Goal: Task Accomplishment & Management: Complete application form

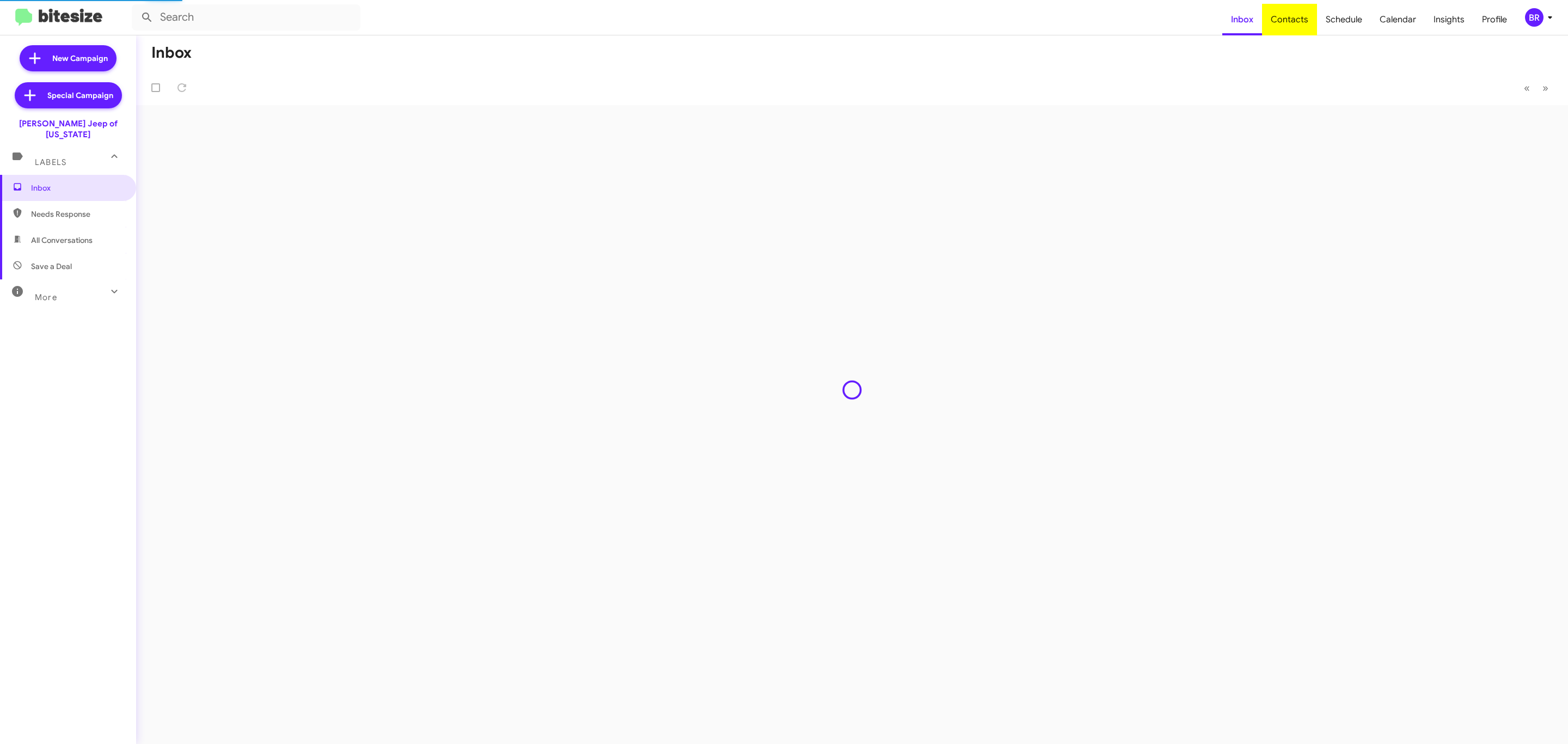
type input "in:groups"
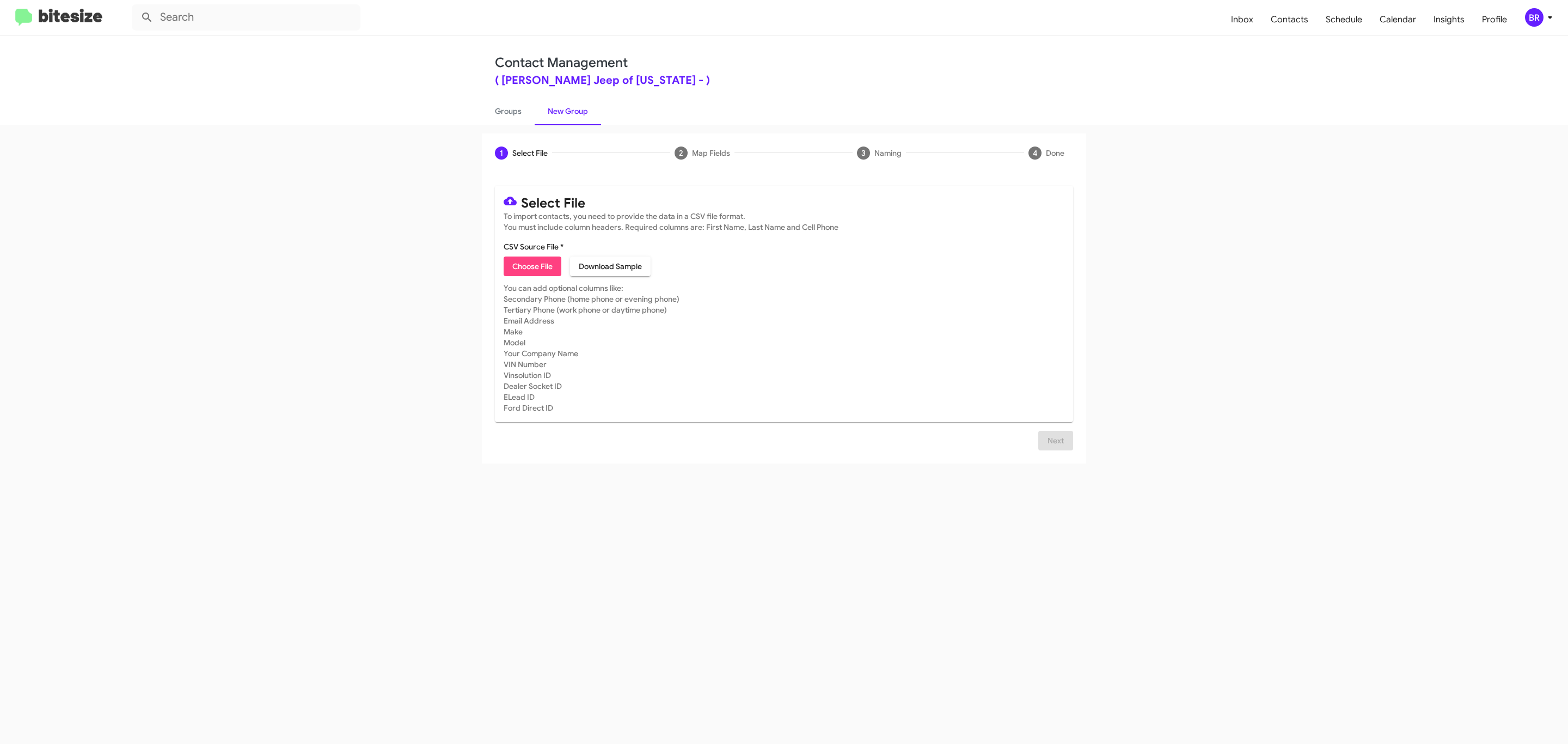
click at [531, 267] on span "Choose File" at bounding box center [532, 267] width 40 height 20
type input "[PERSON_NAME] Jeep of [US_STATE]"
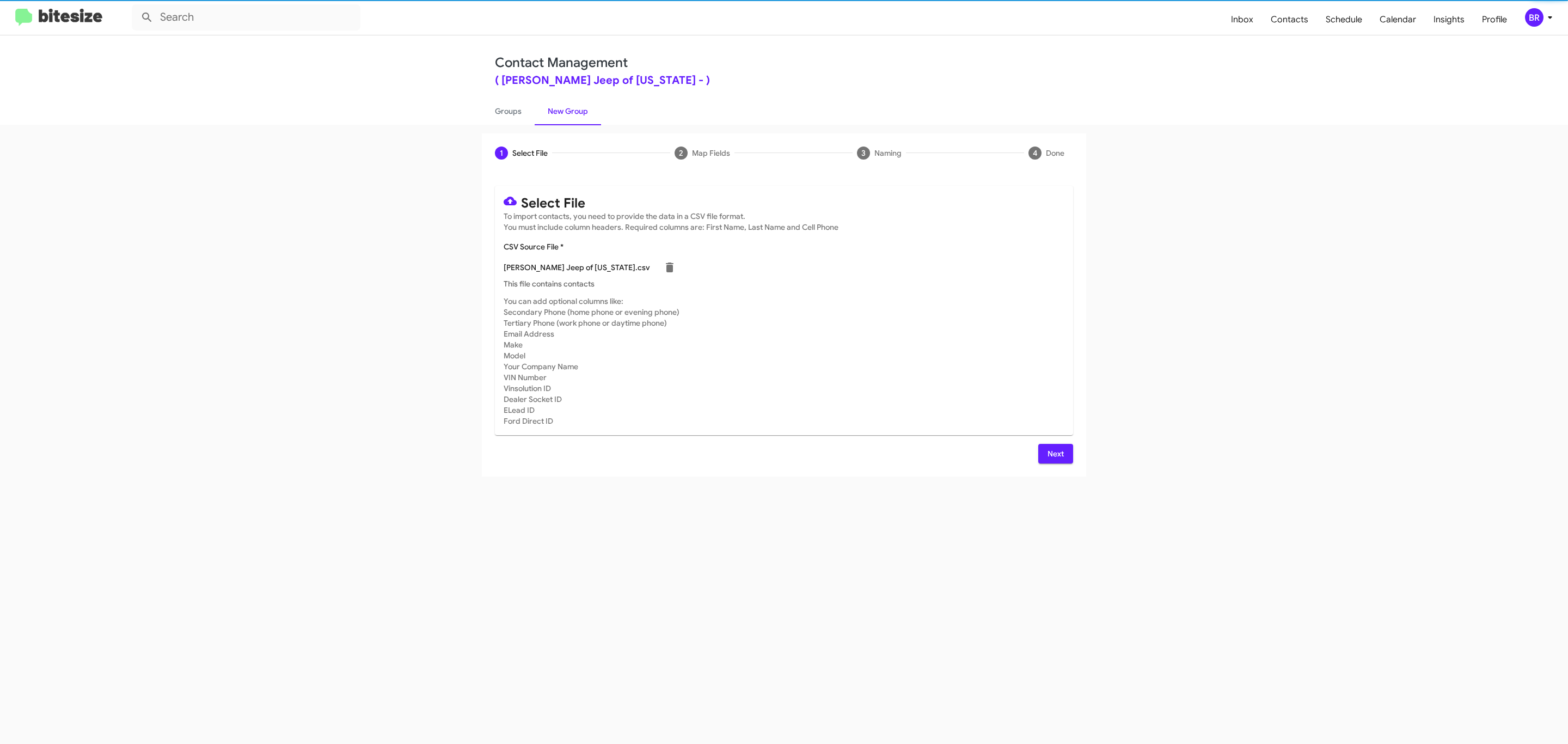
click at [1054, 453] on span "Next" at bounding box center [1055, 454] width 17 height 20
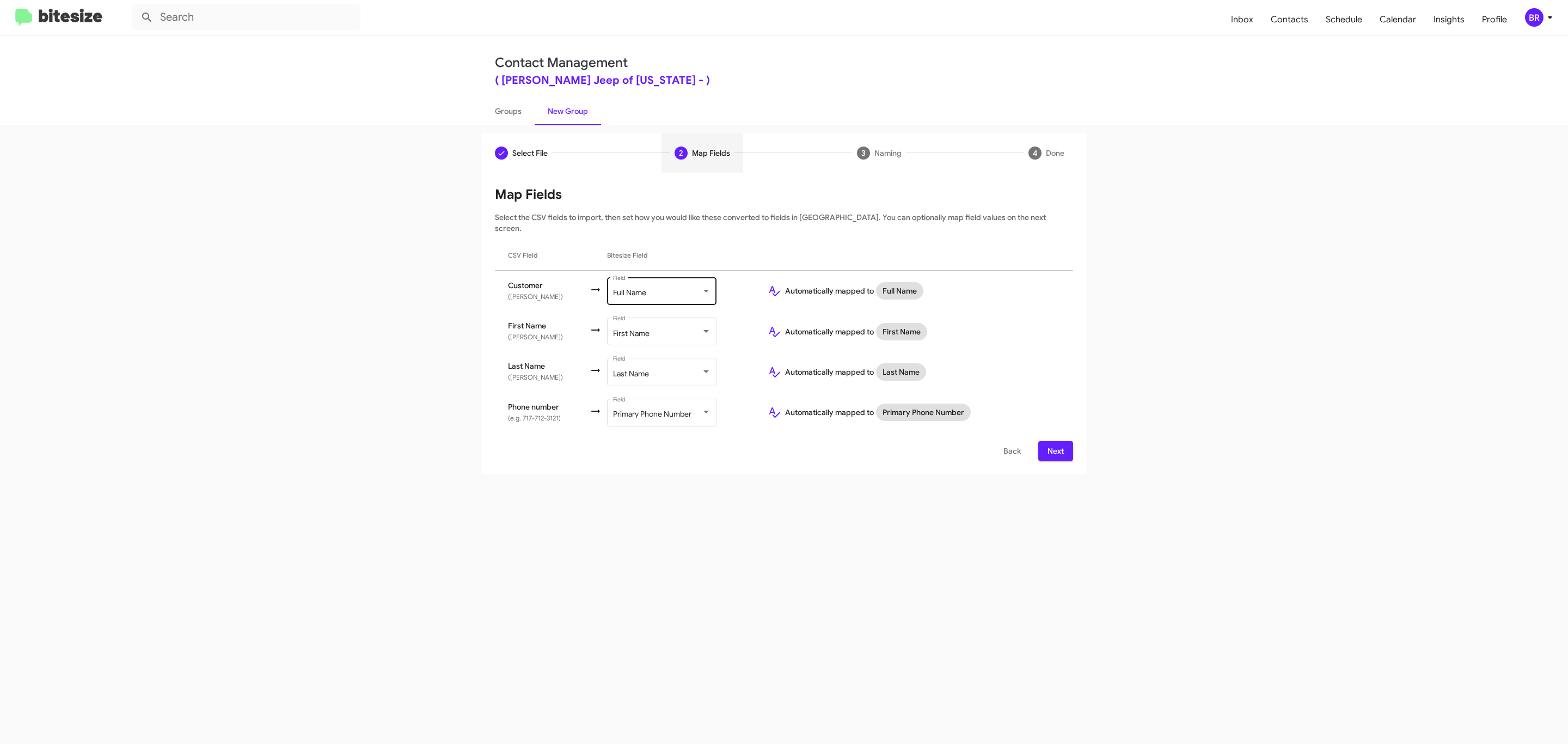
click at [660, 289] on div "Full Name" at bounding box center [657, 293] width 88 height 9
click at [672, 235] on span "Don't map this field" at bounding box center [672, 236] width 123 height 23
click at [1054, 441] on span "Next" at bounding box center [1055, 451] width 17 height 20
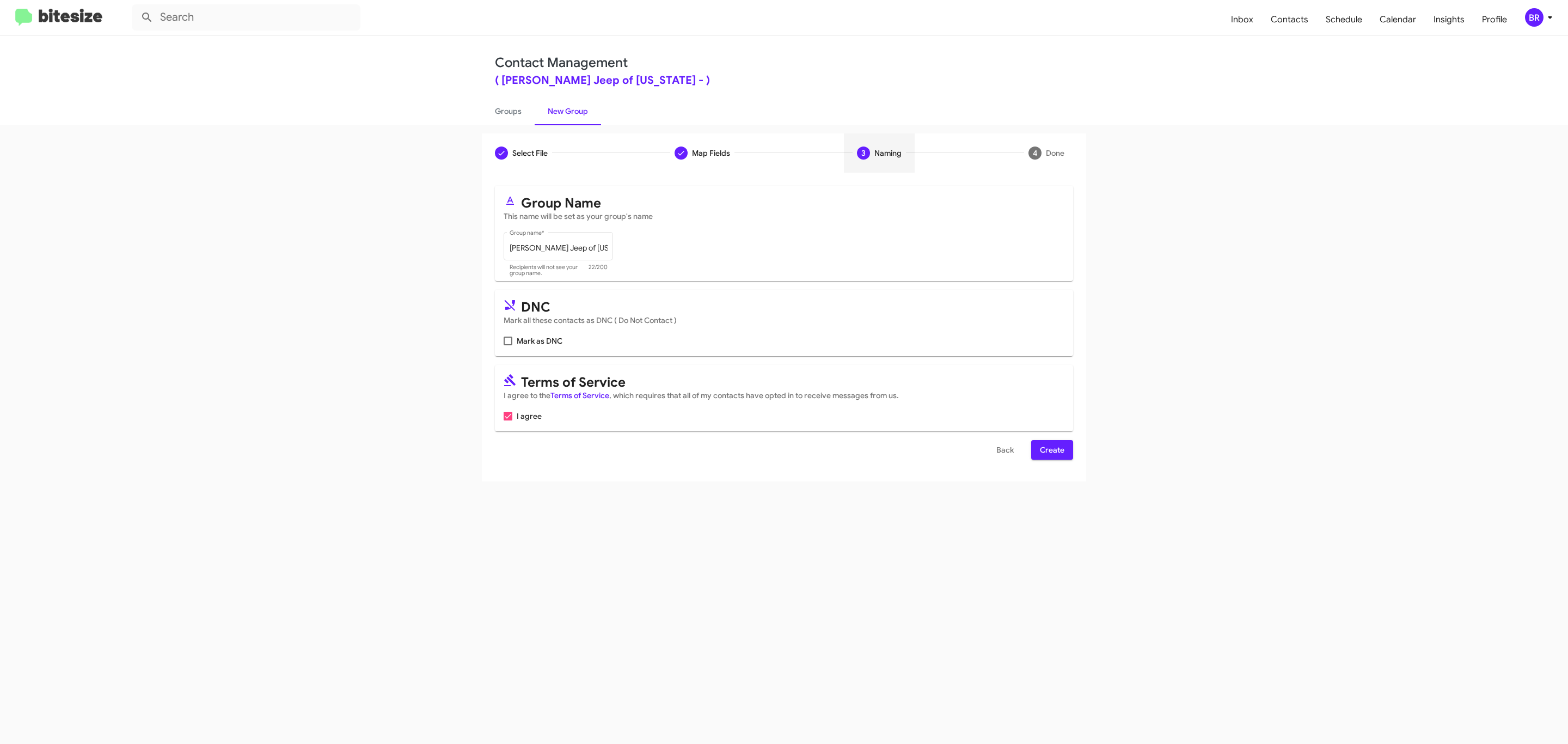
click at [507, 345] on input "Mark as DNC" at bounding box center [507, 345] width 1 height 1
checkbox input "true"
click at [1051, 451] on span "Create" at bounding box center [1052, 450] width 25 height 20
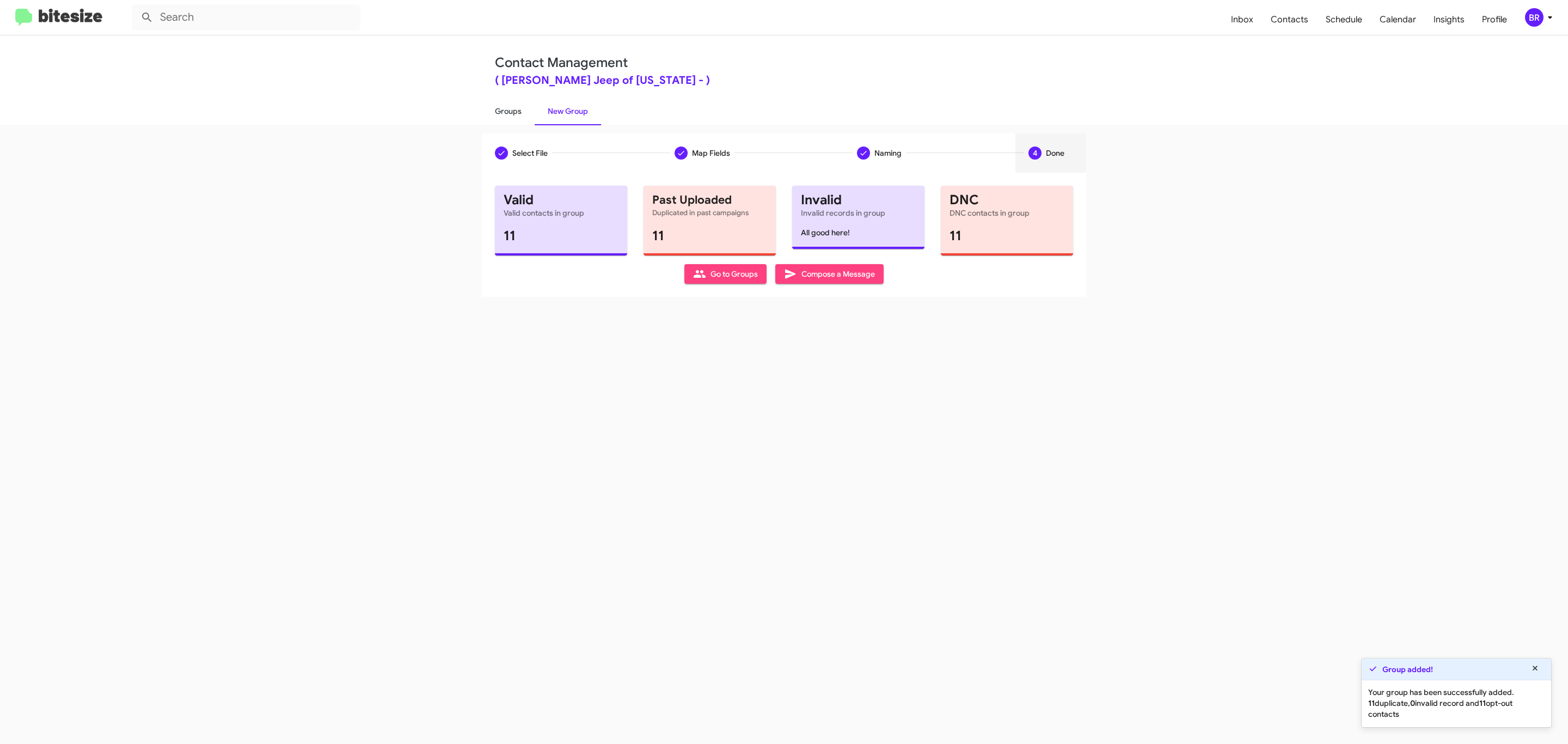
click at [507, 110] on link "Groups" at bounding box center [508, 111] width 53 height 29
type input "in:groups"
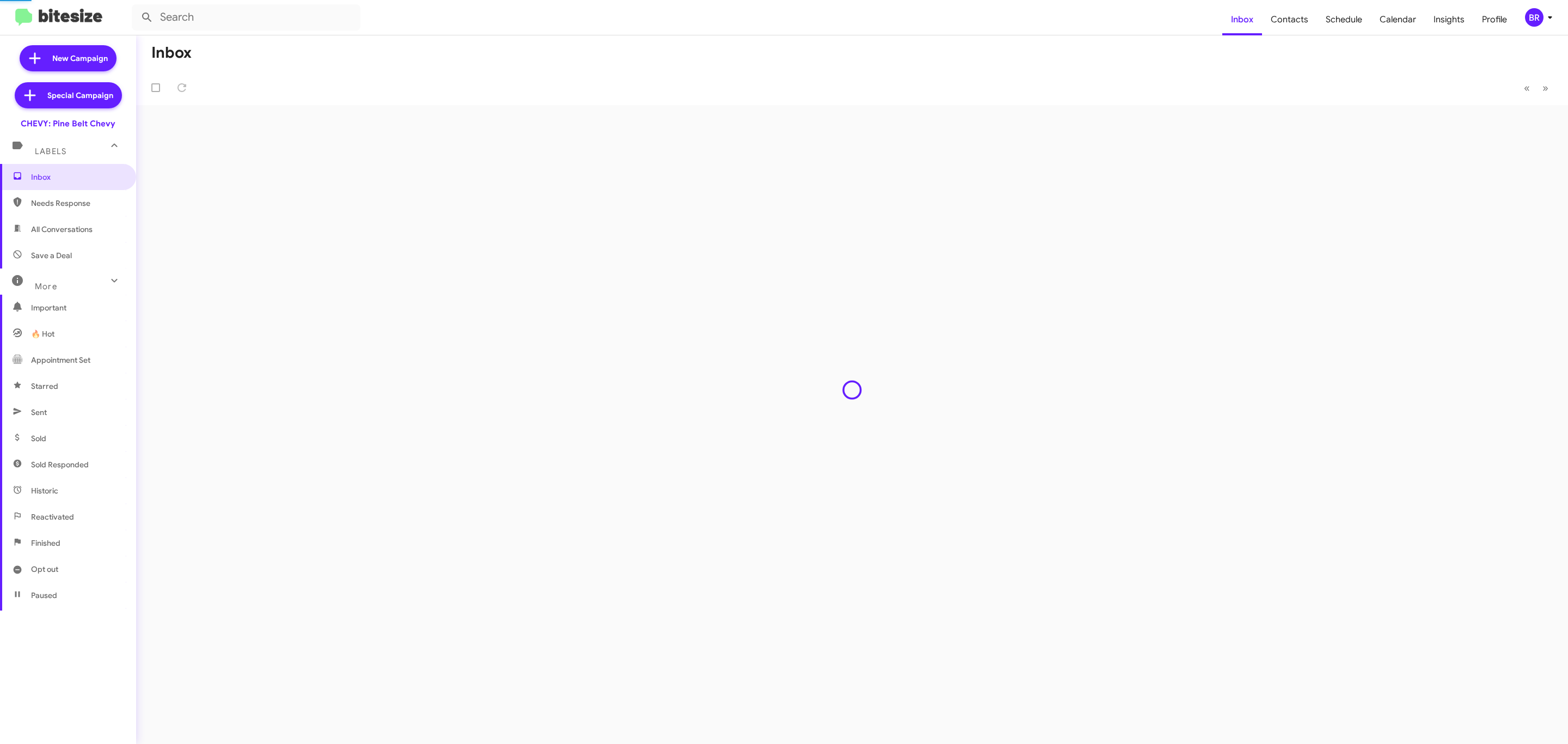
type input "in:groups"
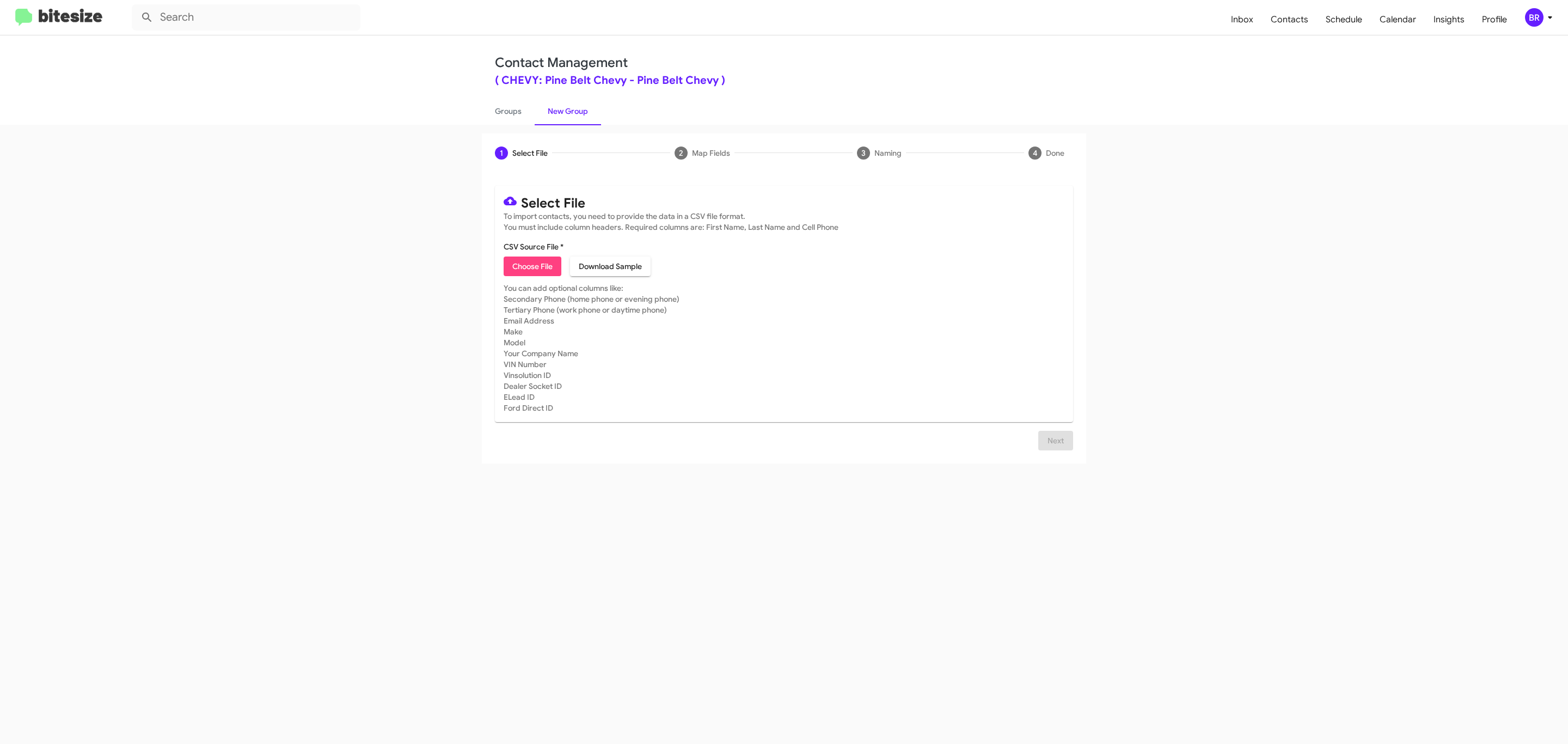
click at [531, 267] on span "Choose File" at bounding box center [532, 267] width 40 height 20
type input "Pine Belt Chevy"
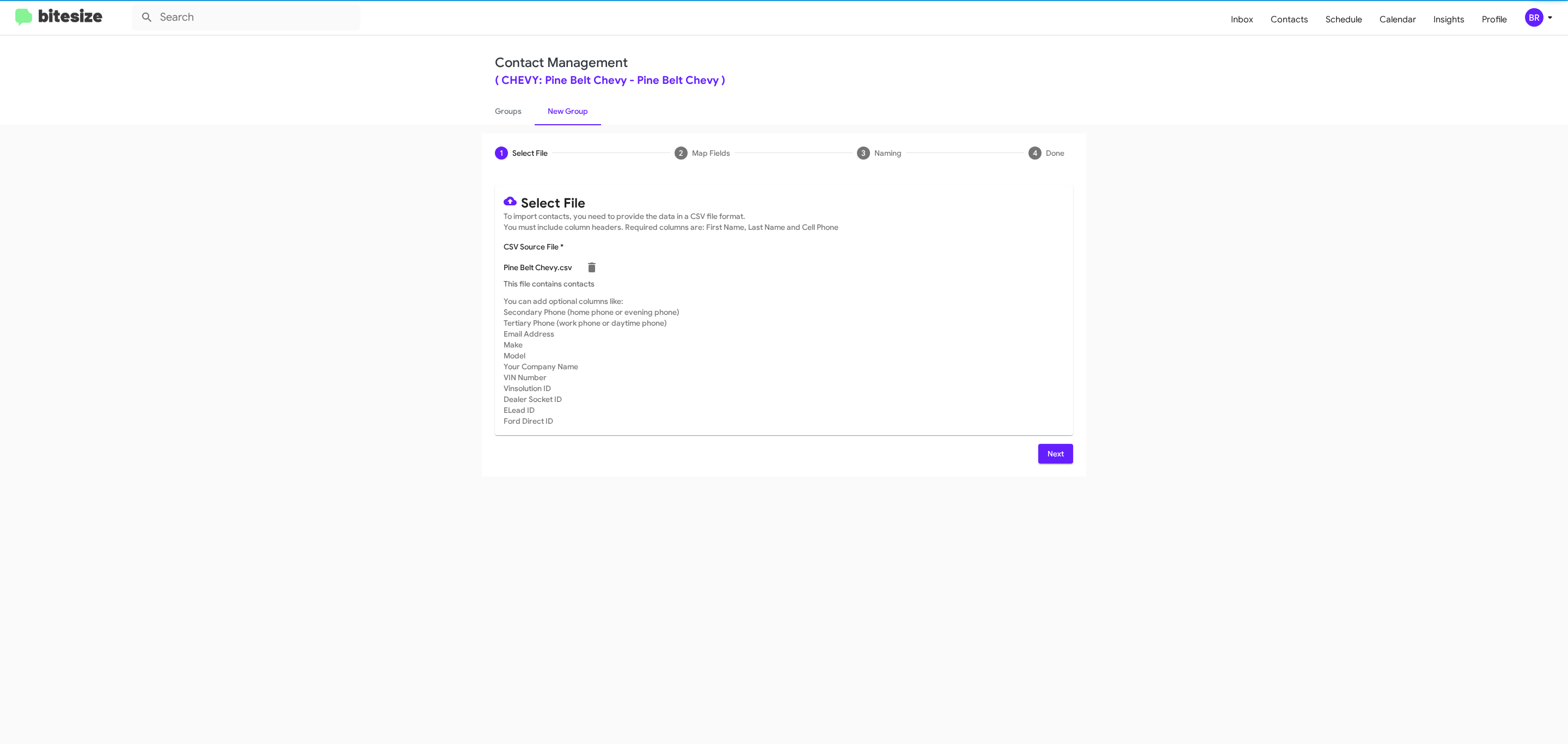
click at [1054, 453] on span "Next" at bounding box center [1055, 454] width 17 height 20
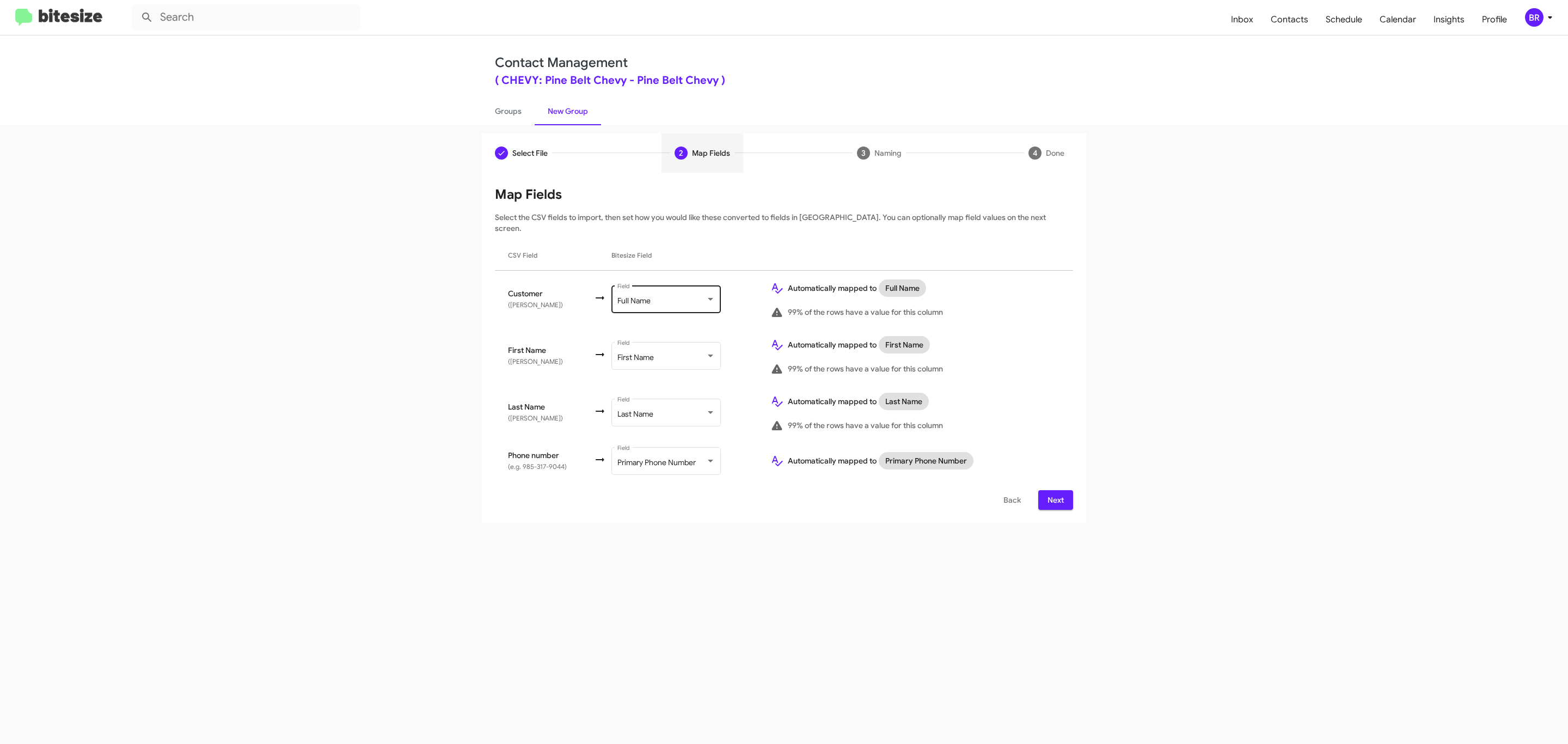
click at [663, 297] on div "Full Name" at bounding box center [662, 301] width 88 height 9
click at [677, 244] on span "Don't map this field" at bounding box center [677, 245] width 123 height 23
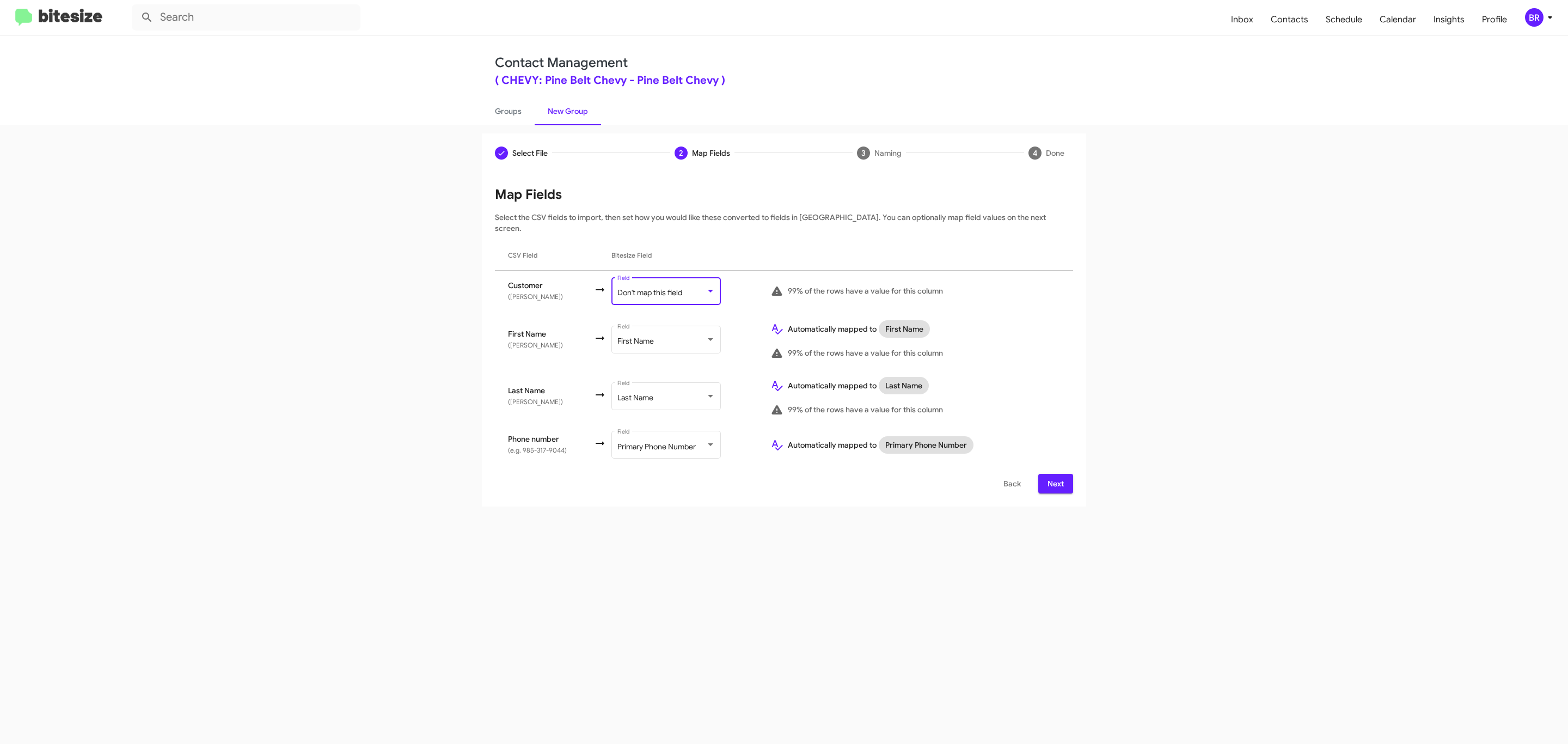
click at [1054, 474] on span "Next" at bounding box center [1055, 484] width 17 height 20
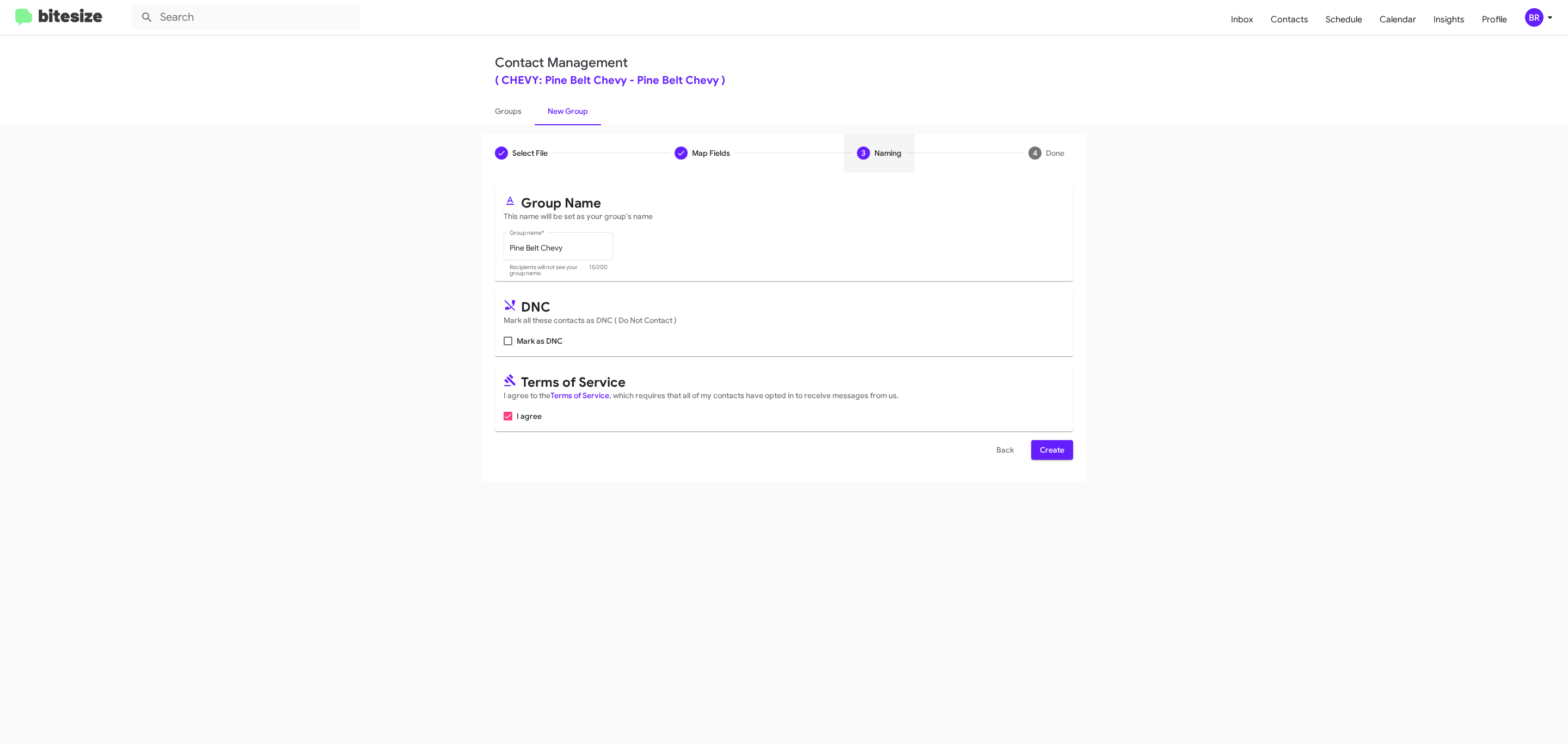
click at [507, 345] on input "Mark as DNC" at bounding box center [507, 345] width 1 height 1
checkbox input "true"
click at [1051, 451] on span "Create" at bounding box center [1052, 450] width 25 height 20
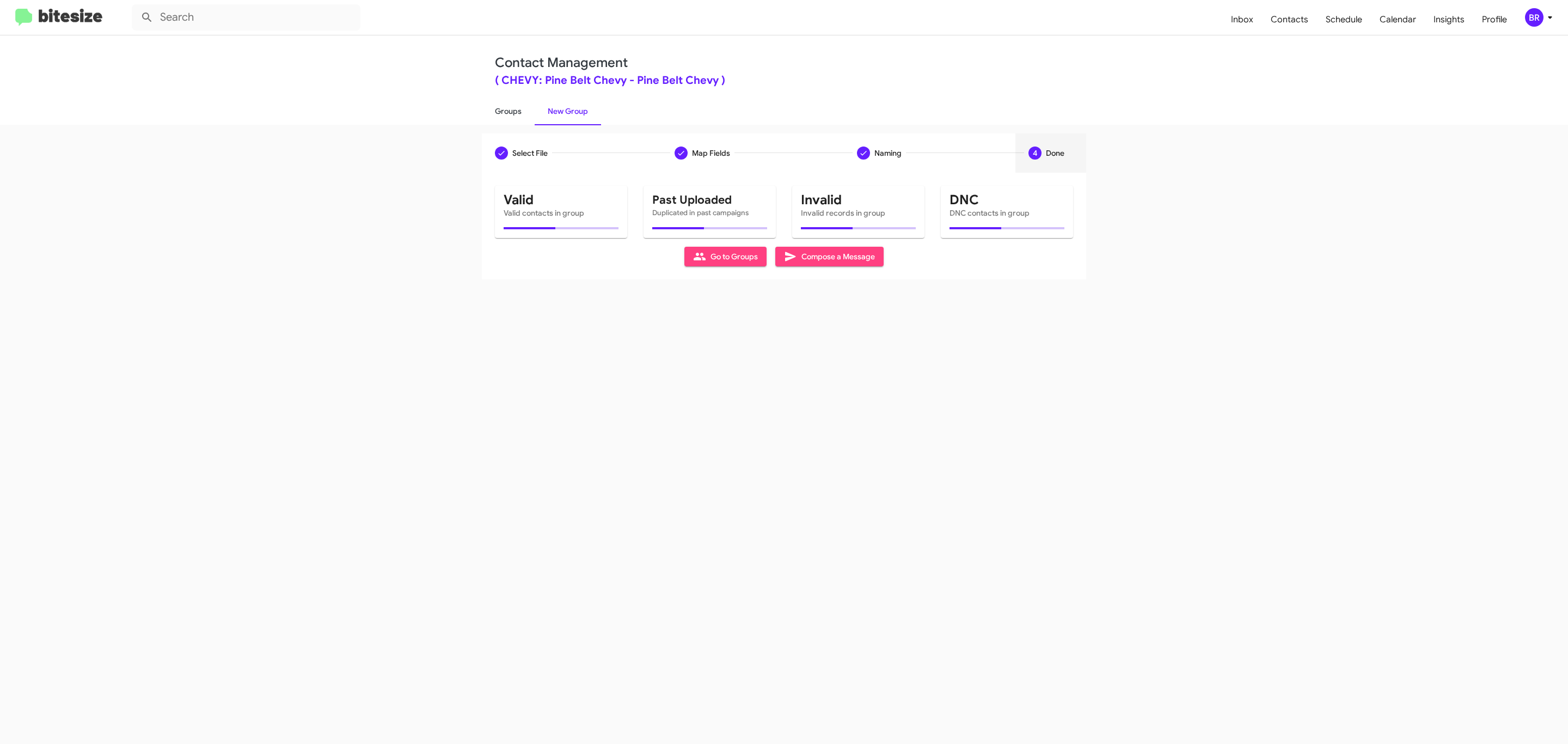
click at [507, 110] on link "Groups" at bounding box center [508, 111] width 53 height 29
type input "in:groups"
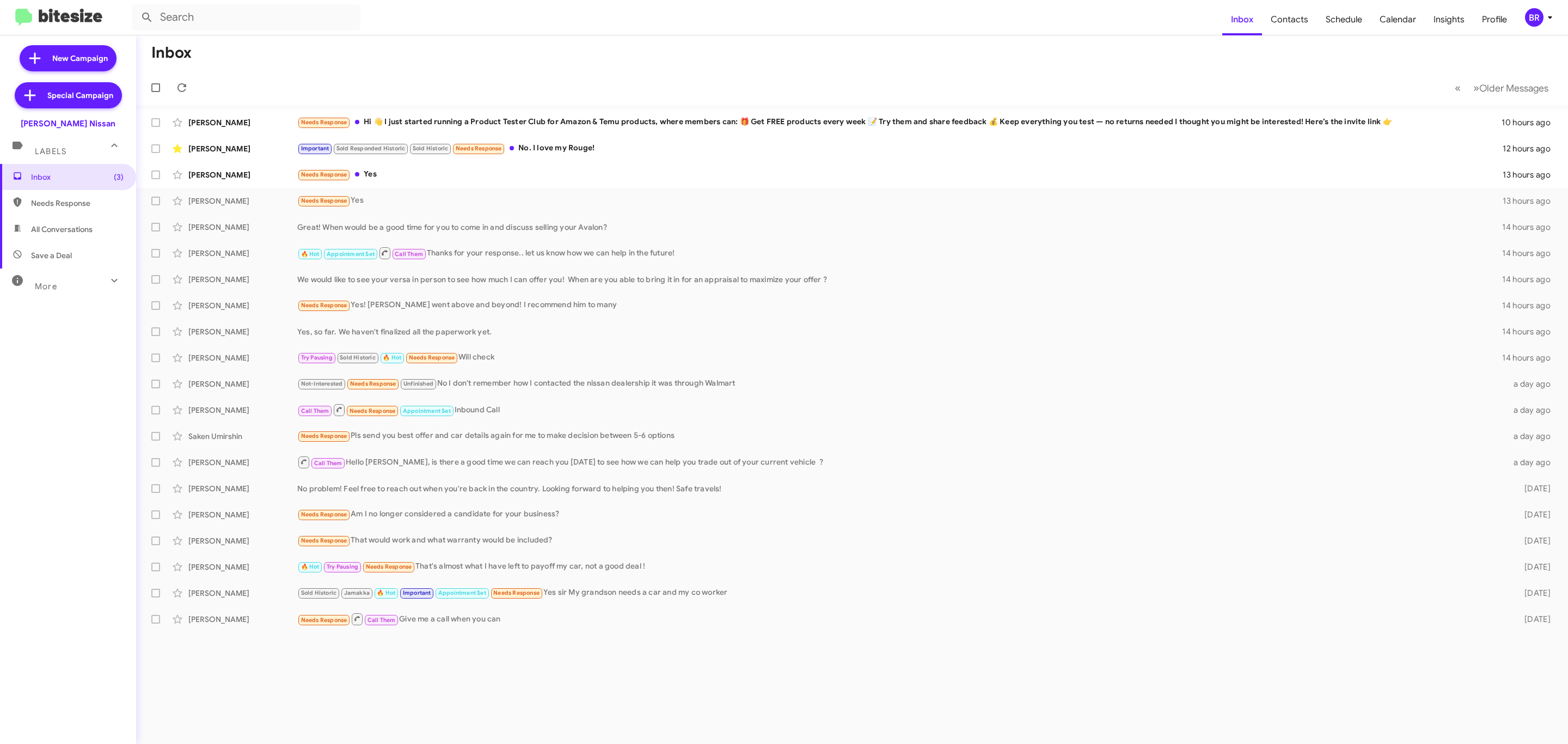
type input "in:groups"
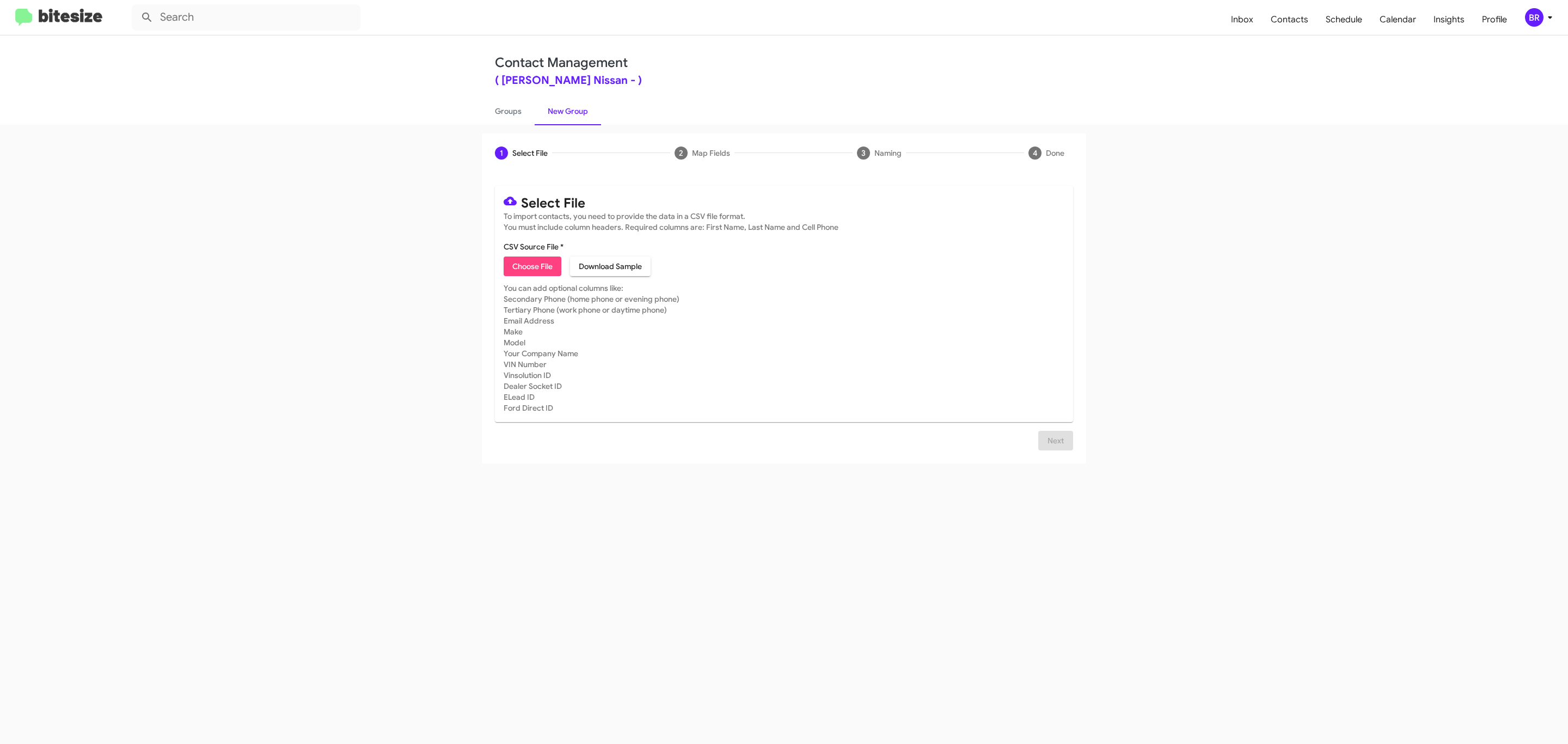
click at [531, 267] on span "Choose File" at bounding box center [532, 267] width 40 height 20
type input "Baker Nissan"
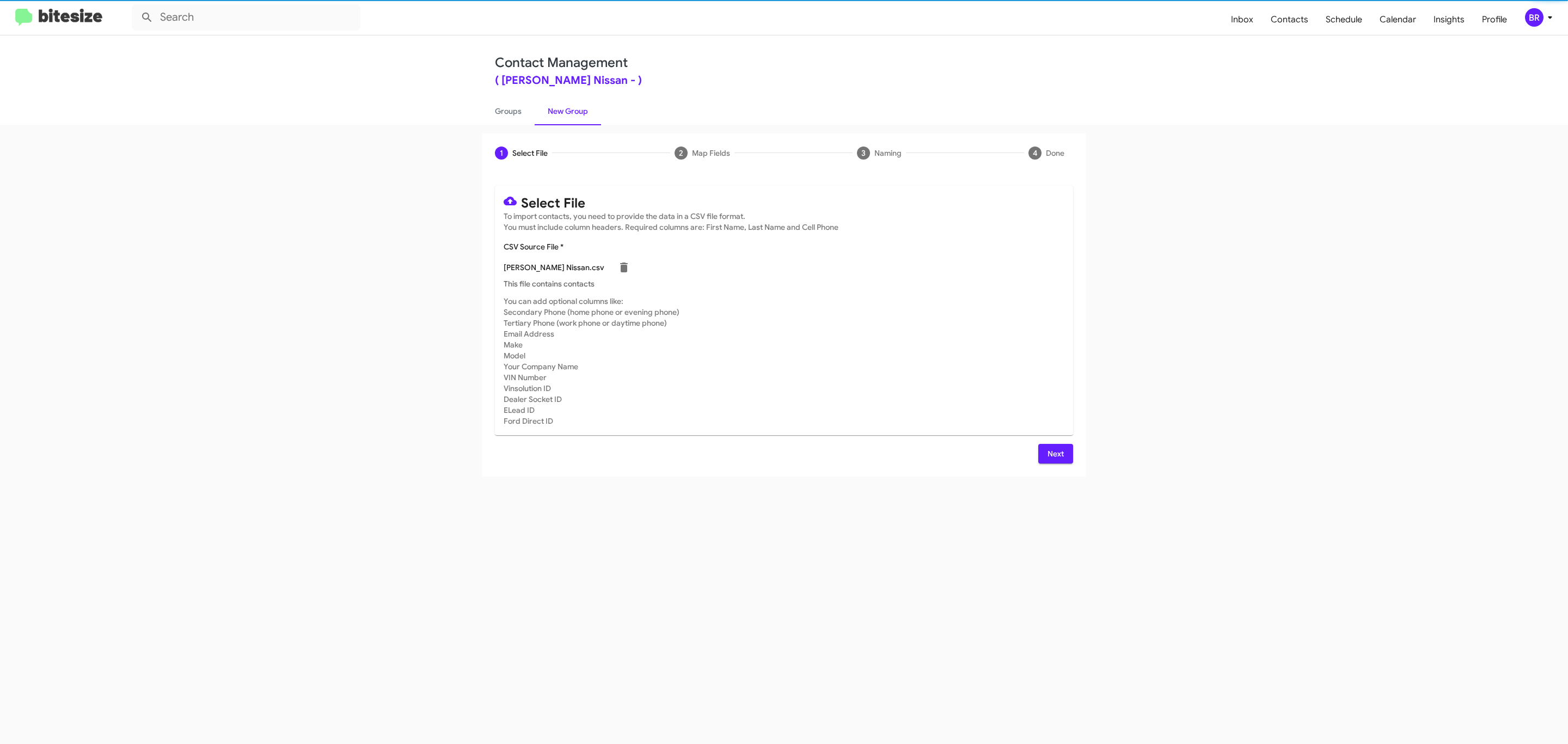
click at [1054, 453] on span "Next" at bounding box center [1055, 454] width 17 height 20
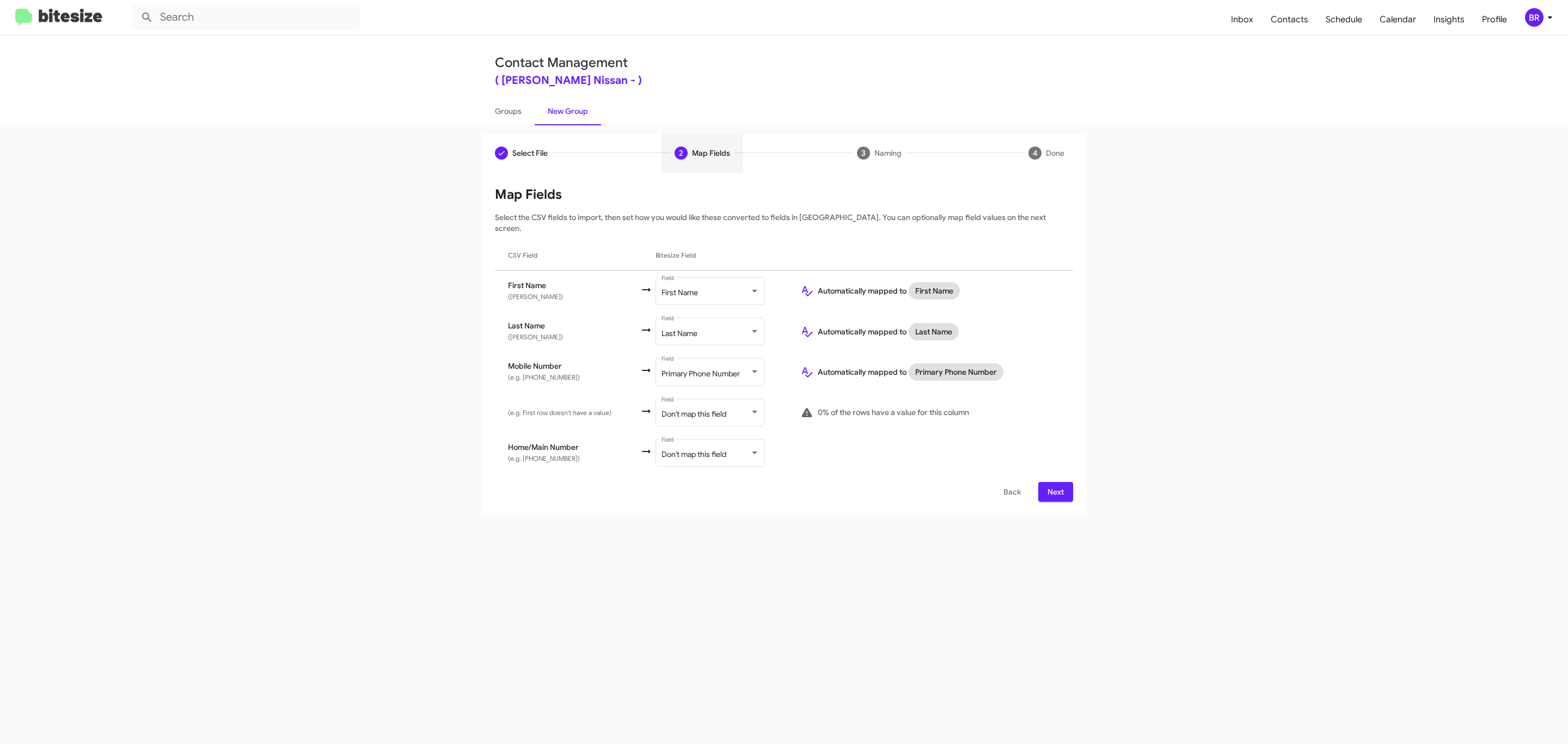
click at [1054, 482] on span "Next" at bounding box center [1055, 492] width 17 height 20
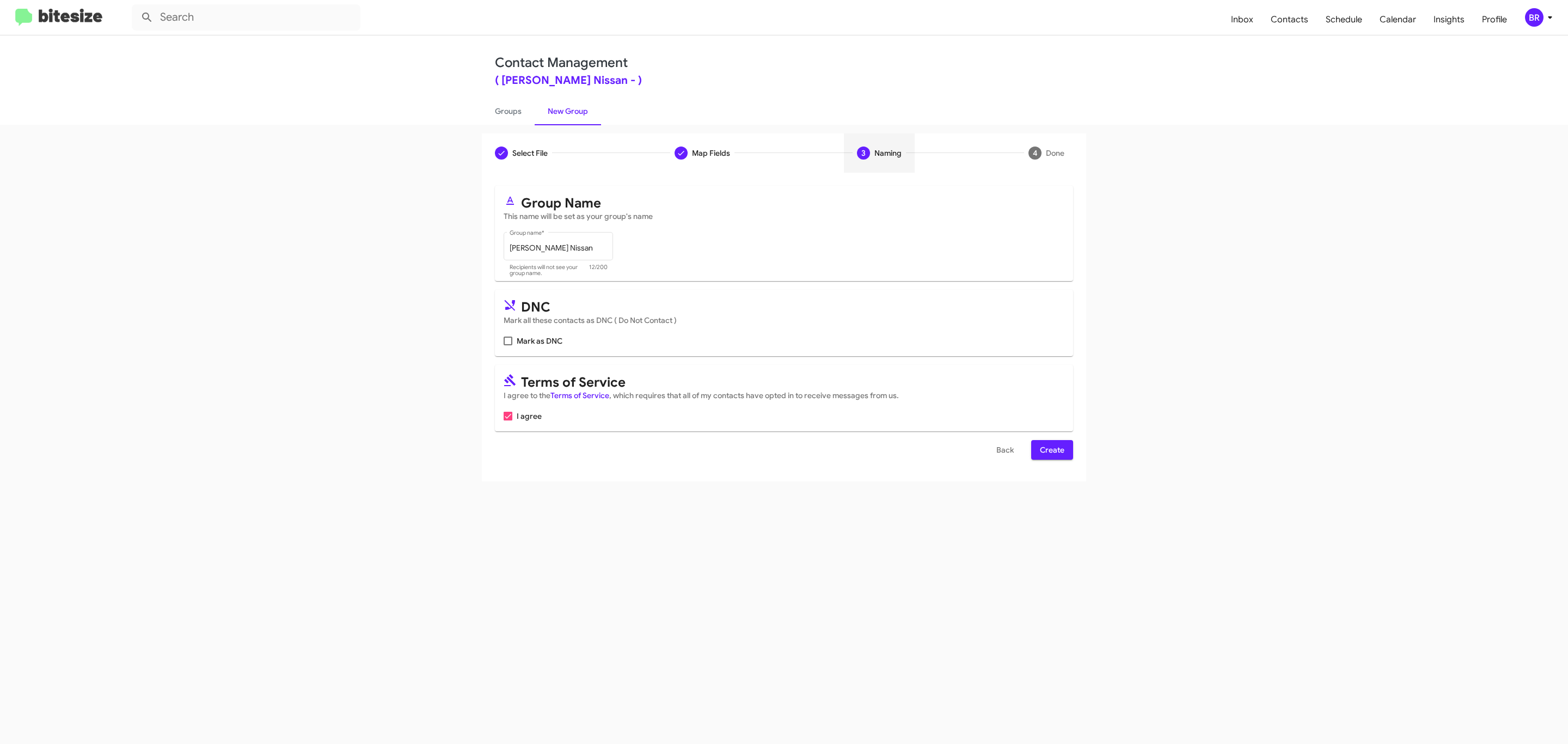
click at [507, 345] on input "Mark as DNC" at bounding box center [507, 345] width 1 height 1
checkbox input "true"
click at [1051, 451] on span "Create" at bounding box center [1052, 450] width 25 height 20
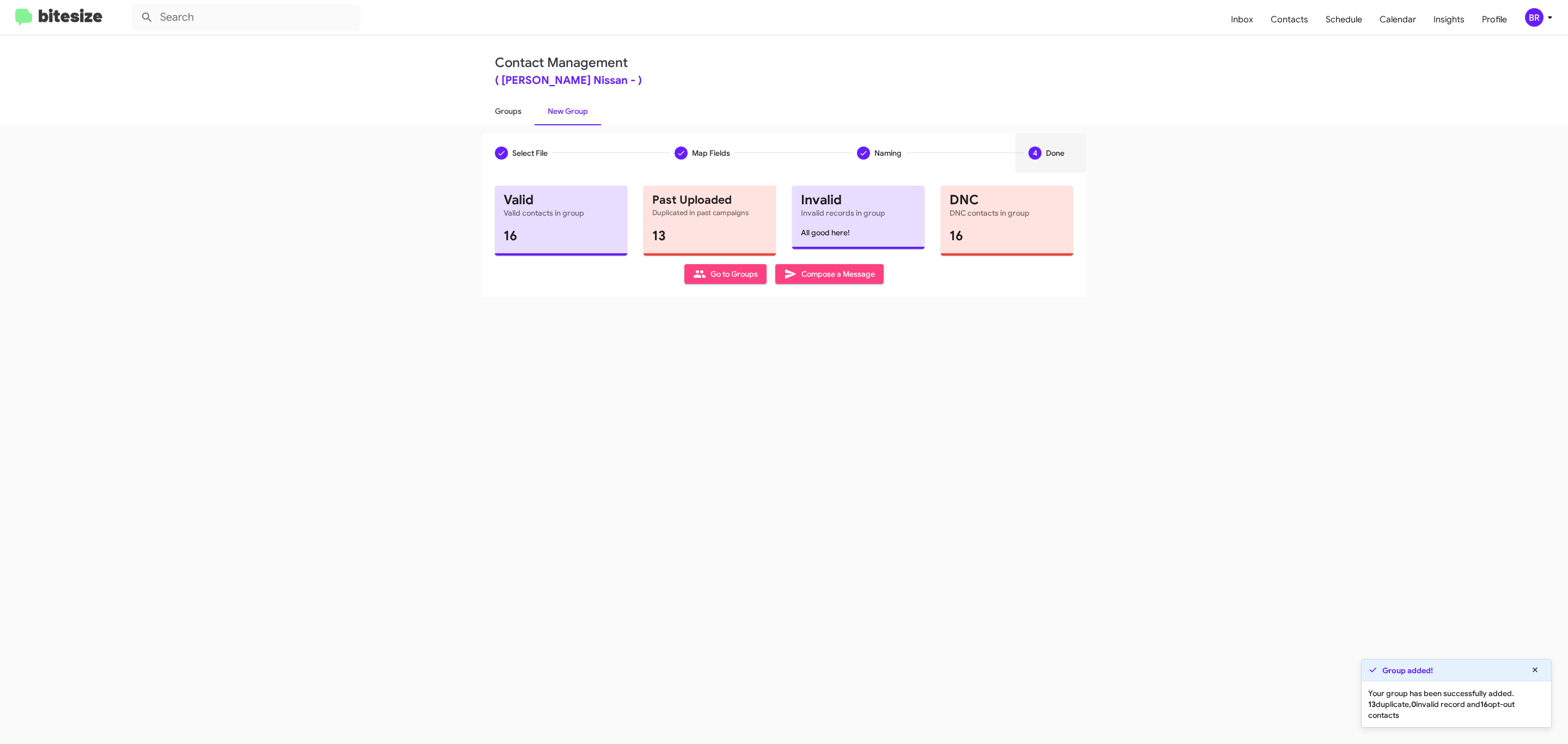
click at [507, 110] on link "Groups" at bounding box center [508, 111] width 53 height 29
type input "in:groups"
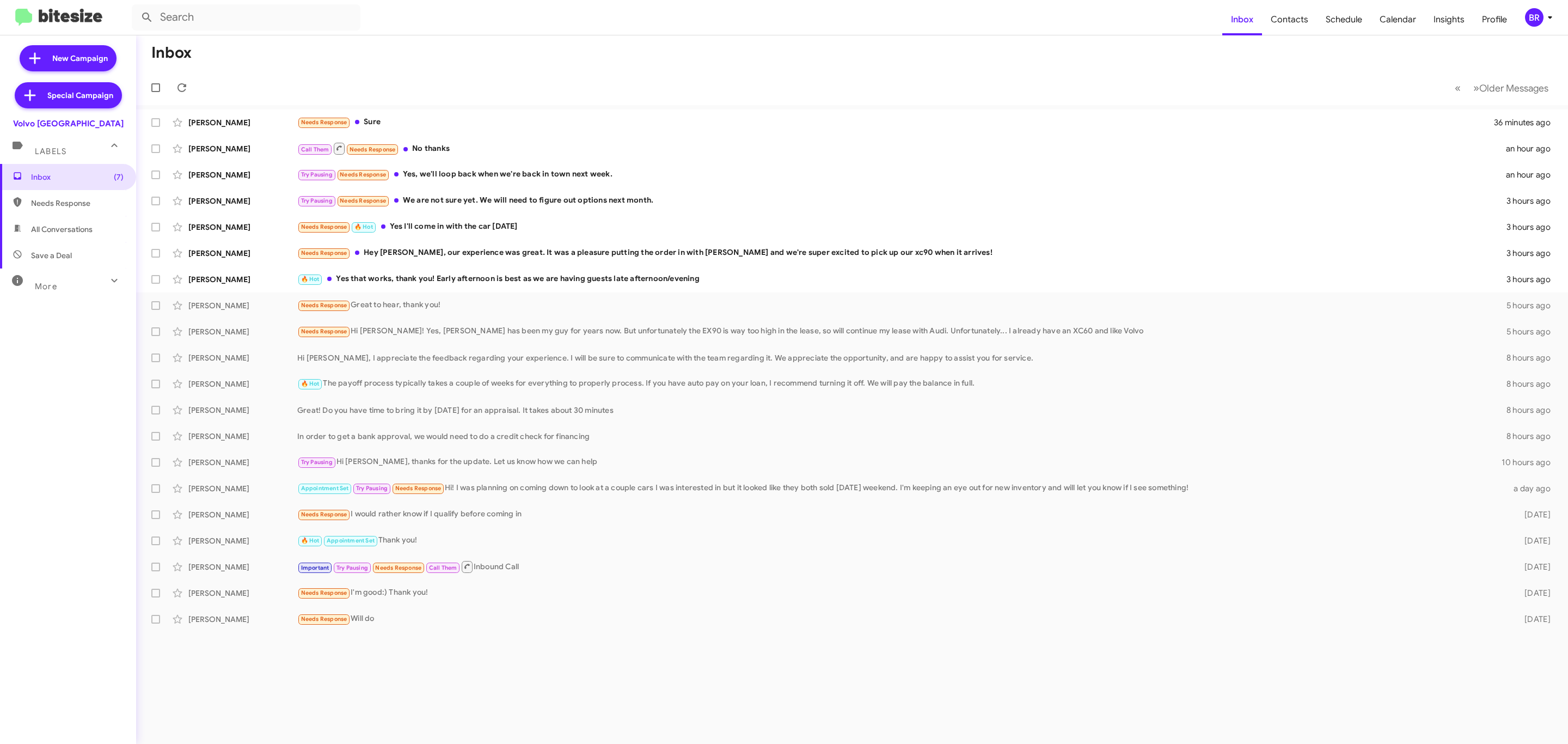
type input "in:groups"
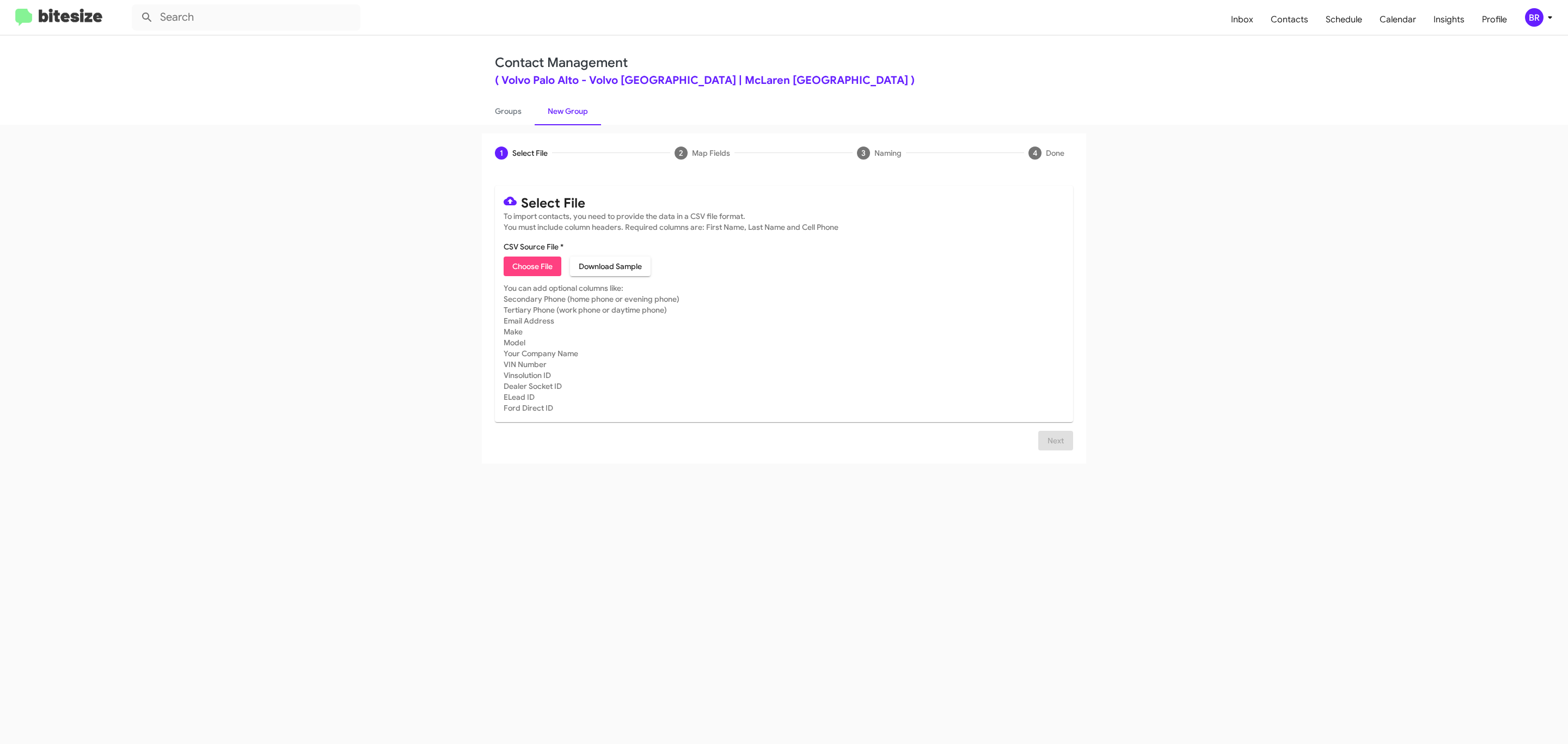
click at [531, 267] on span "Choose File" at bounding box center [532, 267] width 40 height 20
type input "Volvo Palo Alto"
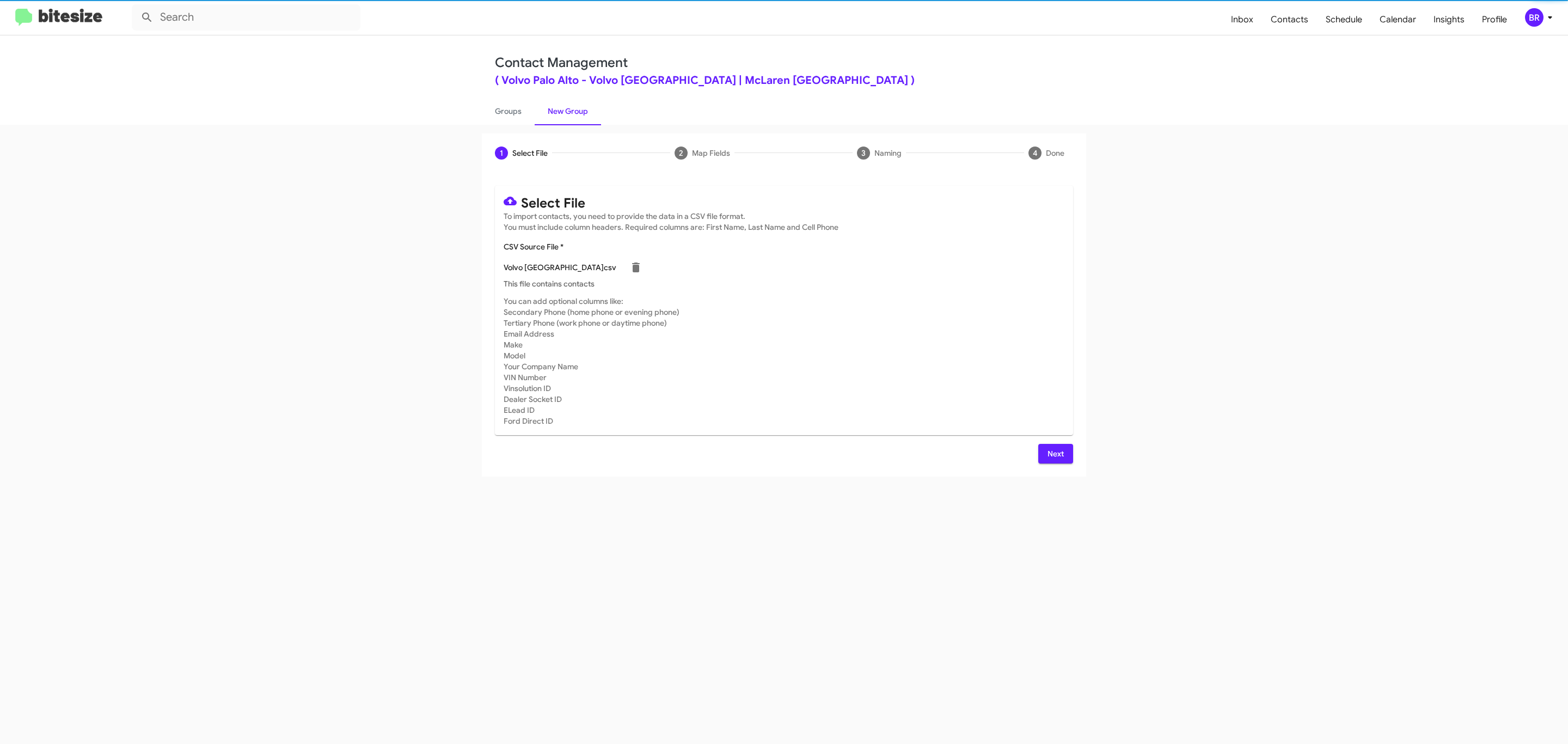
click at [1054, 453] on span "Next" at bounding box center [1055, 454] width 17 height 20
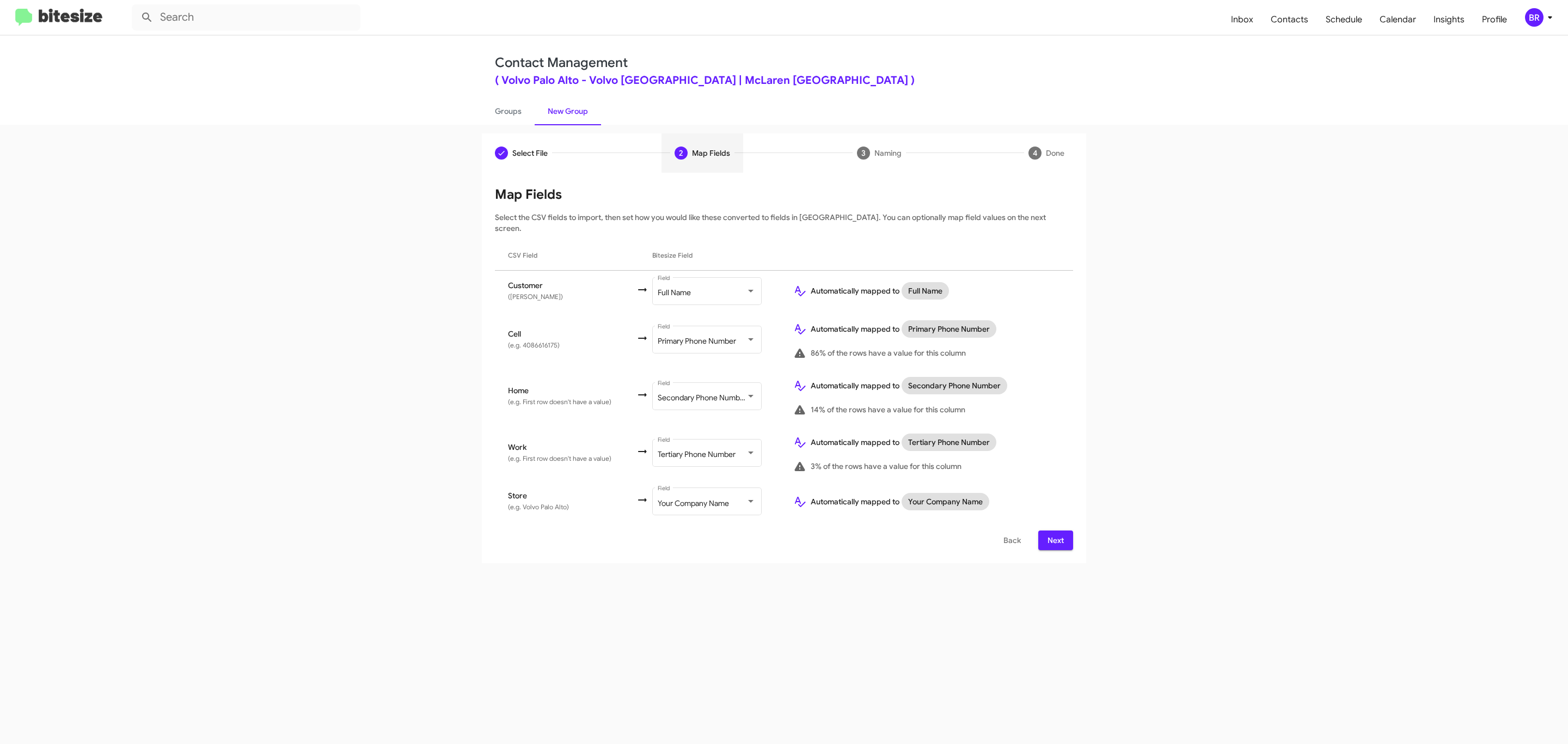
click at [1054, 531] on span "Next" at bounding box center [1055, 540] width 17 height 20
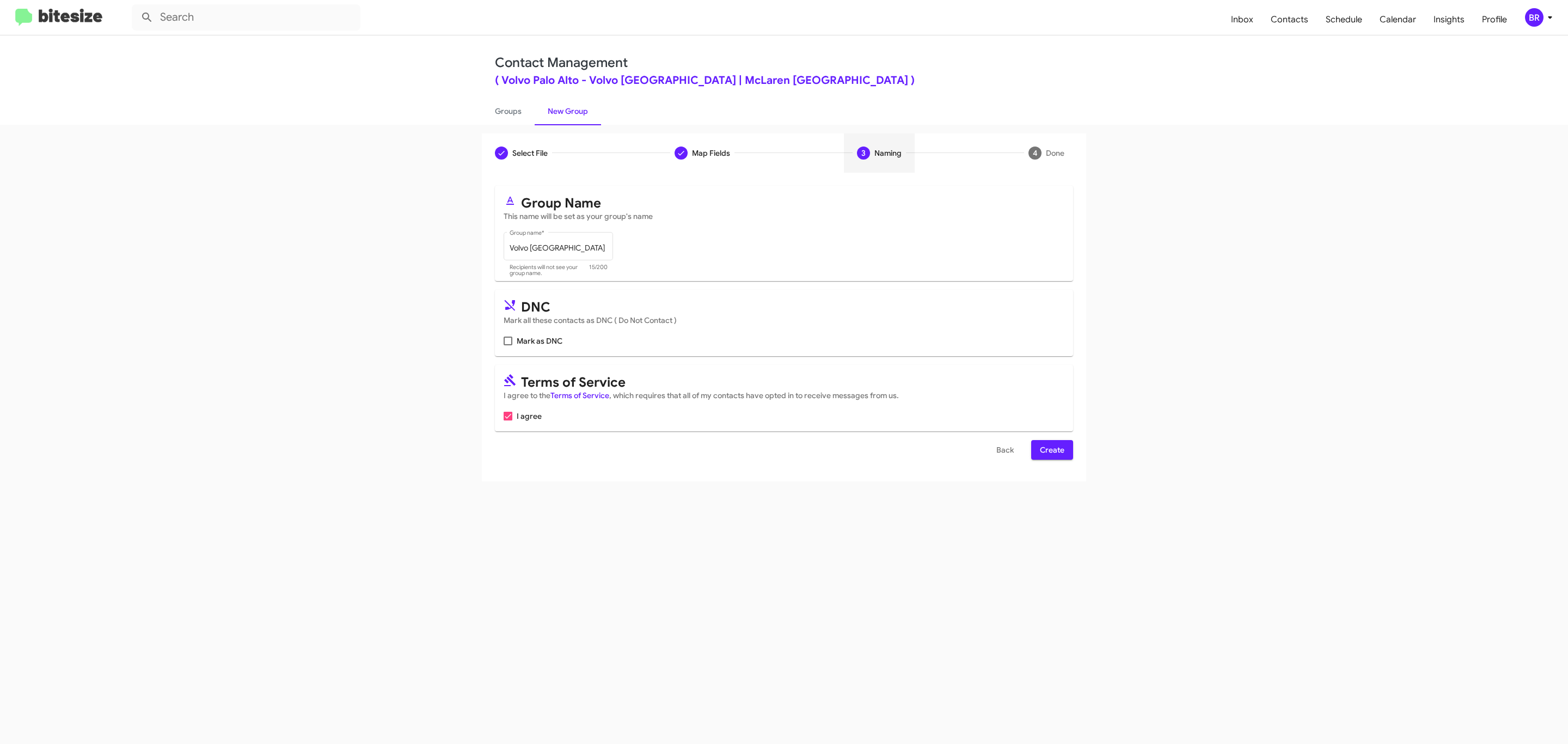
click at [507, 345] on input "Mark as DNC" at bounding box center [507, 345] width 1 height 1
checkbox input "true"
click at [1051, 451] on span "Create" at bounding box center [1052, 450] width 25 height 20
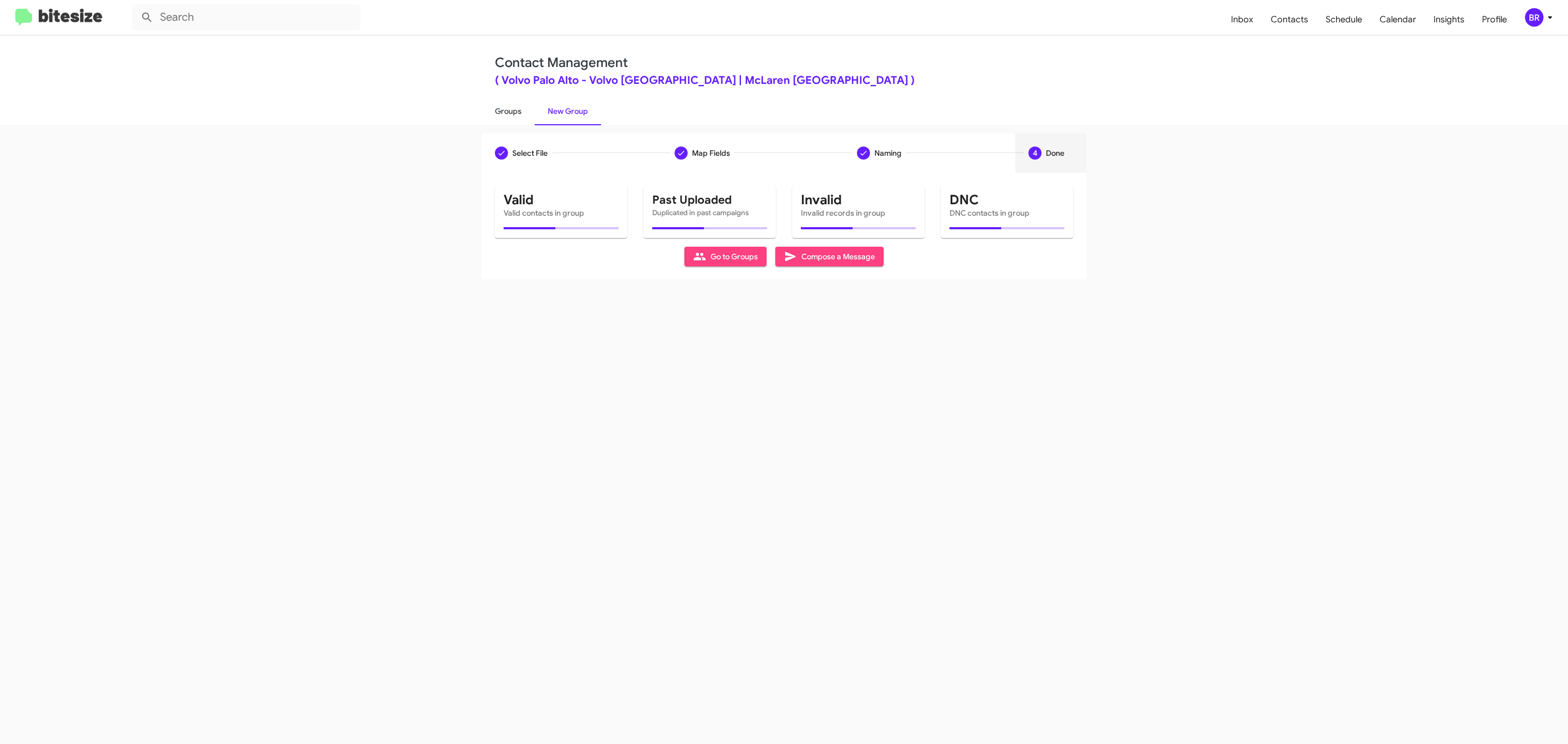
click at [507, 110] on link "Groups" at bounding box center [508, 111] width 53 height 29
type input "in:groups"
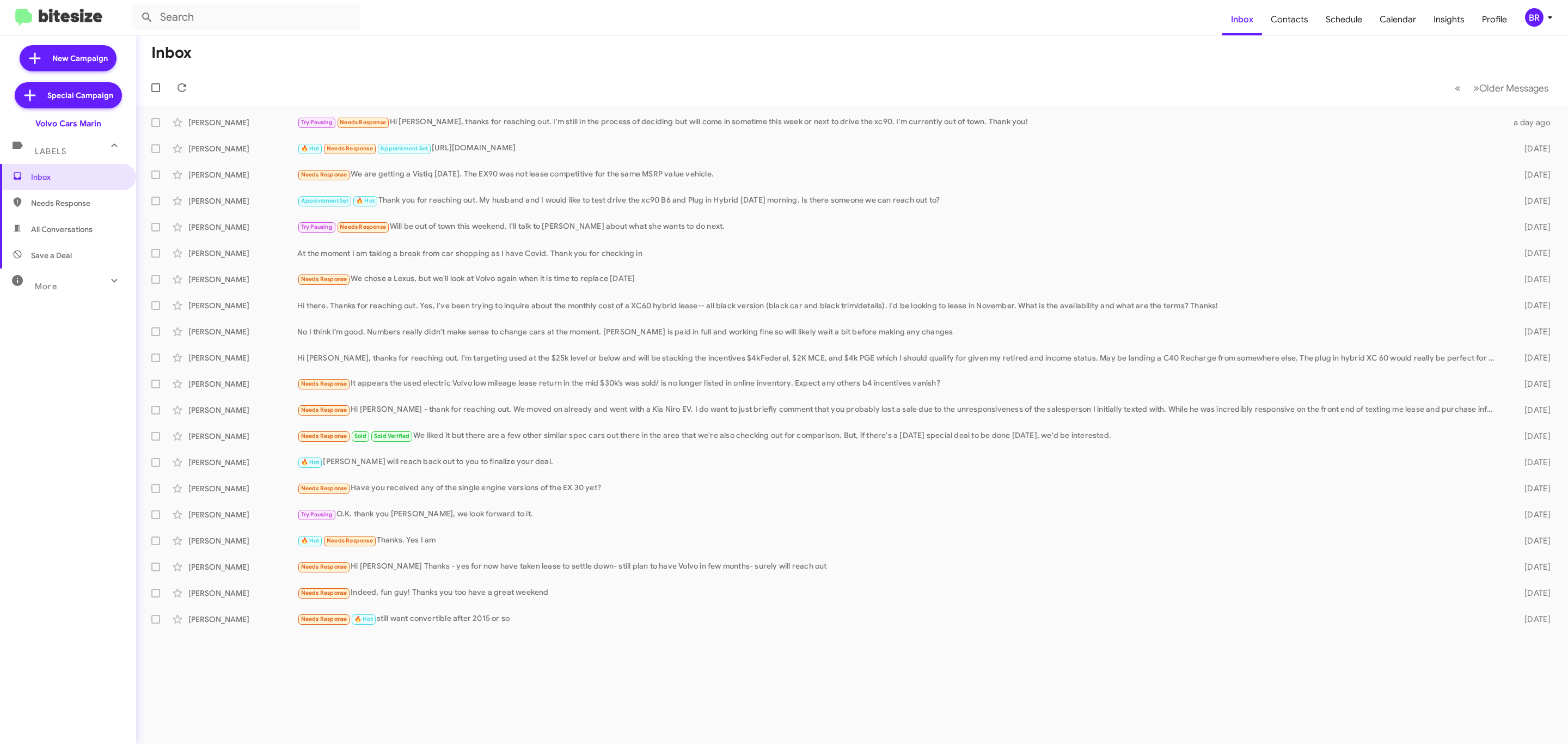
type input "in:groups"
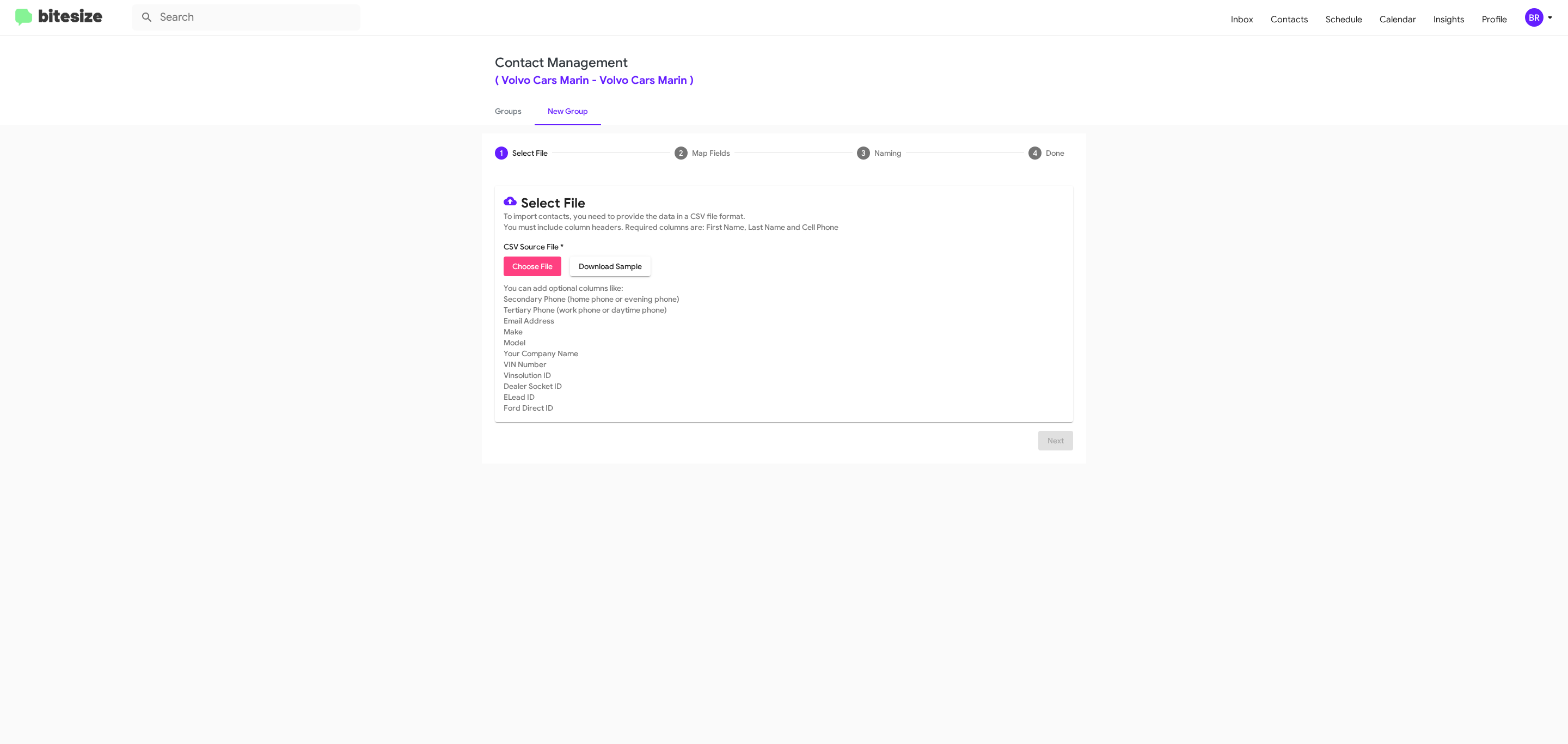
click at [531, 267] on span "Choose File" at bounding box center [532, 267] width 40 height 20
type input "Volvo Cars Marin"
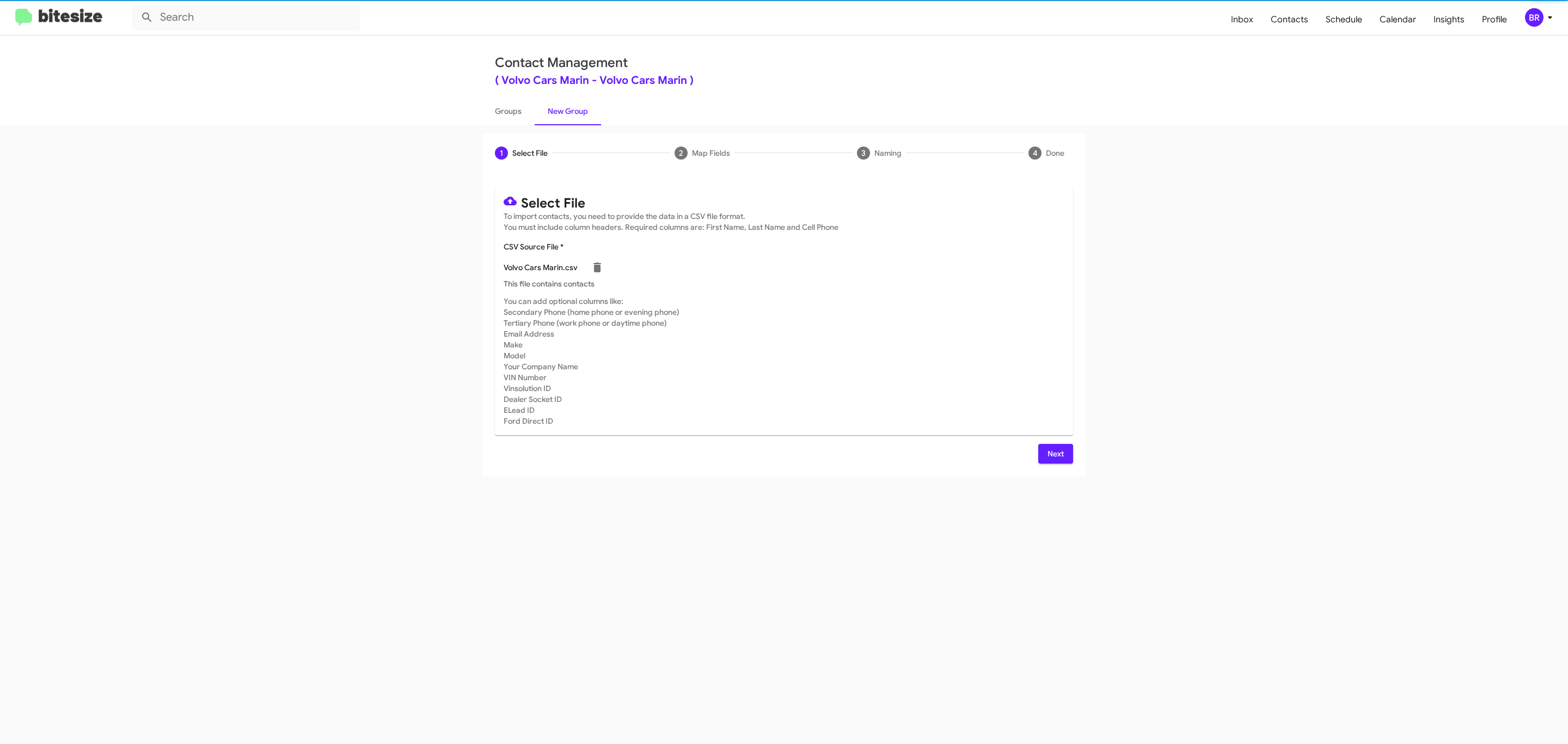
click at [1054, 453] on span "Next" at bounding box center [1055, 454] width 17 height 20
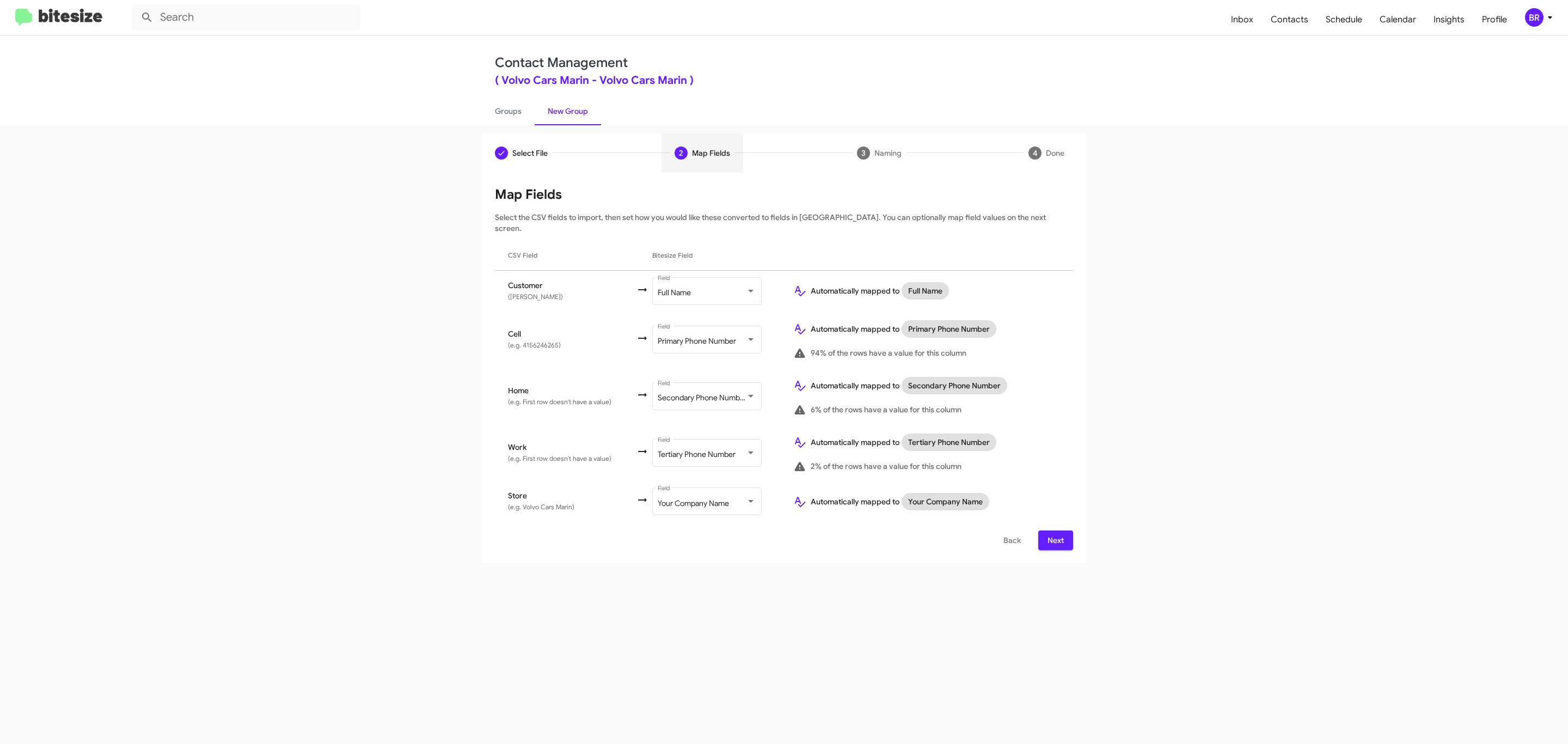
click at [1054, 531] on span "Next" at bounding box center [1055, 540] width 17 height 20
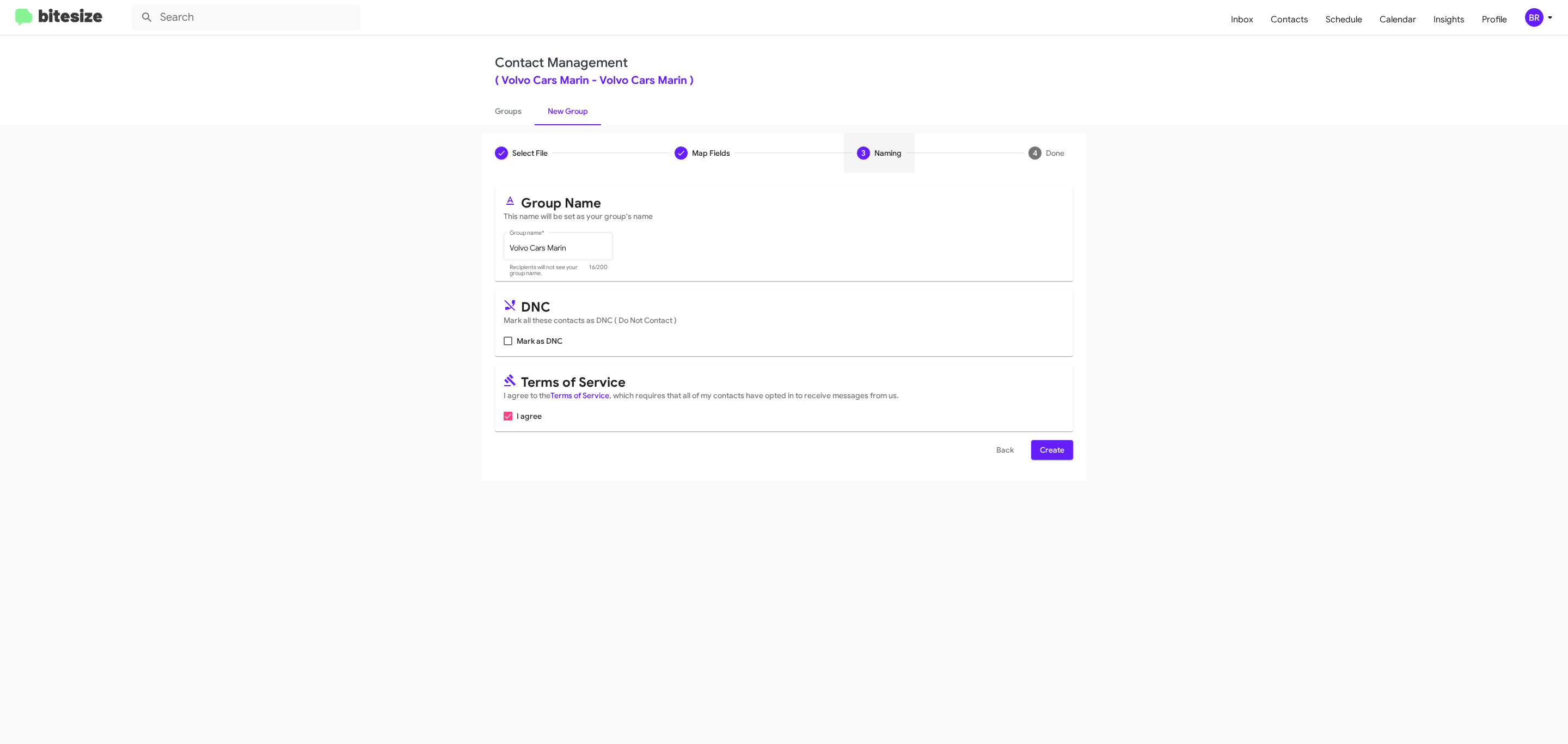
click at [507, 345] on input "Mark as DNC" at bounding box center [507, 345] width 1 height 1
checkbox input "true"
click at [1051, 451] on span "Create" at bounding box center [1052, 450] width 25 height 20
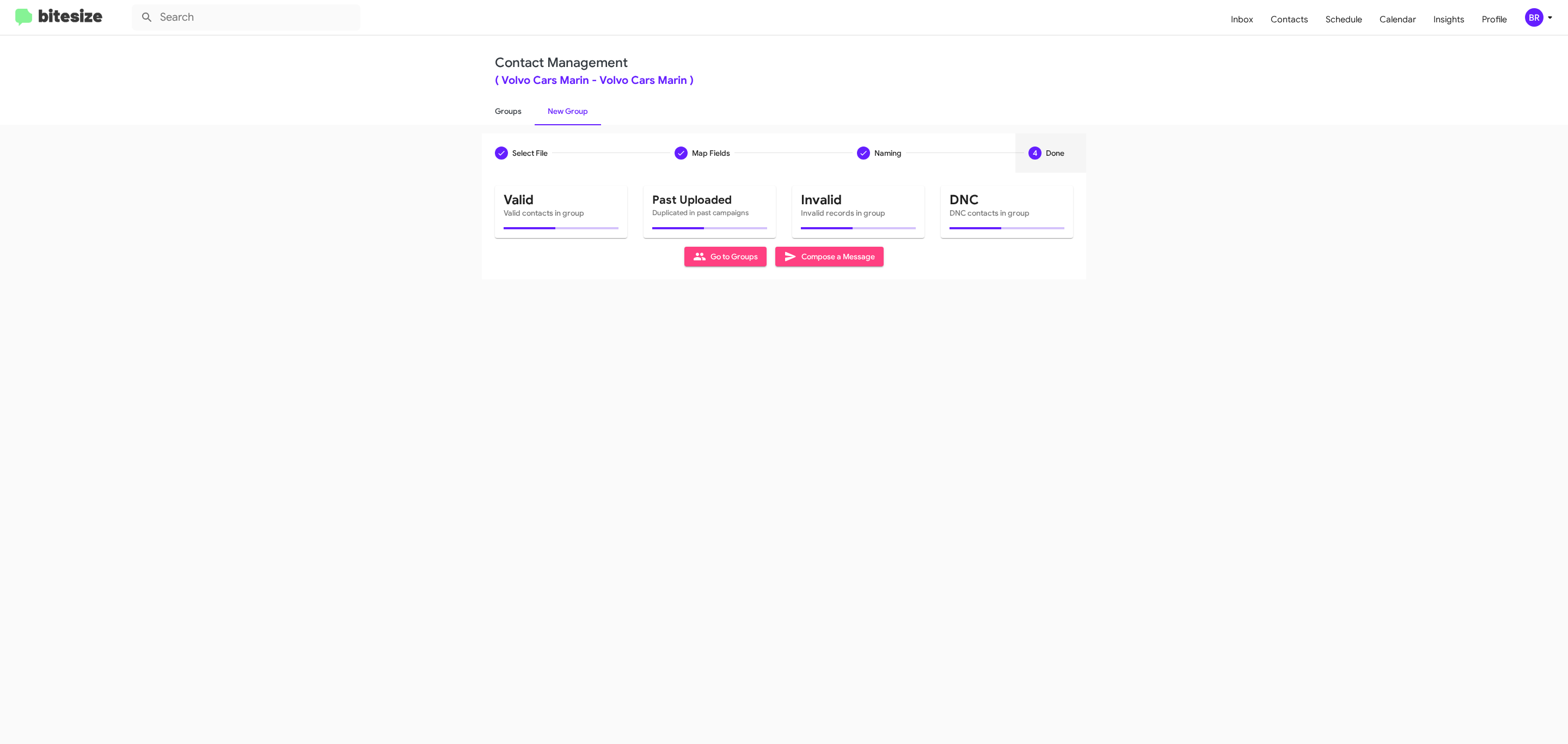
click at [507, 110] on link "Groups" at bounding box center [508, 111] width 53 height 29
type input "in:groups"
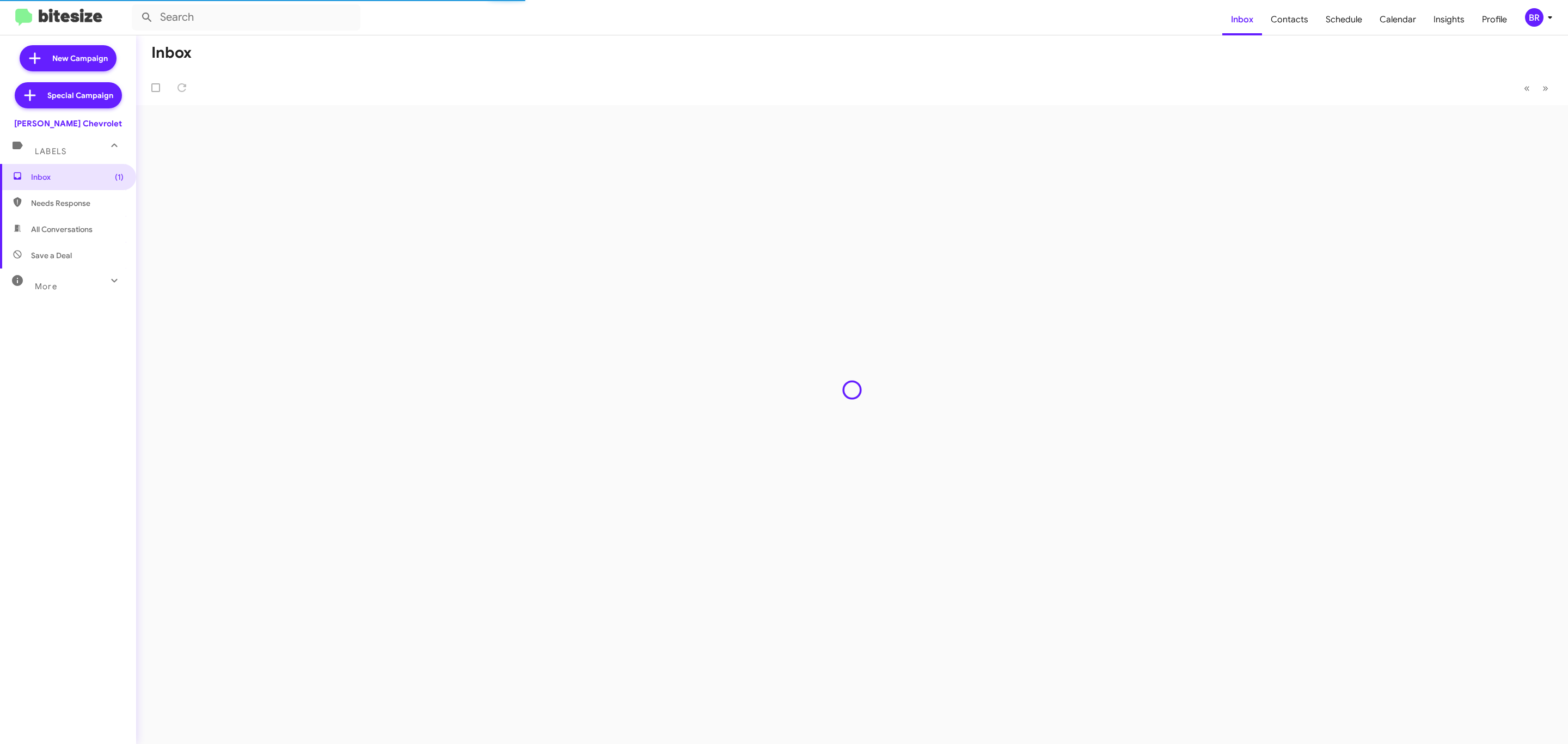
type input "in:groups"
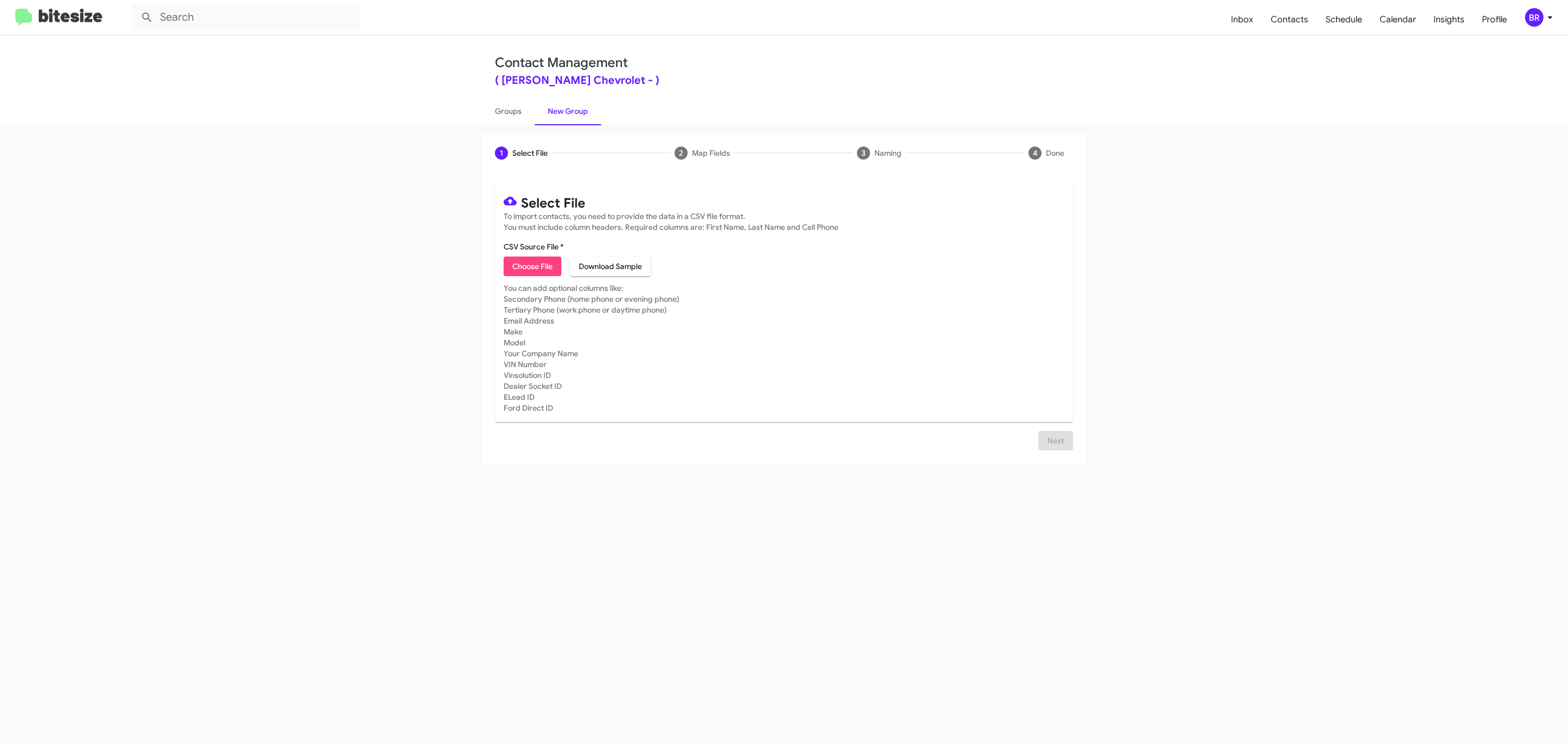
click at [531, 267] on span "Choose File" at bounding box center [532, 267] width 40 height 20
type input "[PERSON_NAME] Chevrolet"
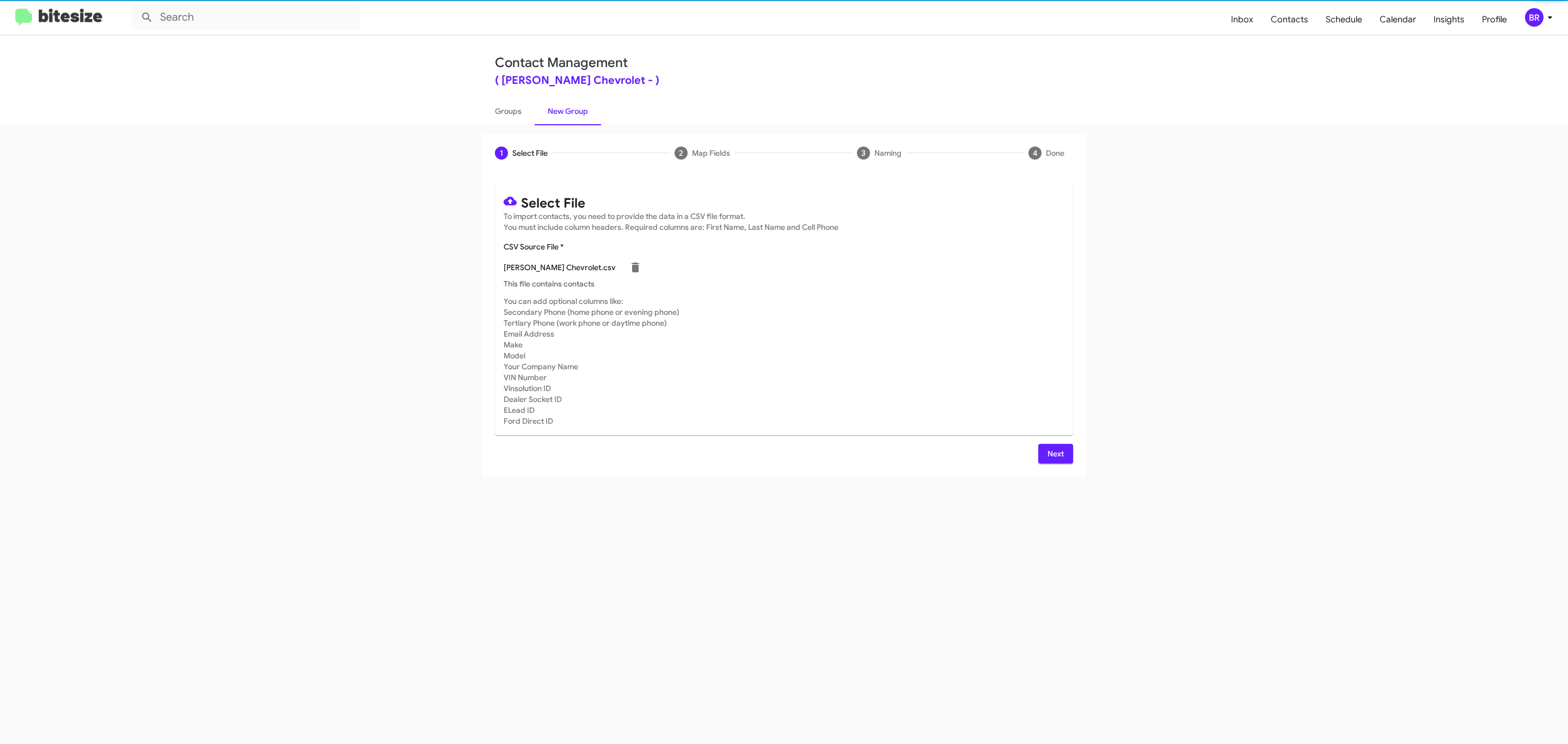
click at [1054, 453] on span "Next" at bounding box center [1055, 454] width 17 height 20
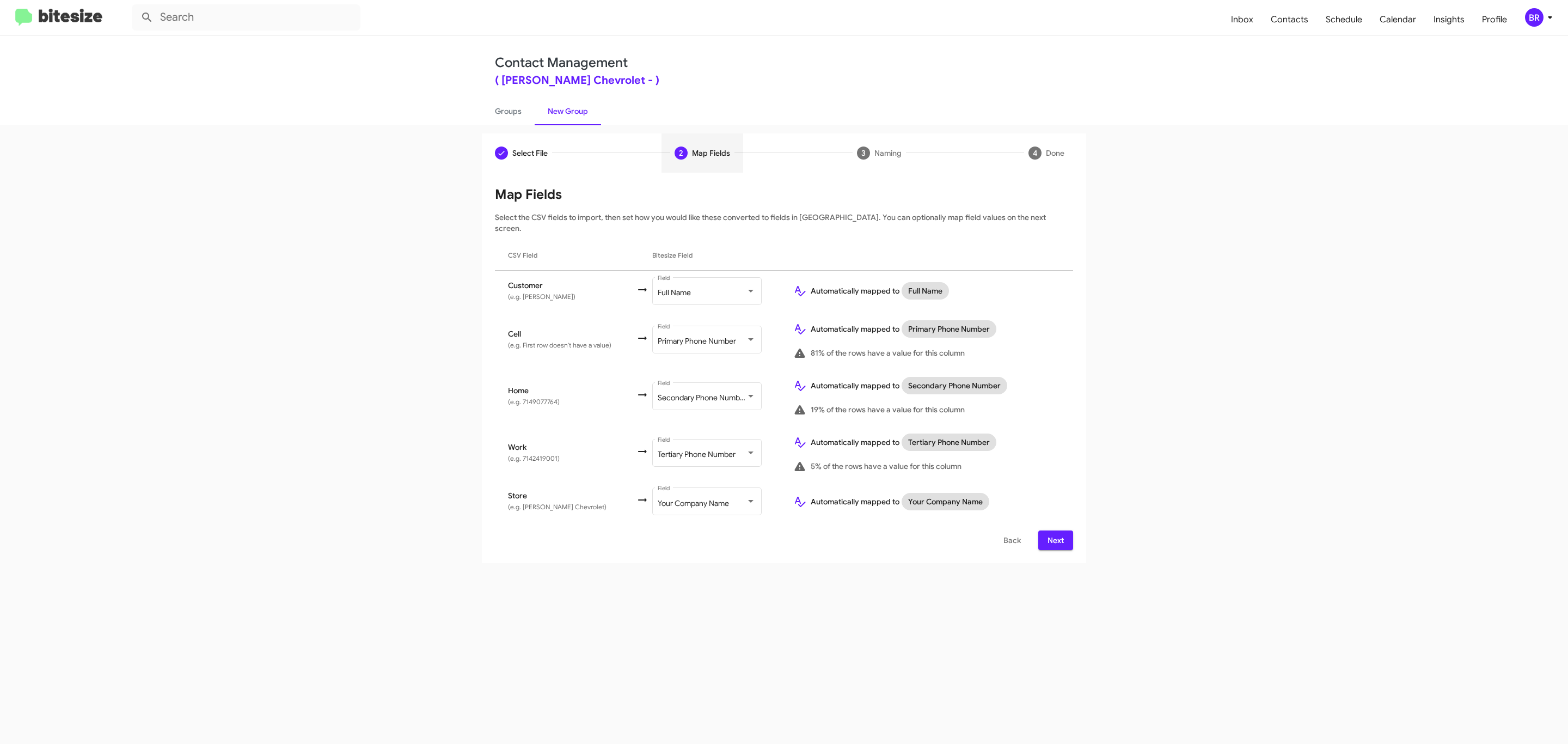
click at [1054, 531] on span "Next" at bounding box center [1055, 540] width 17 height 20
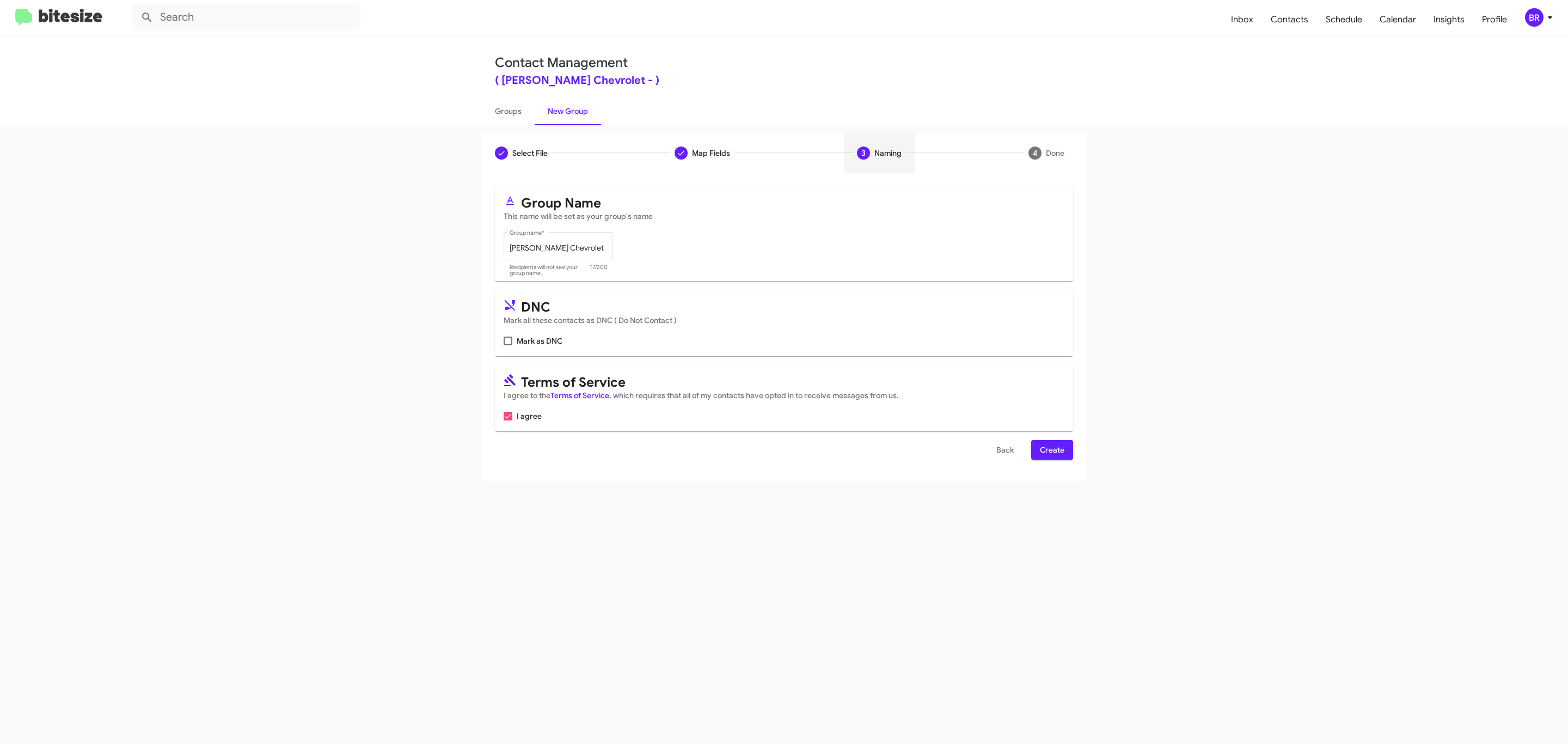
click at [507, 345] on input "Mark as DNC" at bounding box center [507, 345] width 1 height 1
checkbox input "true"
click at [1051, 451] on span "Create" at bounding box center [1052, 450] width 25 height 20
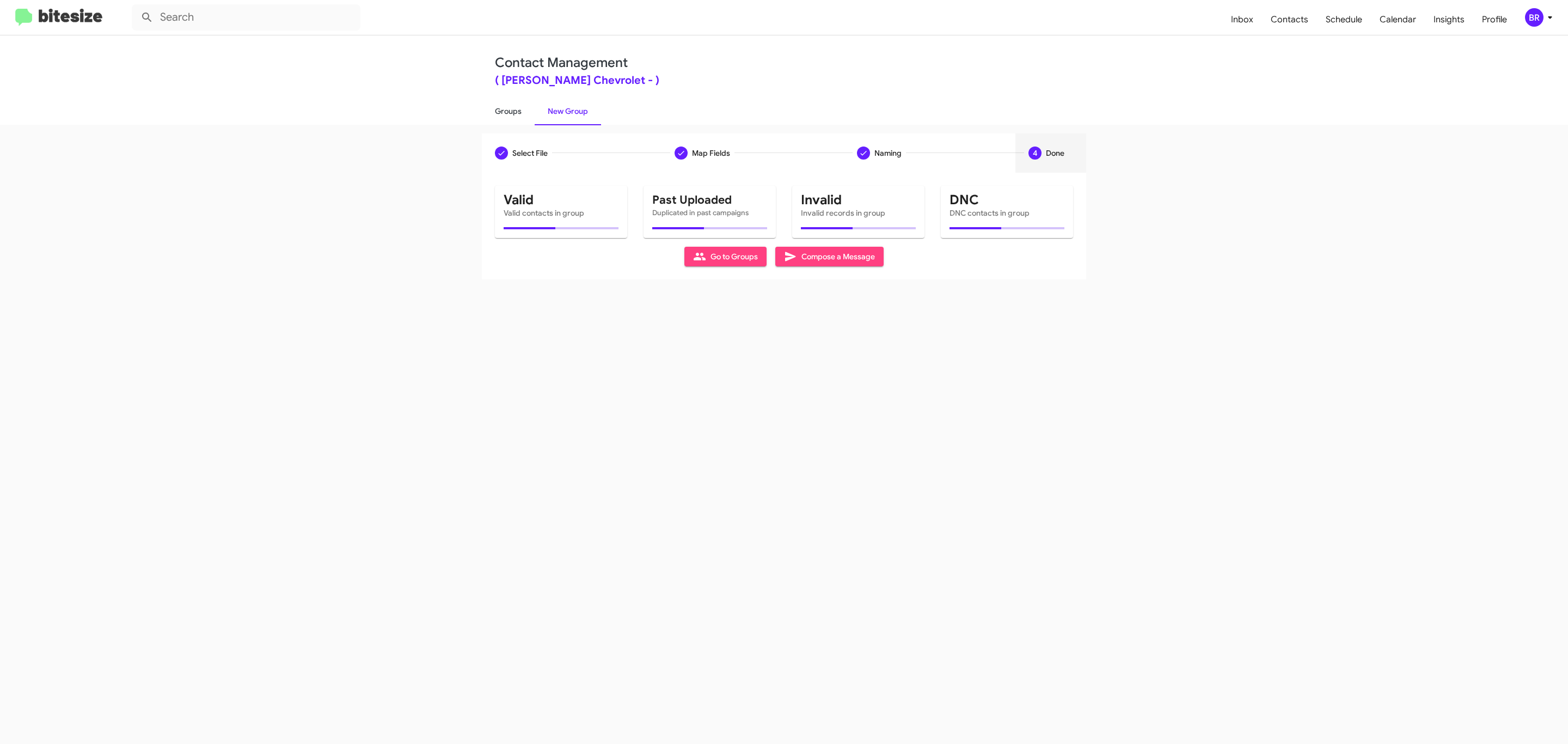
click at [507, 110] on link "Groups" at bounding box center [508, 111] width 53 height 29
type input "in:groups"
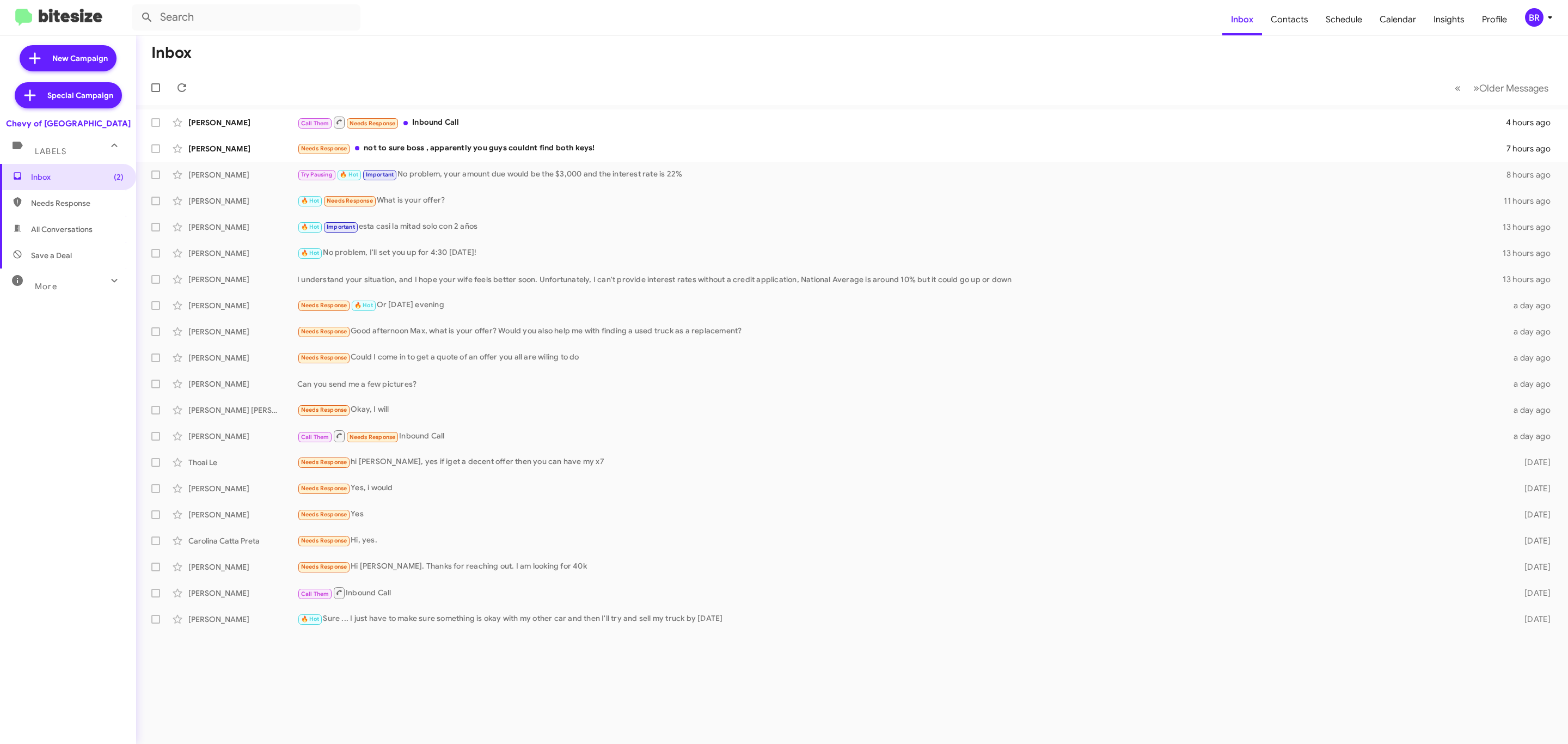
type input "in:groups"
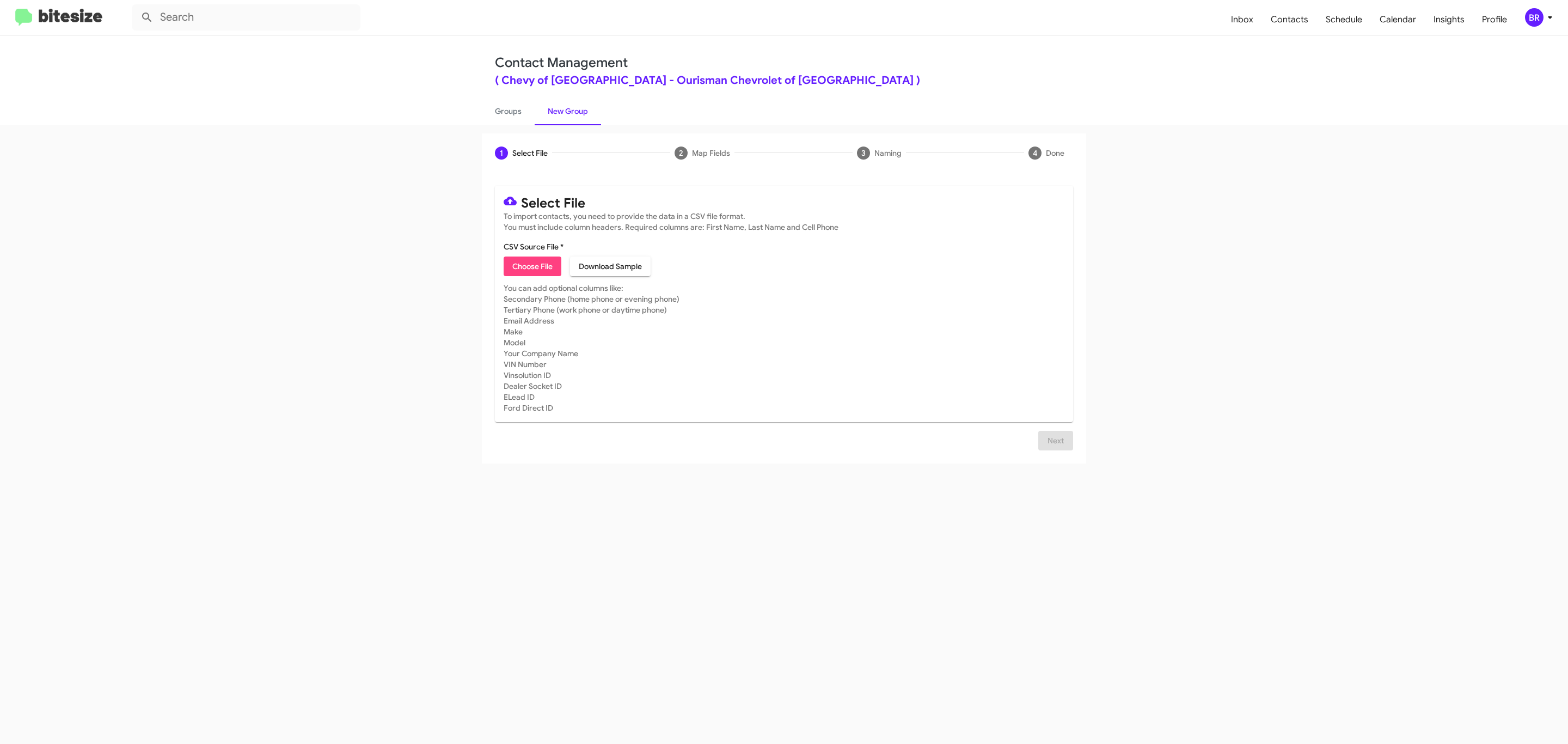
click at [531, 267] on span "Choose File" at bounding box center [532, 267] width 40 height 20
type input "Ourisman Chevrolet of Rockville"
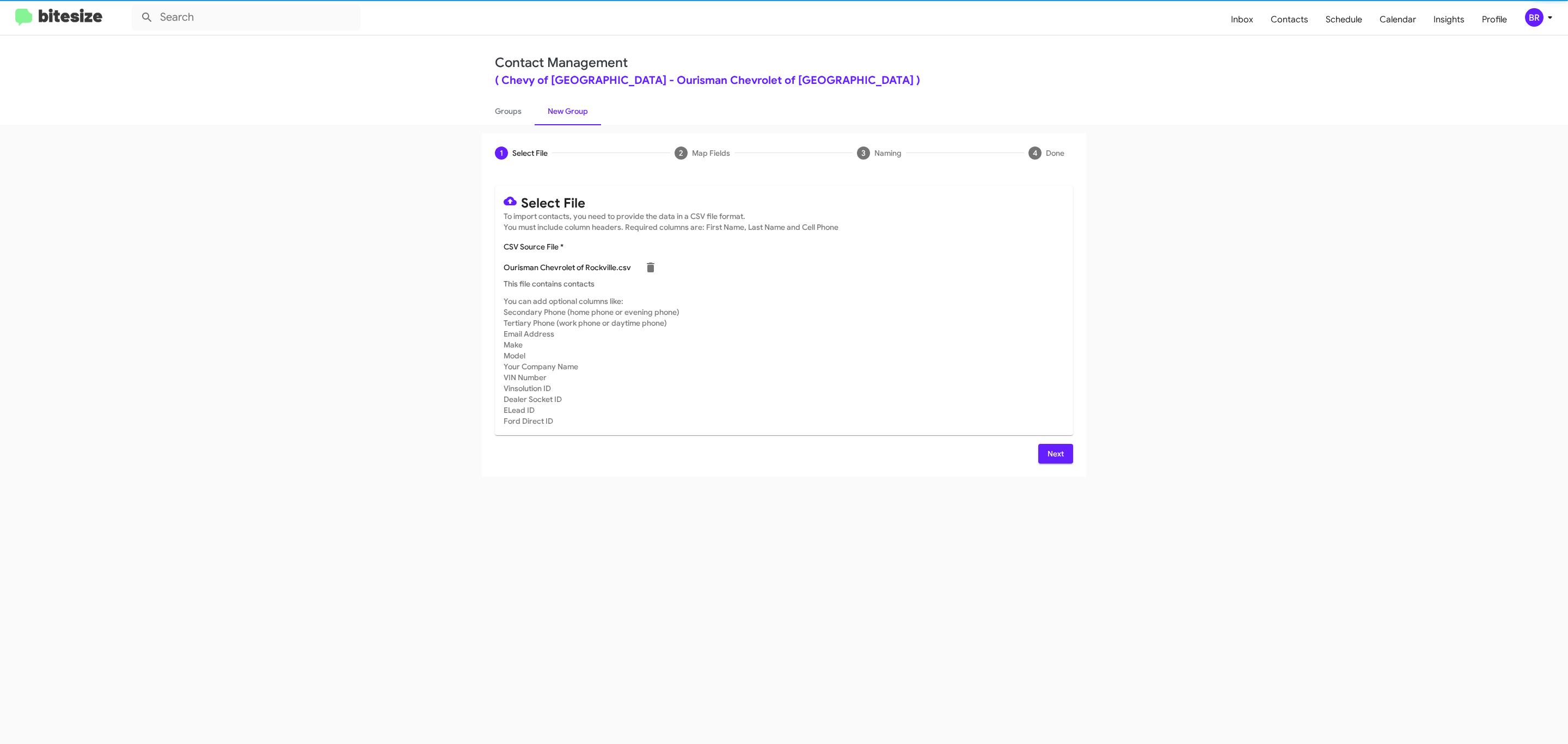
click at [1054, 453] on span "Next" at bounding box center [1055, 454] width 17 height 20
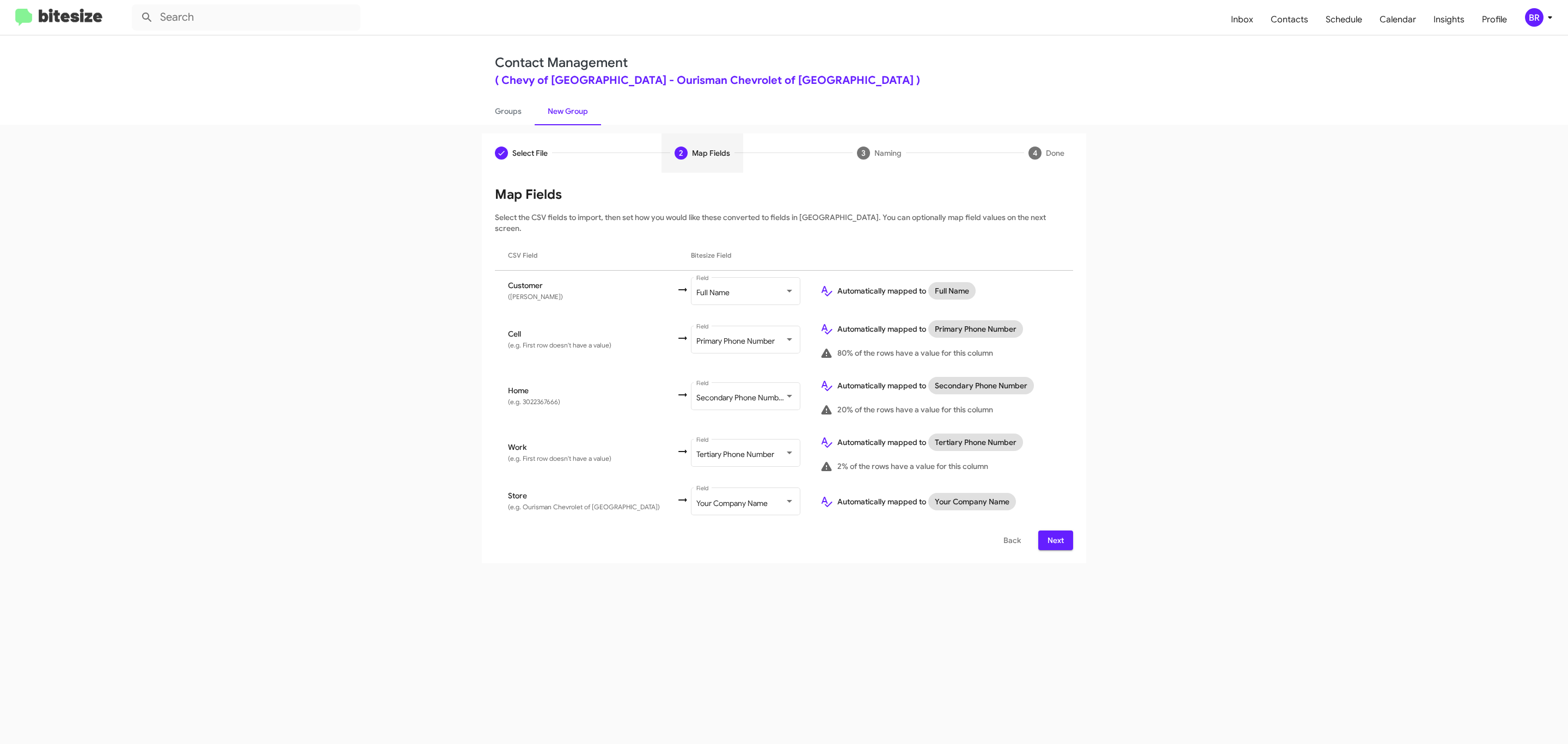
click at [1054, 531] on span "Next" at bounding box center [1055, 540] width 17 height 20
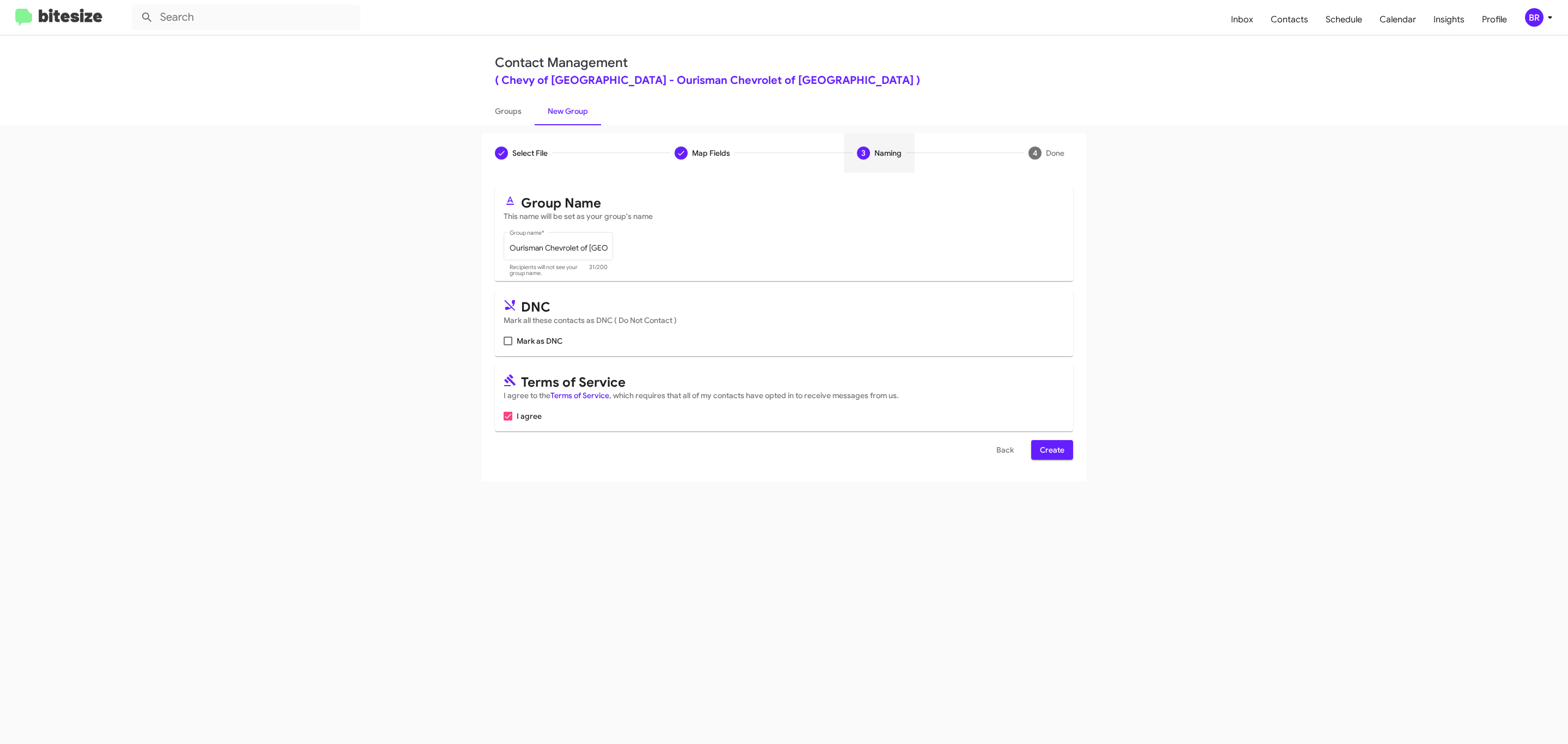
click at [507, 345] on input "Mark as DNC" at bounding box center [507, 345] width 1 height 1
checkbox input "true"
click at [1051, 451] on span "Create" at bounding box center [1052, 450] width 25 height 20
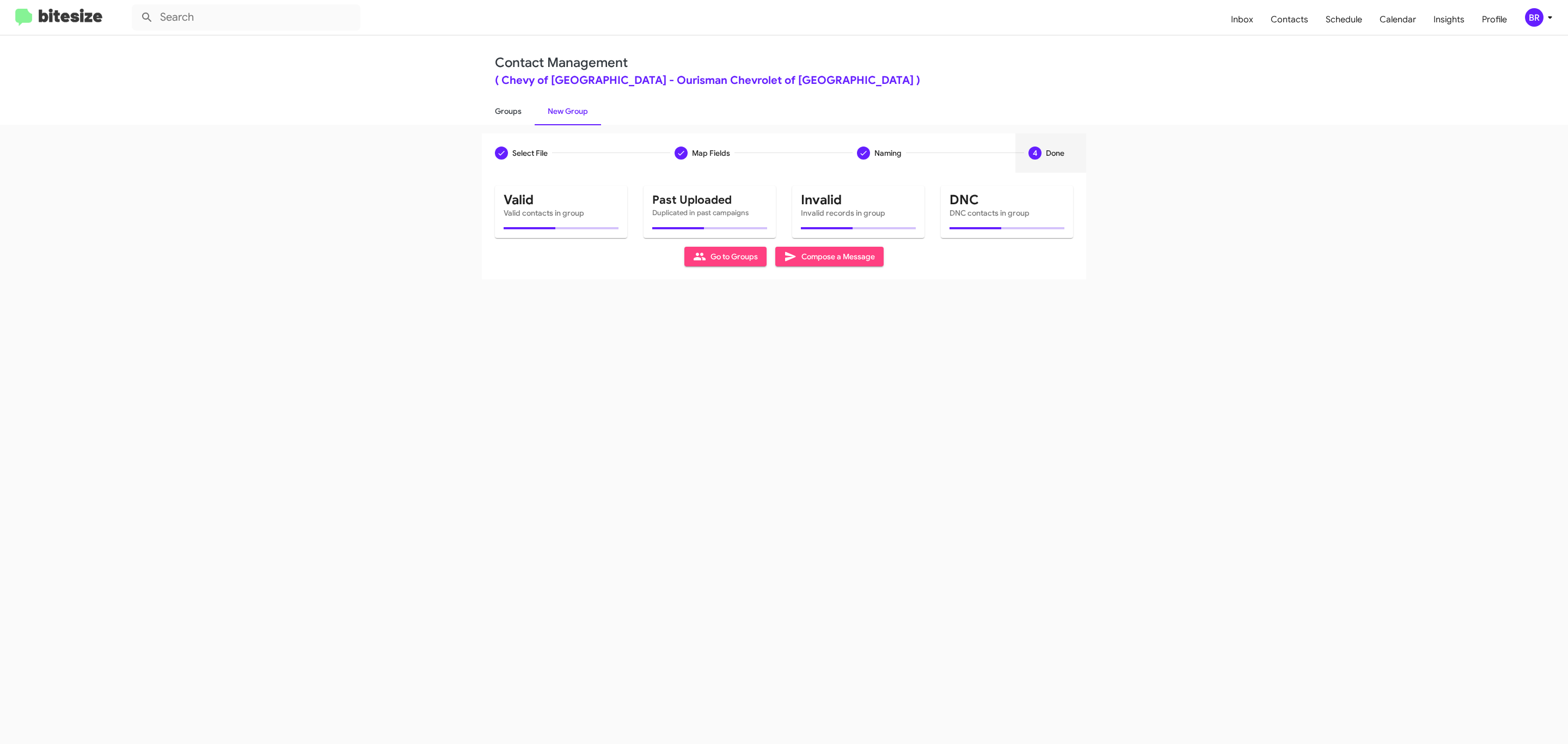
click at [507, 110] on link "Groups" at bounding box center [508, 111] width 53 height 29
type input "in:groups"
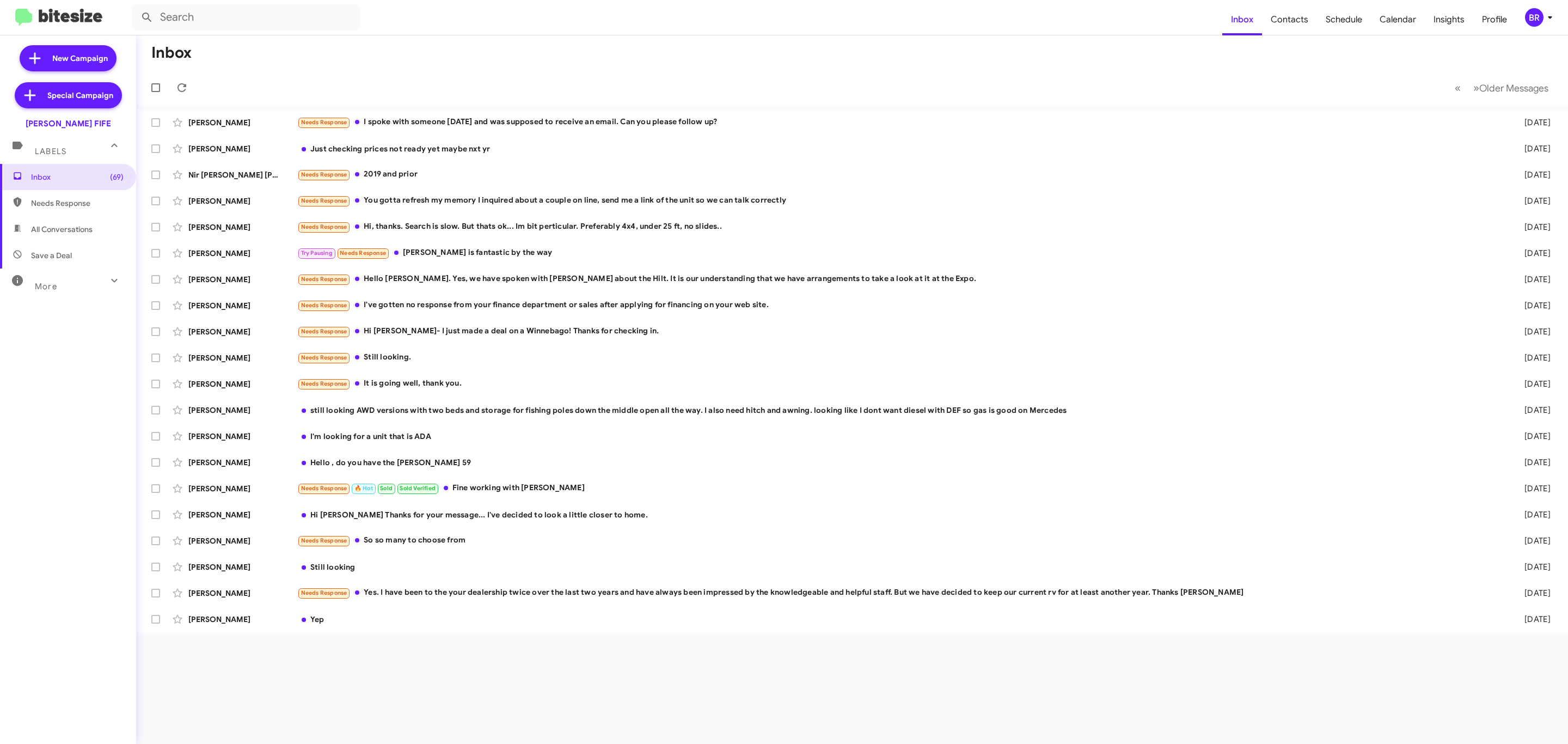
type input "in:groups"
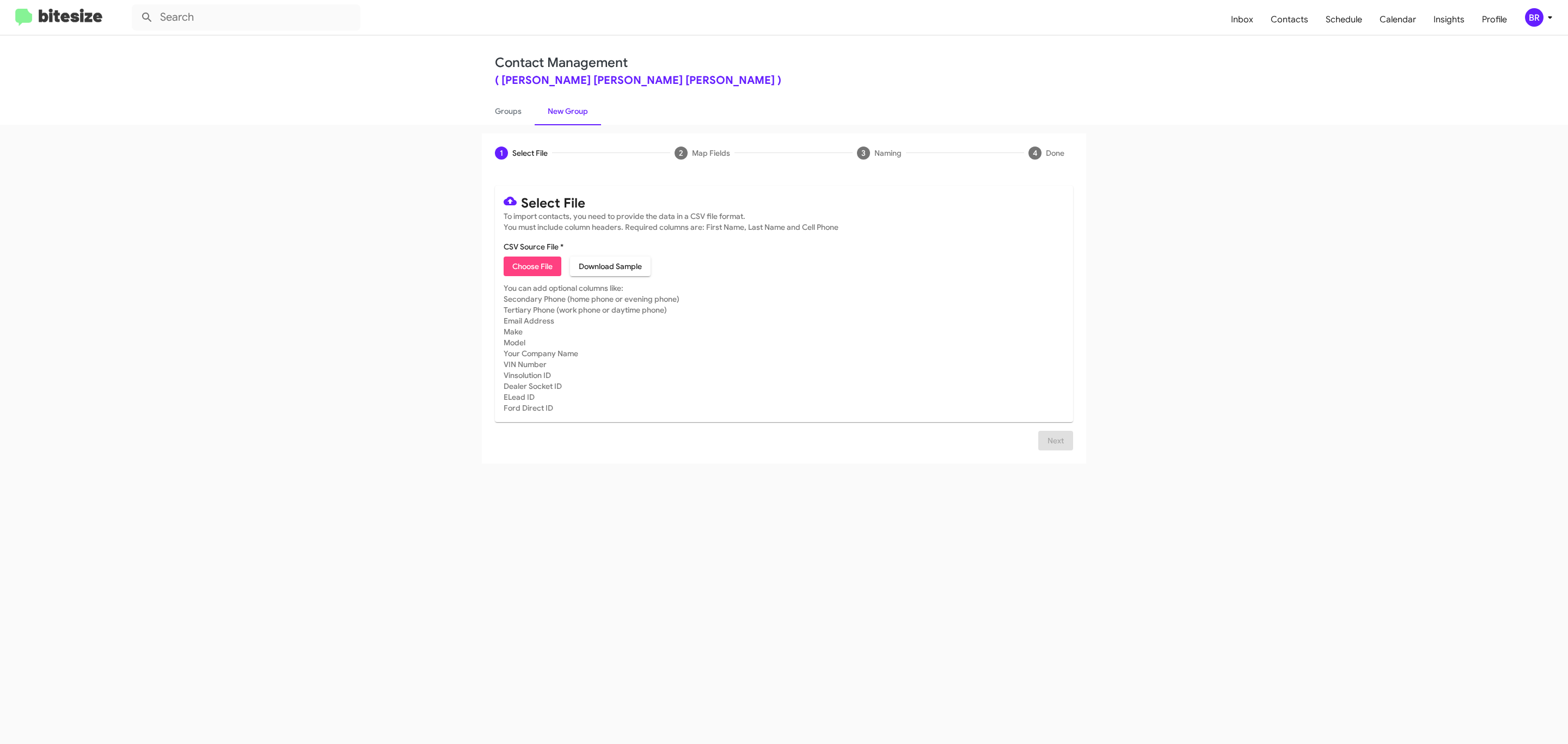
click at [531, 267] on span "Choose File" at bounding box center [532, 267] width 40 height 20
type input "[PERSON_NAME] Fife"
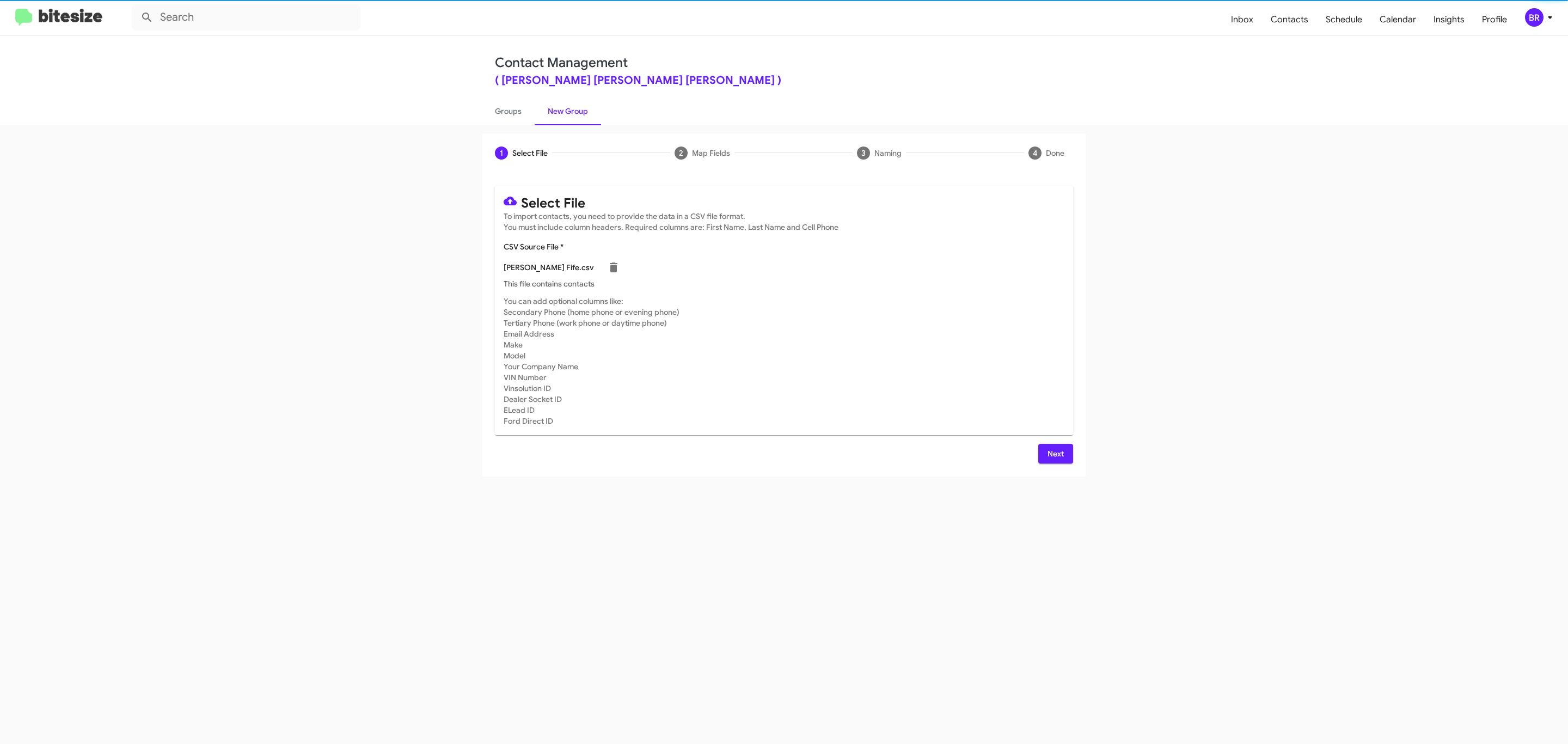
click at [1054, 453] on span "Next" at bounding box center [1055, 454] width 17 height 20
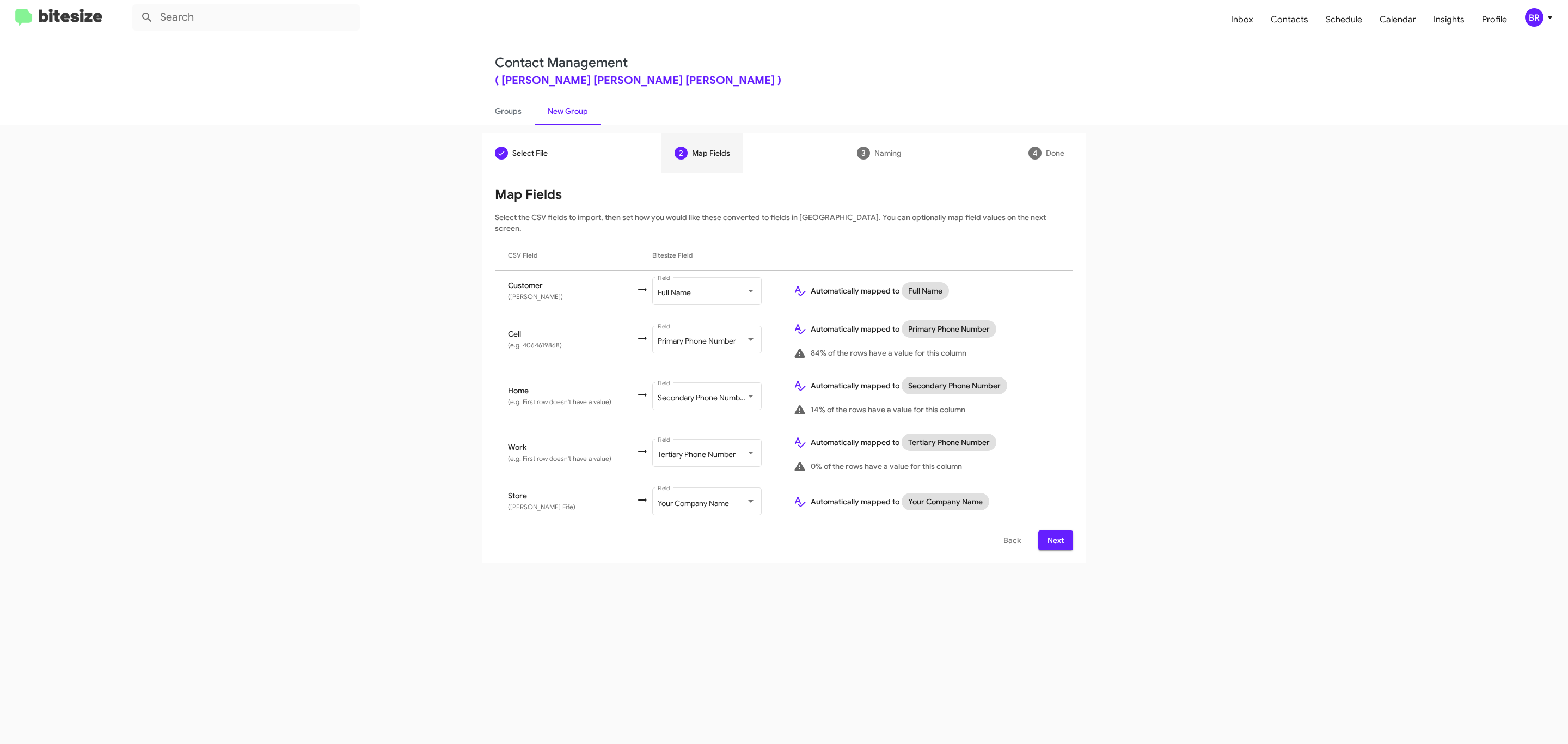
click at [1054, 531] on span "Next" at bounding box center [1055, 540] width 17 height 20
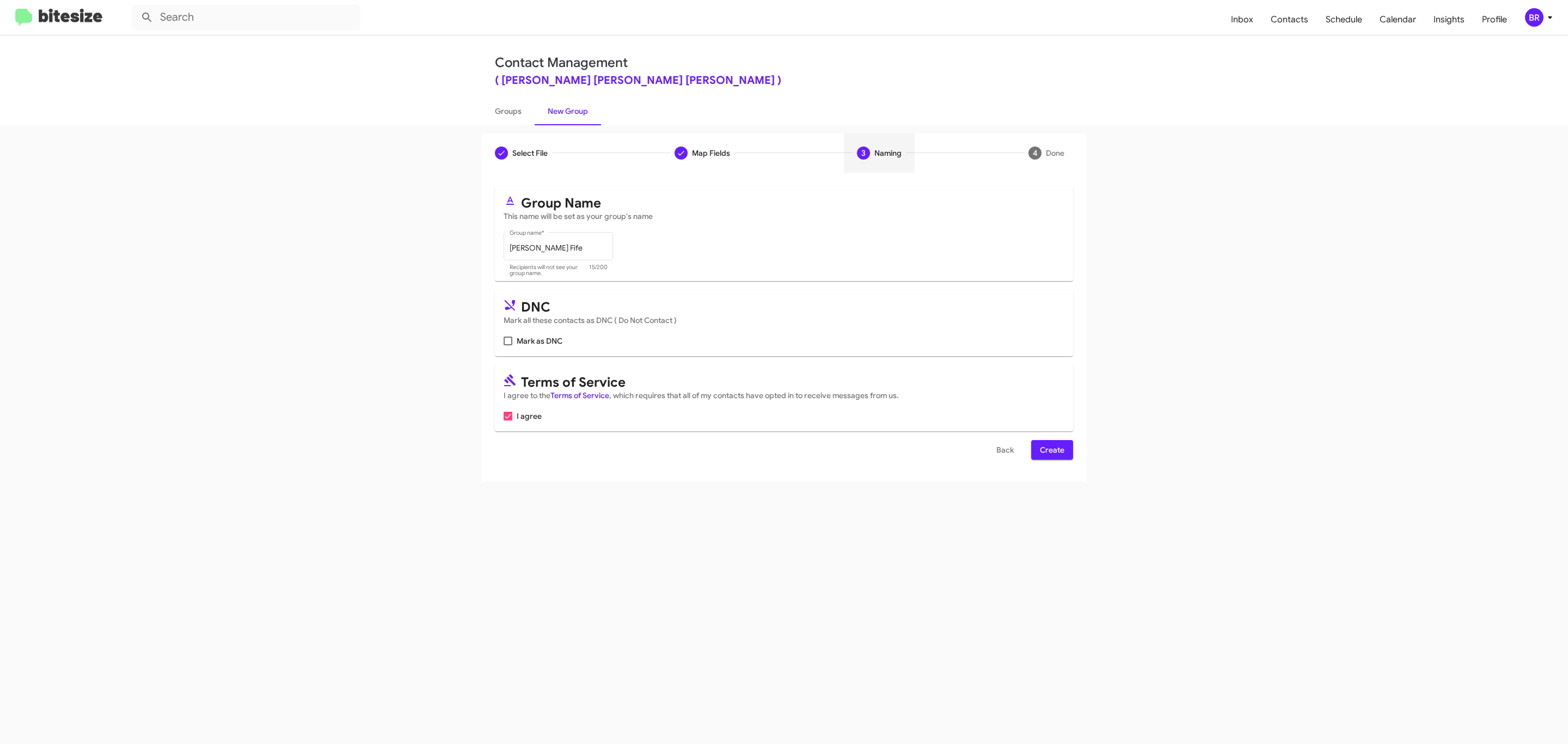
click at [507, 345] on input "Mark as DNC" at bounding box center [507, 345] width 1 height 1
checkbox input "true"
click at [1051, 451] on span "Create" at bounding box center [1052, 450] width 25 height 20
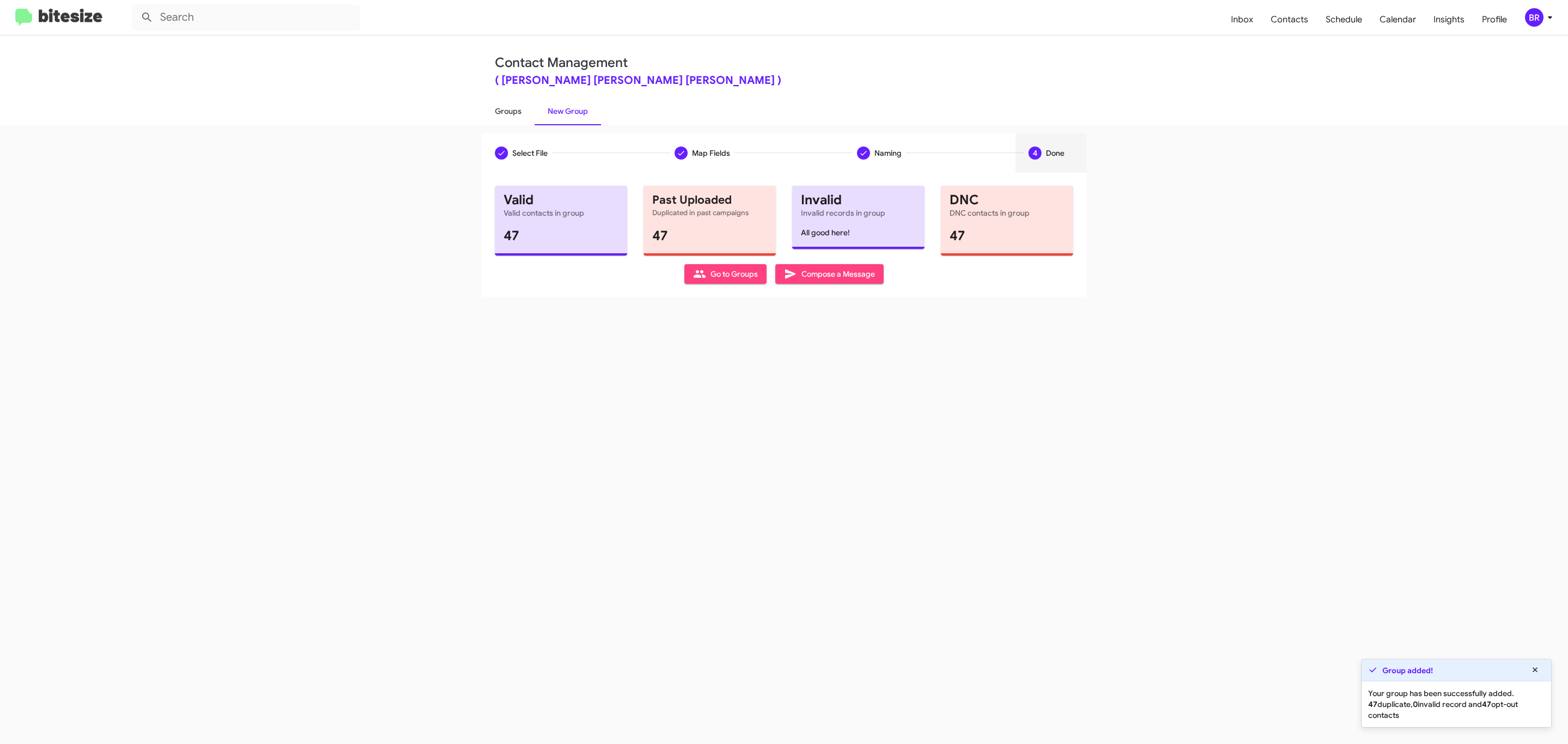
click at [507, 110] on link "Groups" at bounding box center [508, 111] width 53 height 29
type input "in:groups"
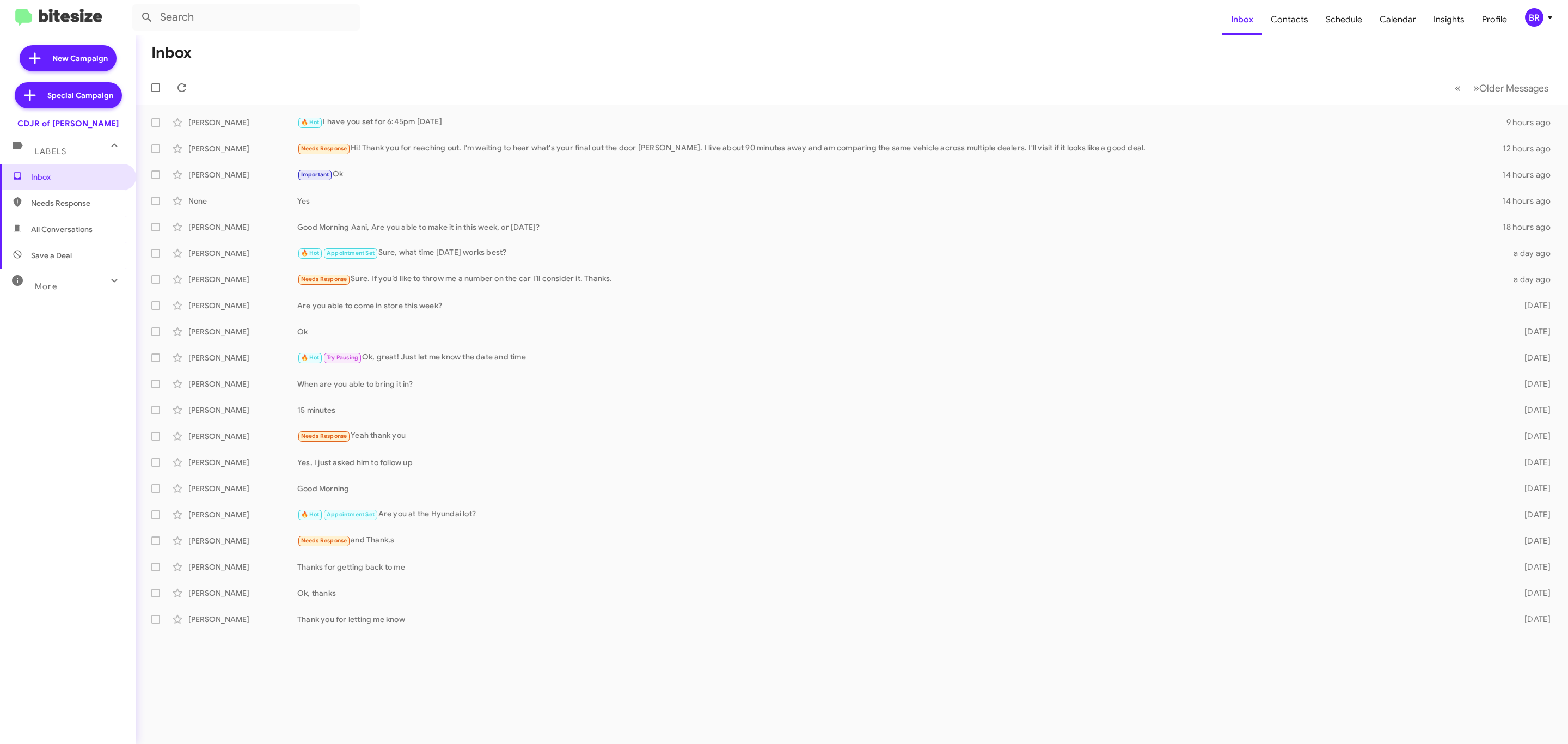
type input "in:groups"
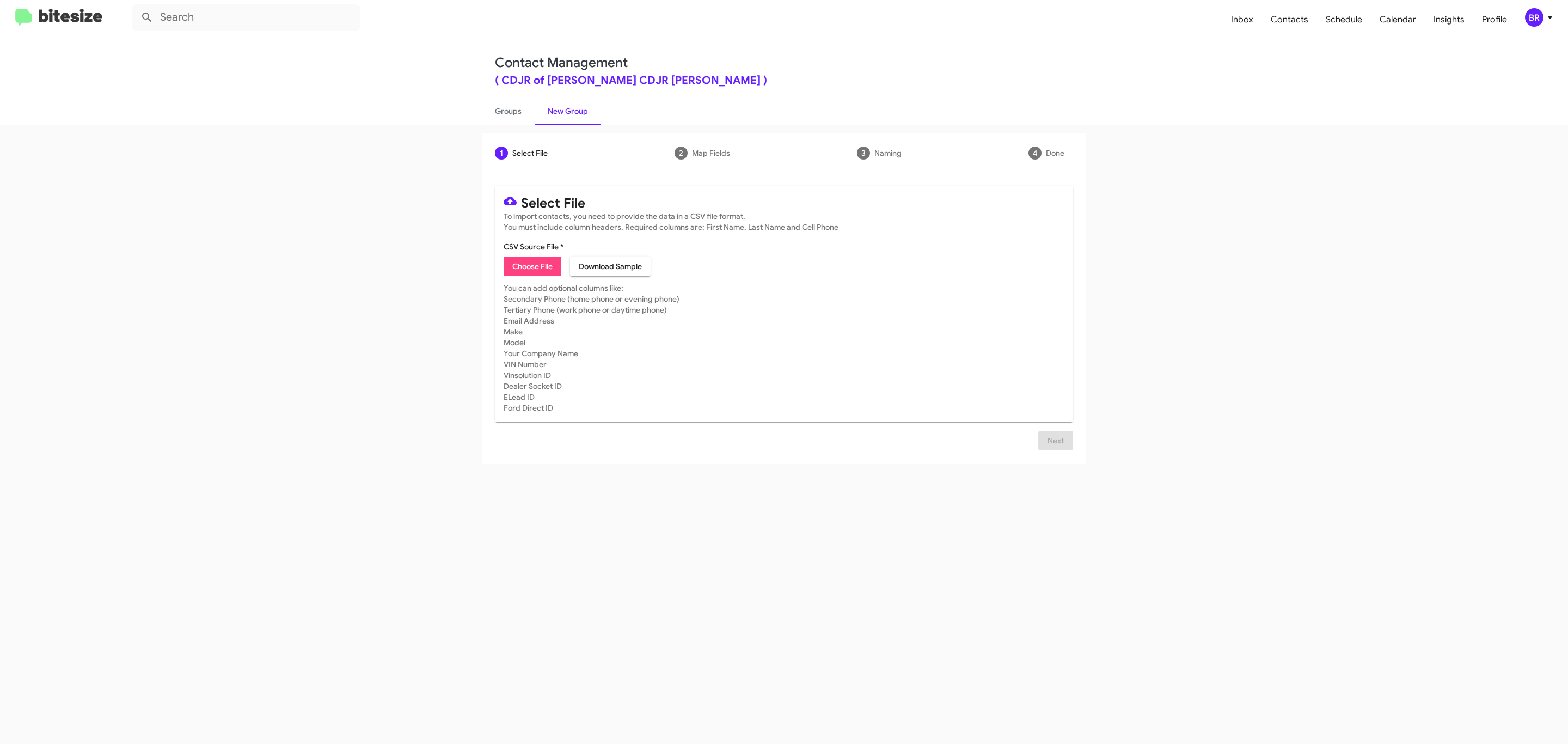
click at [531, 267] on span "Choose File" at bounding box center [532, 267] width 40 height 20
type input "Ourisman CDJR Bowie"
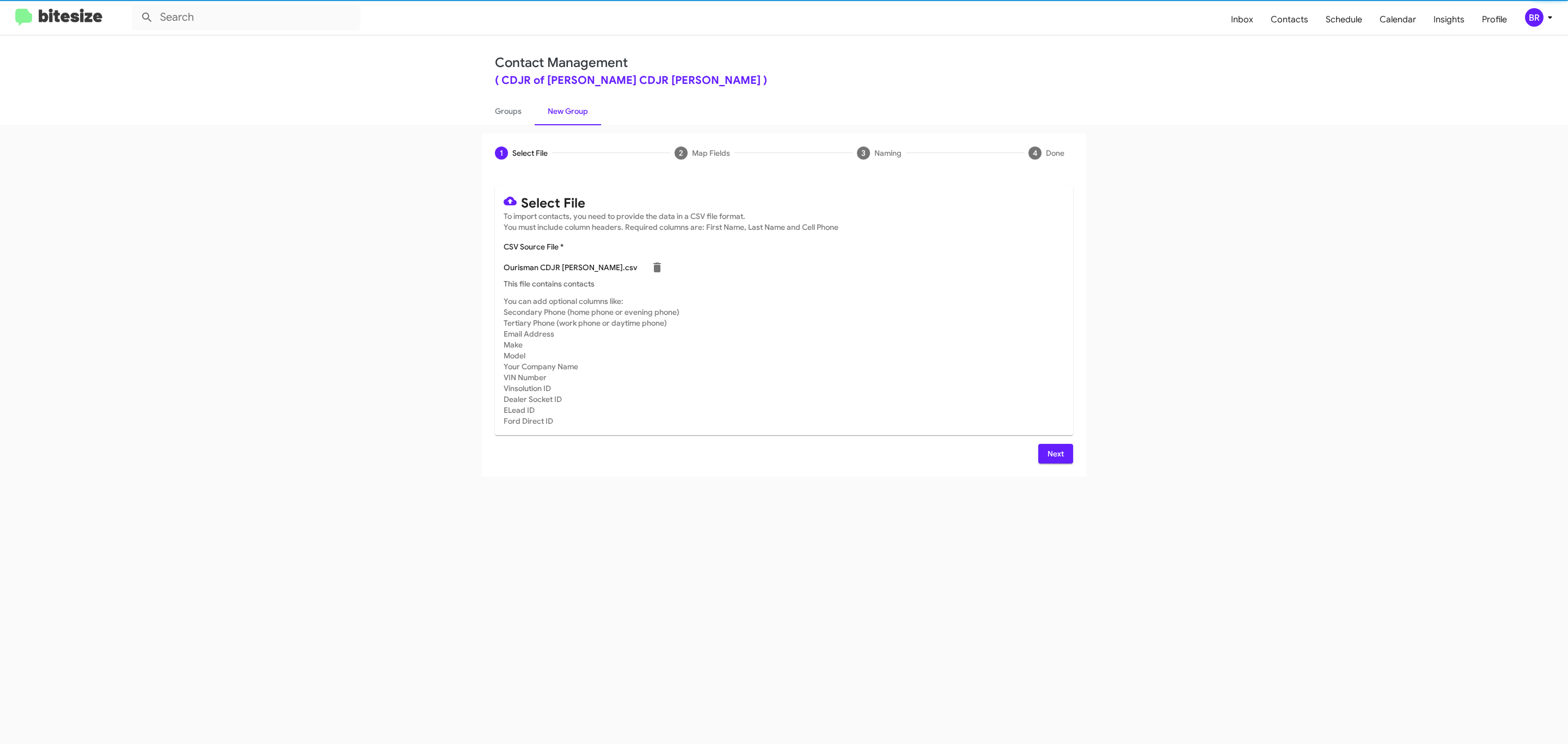
click at [1054, 453] on span "Next" at bounding box center [1055, 454] width 17 height 20
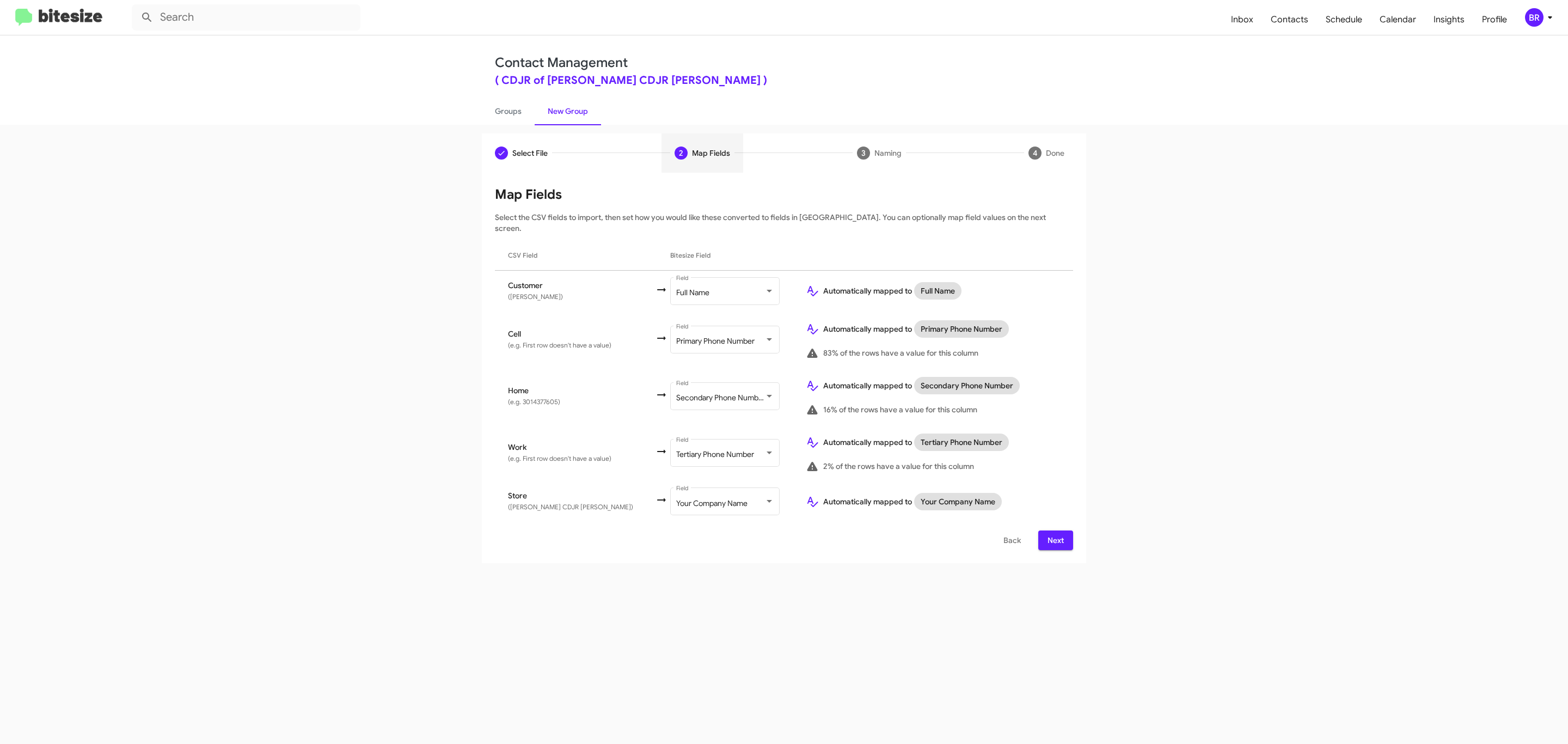
click at [1054, 531] on span "Next" at bounding box center [1055, 540] width 17 height 20
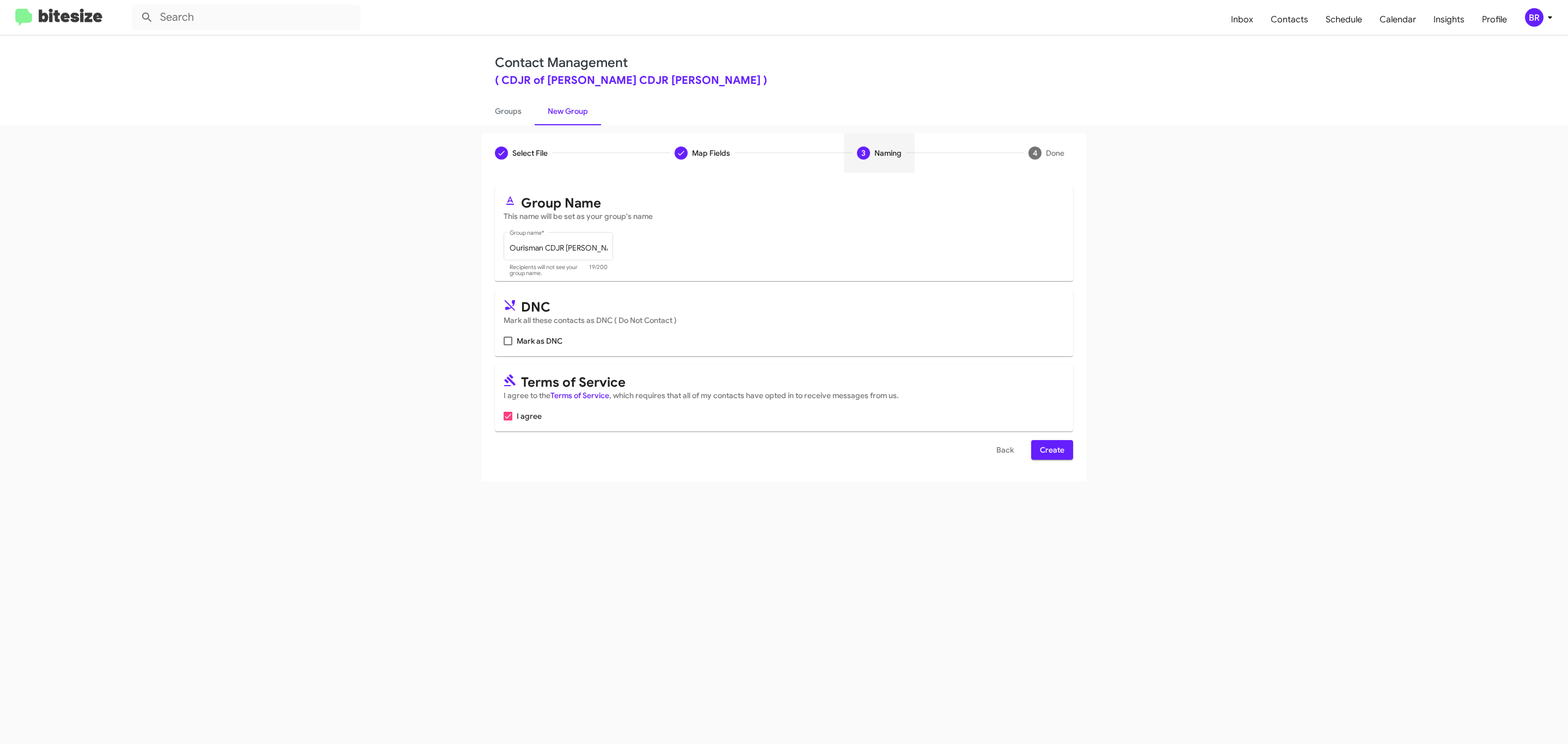
click at [507, 345] on input "Mark as DNC" at bounding box center [507, 345] width 1 height 1
checkbox input "true"
click at [1051, 451] on span "Create" at bounding box center [1052, 450] width 25 height 20
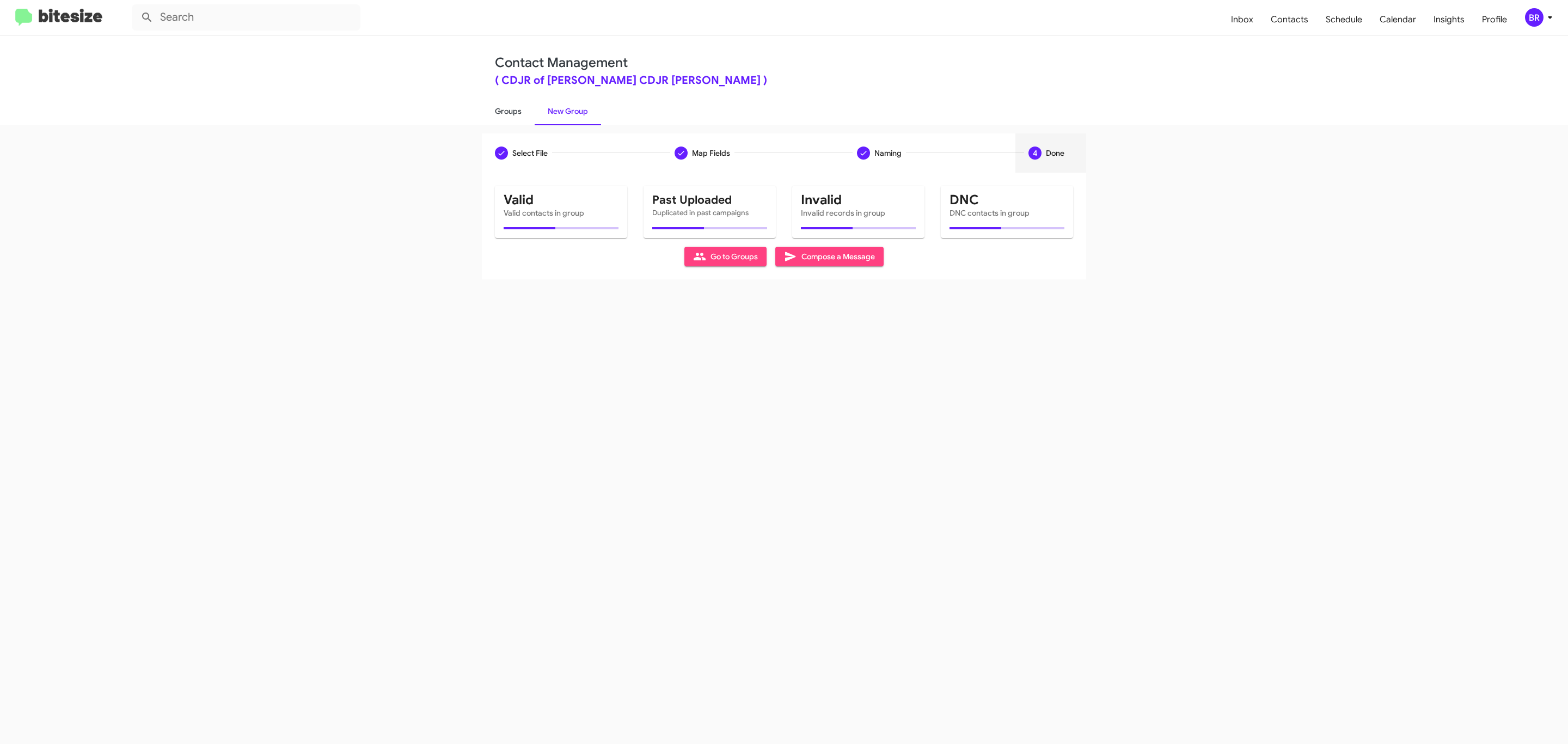
click at [507, 110] on link "Groups" at bounding box center [508, 111] width 53 height 29
type input "in:groups"
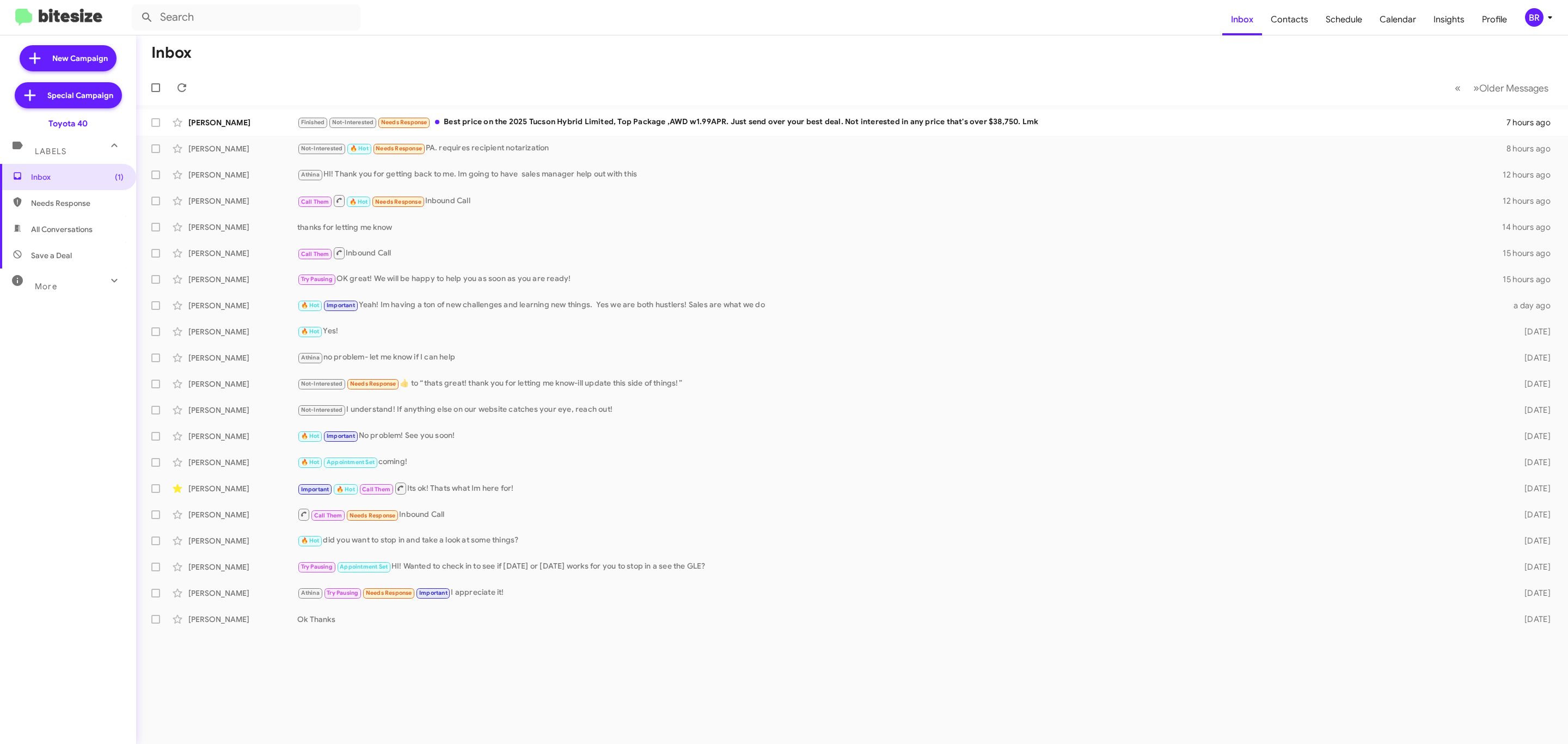
type input "in:groups"
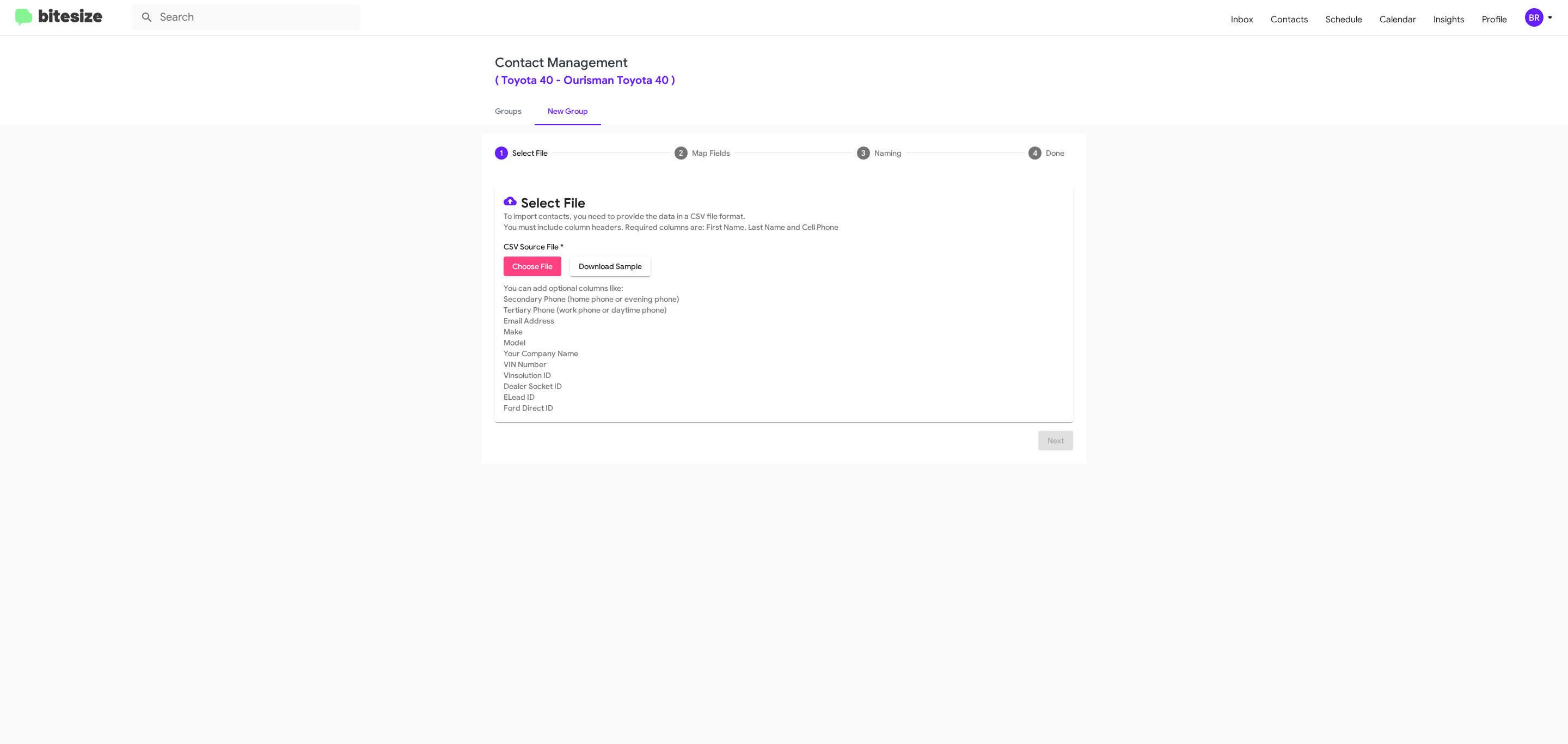
click at [531, 267] on span "Choose File" at bounding box center [532, 267] width 40 height 20
type input "Ourisman Toyota 40"
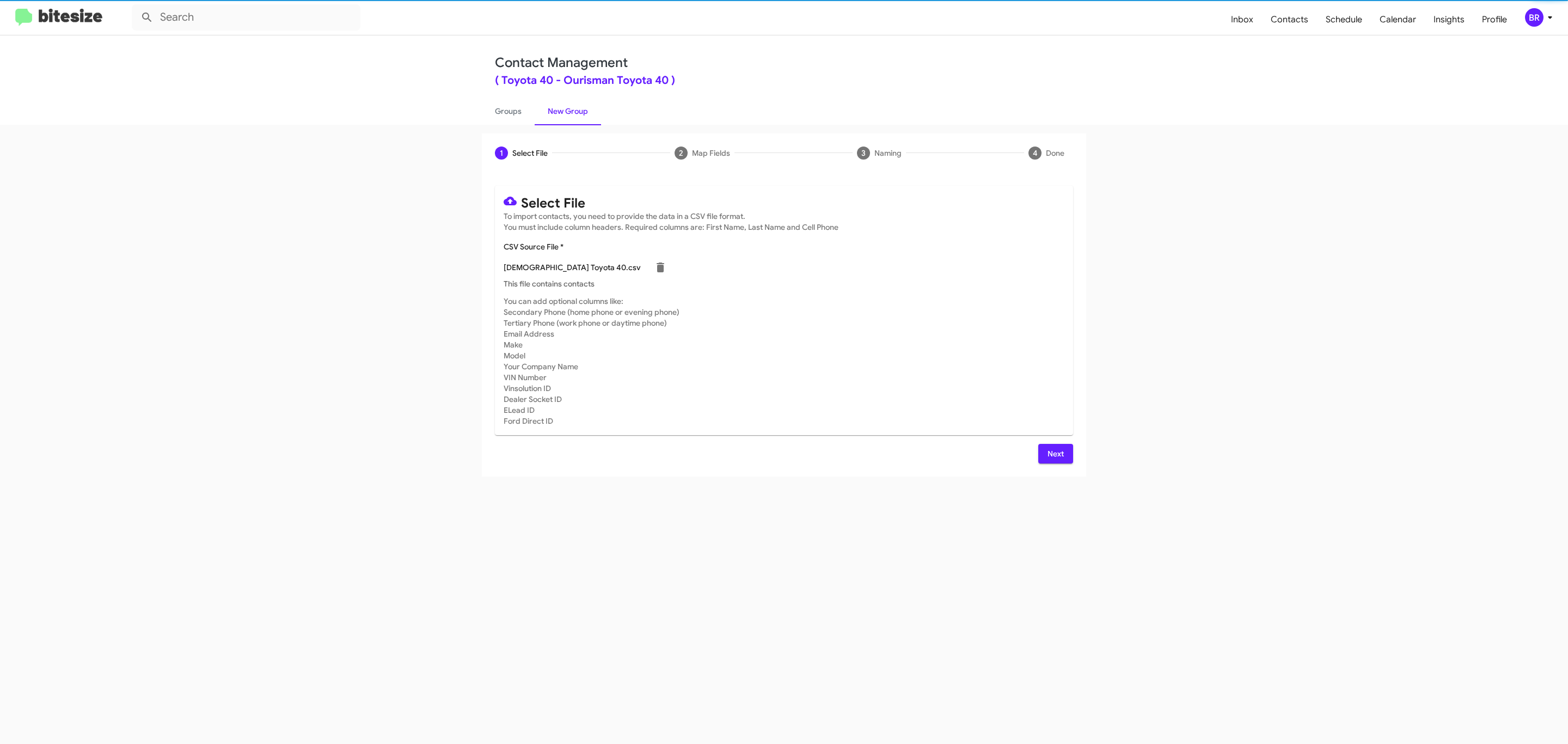
click at [1054, 453] on span "Next" at bounding box center [1055, 454] width 17 height 20
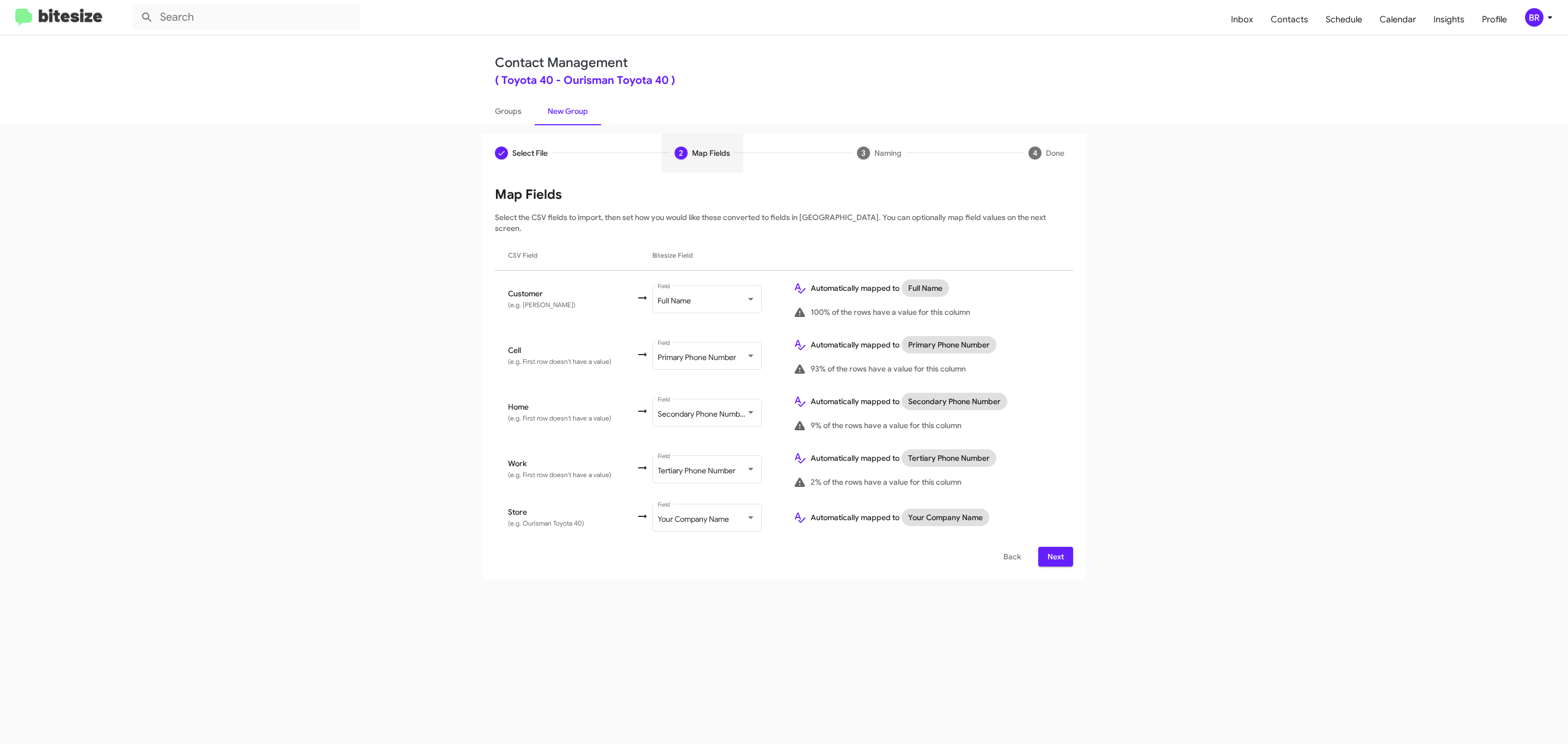
click at [1054, 547] on span "Next" at bounding box center [1055, 557] width 17 height 20
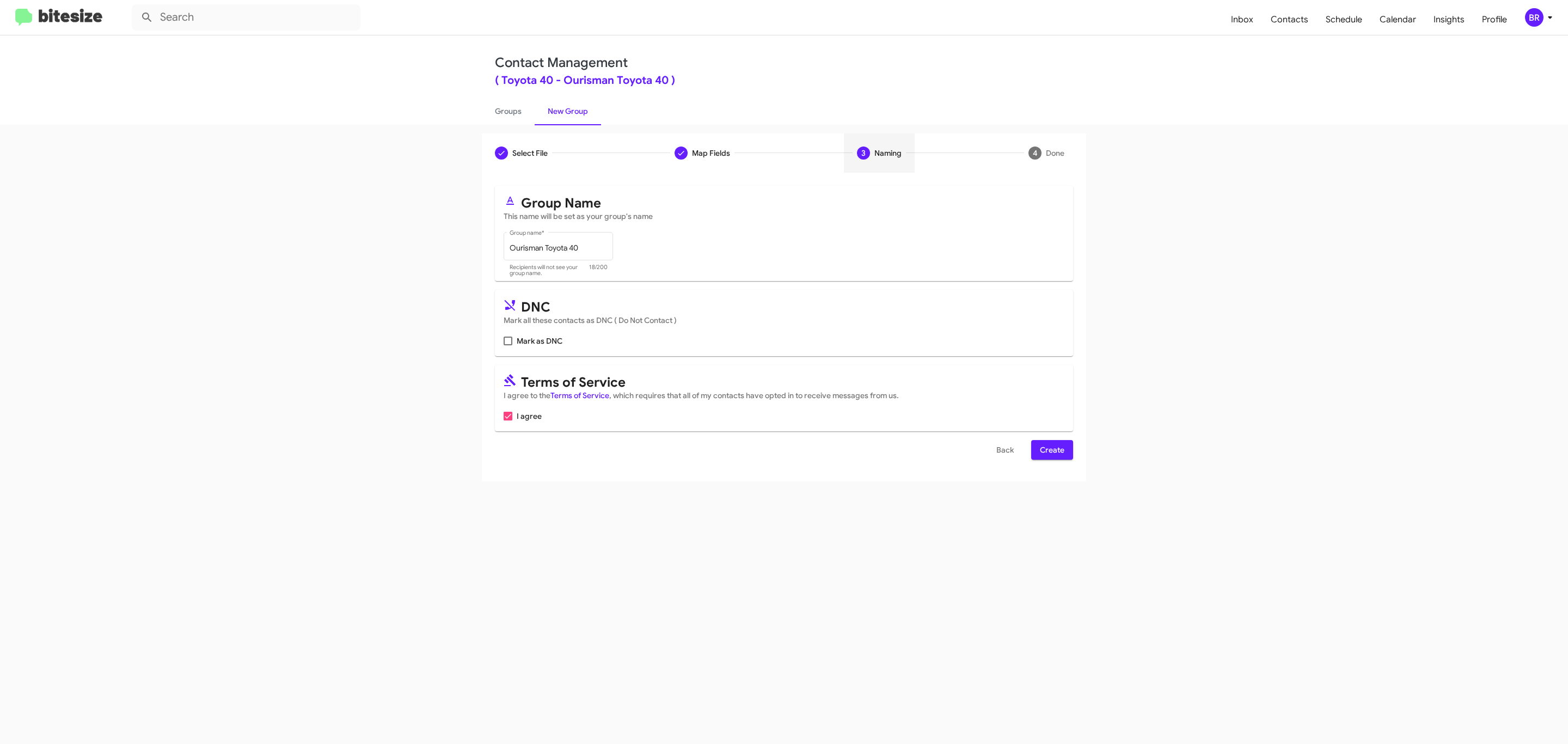
click at [507, 345] on input "Mark as DNC" at bounding box center [507, 345] width 1 height 1
checkbox input "true"
click at [1051, 451] on span "Create" at bounding box center [1052, 450] width 25 height 20
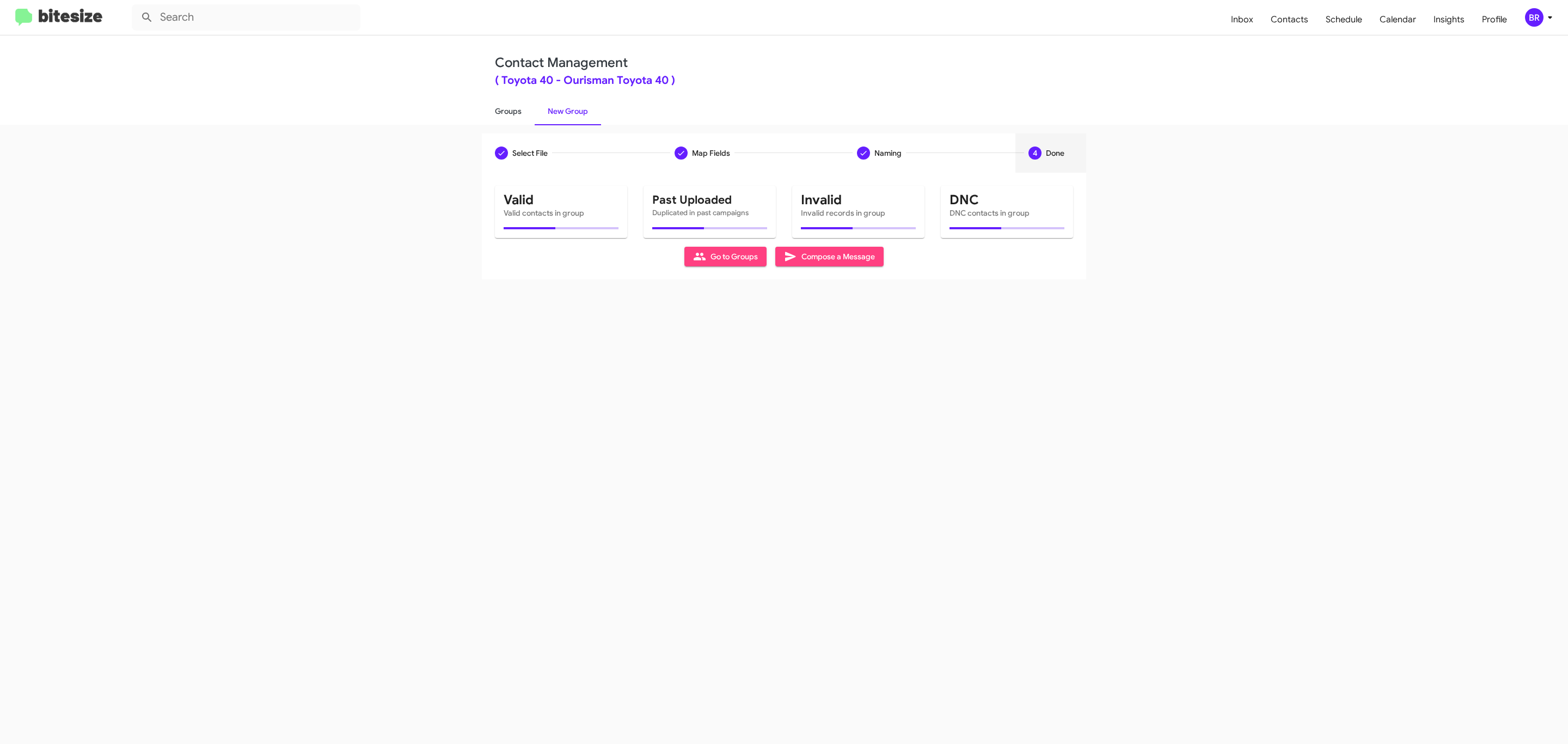
click at [507, 110] on link "Groups" at bounding box center [508, 111] width 53 height 29
type input "in:groups"
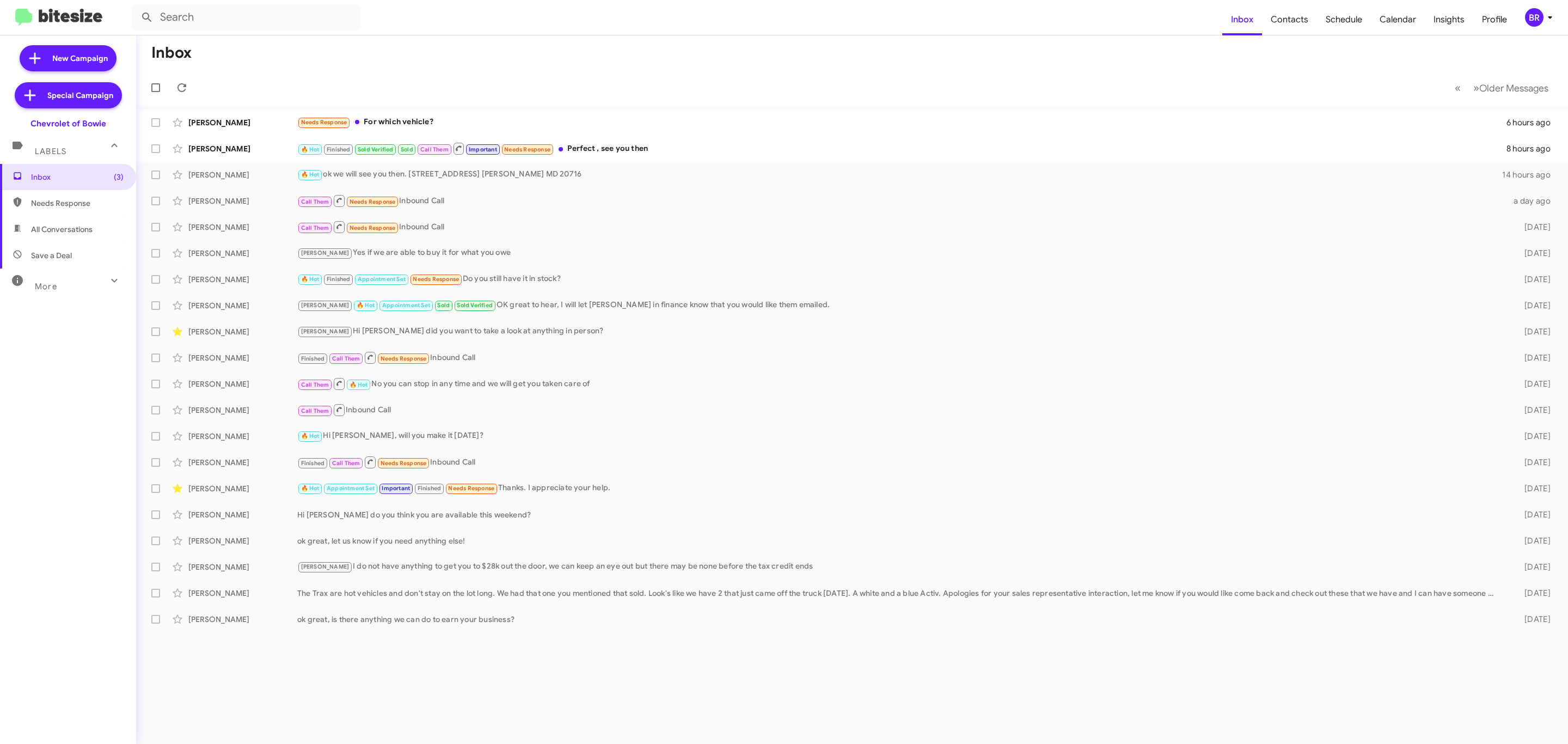
type input "in:groups"
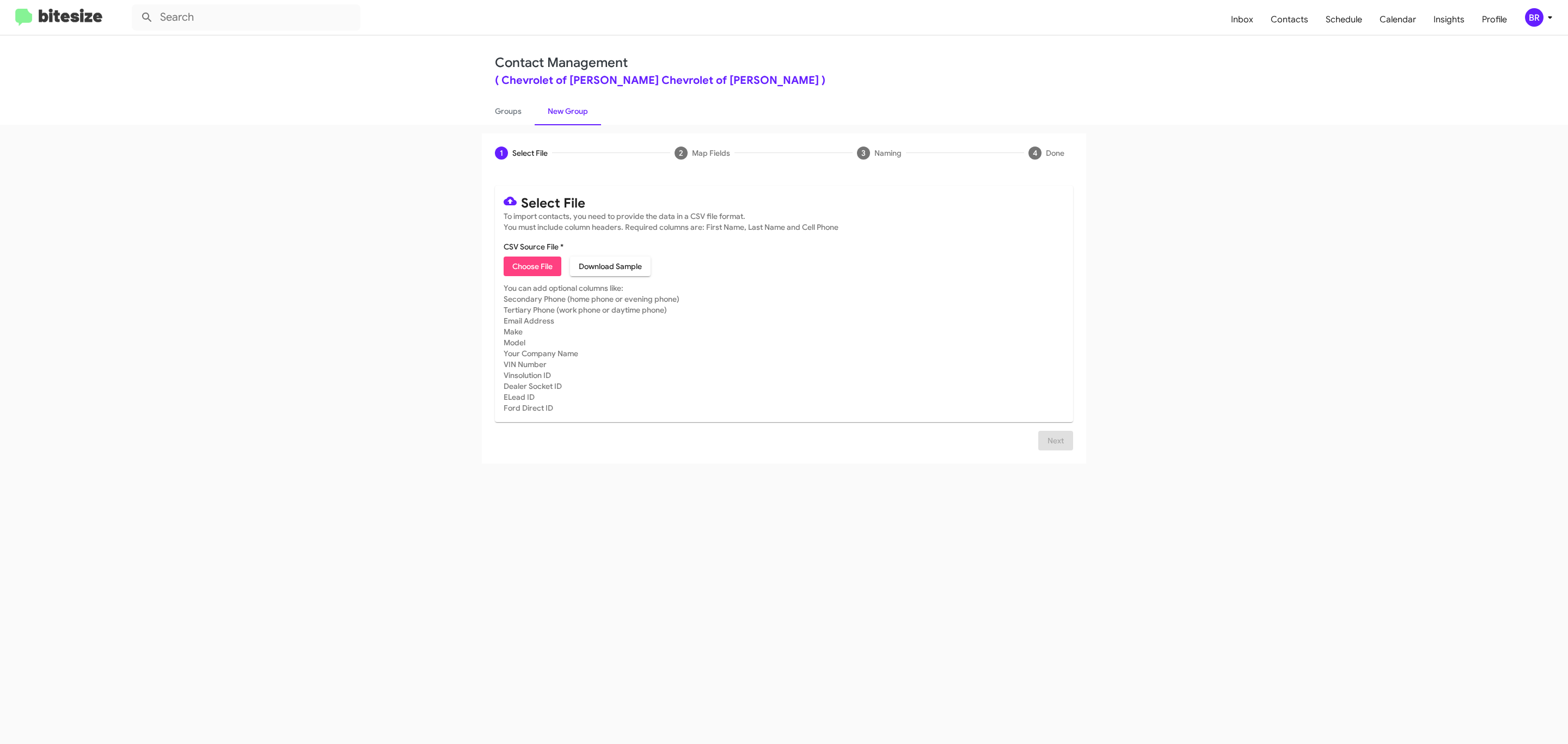
click at [531, 267] on span "Choose File" at bounding box center [532, 267] width 40 height 20
type input "Ourisman Chevrolet of Bowie"
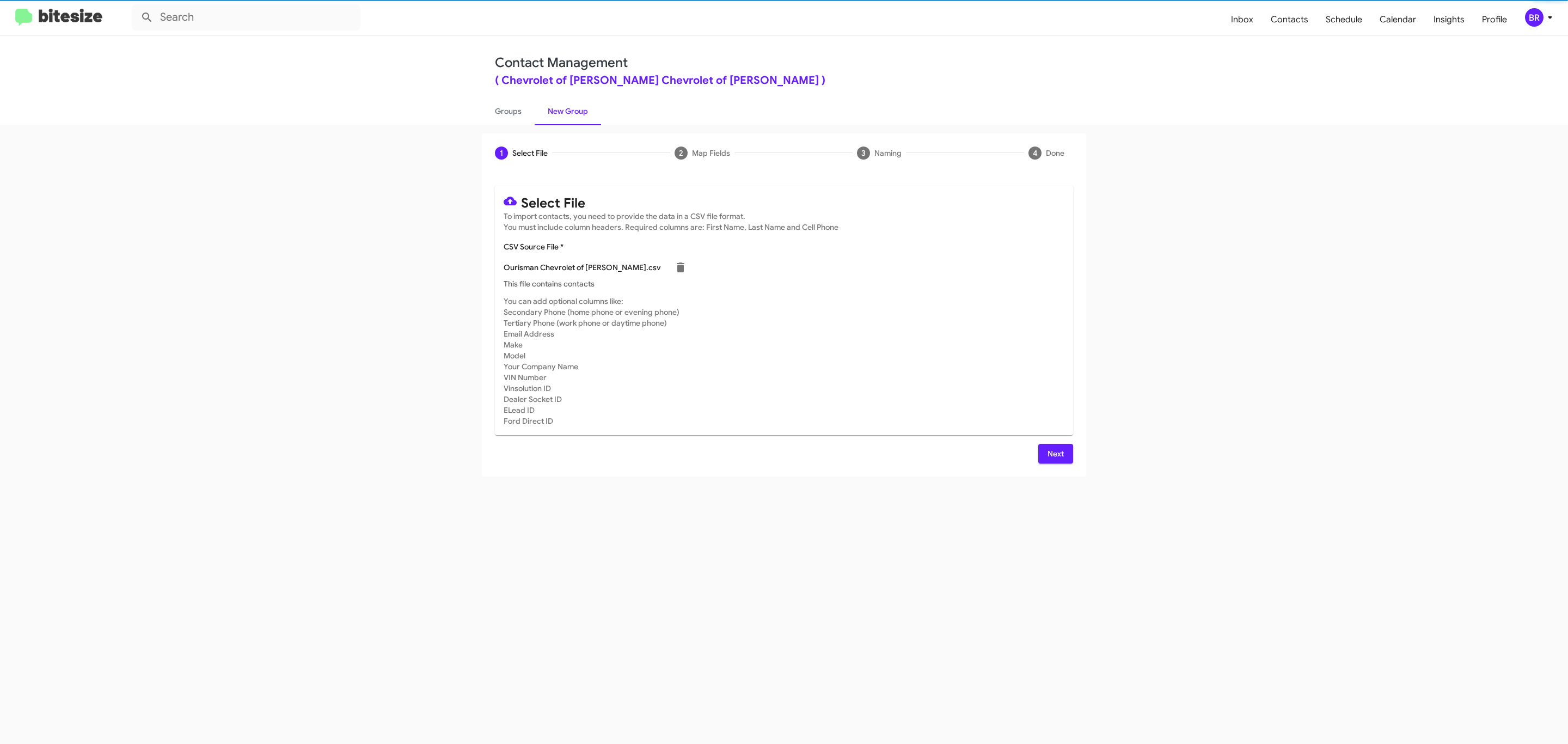
click at [1054, 453] on span "Next" at bounding box center [1055, 454] width 17 height 20
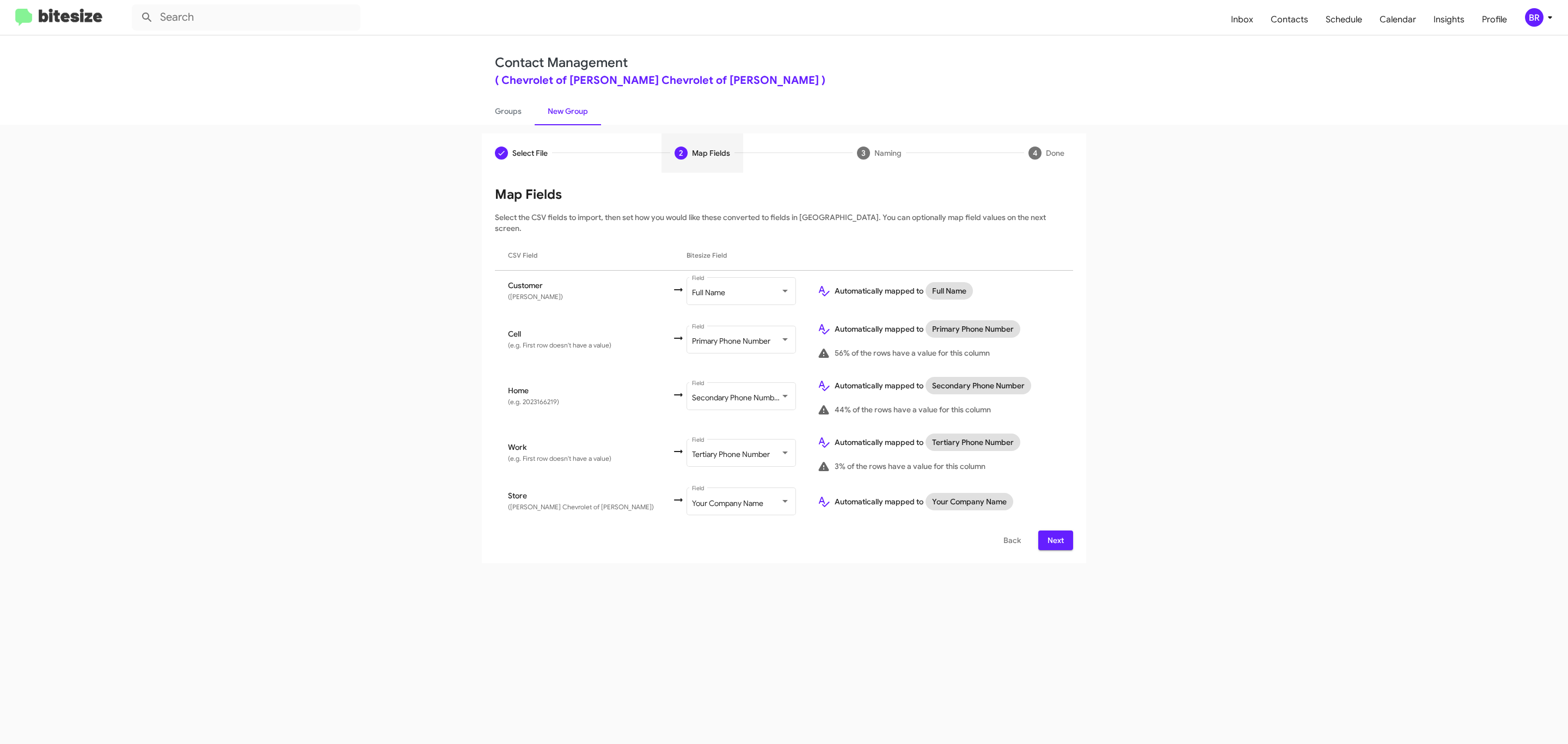
click at [1054, 531] on span "Next" at bounding box center [1055, 540] width 17 height 20
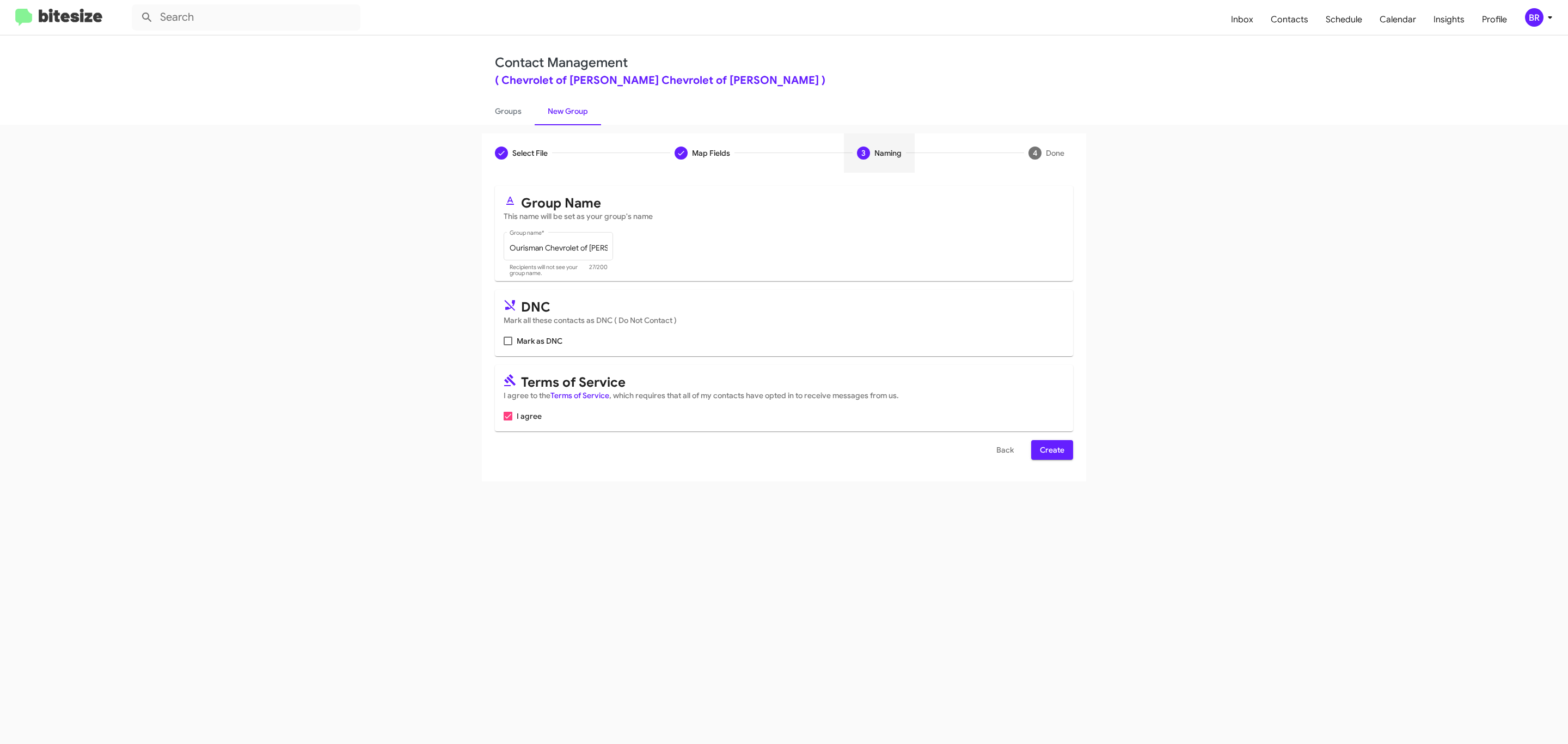
click at [507, 345] on input "Mark as DNC" at bounding box center [507, 345] width 1 height 1
checkbox input "true"
click at [1051, 451] on span "Create" at bounding box center [1052, 450] width 25 height 20
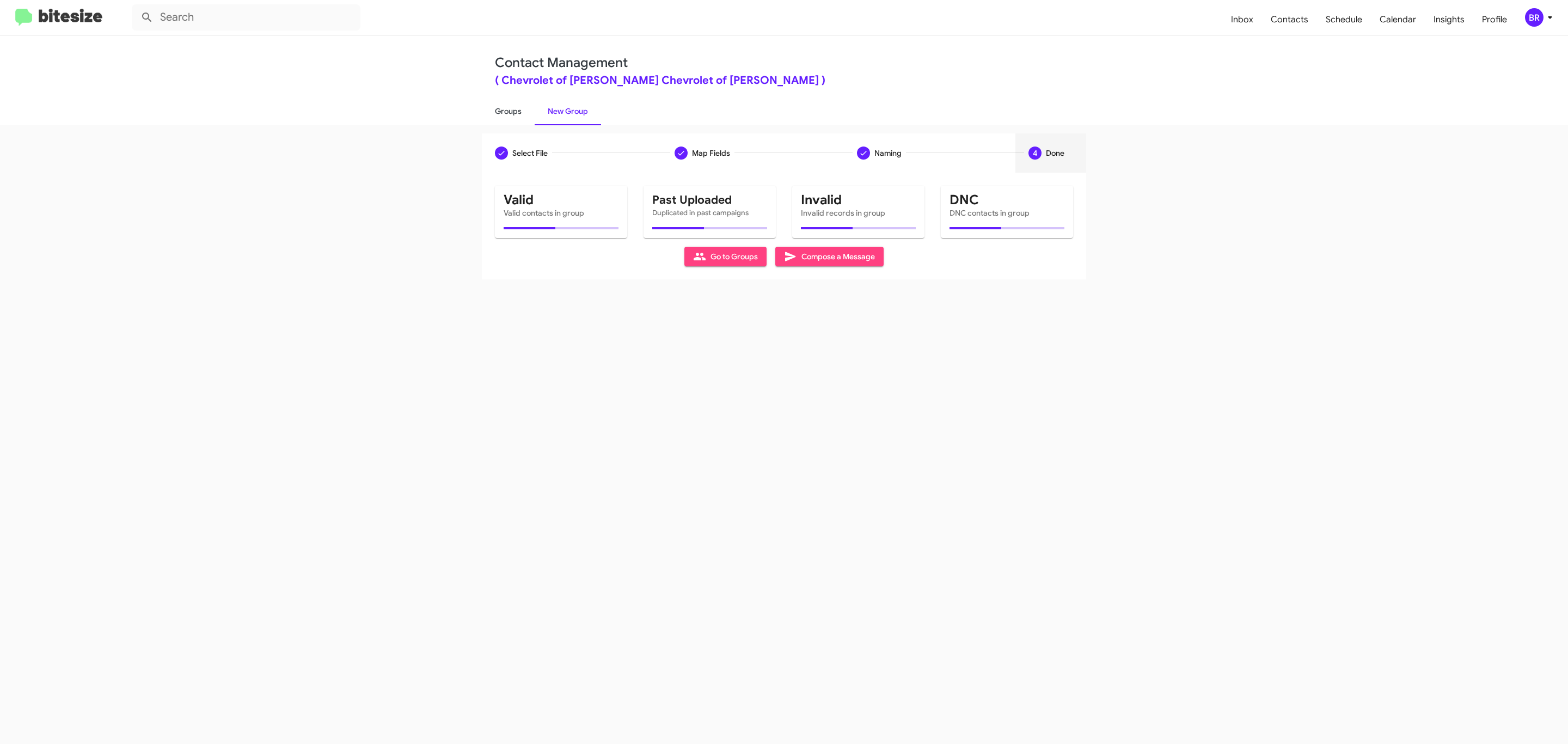
click at [507, 110] on link "Groups" at bounding box center [508, 111] width 53 height 29
type input "in:groups"
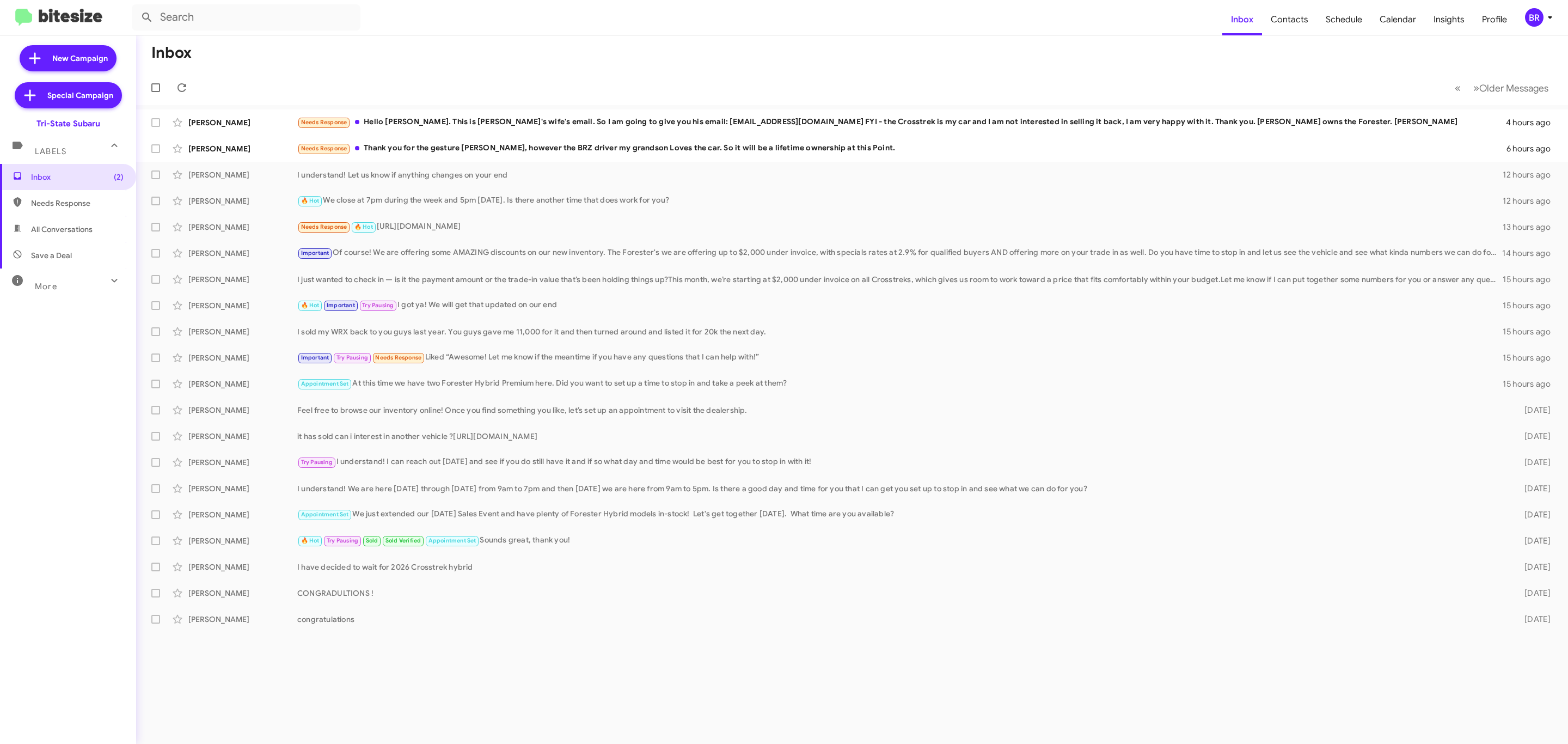
type input "in:groups"
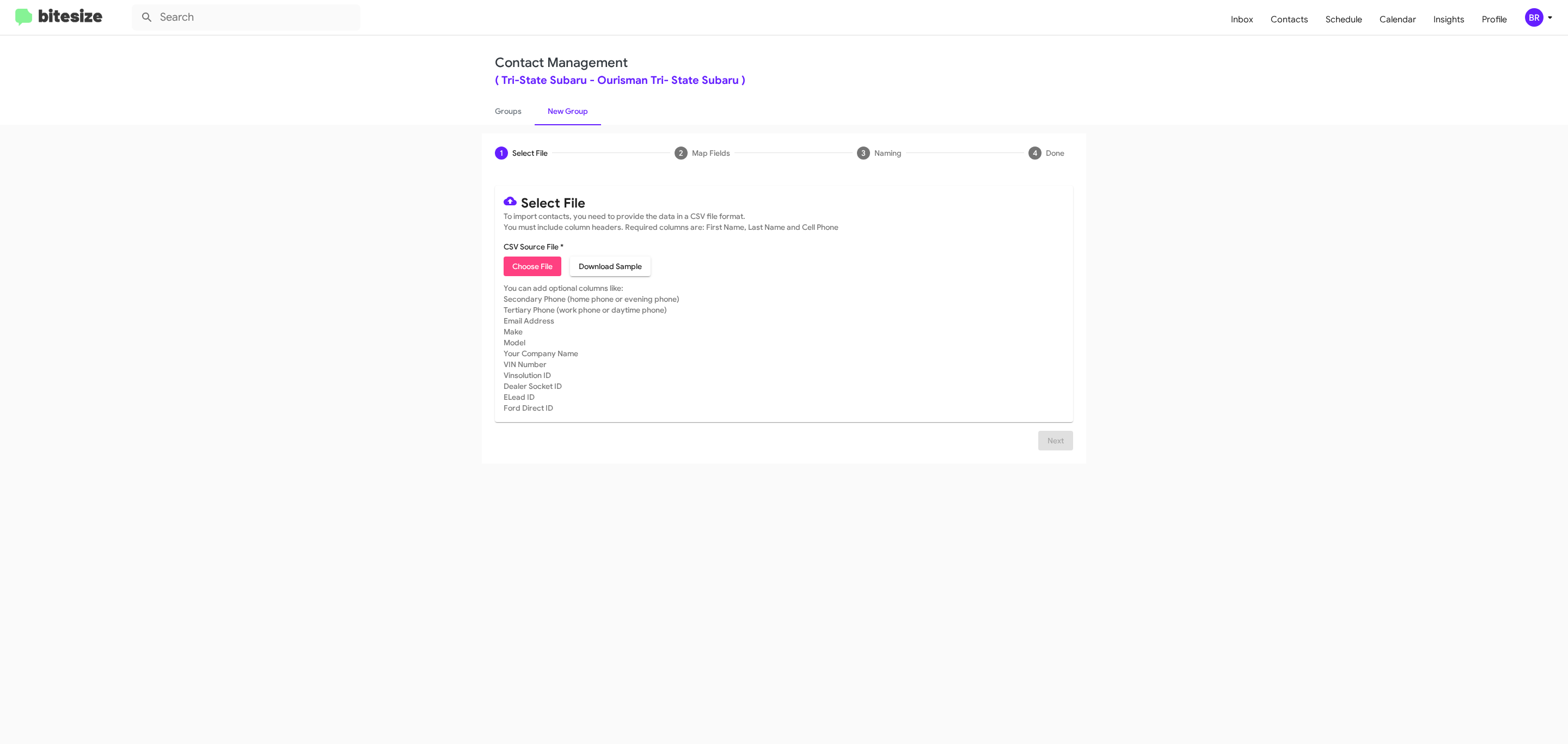
click at [531, 267] on span "Choose File" at bounding box center [532, 267] width 40 height 20
type input "Ourisman Tri- State Subaru"
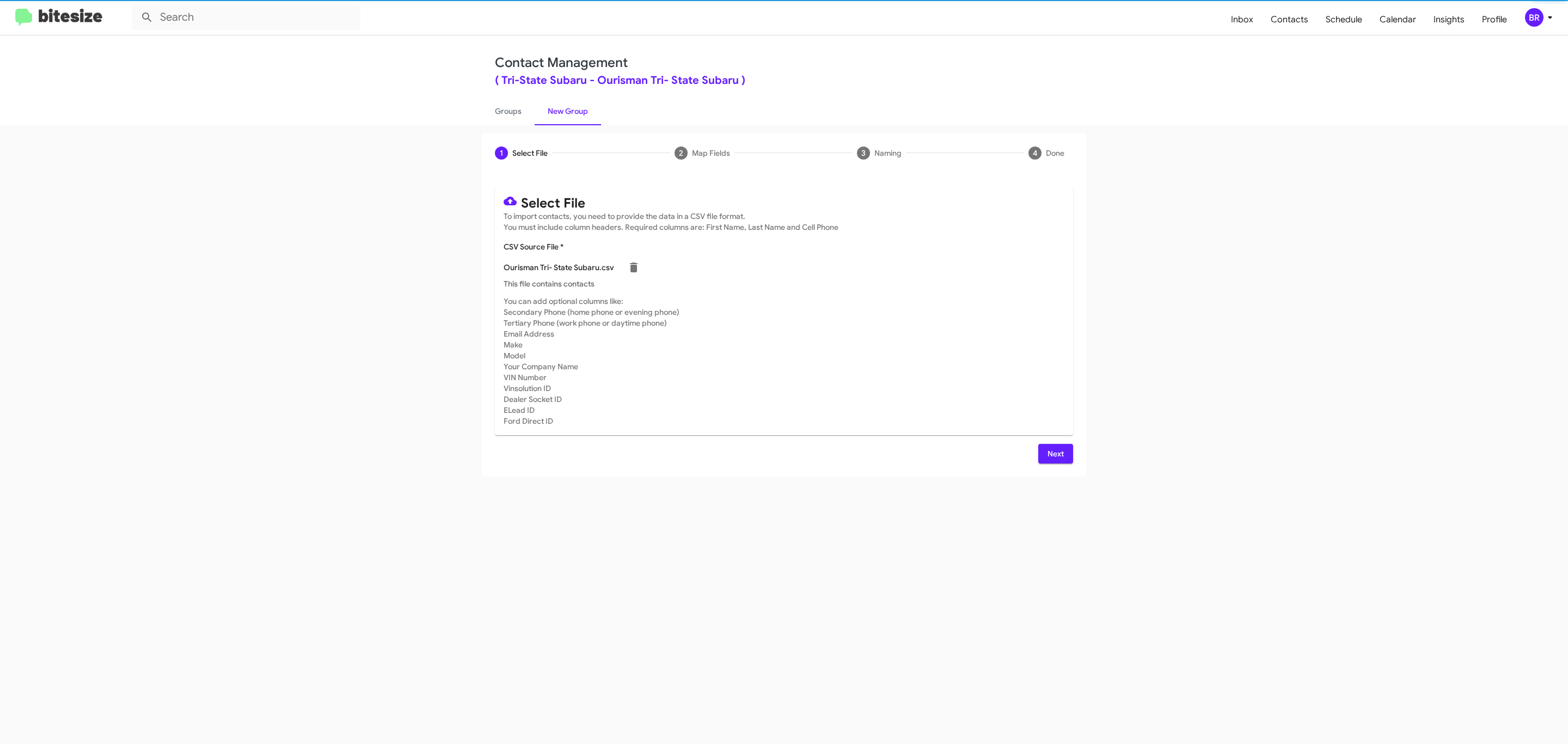
click at [1054, 453] on span "Next" at bounding box center [1055, 454] width 17 height 20
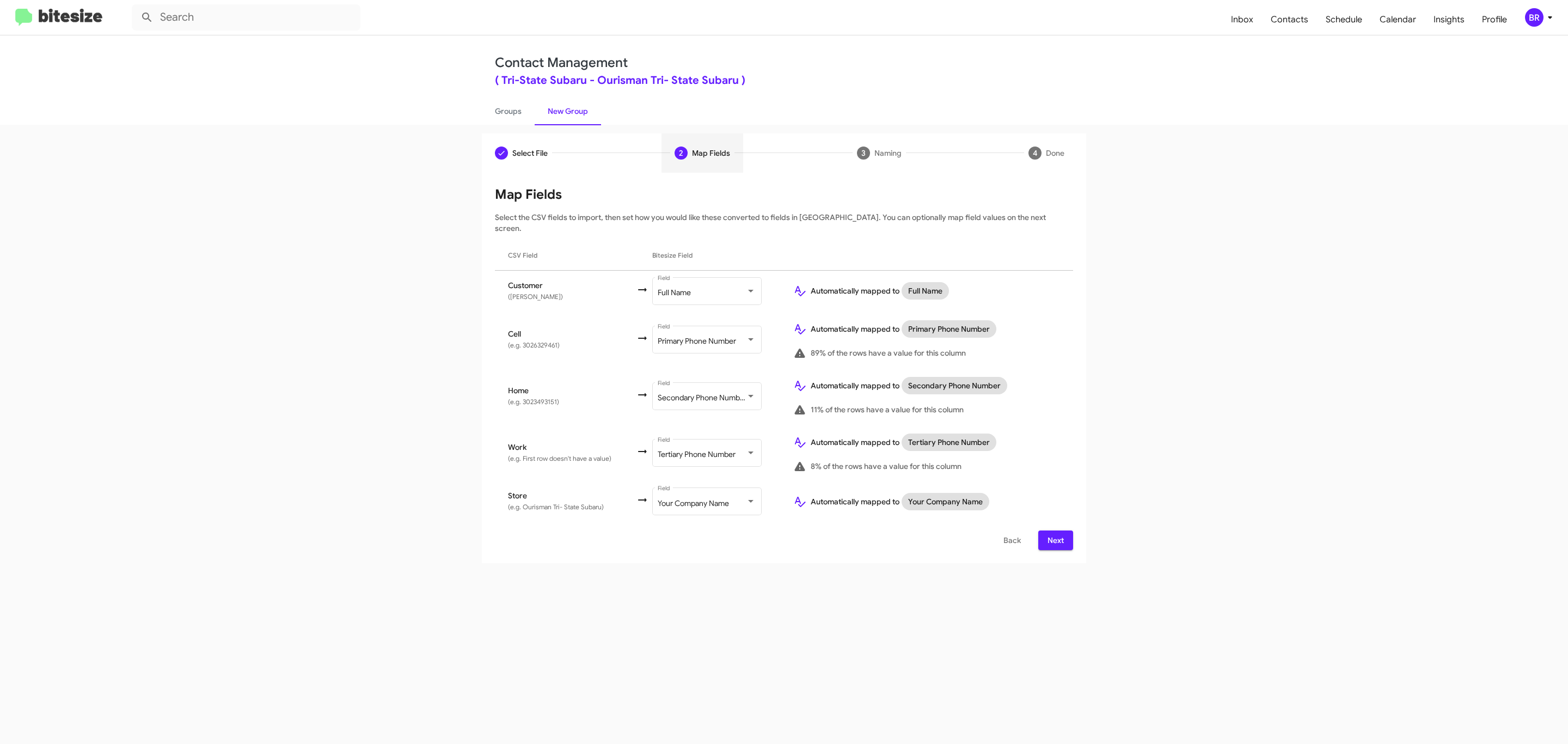
click at [1054, 531] on span "Next" at bounding box center [1055, 540] width 17 height 20
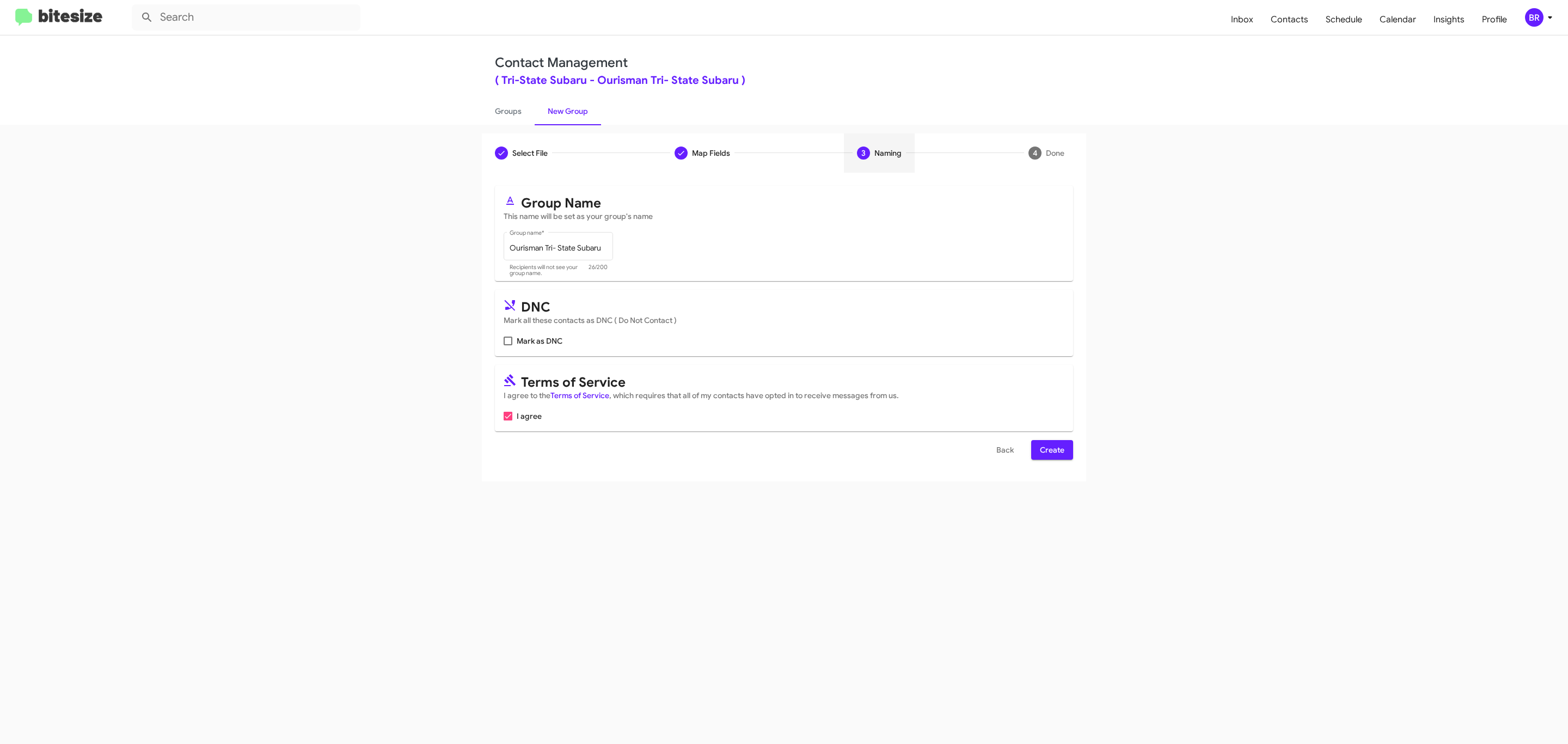
click at [507, 345] on input "Mark as DNC" at bounding box center [507, 345] width 1 height 1
checkbox input "true"
click at [1051, 451] on span "Create" at bounding box center [1052, 450] width 25 height 20
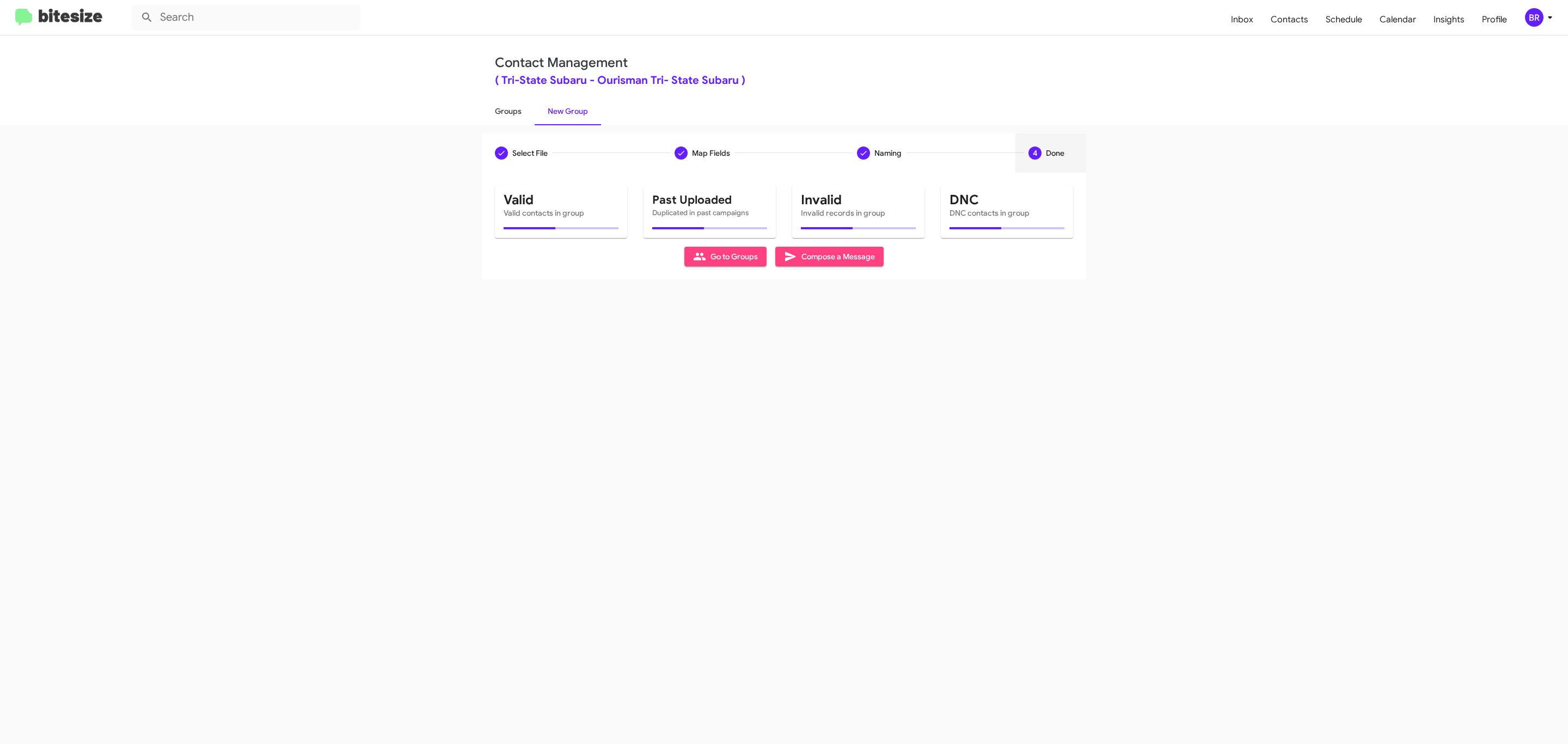
click at [507, 110] on link "Groups" at bounding box center [508, 111] width 53 height 29
type input "in:groups"
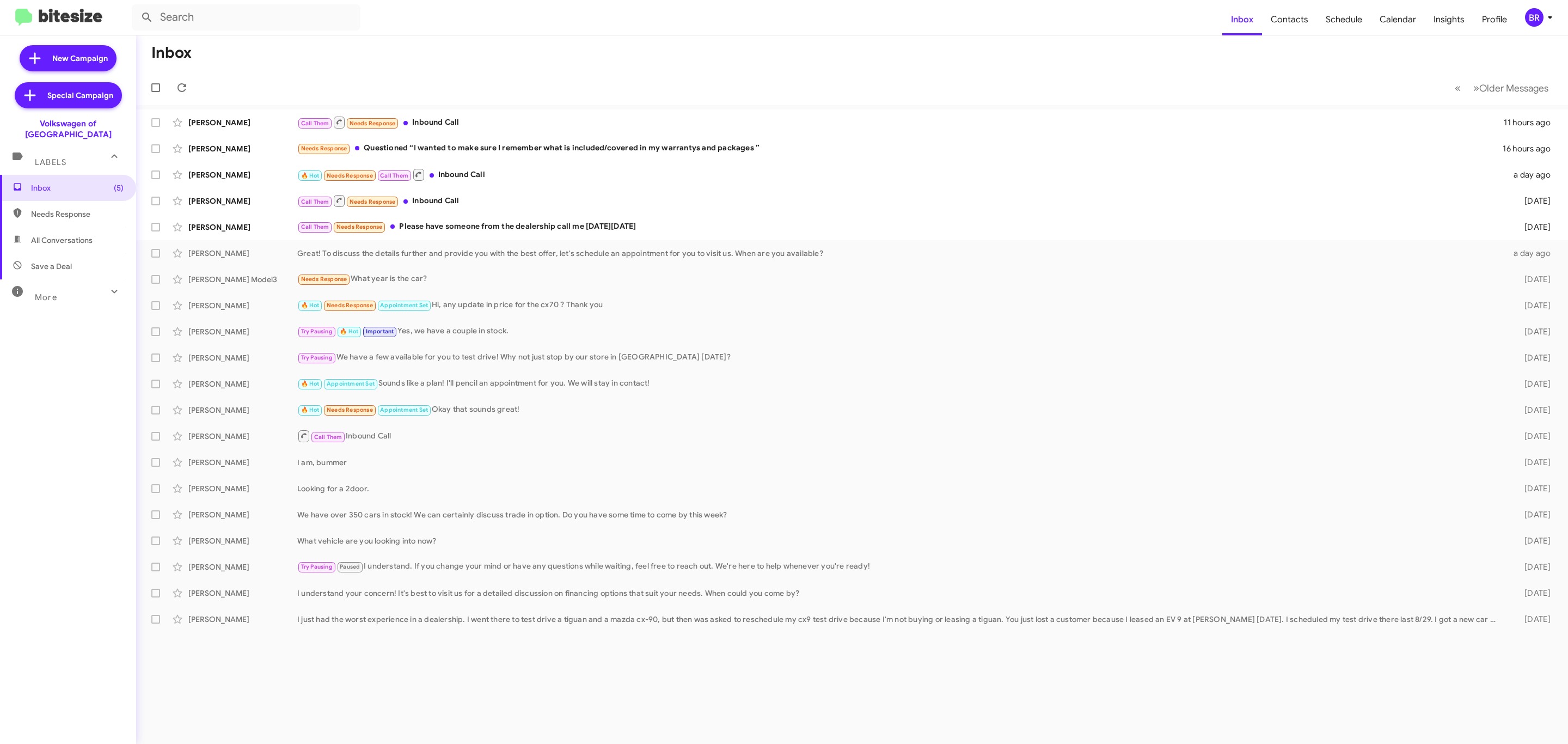
type input "in:groups"
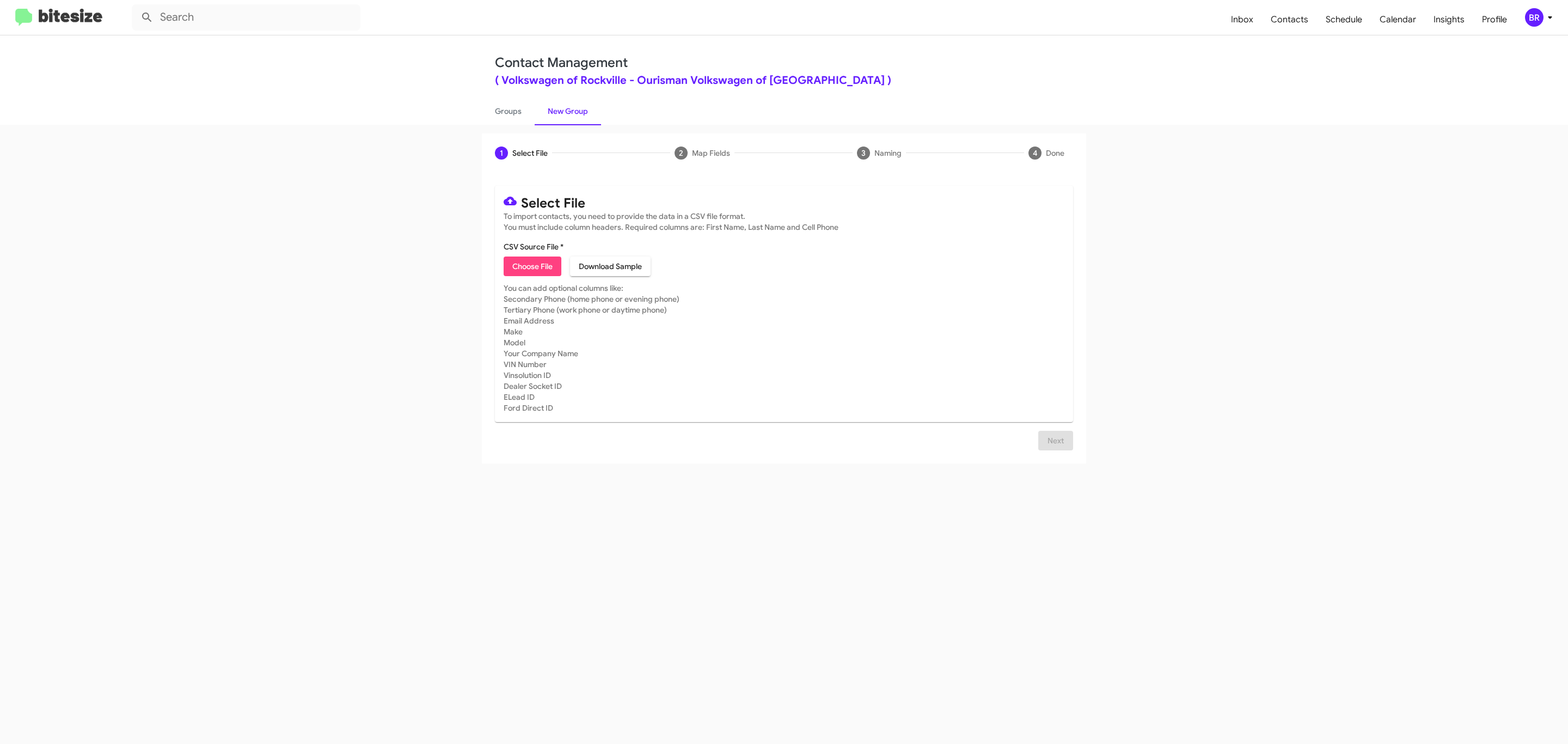
click at [531, 267] on span "Choose File" at bounding box center [532, 267] width 40 height 20
type input "Ourisman Volkswagen of [GEOGRAPHIC_DATA]"
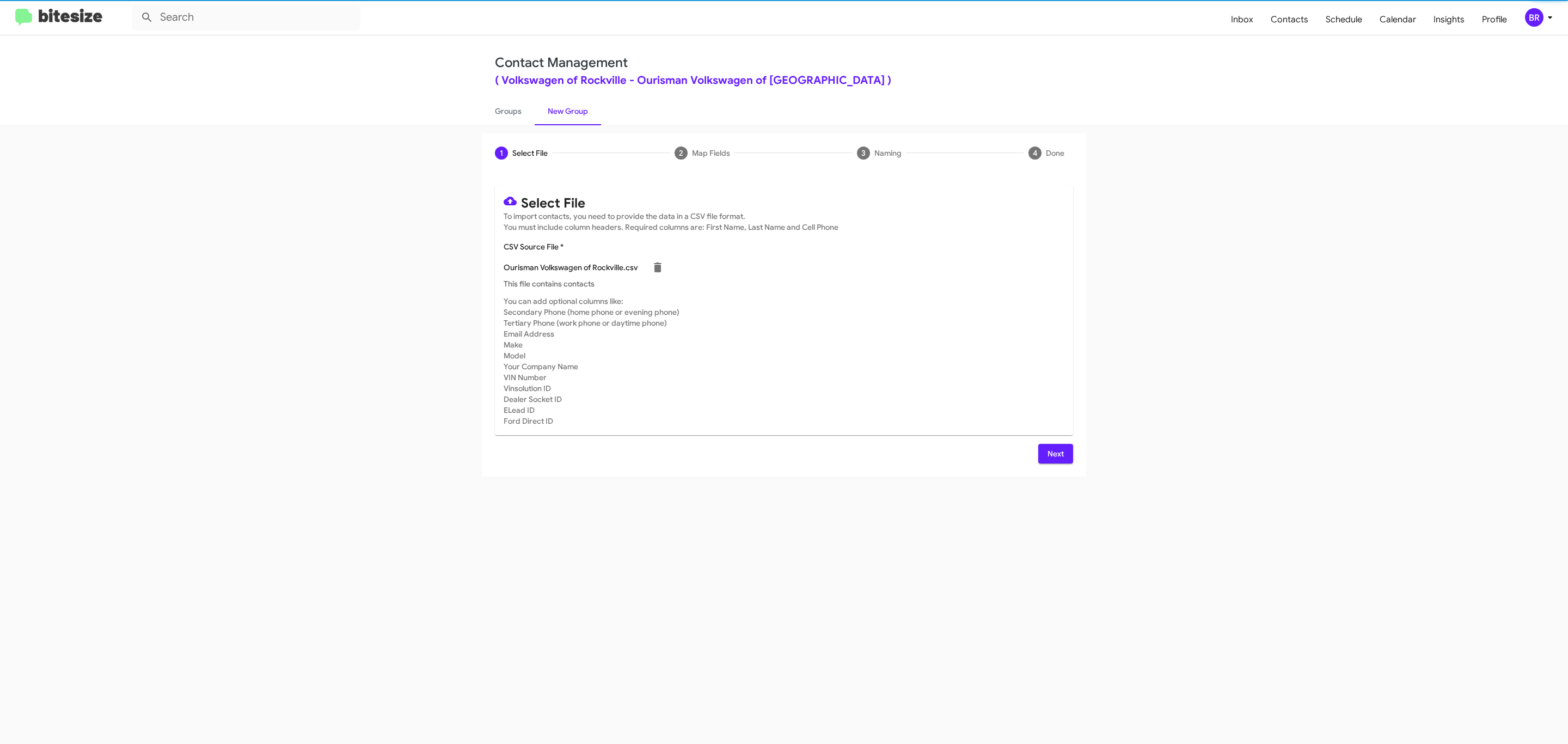
click at [1054, 453] on span "Next" at bounding box center [1055, 454] width 17 height 20
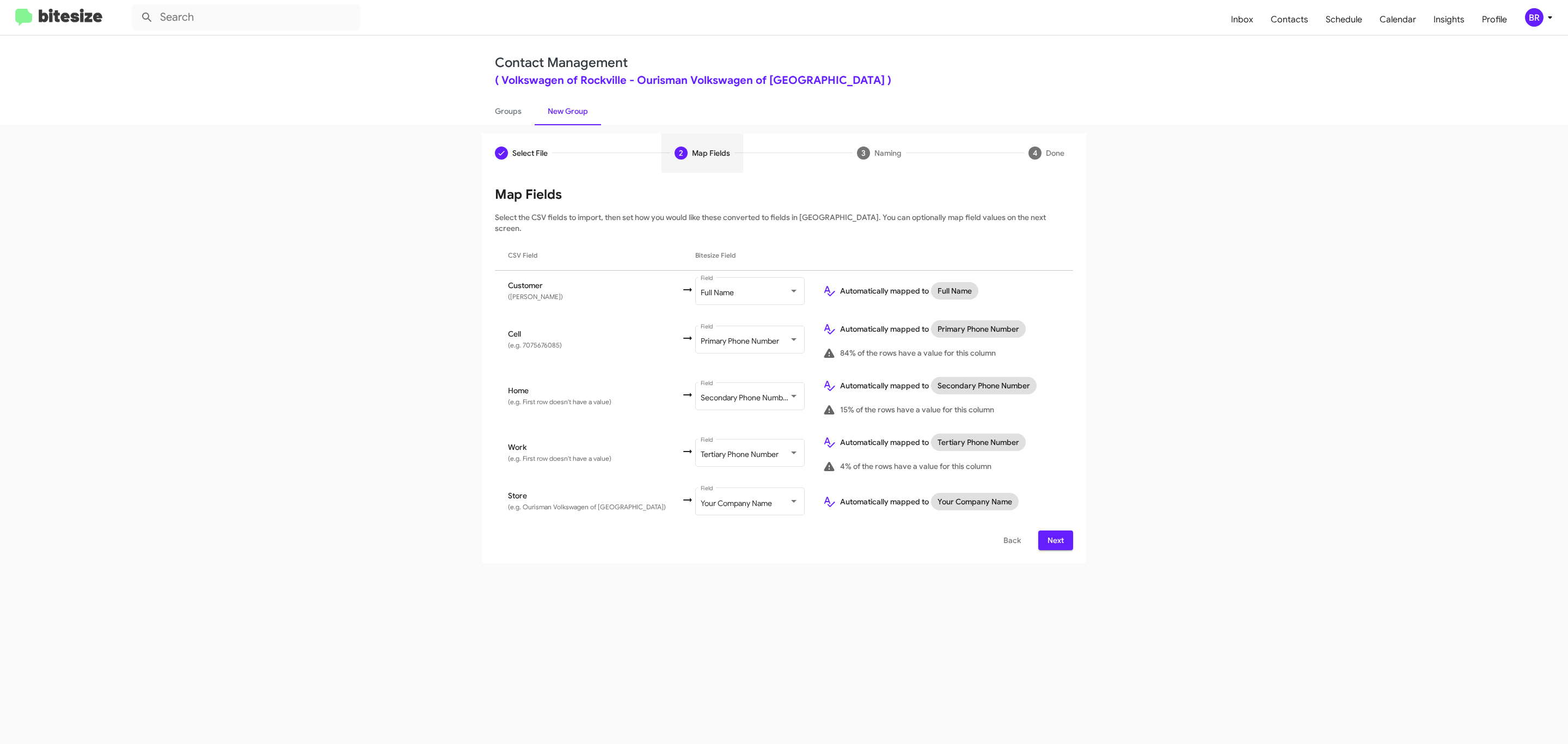
click at [1054, 531] on span "Next" at bounding box center [1055, 540] width 17 height 20
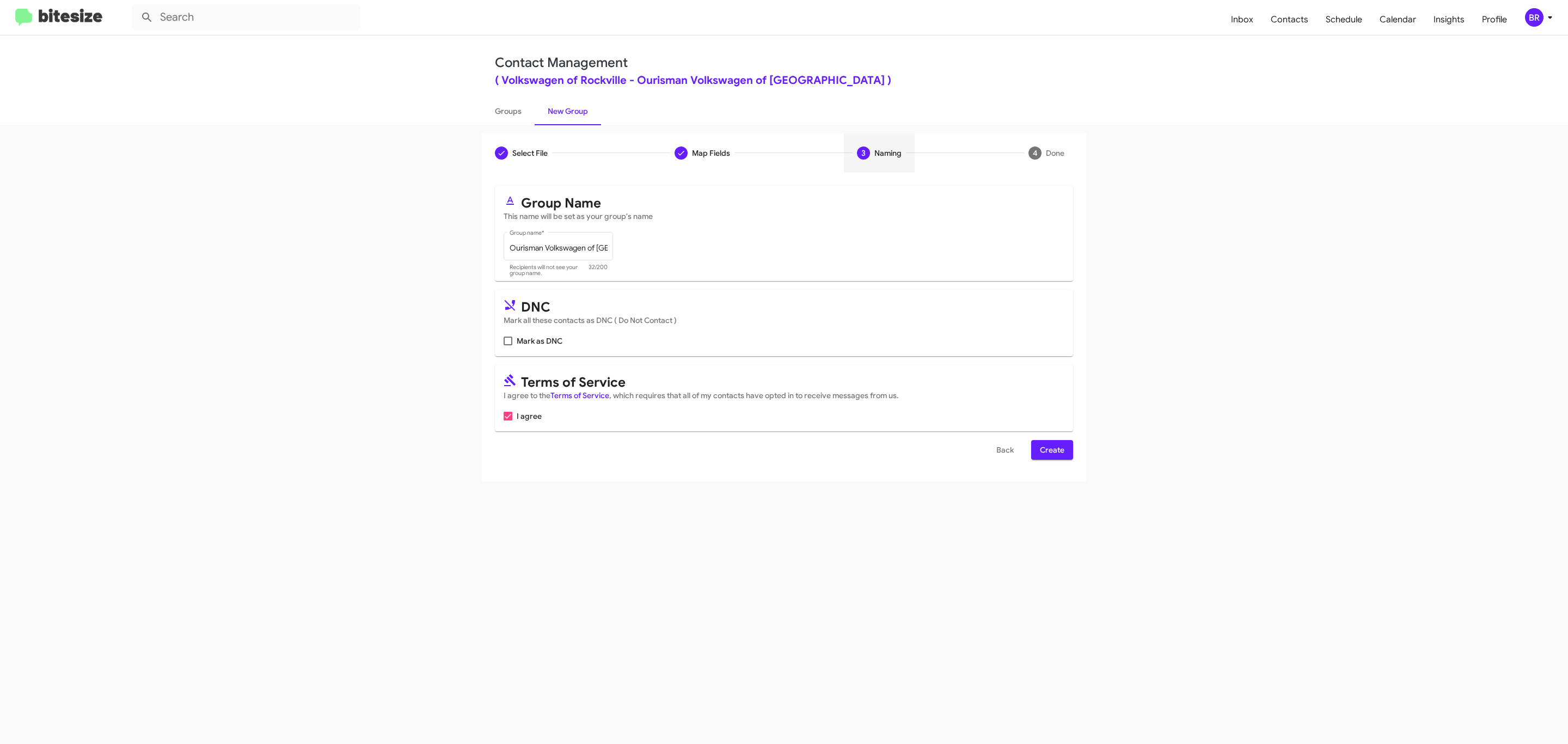
click at [507, 345] on input "Mark as DNC" at bounding box center [507, 345] width 1 height 1
checkbox input "true"
click at [1051, 451] on span "Create" at bounding box center [1052, 450] width 25 height 20
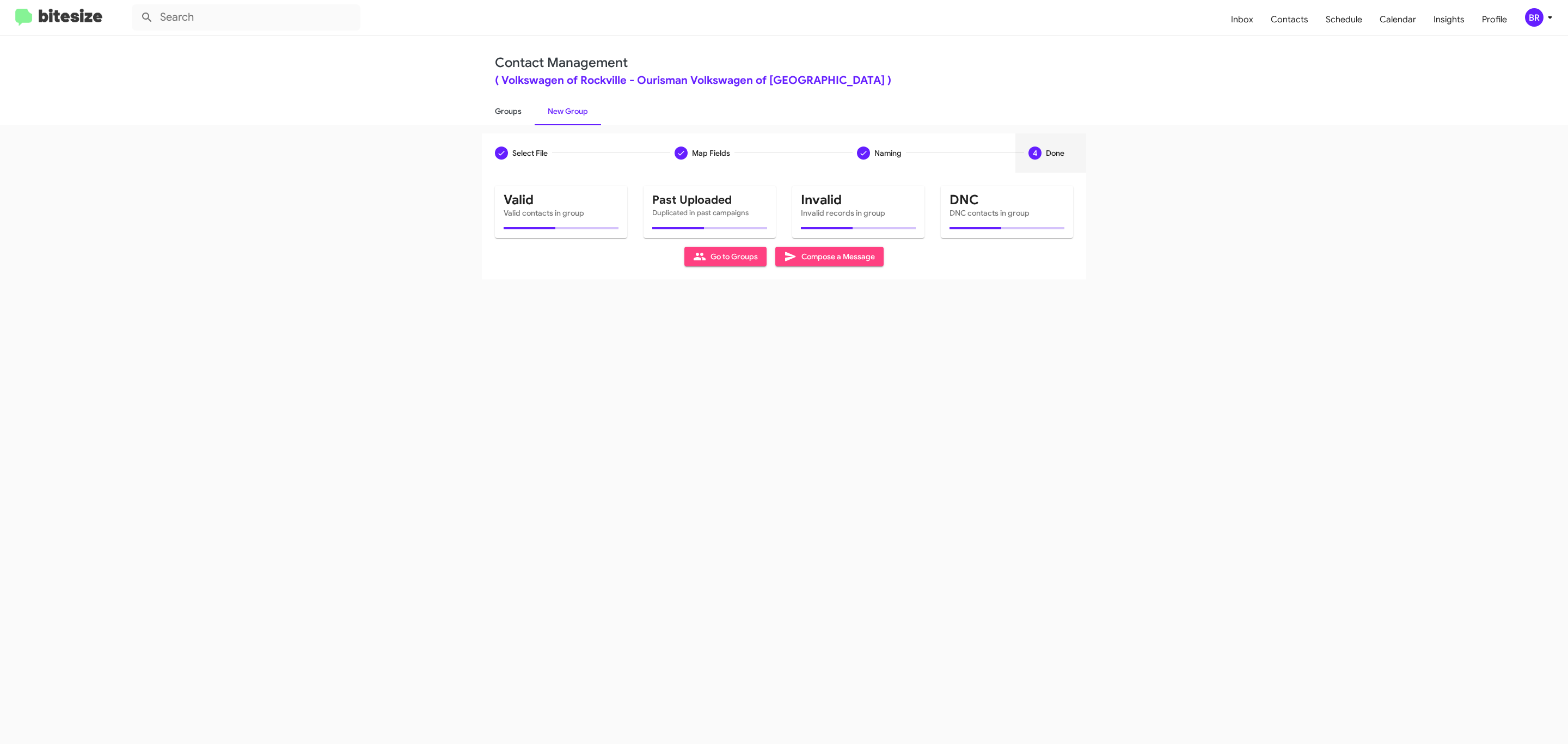
click at [507, 110] on link "Groups" at bounding box center [508, 111] width 53 height 29
type input "in:groups"
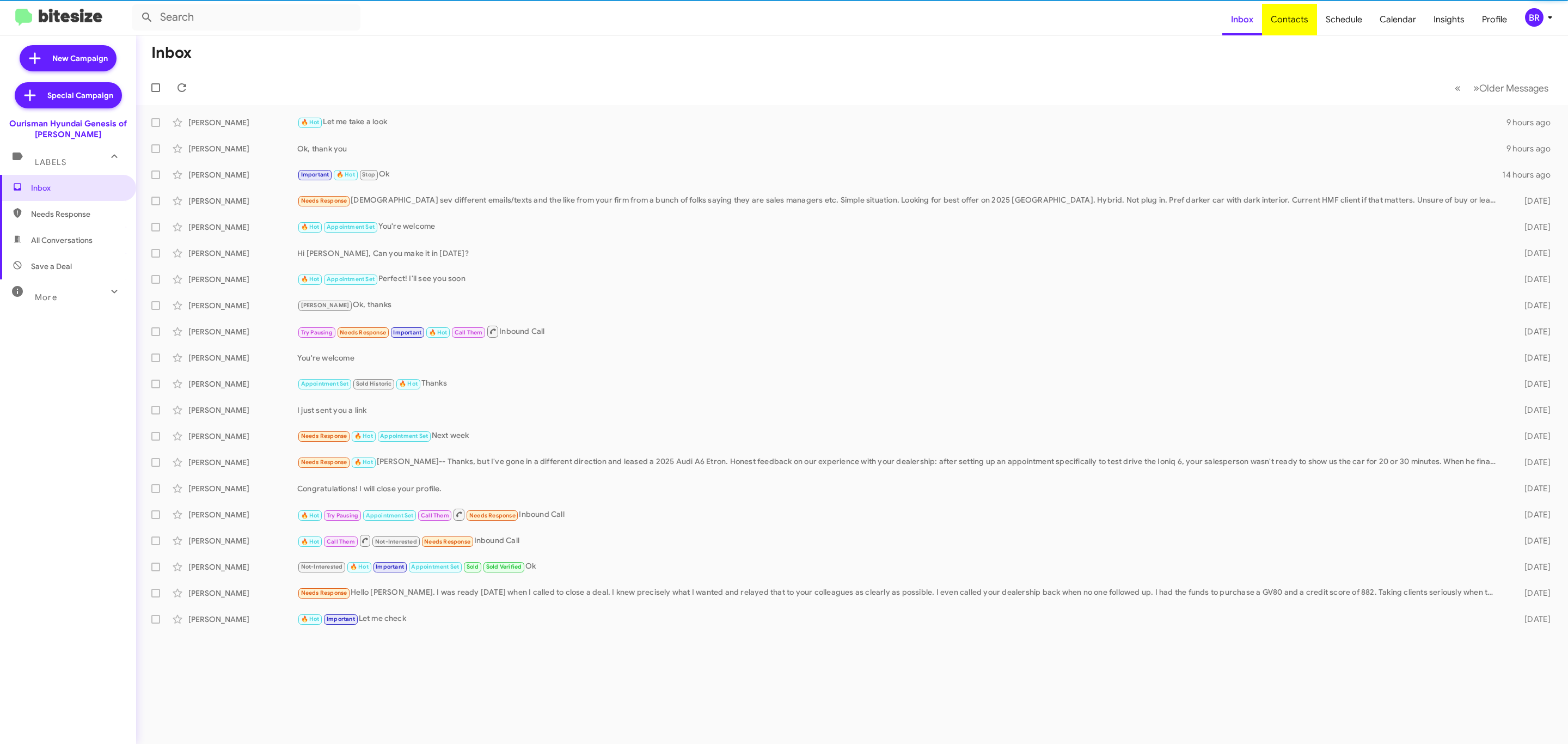
type input "in:groups"
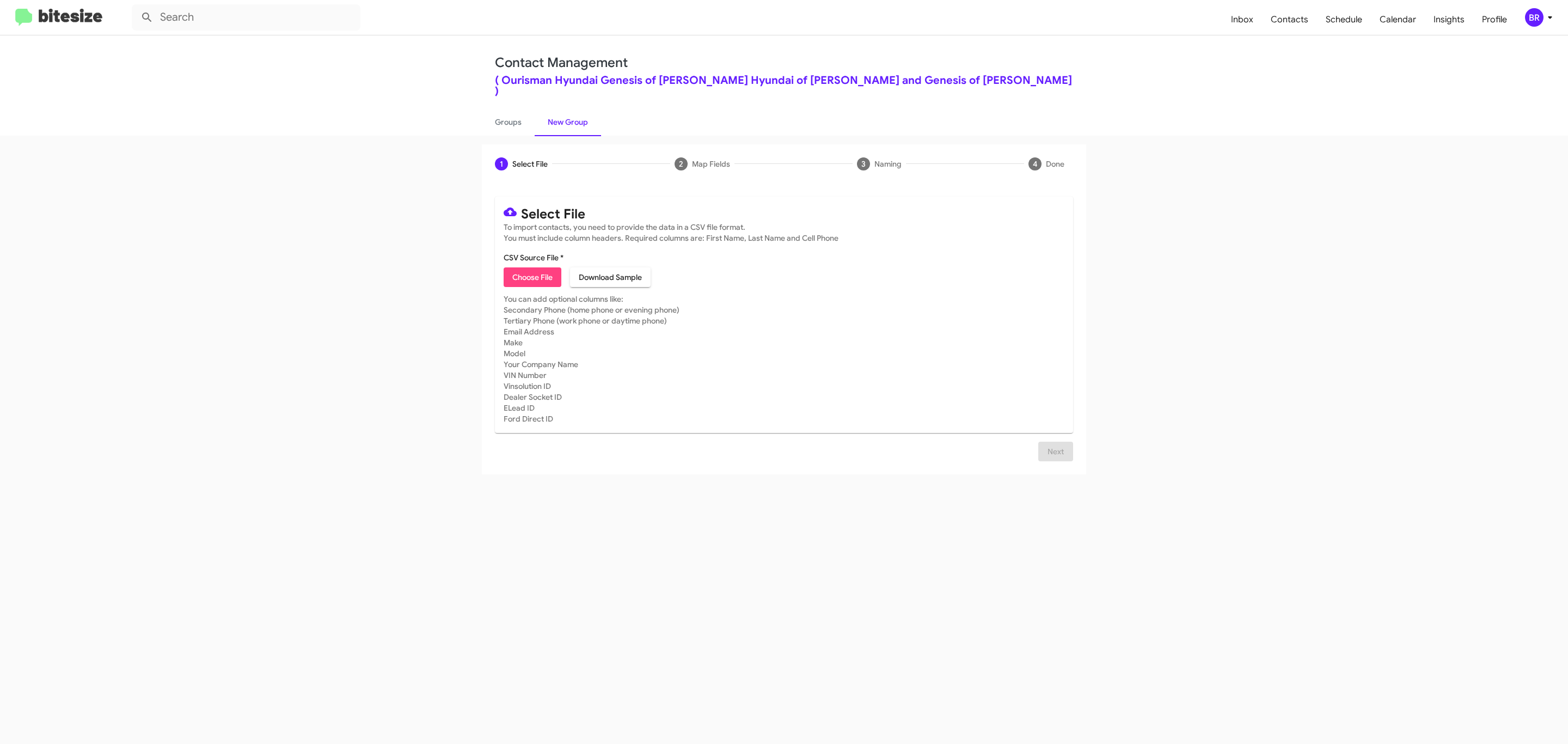
click at [531, 267] on span "Choose File" at bounding box center [532, 277] width 40 height 20
type input "Ourisman Hyundai Genesis of [PERSON_NAME]"
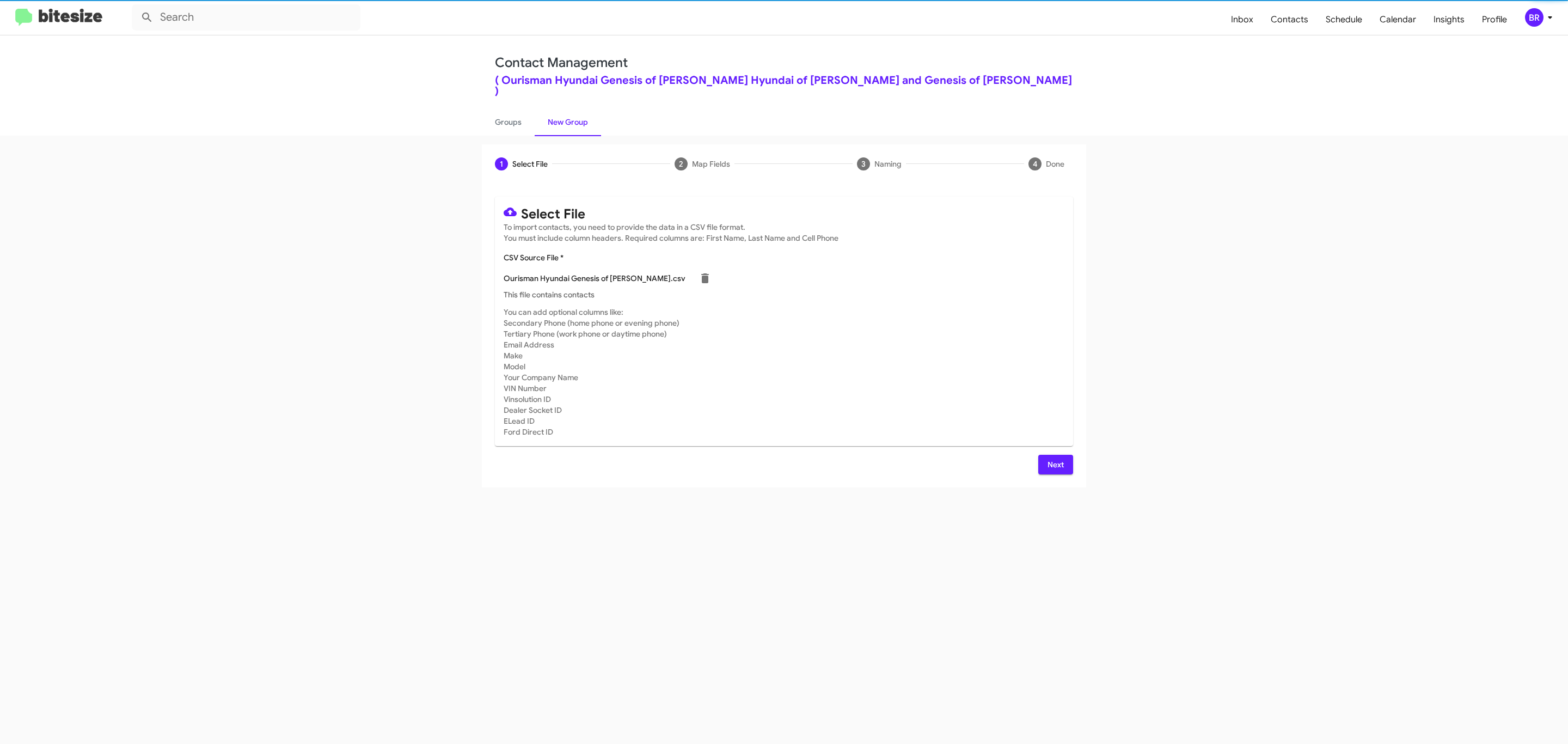
click at [1054, 455] on span "Next" at bounding box center [1055, 464] width 17 height 20
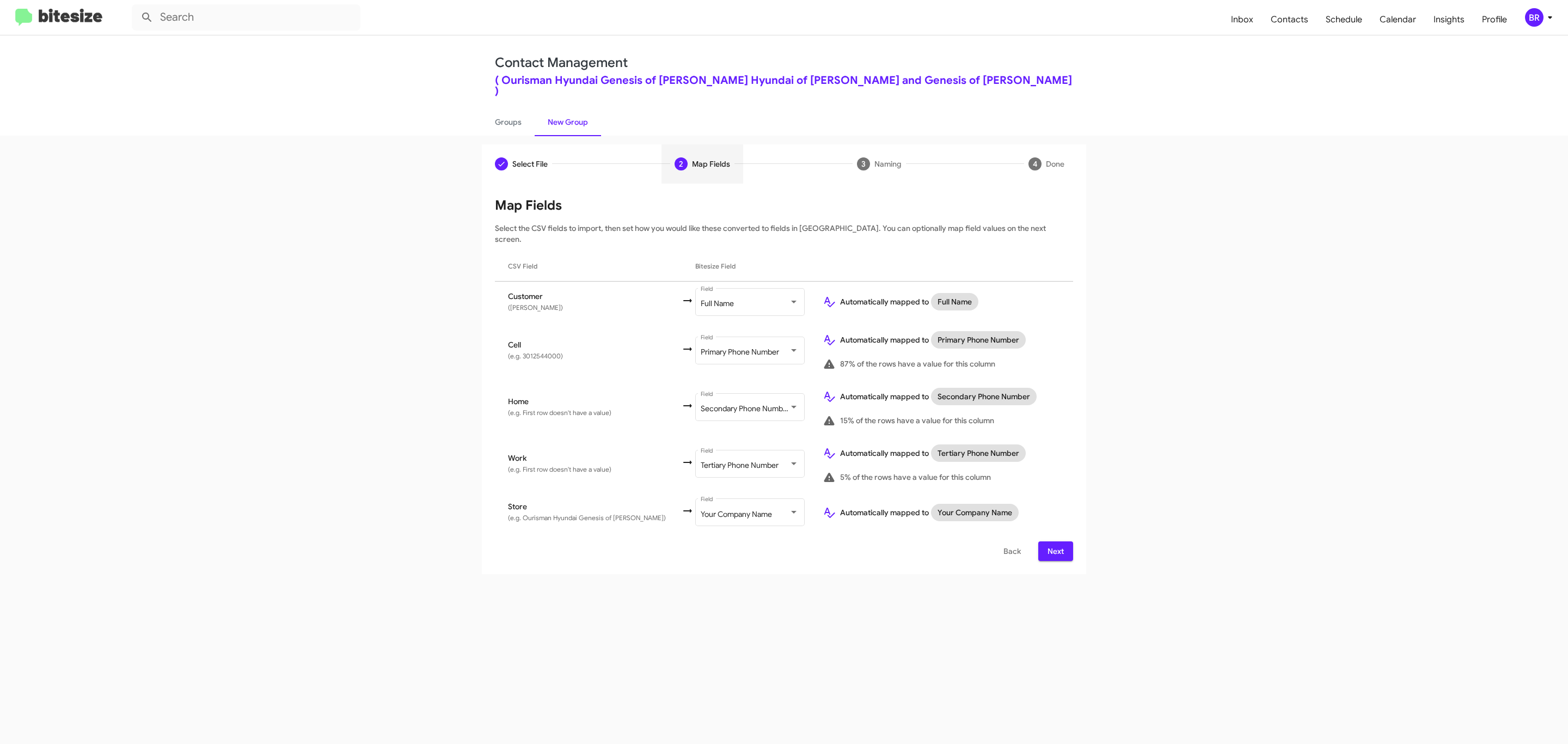
click at [1054, 541] on span "Next" at bounding box center [1055, 551] width 17 height 20
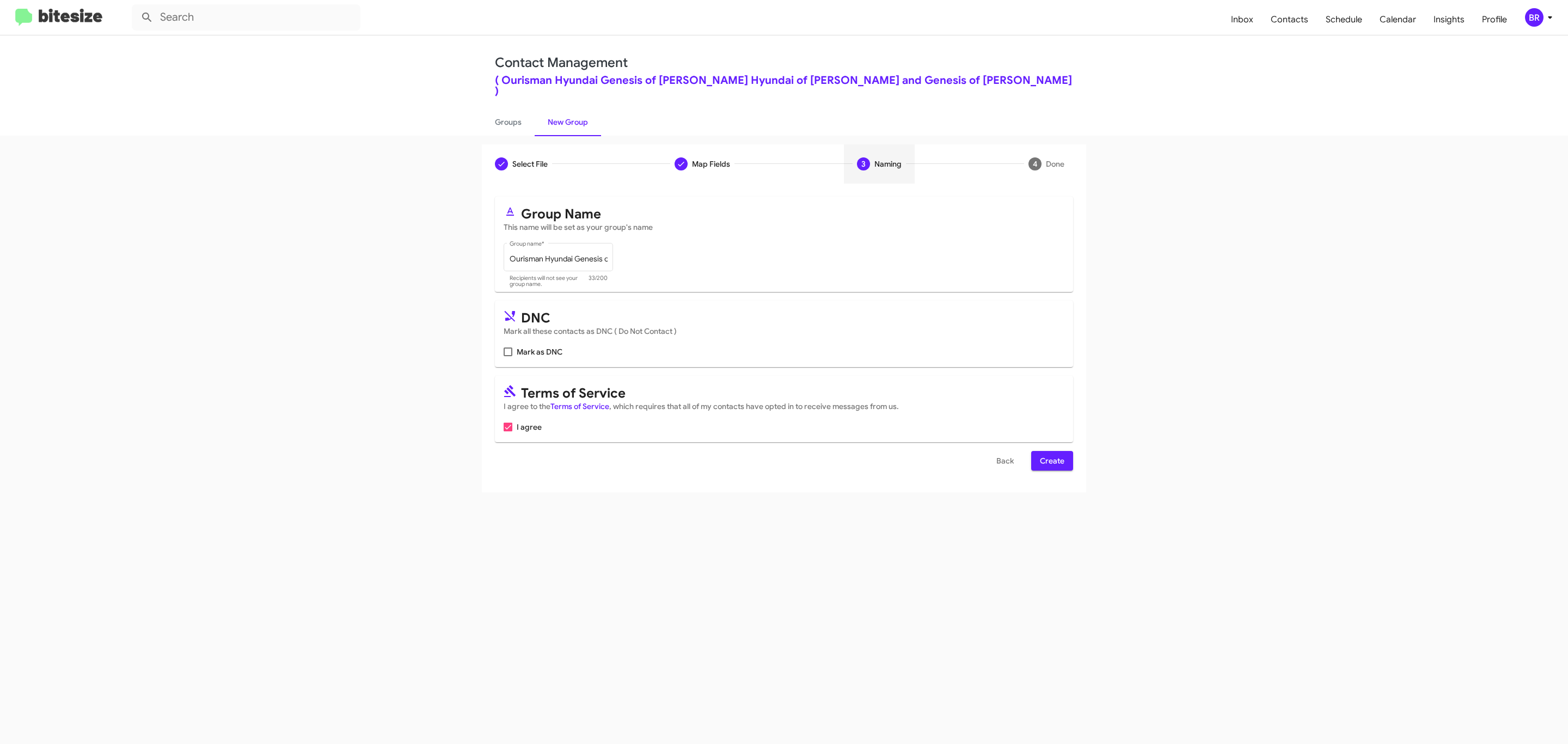
click at [507, 356] on input "Mark as DNC" at bounding box center [507, 356] width 1 height 1
checkbox input "true"
click at [1051, 451] on span "Create" at bounding box center [1052, 461] width 25 height 20
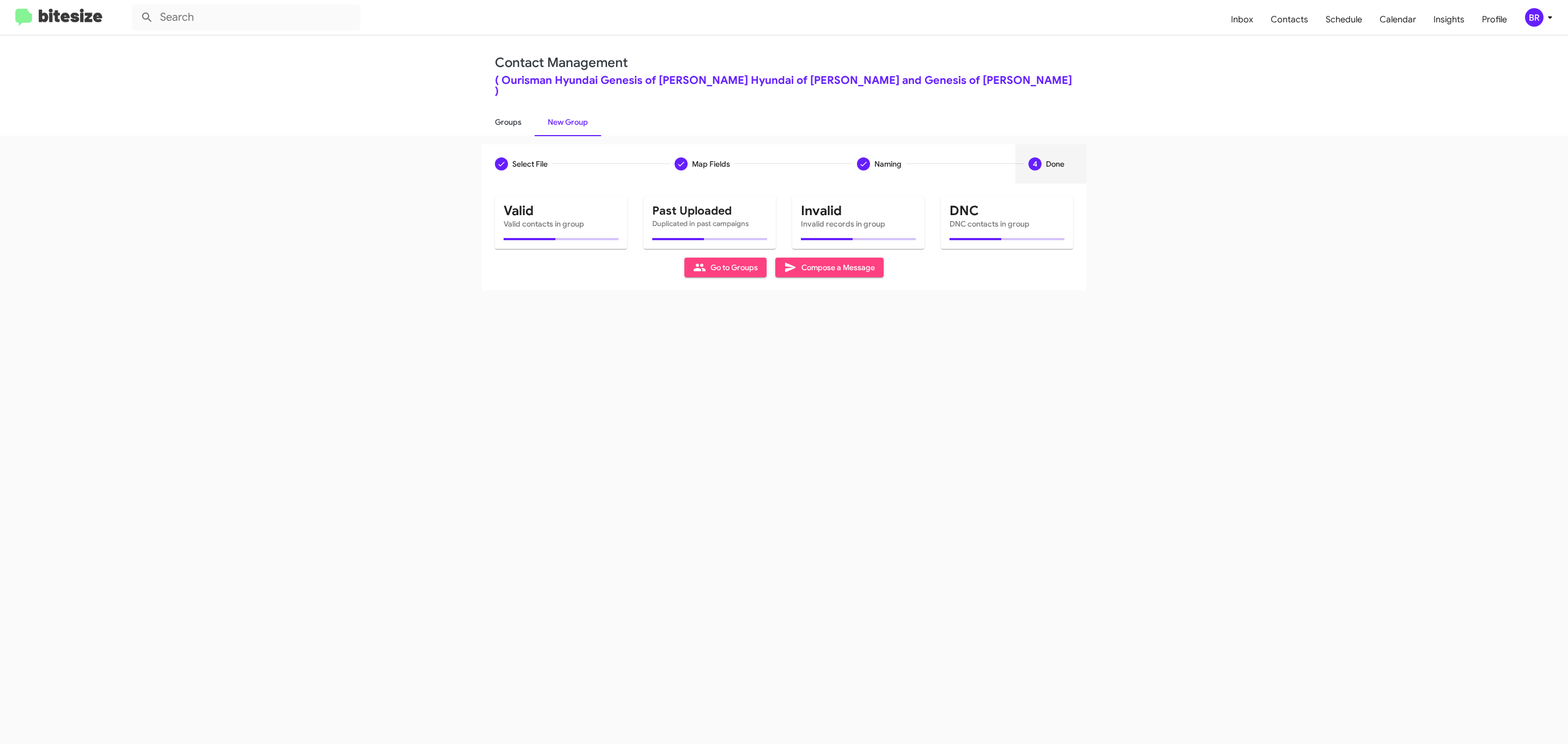
click at [507, 110] on link "Groups" at bounding box center [508, 122] width 53 height 29
type input "in:groups"
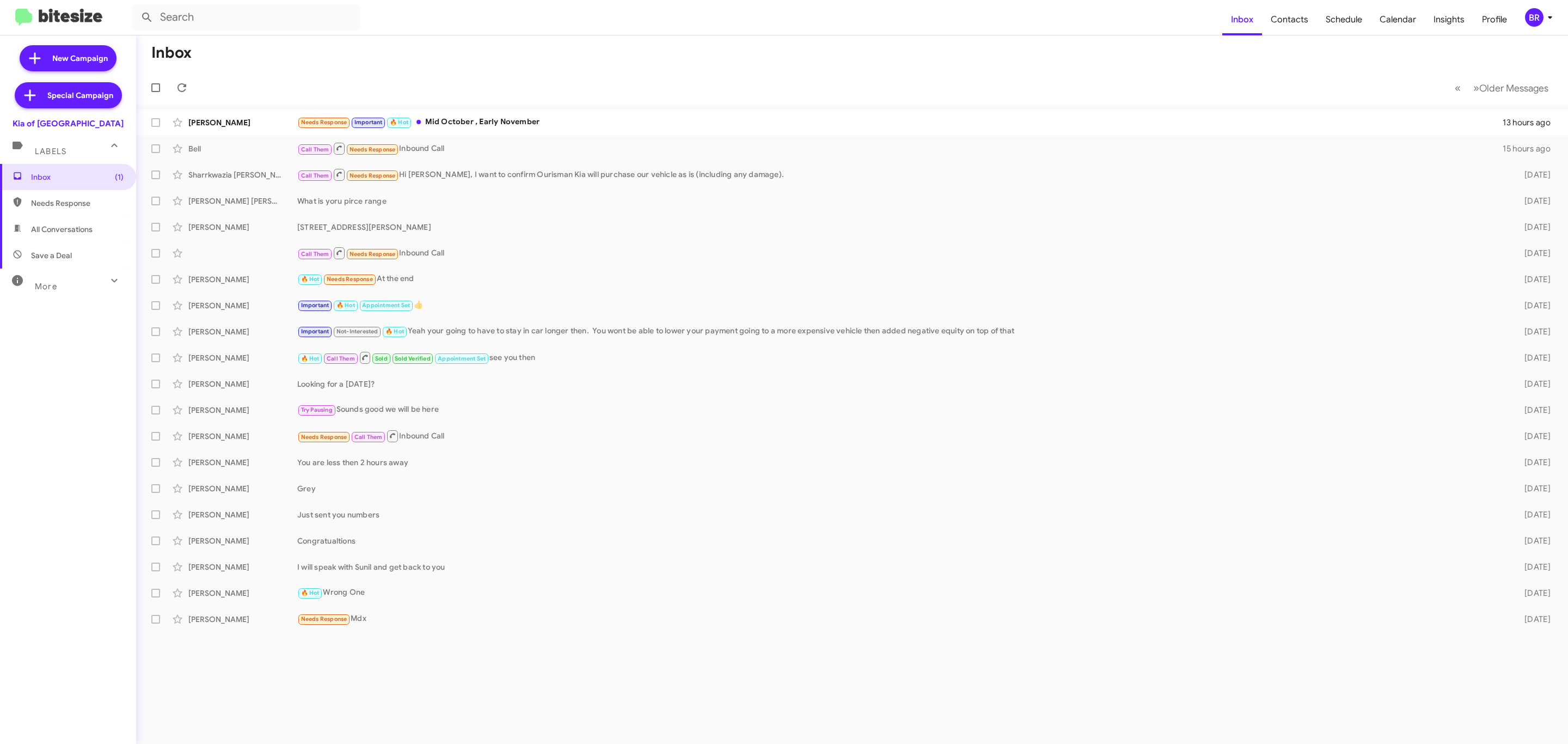
type input "in:groups"
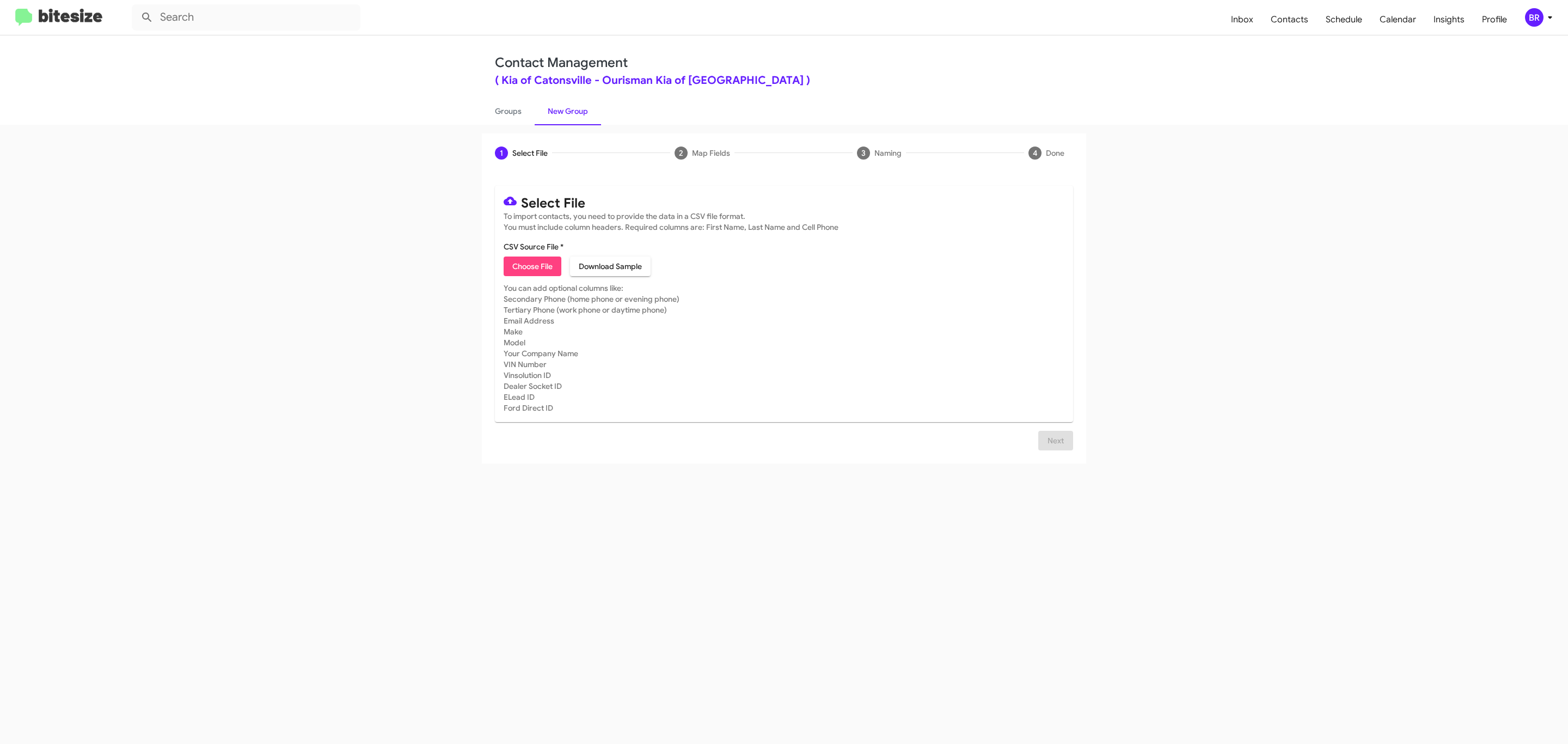
click at [531, 267] on span "Choose File" at bounding box center [532, 267] width 40 height 20
type input "Ourisman Kia of [GEOGRAPHIC_DATA]"
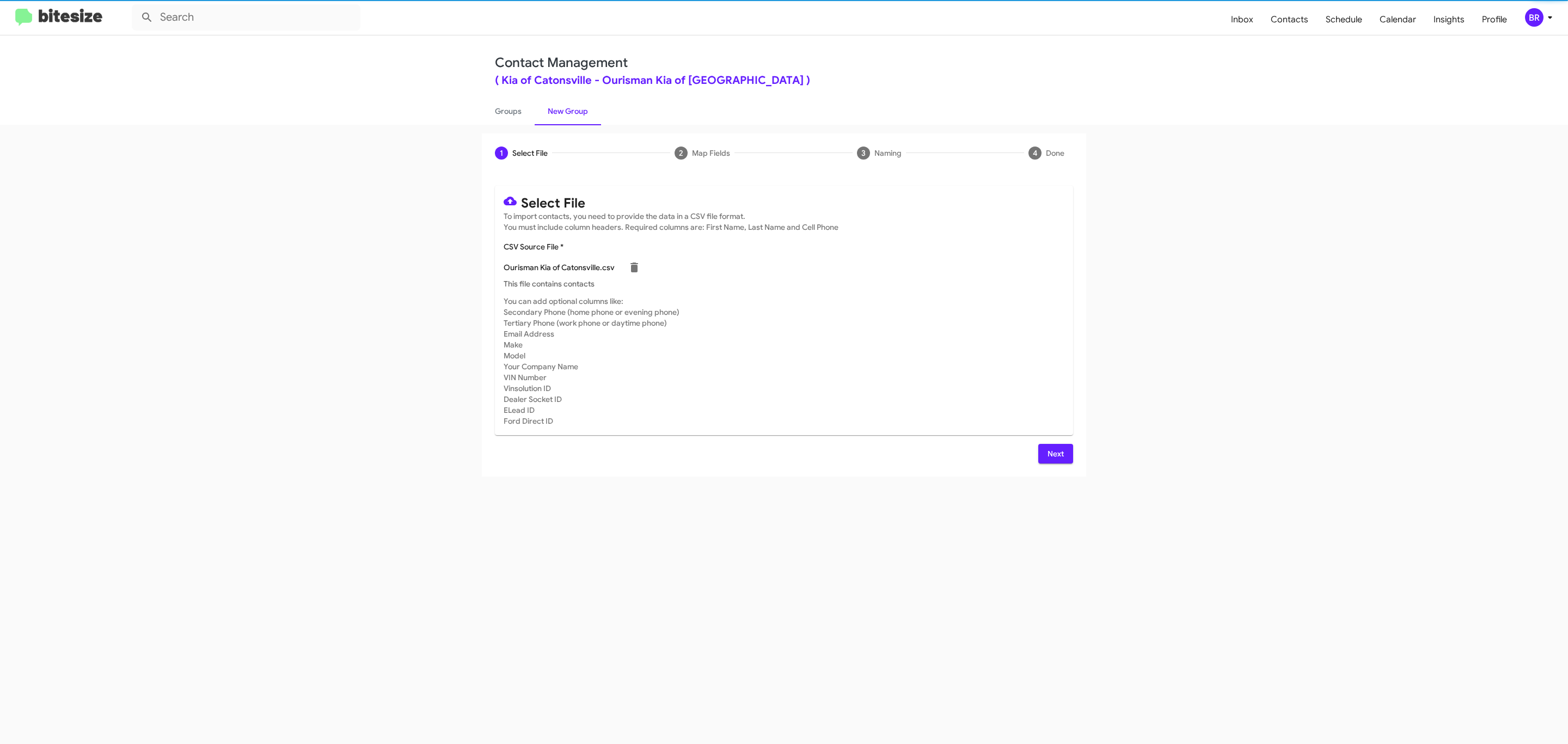
click at [1054, 453] on span "Next" at bounding box center [1055, 454] width 17 height 20
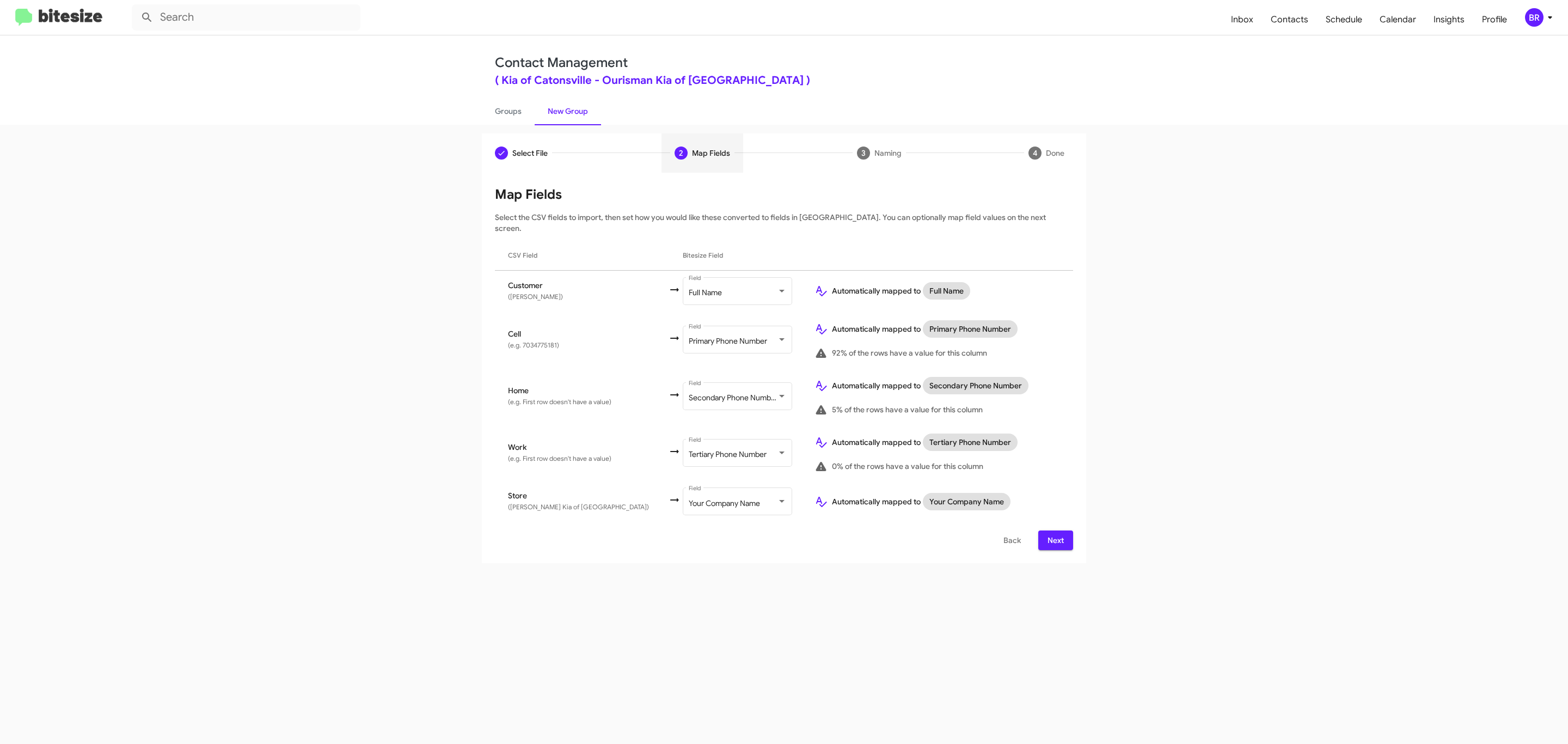
click at [1054, 531] on span "Next" at bounding box center [1055, 540] width 17 height 20
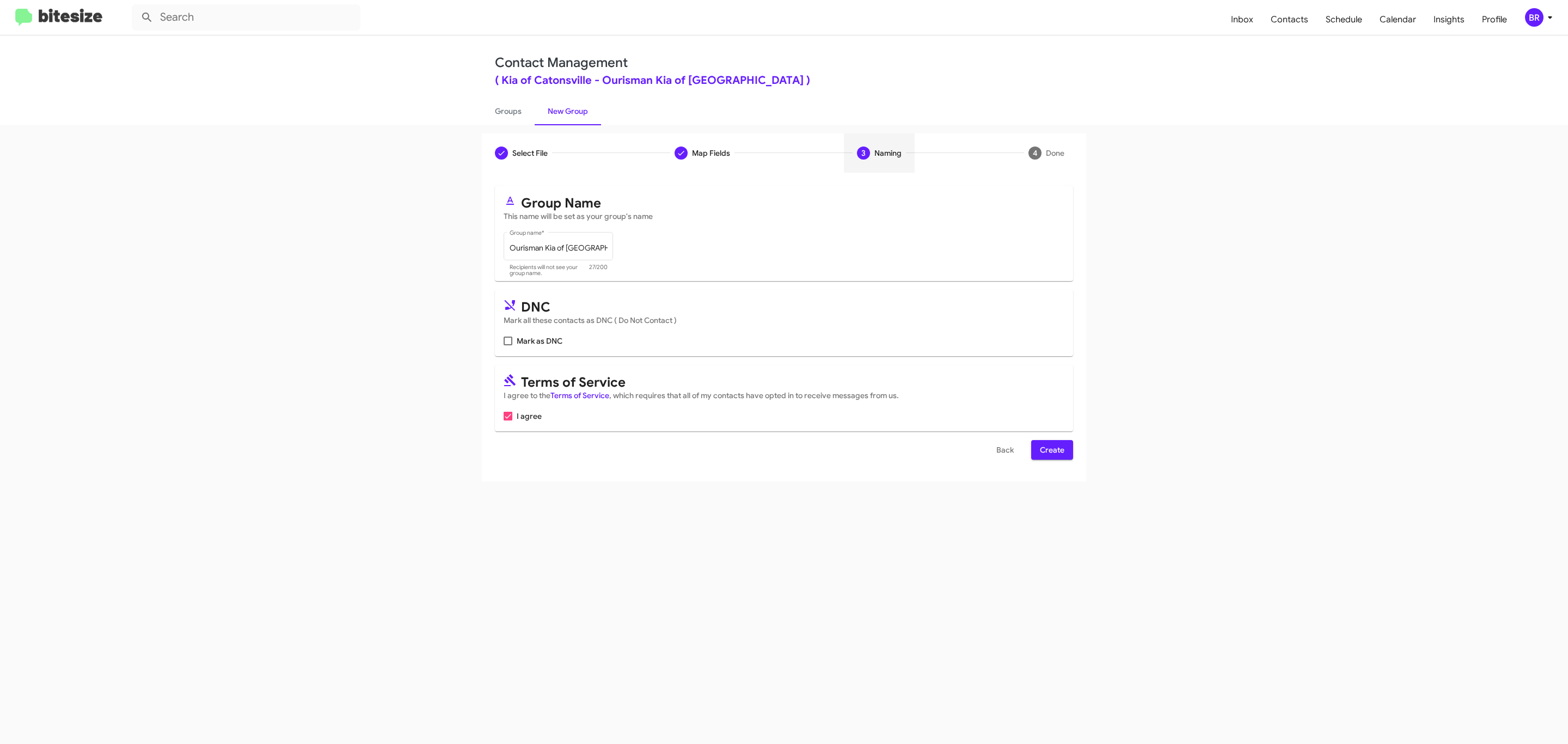
click at [507, 345] on input "Mark as DNC" at bounding box center [507, 345] width 1 height 1
checkbox input "true"
click at [1051, 451] on span "Create" at bounding box center [1052, 450] width 25 height 20
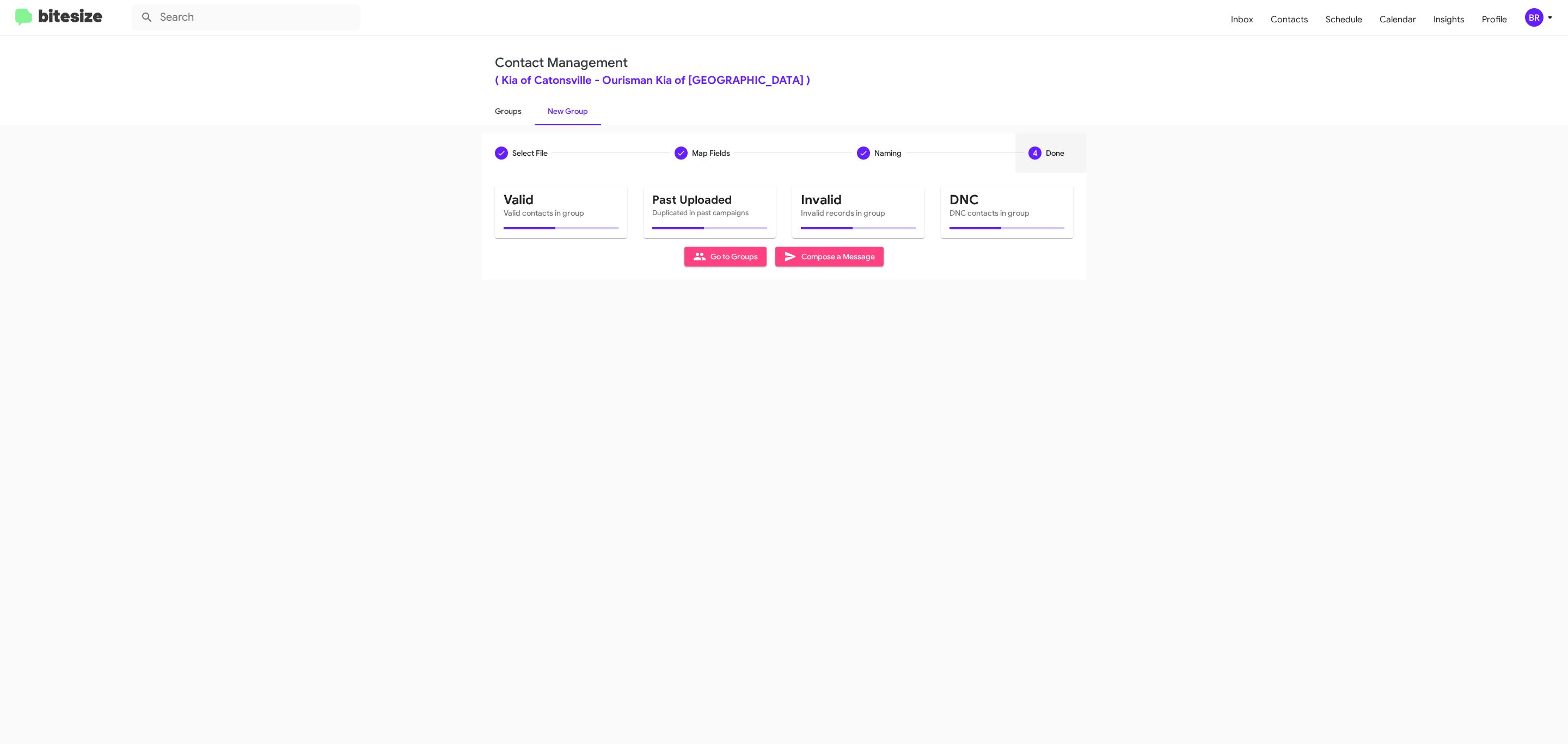
click at [507, 110] on link "Groups" at bounding box center [508, 111] width 53 height 29
type input "in:groups"
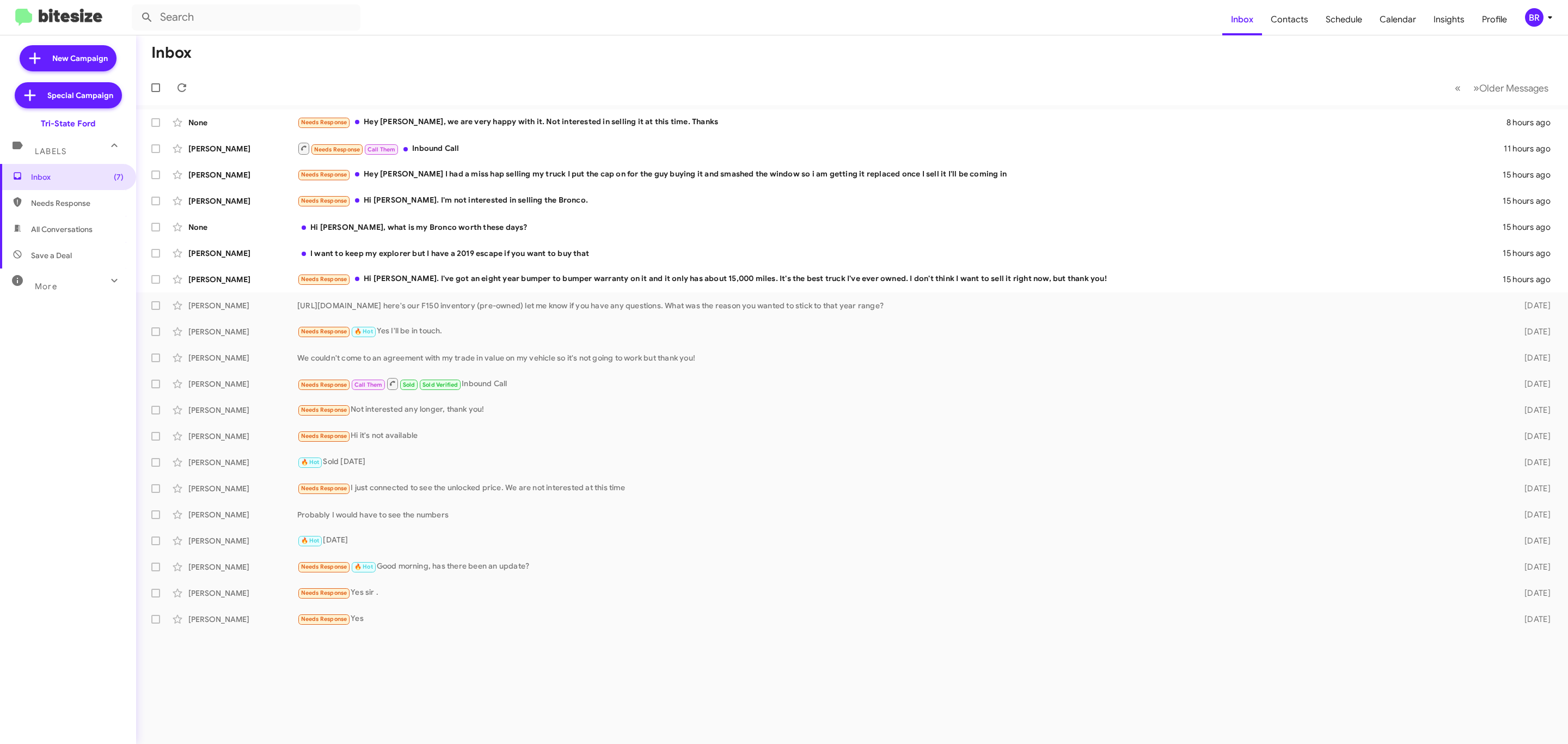
type input "in:groups"
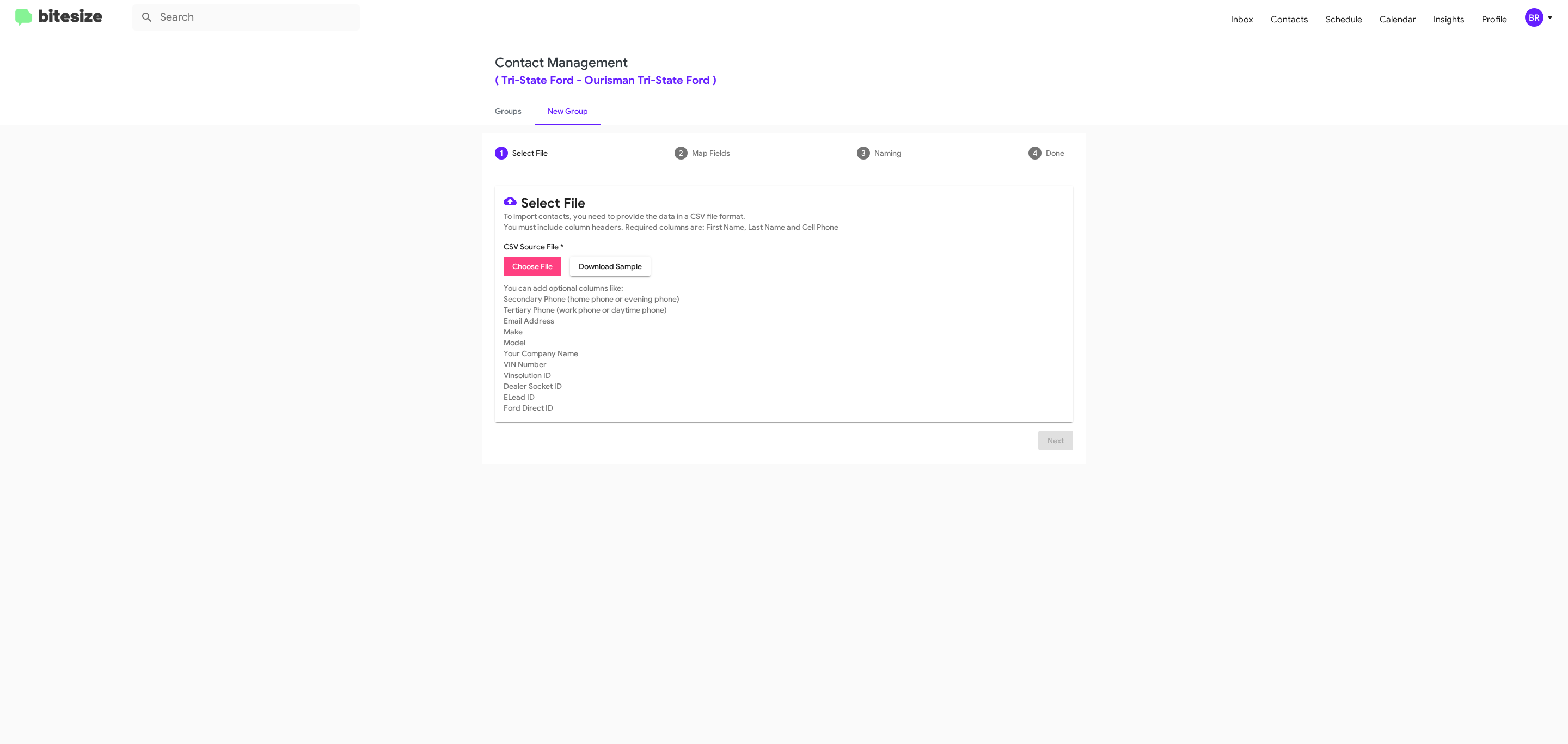
click at [531, 267] on span "Choose File" at bounding box center [532, 267] width 40 height 20
type input "Ourisman Tri-State Ford"
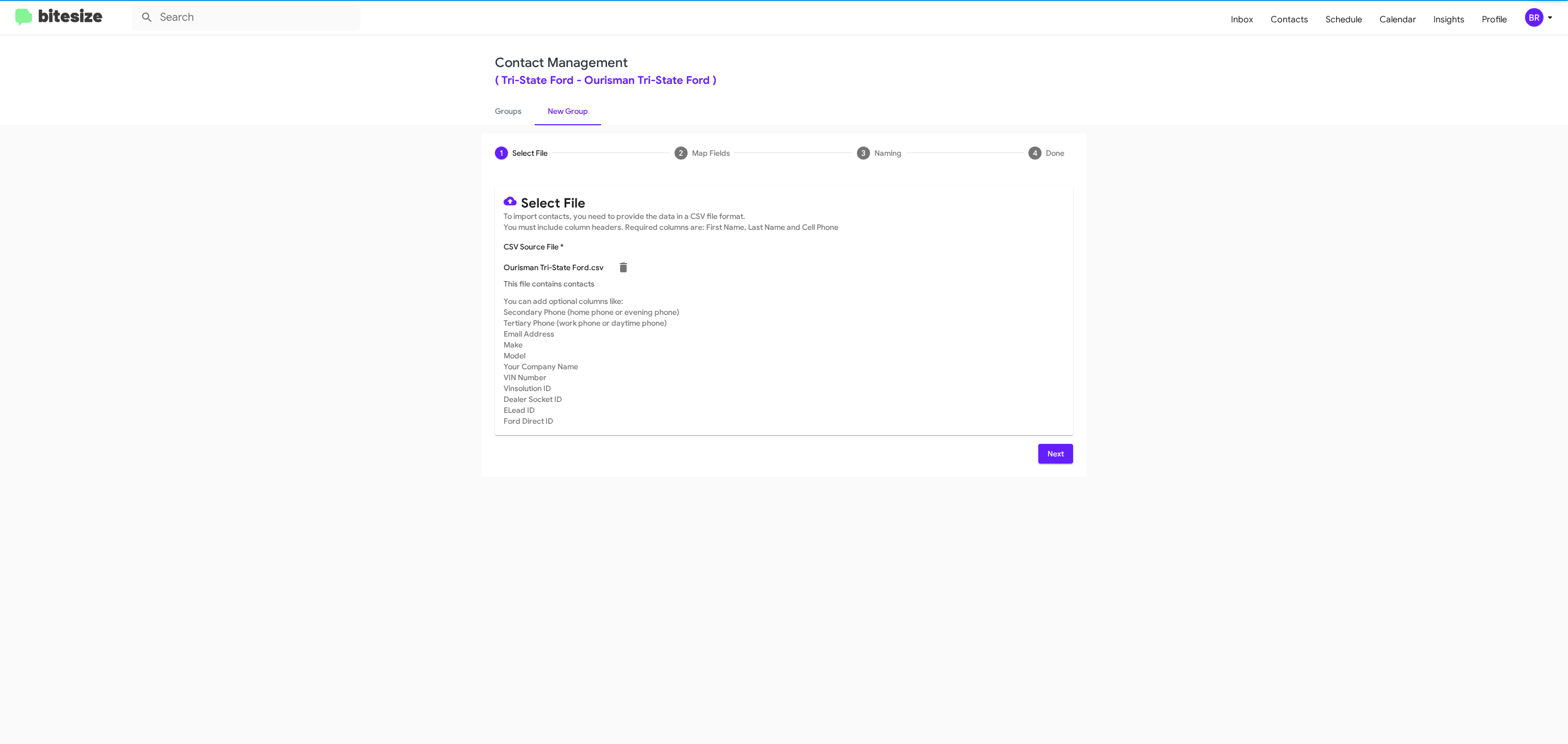
click at [1054, 453] on span "Next" at bounding box center [1055, 454] width 17 height 20
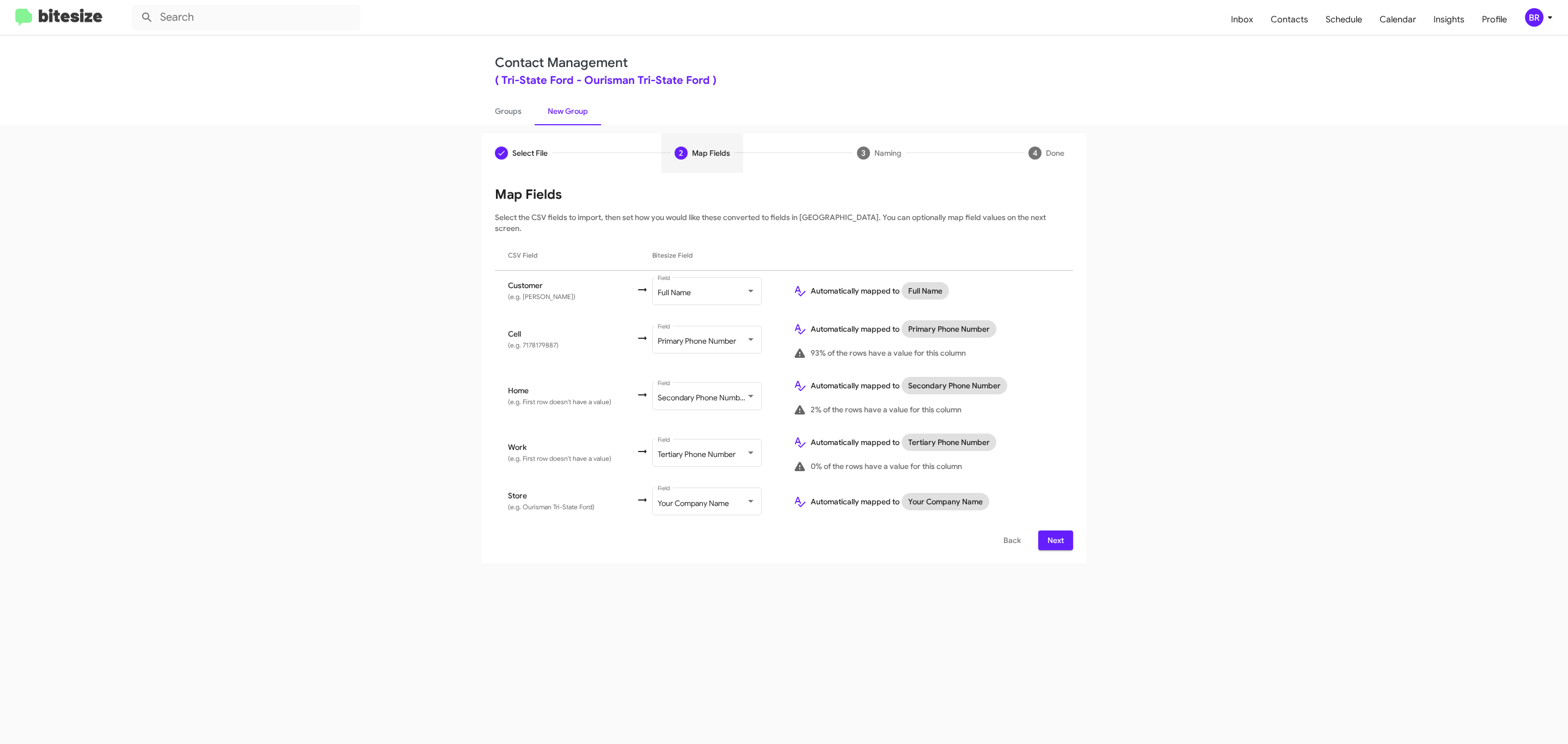
click at [1054, 531] on span "Next" at bounding box center [1055, 540] width 17 height 20
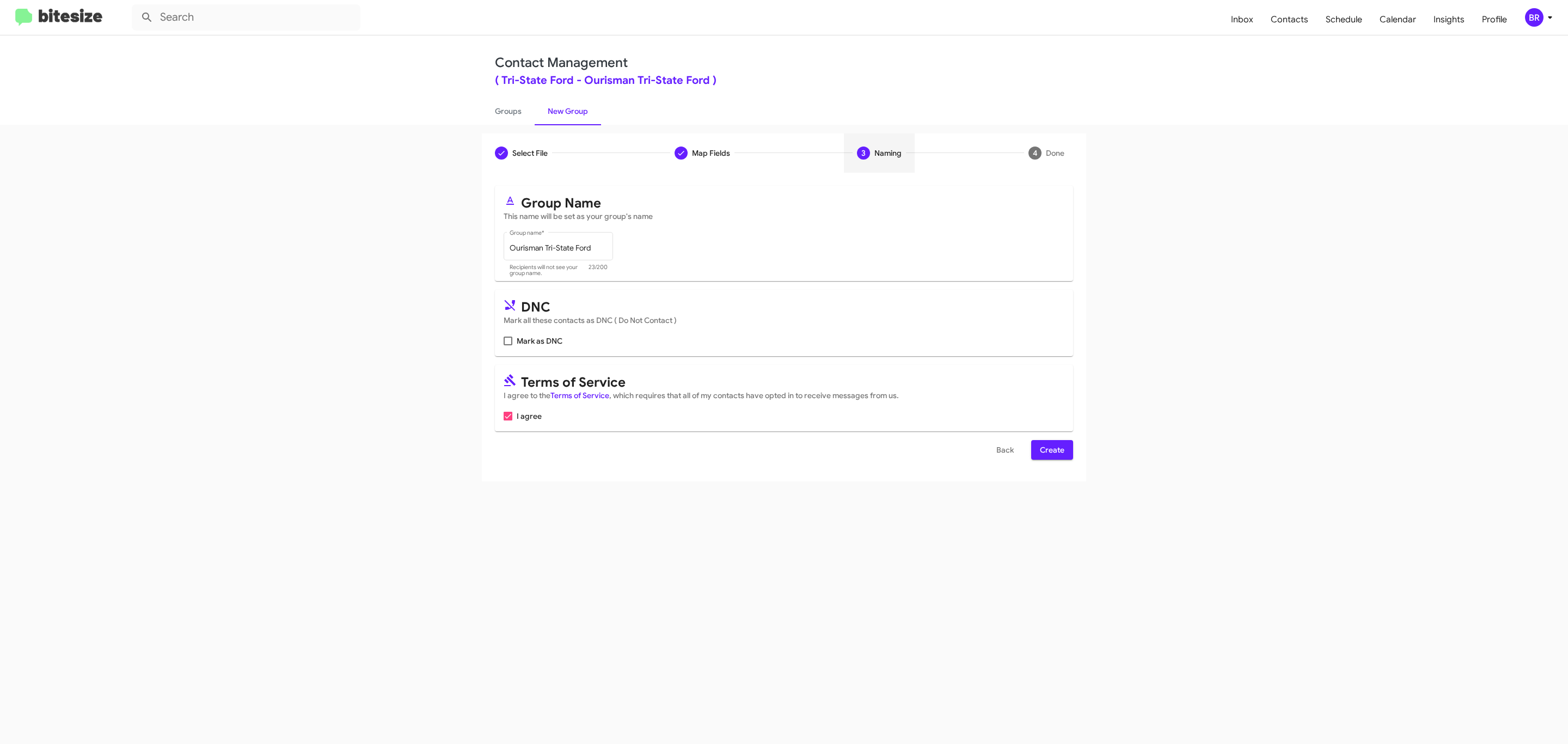
click at [507, 345] on input "Mark as DNC" at bounding box center [507, 345] width 1 height 1
checkbox input "true"
click at [1051, 451] on span "Create" at bounding box center [1052, 450] width 25 height 20
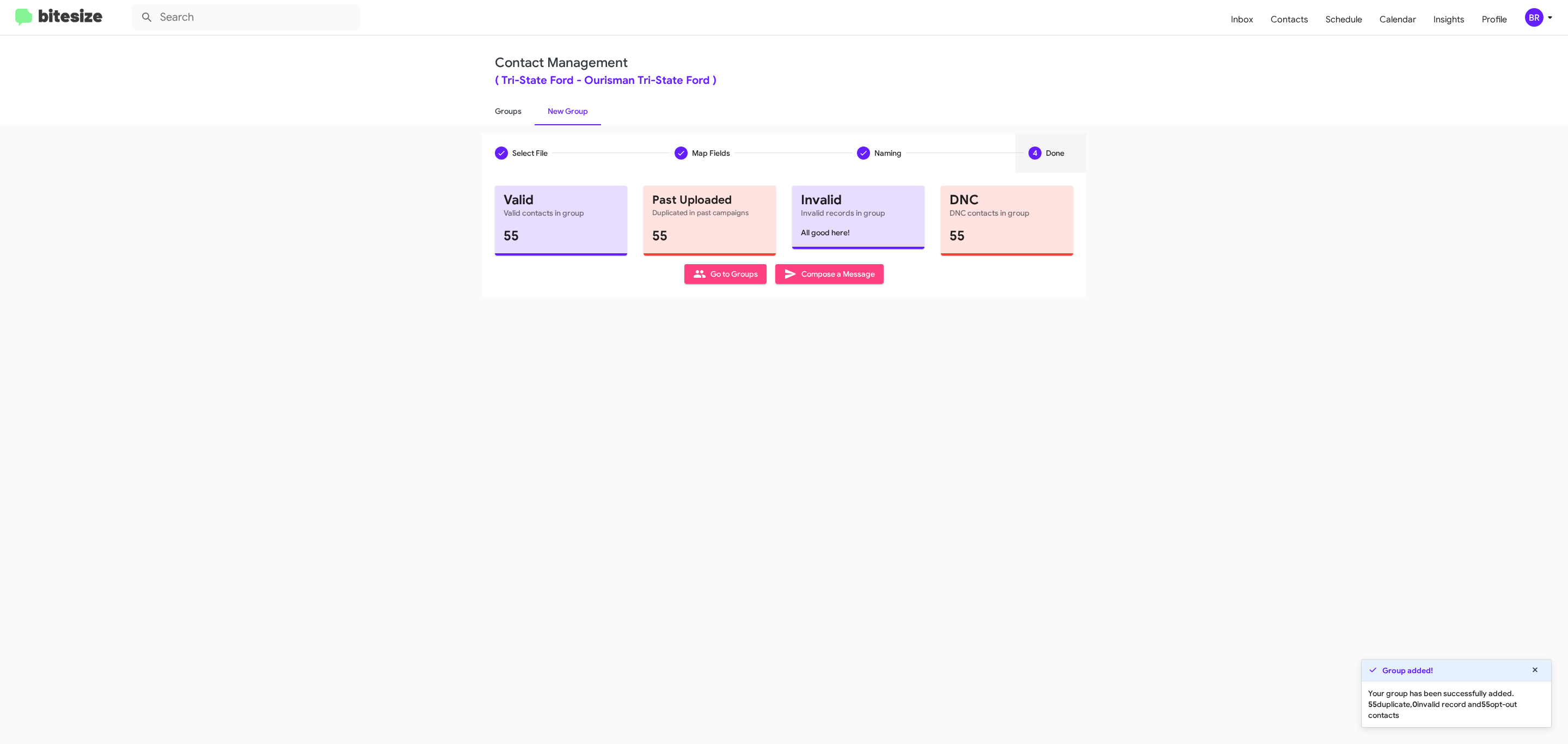
click at [507, 110] on link "Groups" at bounding box center [508, 111] width 53 height 29
type input "in:groups"
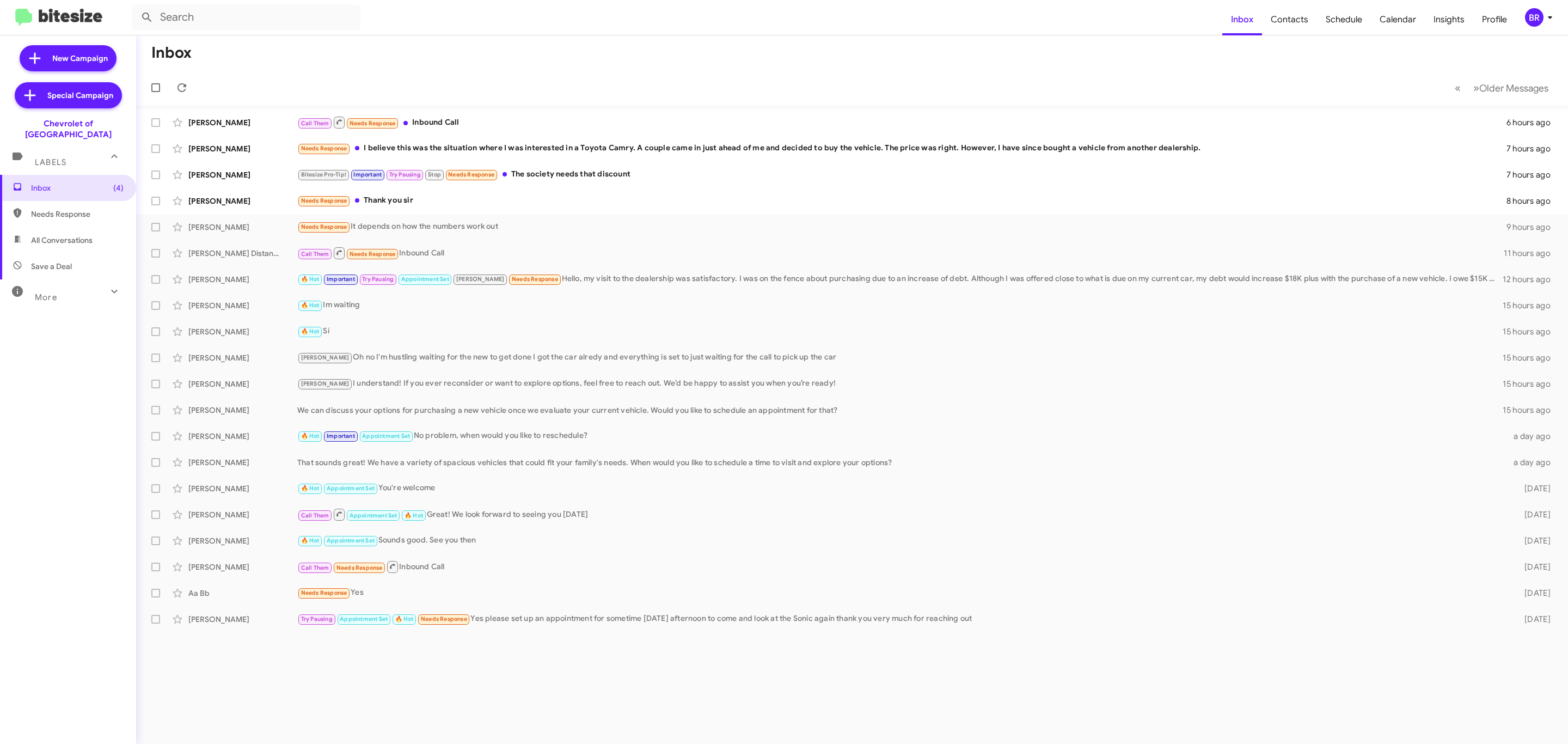
type input "in:groups"
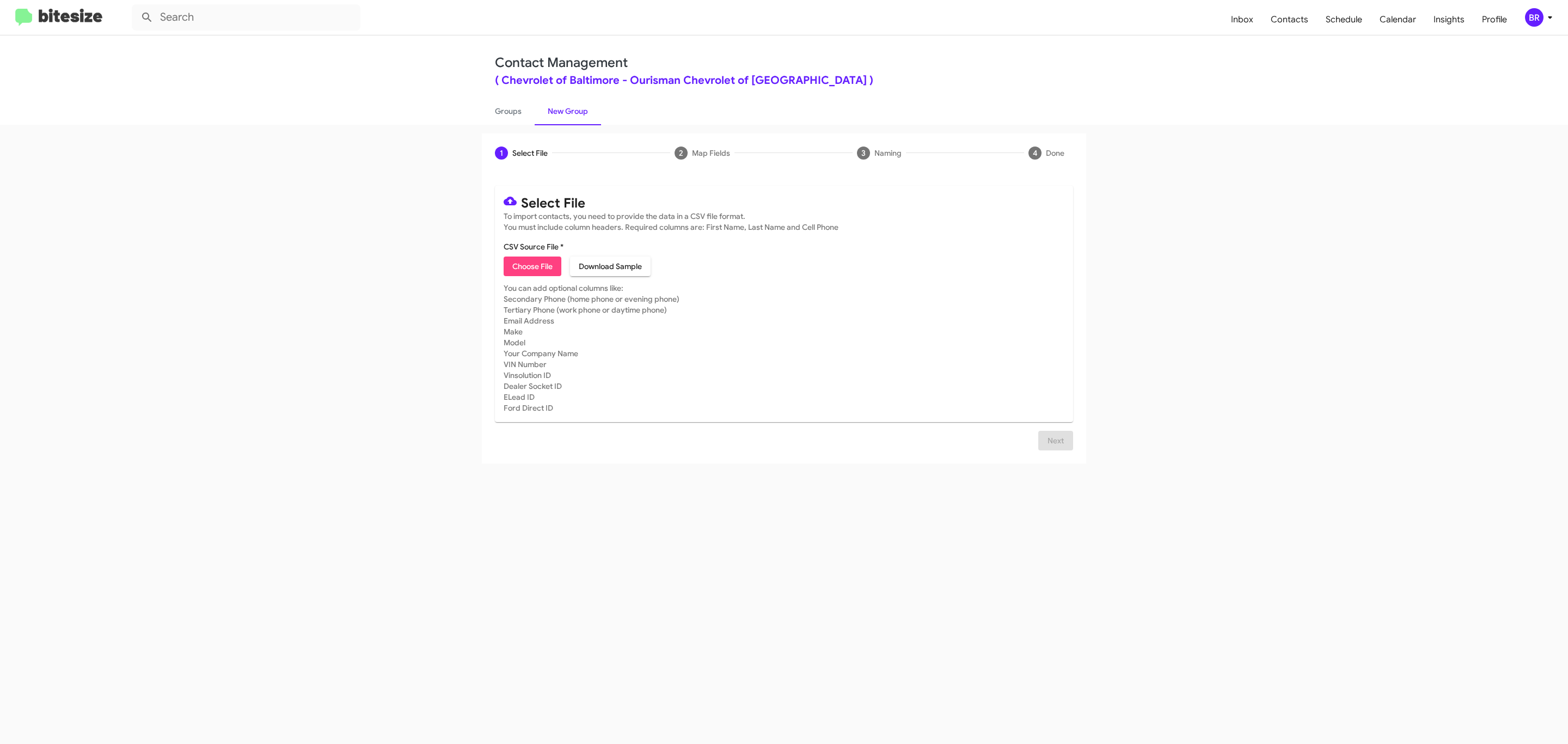
click at [531, 267] on span "Choose File" at bounding box center [532, 267] width 40 height 20
type input "Ourisman Chevrolet of Baltimore"
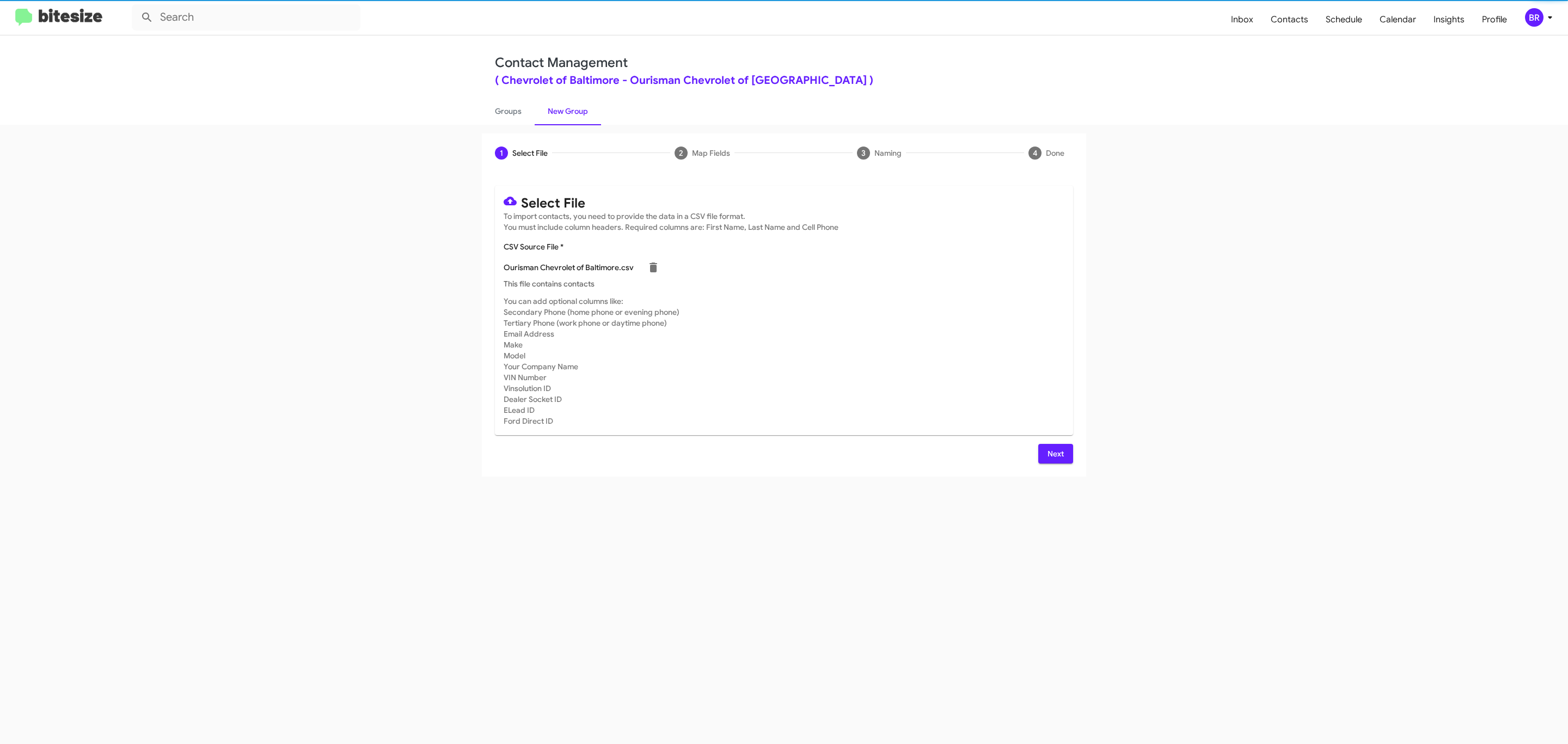
click at [1054, 453] on span "Next" at bounding box center [1055, 454] width 17 height 20
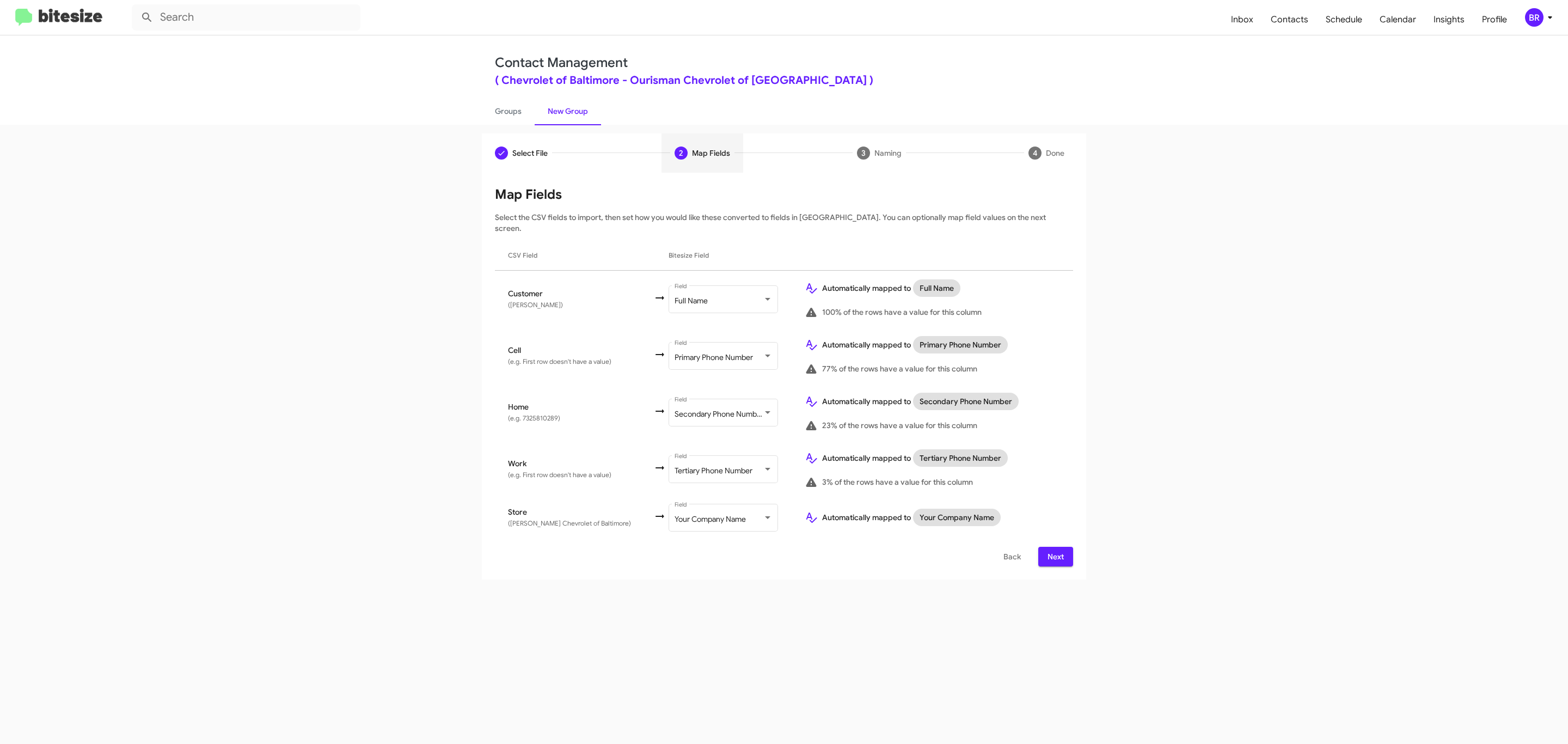
click at [1054, 547] on span "Next" at bounding box center [1055, 557] width 17 height 20
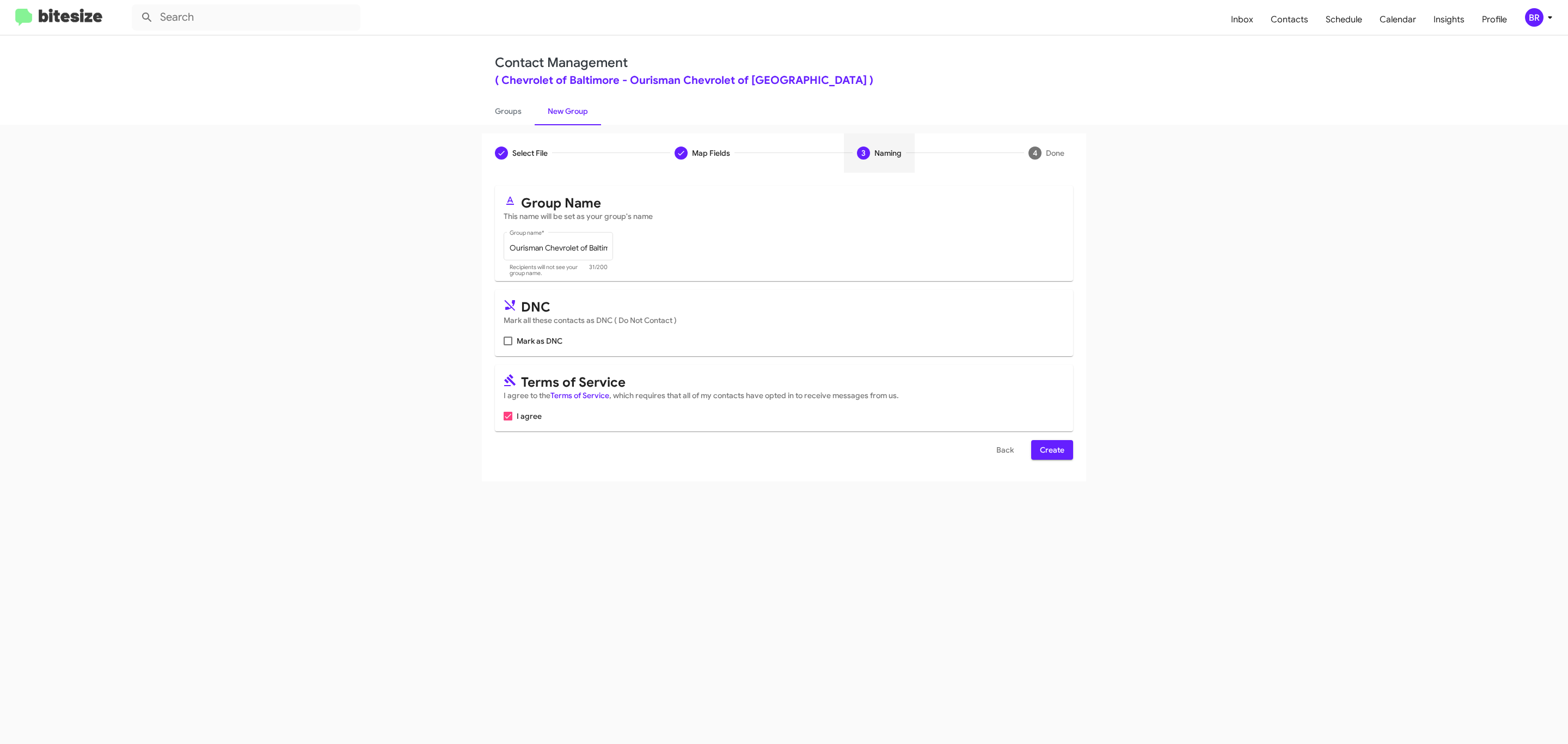
click at [507, 345] on input "Mark as DNC" at bounding box center [507, 345] width 1 height 1
checkbox input "true"
click at [1051, 451] on span "Create" at bounding box center [1052, 450] width 25 height 20
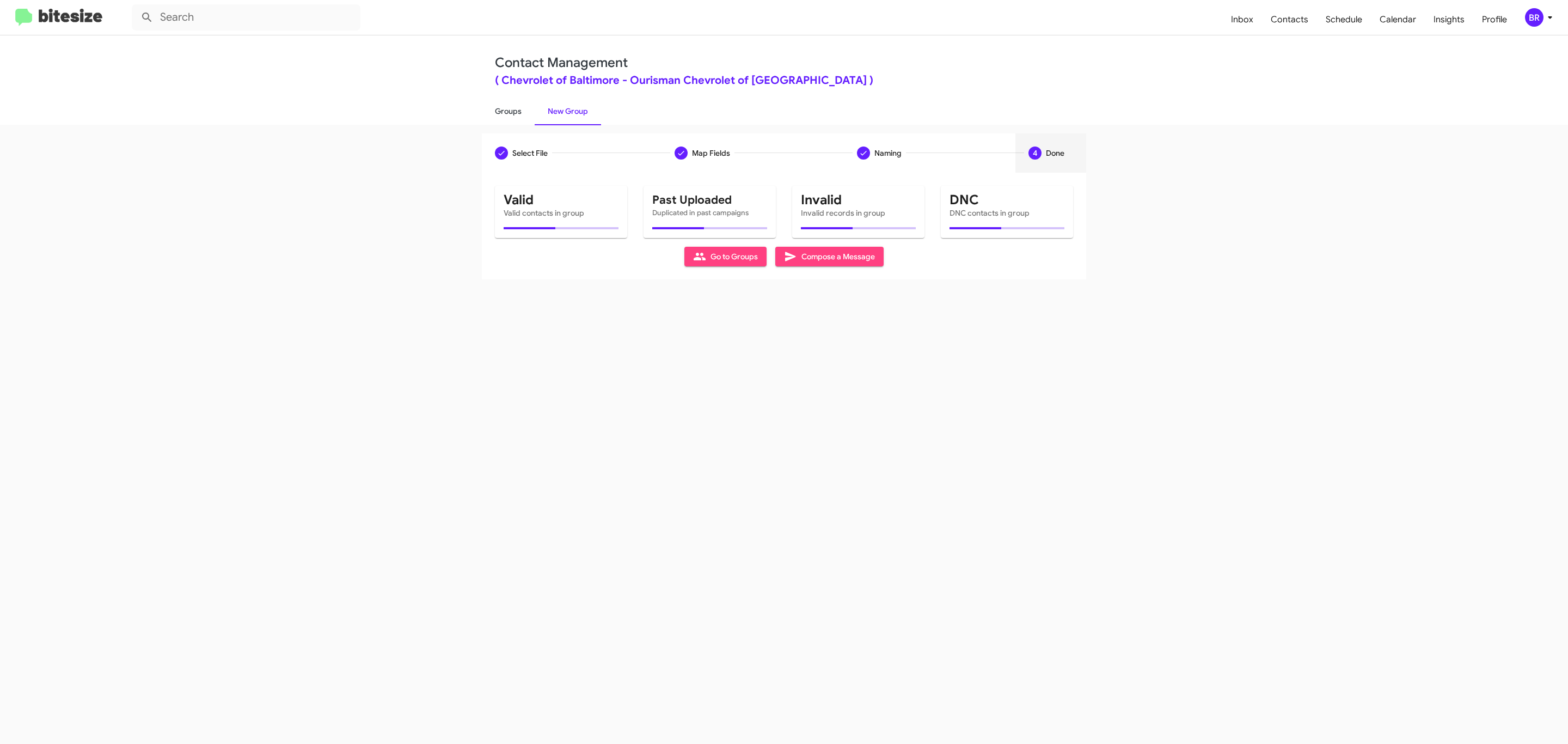
click at [507, 110] on link "Groups" at bounding box center [508, 111] width 53 height 29
type input "in:groups"
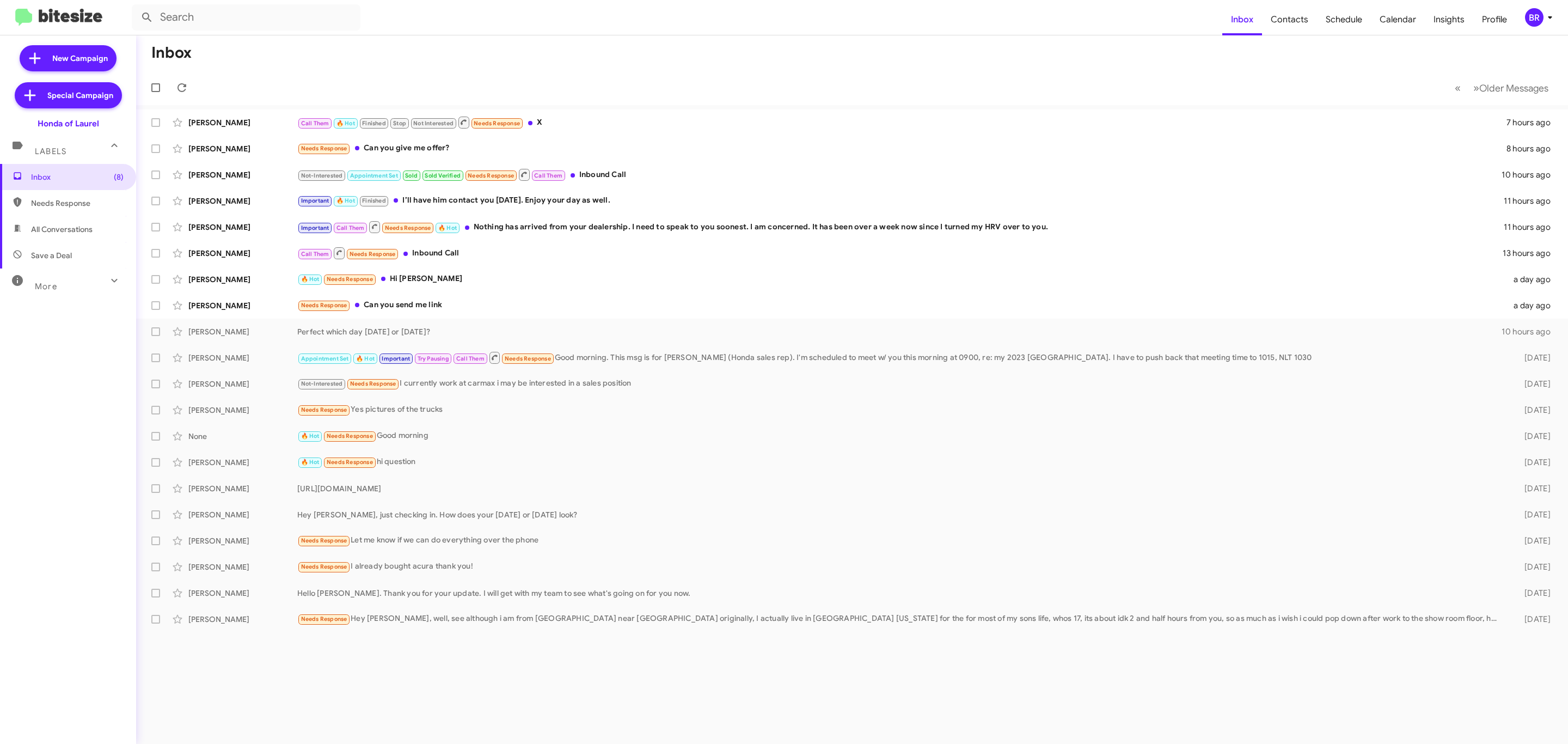
type input "in:groups"
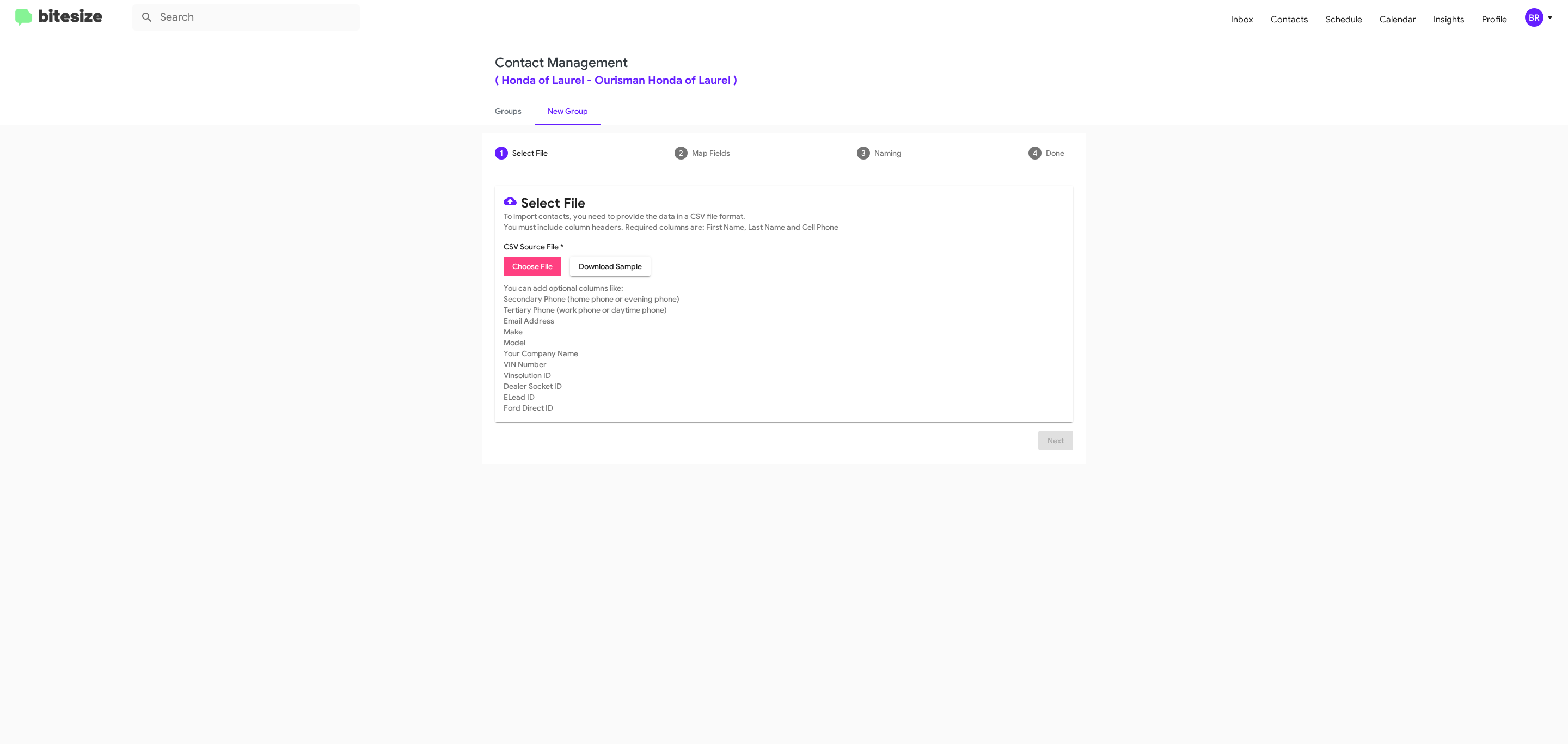
click at [531, 267] on span "Choose File" at bounding box center [532, 267] width 40 height 20
type input "Ourisman Honda of Laurel"
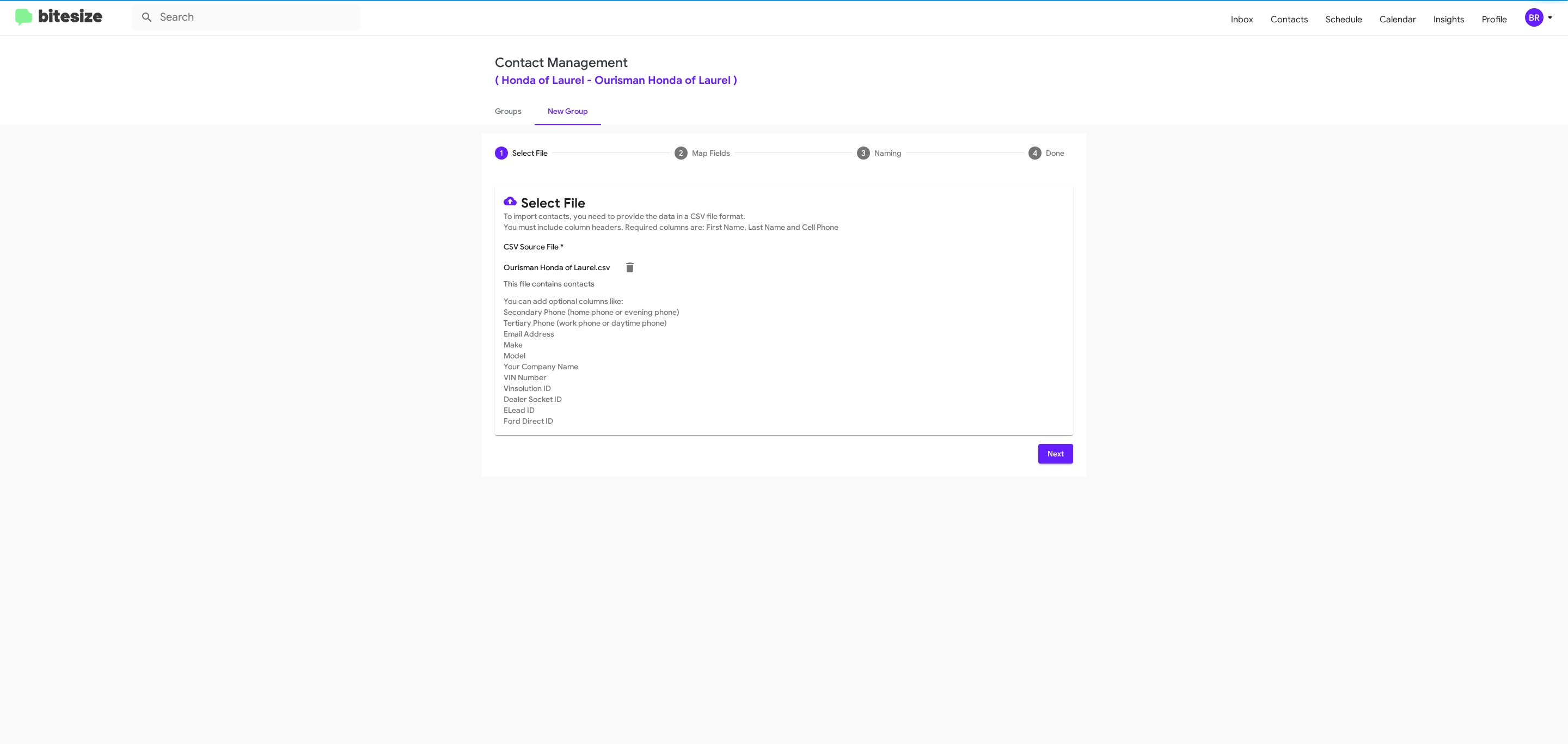
click at [1054, 453] on span "Next" at bounding box center [1055, 454] width 17 height 20
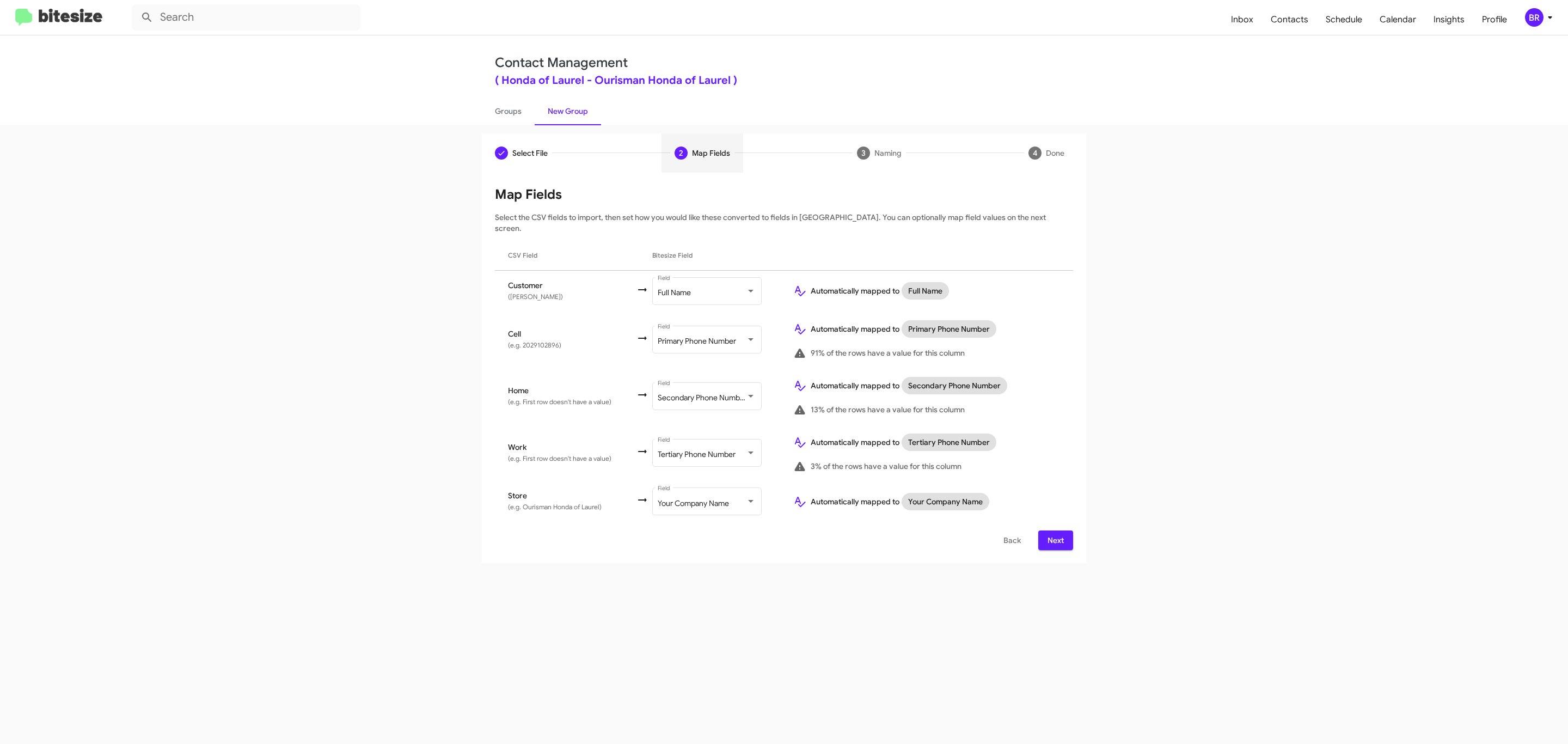
click at [1054, 531] on span "Next" at bounding box center [1055, 540] width 17 height 20
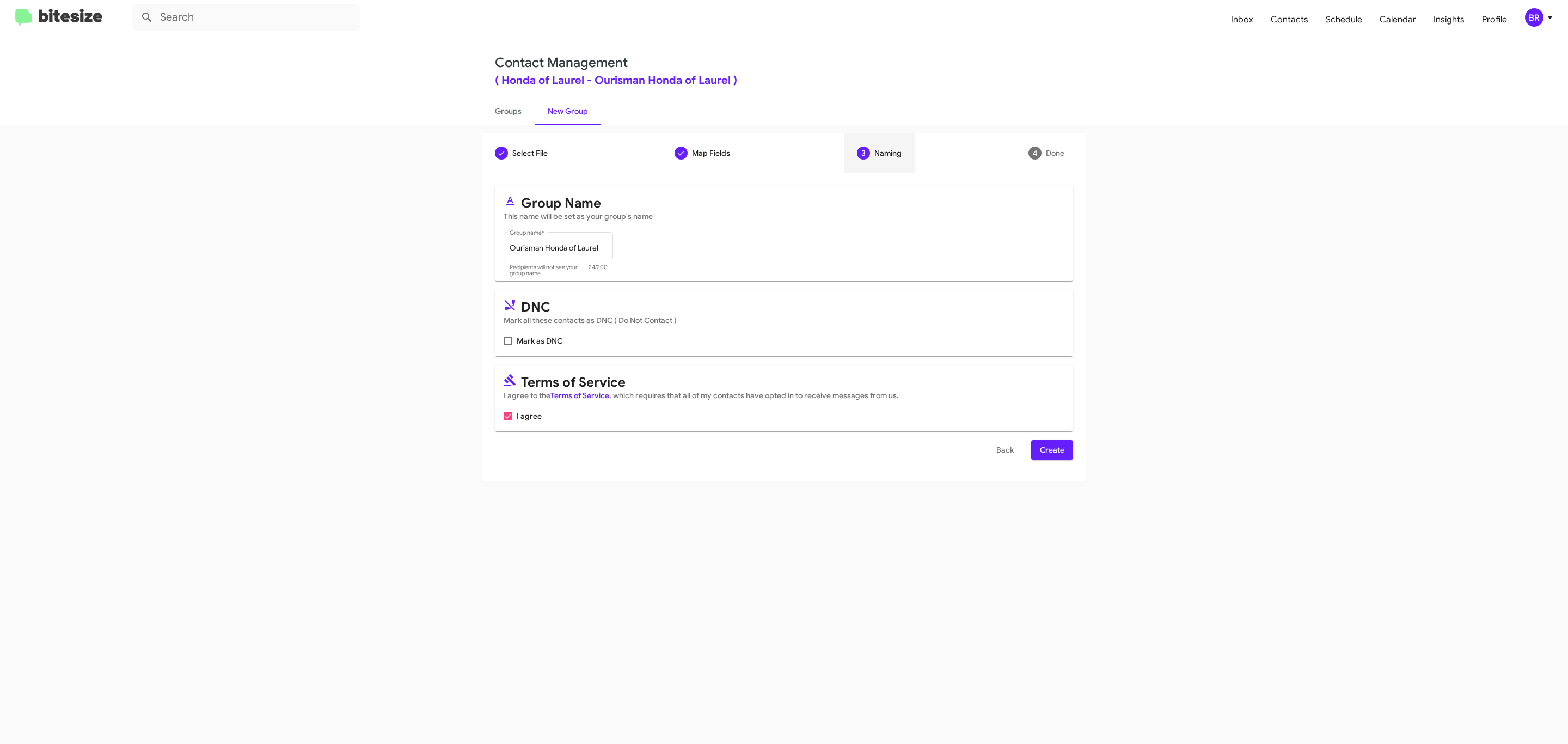
click at [507, 345] on input "Mark as DNC" at bounding box center [507, 345] width 1 height 1
checkbox input "true"
click at [1051, 451] on span "Create" at bounding box center [1052, 450] width 25 height 20
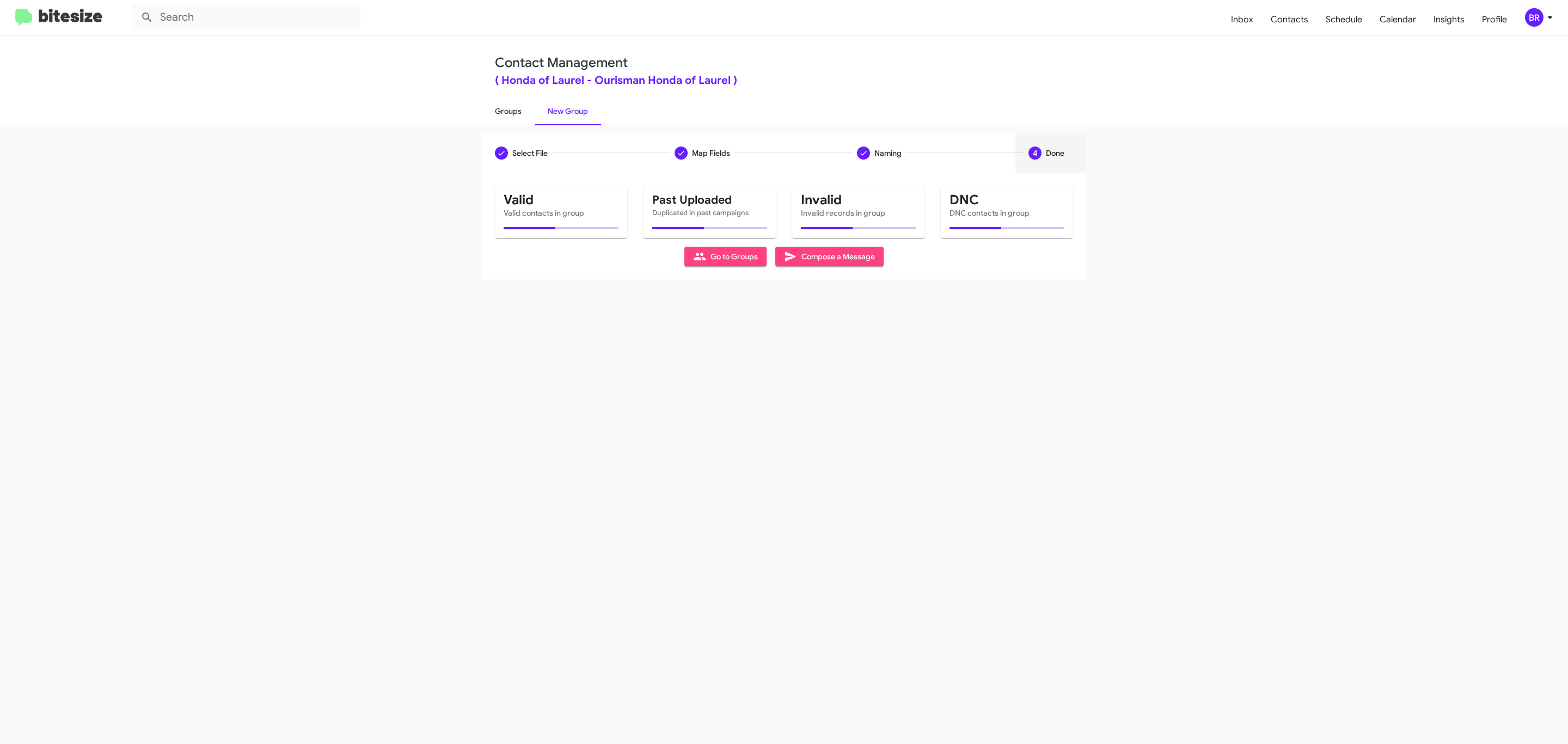
click at [507, 110] on link "Groups" at bounding box center [508, 111] width 53 height 29
type input "in:groups"
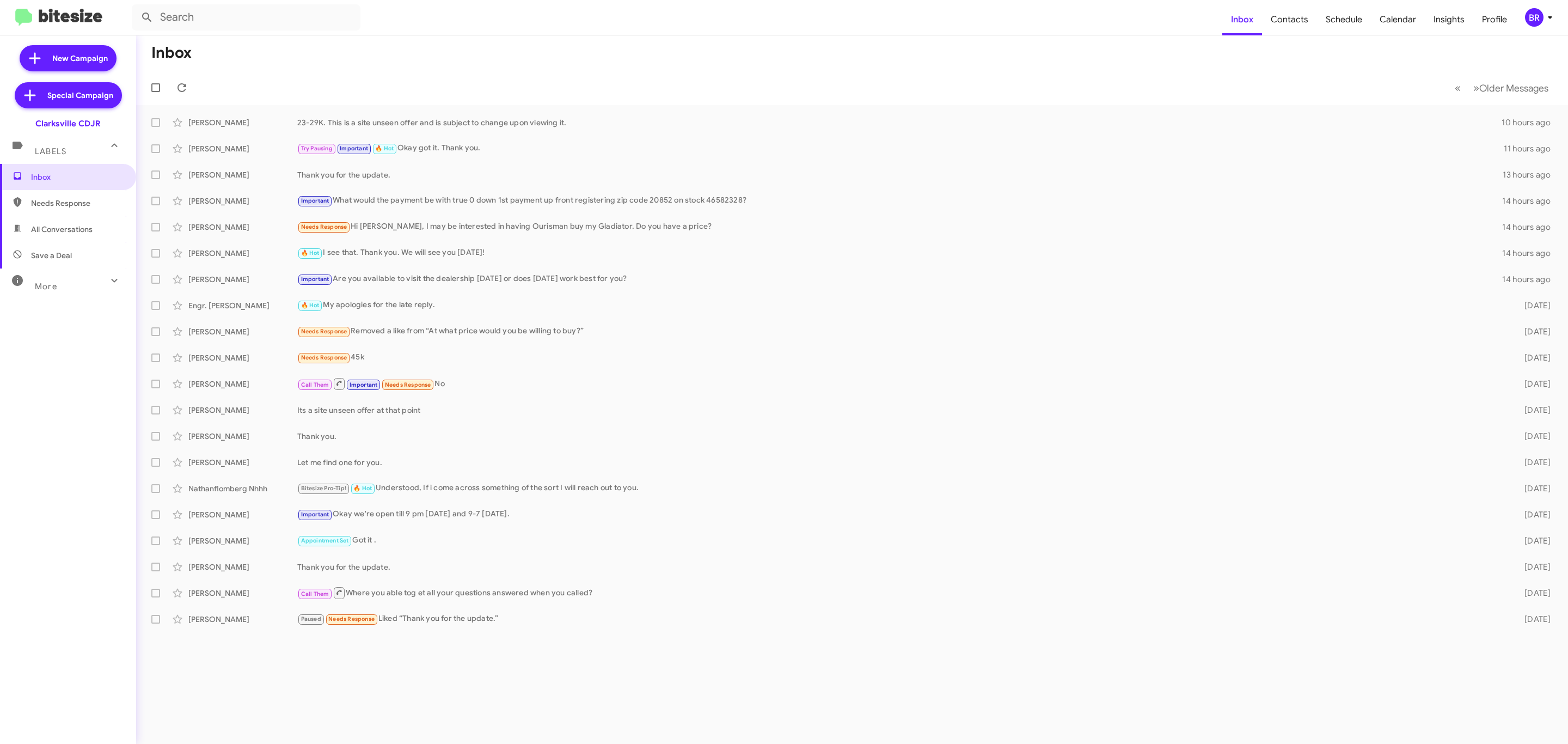
type input "in:groups"
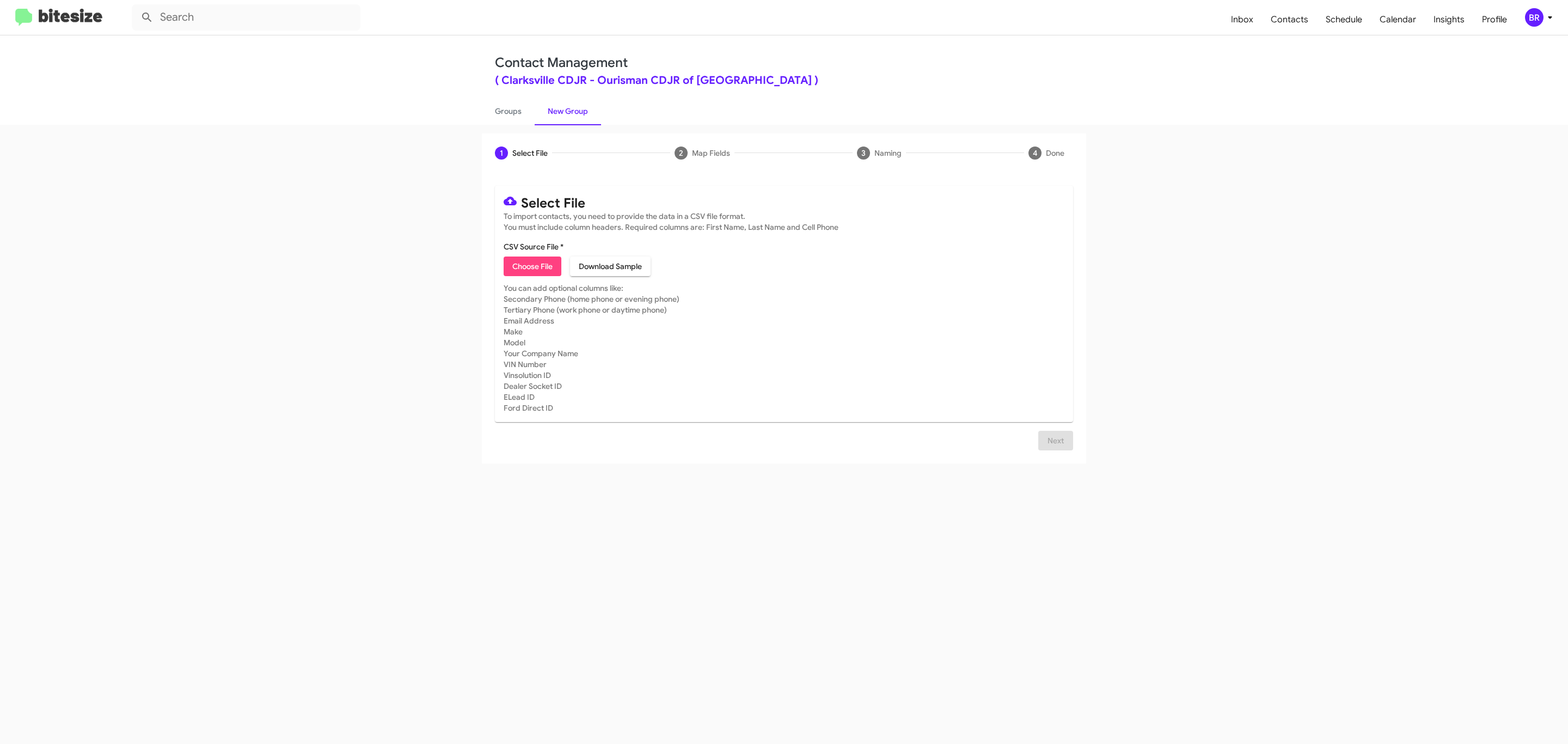
click at [531, 267] on span "Choose File" at bounding box center [532, 267] width 40 height 20
type input "Ourisman CDJR of Clarksville"
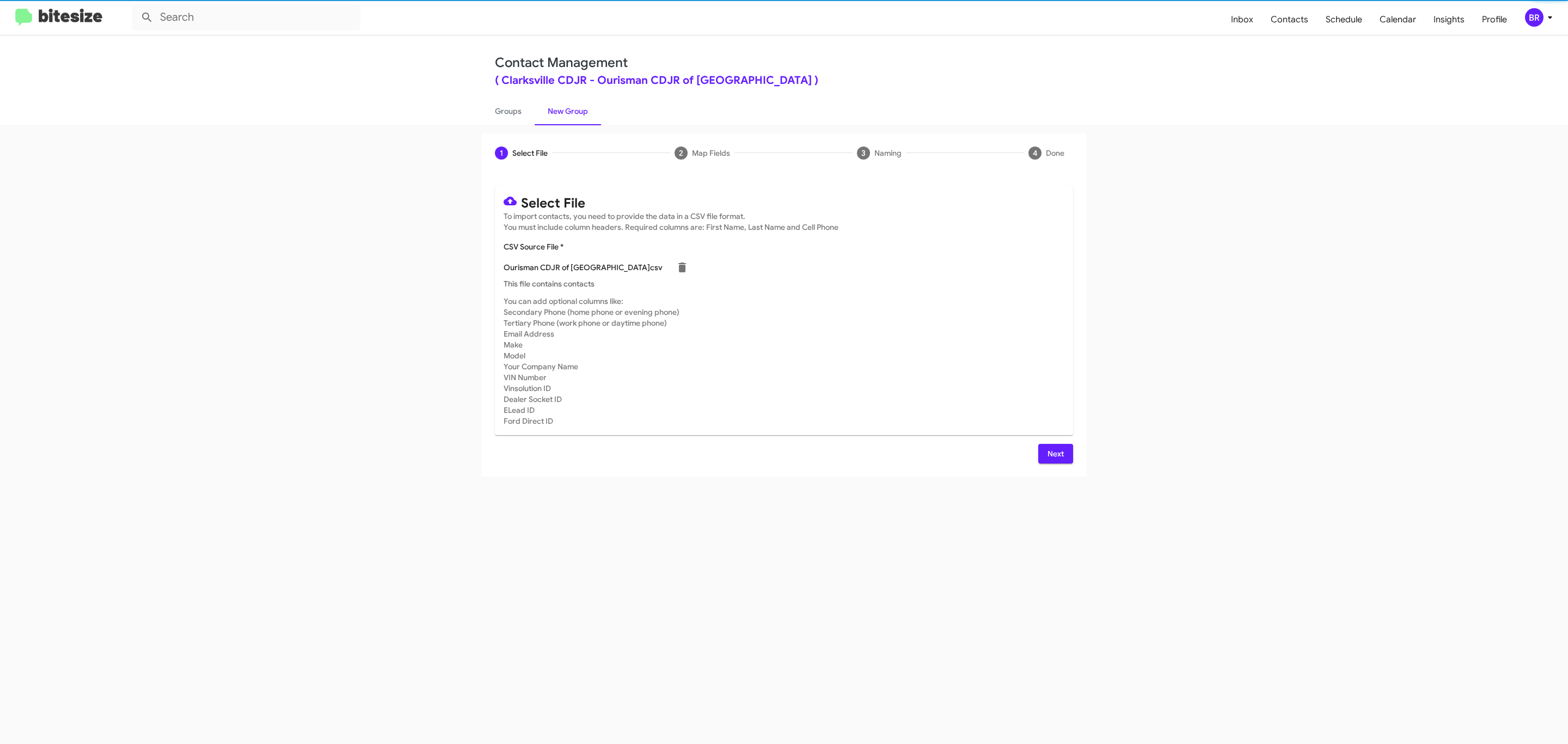
click at [1054, 453] on span "Next" at bounding box center [1055, 454] width 17 height 20
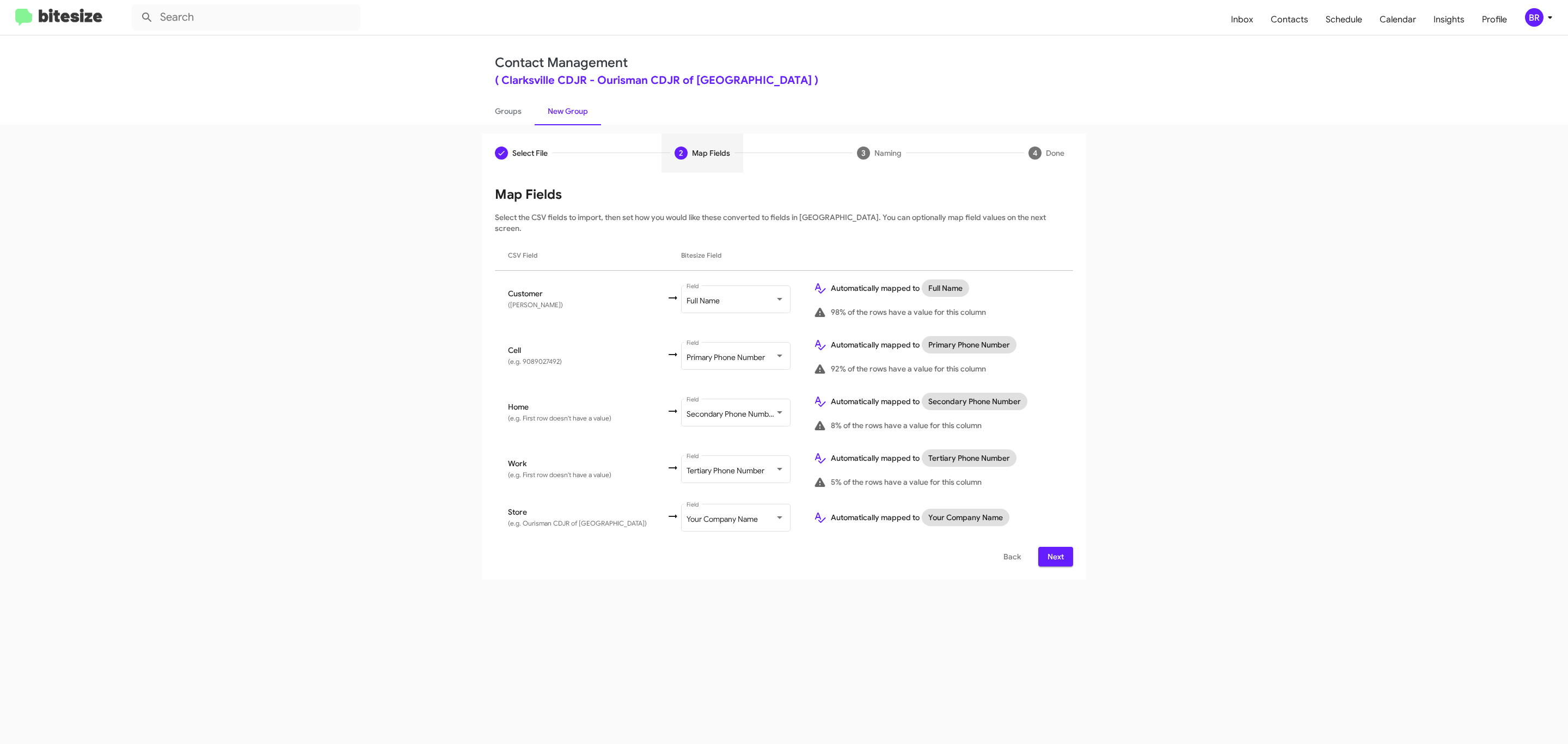
click at [1054, 547] on span "Next" at bounding box center [1055, 557] width 17 height 20
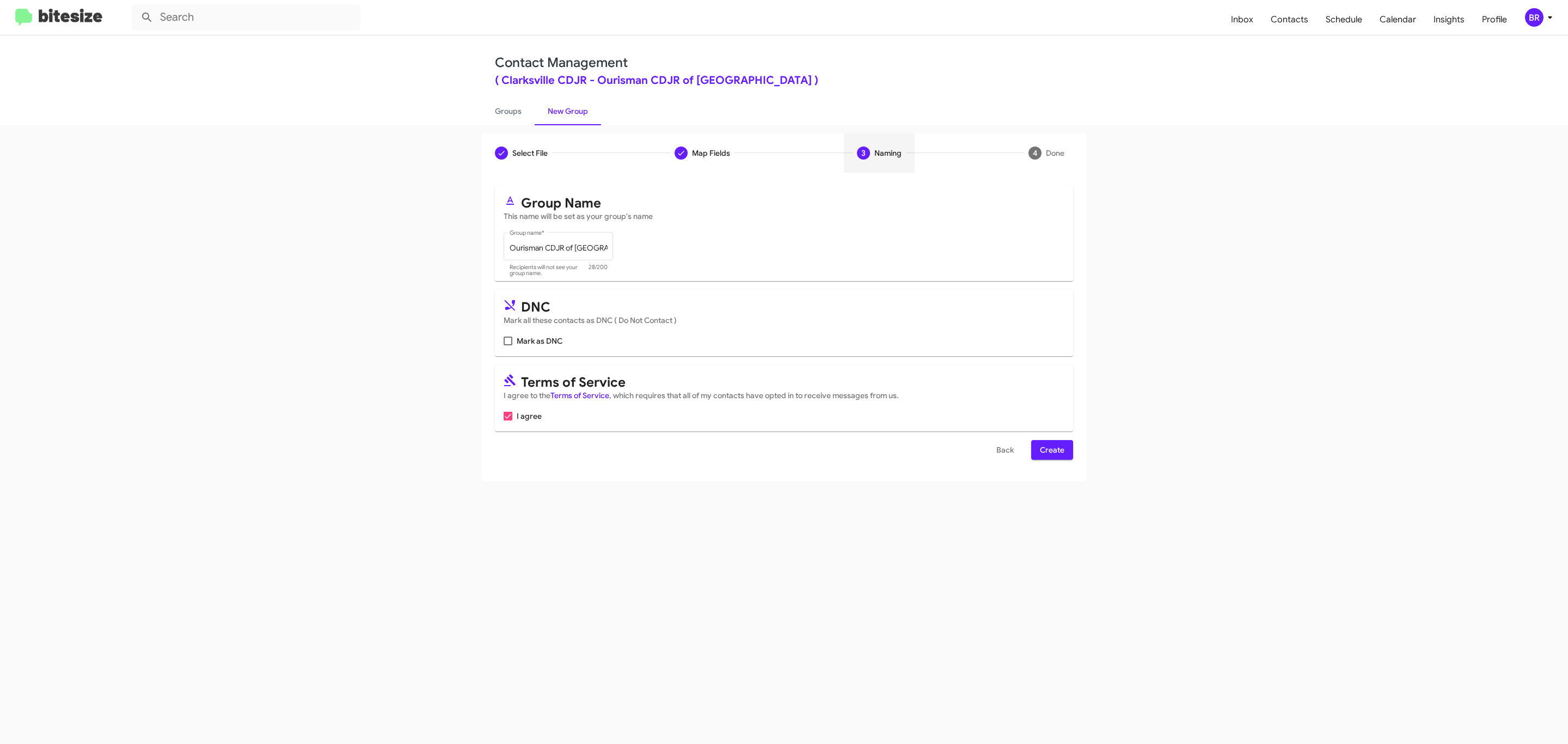
click at [507, 345] on input "Mark as DNC" at bounding box center [507, 345] width 1 height 1
checkbox input "true"
click at [1051, 451] on span "Create" at bounding box center [1052, 450] width 25 height 20
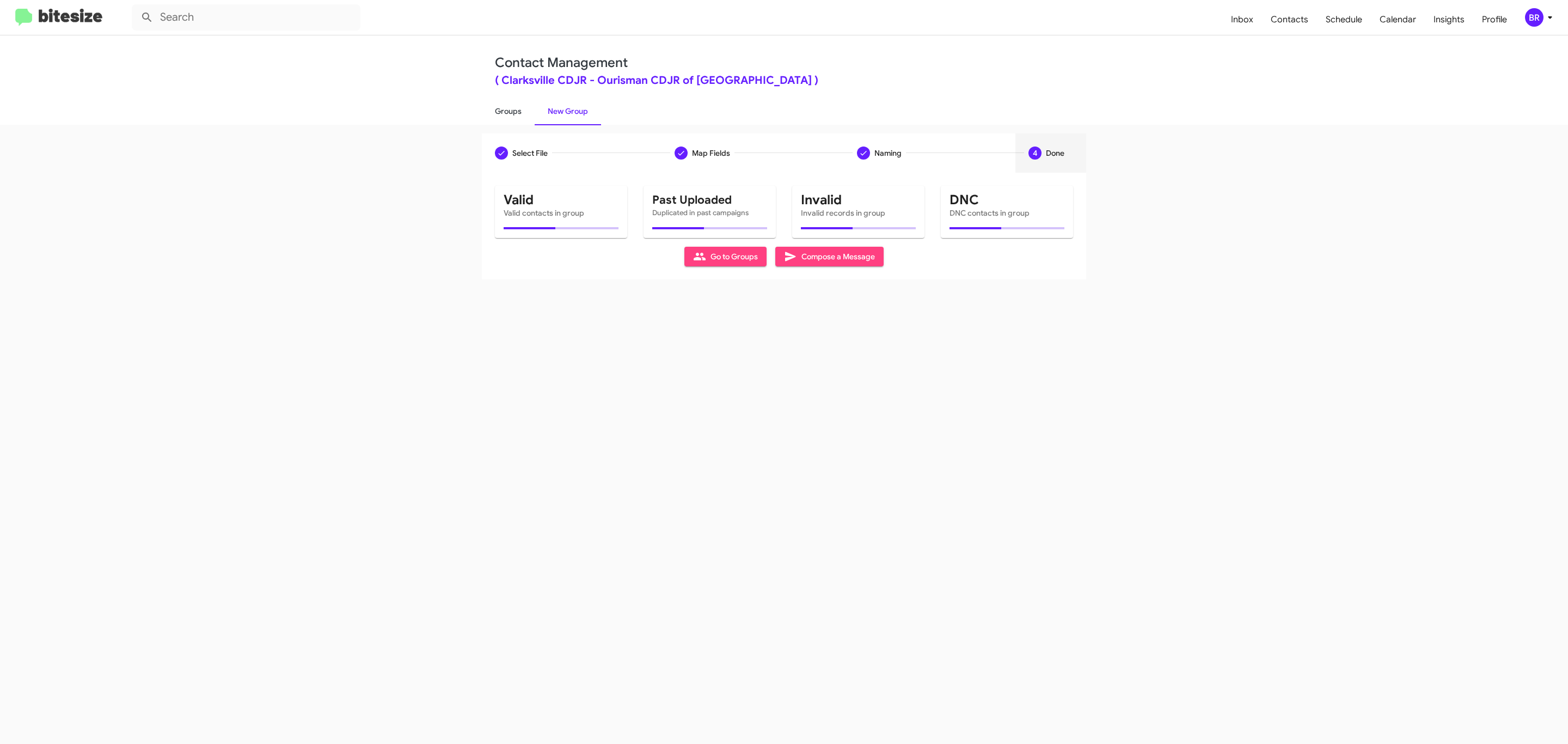
click at [507, 110] on link "Groups" at bounding box center [508, 111] width 53 height 29
type input "in:groups"
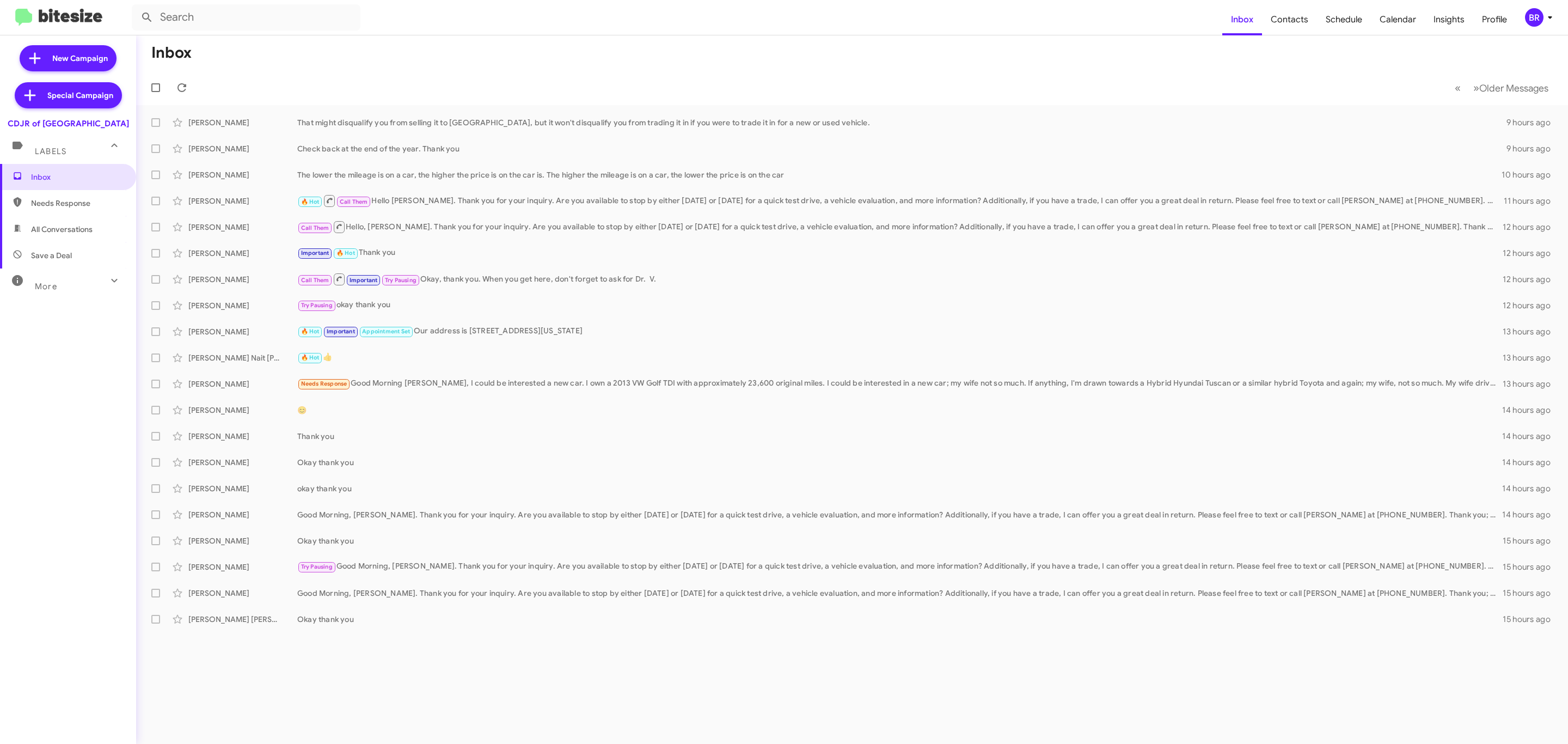
type input "in:groups"
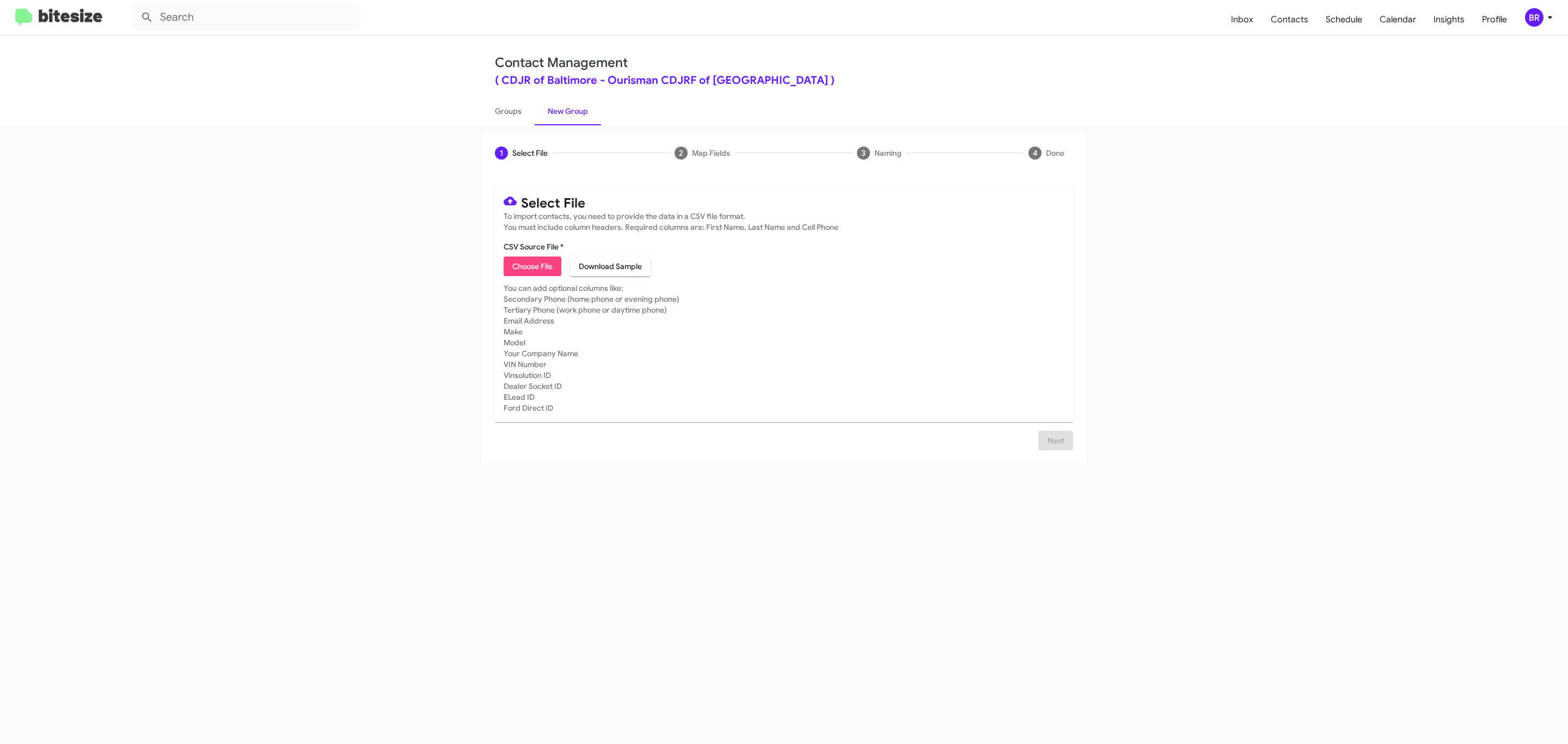
click at [531, 267] on span "Choose File" at bounding box center [532, 267] width 40 height 20
type input "Ourisman CDJRF of [GEOGRAPHIC_DATA]"
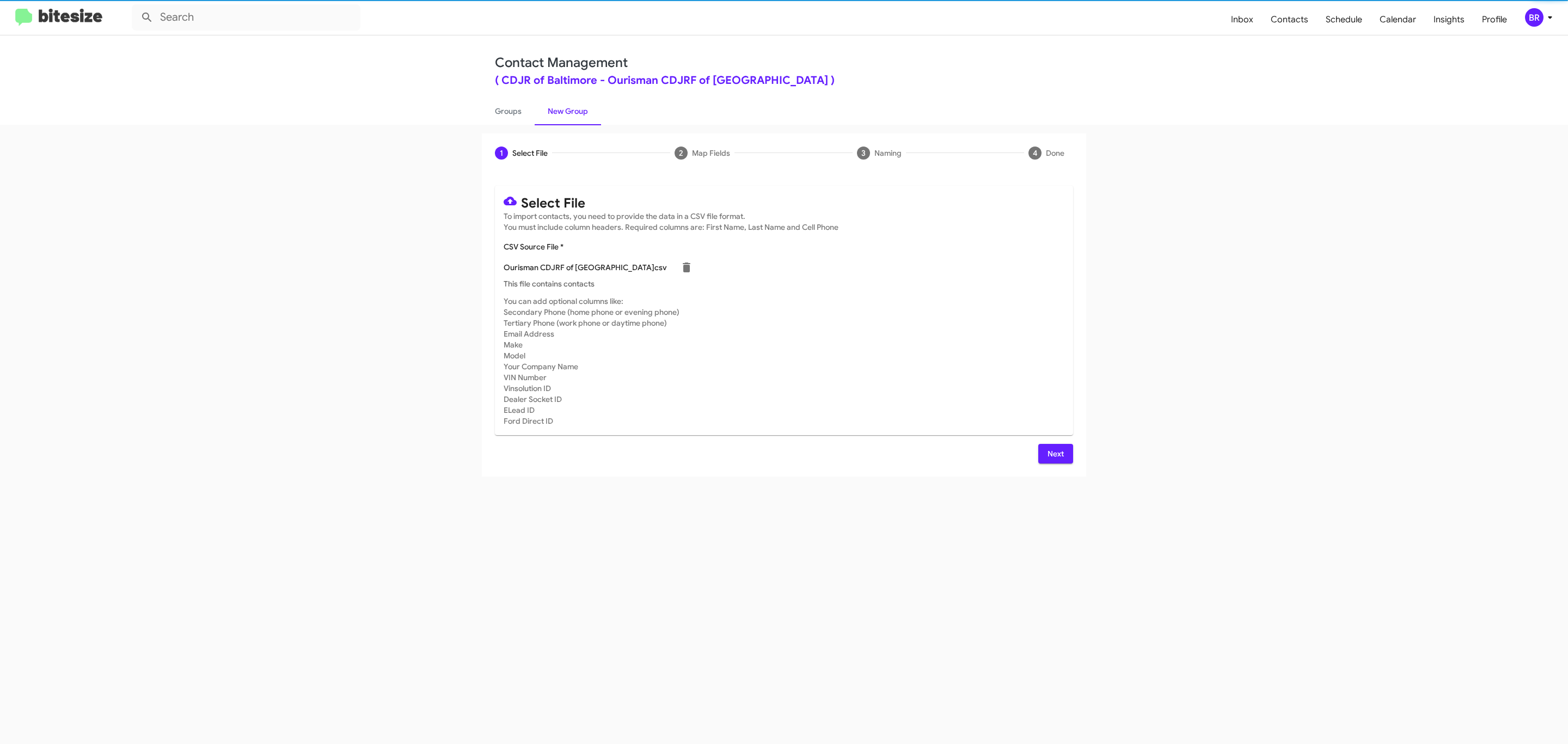
click at [1054, 453] on span "Next" at bounding box center [1055, 454] width 17 height 20
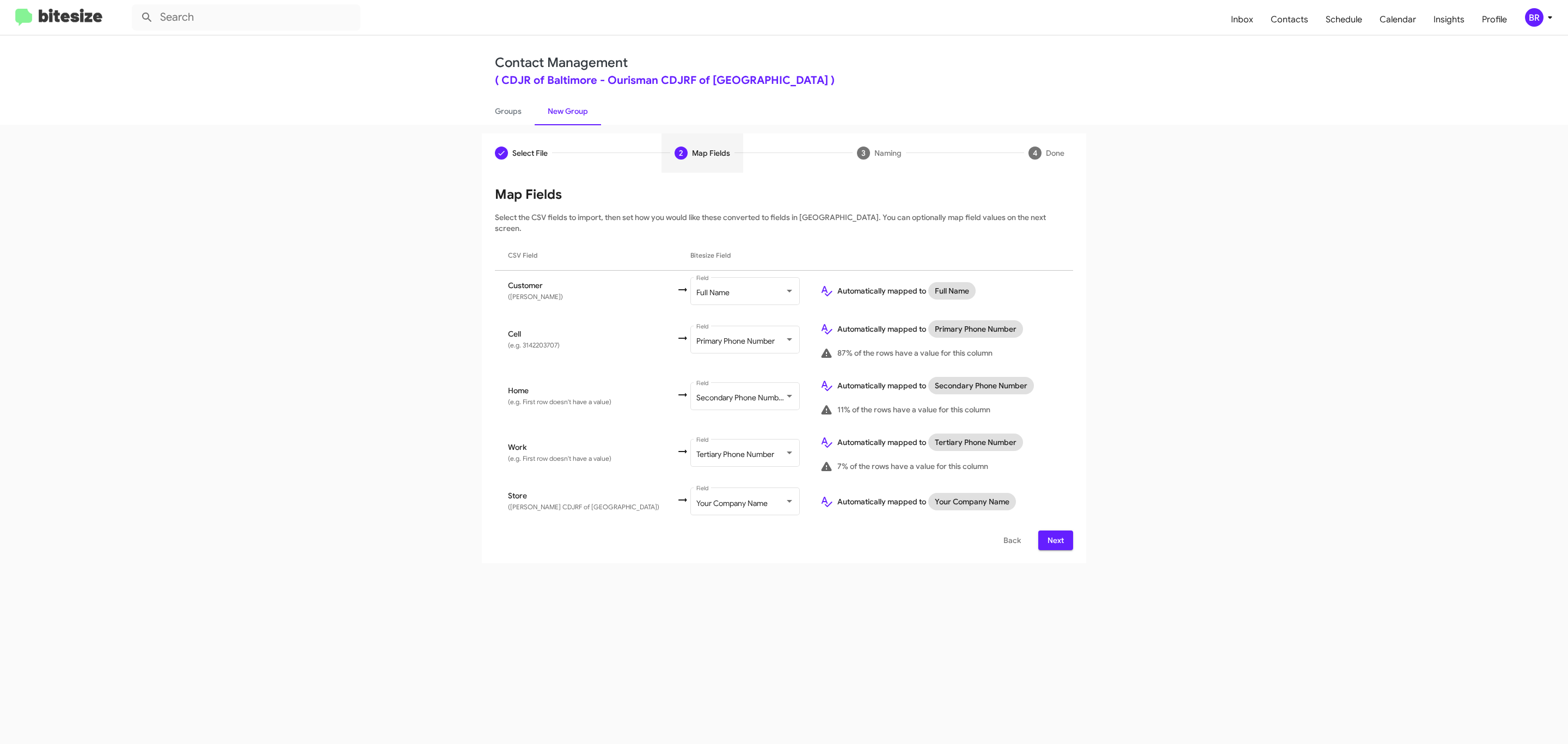
click at [1054, 531] on span "Next" at bounding box center [1055, 540] width 17 height 20
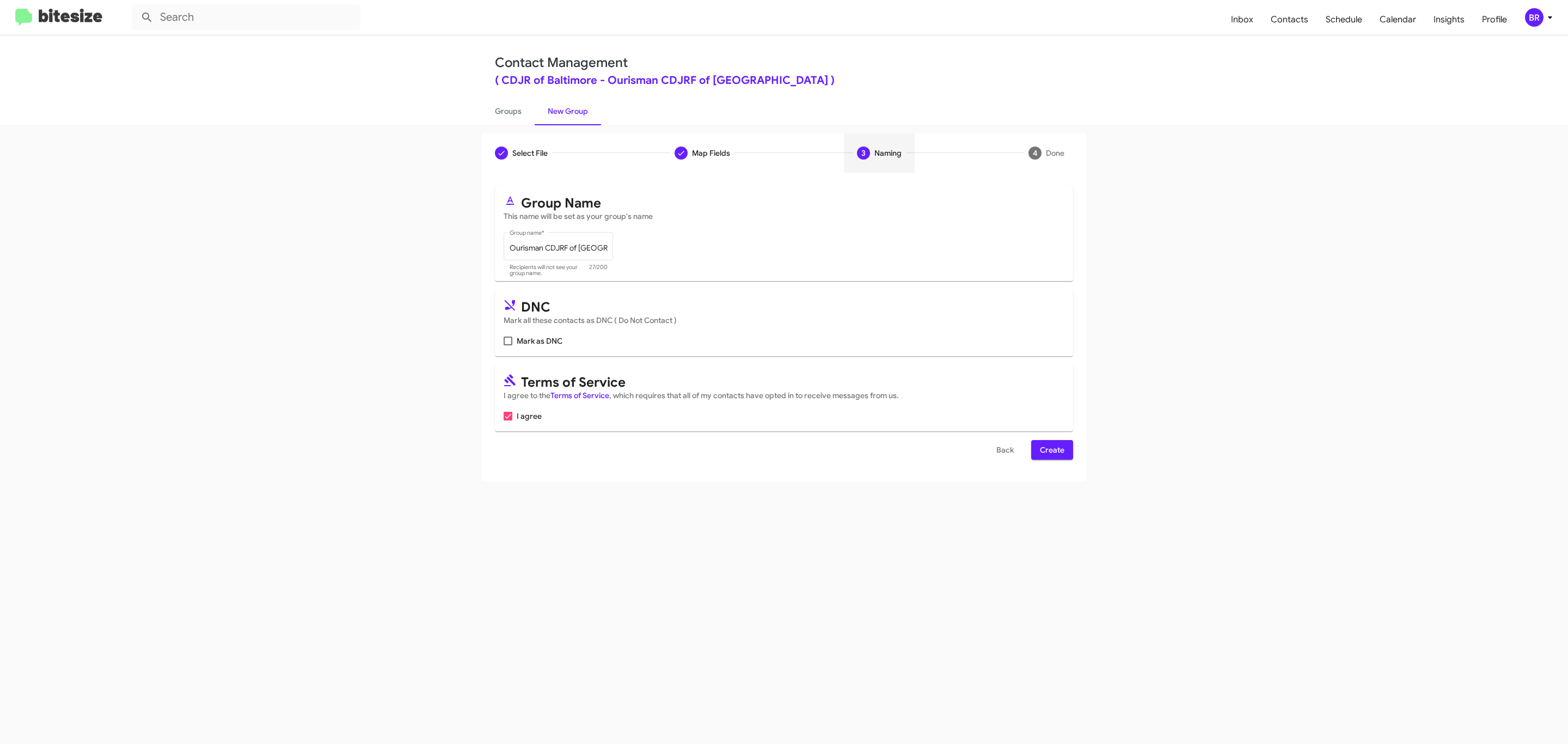
click at [507, 345] on input "Mark as DNC" at bounding box center [507, 345] width 1 height 1
checkbox input "true"
click at [1051, 451] on span "Create" at bounding box center [1052, 450] width 25 height 20
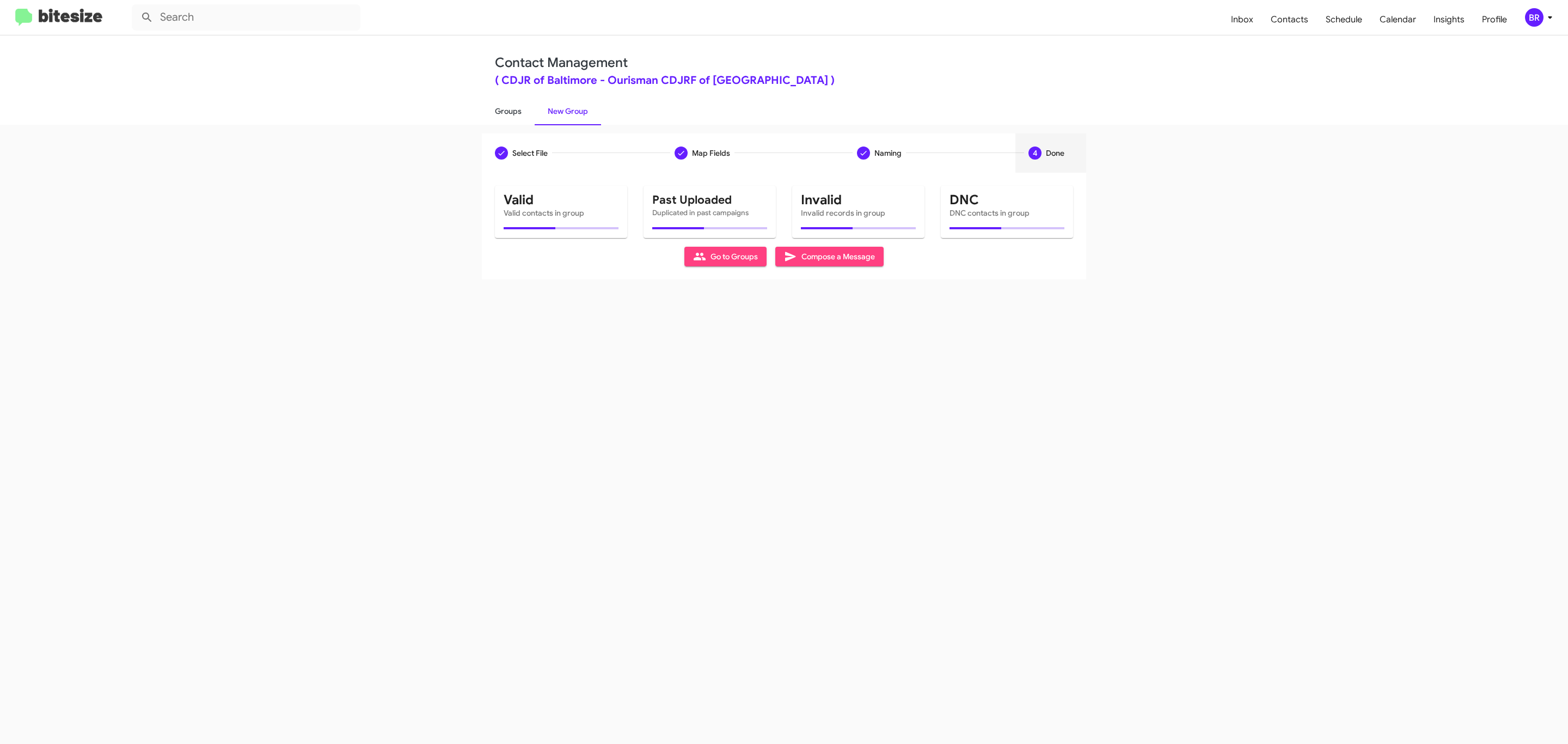
click at [507, 110] on link "Groups" at bounding box center [508, 111] width 53 height 29
type input "in:groups"
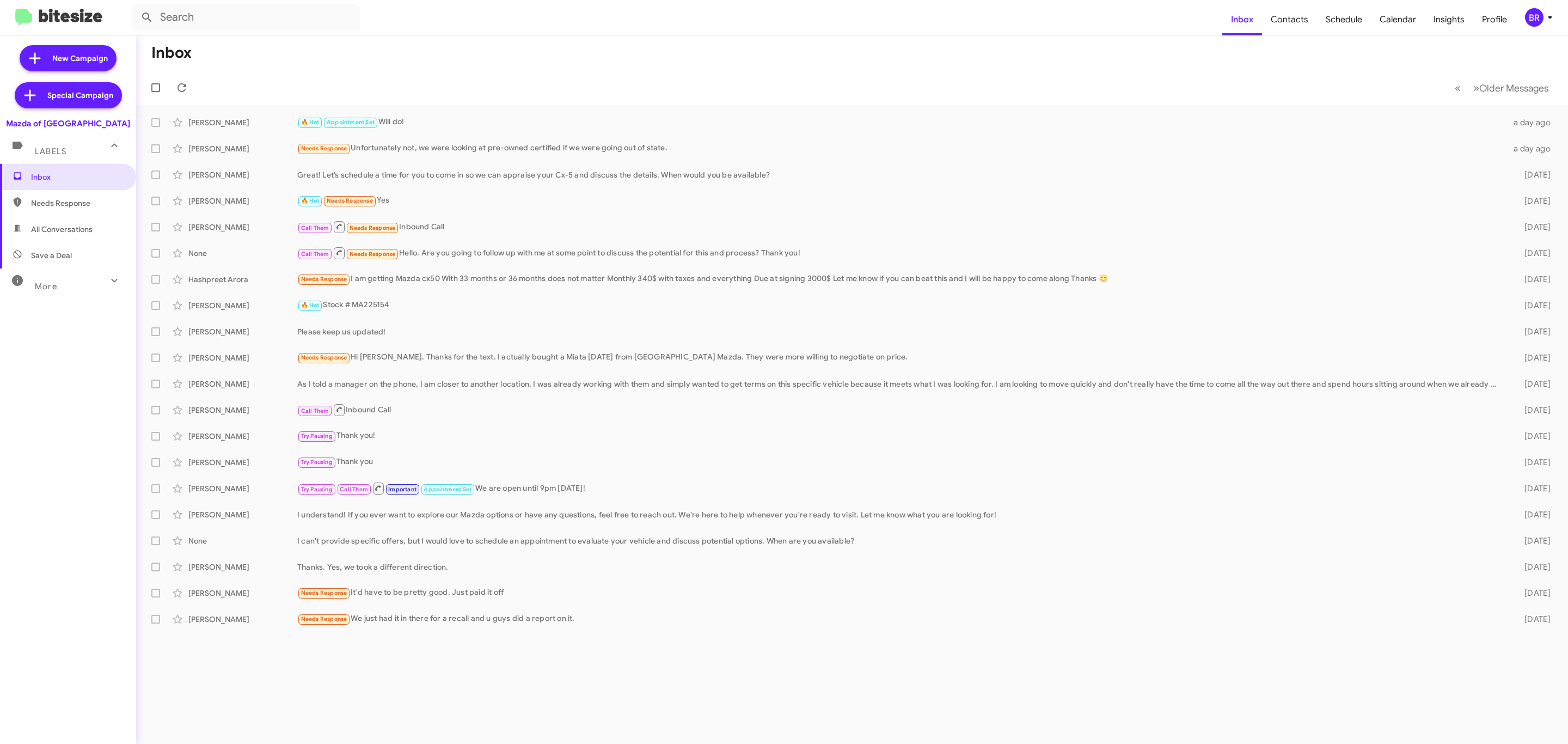
type input "in:groups"
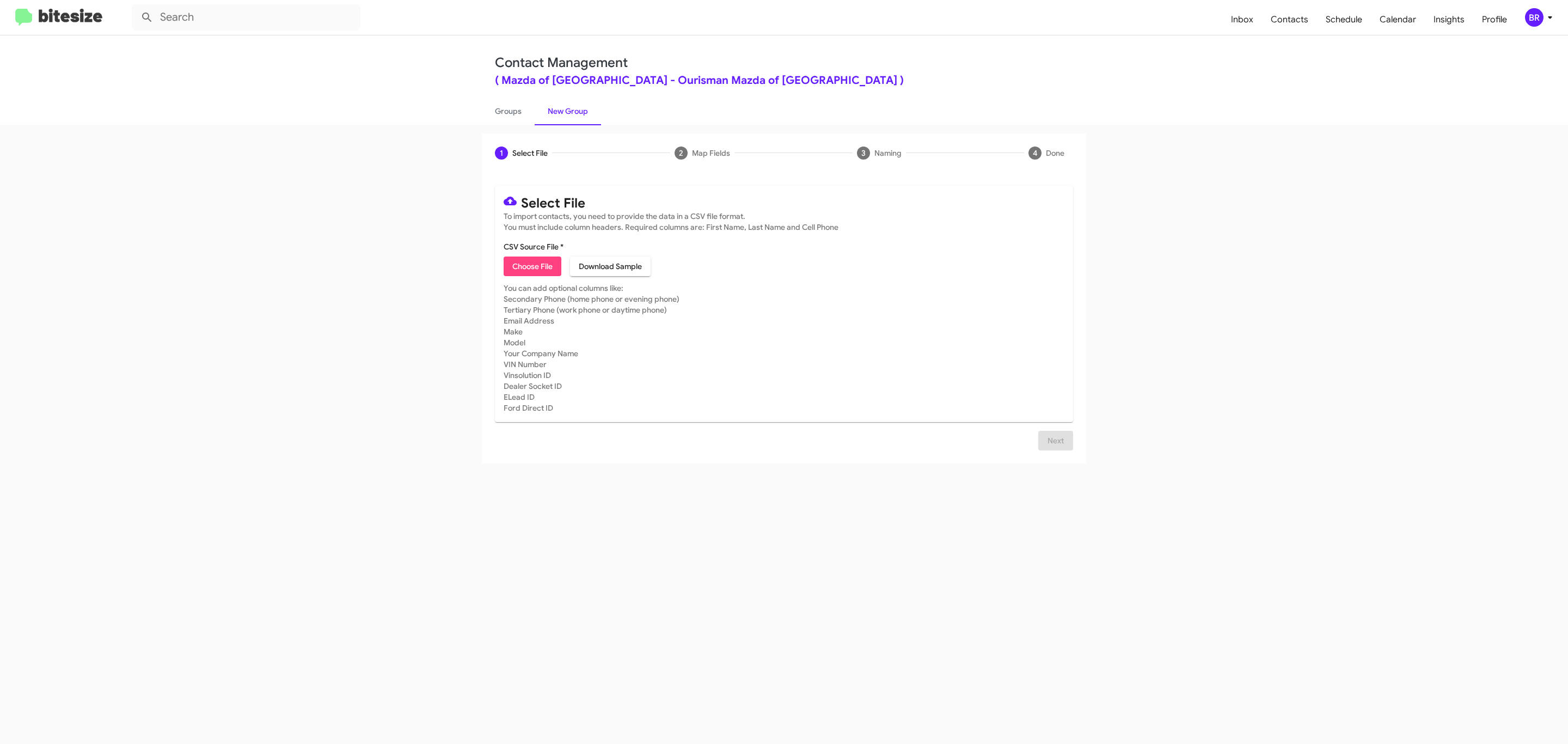
click at [531, 267] on span "Choose File" at bounding box center [532, 267] width 40 height 20
type input "Ourisman Mazda of [GEOGRAPHIC_DATA]"
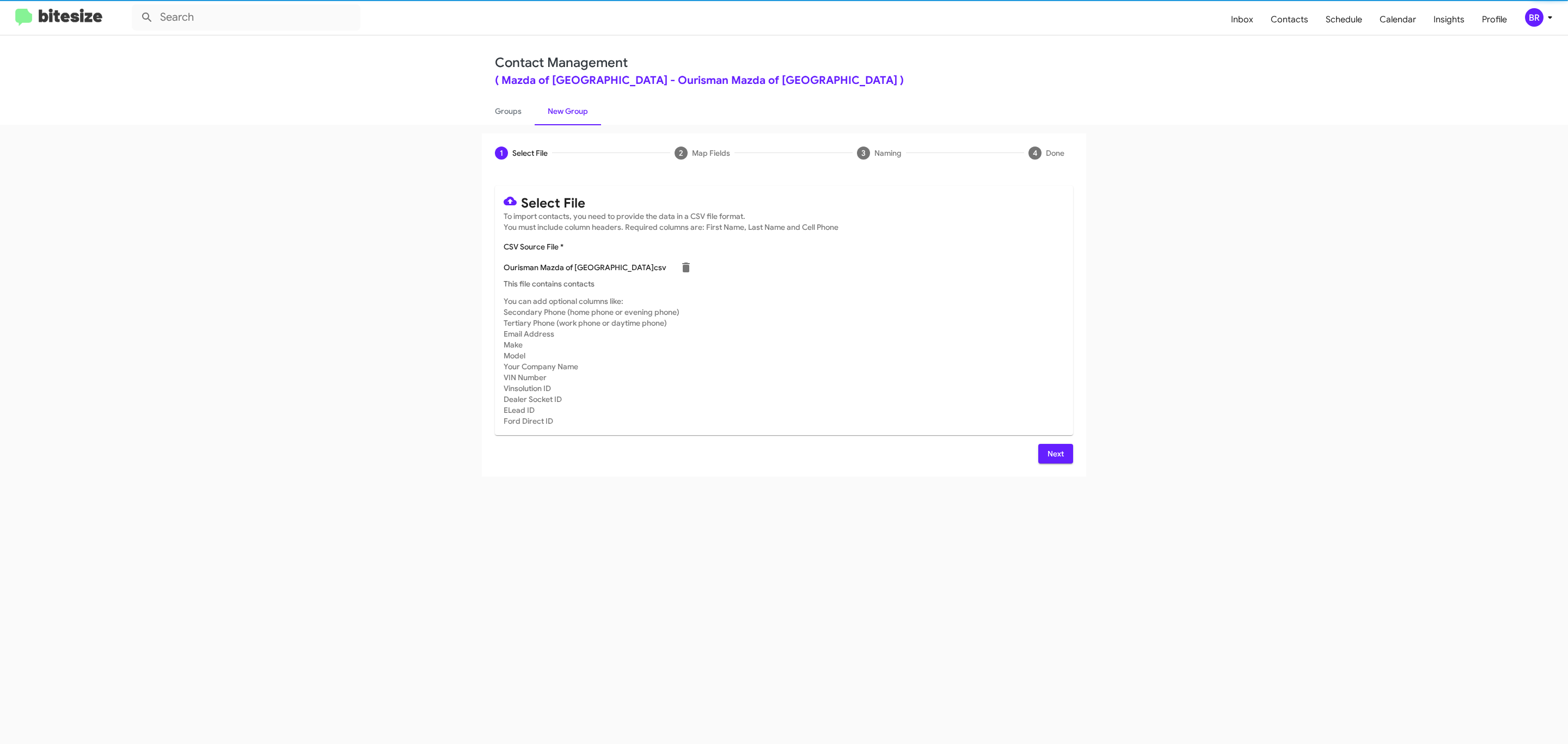
click at [1054, 453] on span "Next" at bounding box center [1055, 454] width 17 height 20
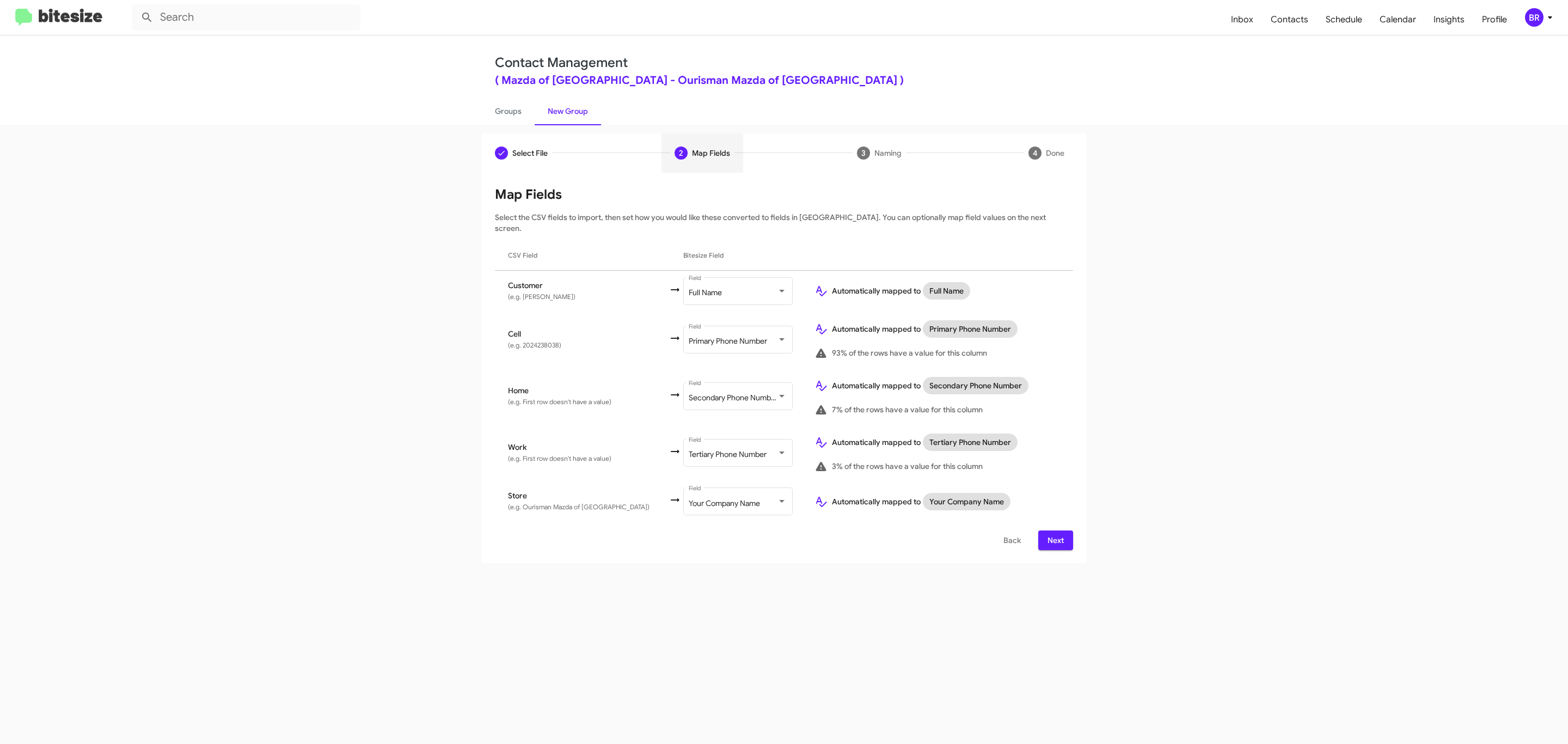
click at [1054, 531] on span "Next" at bounding box center [1055, 540] width 17 height 20
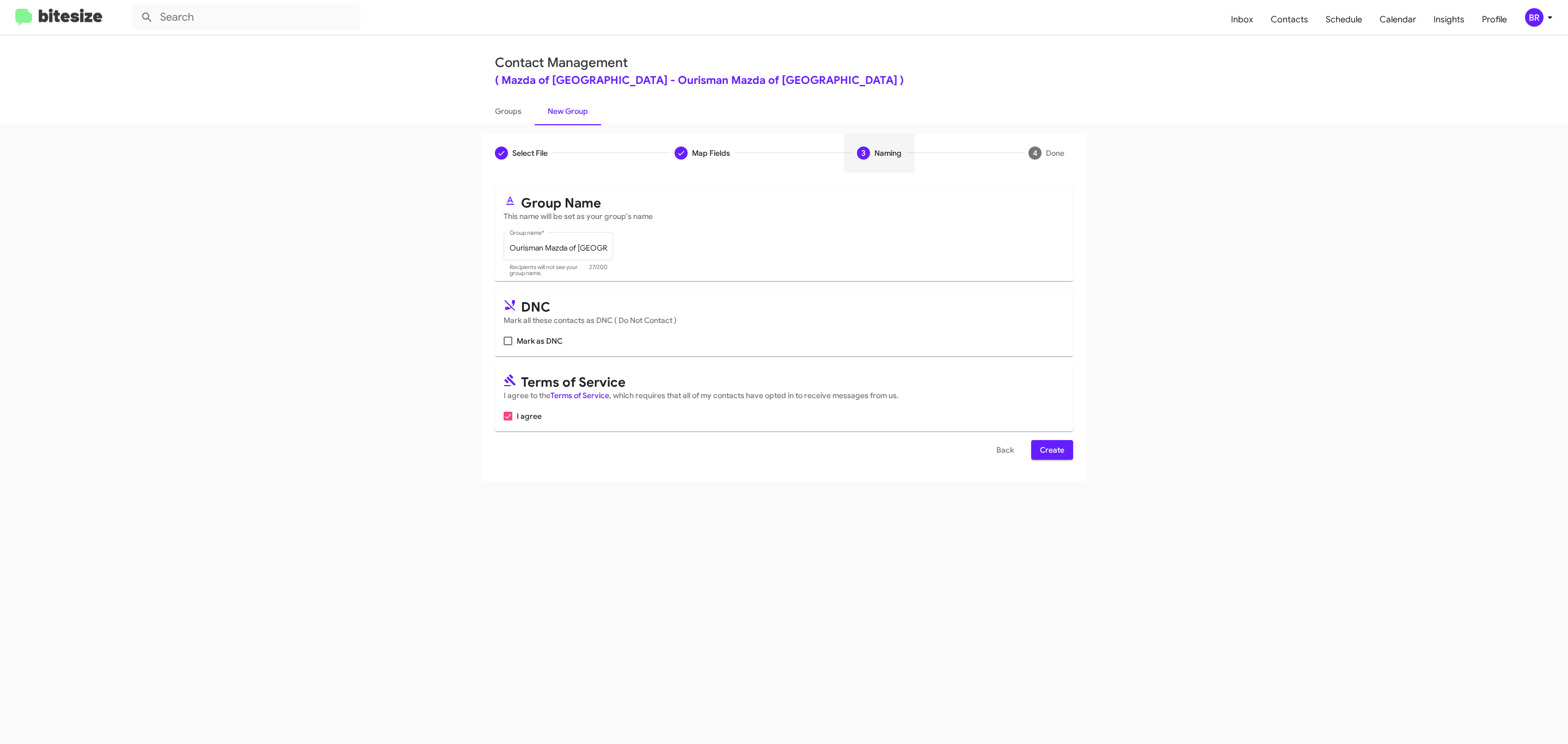
click at [507, 345] on input "Mark as DNC" at bounding box center [507, 345] width 1 height 1
checkbox input "true"
click at [1051, 451] on span "Create" at bounding box center [1052, 450] width 25 height 20
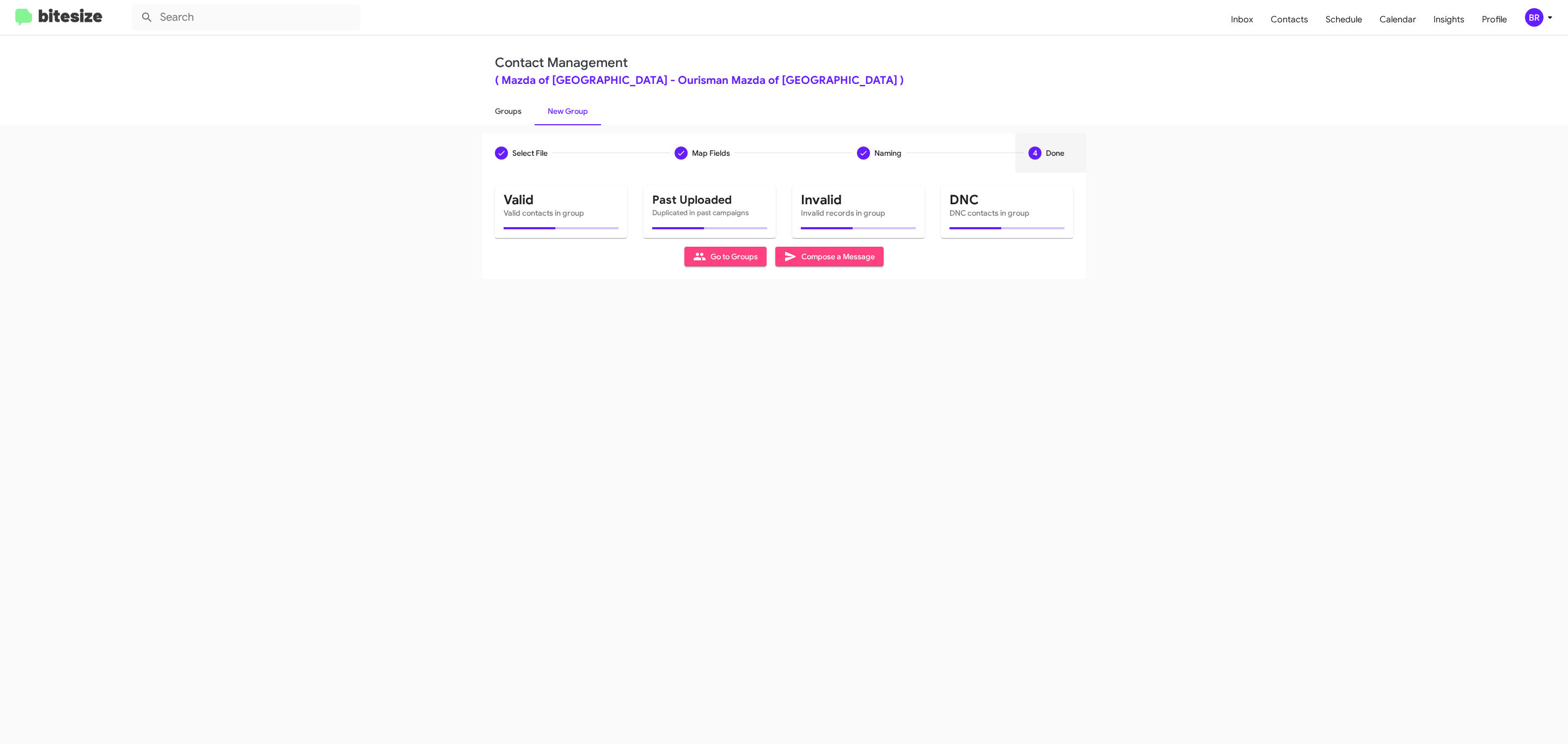
click at [507, 110] on link "Groups" at bounding box center [508, 111] width 53 height 29
type input "in:groups"
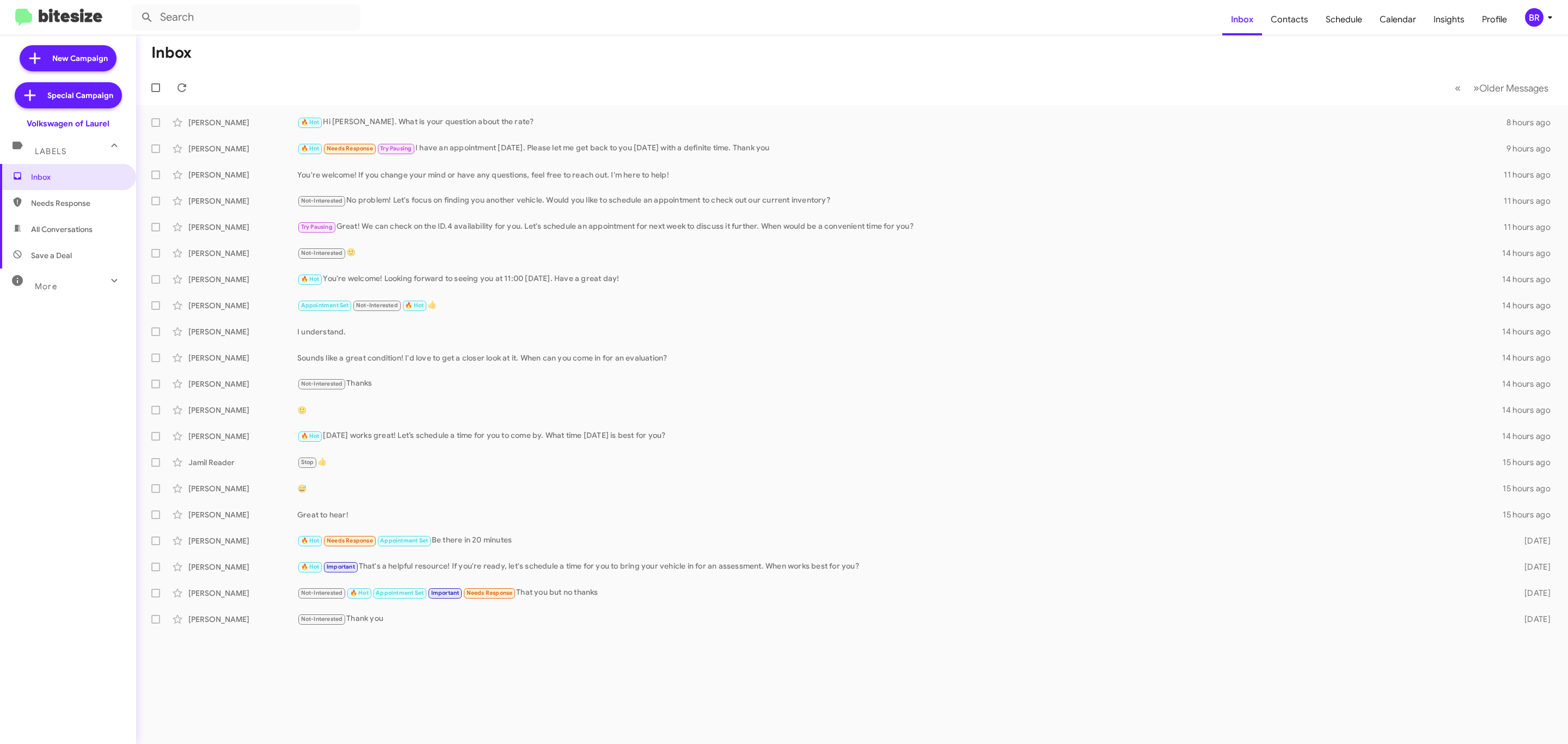
type input "in:groups"
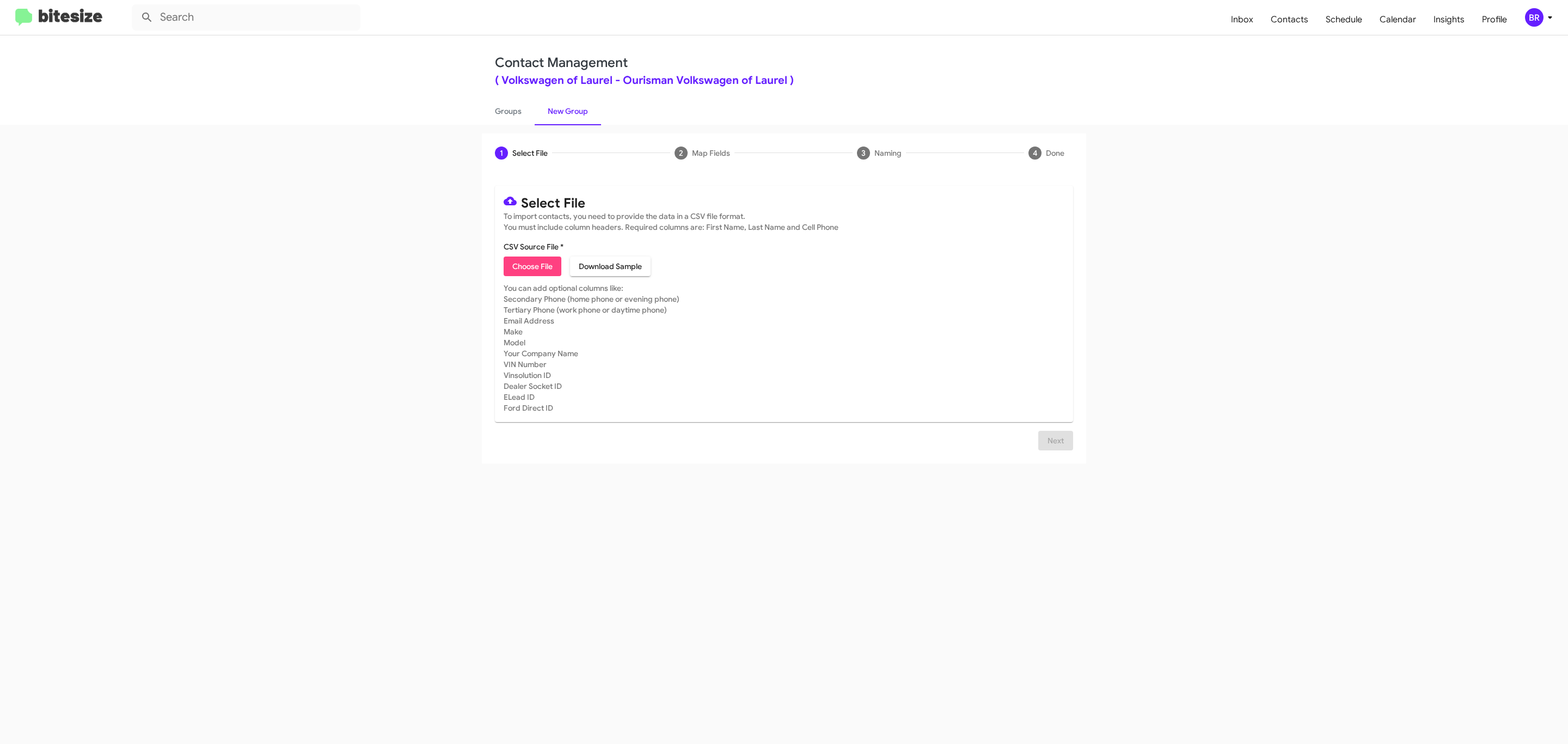
click at [531, 267] on span "Choose File" at bounding box center [532, 267] width 40 height 20
type input "Ourisman Volkswagen of Laurel"
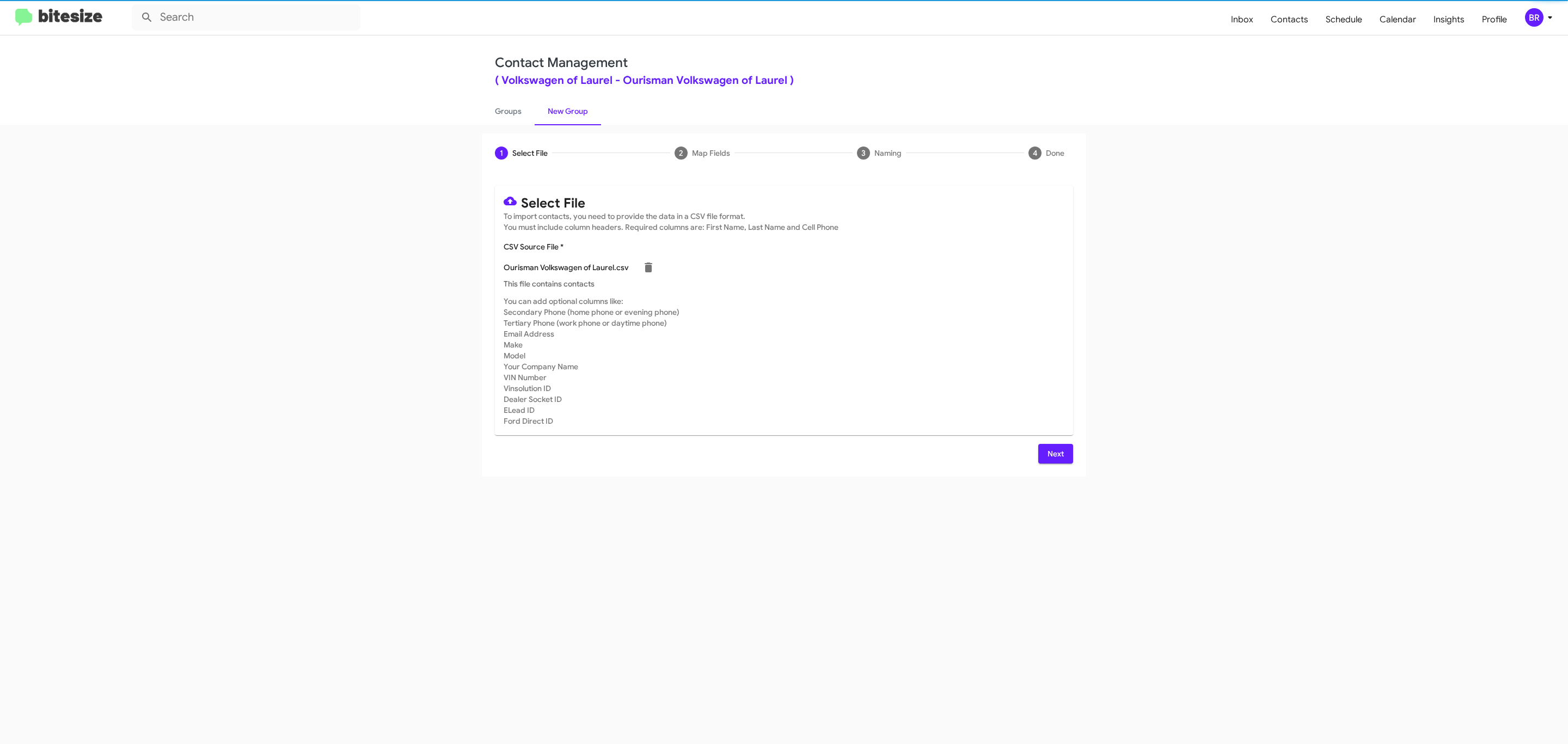
click at [1054, 453] on span "Next" at bounding box center [1055, 454] width 17 height 20
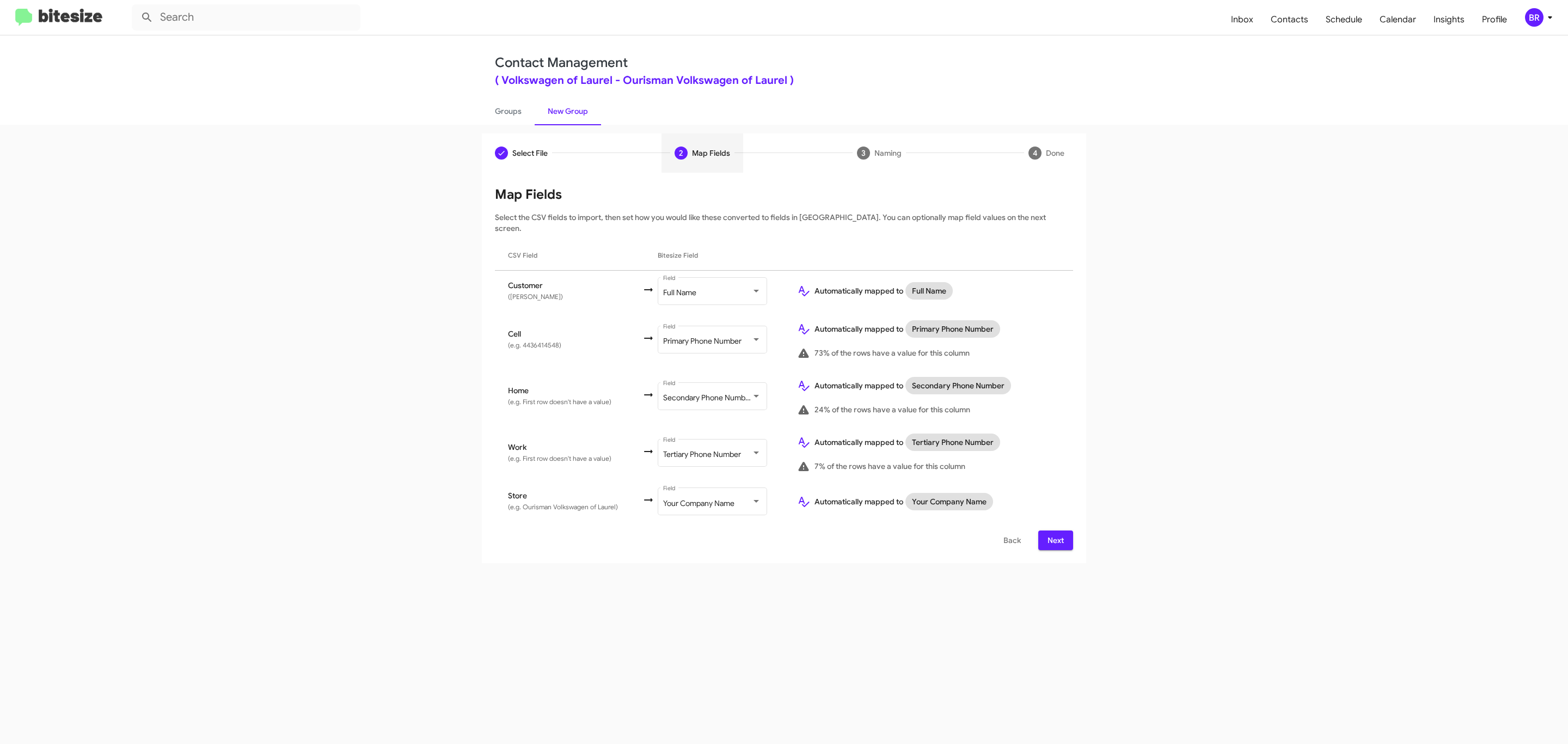
click at [1054, 531] on span "Next" at bounding box center [1055, 540] width 17 height 20
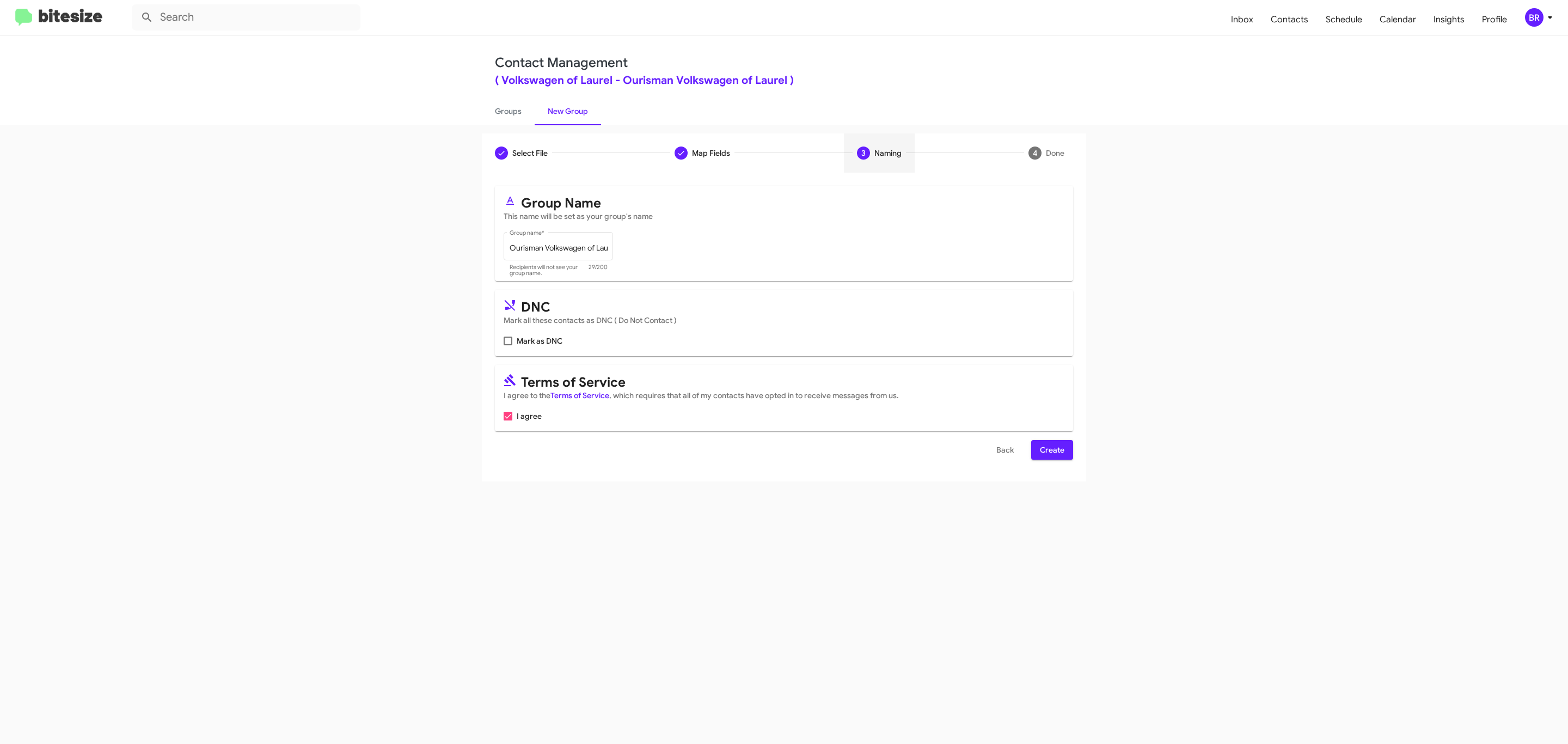
click at [507, 345] on input "Mark as DNC" at bounding box center [507, 345] width 1 height 1
checkbox input "true"
click at [1051, 451] on span "Create" at bounding box center [1052, 450] width 25 height 20
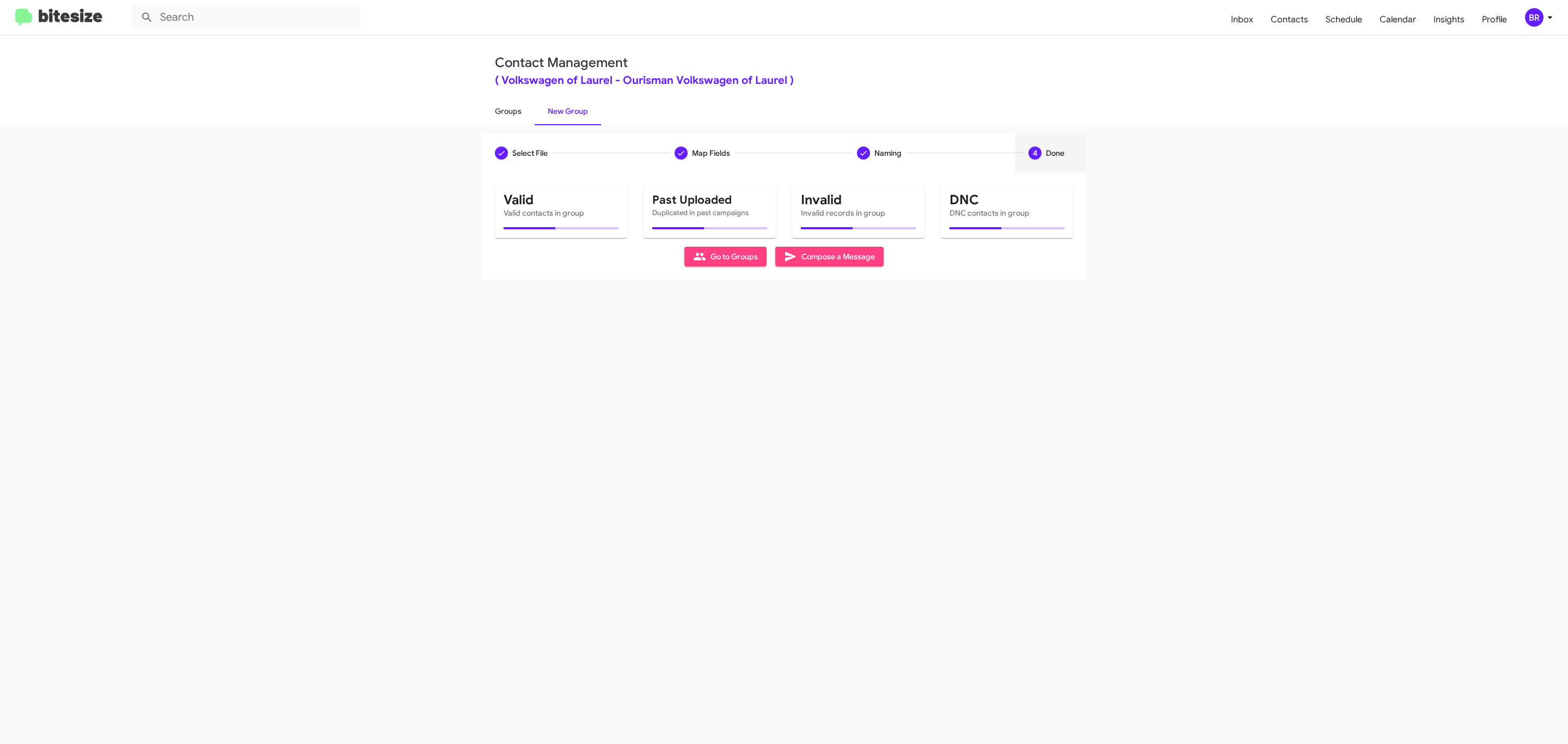
click at [507, 110] on link "Groups" at bounding box center [508, 111] width 53 height 29
type input "in:groups"
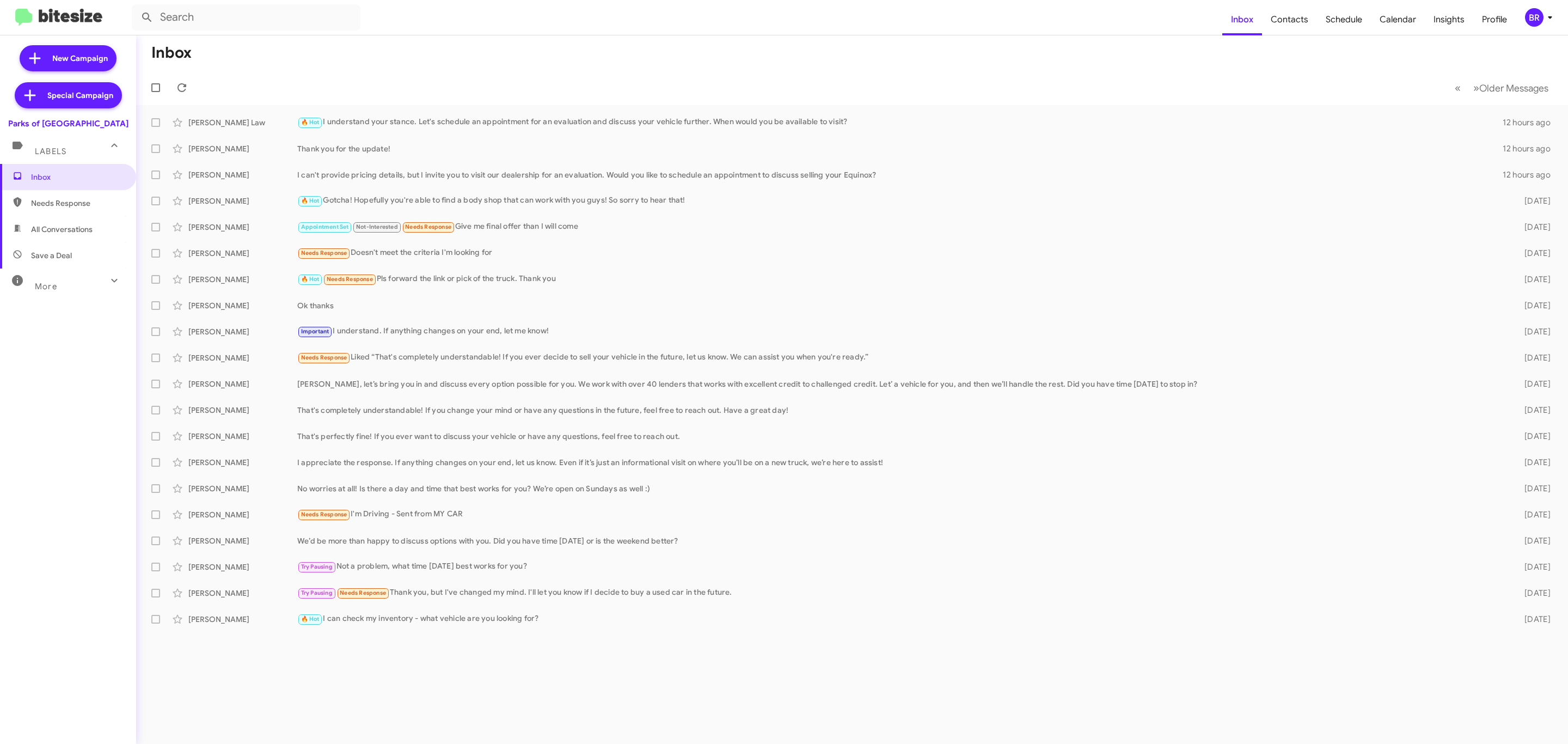
type input "in:groups"
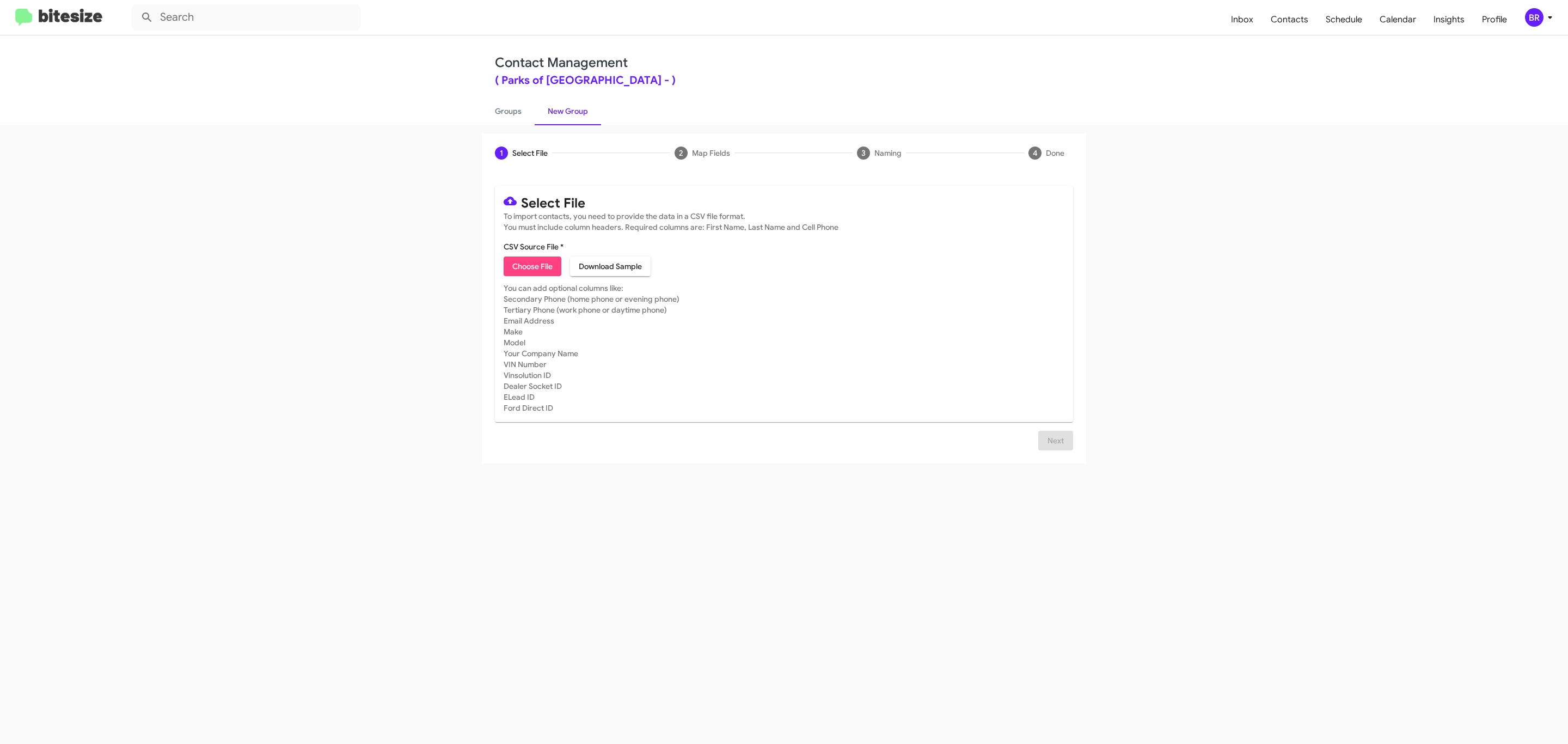
click at [531, 267] on span "Choose File" at bounding box center [532, 267] width 40 height 20
type input "Parks of [GEOGRAPHIC_DATA]"
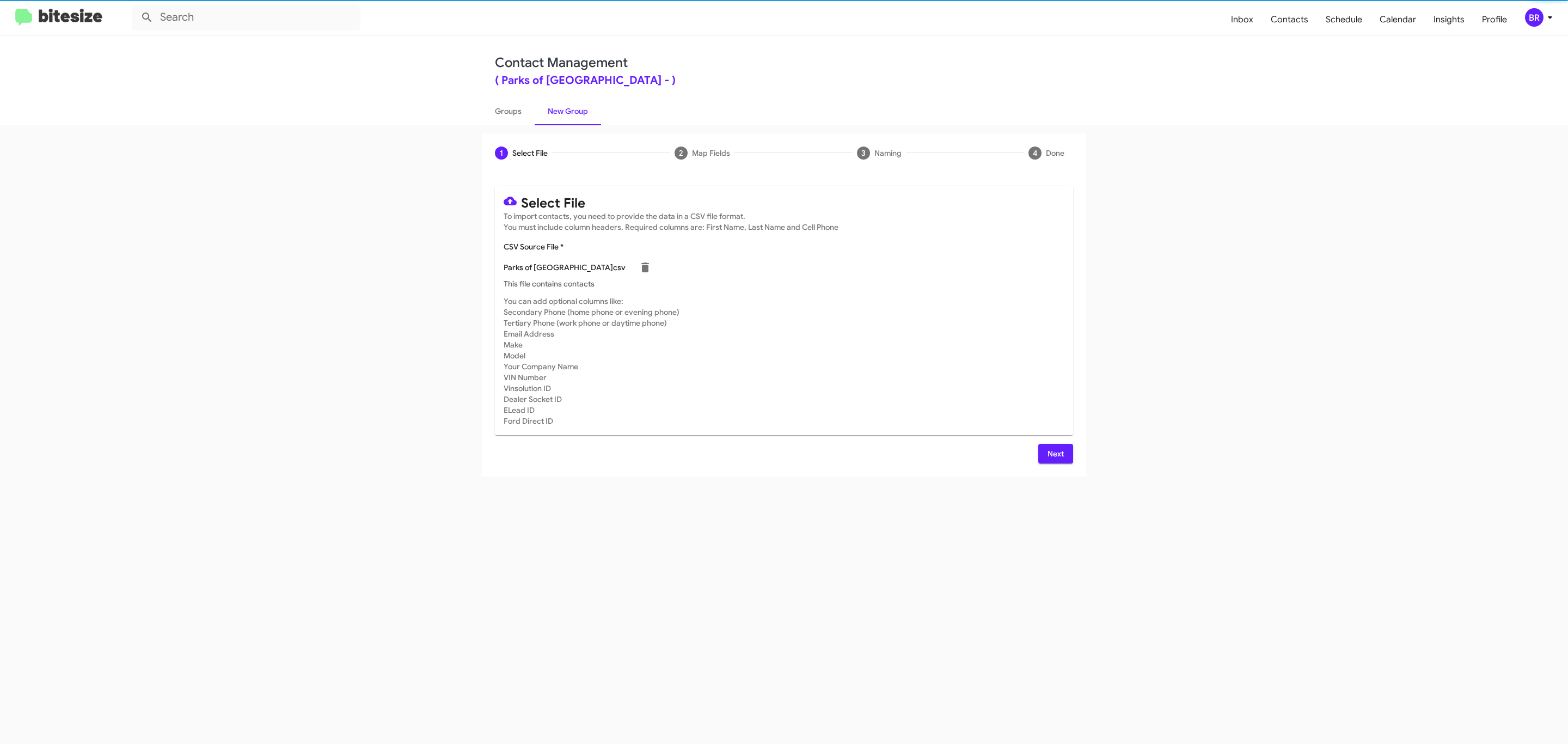
click at [1054, 453] on span "Next" at bounding box center [1055, 454] width 17 height 20
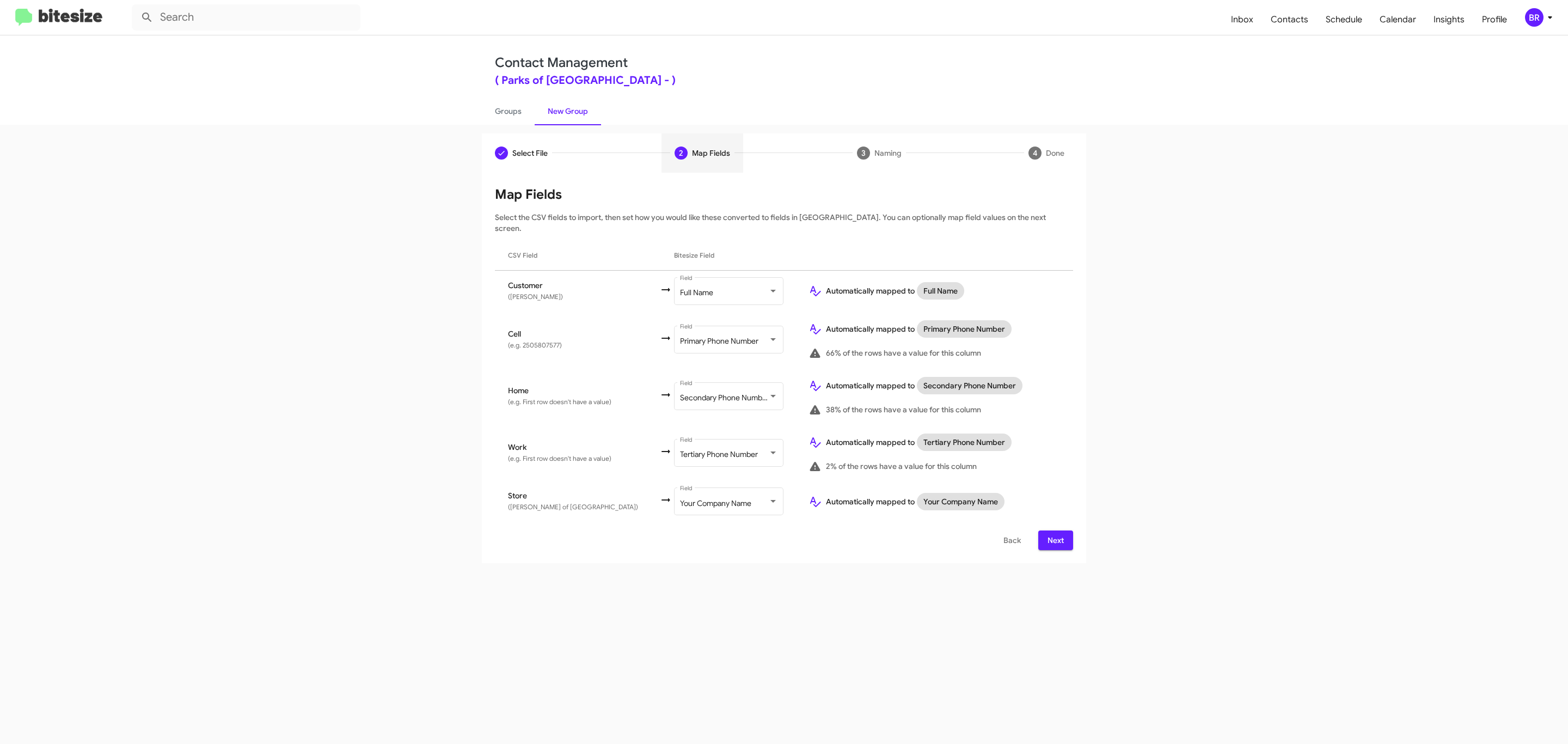
click at [1054, 531] on span "Next" at bounding box center [1055, 540] width 17 height 20
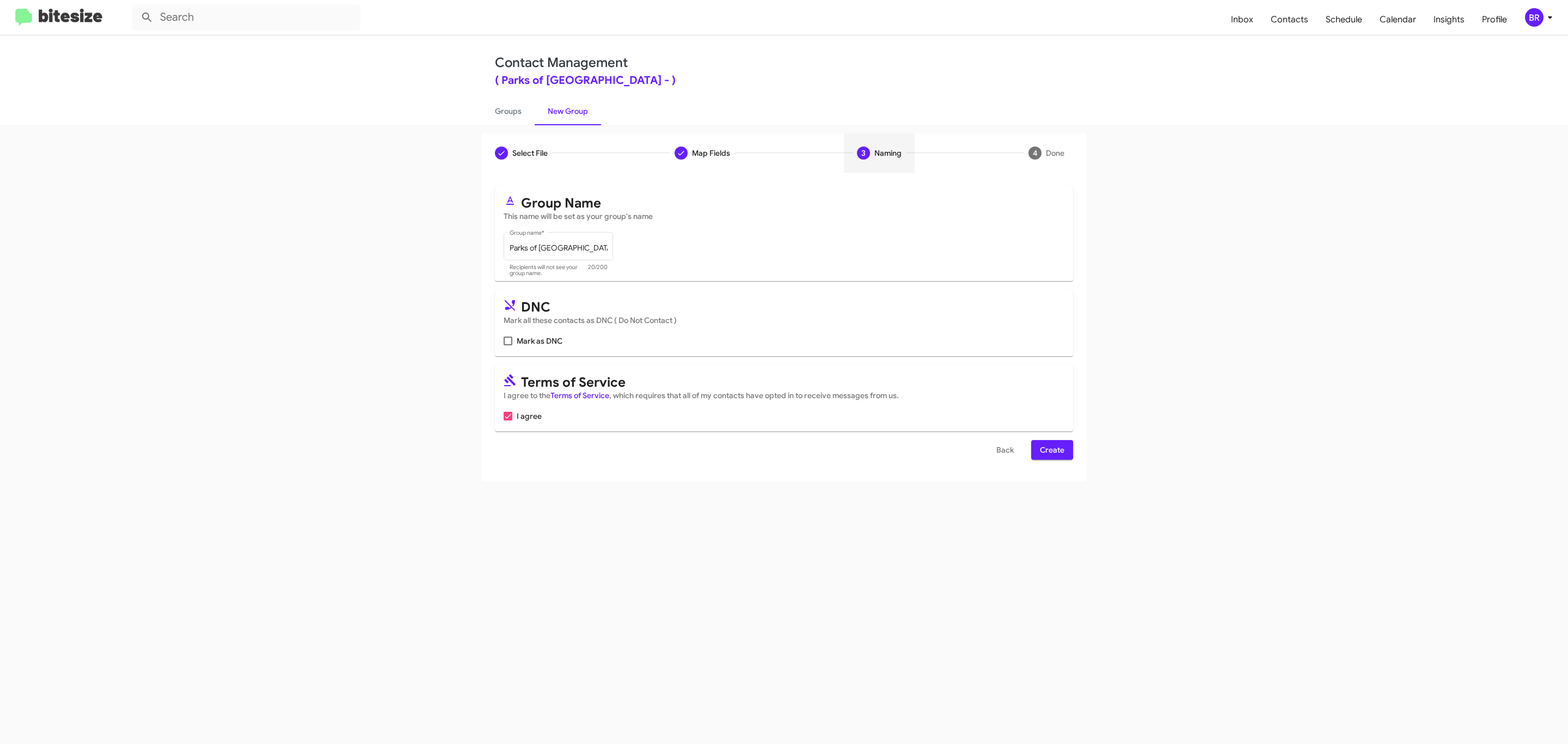
click at [507, 345] on input "Mark as DNC" at bounding box center [507, 345] width 1 height 1
checkbox input "true"
click at [1051, 451] on span "Create" at bounding box center [1052, 450] width 25 height 20
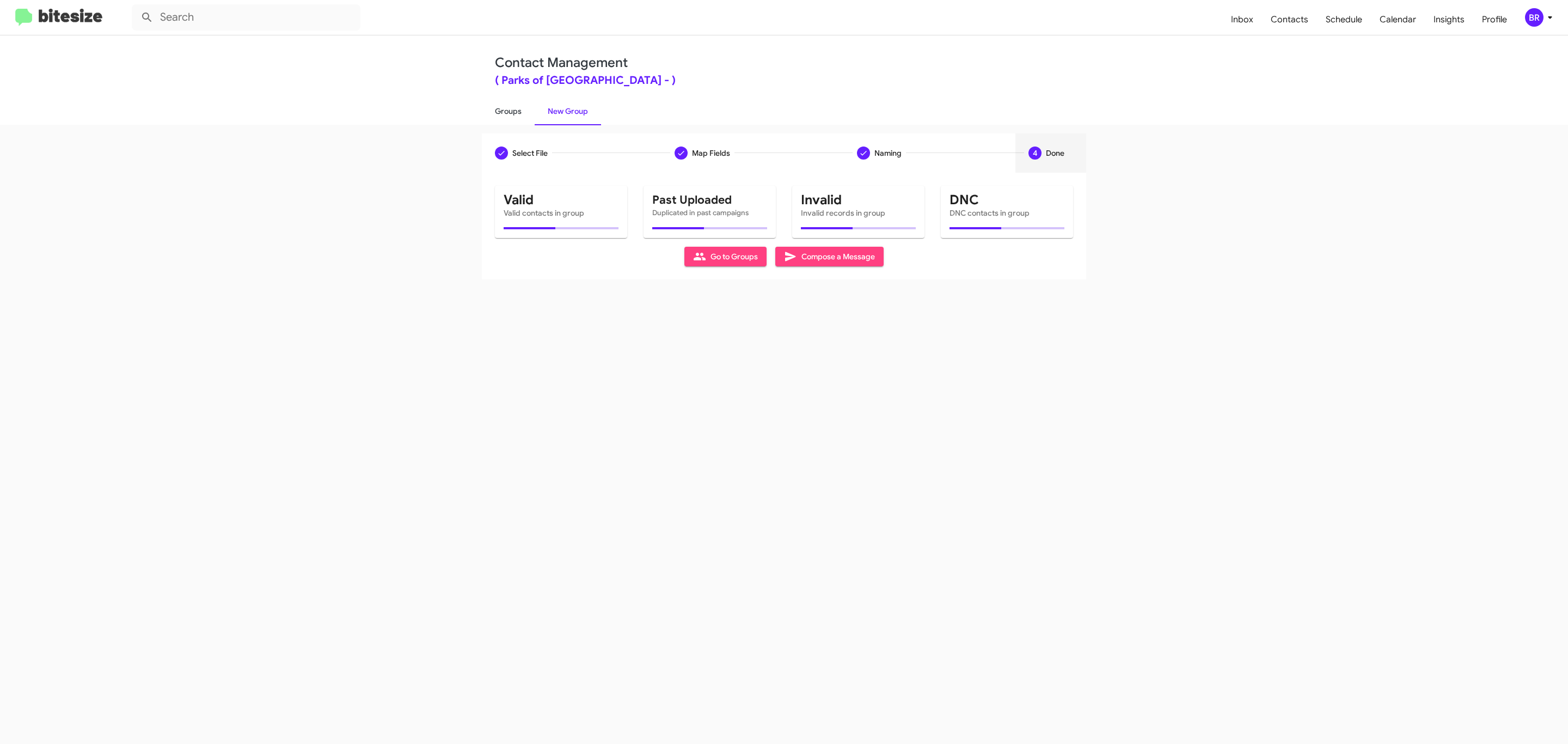
click at [507, 110] on link "Groups" at bounding box center [508, 111] width 53 height 29
type input "in:groups"
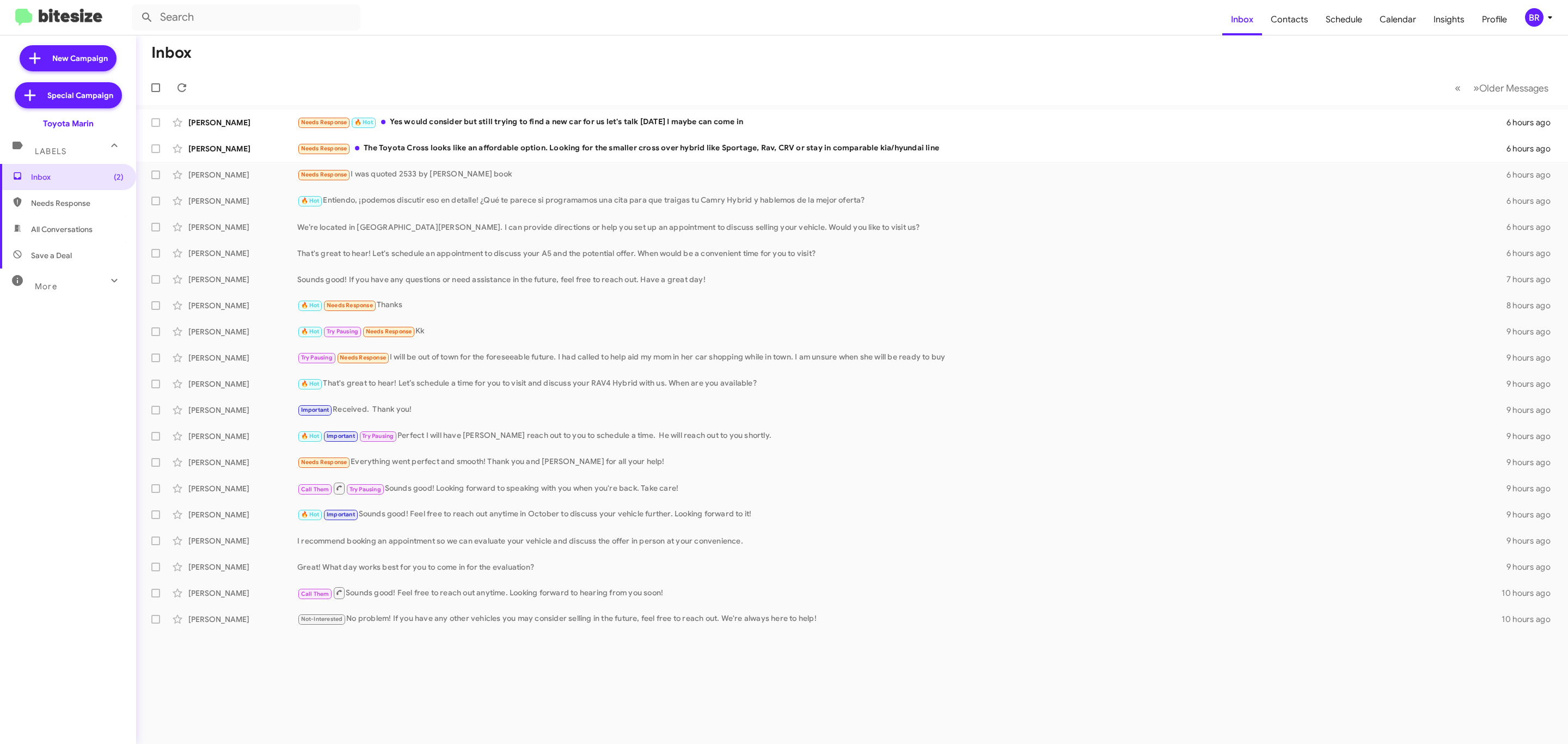
type input "in:groups"
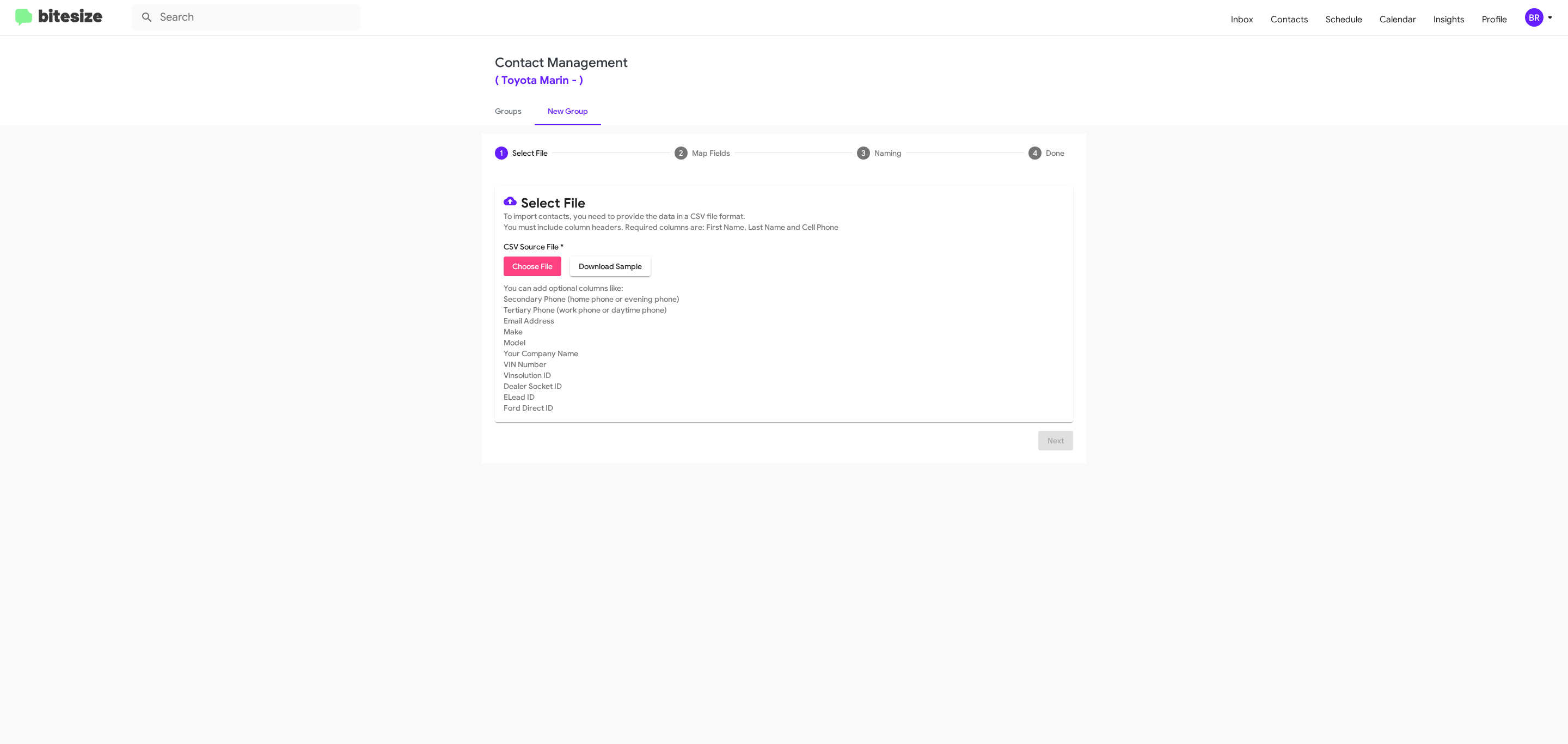
click at [531, 267] on span "Choose File" at bounding box center [532, 267] width 40 height 20
type input "Toyota Marin"
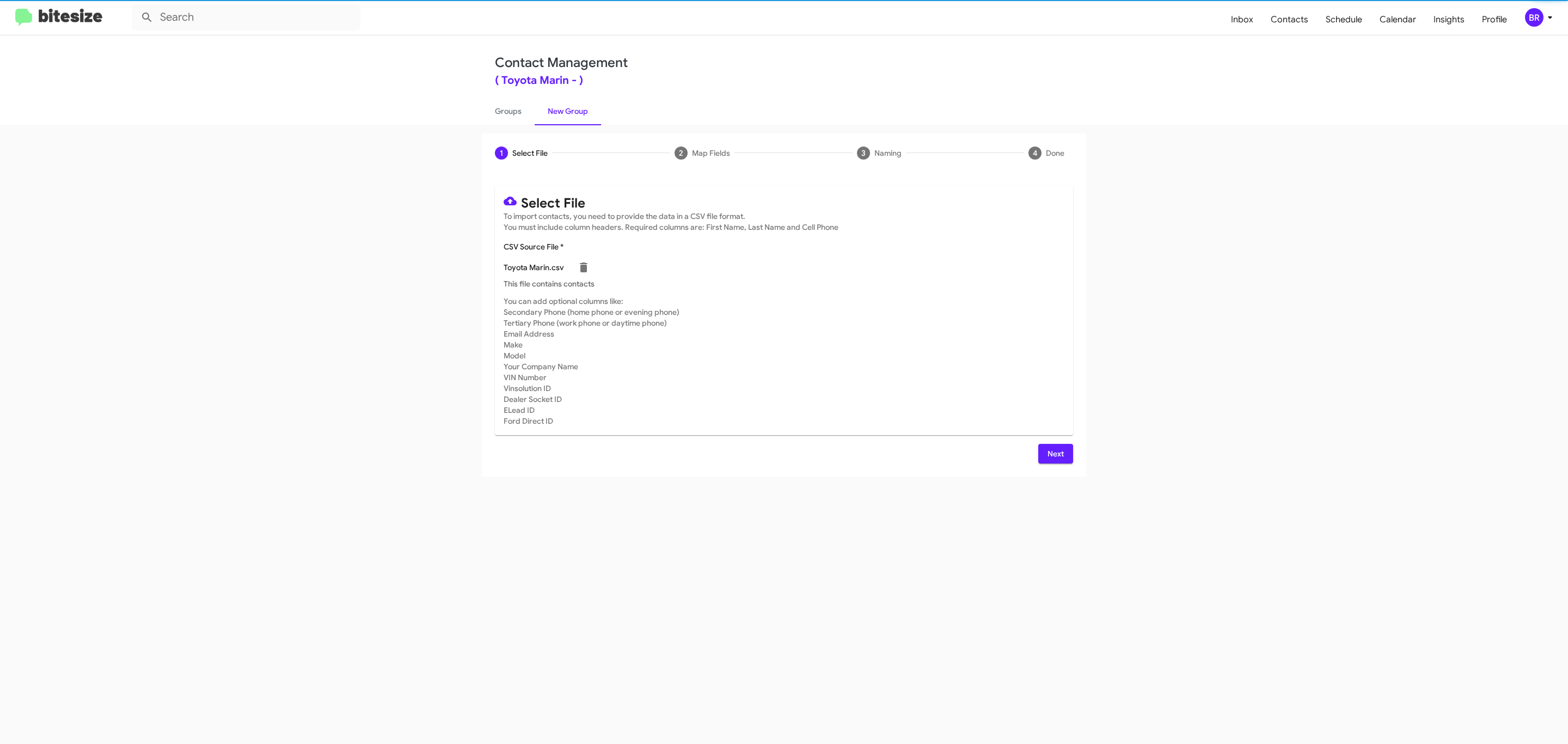
click at [1054, 453] on span "Next" at bounding box center [1055, 454] width 17 height 20
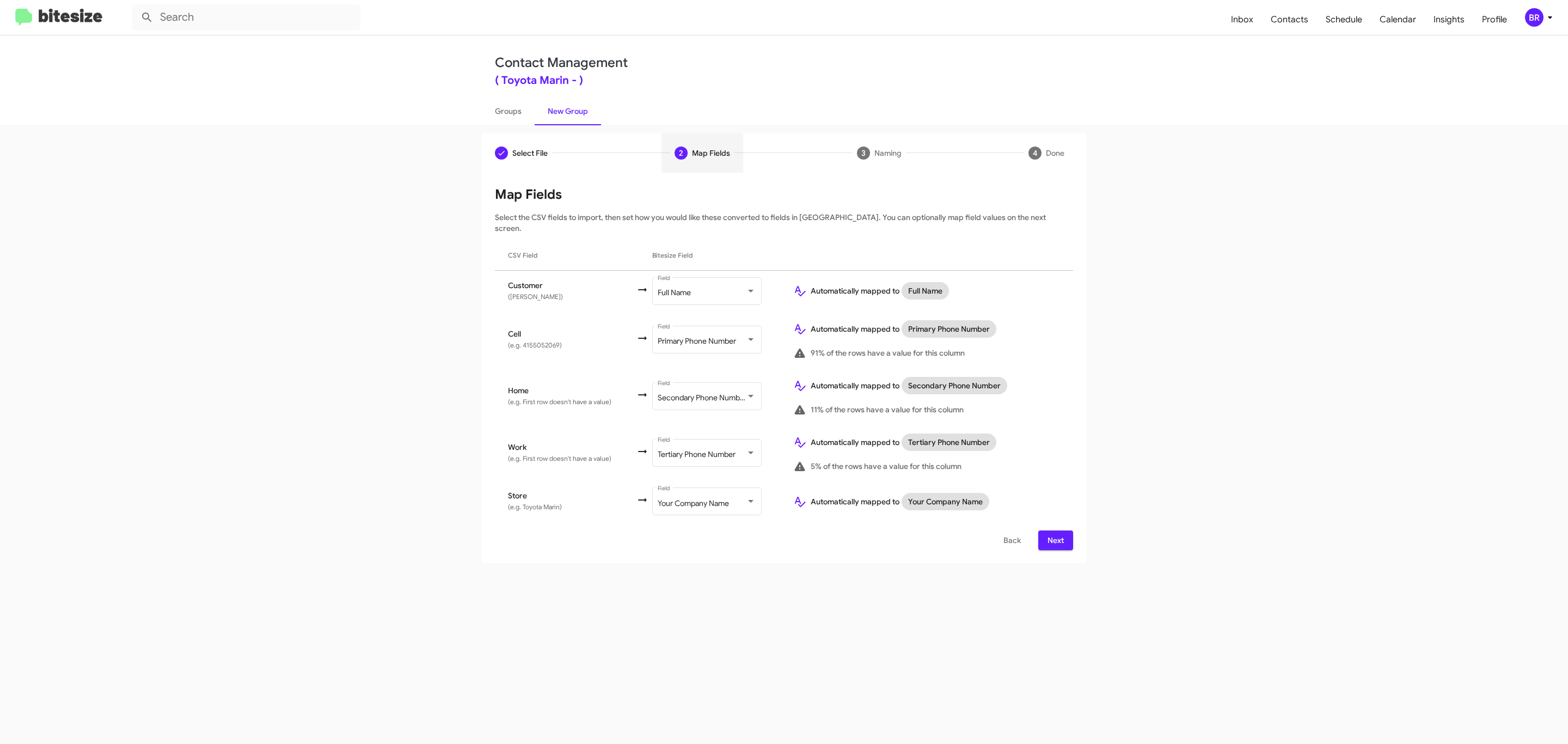
click at [1054, 531] on span "Next" at bounding box center [1055, 540] width 17 height 20
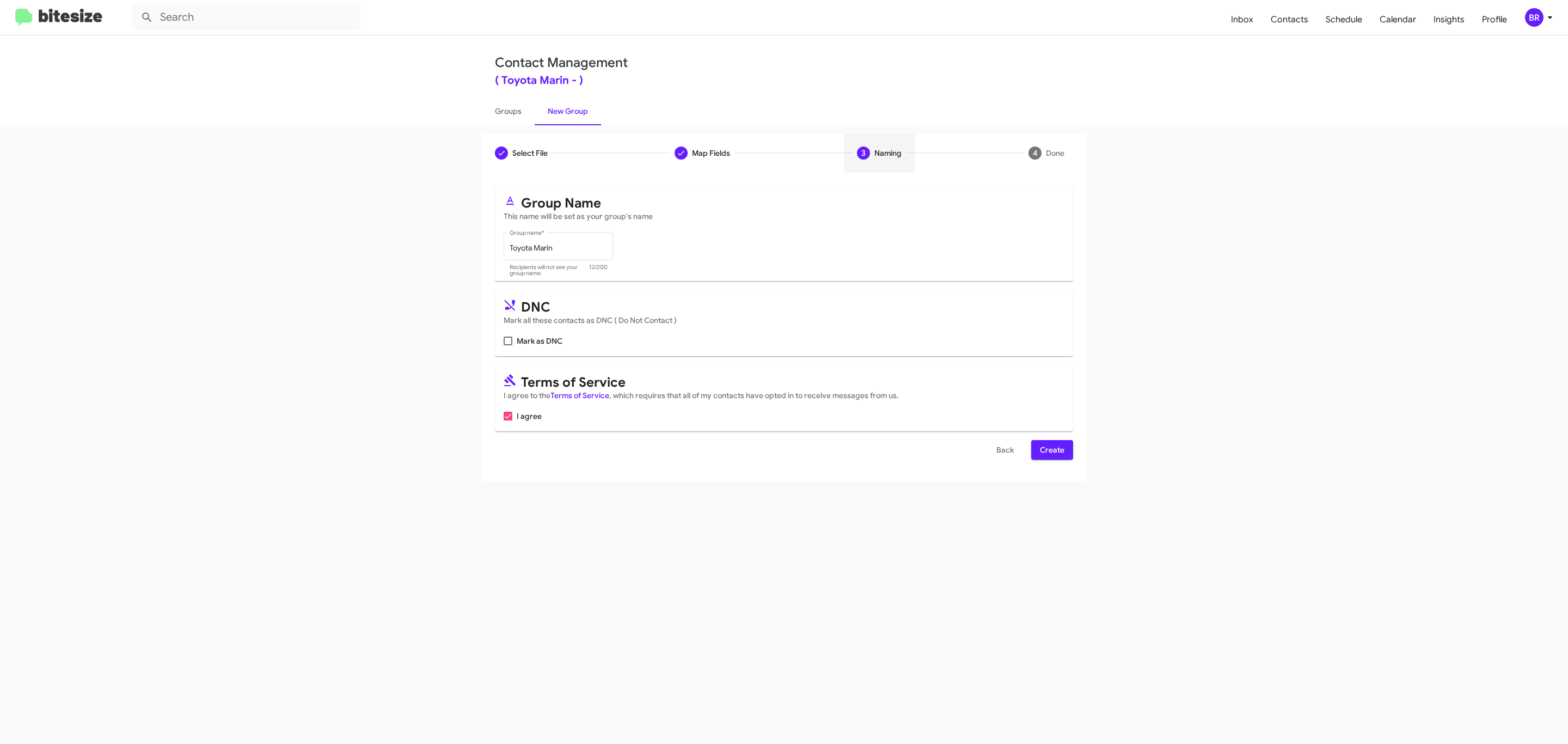
click at [507, 345] on input "Mark as DNC" at bounding box center [507, 345] width 1 height 1
checkbox input "true"
click at [1051, 451] on span "Create" at bounding box center [1052, 450] width 25 height 20
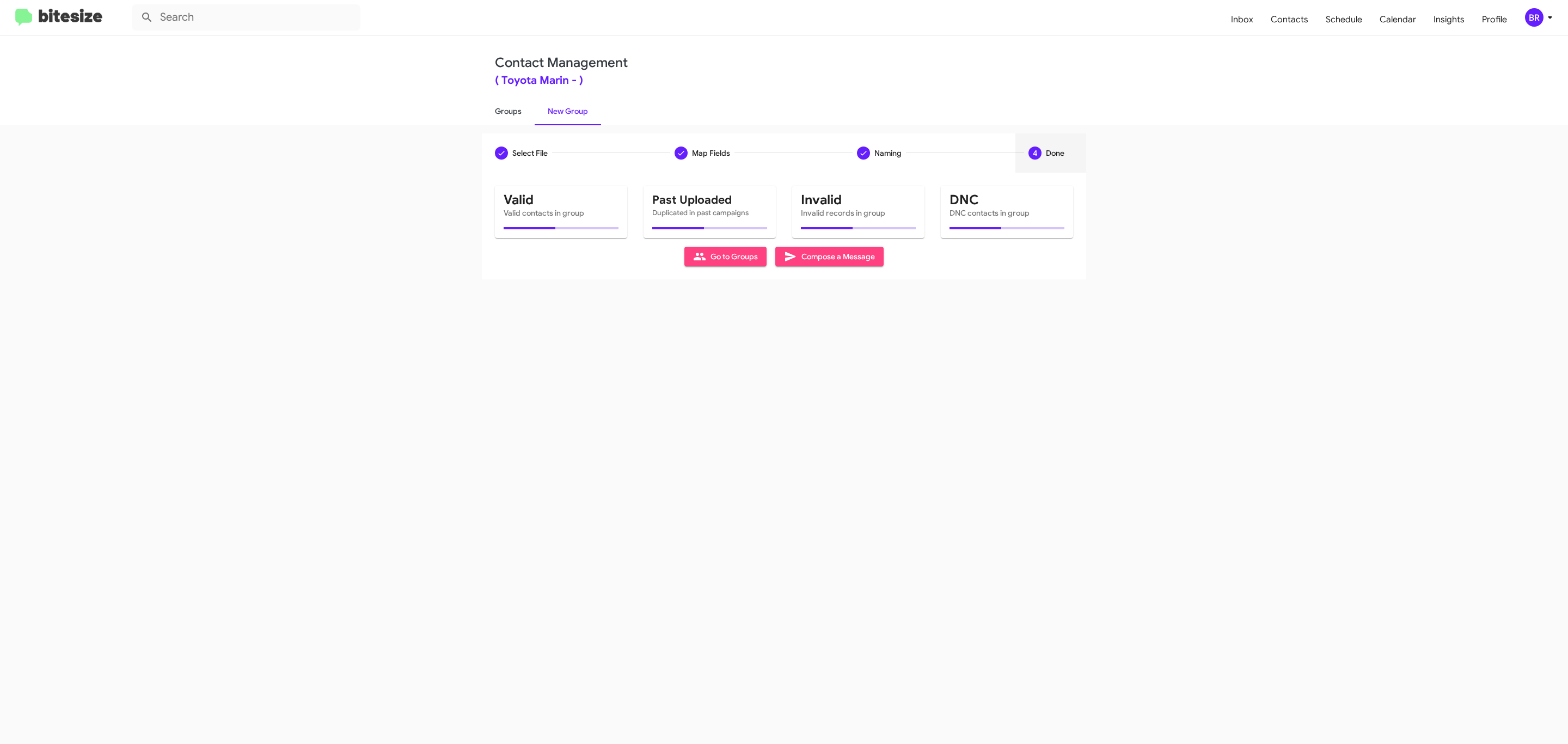
click at [507, 110] on link "Groups" at bounding box center [508, 111] width 53 height 29
type input "in:groups"
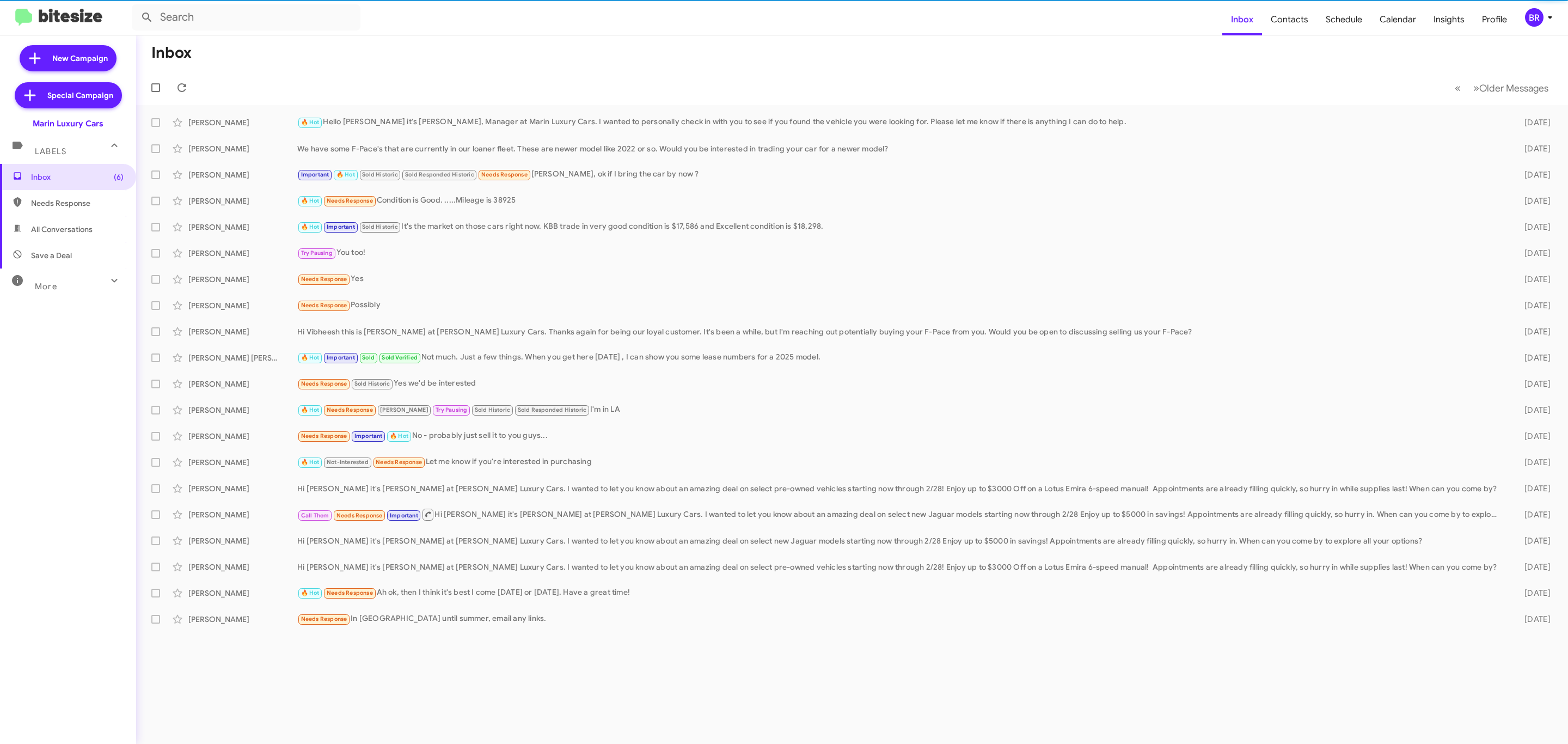
type input "in:groups"
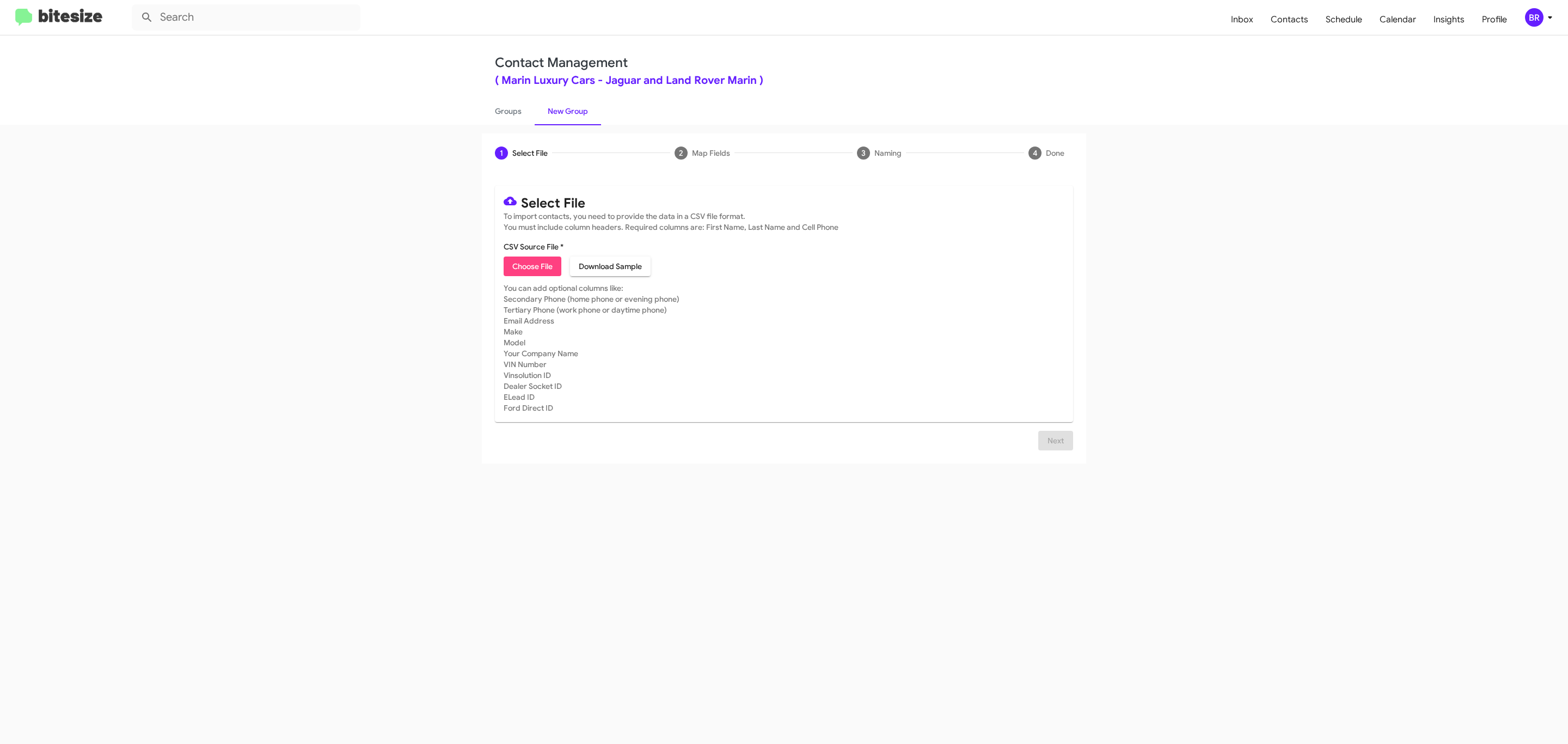
click at [531, 267] on span "Choose File" at bounding box center [532, 267] width 40 height 20
type input "Marin Luxury Cars"
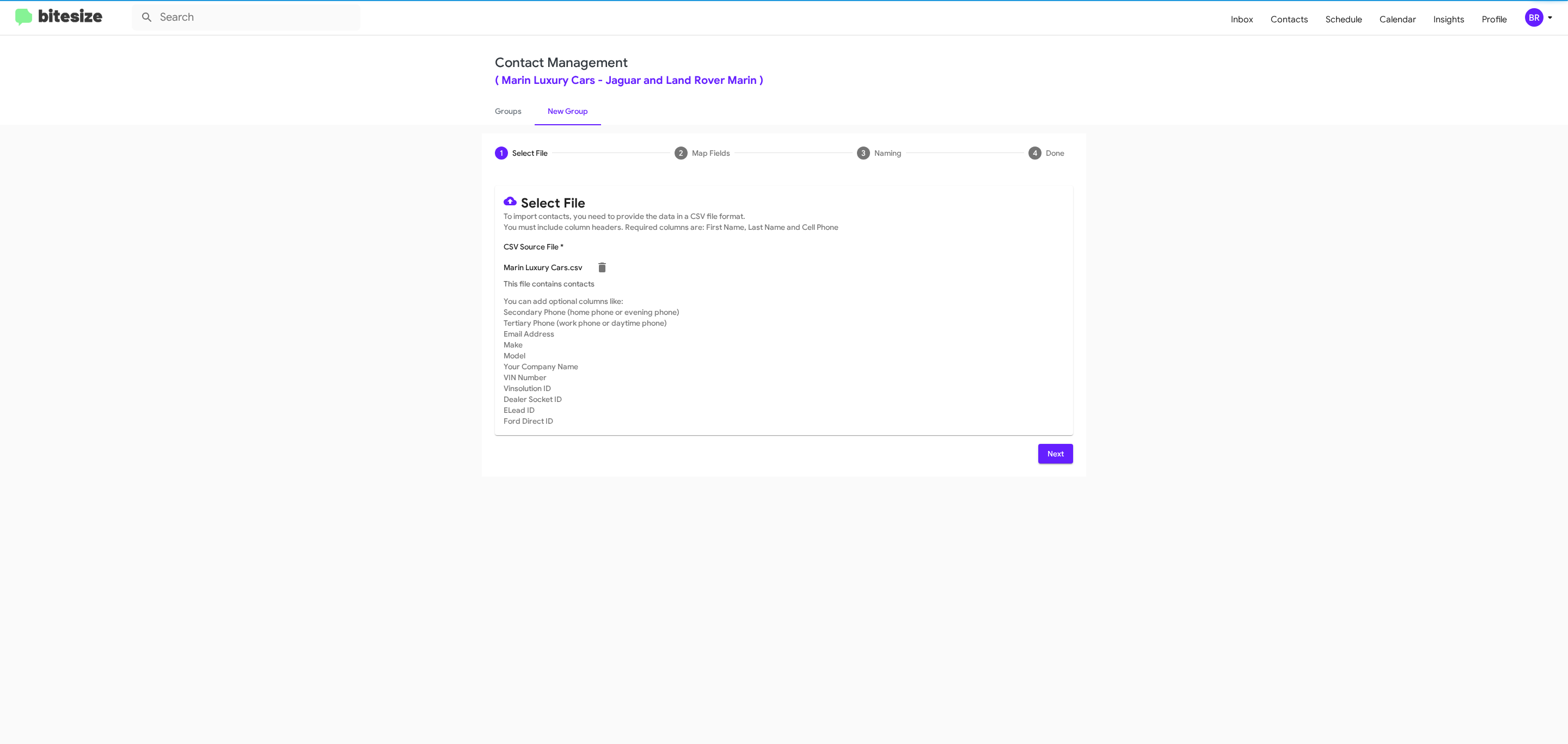
click at [1054, 453] on span "Next" at bounding box center [1055, 454] width 17 height 20
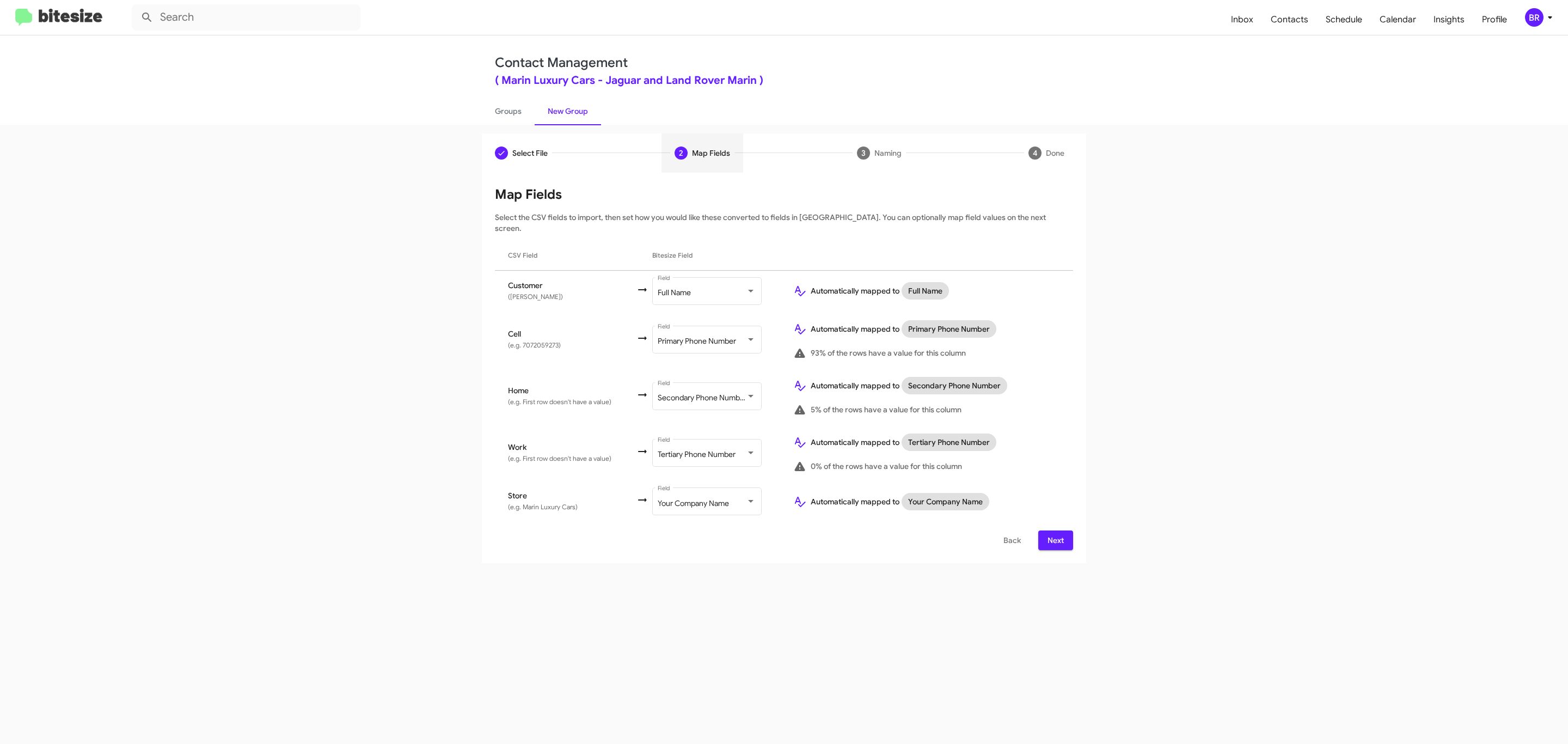
click at [1054, 531] on span "Next" at bounding box center [1055, 540] width 17 height 20
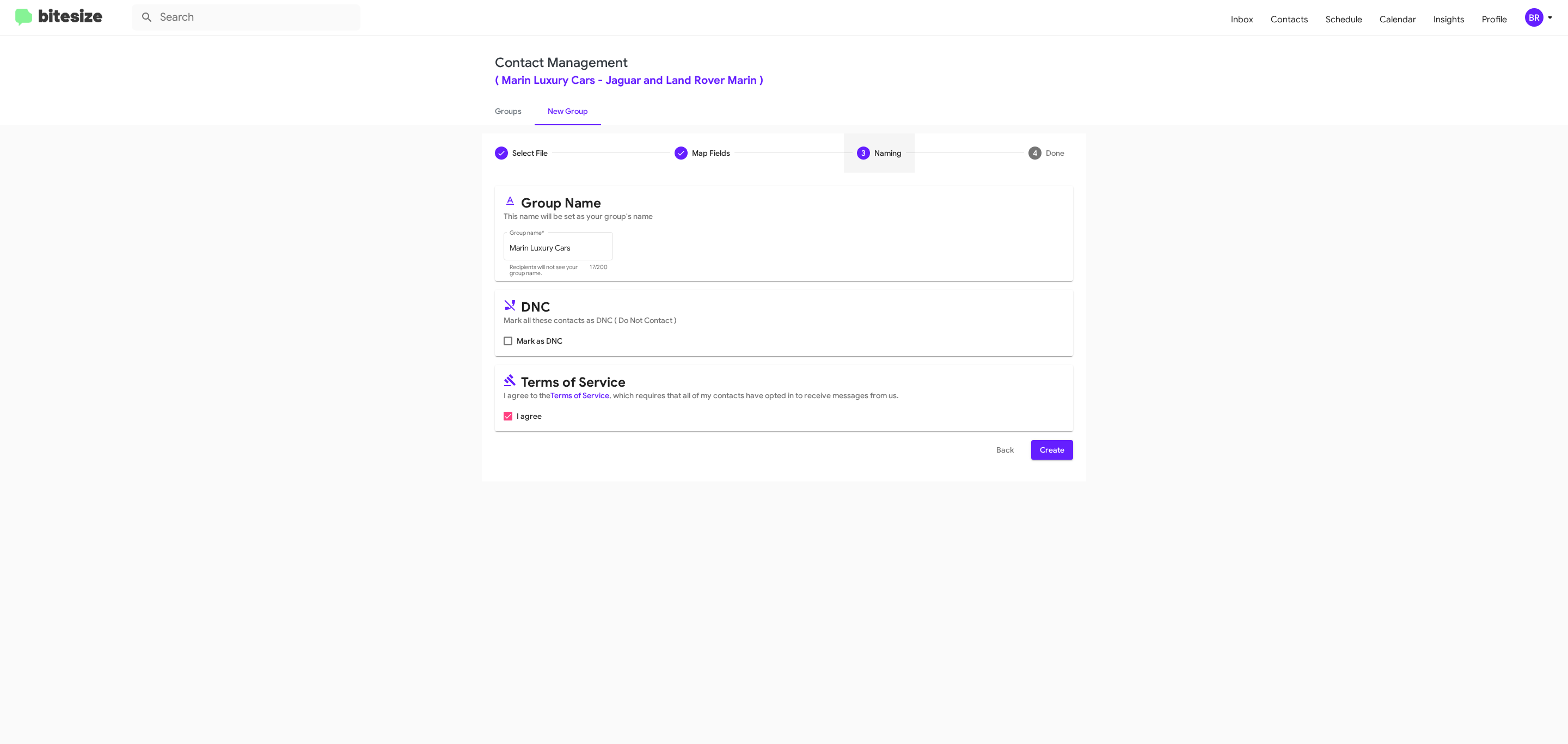
click at [507, 345] on input "Mark as DNC" at bounding box center [507, 345] width 1 height 1
checkbox input "true"
click at [1051, 451] on span "Create" at bounding box center [1052, 450] width 25 height 20
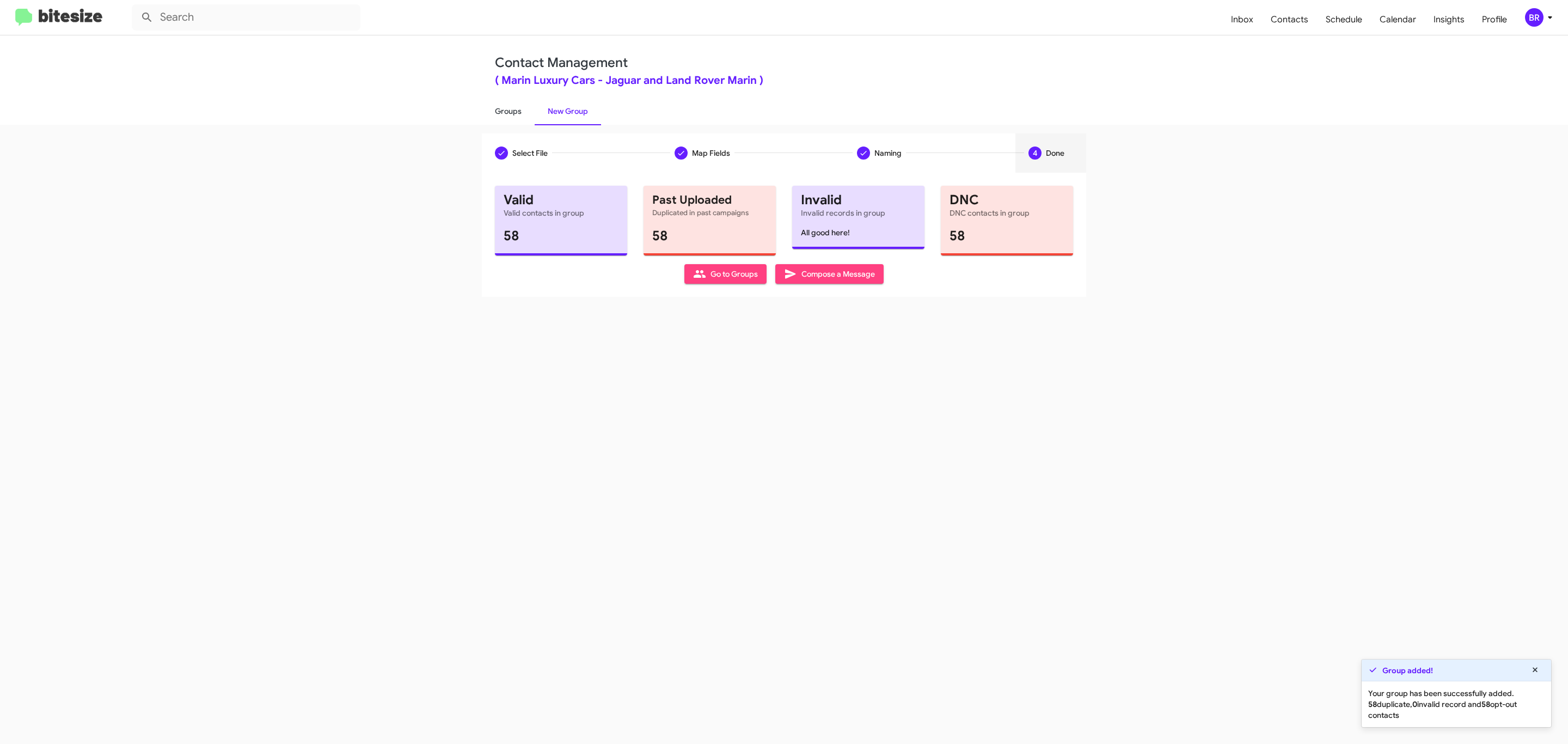
click at [507, 110] on link "Groups" at bounding box center [508, 111] width 53 height 29
type input "in:groups"
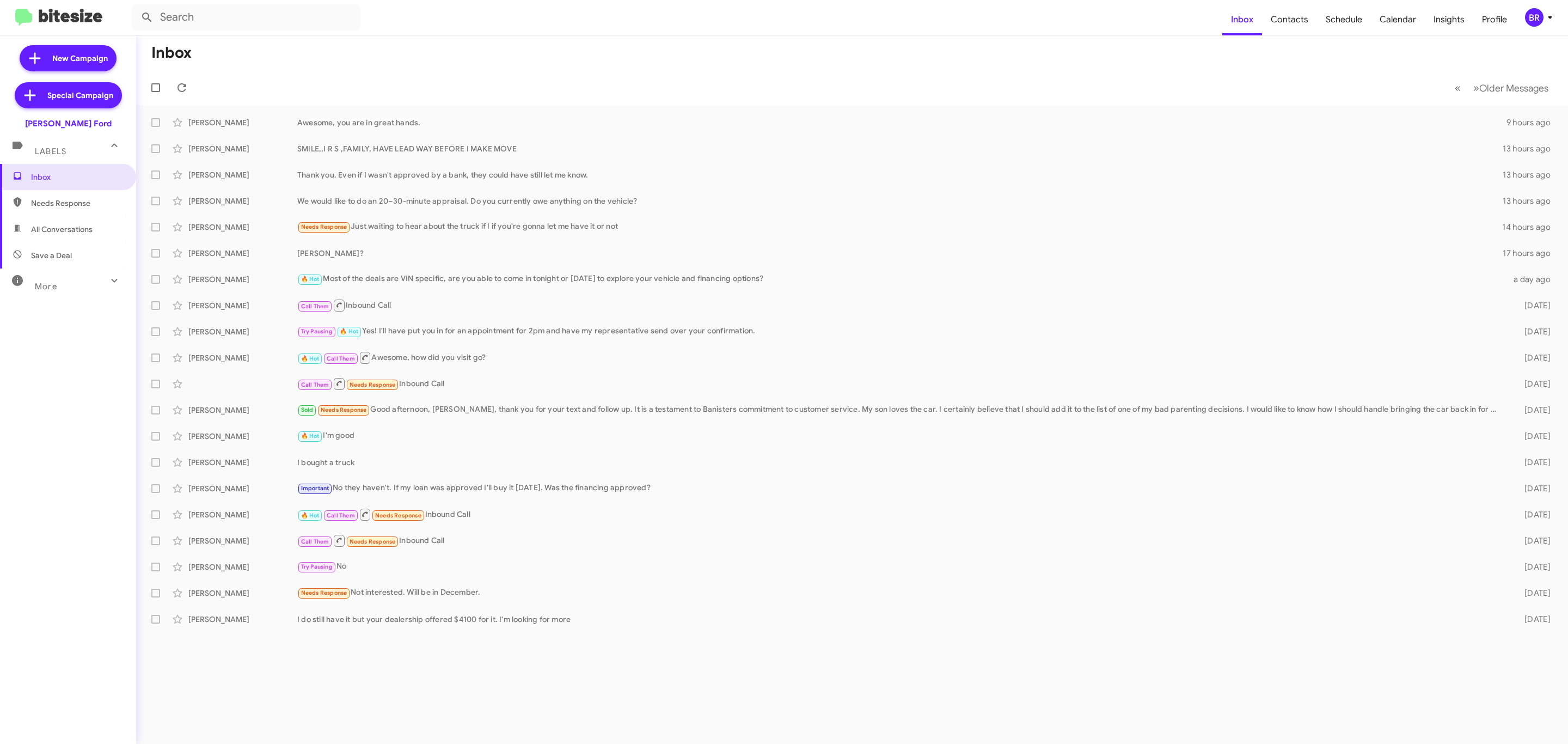
type input "in:groups"
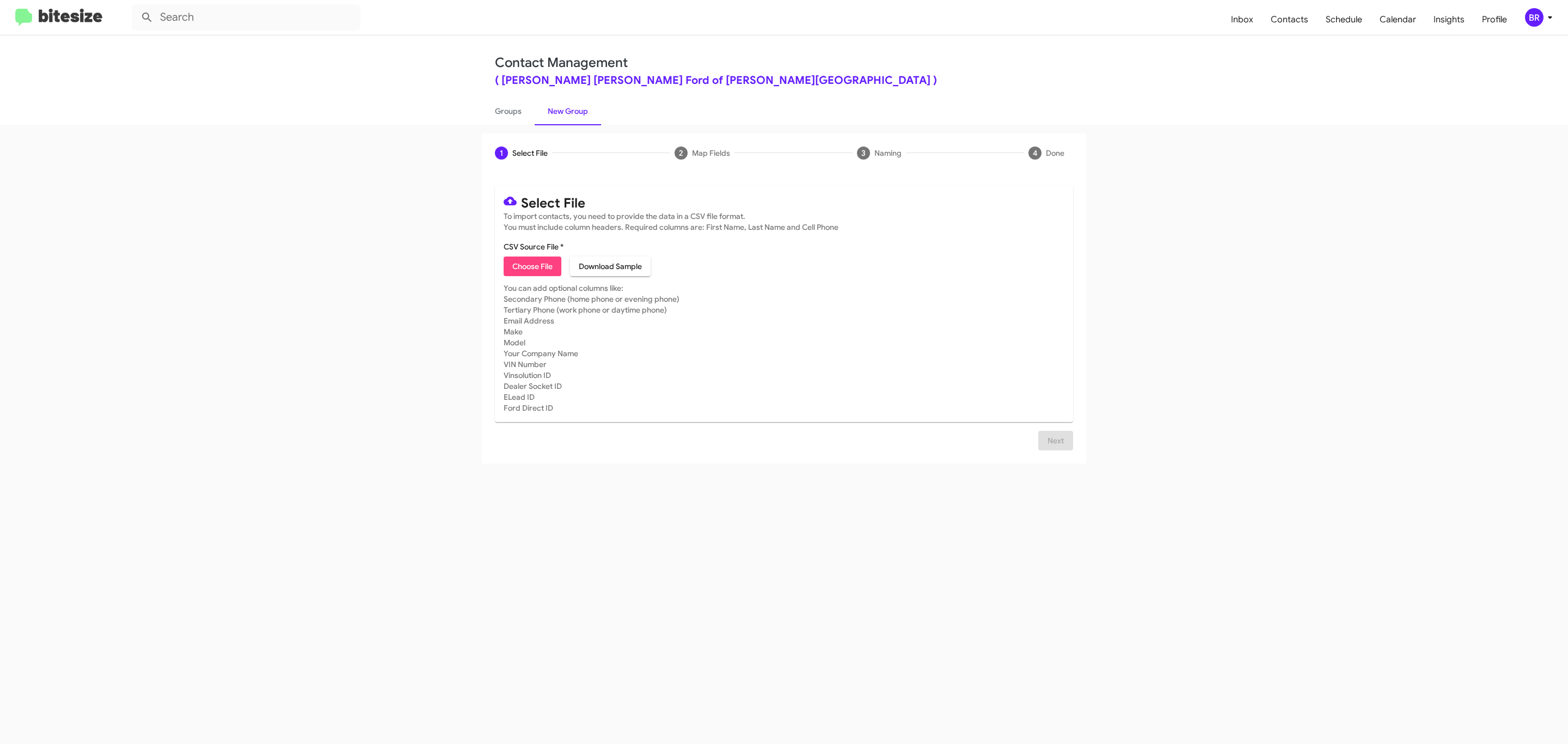
click at [531, 267] on span "Choose File" at bounding box center [532, 267] width 40 height 20
type input "BanisterFord_Opt-Out_09-10-25"
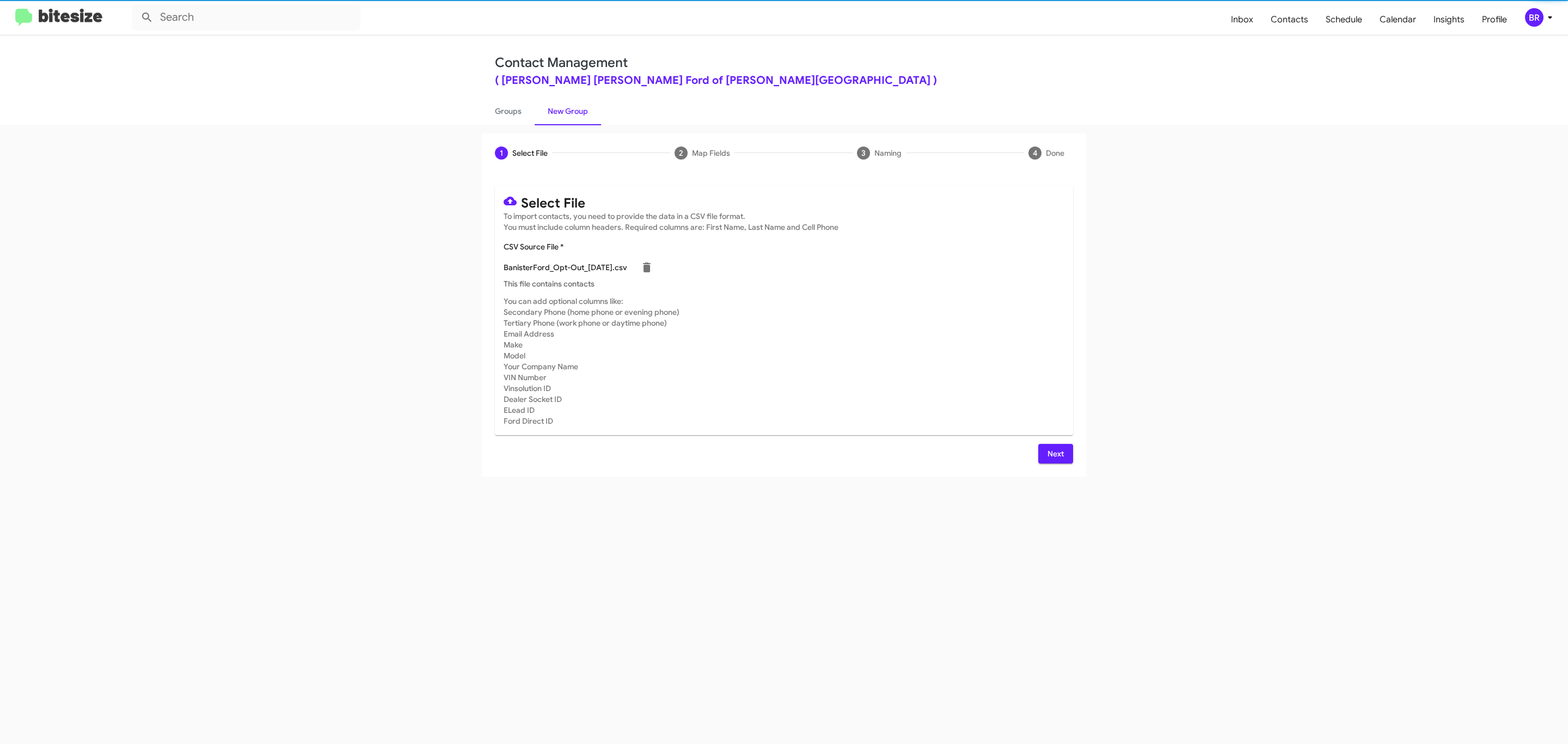
click at [1054, 453] on span "Next" at bounding box center [1055, 454] width 17 height 20
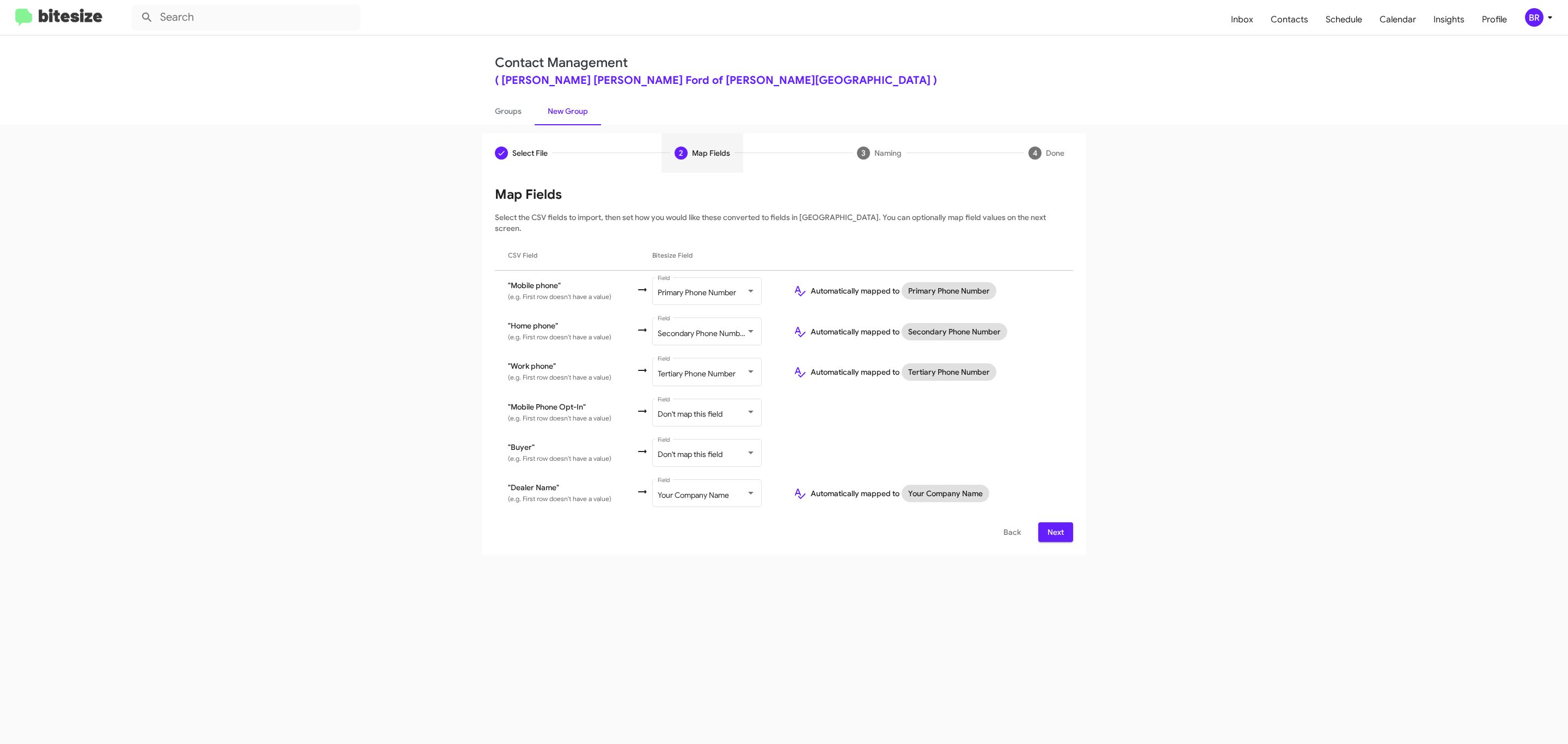
click at [1054, 522] on span "Next" at bounding box center [1055, 532] width 17 height 20
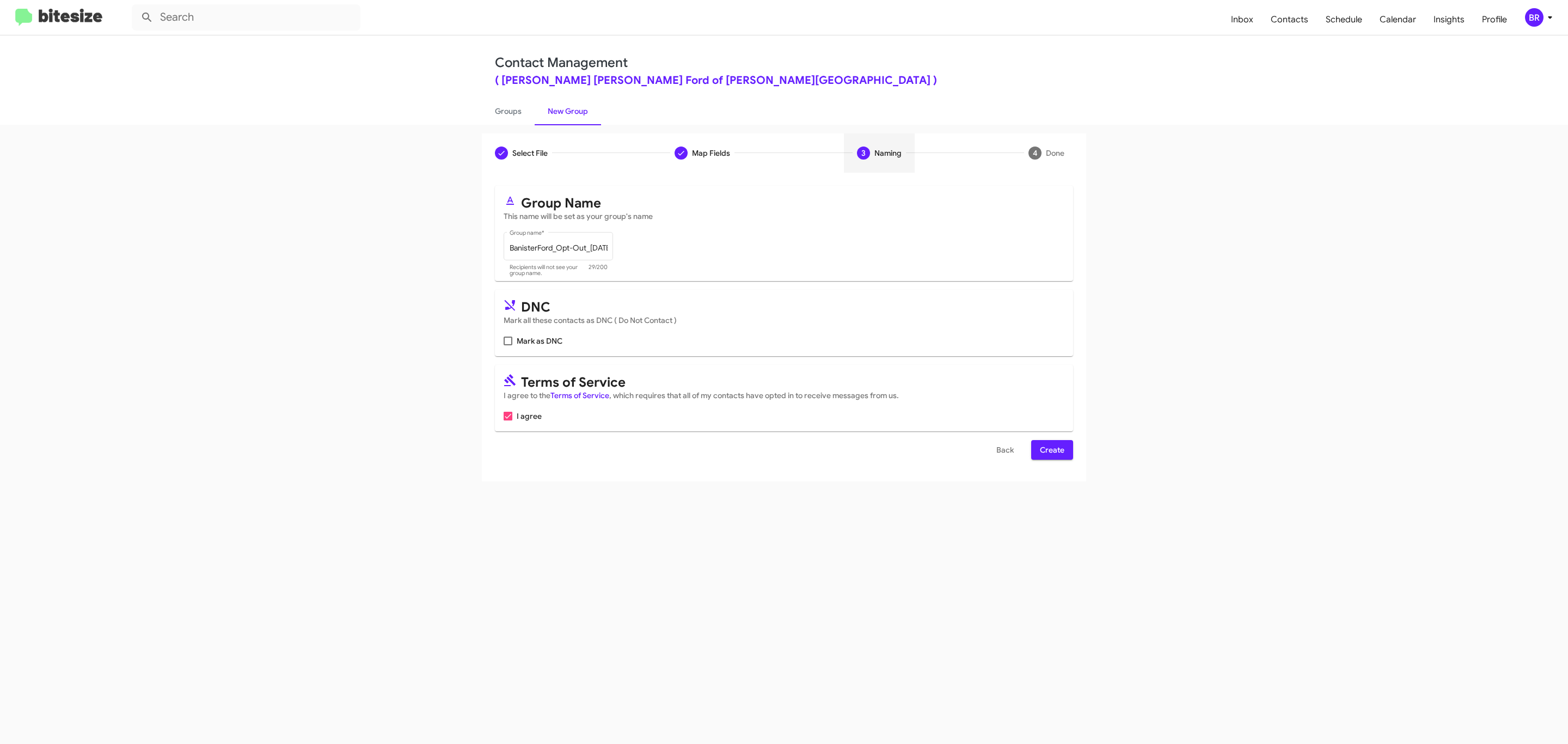
click at [507, 345] on input "Mark as DNC" at bounding box center [507, 345] width 1 height 1
checkbox input "true"
click at [1051, 451] on span "Create" at bounding box center [1052, 450] width 25 height 20
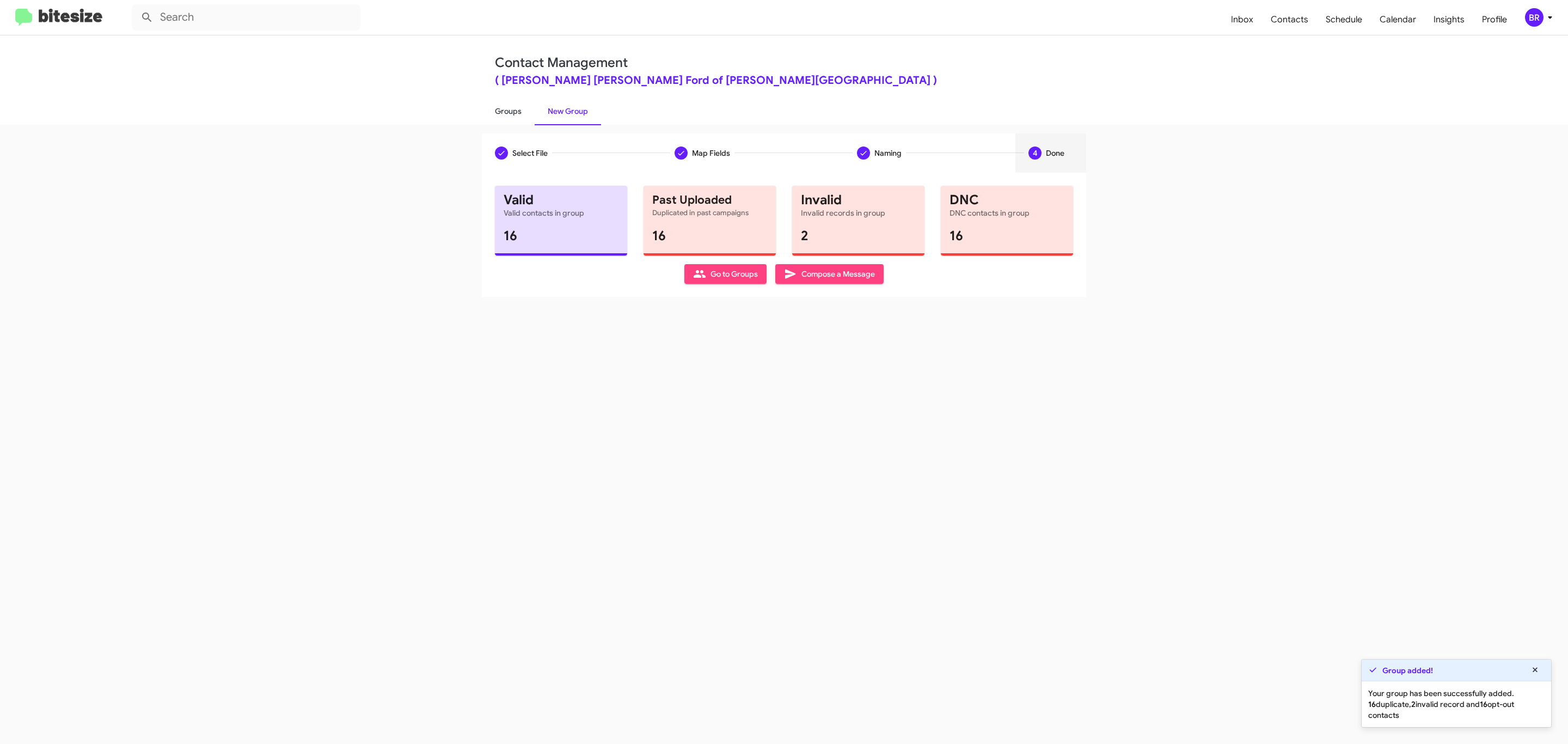
click at [507, 110] on link "Groups" at bounding box center [508, 111] width 53 height 29
type input "in:groups"
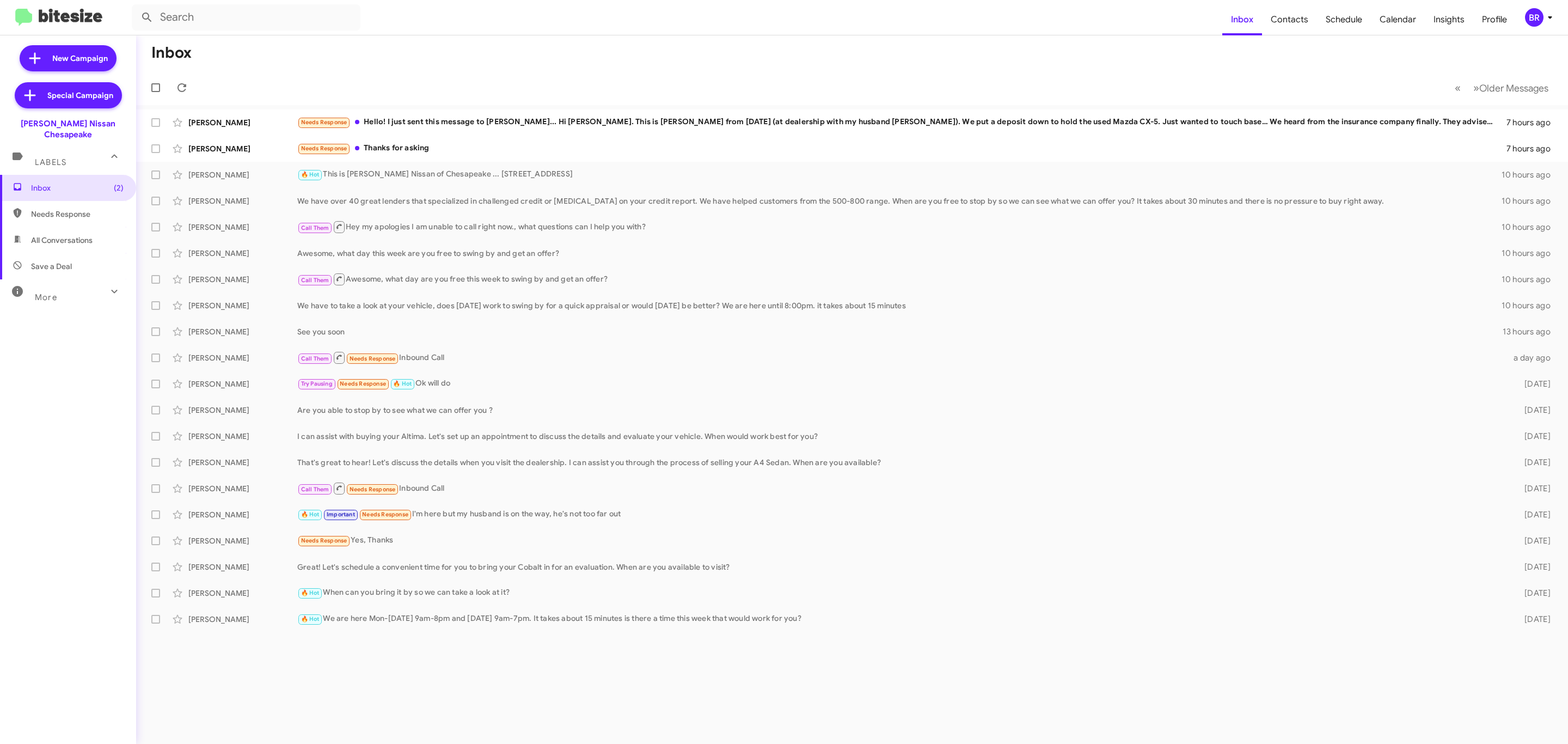
type input "in:groups"
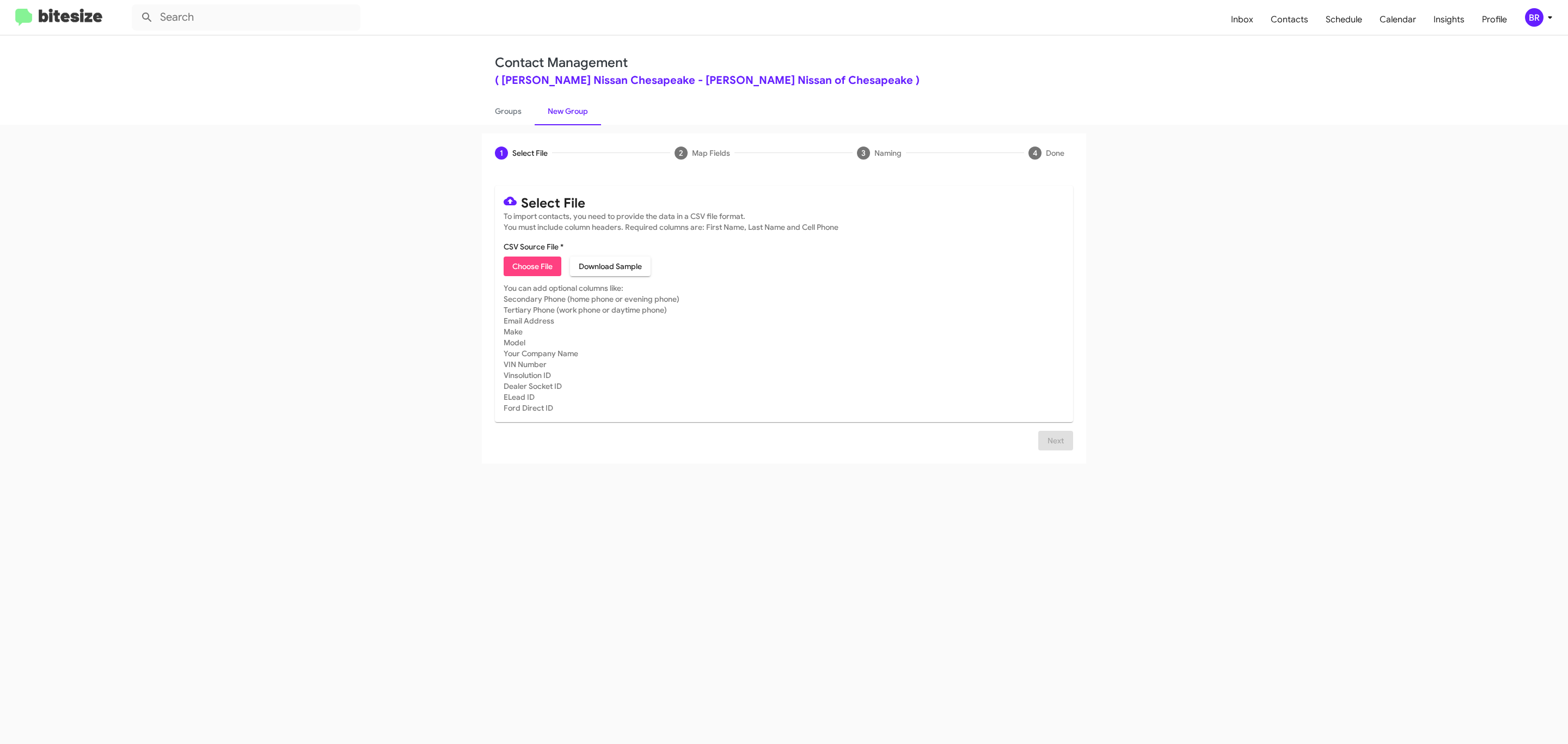
click at [531, 267] on span "Choose File" at bounding box center [532, 267] width 40 height 20
type input "BanisterNissanChesa_Opt-Out_[DATE]"
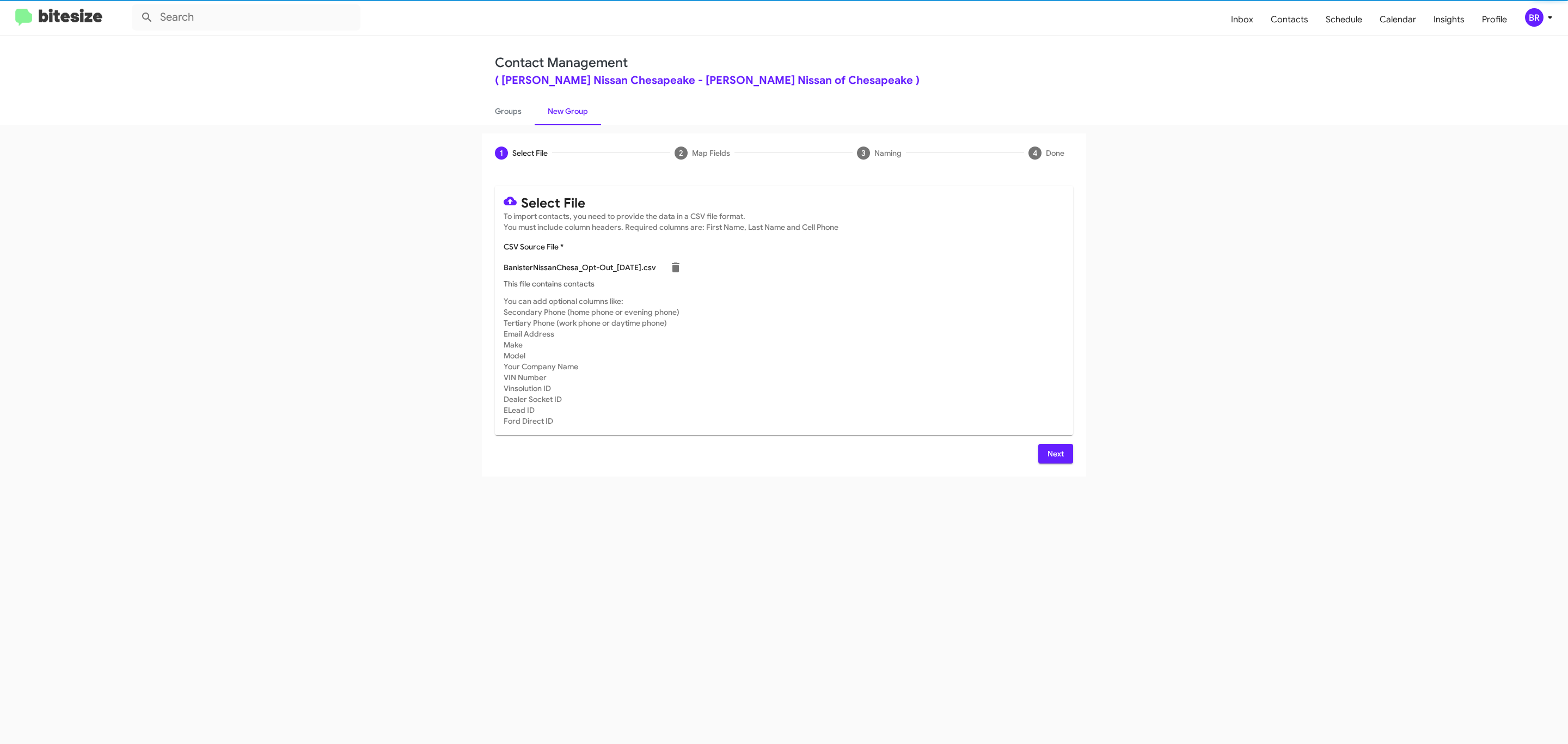
click at [1054, 453] on span "Next" at bounding box center [1055, 454] width 17 height 20
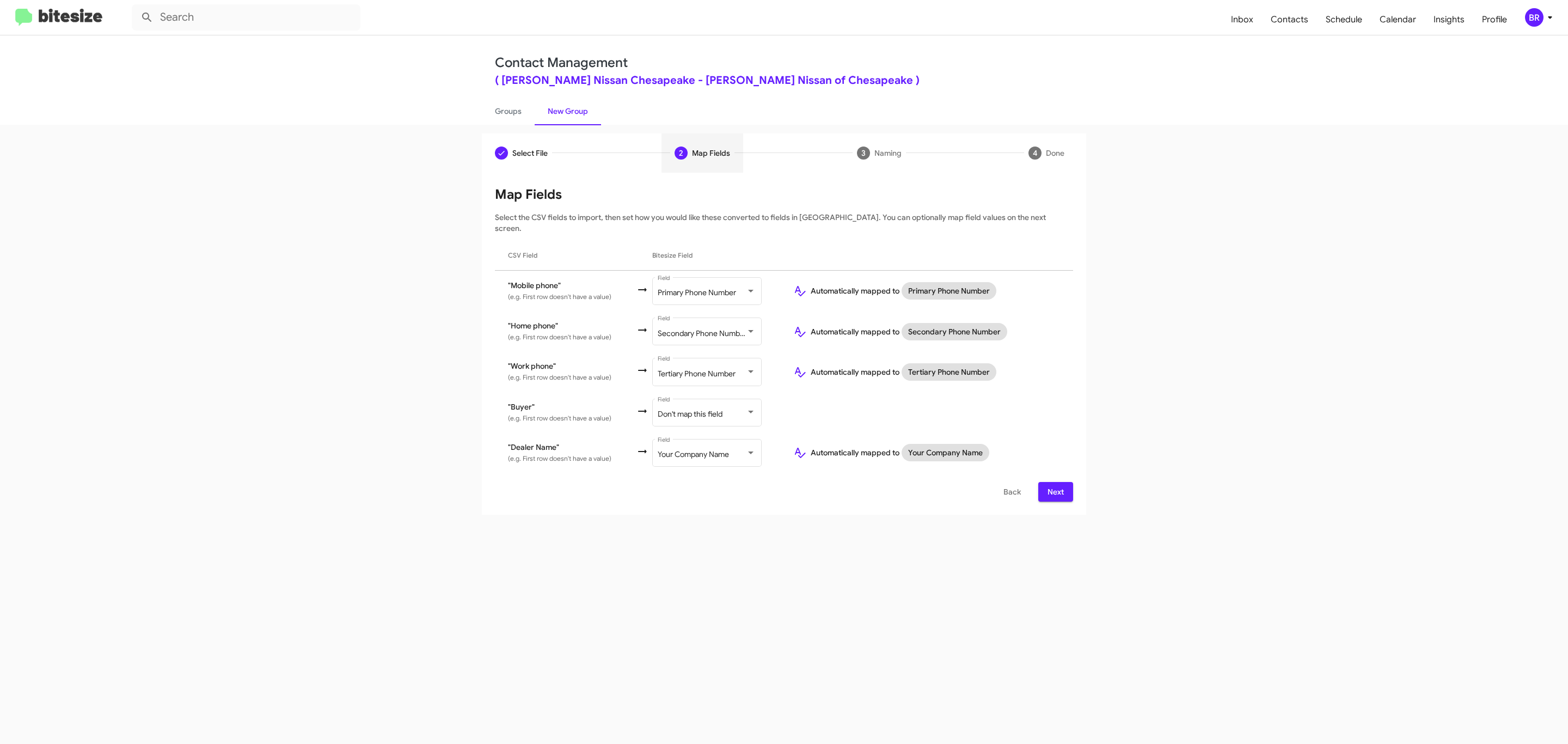
click at [1054, 482] on span "Next" at bounding box center [1055, 492] width 17 height 20
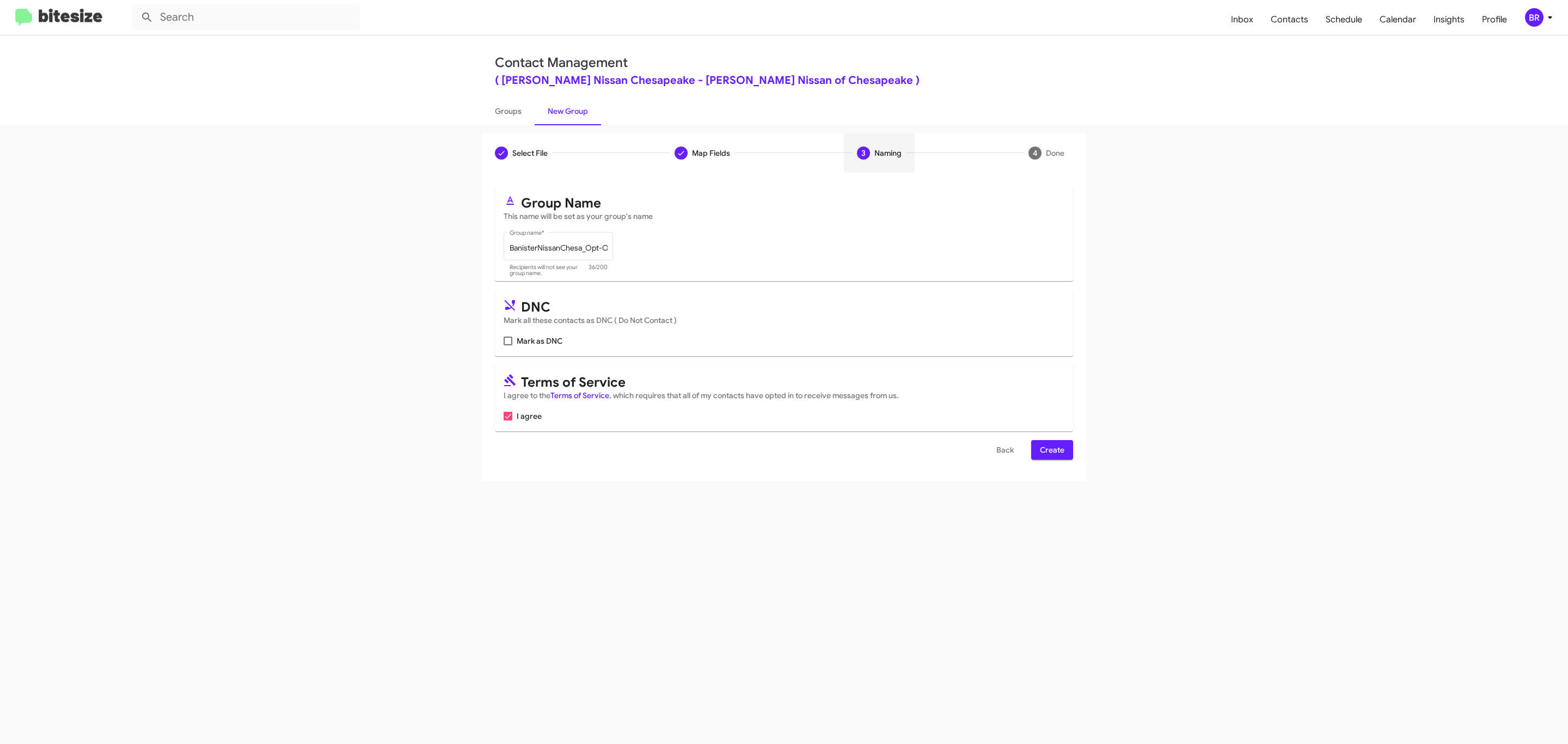
click at [507, 345] on input "Mark as DNC" at bounding box center [507, 345] width 1 height 1
checkbox input "true"
click at [1051, 451] on span "Create" at bounding box center [1052, 450] width 25 height 20
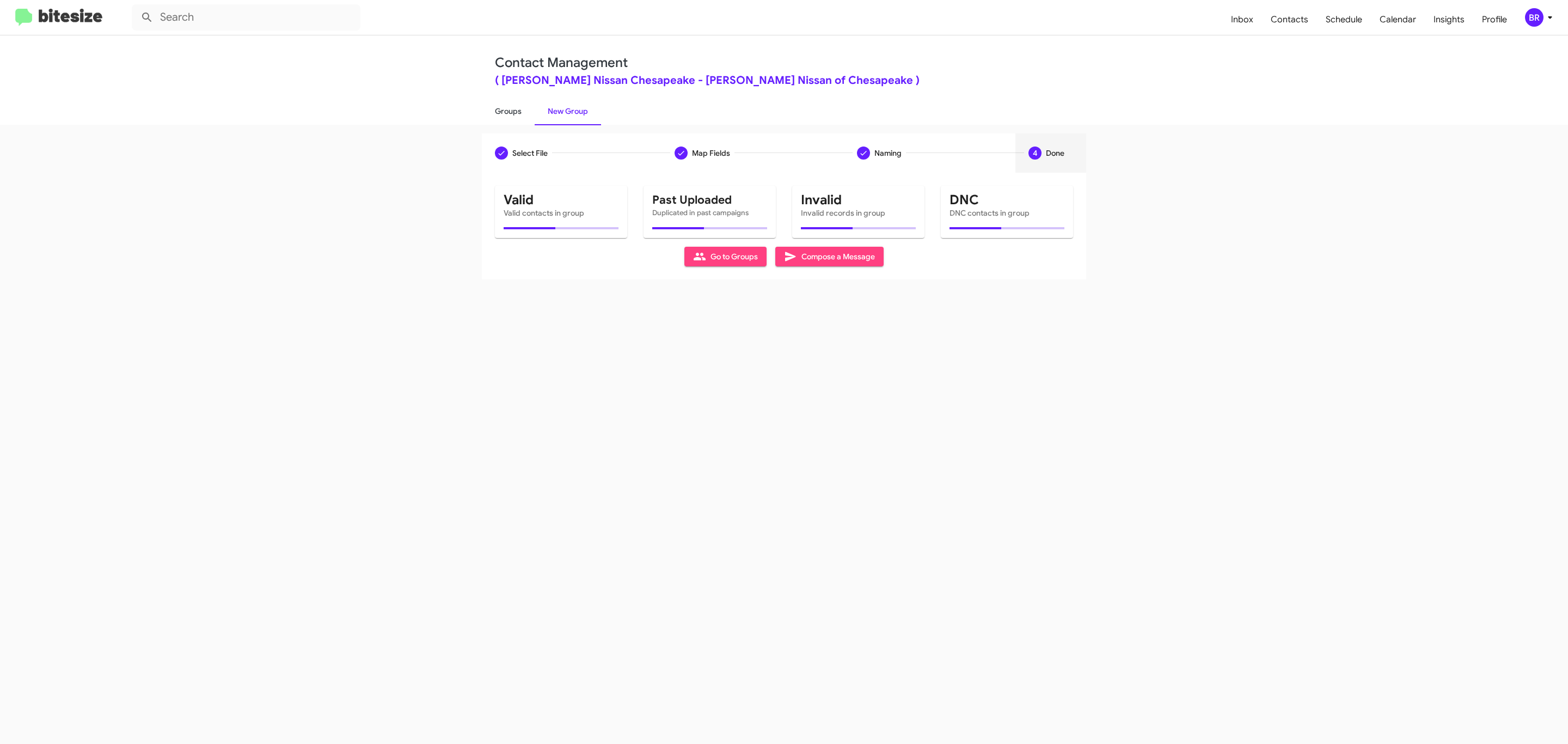
click at [507, 110] on link "Groups" at bounding box center [508, 111] width 53 height 29
type input "in:groups"
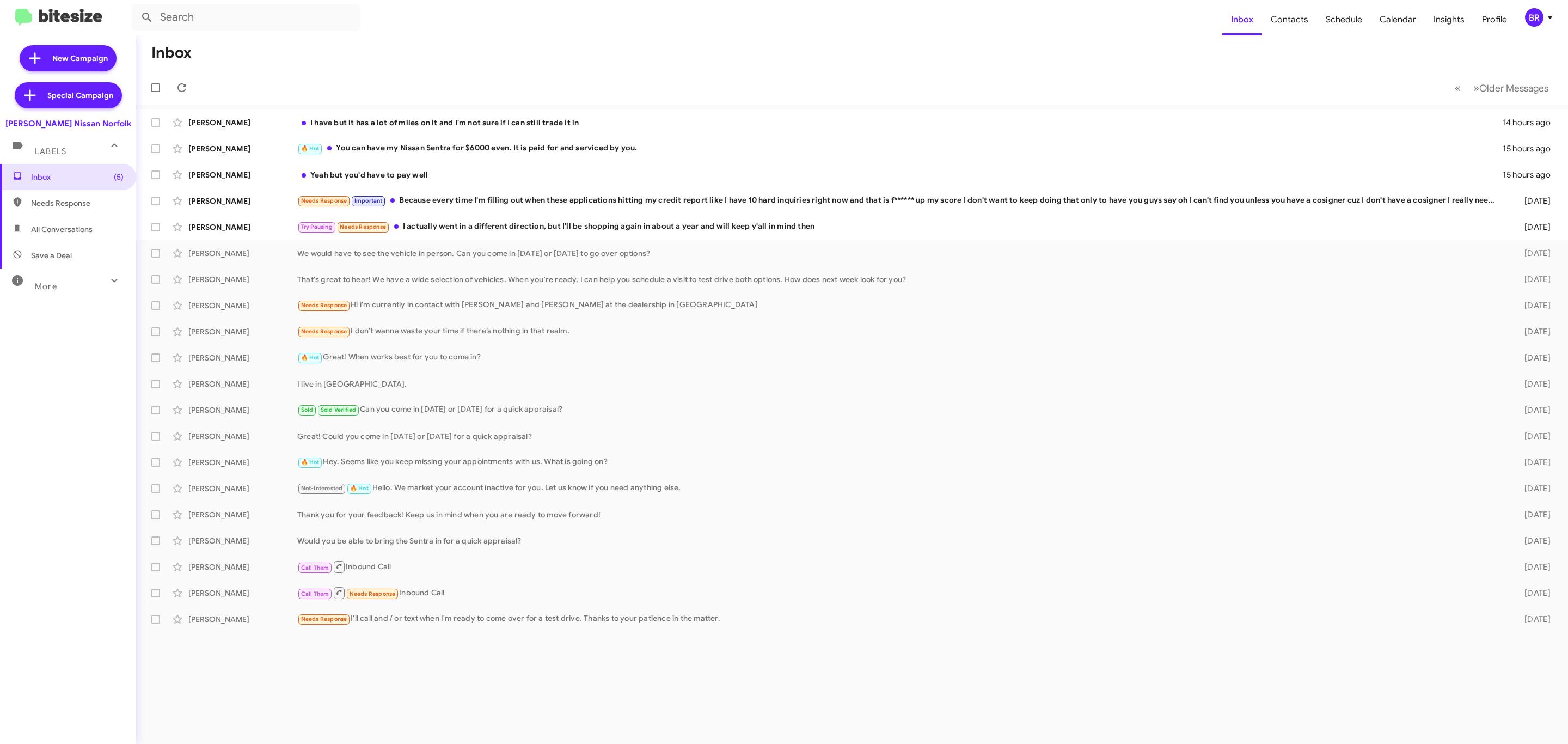
type input "in:groups"
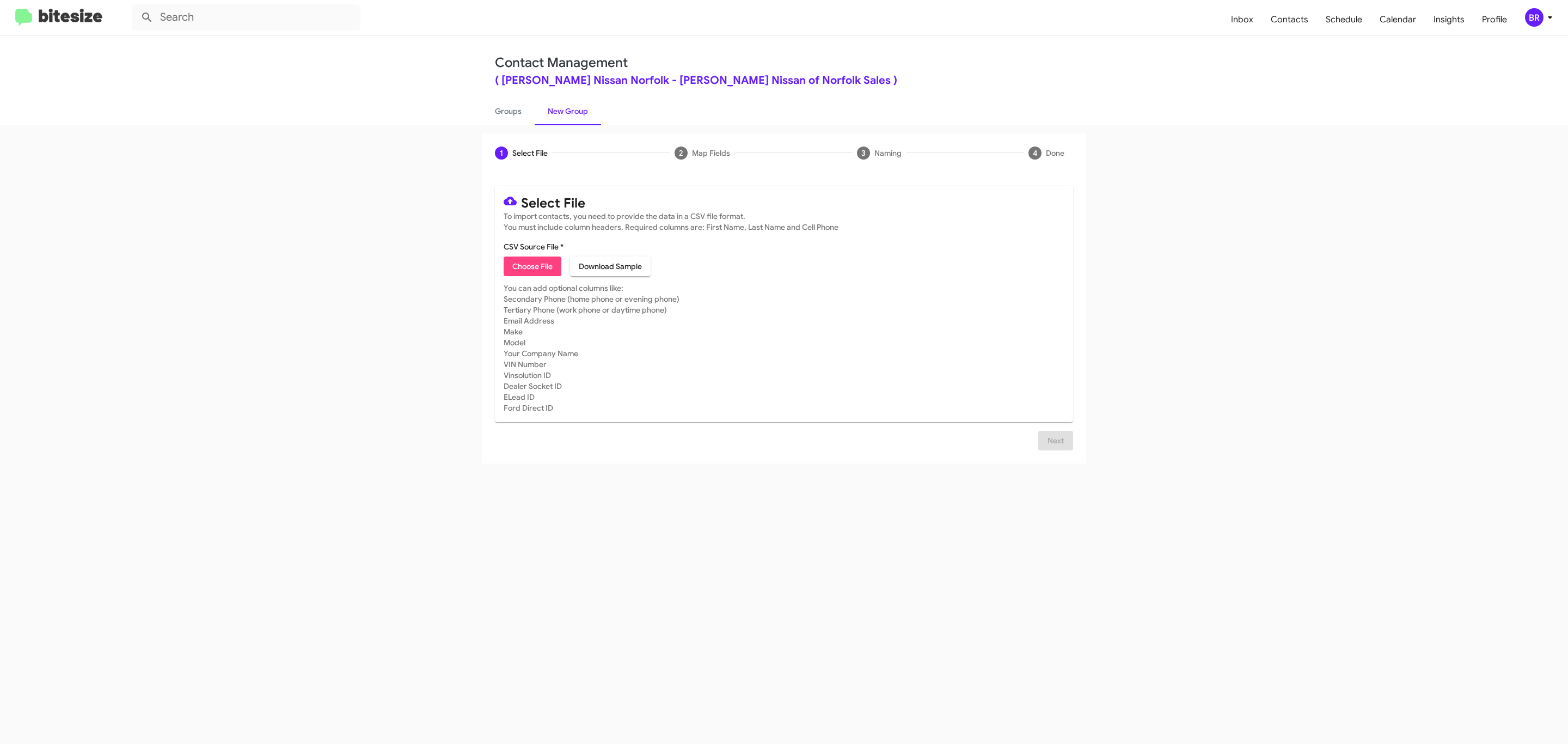
click at [531, 267] on span "Choose File" at bounding box center [532, 267] width 40 height 20
type input "BanisterNissanNorfo_Opt-Out_09-10-25"
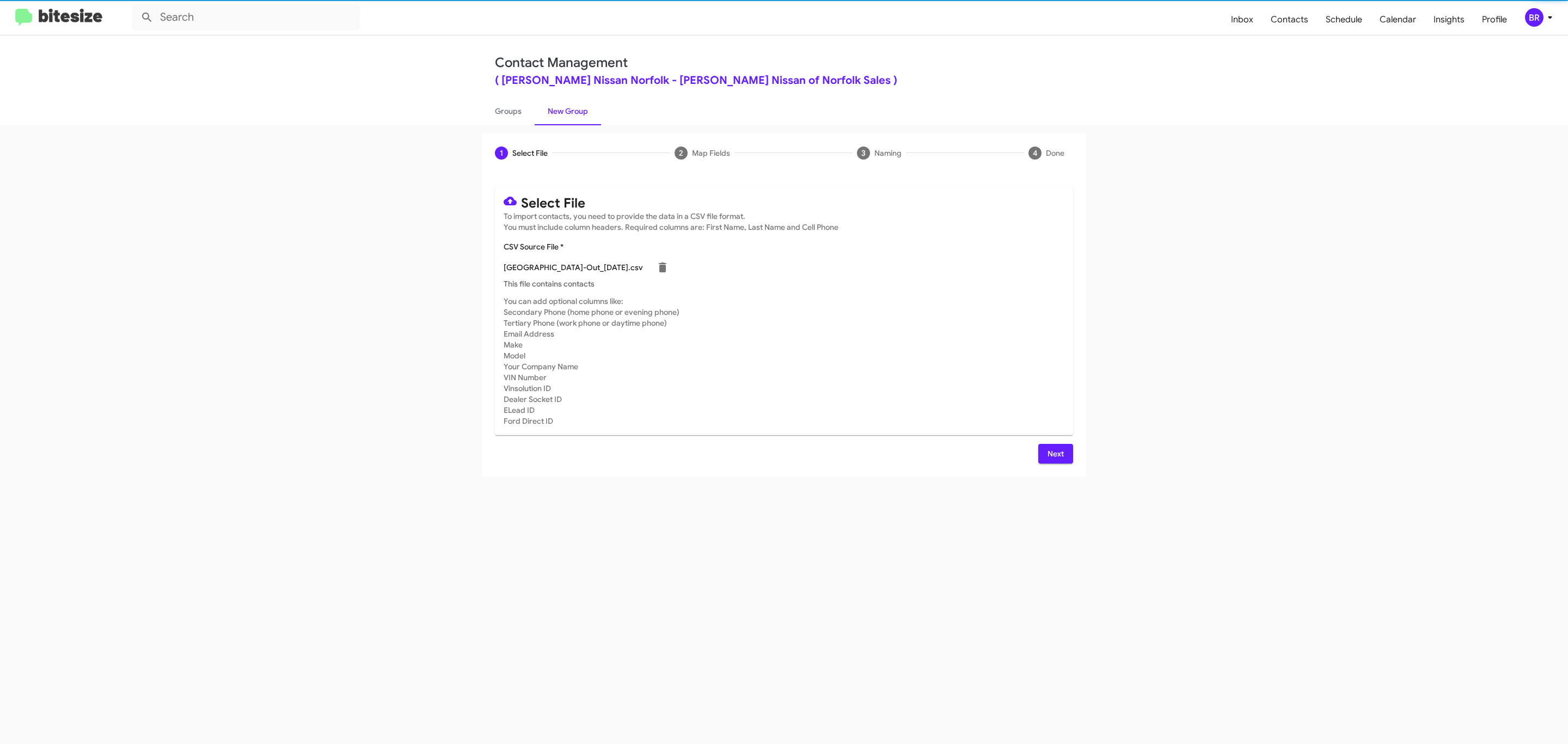
click at [1054, 453] on span "Next" at bounding box center [1055, 454] width 17 height 20
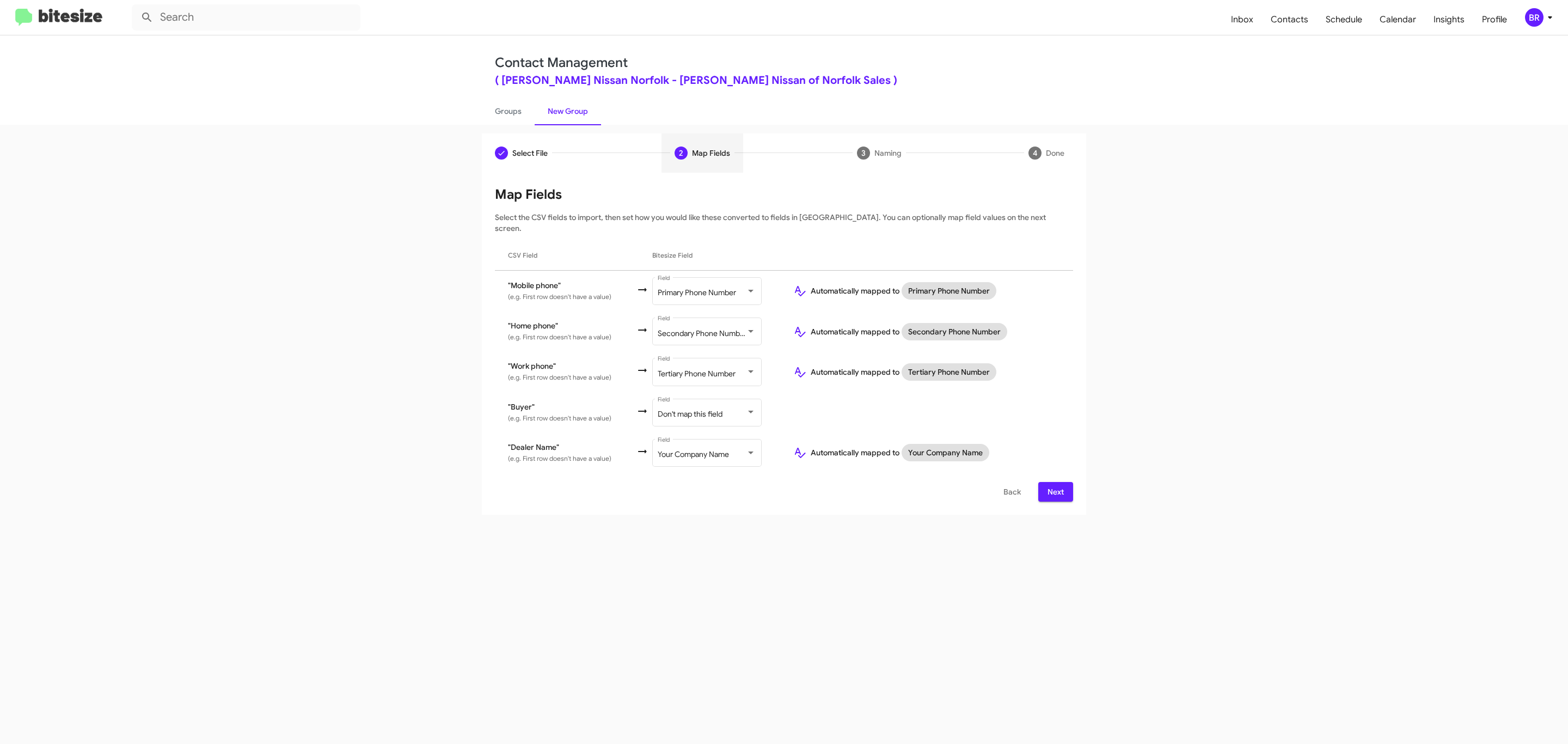
click at [1054, 482] on span "Next" at bounding box center [1055, 492] width 17 height 20
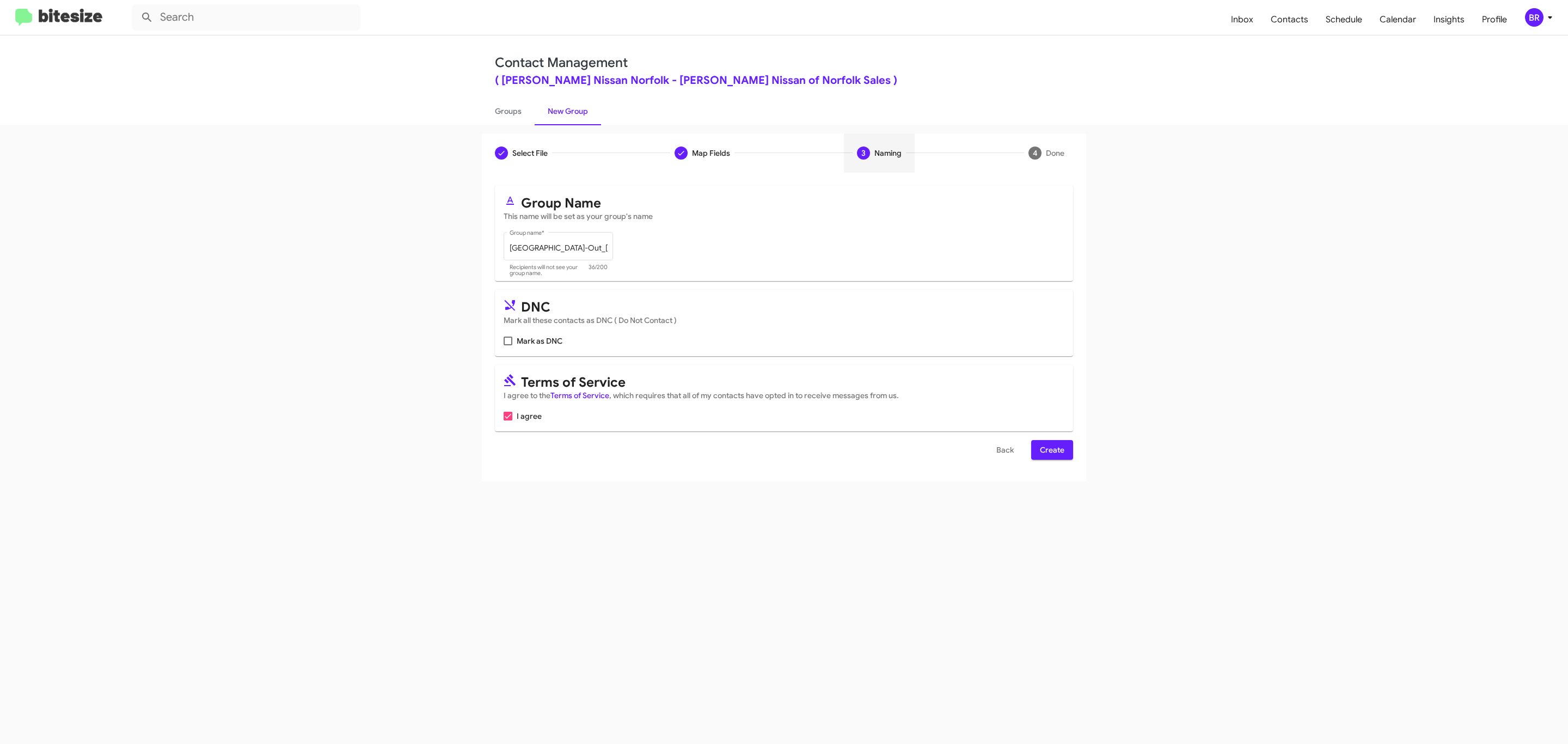
click at [507, 345] on input "Mark as DNC" at bounding box center [507, 345] width 1 height 1
checkbox input "true"
click at [1051, 451] on span "Create" at bounding box center [1052, 450] width 25 height 20
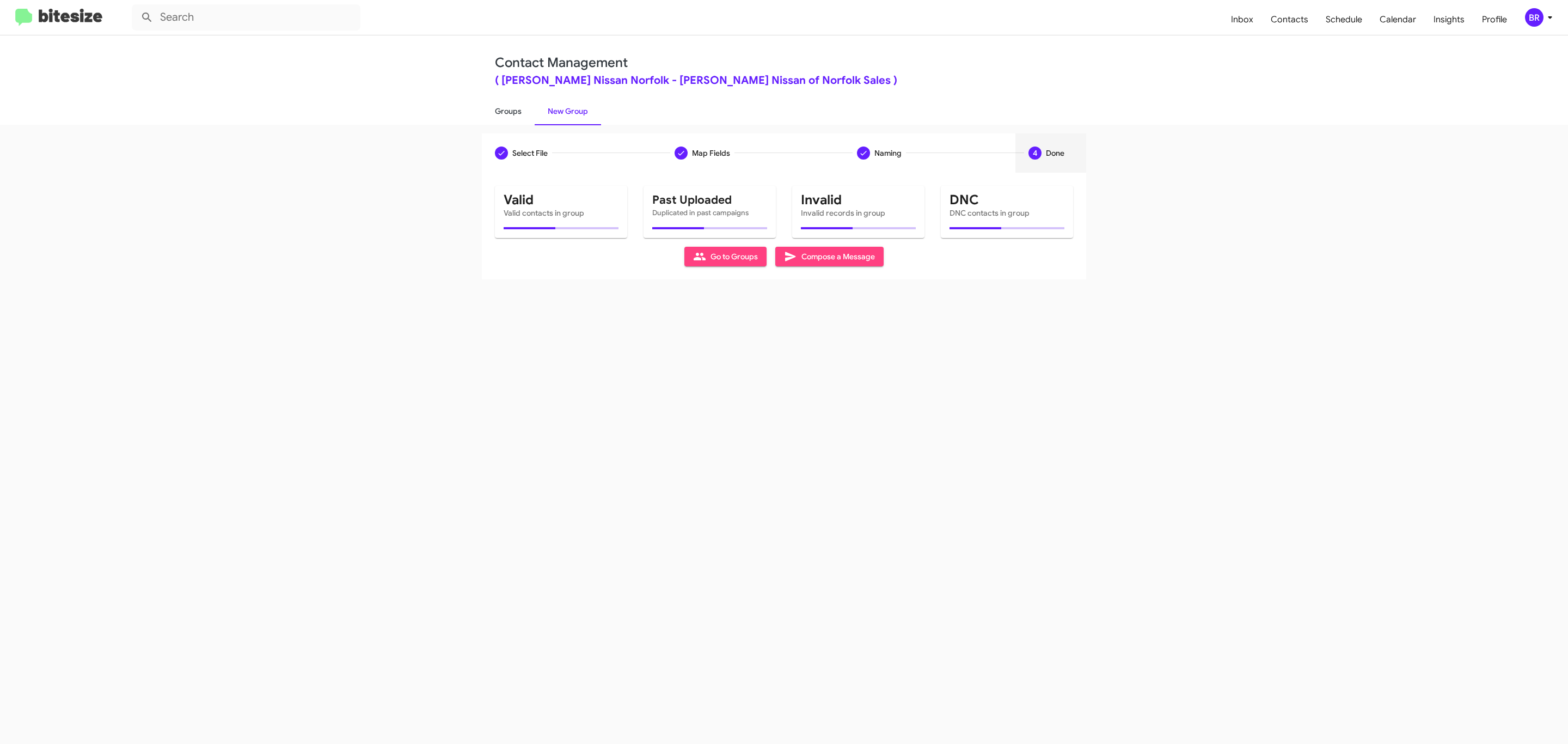
click at [507, 110] on link "Groups" at bounding box center [508, 111] width 53 height 29
type input "in:groups"
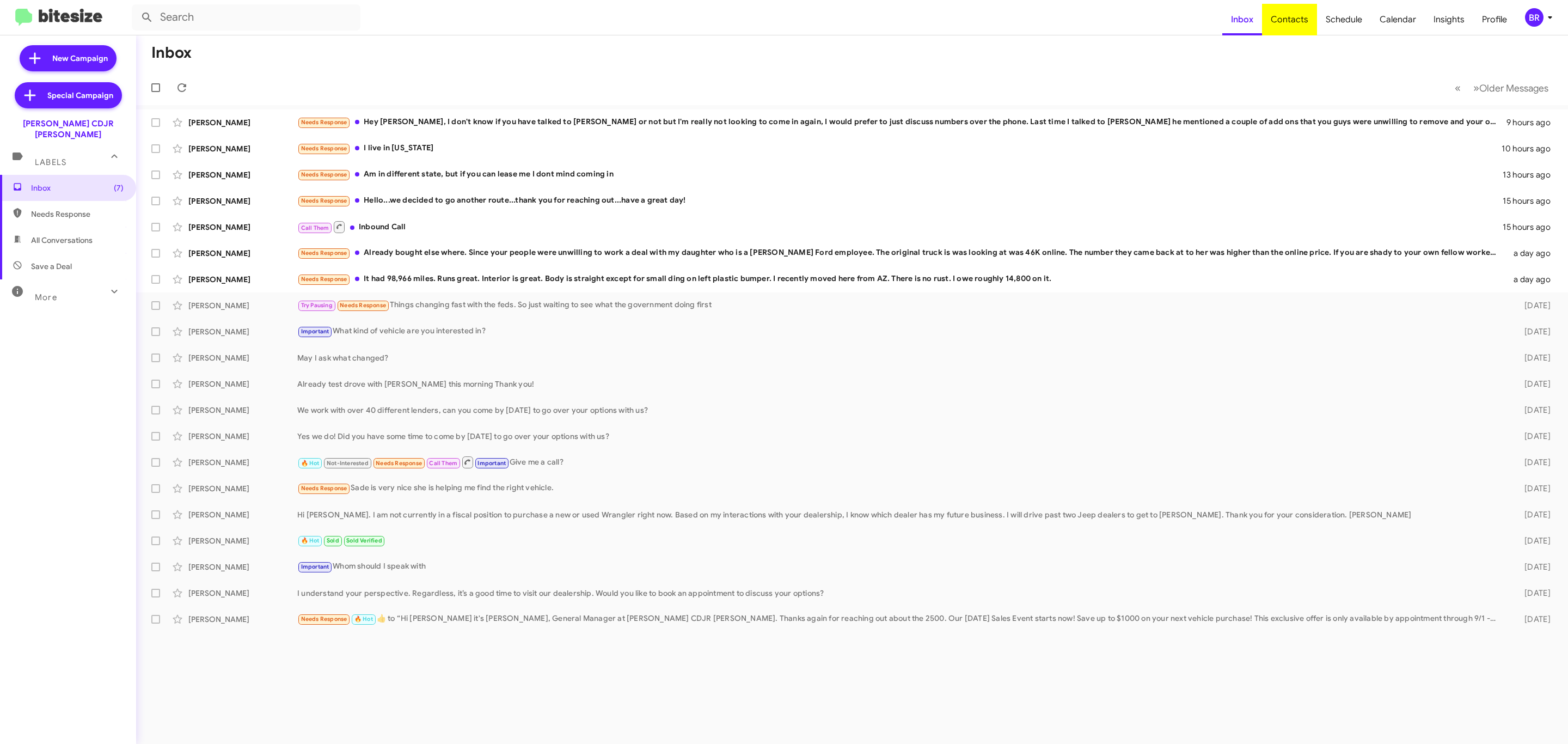
type input "in:groups"
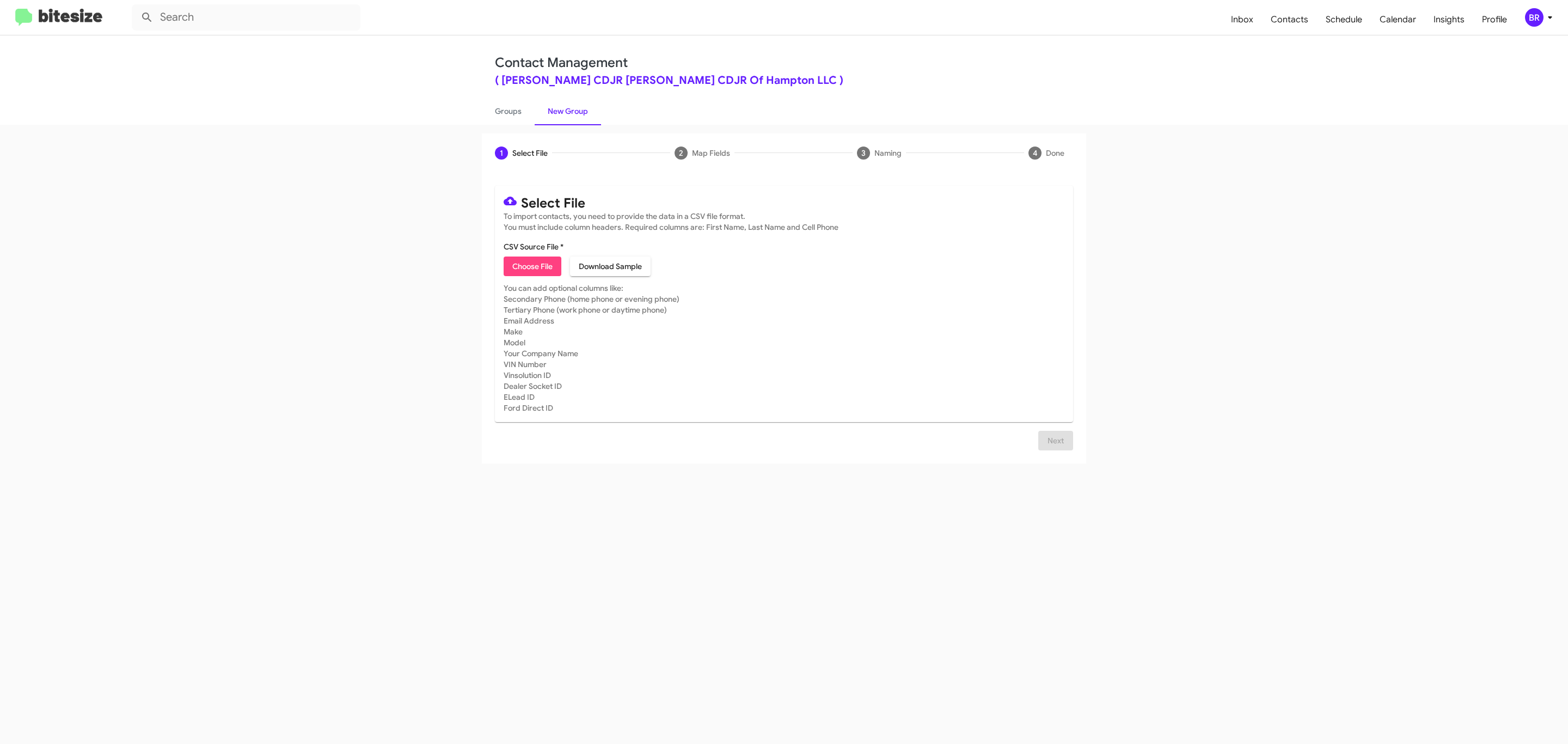
click at [531, 267] on span "Choose File" at bounding box center [532, 267] width 40 height 20
type input "BanisterCDJRHamp_Opt-Out_[DATE]"
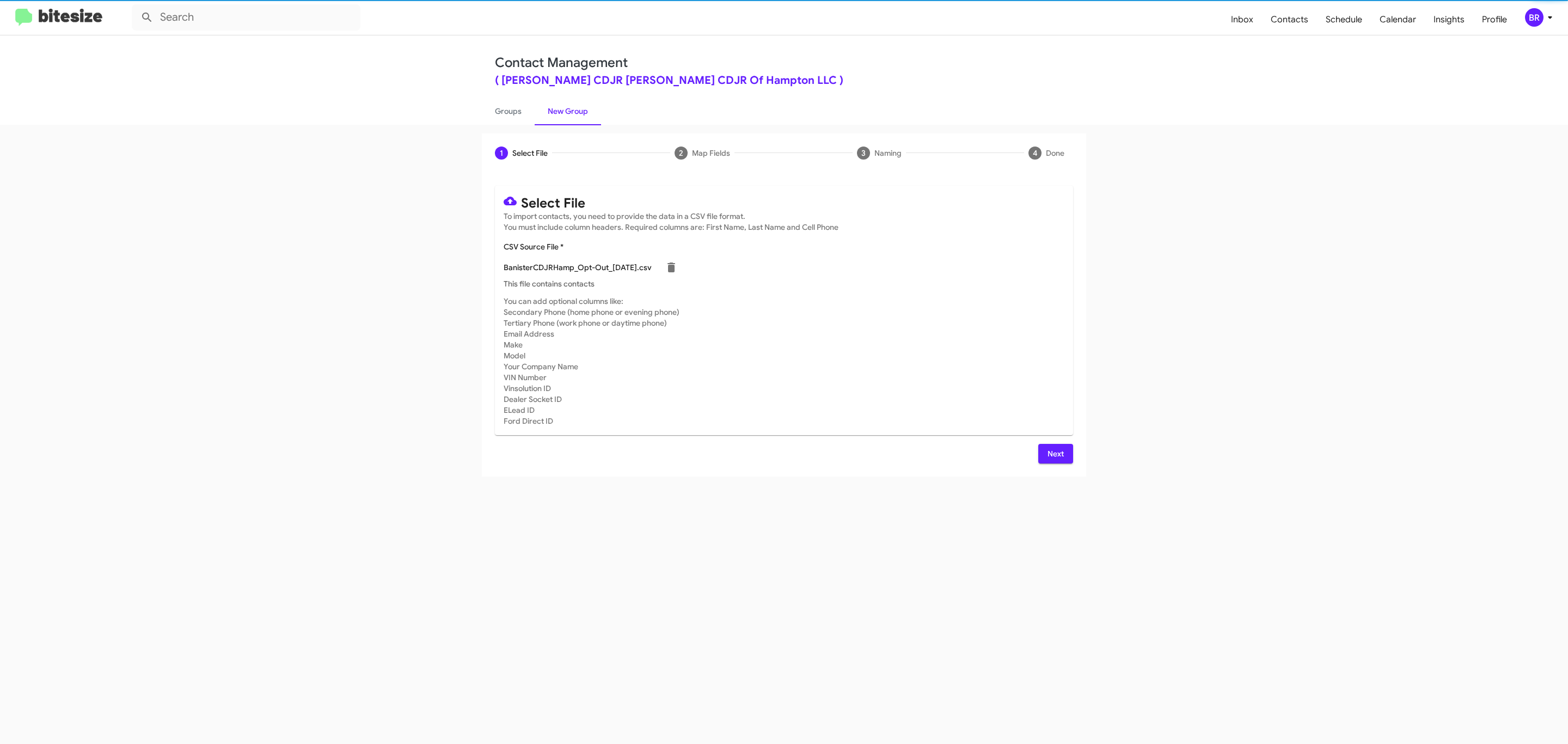
click at [1054, 453] on span "Next" at bounding box center [1055, 454] width 17 height 20
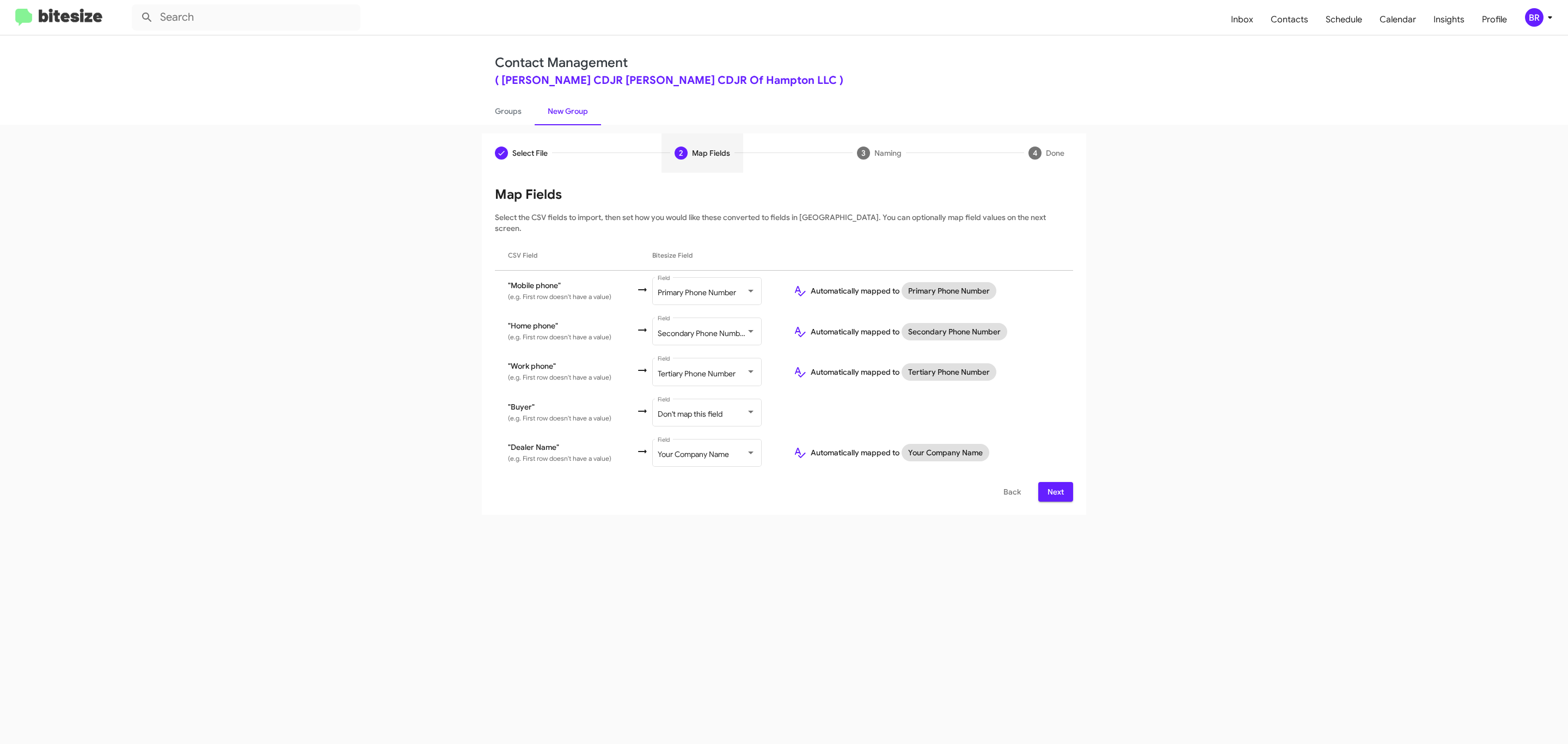
click at [1054, 482] on span "Next" at bounding box center [1055, 492] width 17 height 20
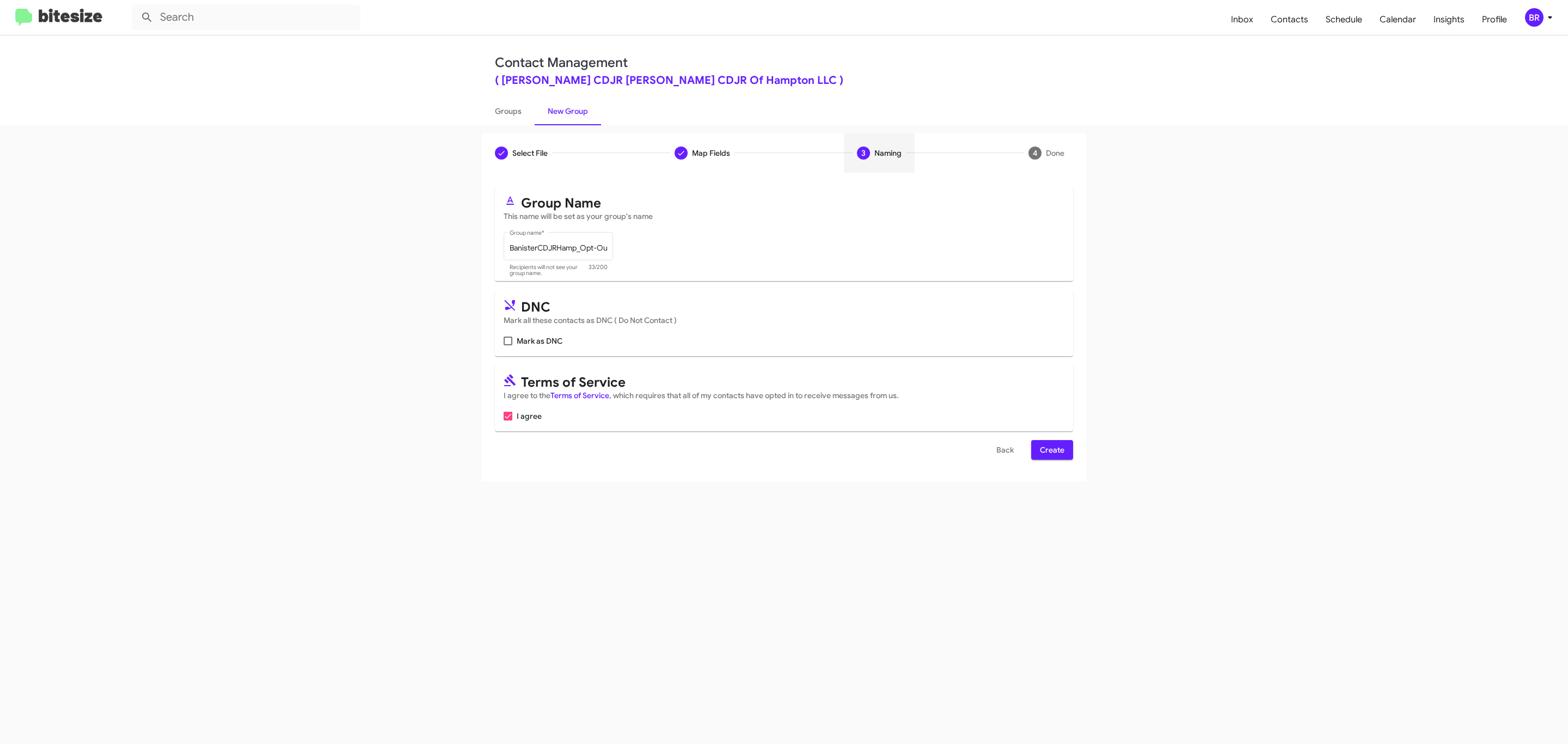
click at [507, 345] on input "Mark as DNC" at bounding box center [507, 345] width 1 height 1
checkbox input "true"
click at [1051, 451] on span "Create" at bounding box center [1052, 450] width 25 height 20
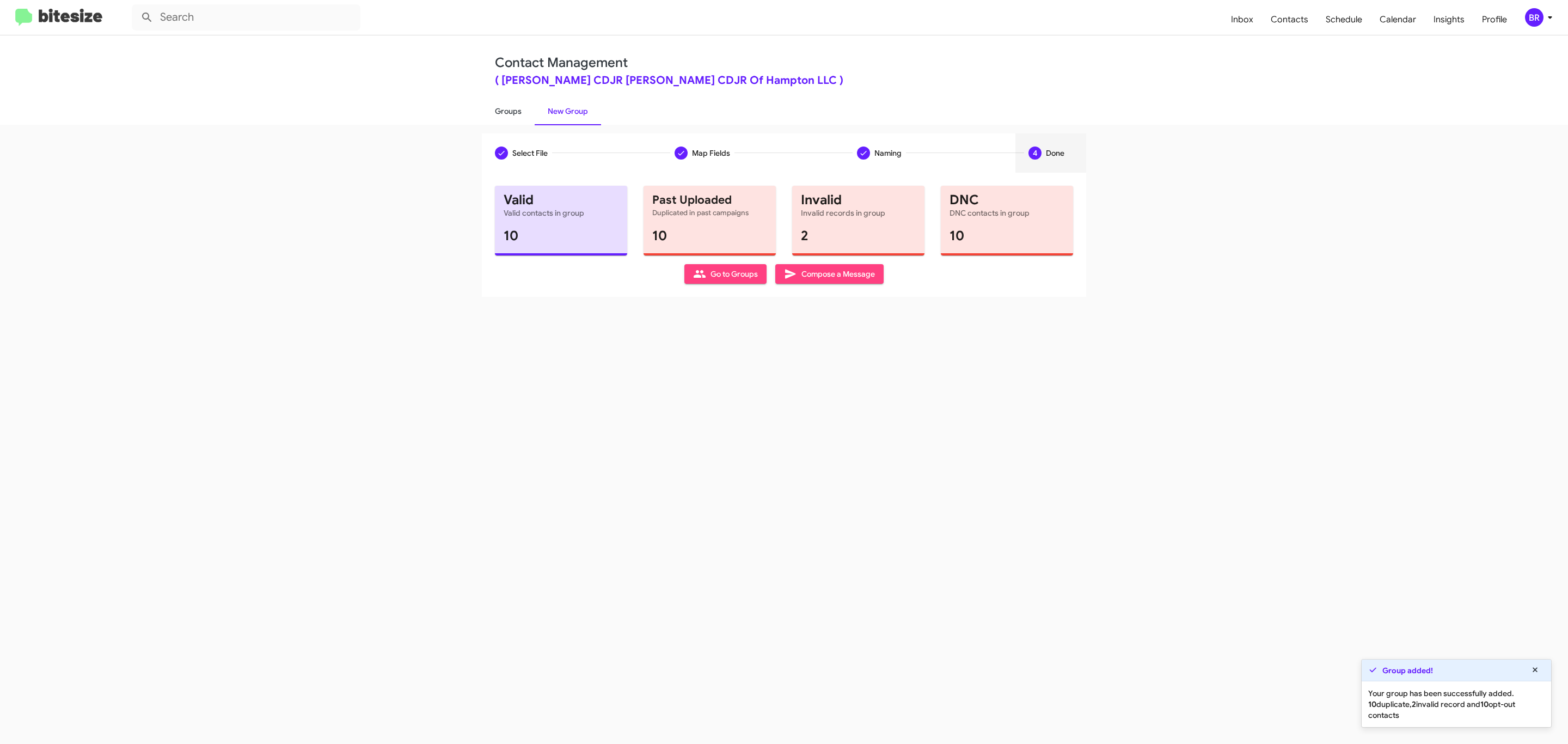
click at [507, 110] on link "Groups" at bounding box center [508, 111] width 53 height 29
type input "in:groups"
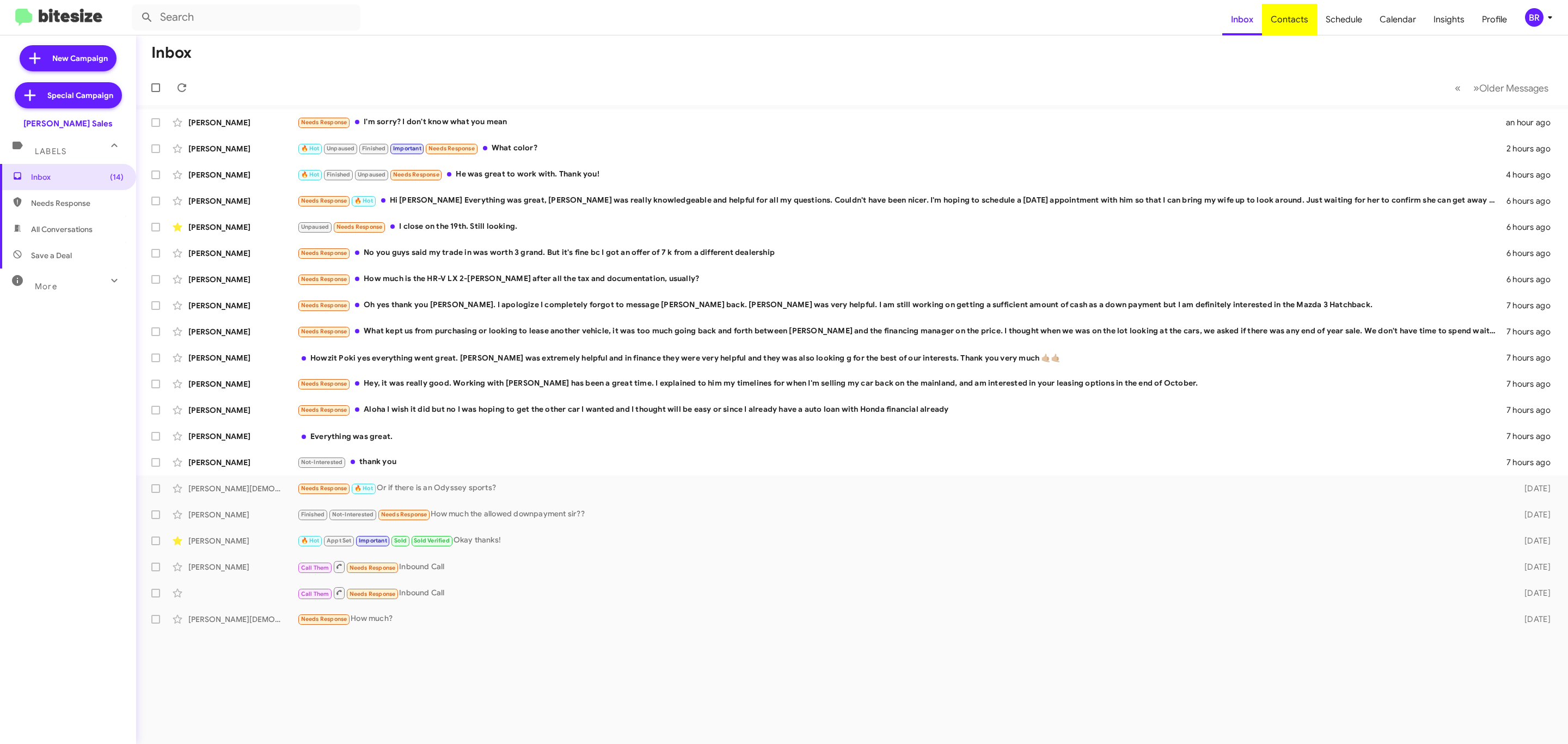
type input "in:groups"
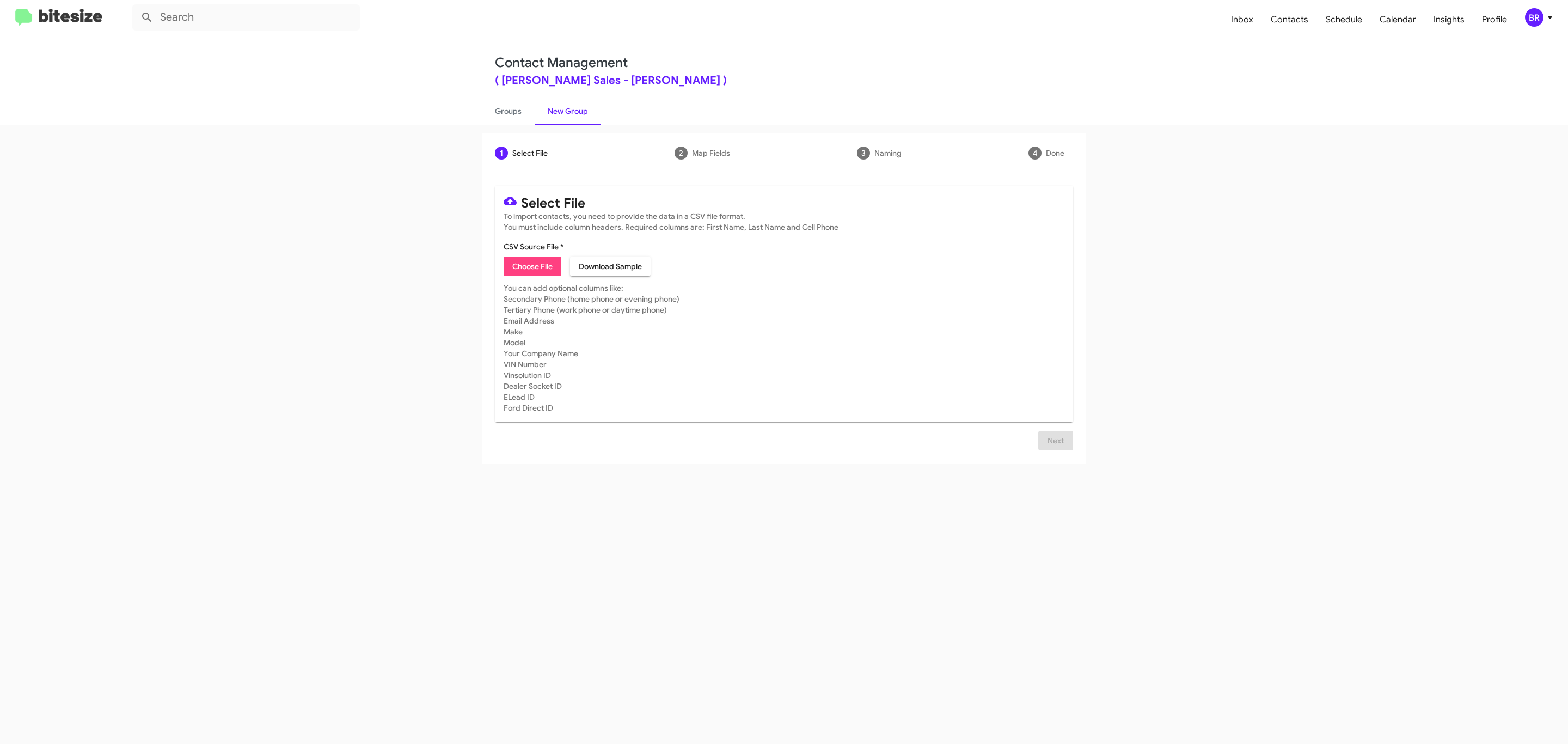
click at [531, 267] on span "Choose File" at bounding box center [532, 267] width 40 height 20
type input "TonyHondaSales_Opt-Out_[DATE]"
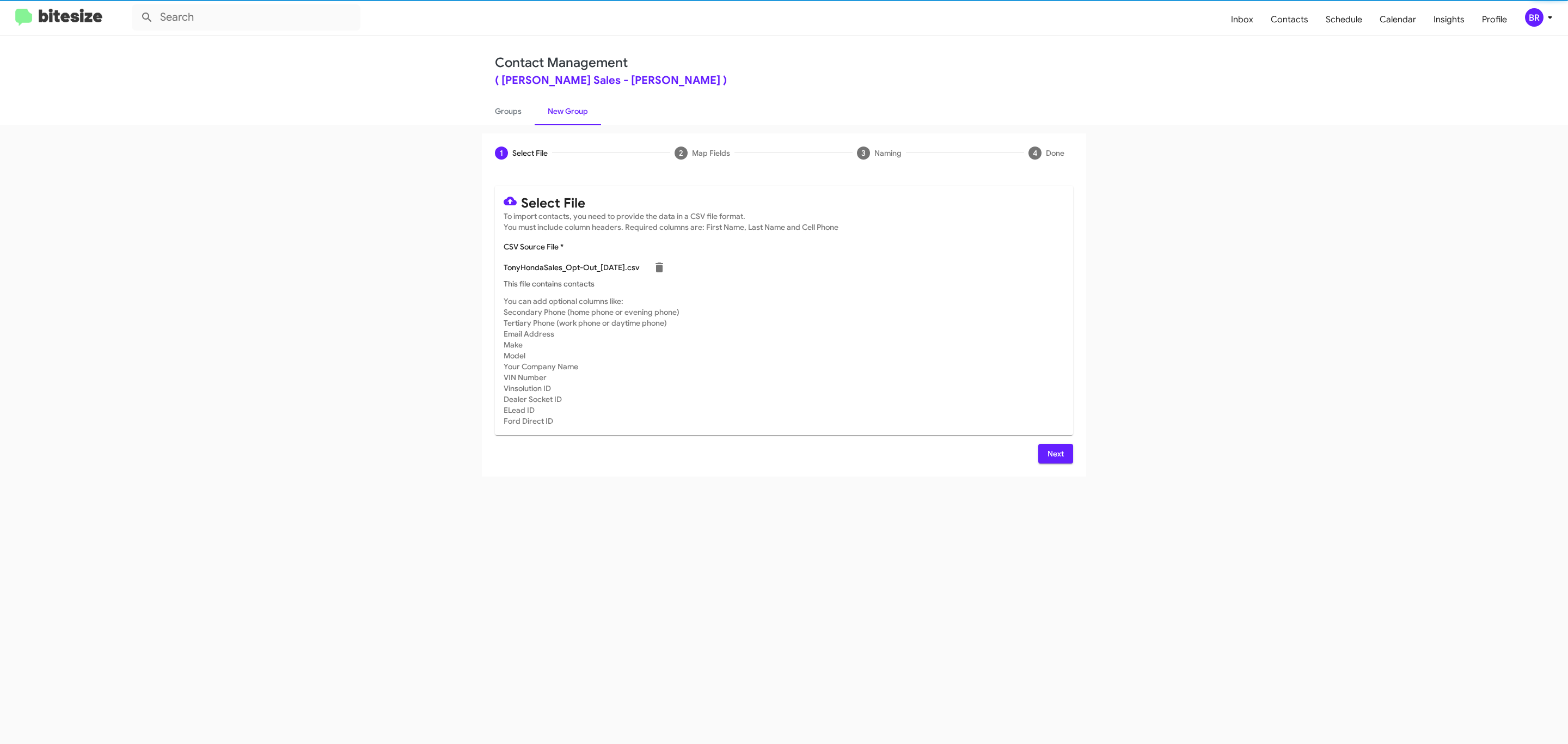
click at [1054, 453] on span "Next" at bounding box center [1055, 454] width 17 height 20
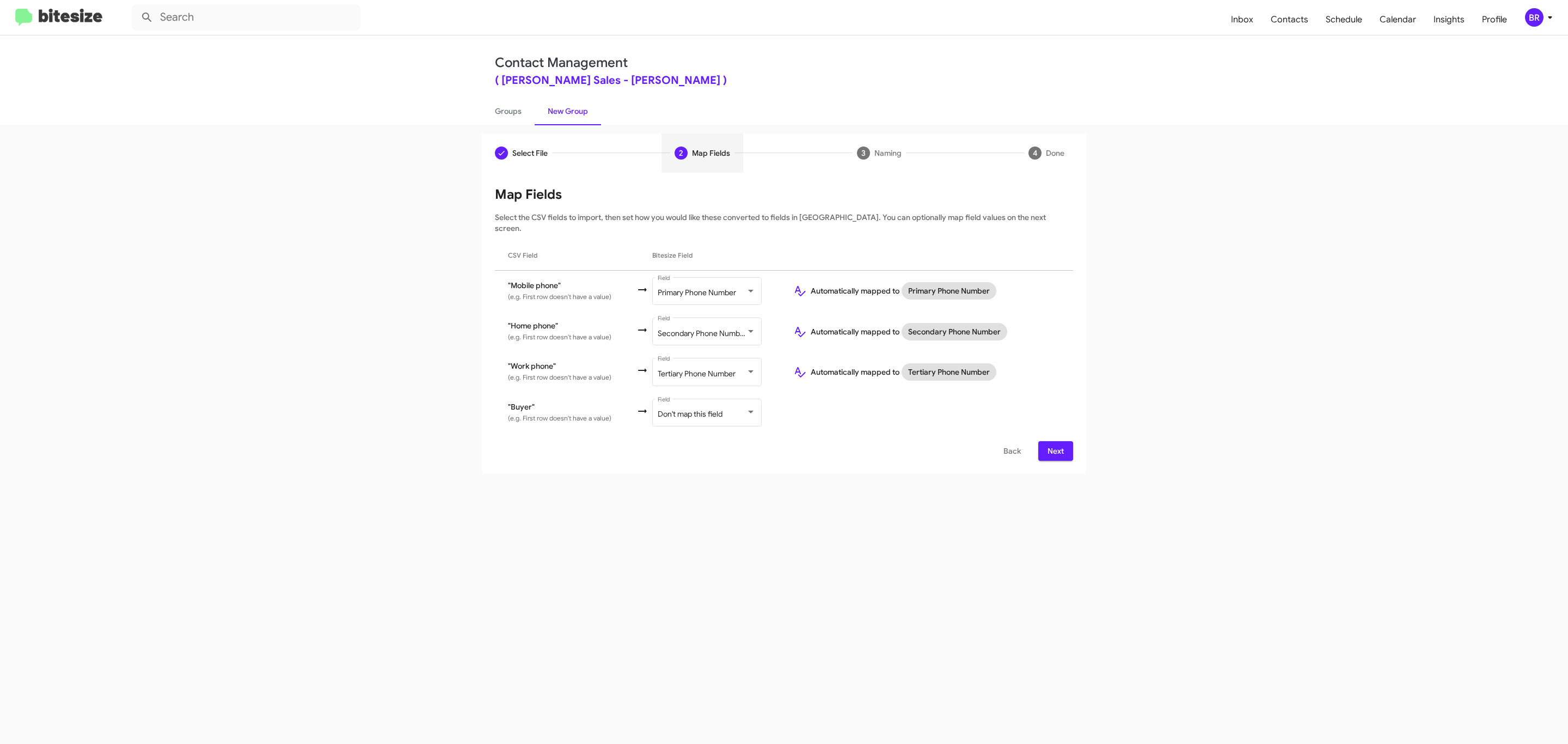
click at [1054, 441] on span "Next" at bounding box center [1055, 451] width 17 height 20
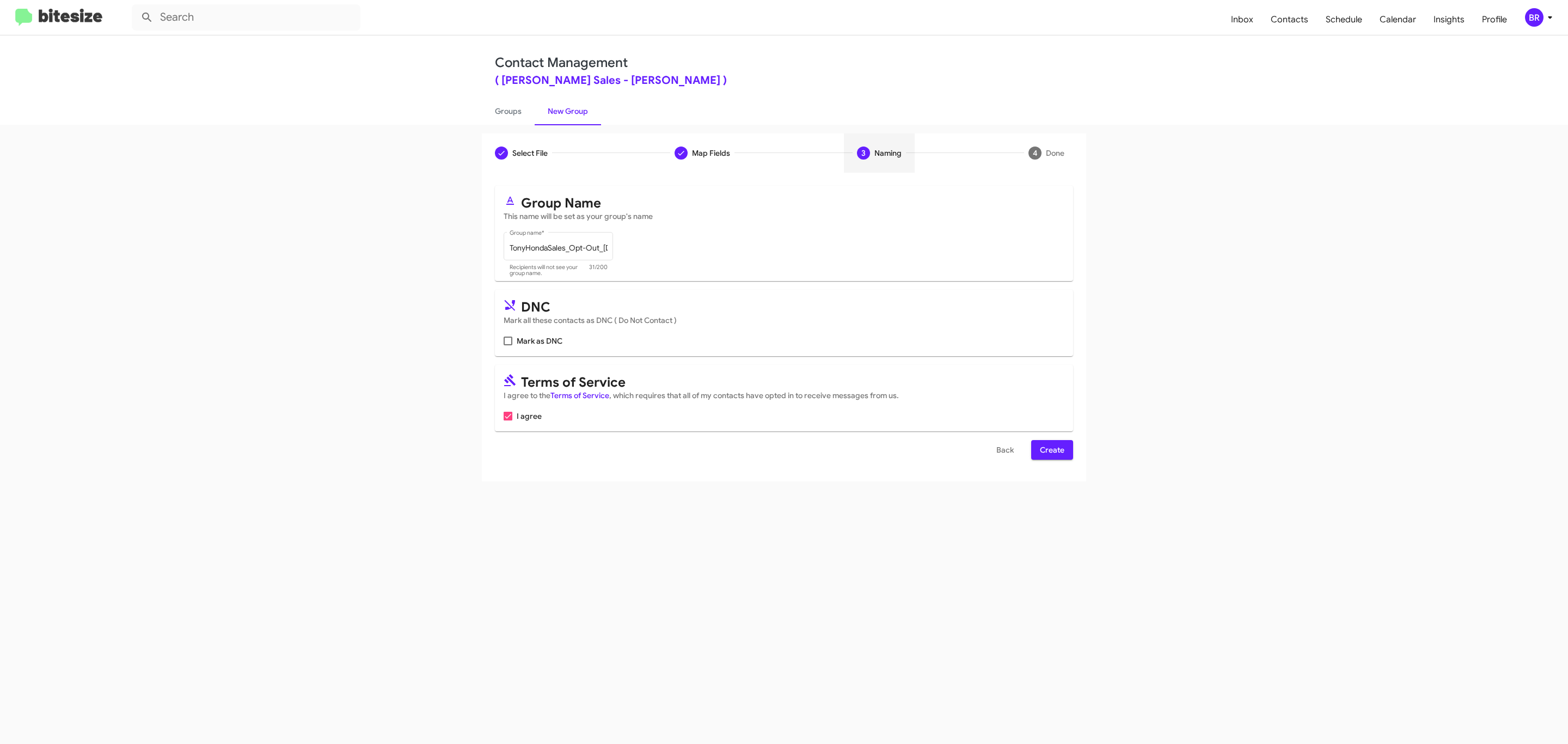
click at [507, 345] on input "Mark as DNC" at bounding box center [507, 345] width 1 height 1
checkbox input "true"
click at [1051, 451] on span "Create" at bounding box center [1052, 450] width 25 height 20
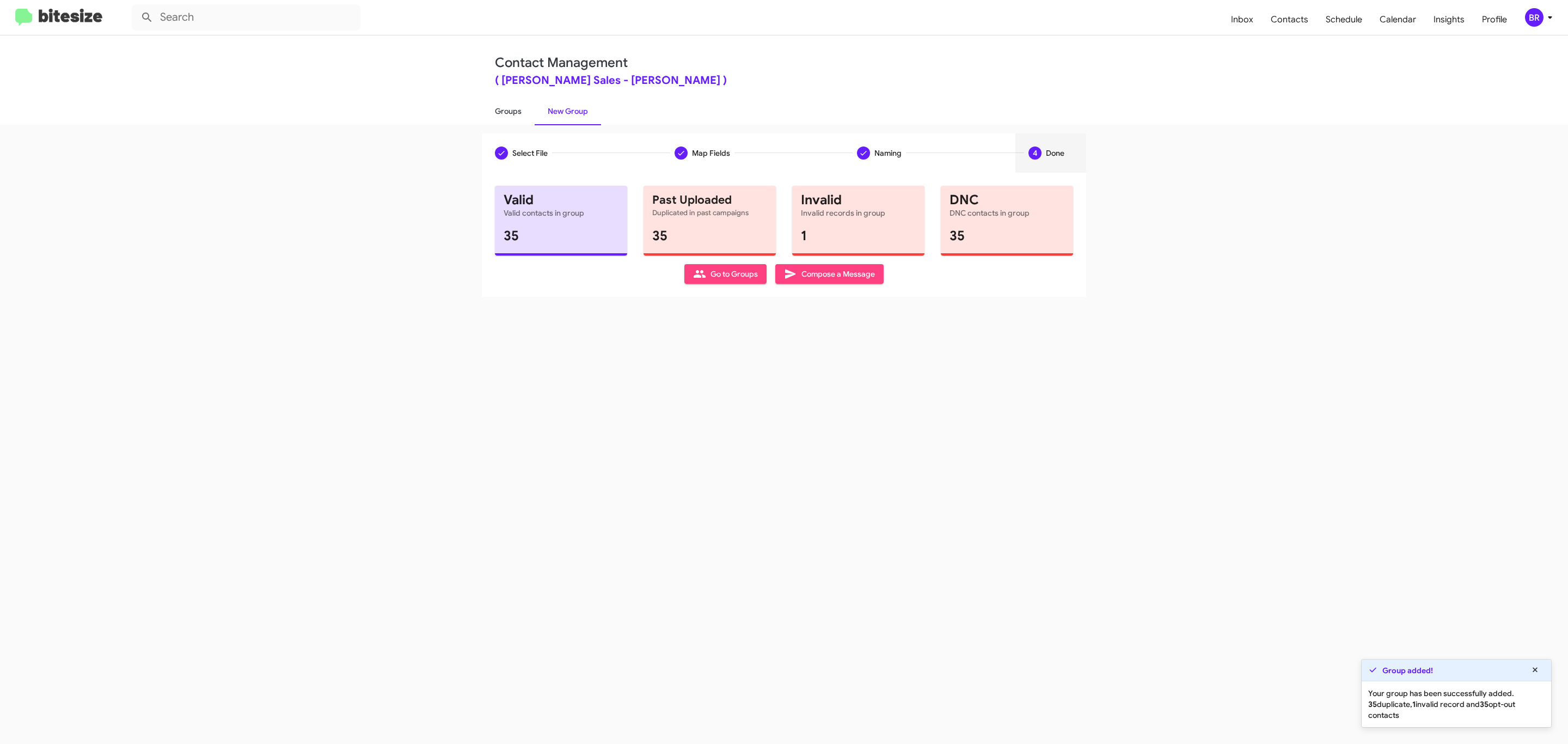
click at [507, 110] on link "Groups" at bounding box center [508, 111] width 53 height 29
type input "in:groups"
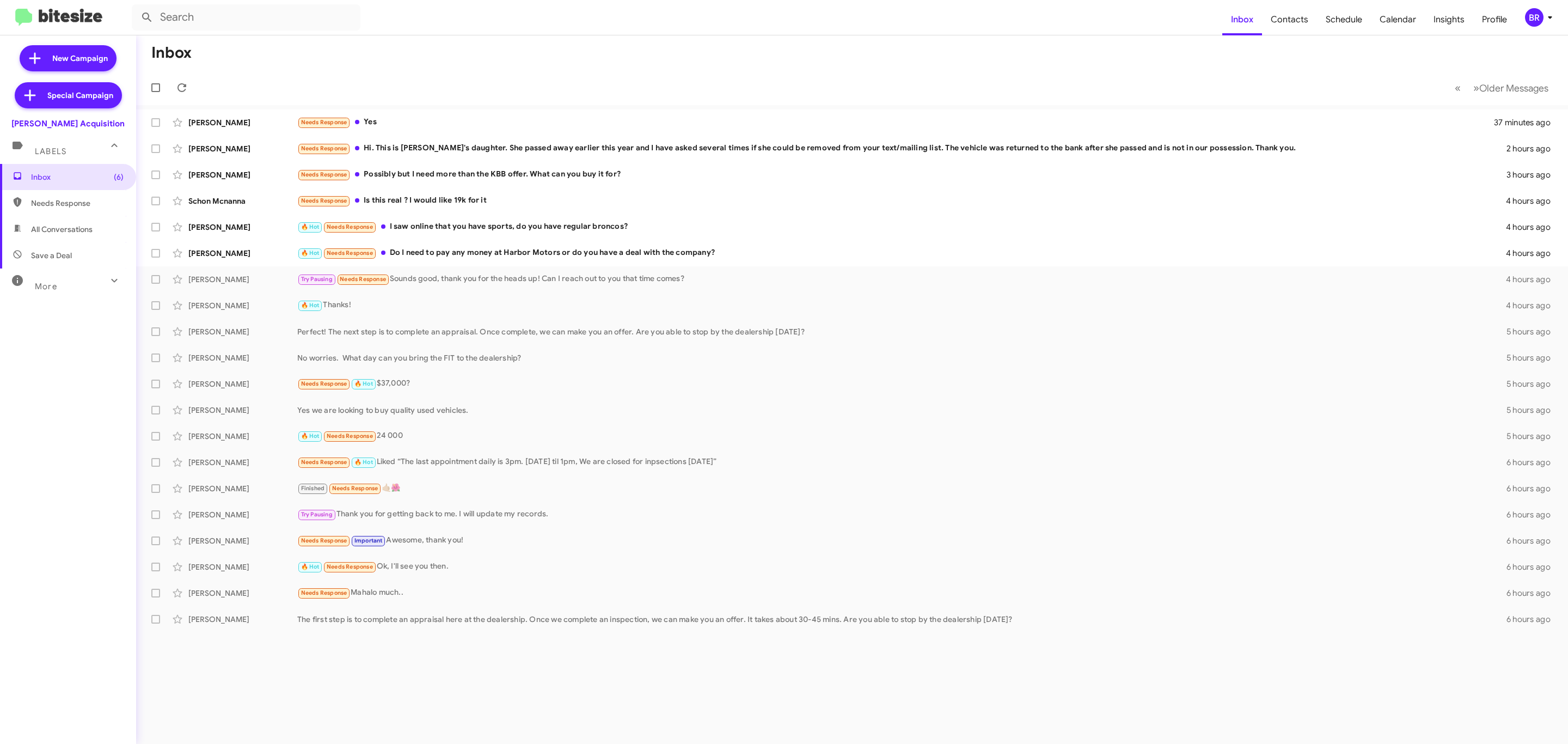
type input "in:groups"
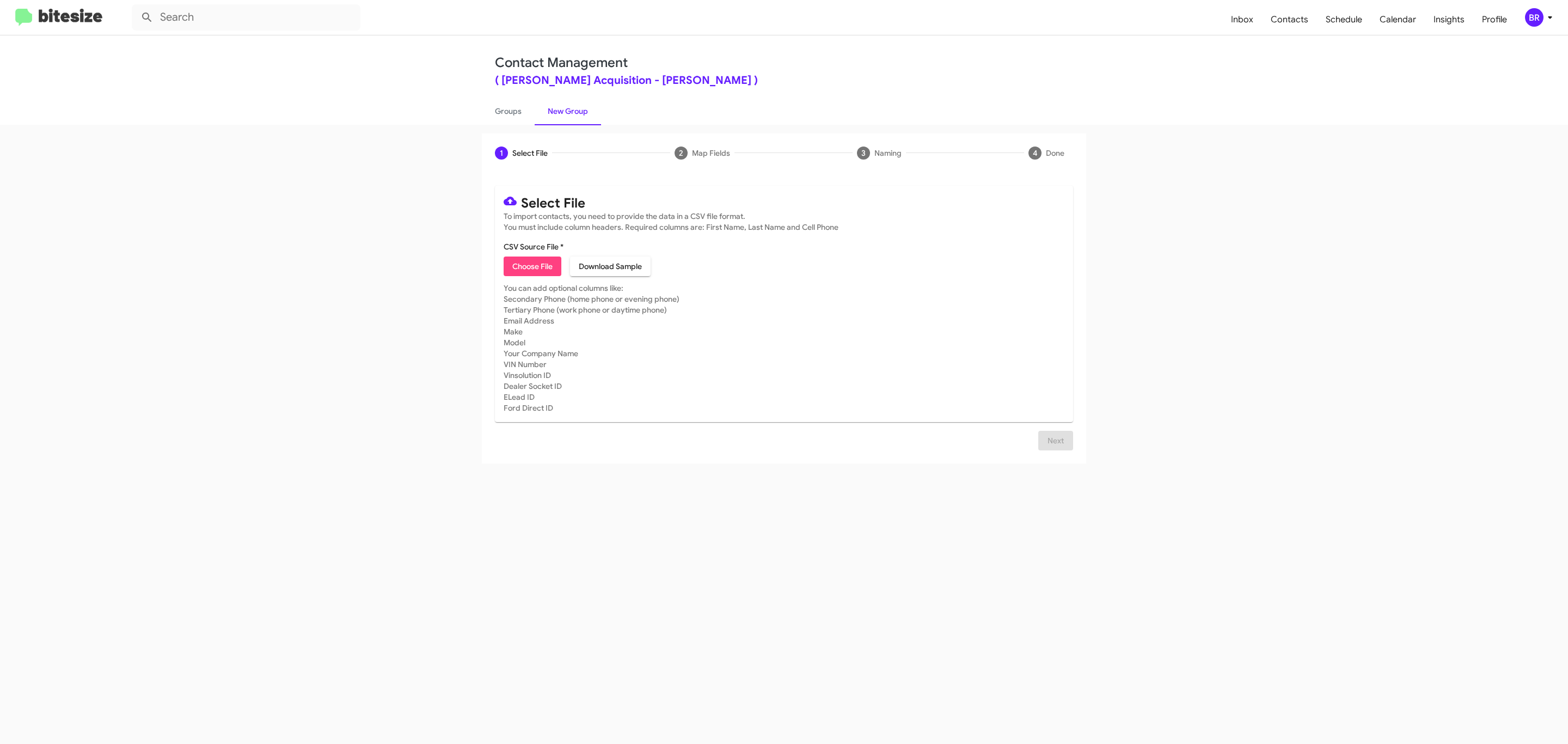
click at [531, 267] on span "Choose File" at bounding box center [532, 267] width 40 height 20
type input "TonyHondaAcqui_Opt-Out_[DATE]"
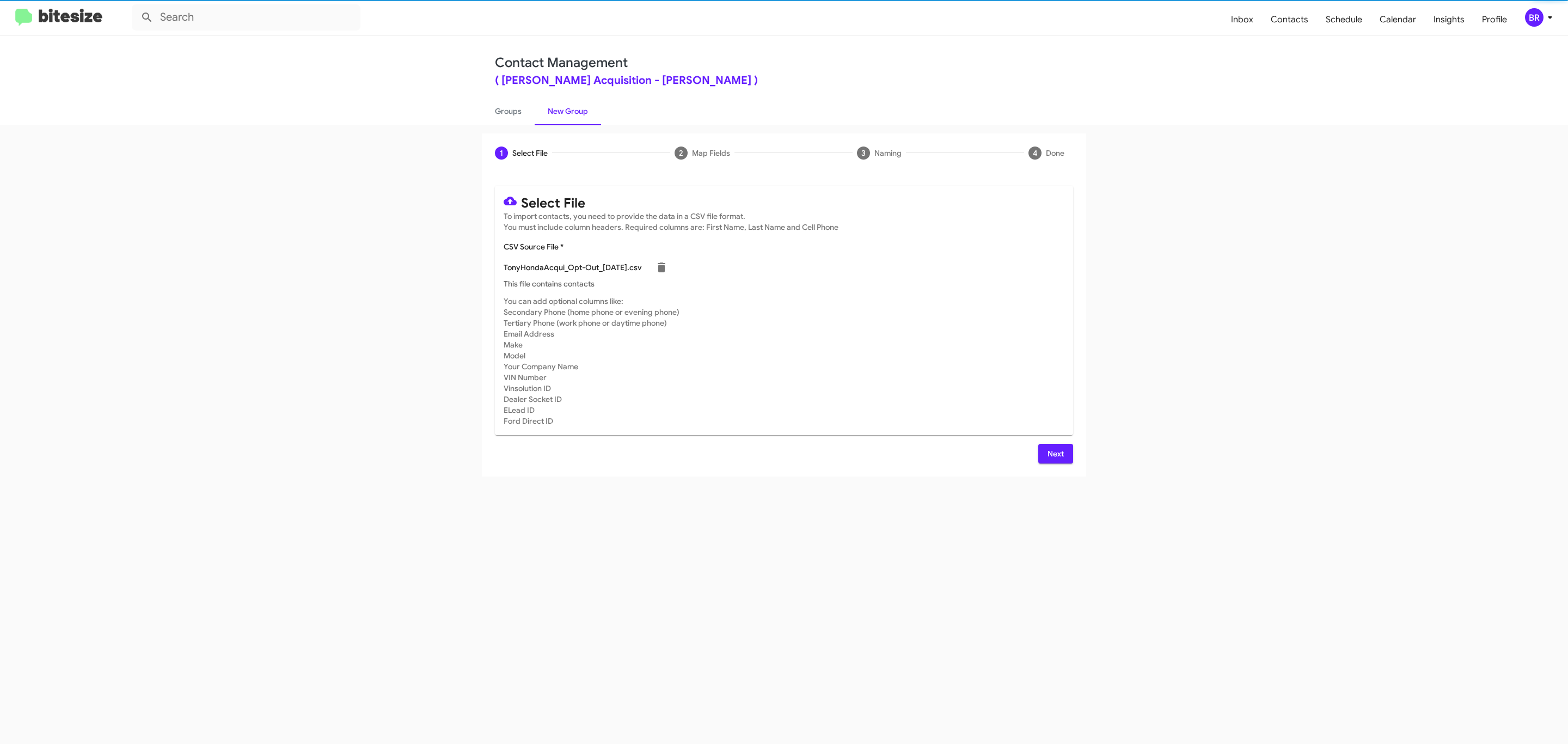
click at [1054, 453] on span "Next" at bounding box center [1055, 454] width 17 height 20
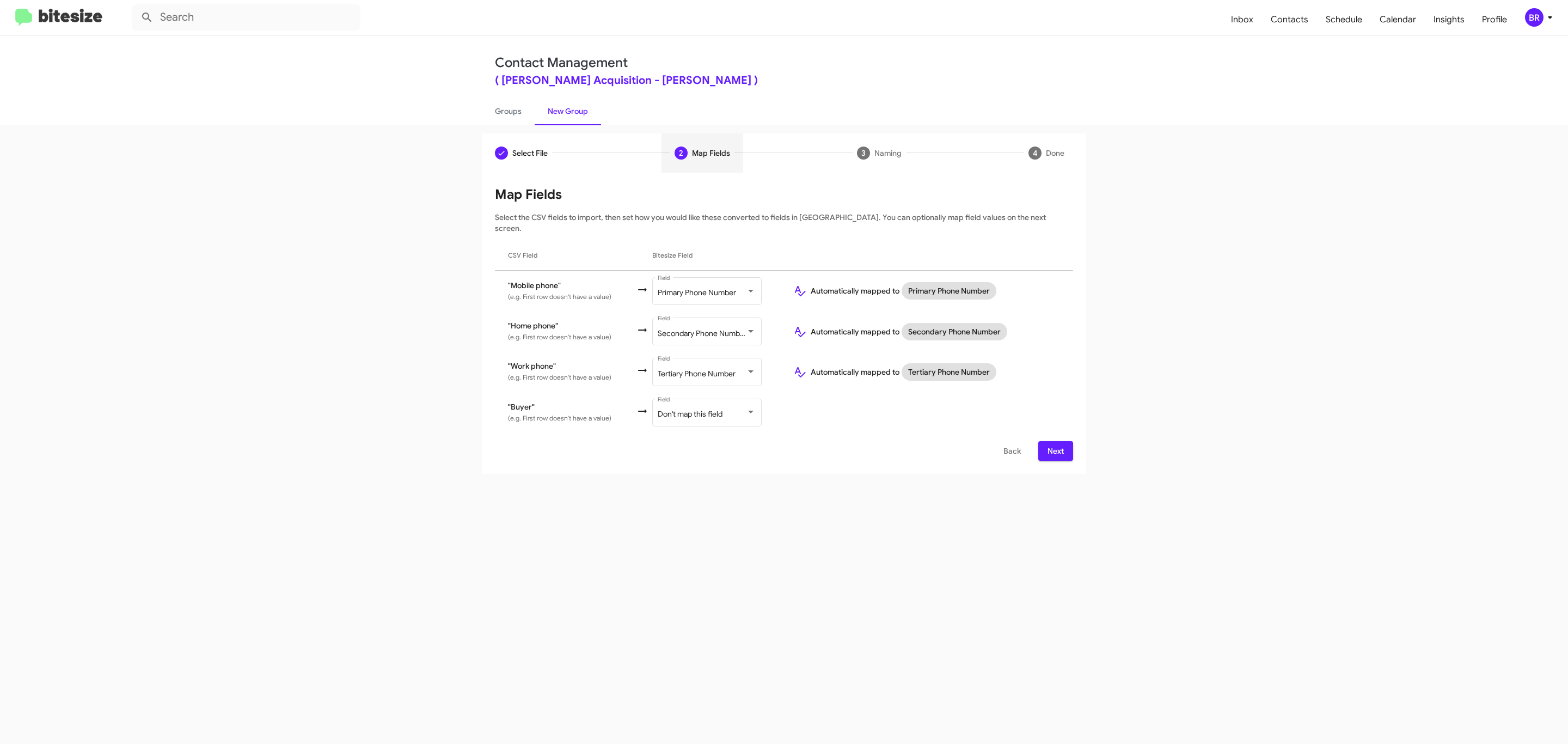
click at [1054, 441] on span "Next" at bounding box center [1055, 451] width 17 height 20
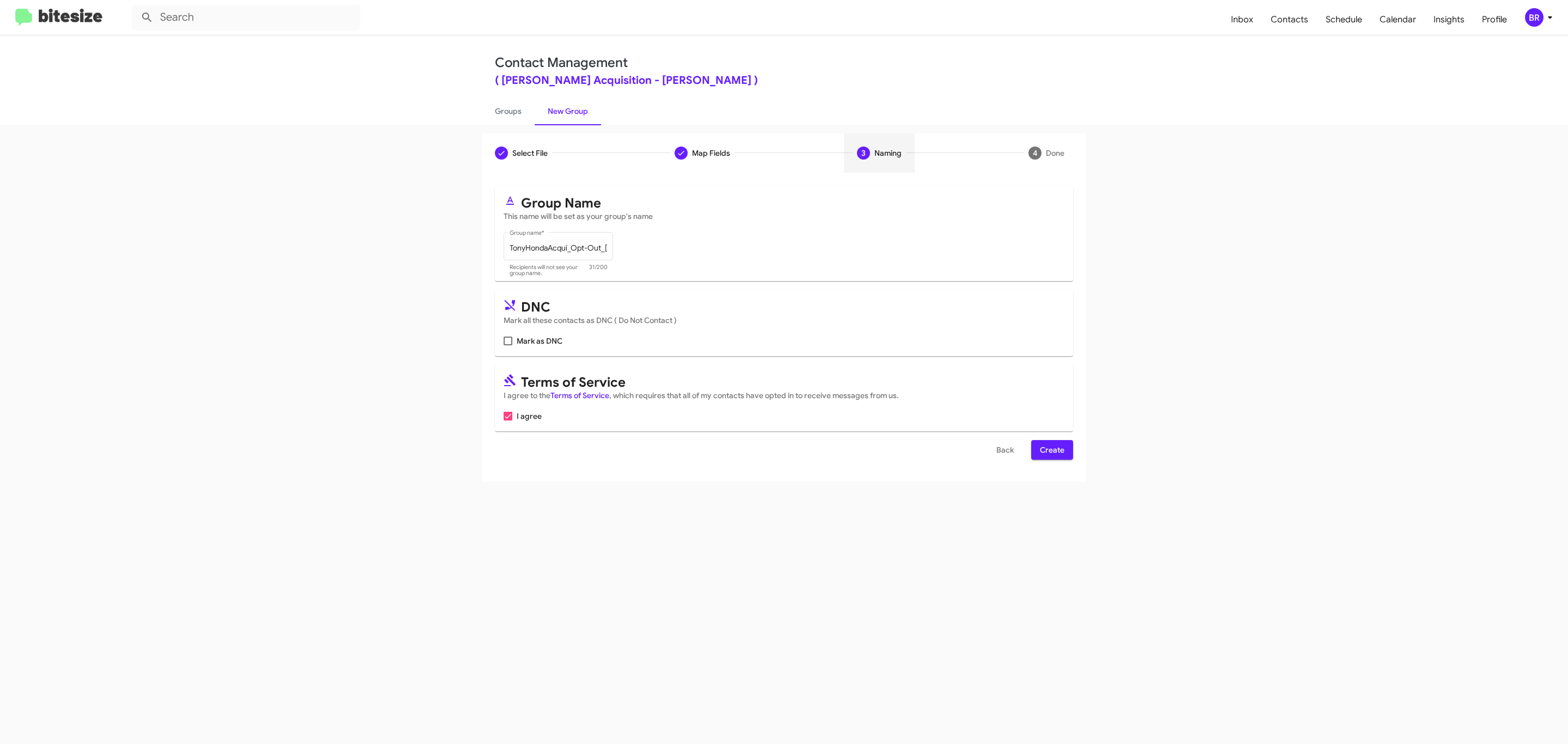
click at [507, 345] on input "Mark as DNC" at bounding box center [507, 345] width 1 height 1
checkbox input "true"
click at [1051, 451] on span "Create" at bounding box center [1052, 450] width 25 height 20
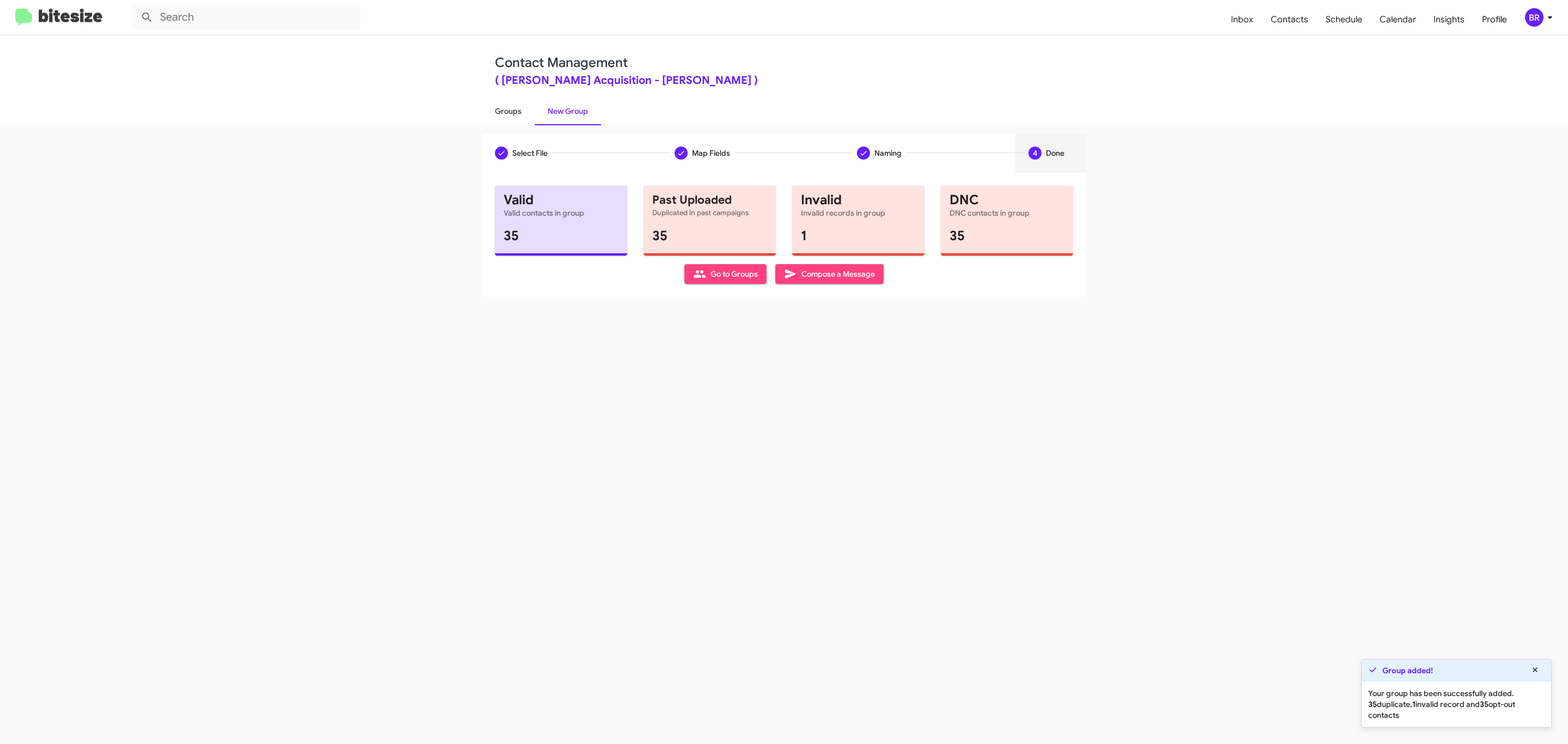
click at [507, 110] on link "Groups" at bounding box center [508, 111] width 53 height 29
type input "in:groups"
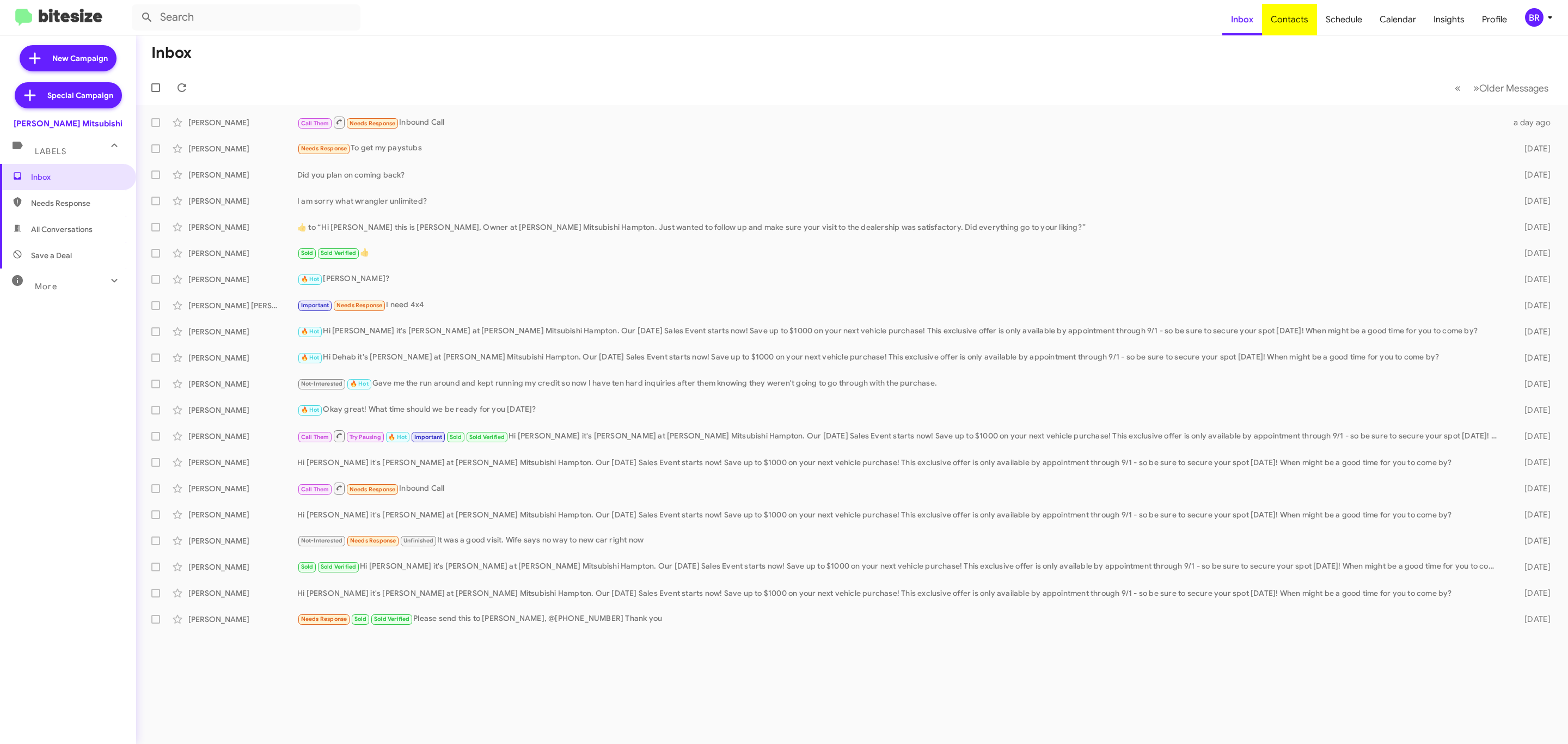
type input "in:groups"
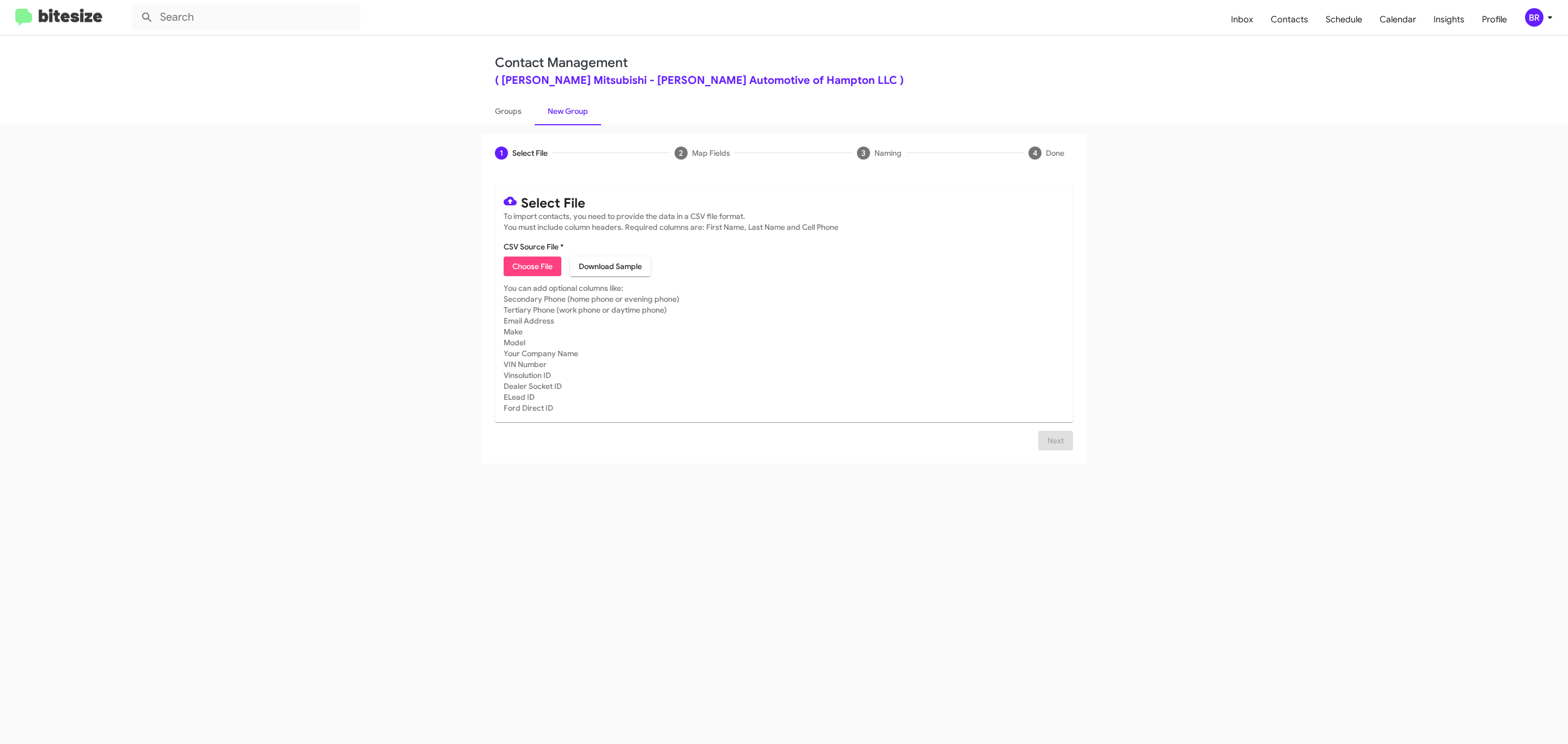
click at [531, 267] on span "Choose File" at bounding box center [532, 267] width 40 height 20
type input "BanisterMitsu_Opt-Out_[DATE]"
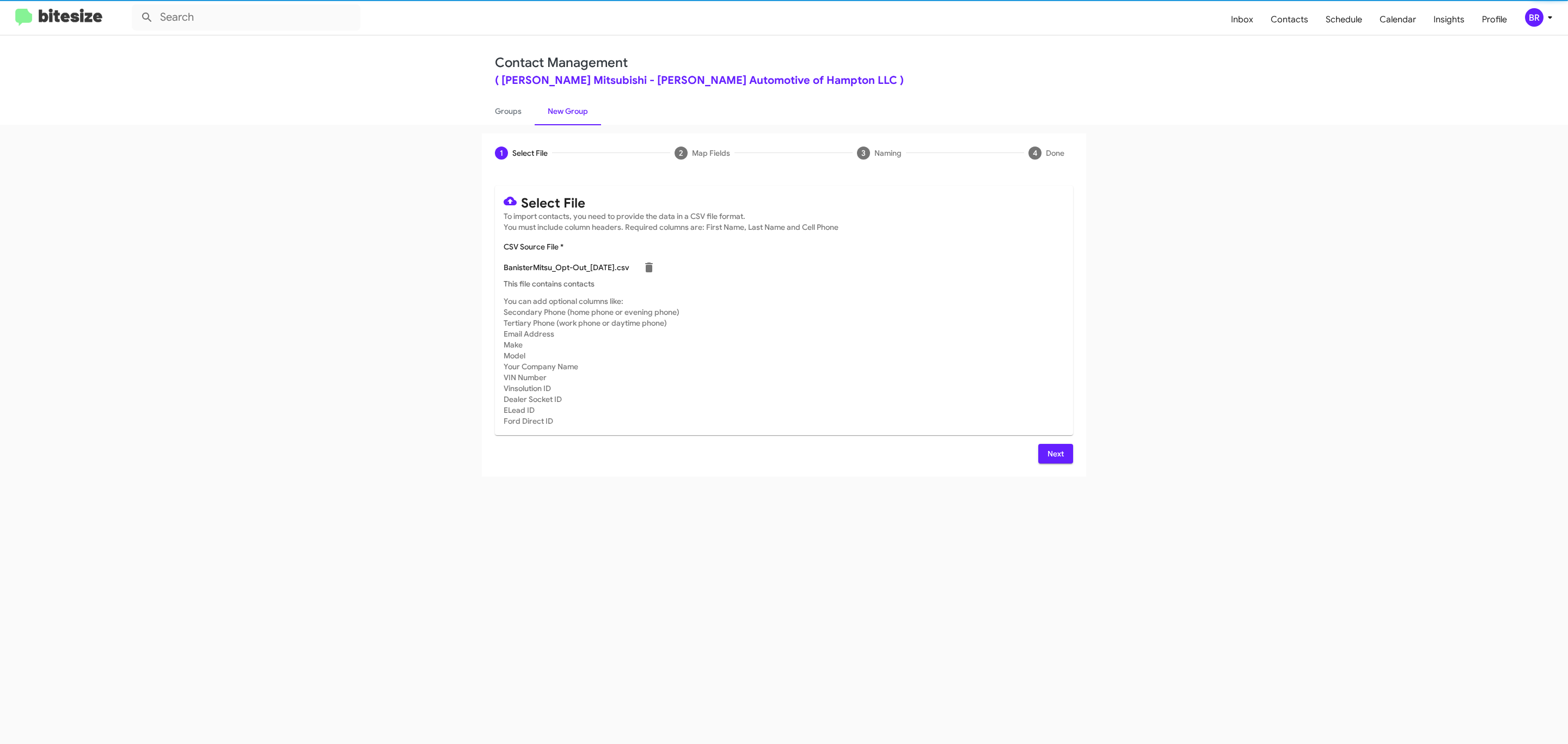
click at [1054, 453] on span "Next" at bounding box center [1055, 454] width 17 height 20
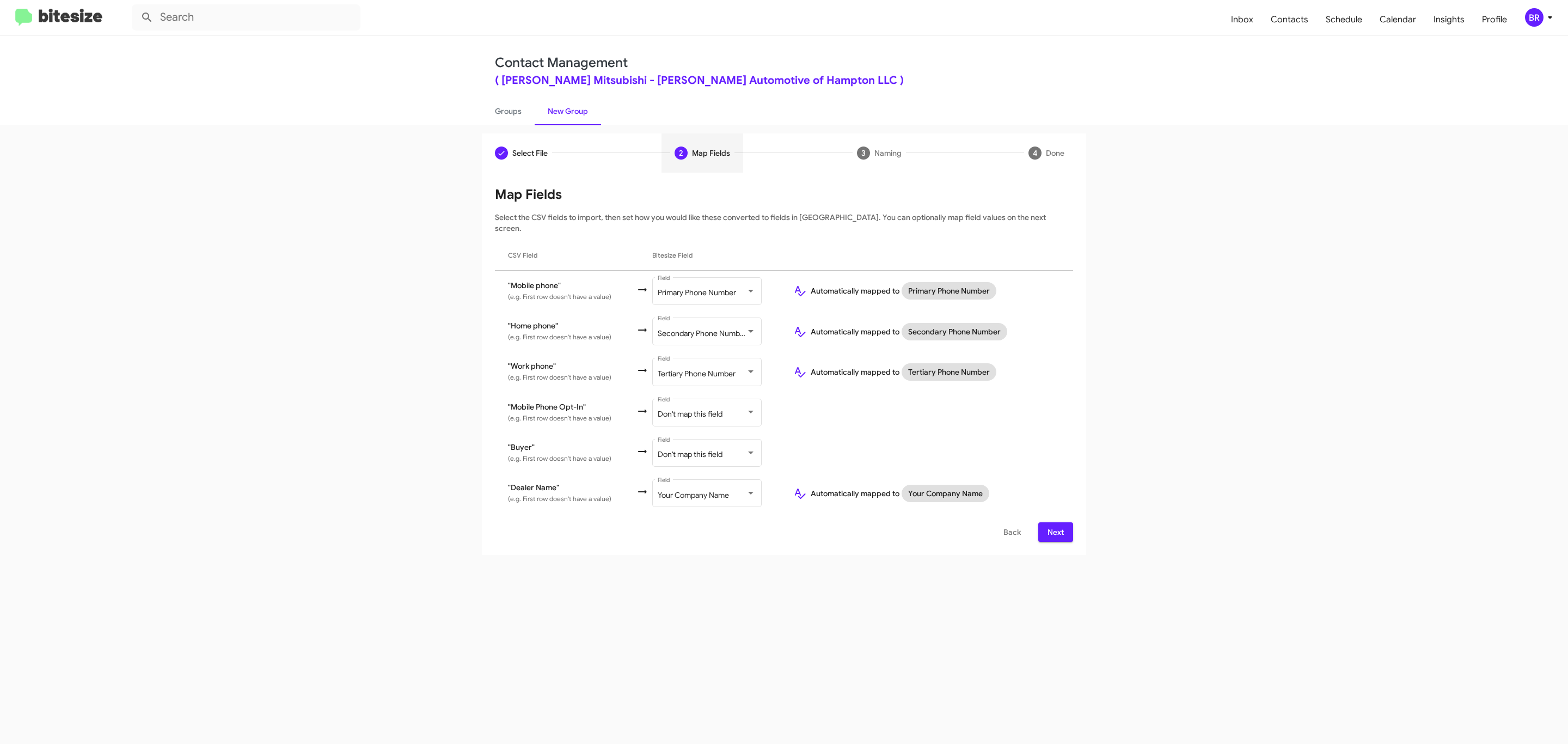
click at [1054, 522] on span "Next" at bounding box center [1055, 532] width 17 height 20
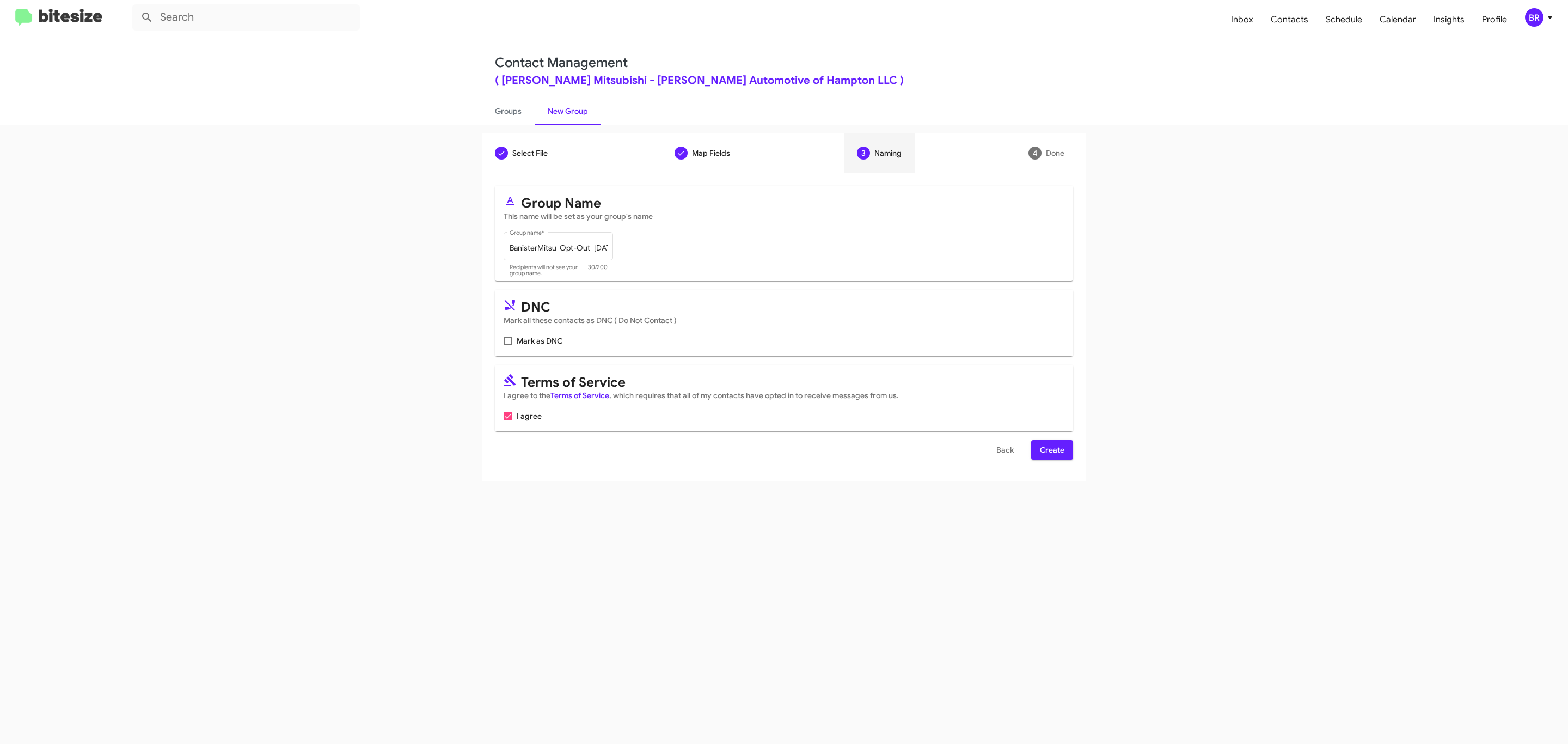
click at [507, 345] on input "Mark as DNC" at bounding box center [507, 345] width 1 height 1
checkbox input "true"
click at [1051, 451] on span "Create" at bounding box center [1052, 450] width 25 height 20
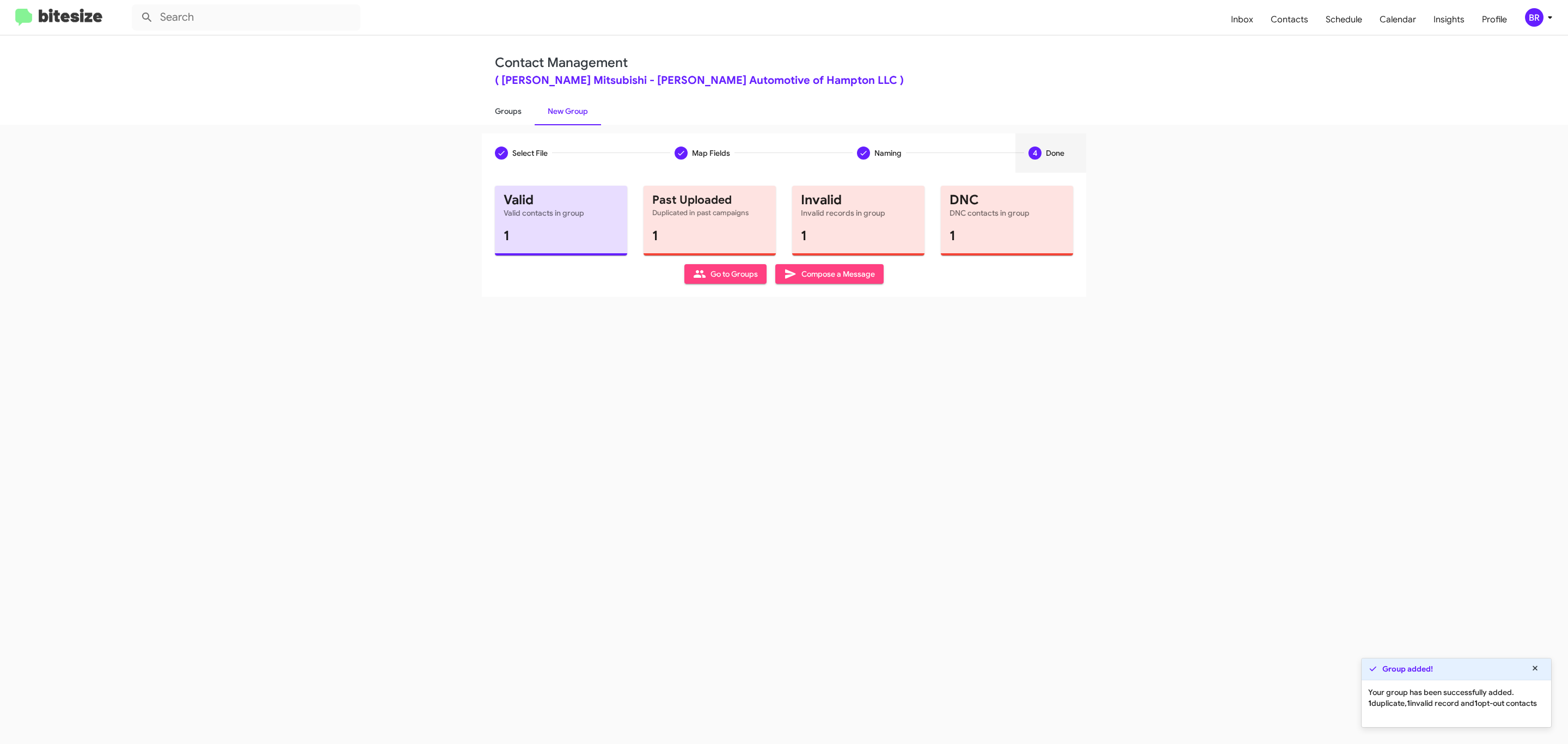
click at [507, 110] on link "Groups" at bounding box center [508, 111] width 53 height 29
type input "in:groups"
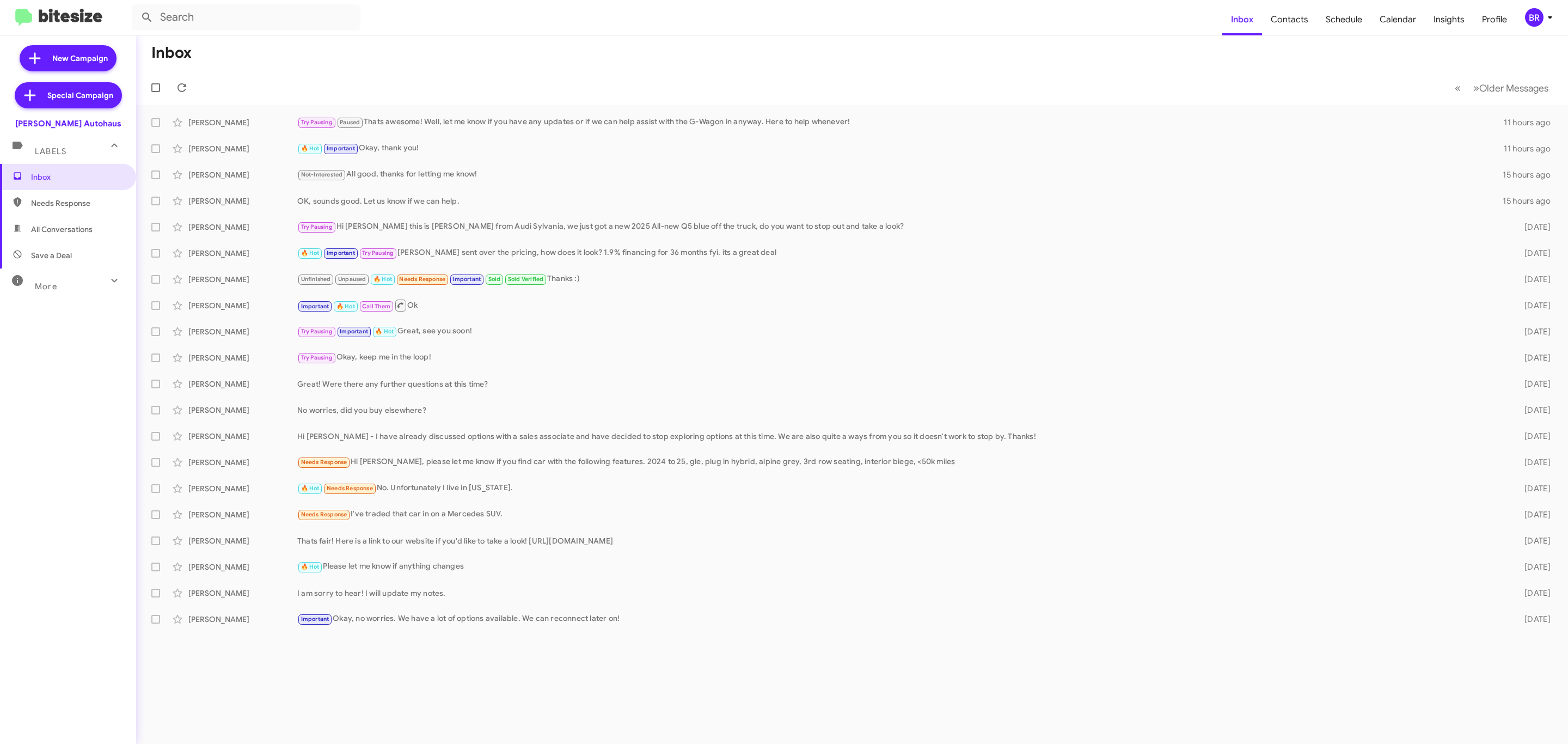
type input "in:groups"
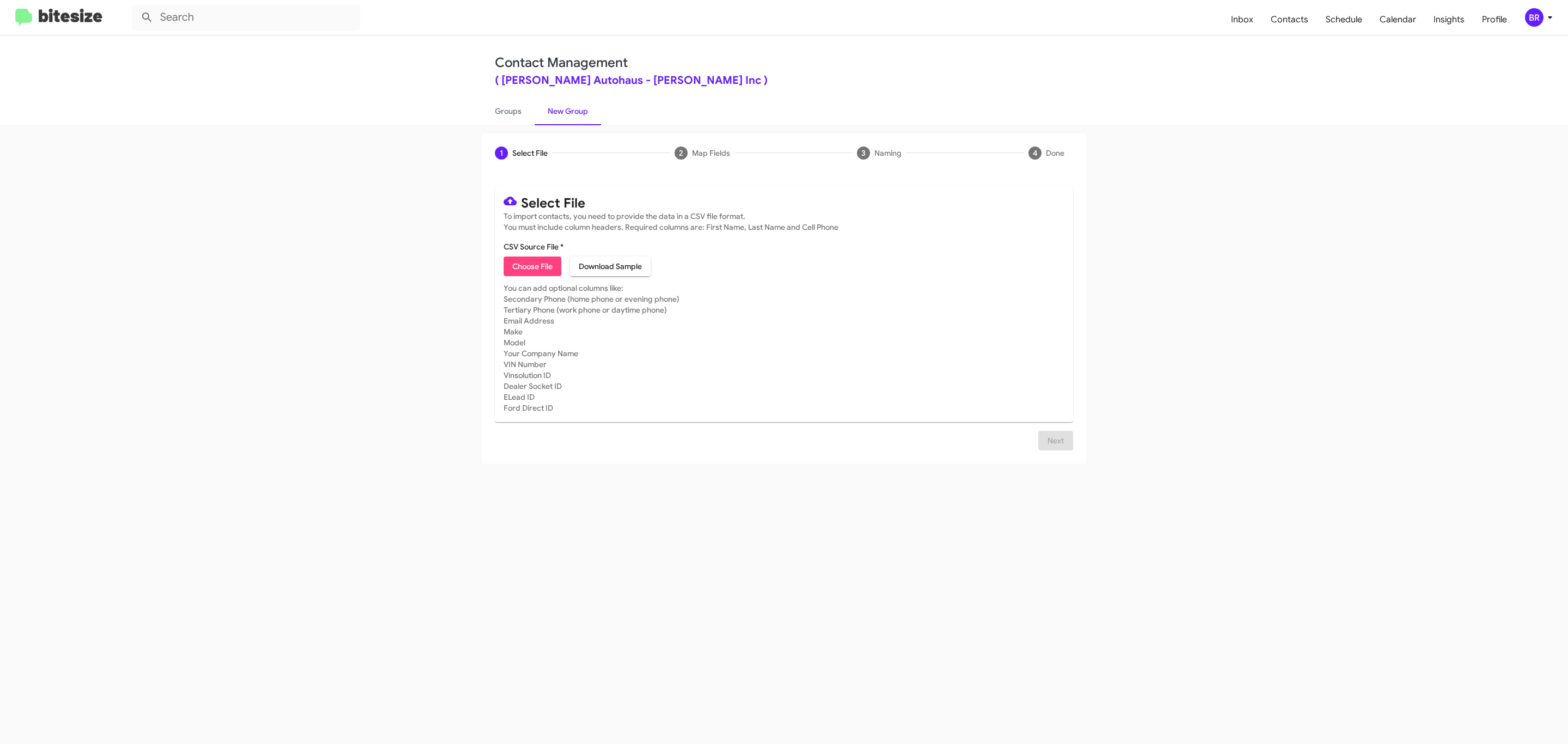
click at [531, 267] on span "Choose File" at bounding box center [532, 267] width 40 height 20
type input "VinDev_Opt-Out_09-10-25"
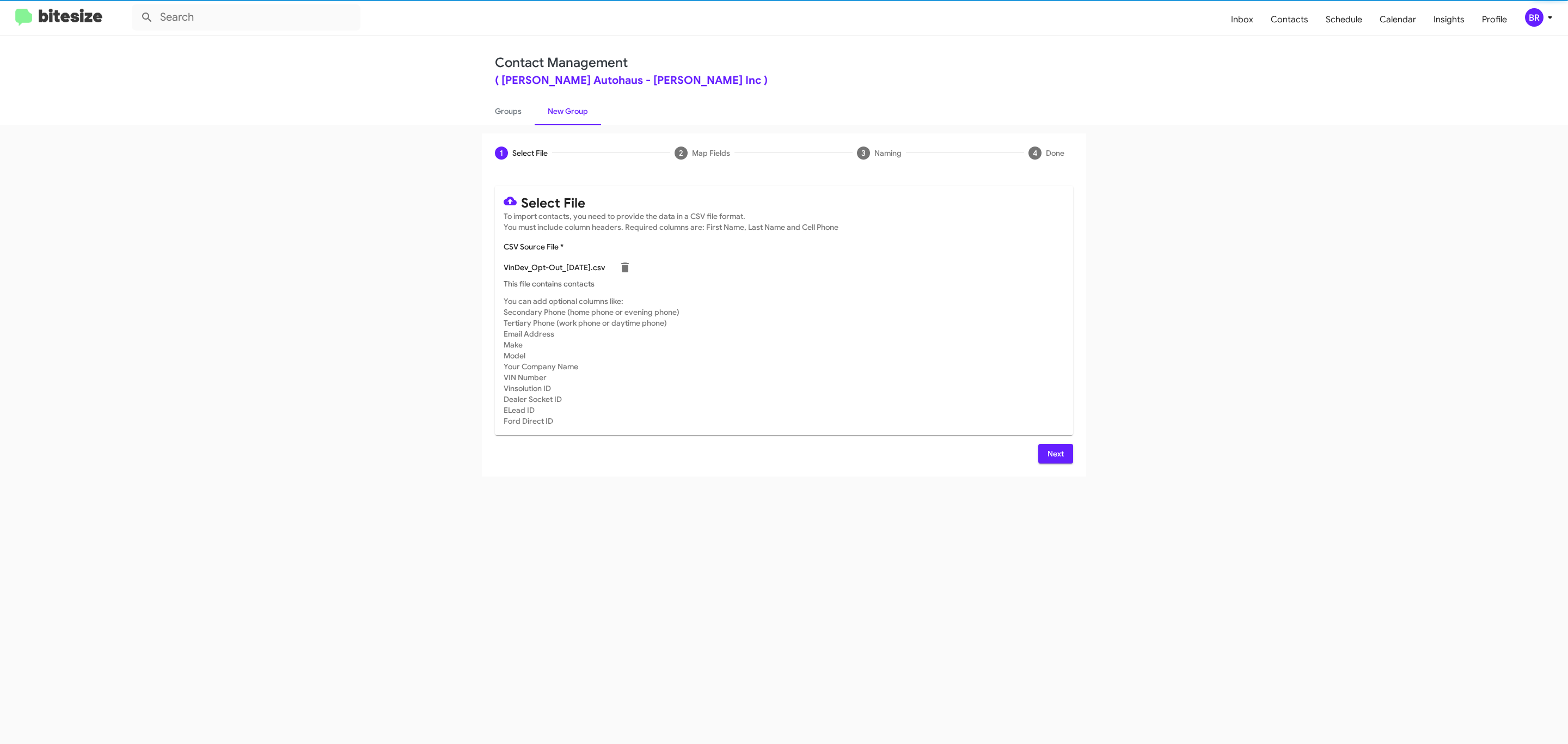
click at [1054, 453] on span "Next" at bounding box center [1055, 454] width 17 height 20
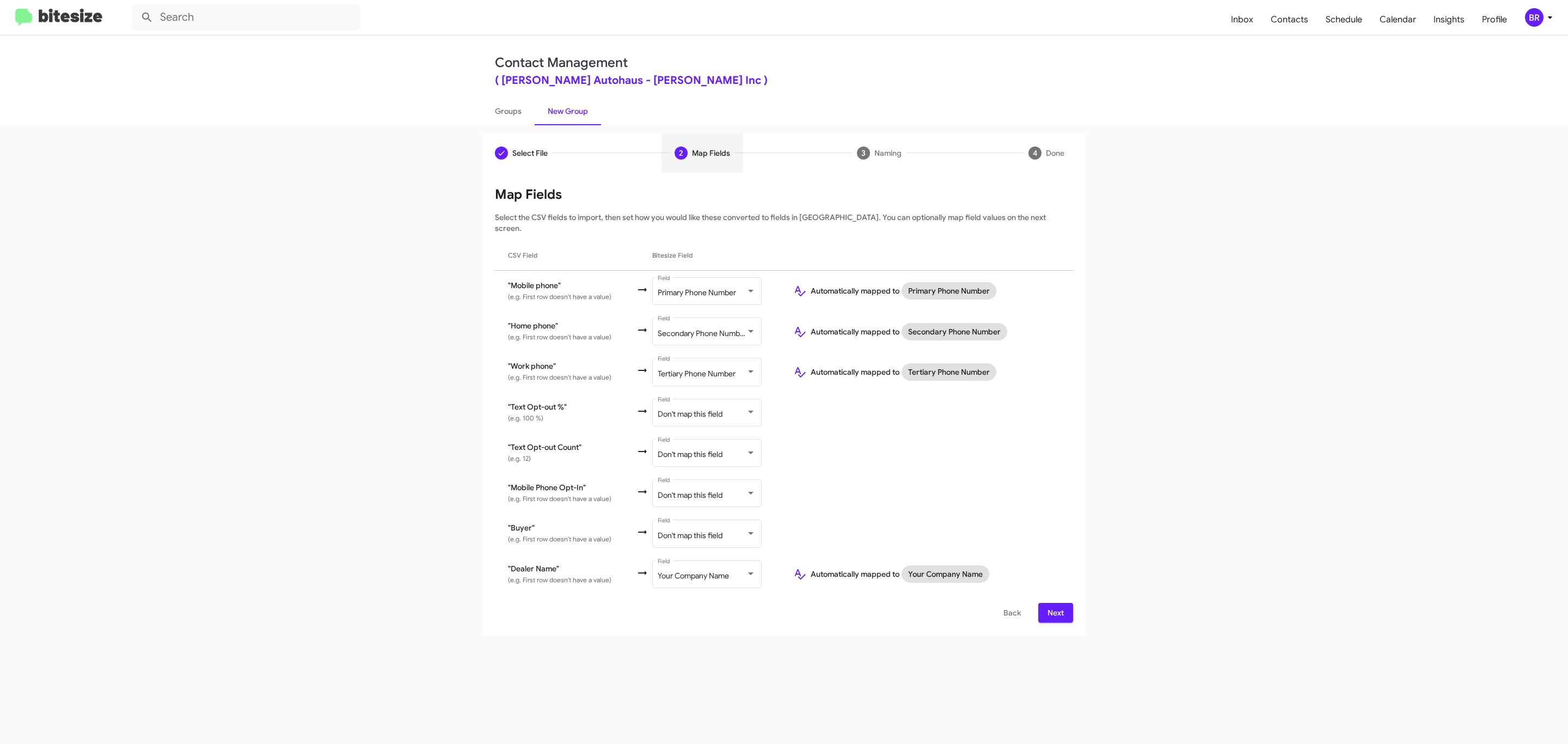
click at [1054, 603] on span "Next" at bounding box center [1055, 613] width 17 height 20
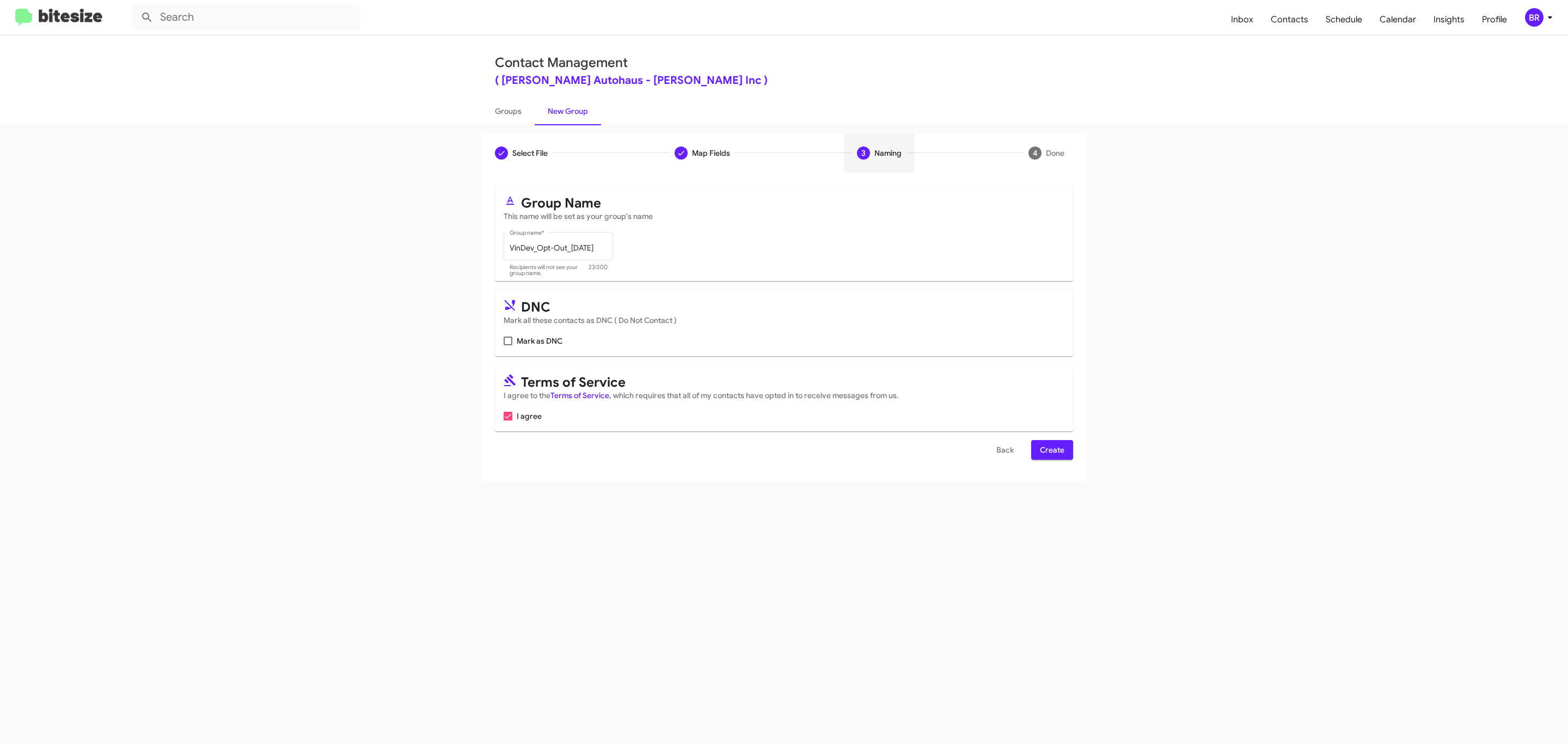
click at [507, 345] on input "Mark as DNC" at bounding box center [507, 345] width 1 height 1
checkbox input "true"
click at [1051, 451] on span "Create" at bounding box center [1052, 450] width 25 height 20
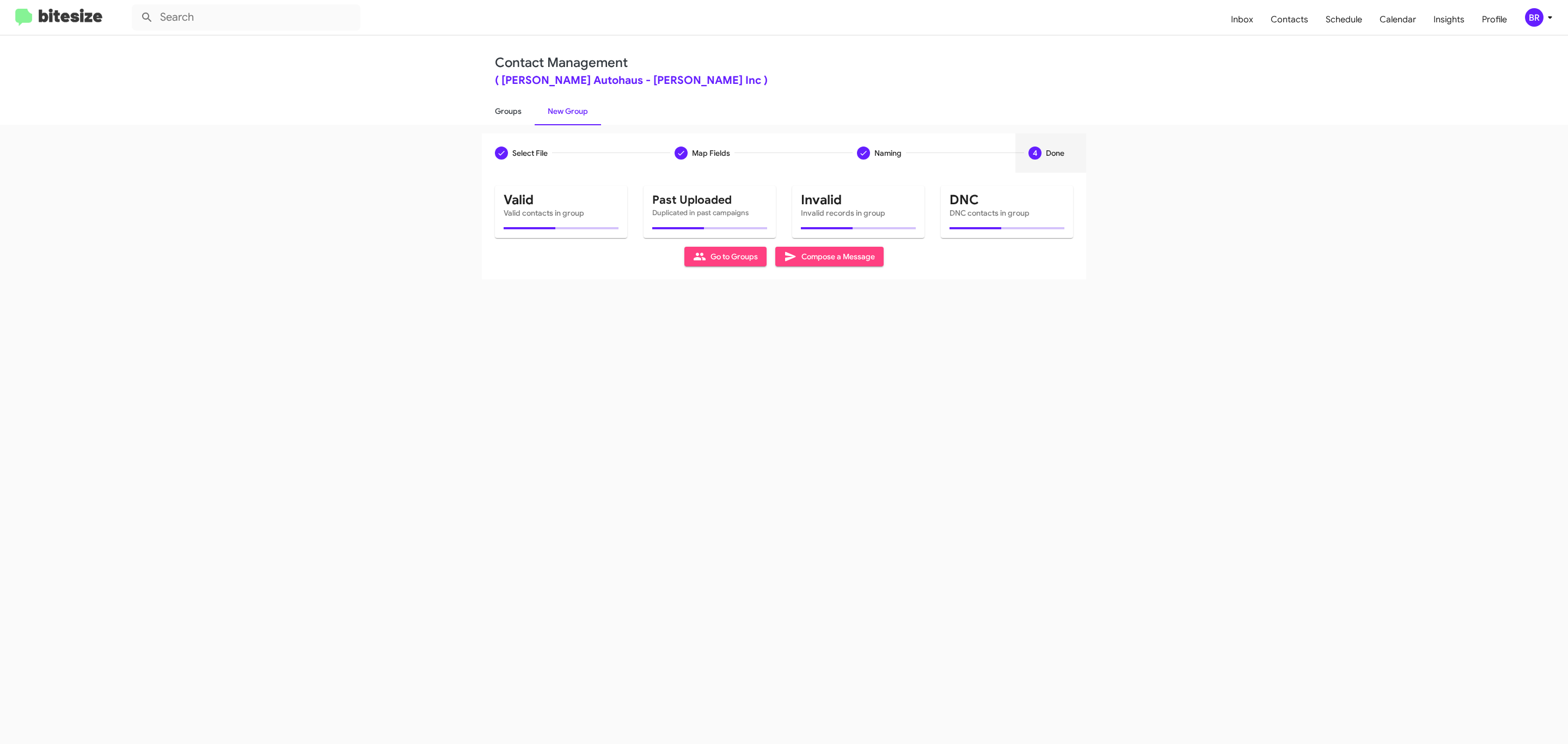
click at [507, 110] on link "Groups" at bounding box center [508, 111] width 53 height 29
type input "in:groups"
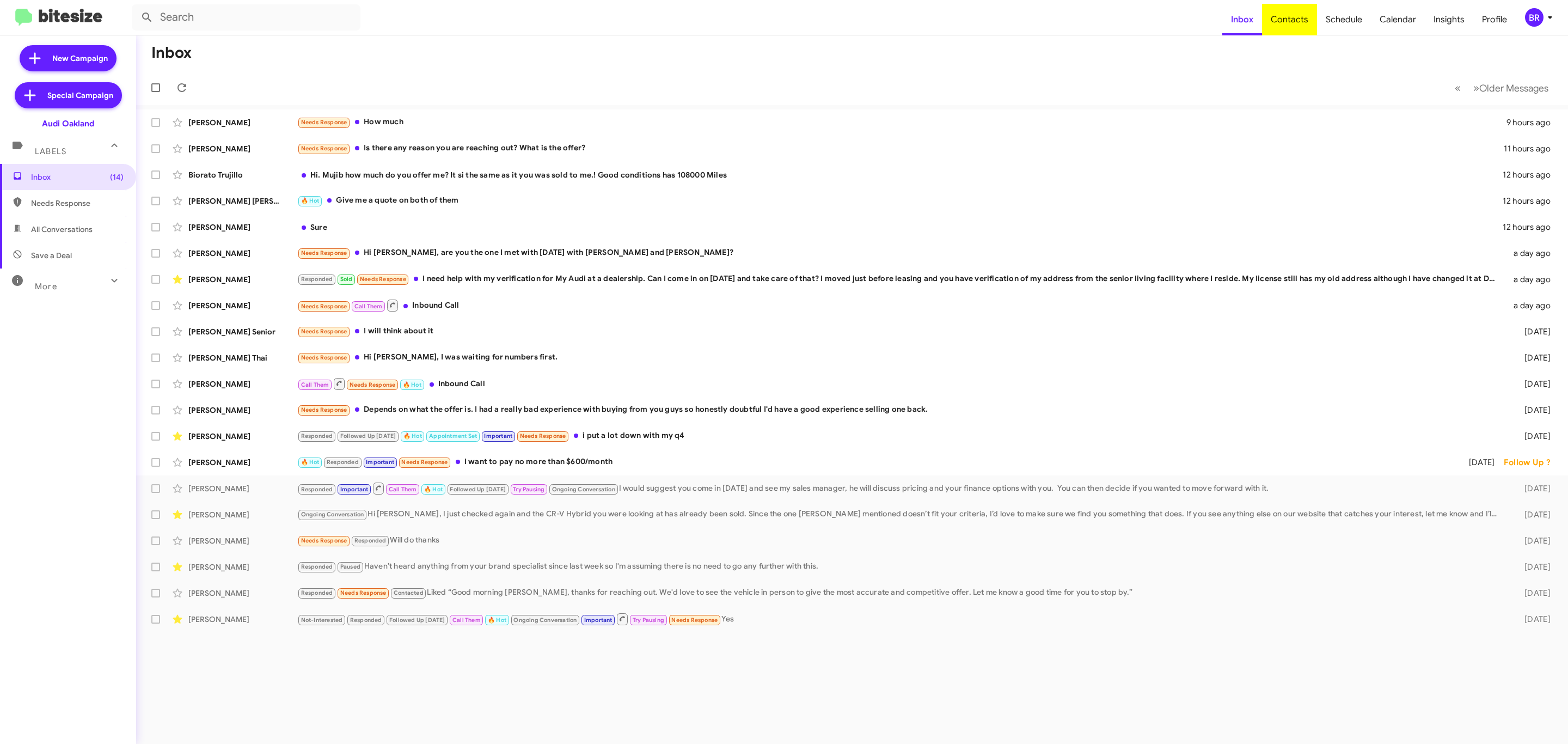
type input "in:groups"
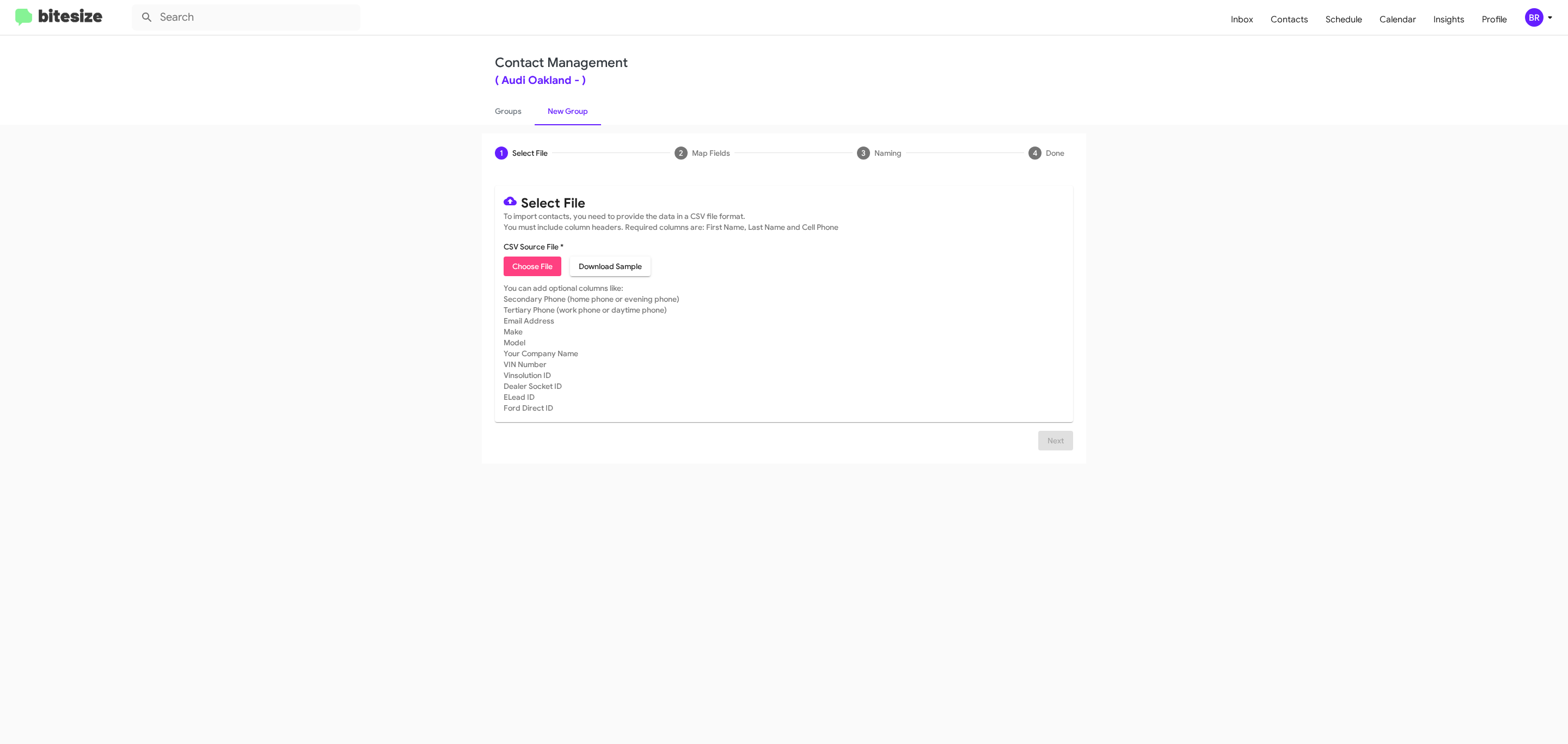
click at [531, 267] on span "Choose File" at bounding box center [532, 267] width 40 height 20
type input "Audi Oakland"
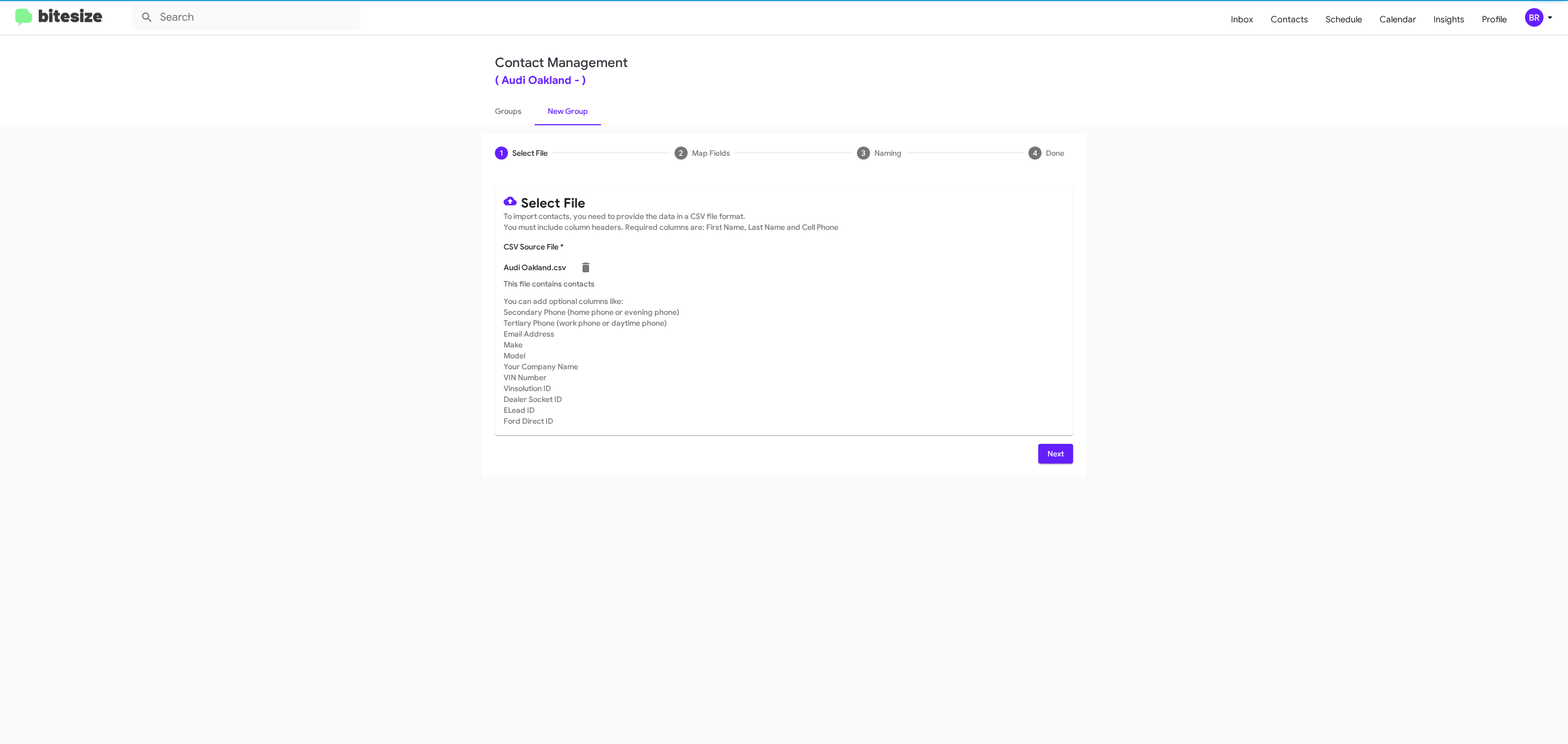
click at [1054, 453] on span "Next" at bounding box center [1055, 454] width 17 height 20
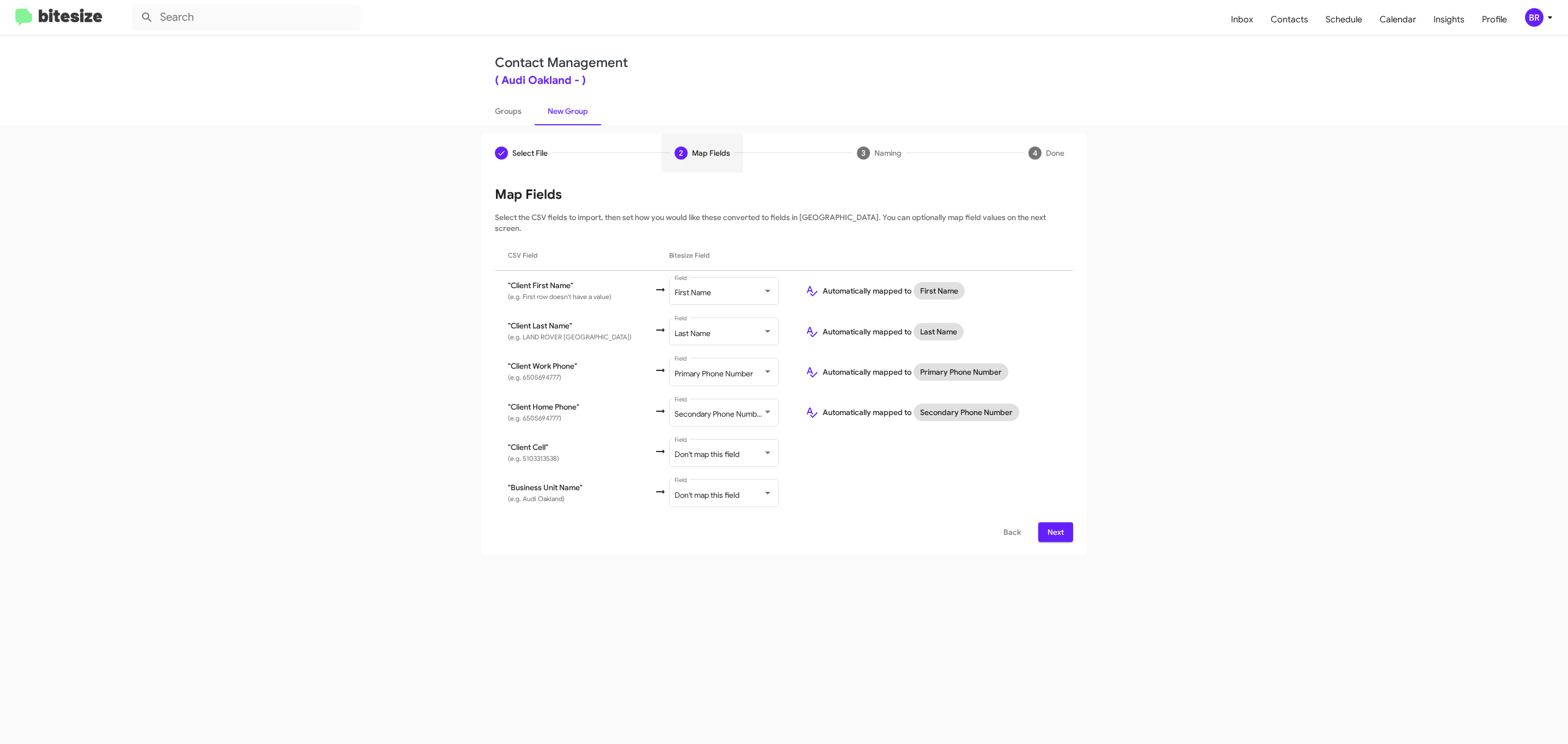
click at [1054, 522] on span "Next" at bounding box center [1055, 532] width 17 height 20
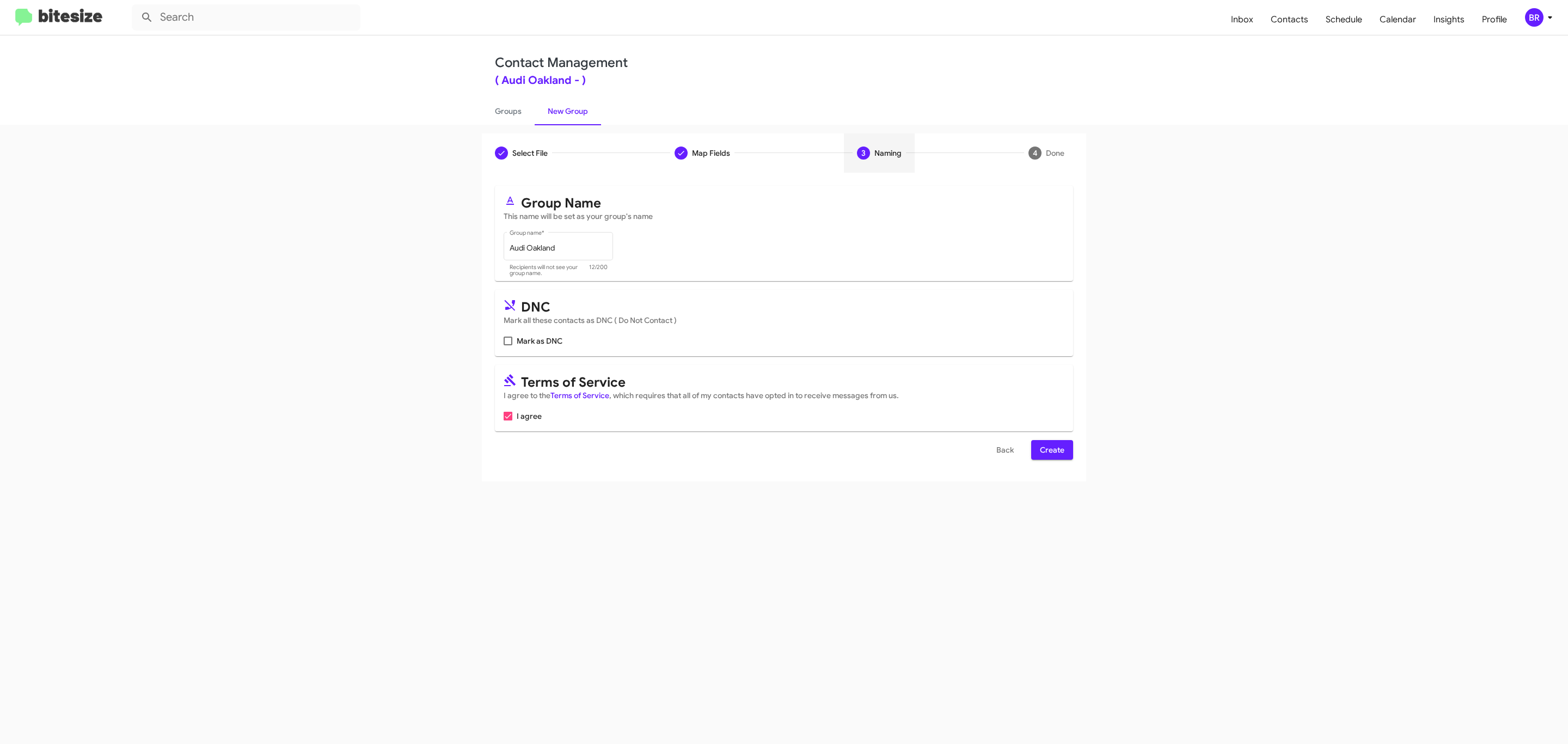
click at [507, 345] on input "Mark as DNC" at bounding box center [507, 345] width 1 height 1
checkbox input "true"
click at [1051, 451] on span "Create" at bounding box center [1052, 450] width 25 height 20
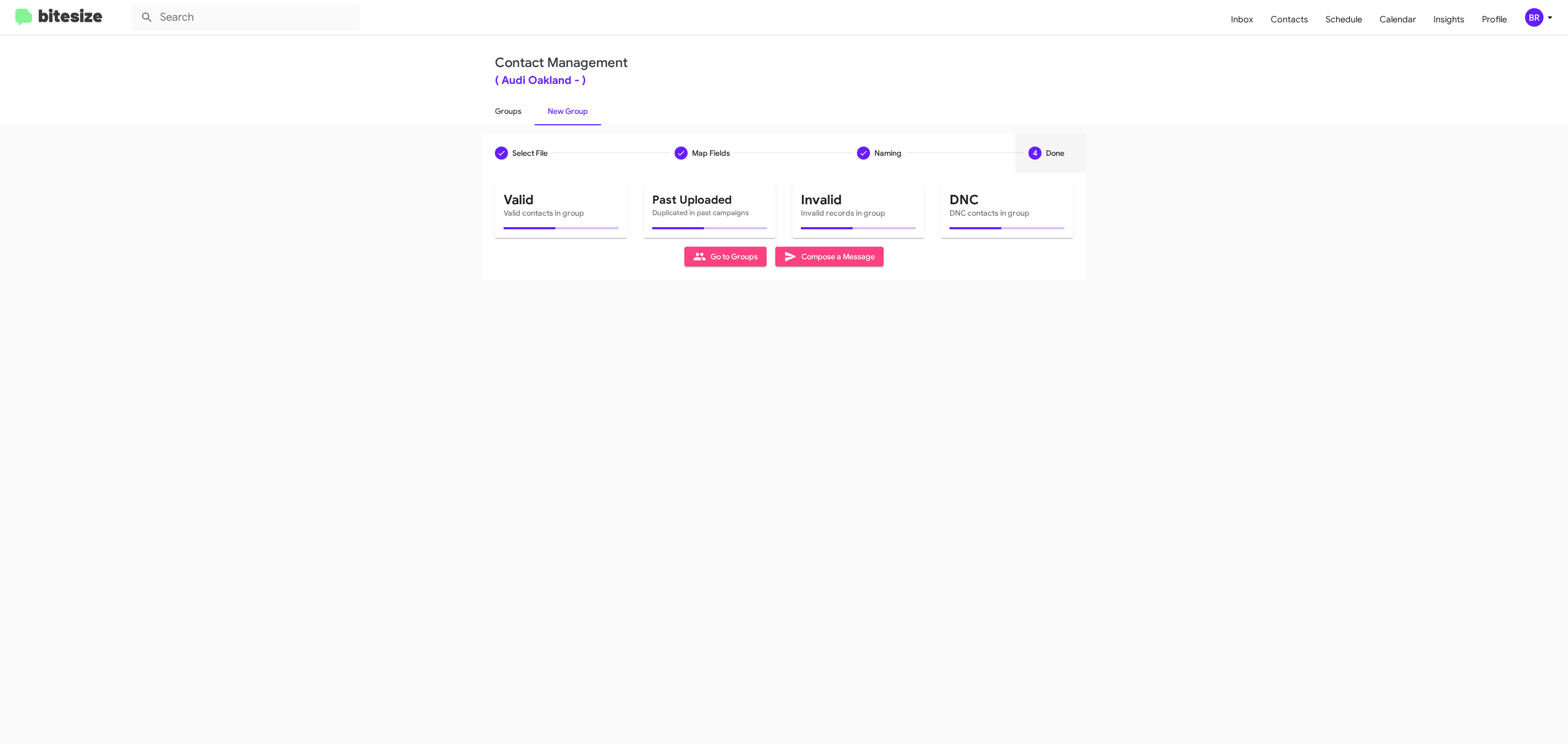
click at [507, 110] on link "Groups" at bounding box center [508, 111] width 53 height 29
type input "in:groups"
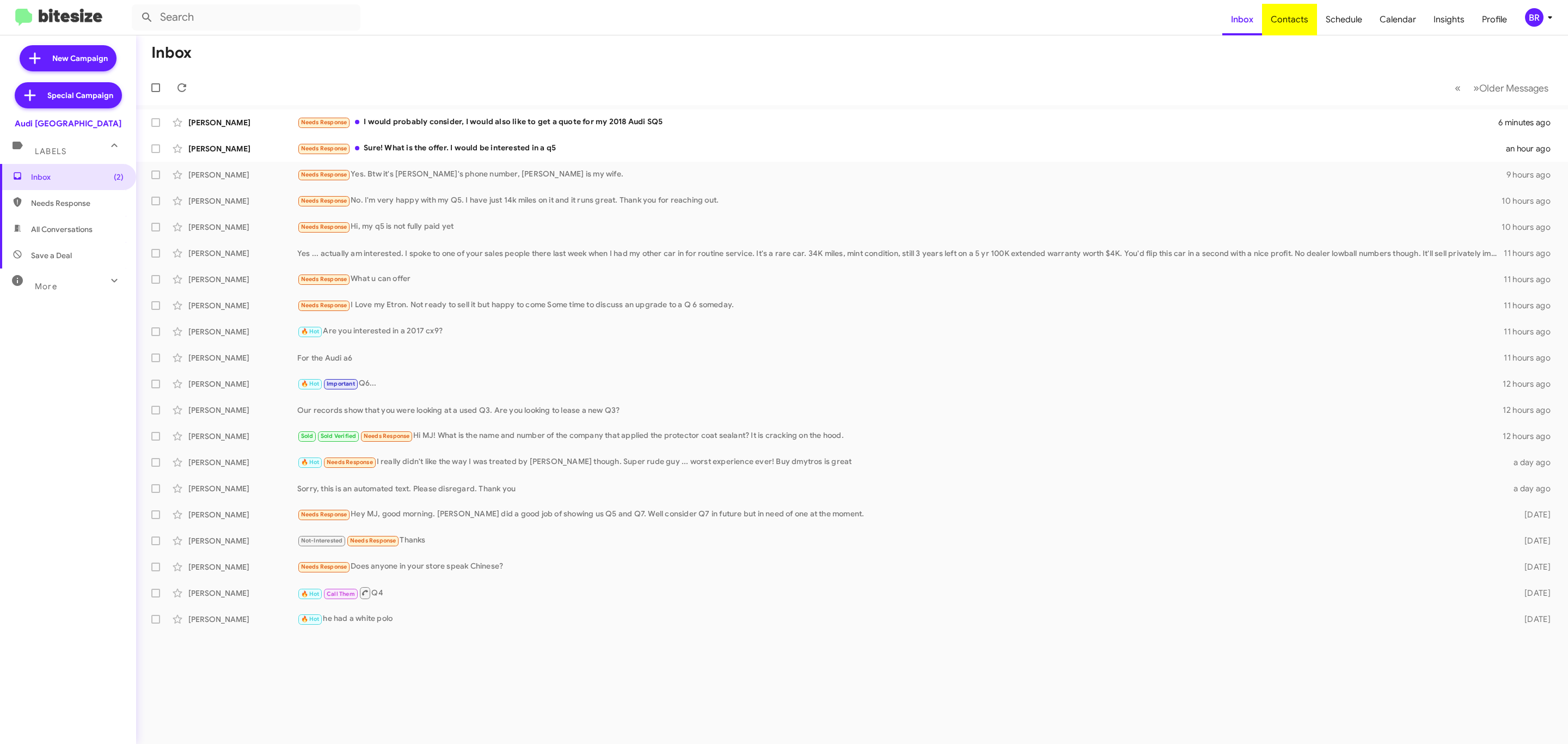
type input "in:groups"
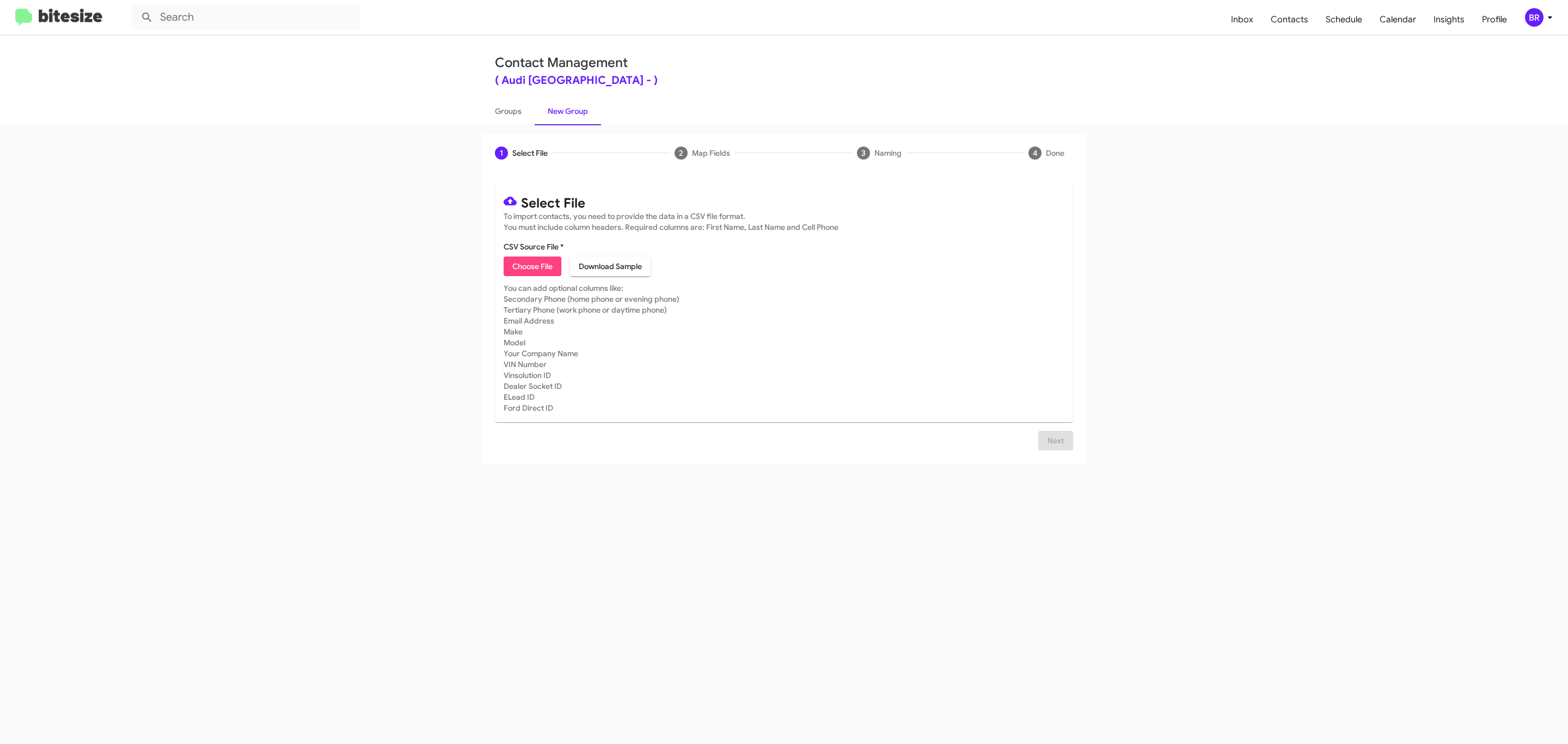
click at [531, 267] on span "Choose File" at bounding box center [532, 267] width 40 height 20
type input "Audi [GEOGRAPHIC_DATA]"
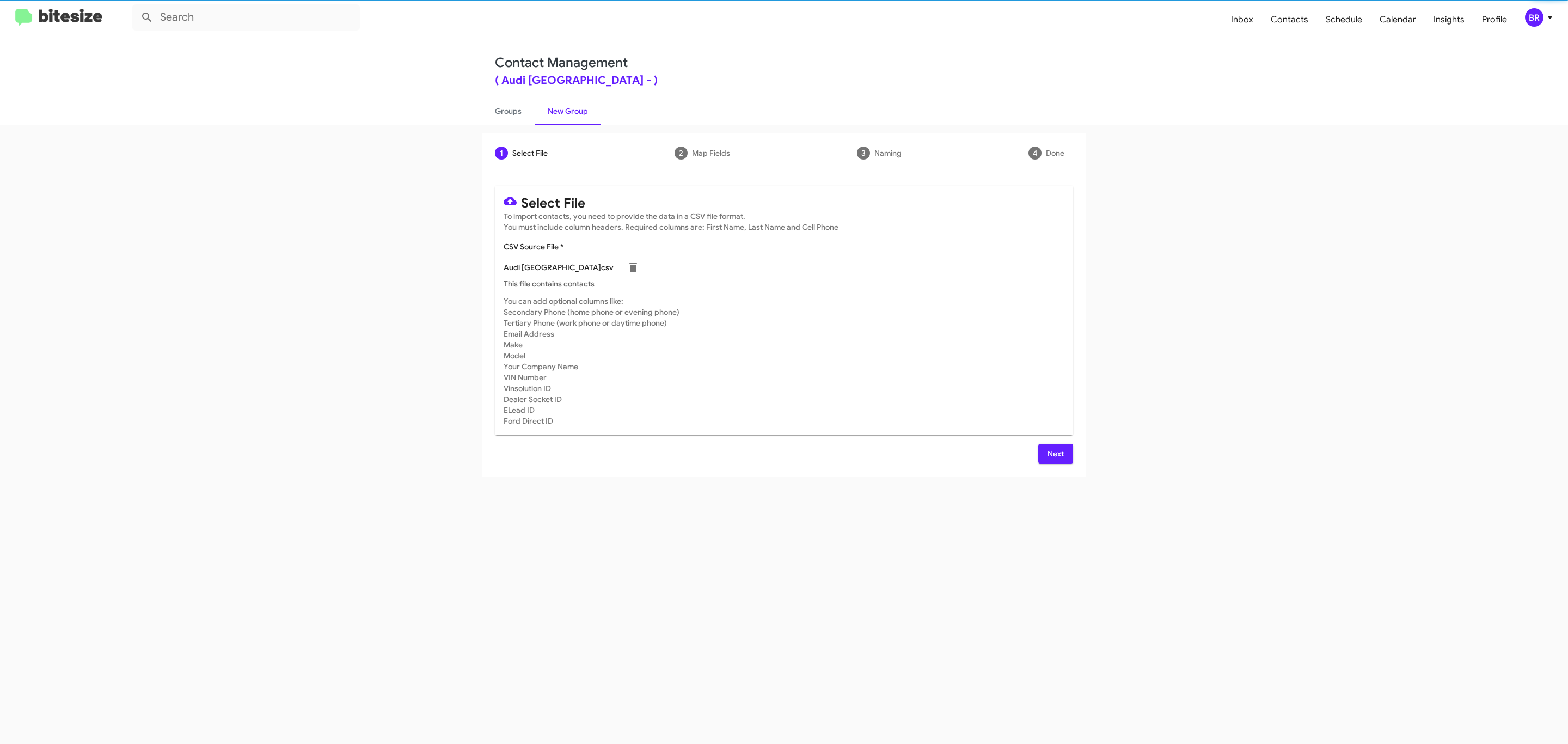
click at [1054, 453] on span "Next" at bounding box center [1055, 454] width 17 height 20
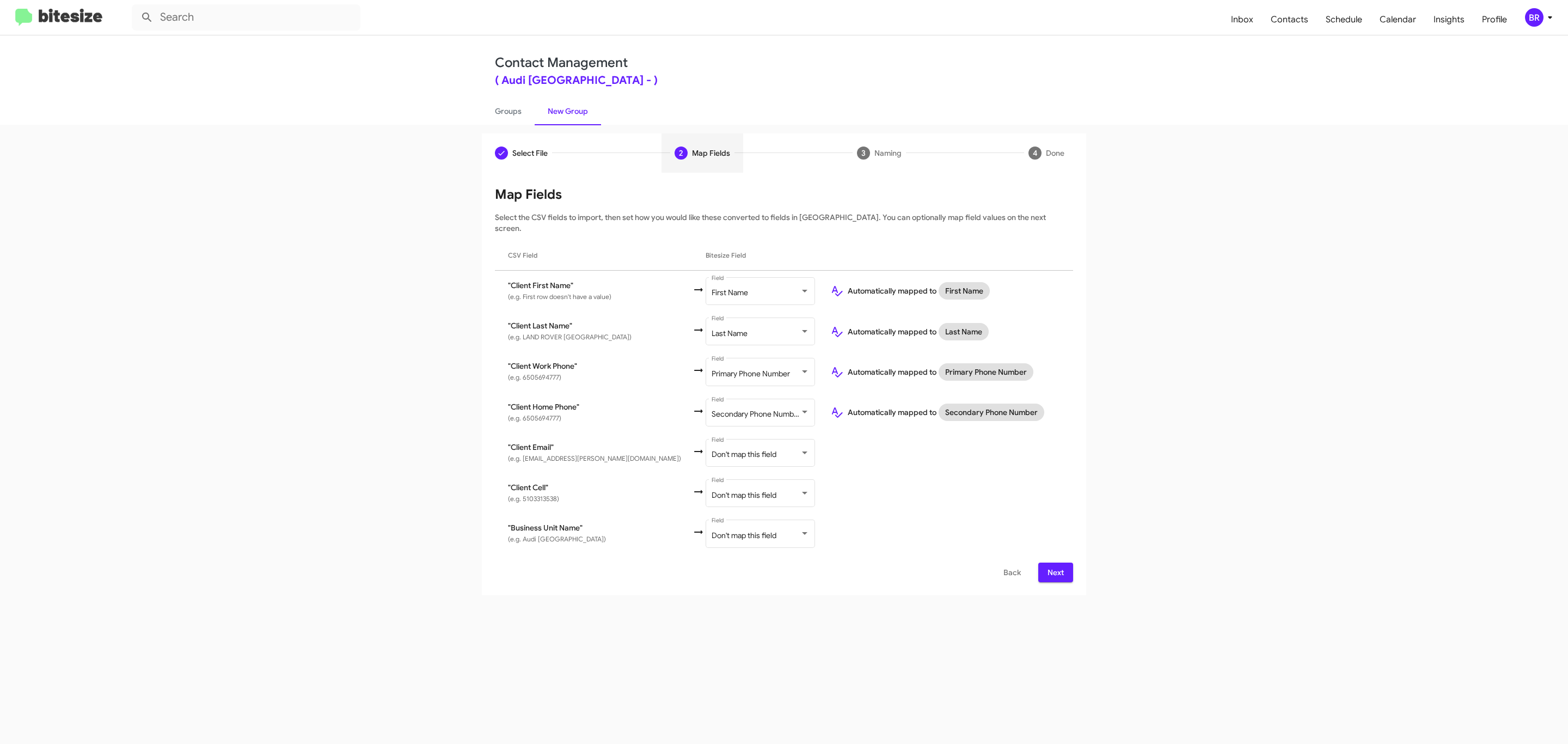
click at [1054, 562] on span "Next" at bounding box center [1055, 572] width 17 height 20
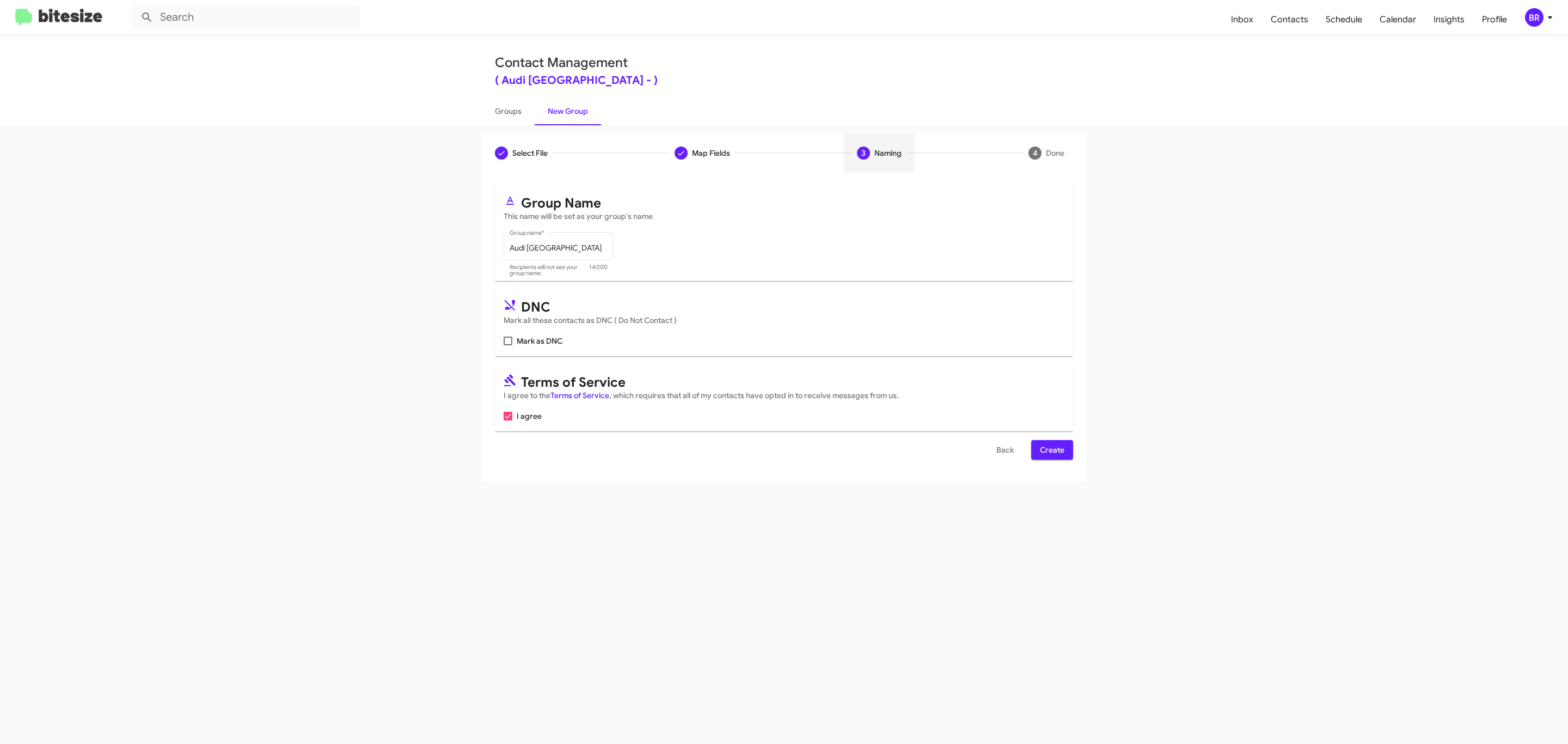
click at [507, 345] on input "Mark as DNC" at bounding box center [507, 345] width 1 height 1
checkbox input "true"
click at [1051, 451] on span "Create" at bounding box center [1052, 450] width 25 height 20
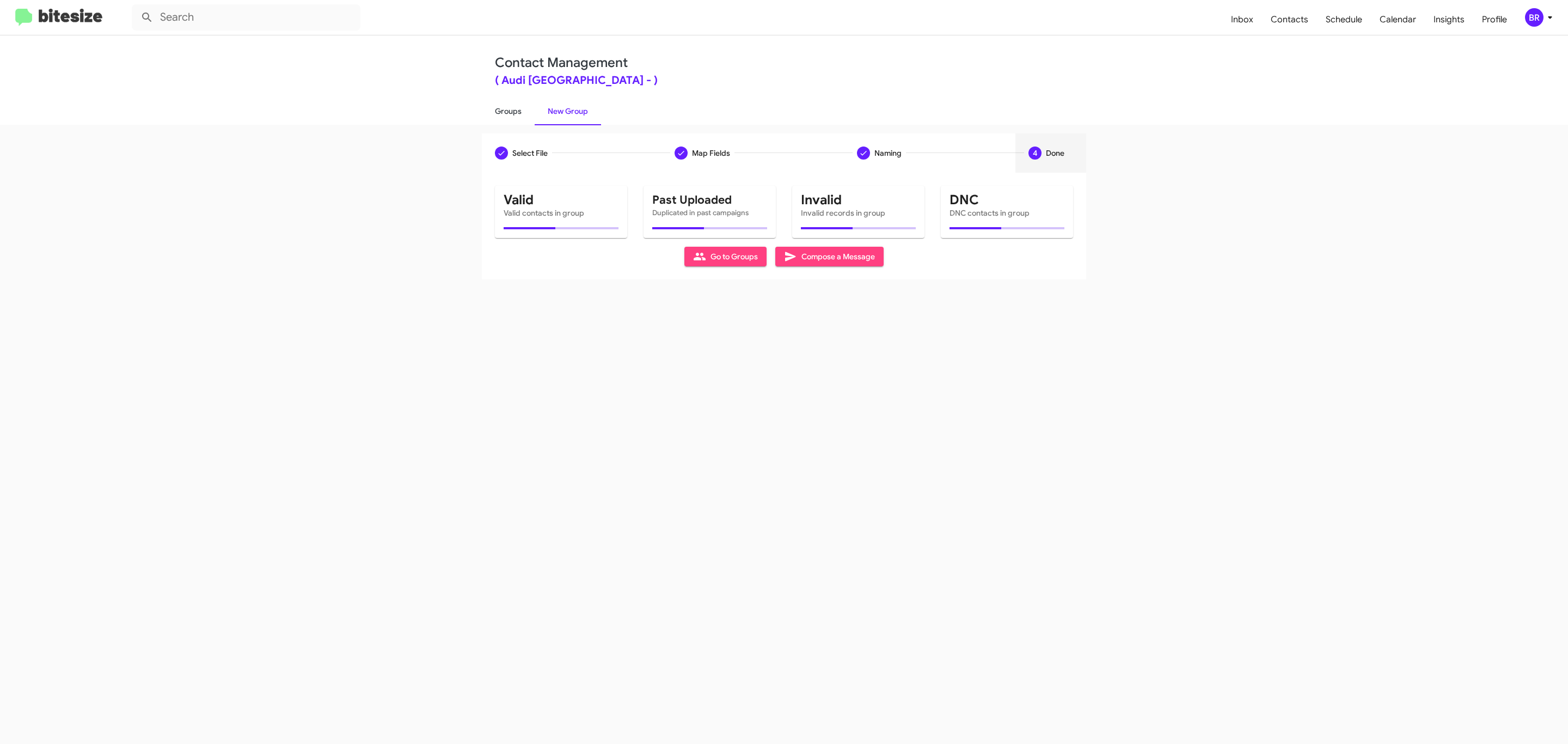
click at [507, 110] on link "Groups" at bounding box center [508, 111] width 53 height 29
type input "in:groups"
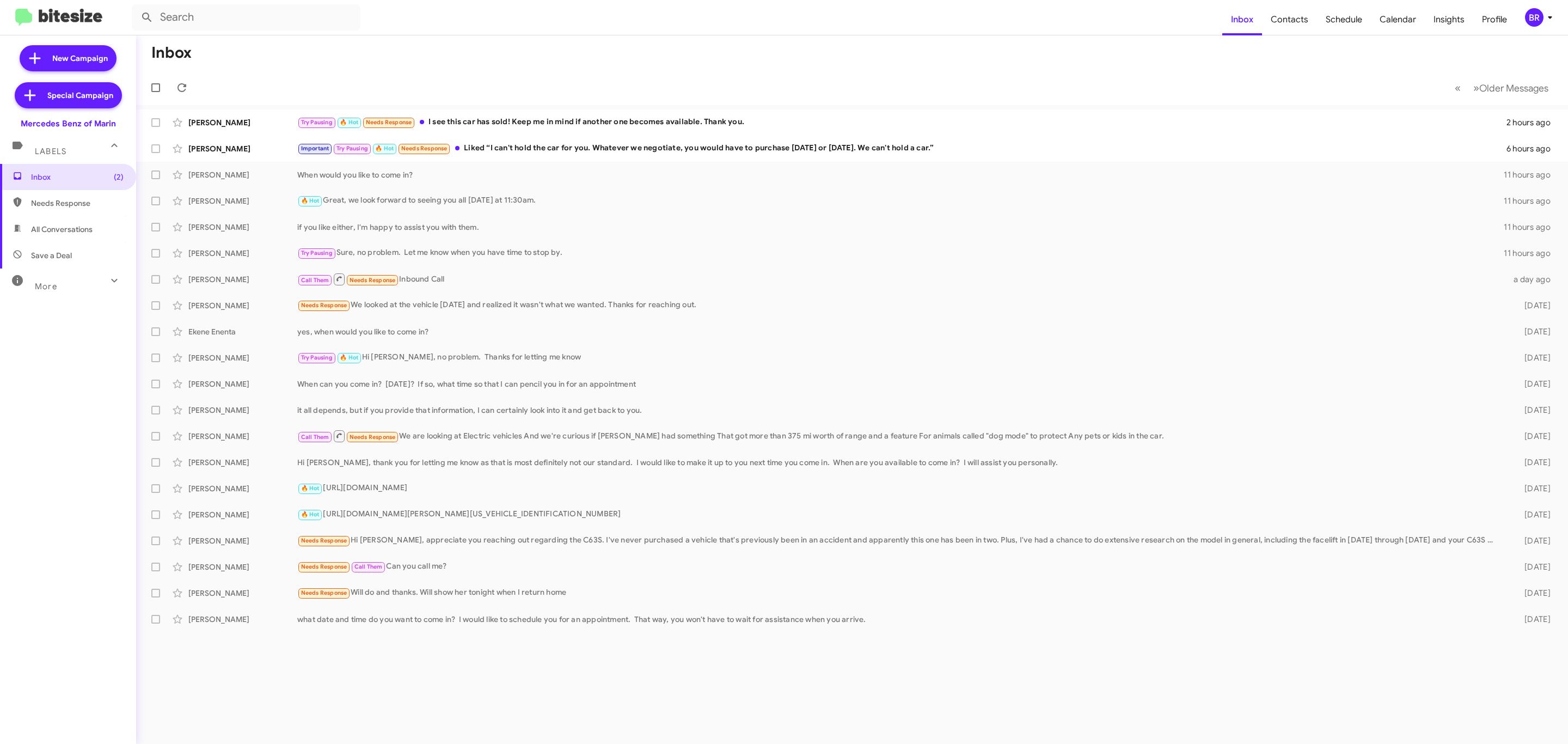
type input "in:groups"
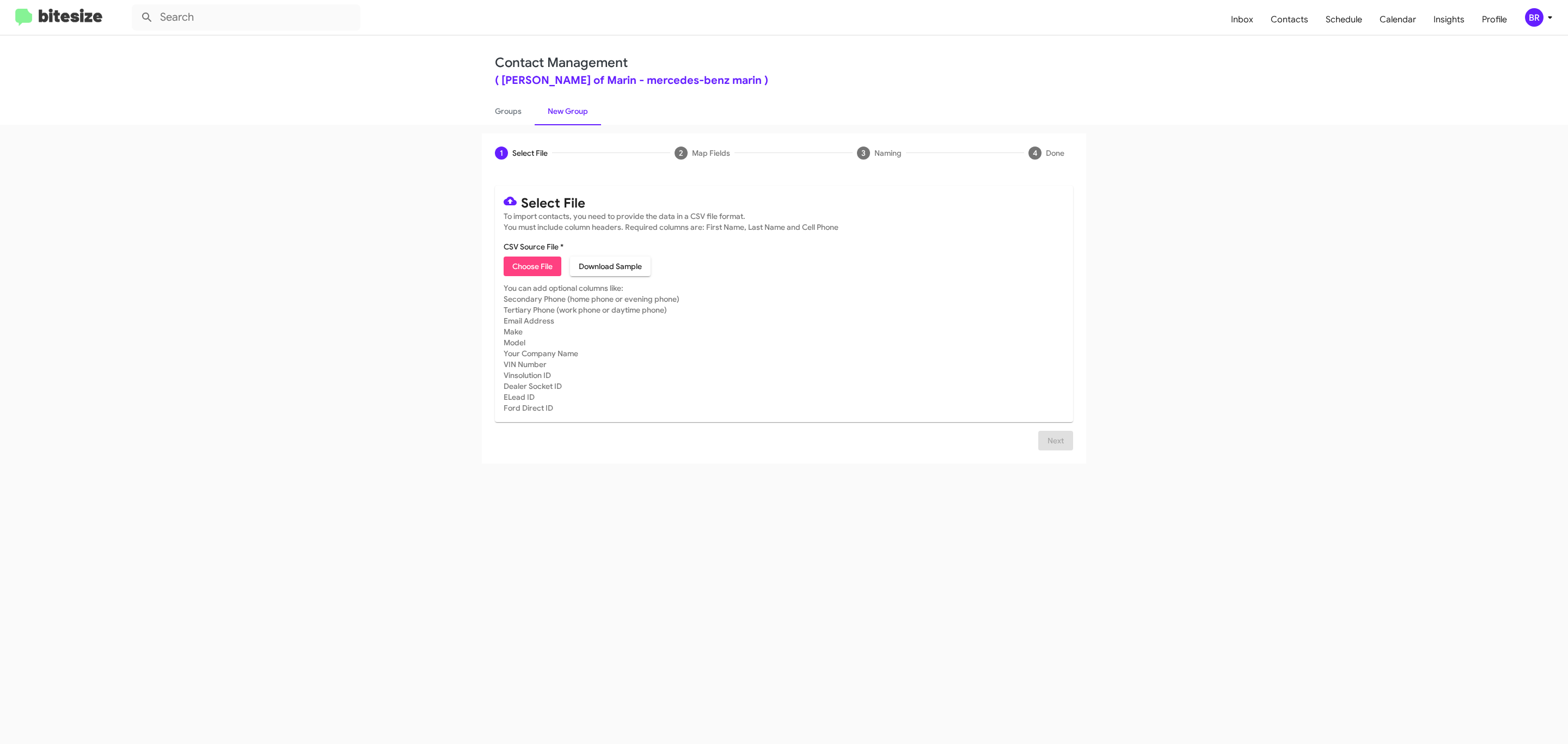
click at [531, 267] on span "Choose File" at bounding box center [532, 267] width 40 height 20
type input "Mercedes Benz of Marin"
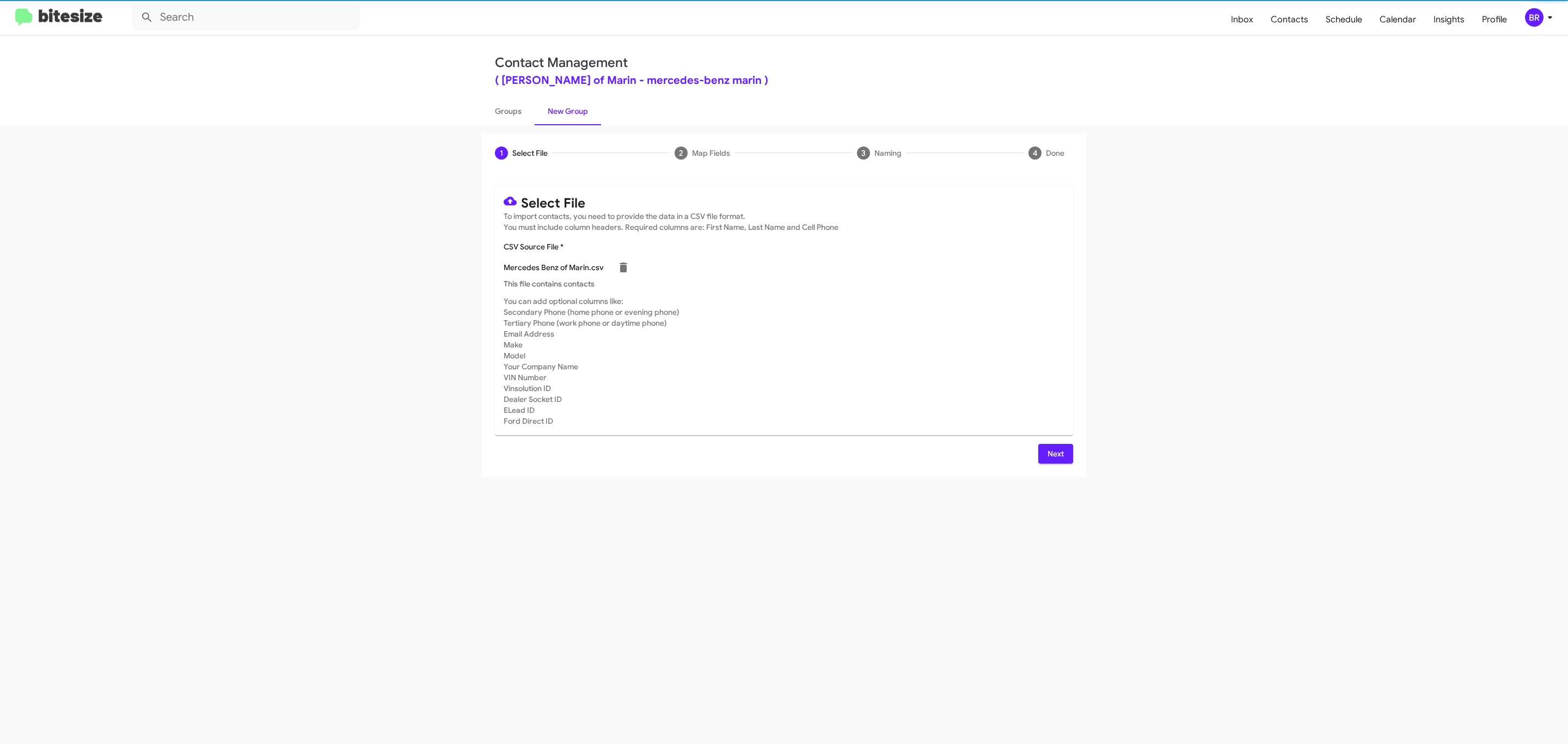
click at [1054, 453] on span "Next" at bounding box center [1055, 454] width 17 height 20
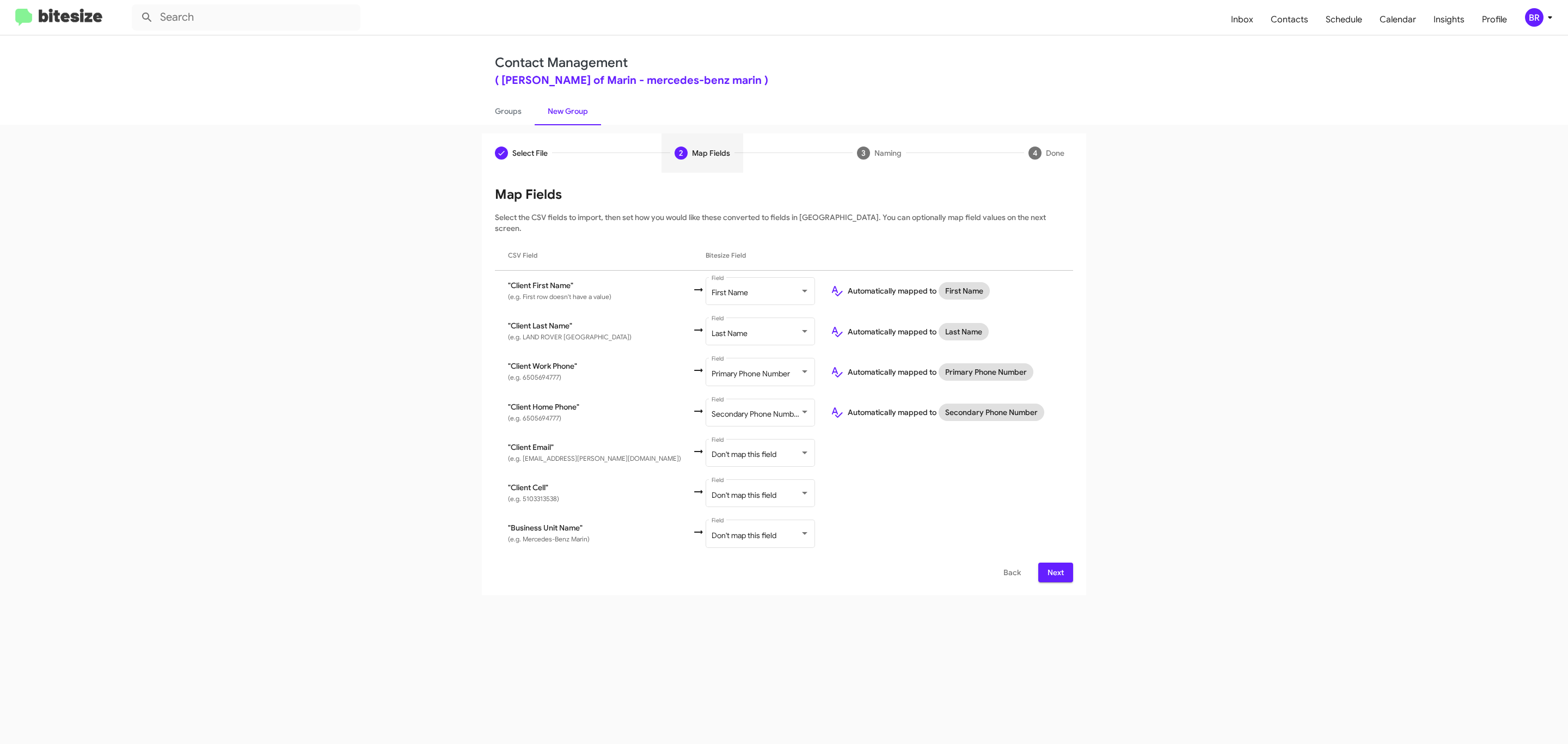
click at [1054, 562] on span "Next" at bounding box center [1055, 572] width 17 height 20
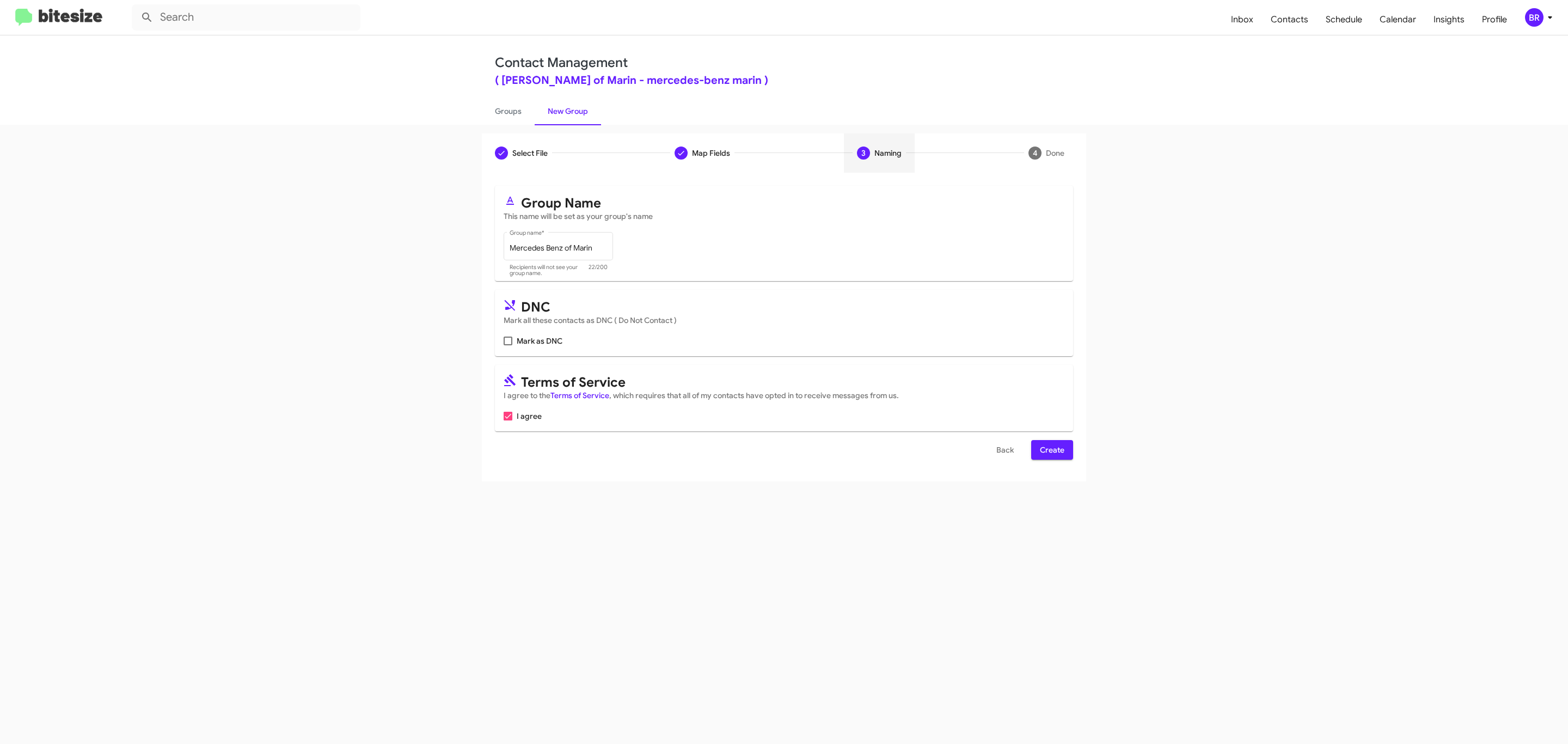
click at [507, 345] on input "Mark as DNC" at bounding box center [507, 345] width 1 height 1
checkbox input "true"
click at [1051, 451] on span "Create" at bounding box center [1052, 450] width 25 height 20
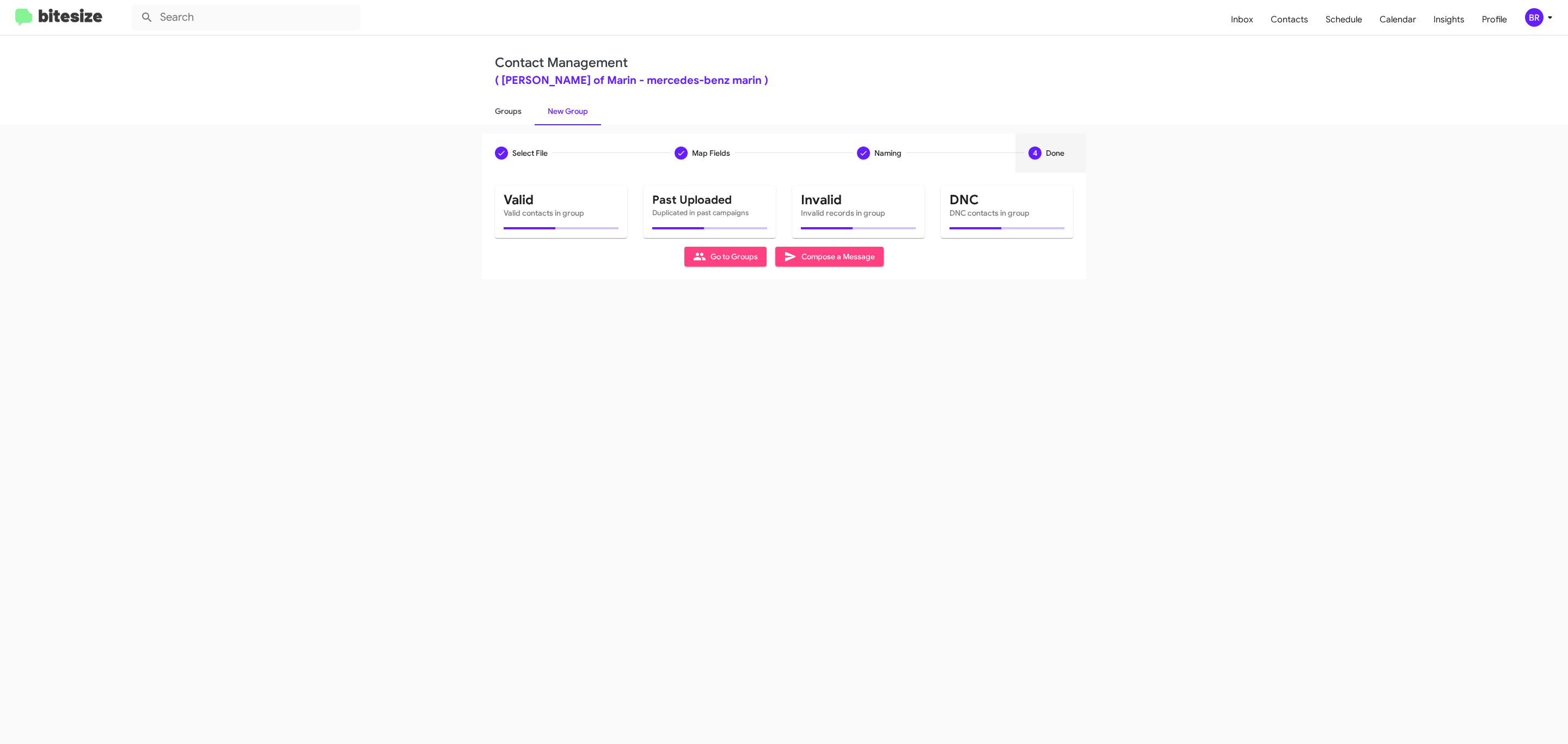
click at [507, 110] on link "Groups" at bounding box center [508, 111] width 53 height 29
type input "in:groups"
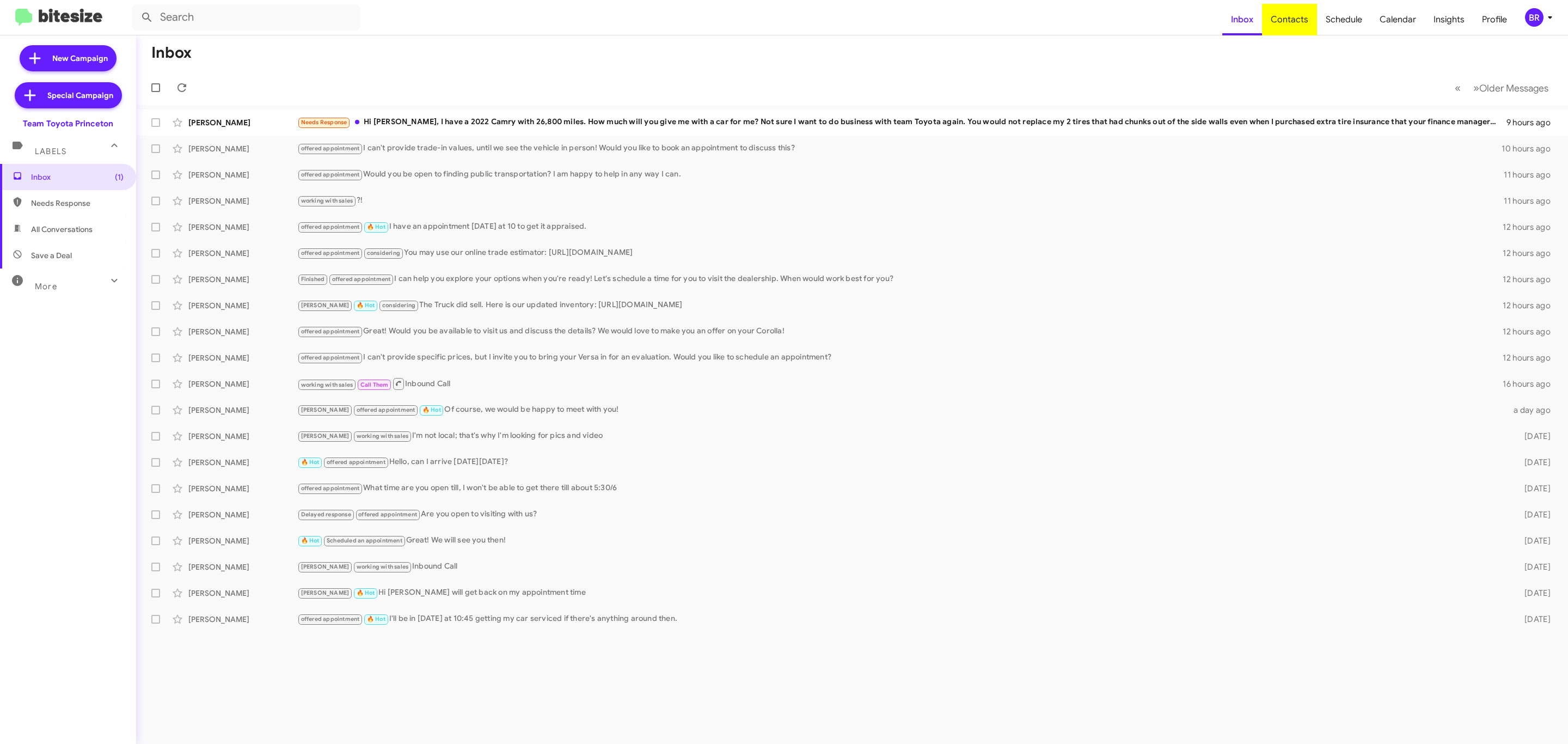
type input "in:groups"
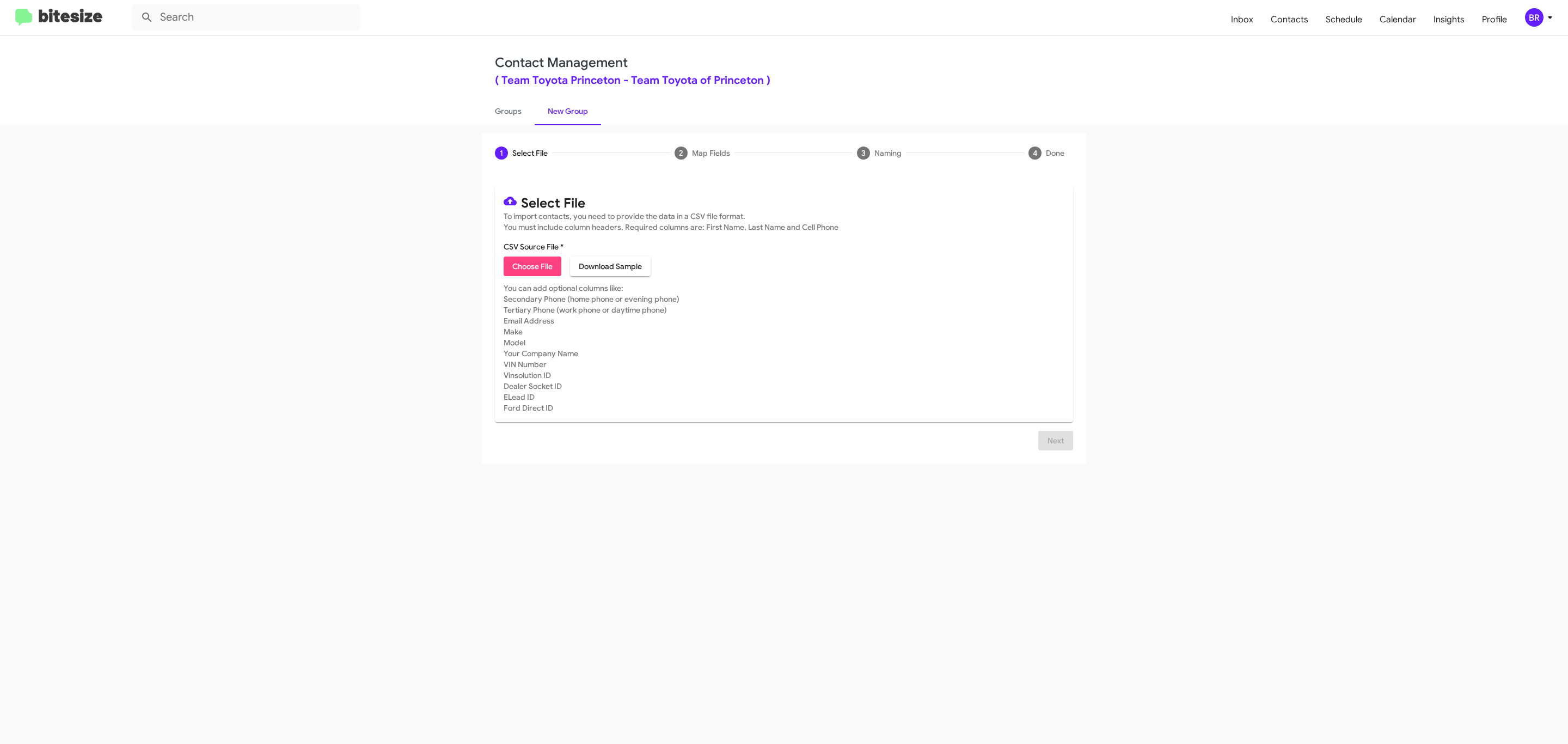
click at [531, 267] on span "Choose File" at bounding box center [532, 267] width 40 height 20
type input "Team Toyota Princeton"
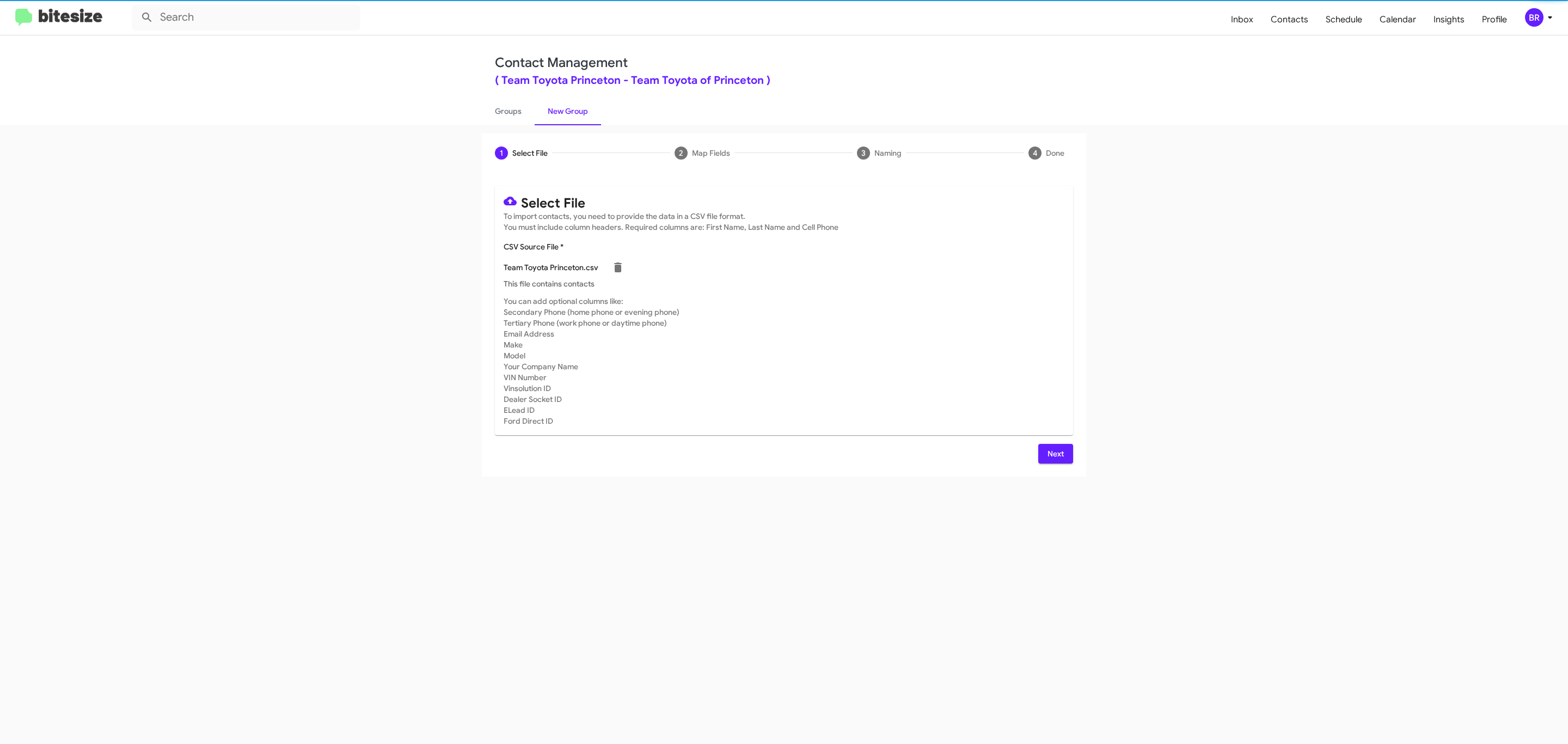
click at [1054, 453] on span "Next" at bounding box center [1055, 454] width 17 height 20
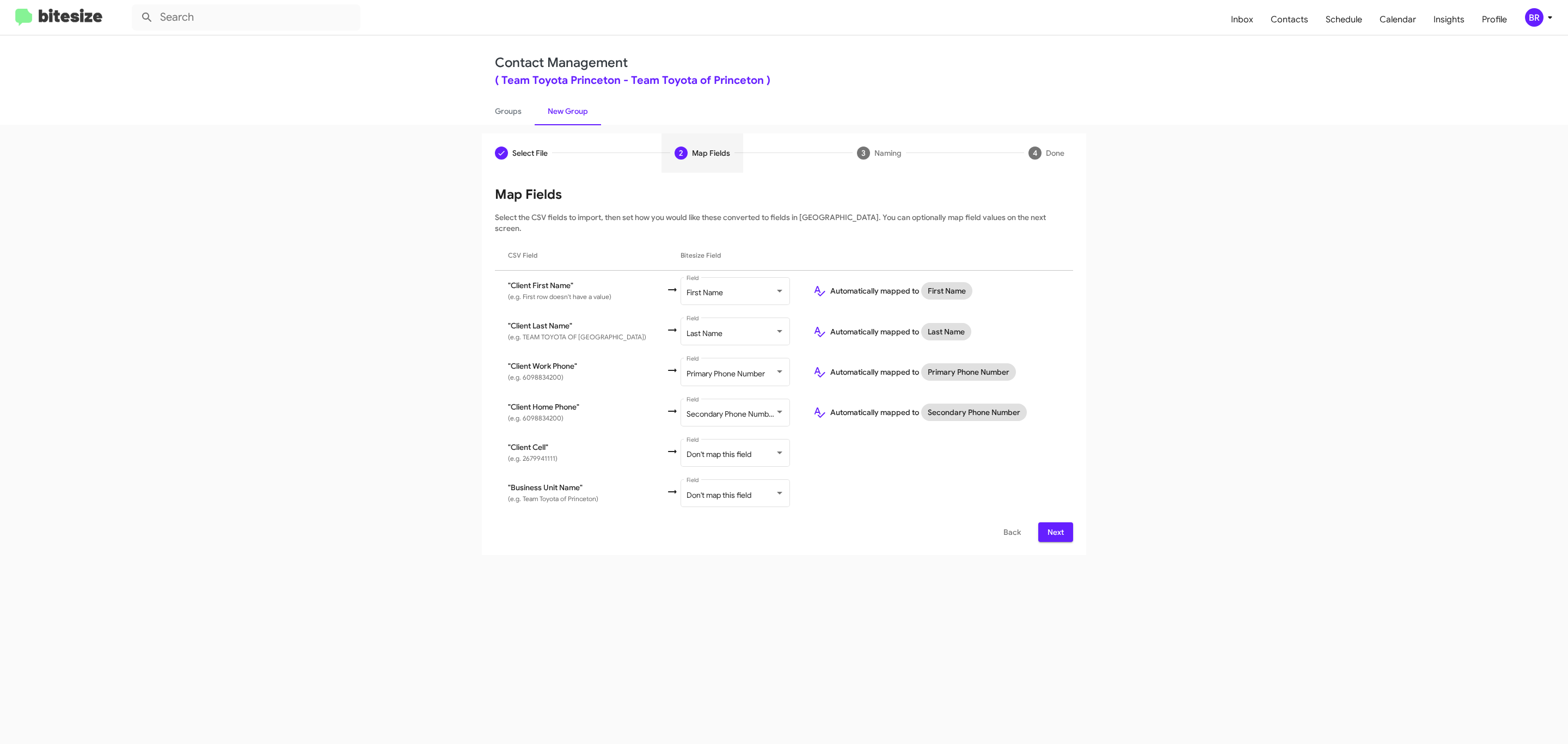
click at [1054, 522] on span "Next" at bounding box center [1055, 532] width 17 height 20
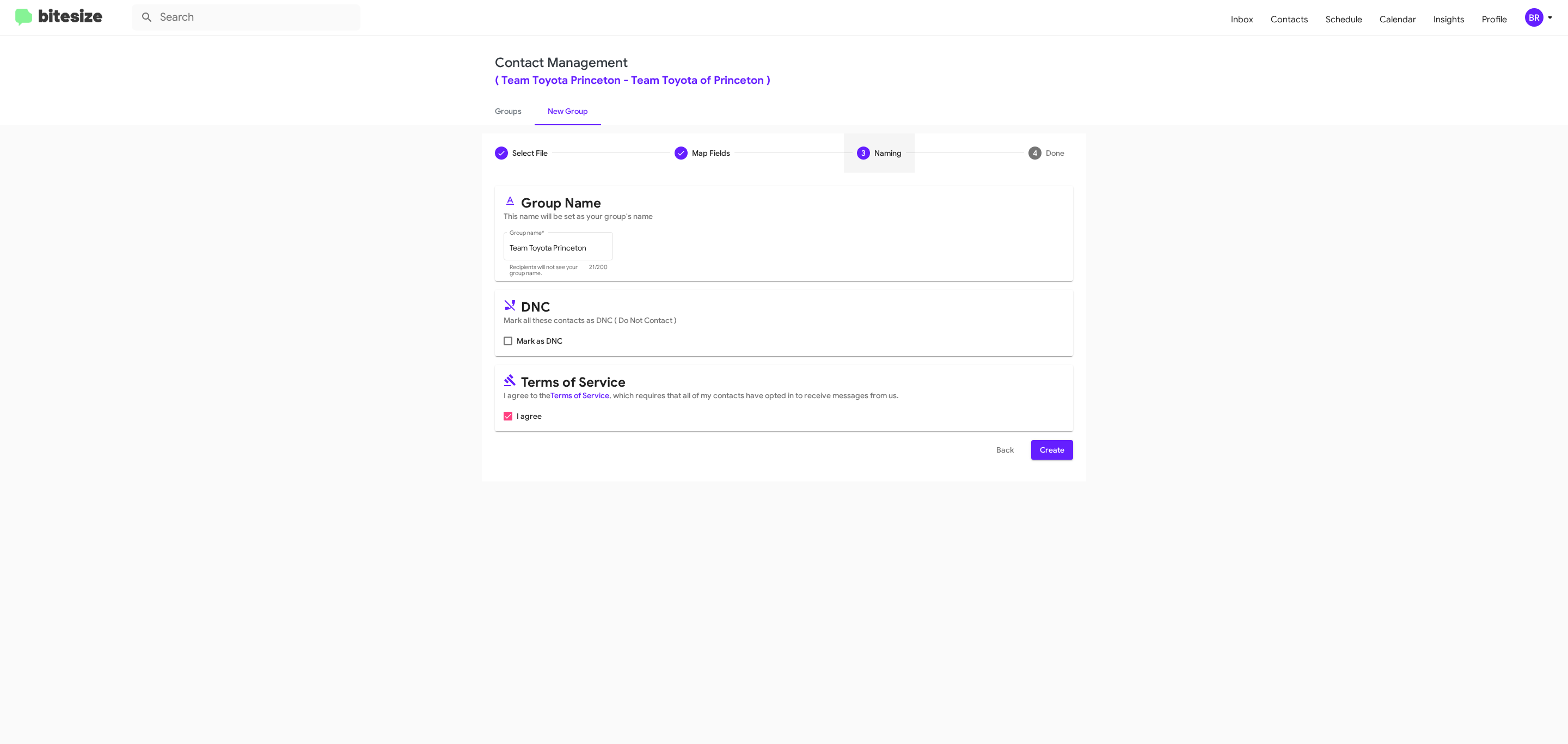
click at [507, 345] on input "Mark as DNC" at bounding box center [507, 345] width 1 height 1
checkbox input "true"
click at [1051, 451] on span "Create" at bounding box center [1052, 450] width 25 height 20
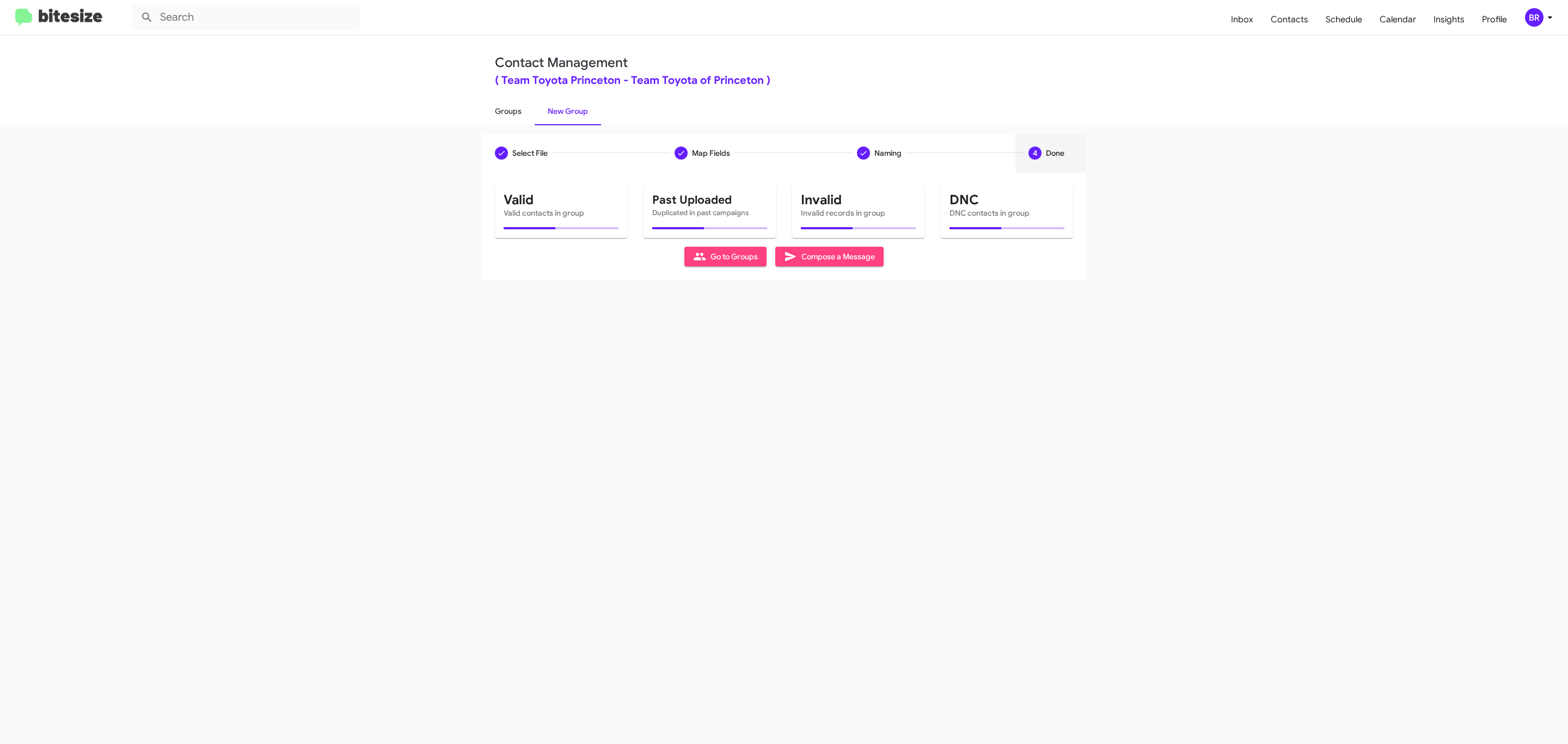
click at [507, 110] on link "Groups" at bounding box center [508, 111] width 53 height 29
type input "in:groups"
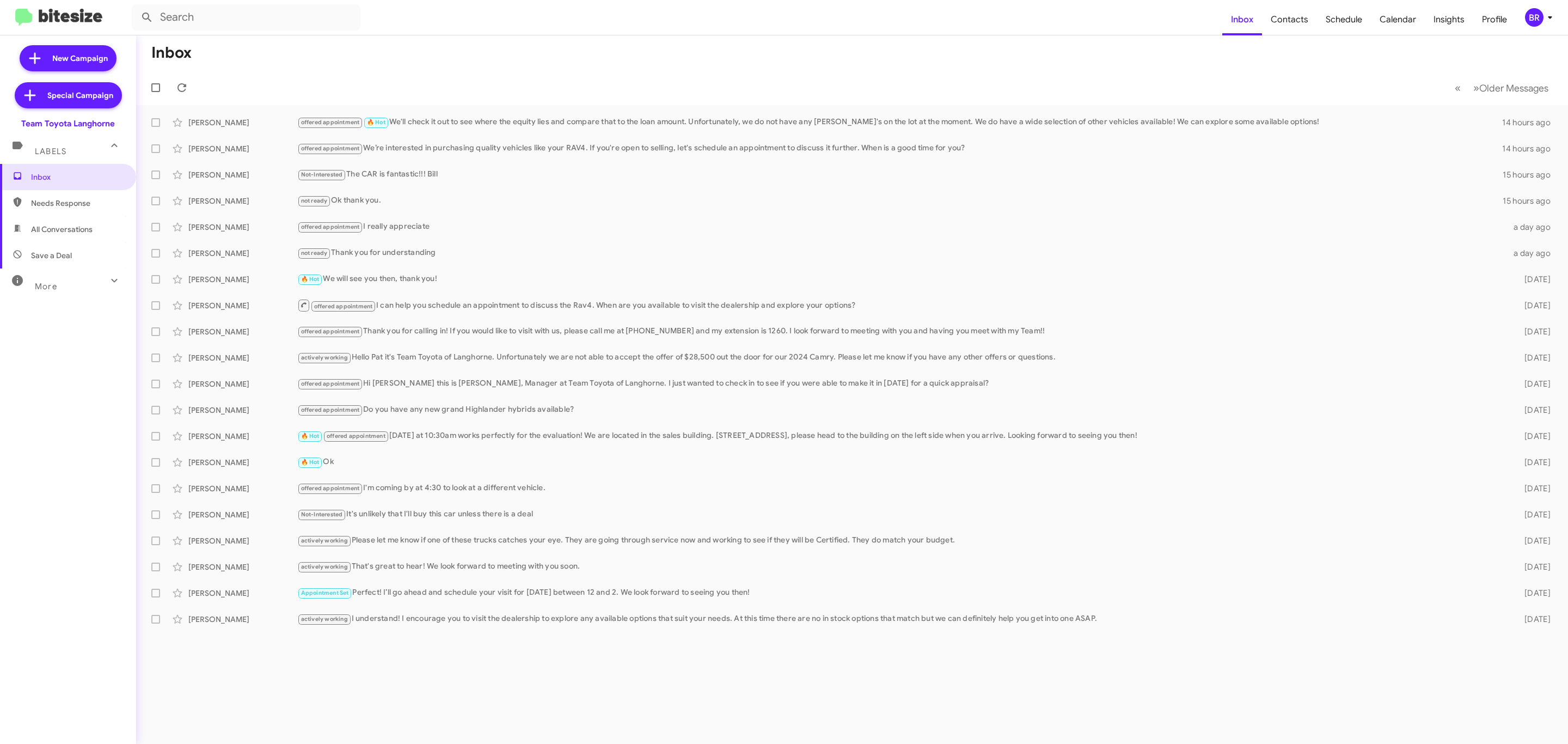
type input "in:groups"
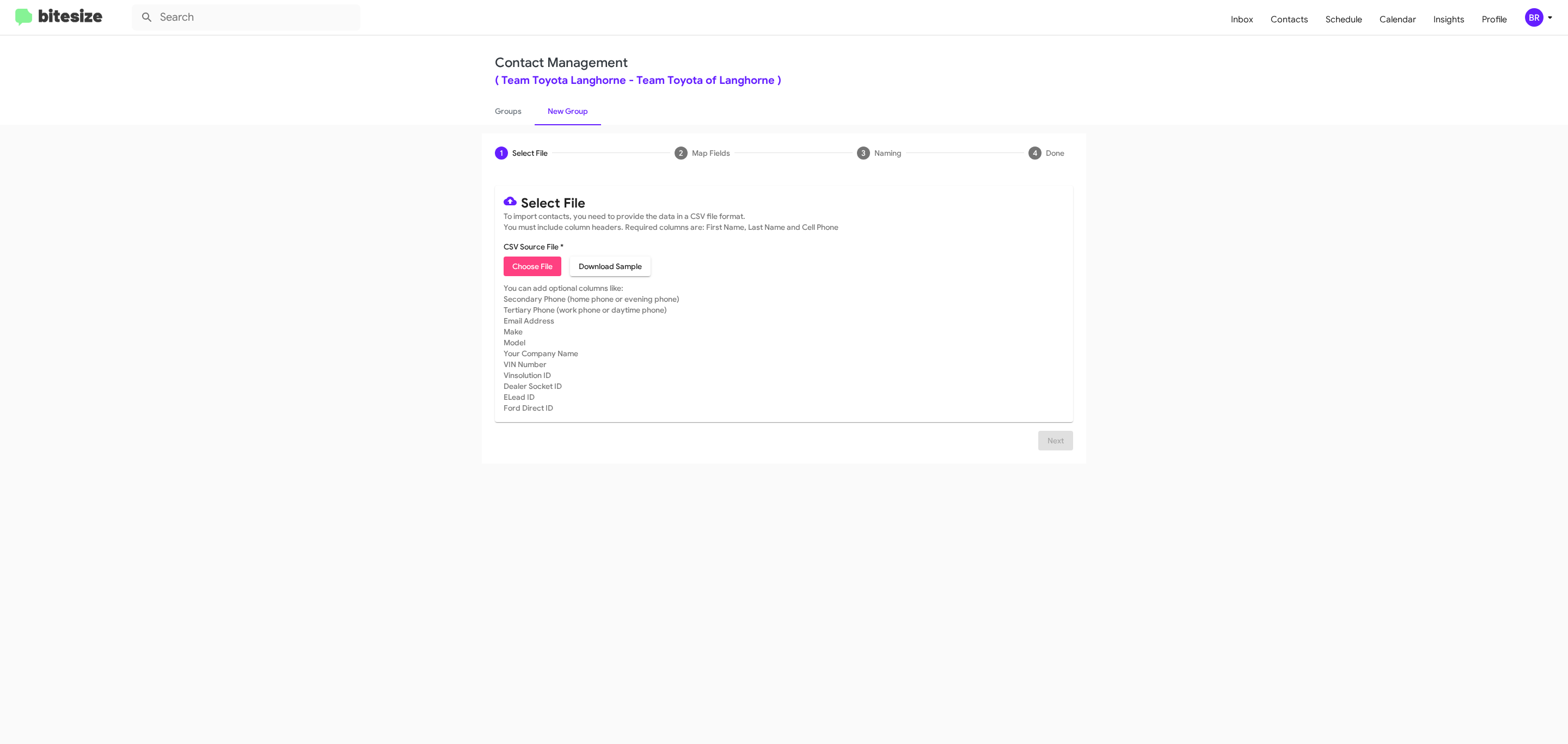
click at [531, 267] on span "Choose File" at bounding box center [532, 267] width 40 height 20
type input "Team Toyota Langhorne"
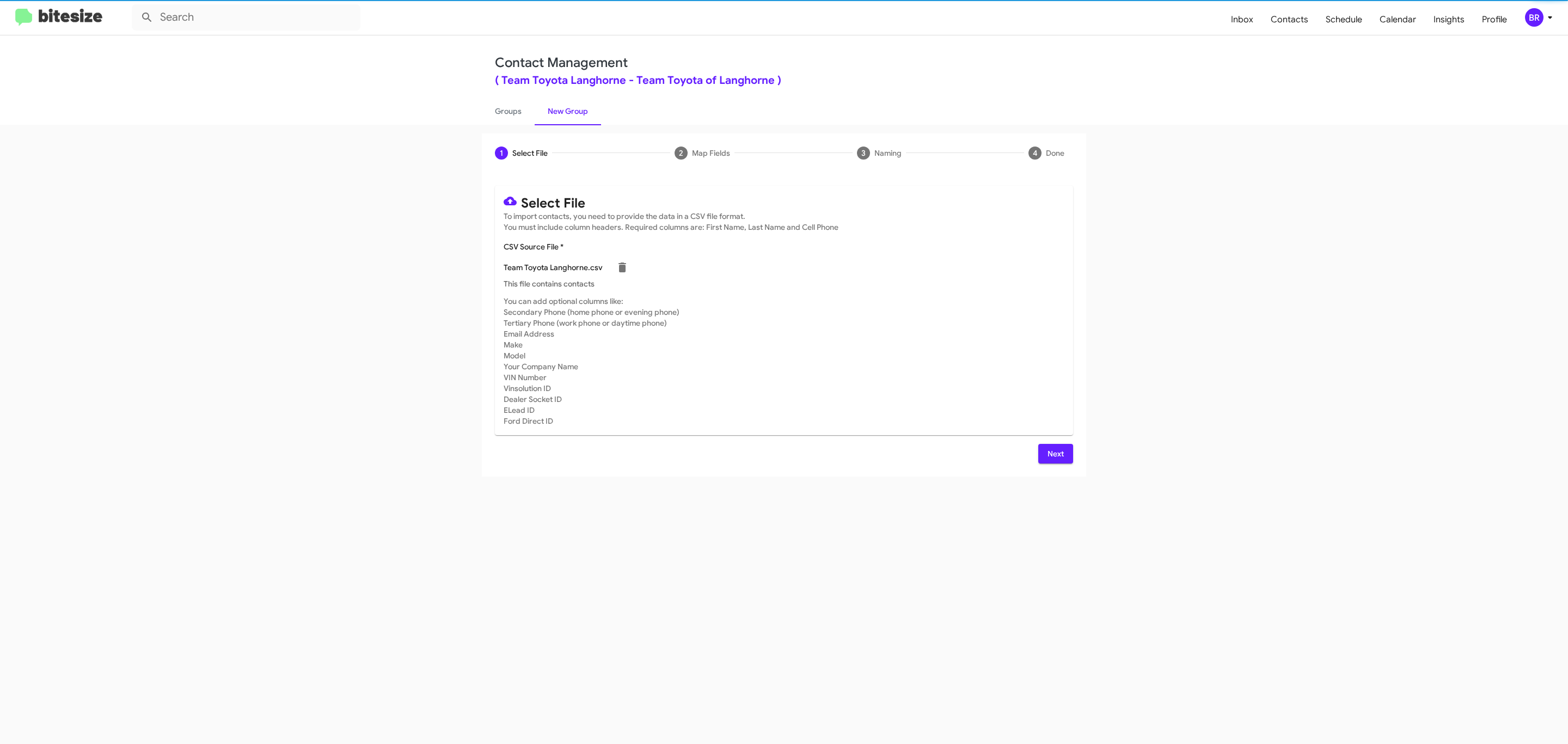
click at [1054, 453] on span "Next" at bounding box center [1055, 454] width 17 height 20
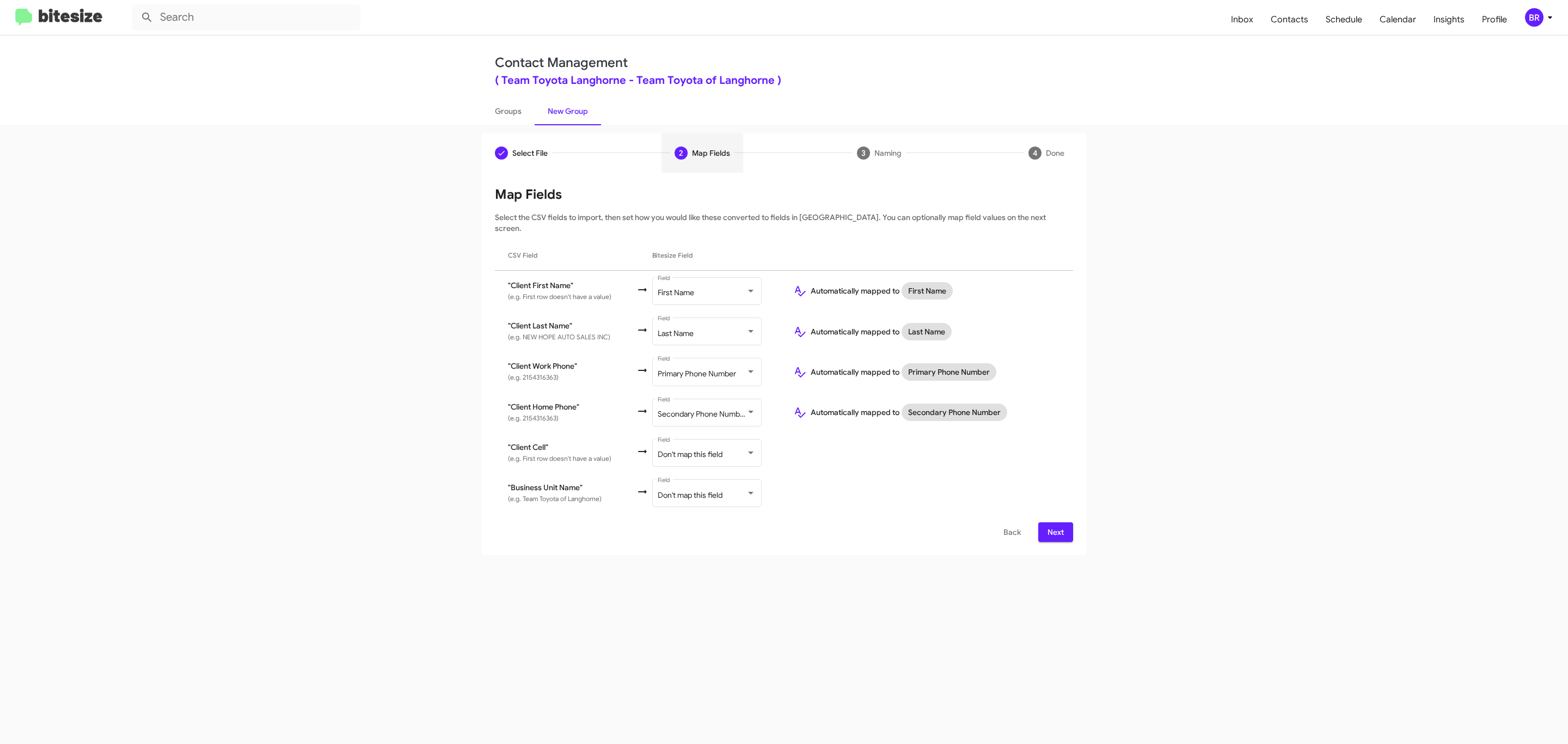
click at [1054, 522] on span "Next" at bounding box center [1055, 532] width 17 height 20
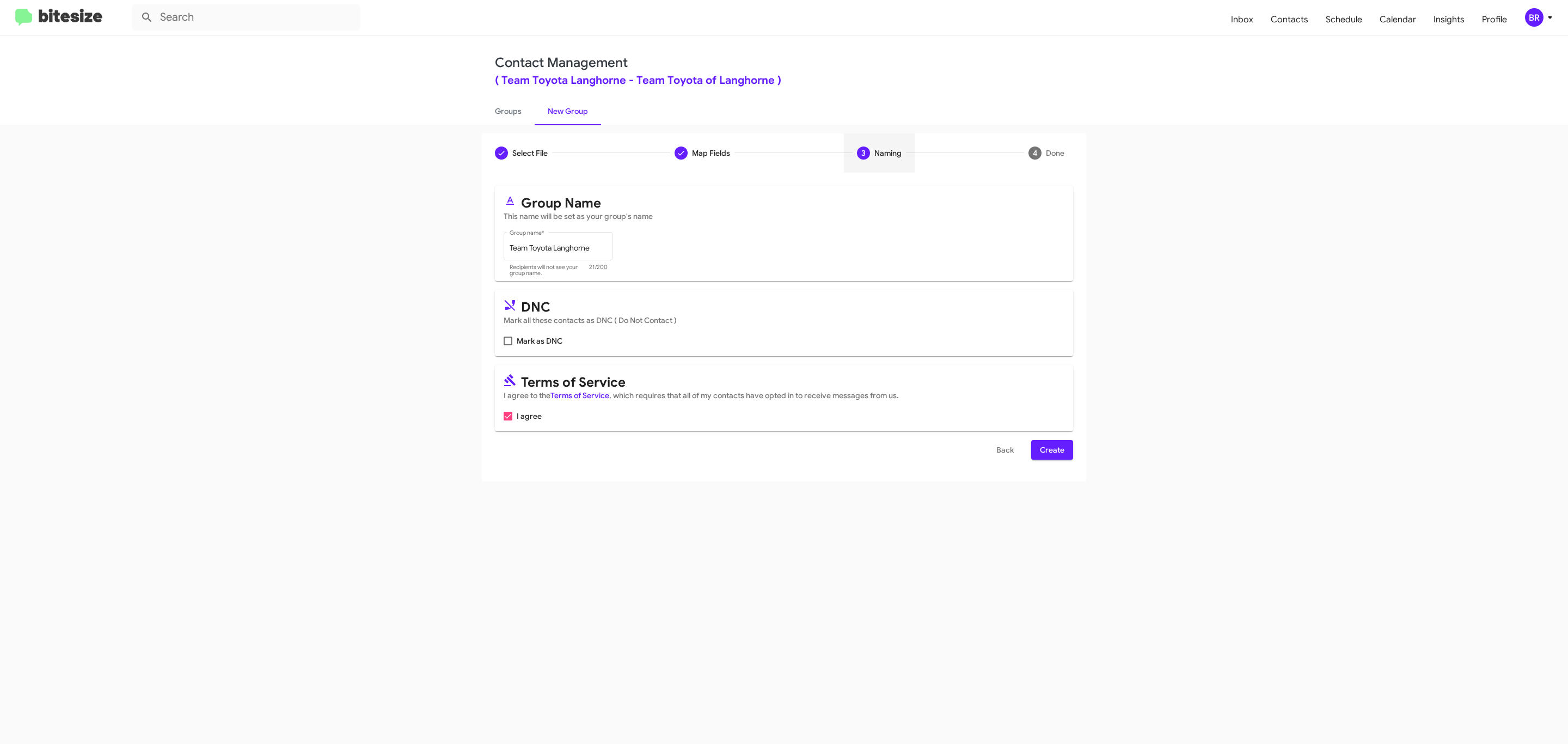
click at [507, 345] on input "Mark as DNC" at bounding box center [507, 345] width 1 height 1
checkbox input "true"
click at [1051, 451] on span "Create" at bounding box center [1052, 450] width 25 height 20
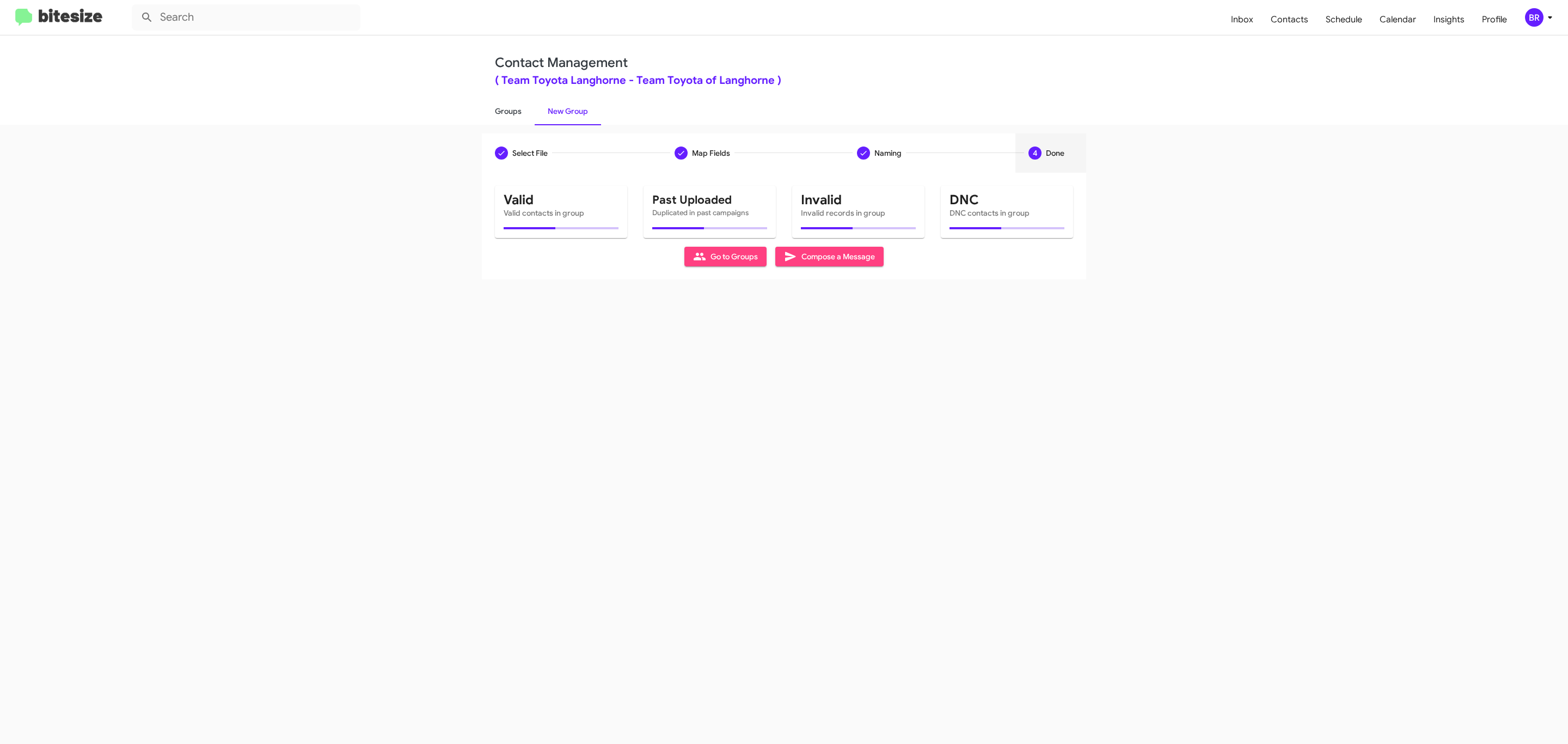
click at [507, 110] on link "Groups" at bounding box center [508, 111] width 53 height 29
type input "in:groups"
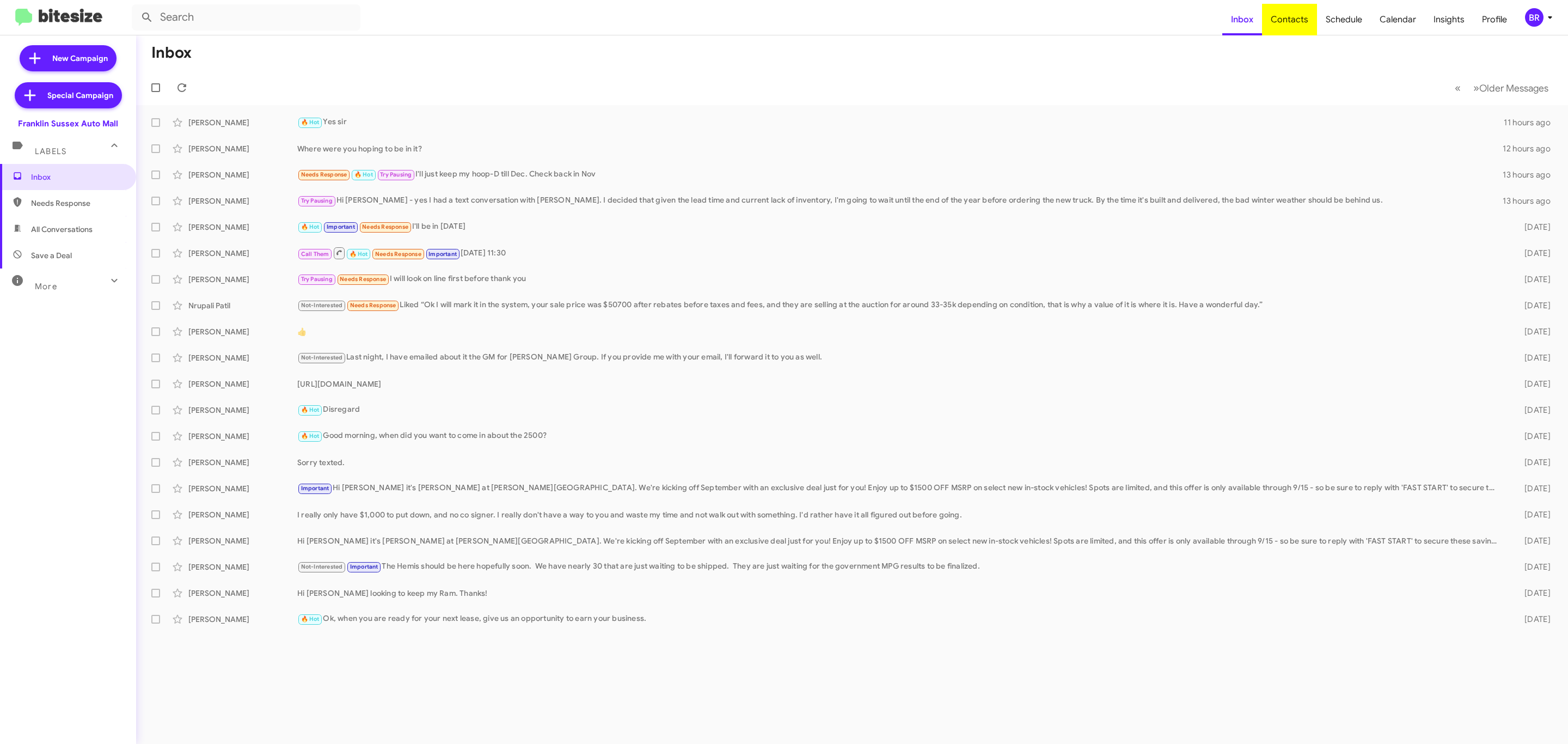
type input "in:groups"
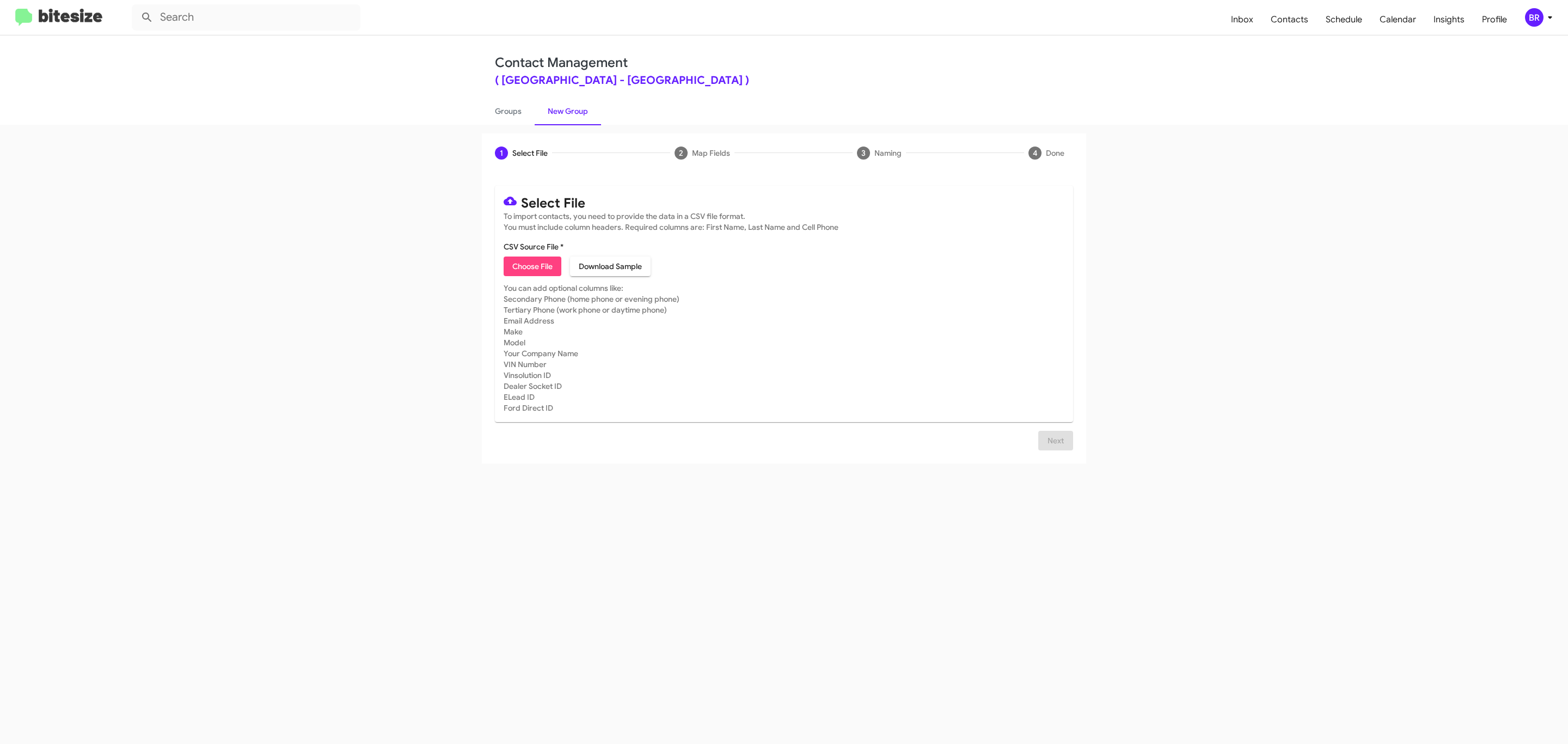
click at [531, 267] on span "Choose File" at bounding box center [532, 267] width 40 height 20
type input "Franklin Sussex Auto Mall"
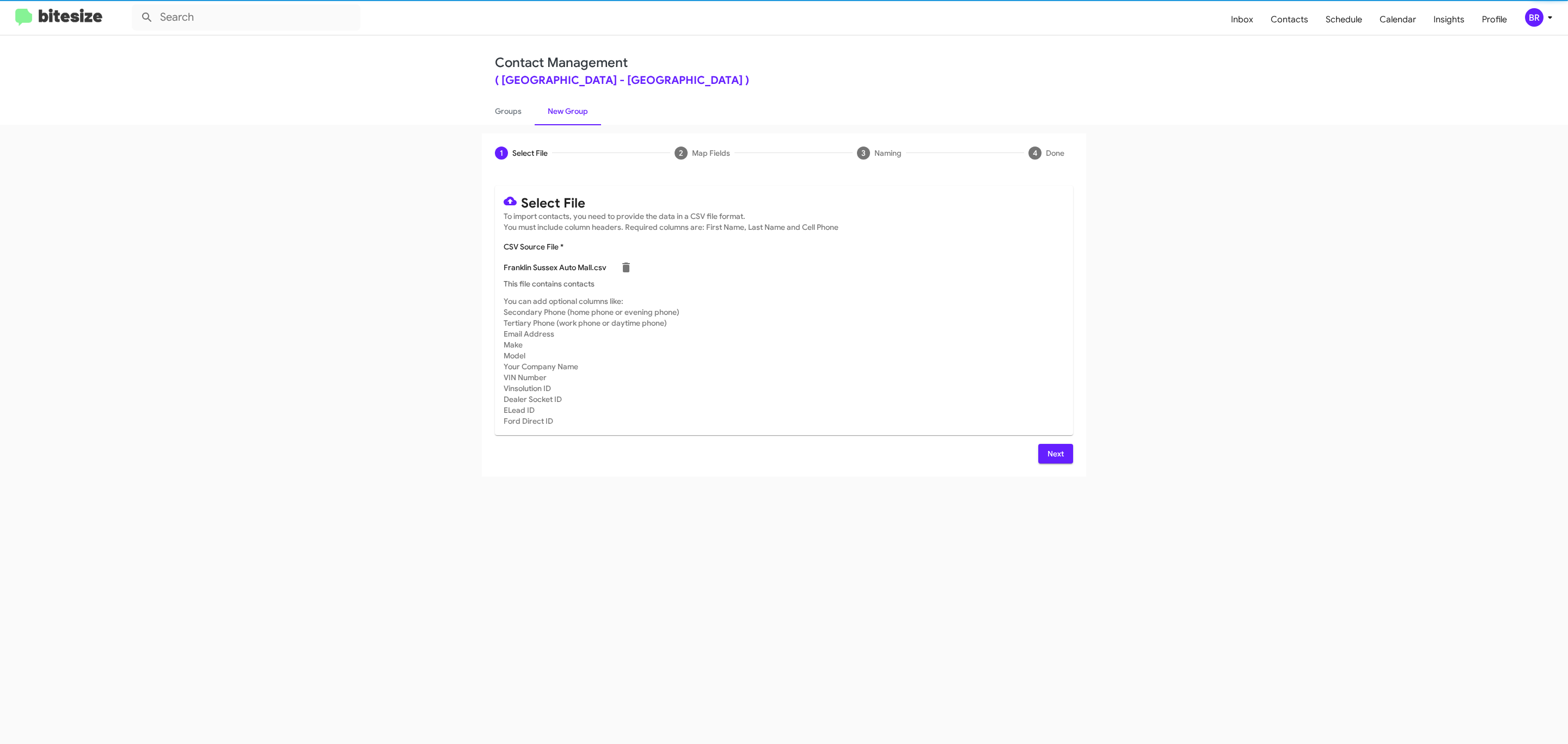
click at [1054, 453] on span "Next" at bounding box center [1055, 454] width 17 height 20
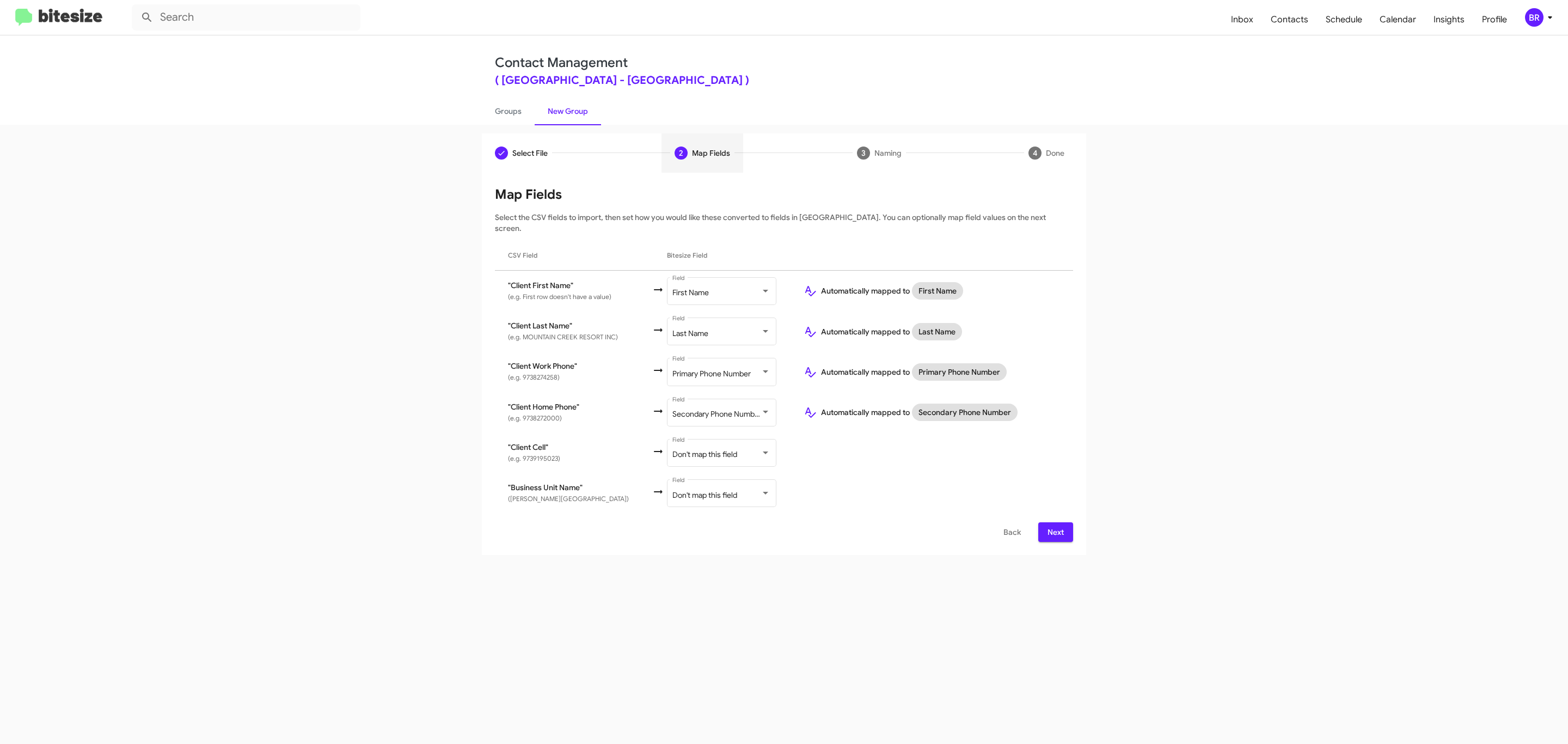
click at [1054, 522] on span "Next" at bounding box center [1055, 532] width 17 height 20
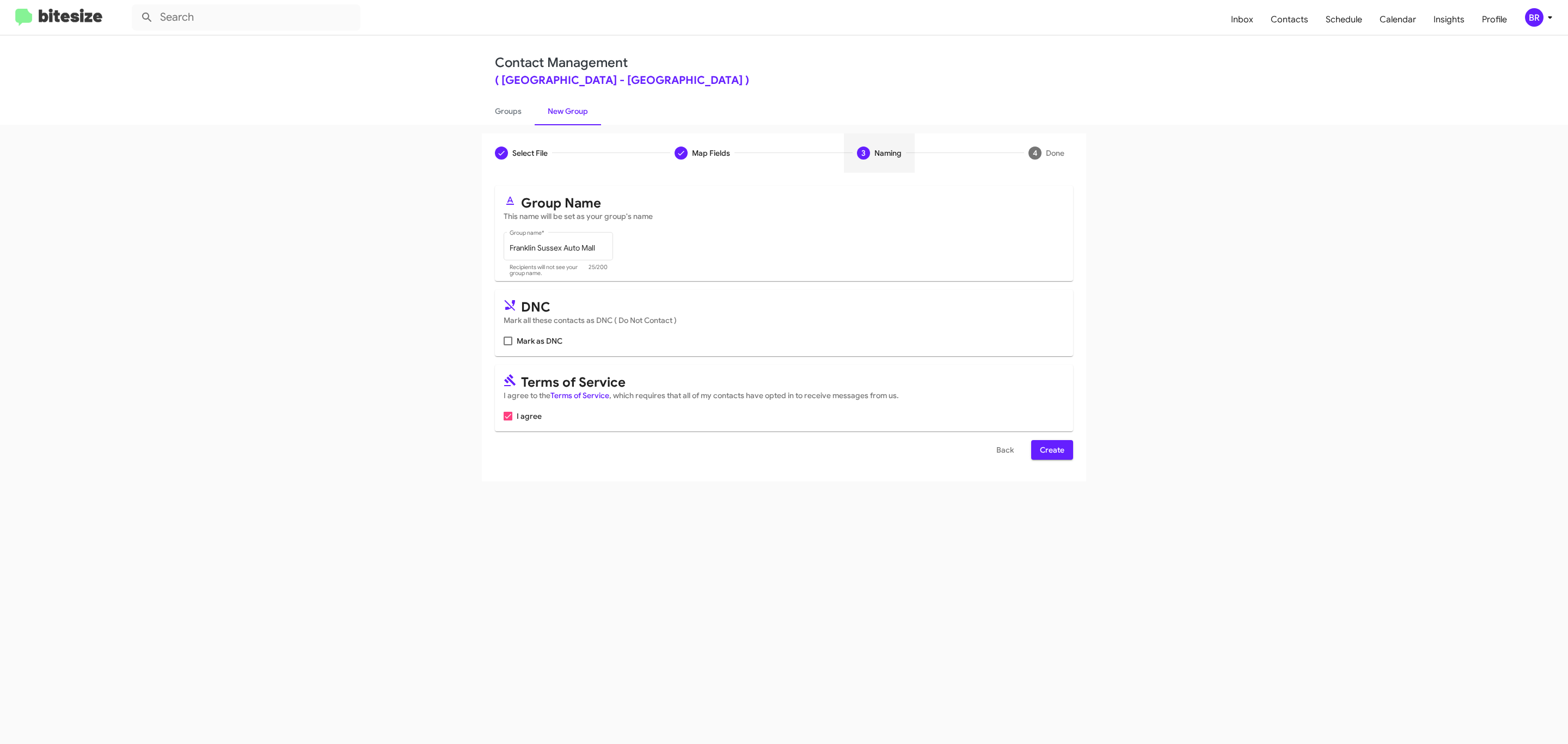
click at [507, 345] on input "Mark as DNC" at bounding box center [507, 345] width 1 height 1
checkbox input "true"
click at [1051, 451] on span "Create" at bounding box center [1052, 450] width 25 height 20
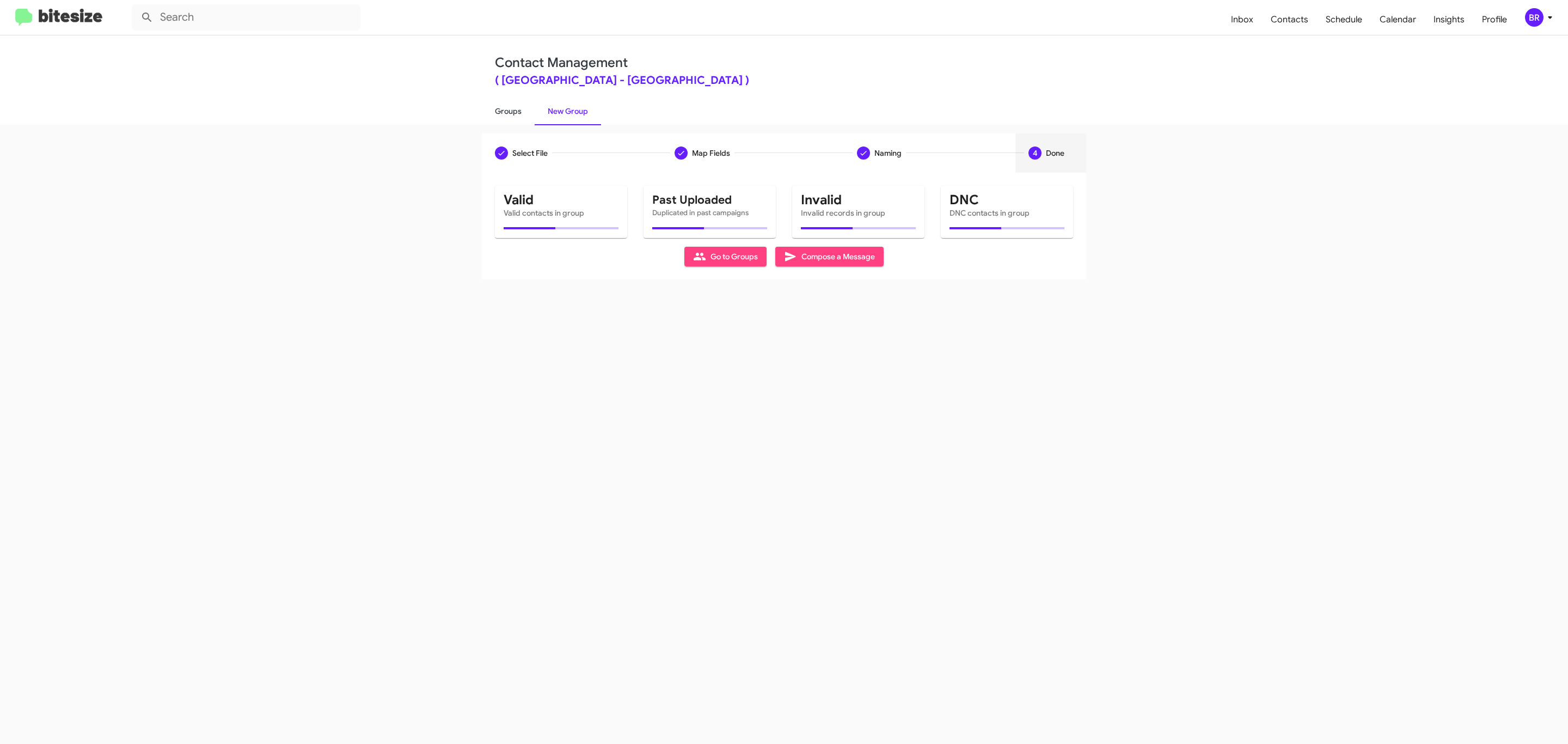
click at [507, 110] on link "Groups" at bounding box center [508, 111] width 53 height 29
type input "in:groups"
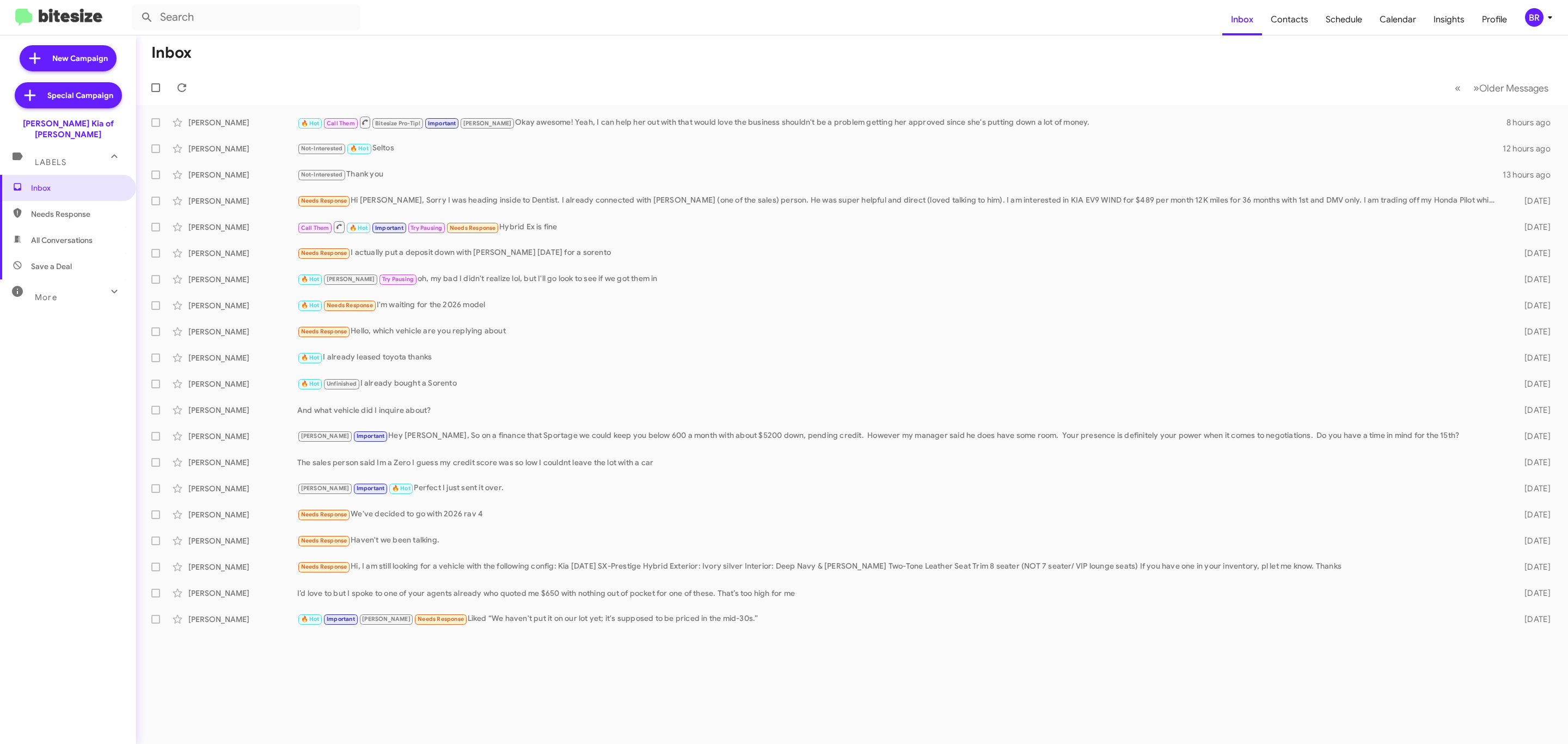
type input "in:groups"
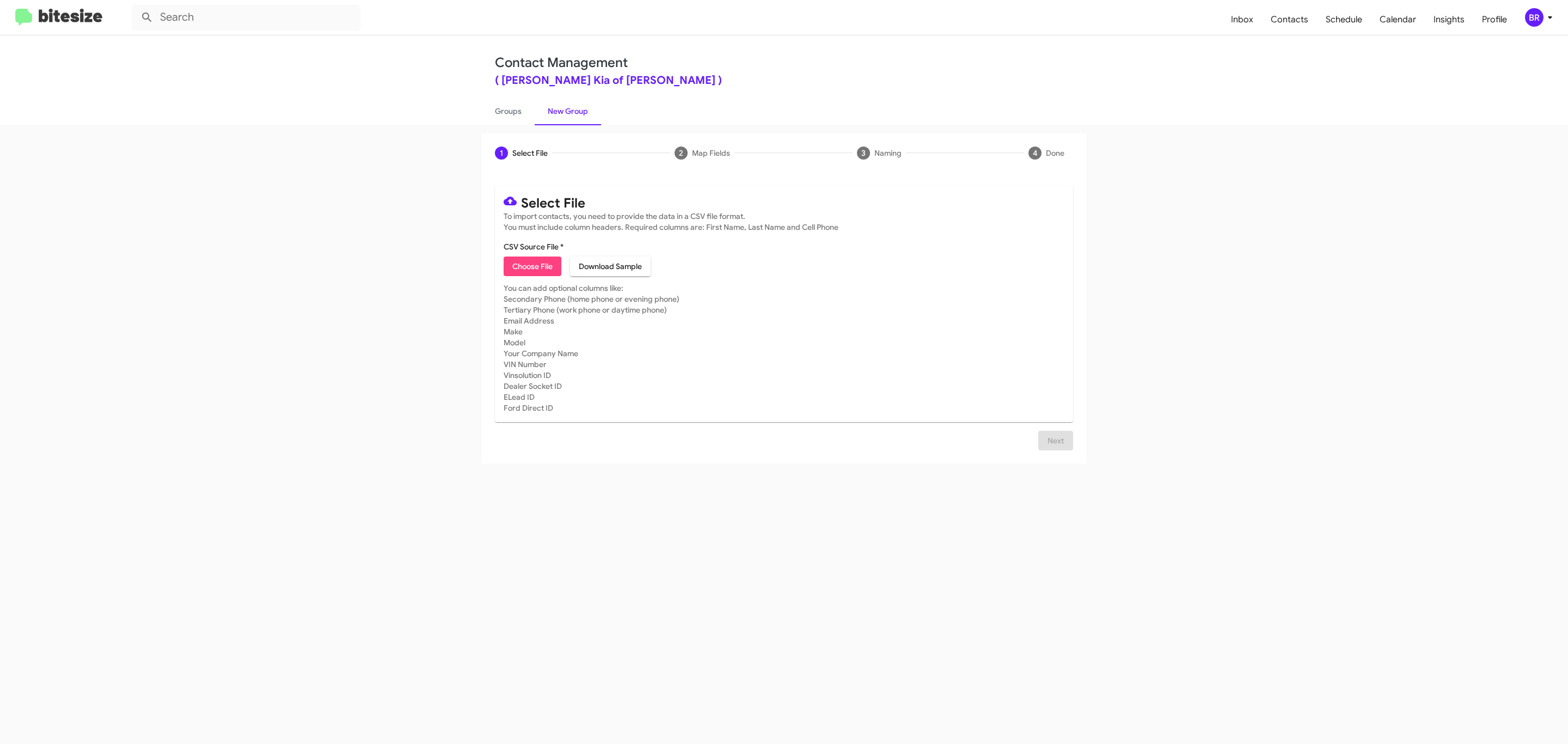
click at [531, 267] on span "Choose File" at bounding box center [532, 267] width 40 height 20
type input "Nielsen Kia of Newton"
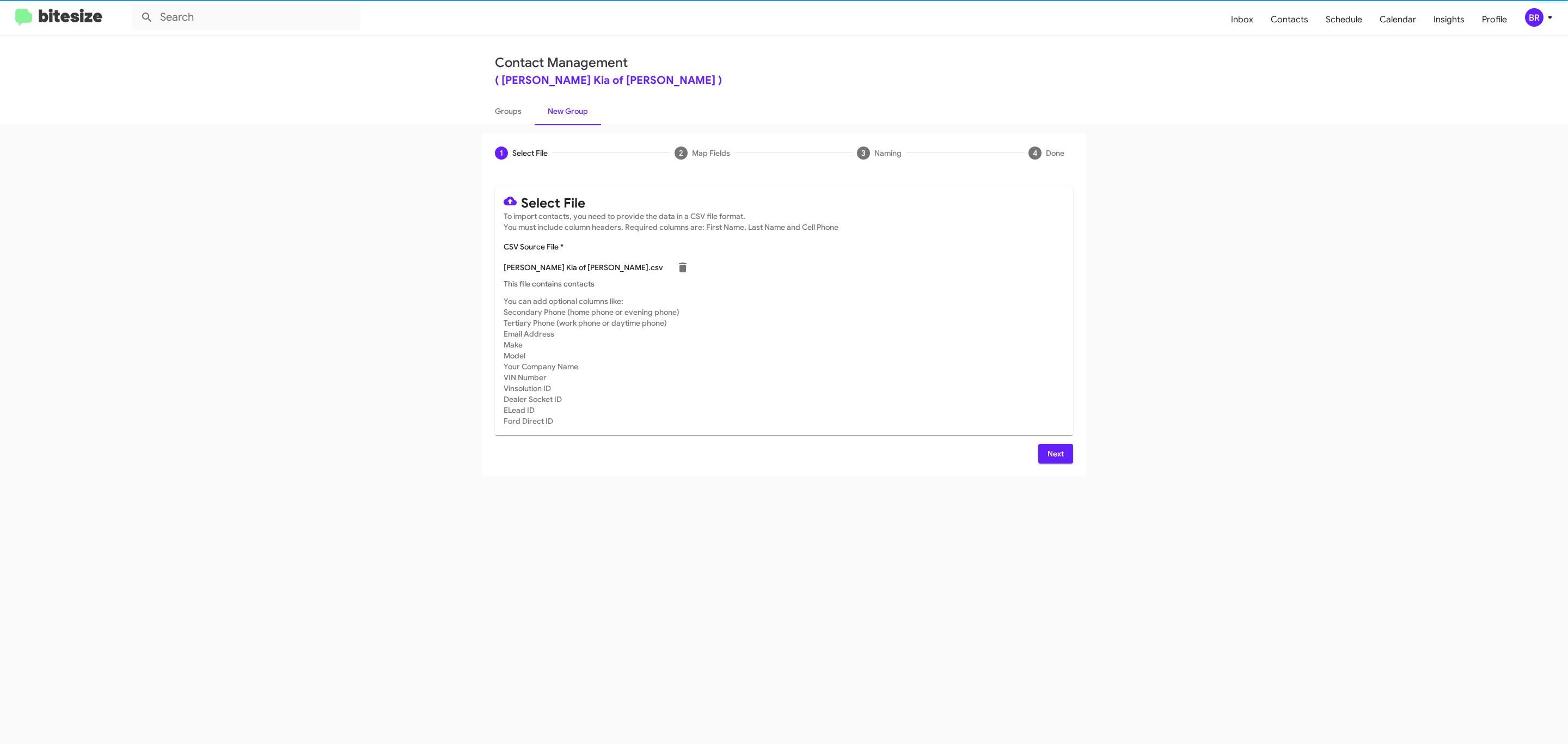
click at [1054, 453] on span "Next" at bounding box center [1055, 454] width 17 height 20
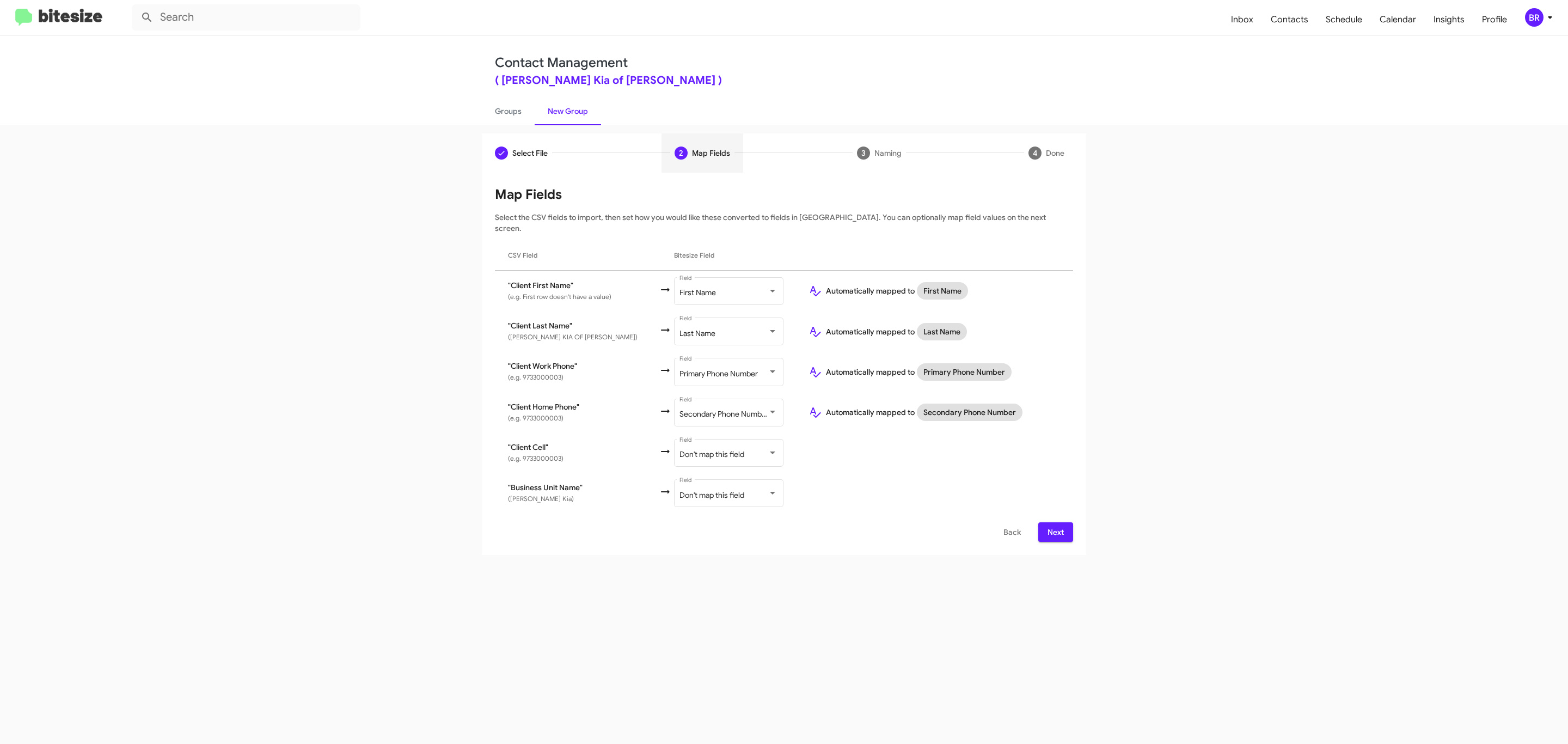
click at [1054, 522] on span "Next" at bounding box center [1055, 532] width 17 height 20
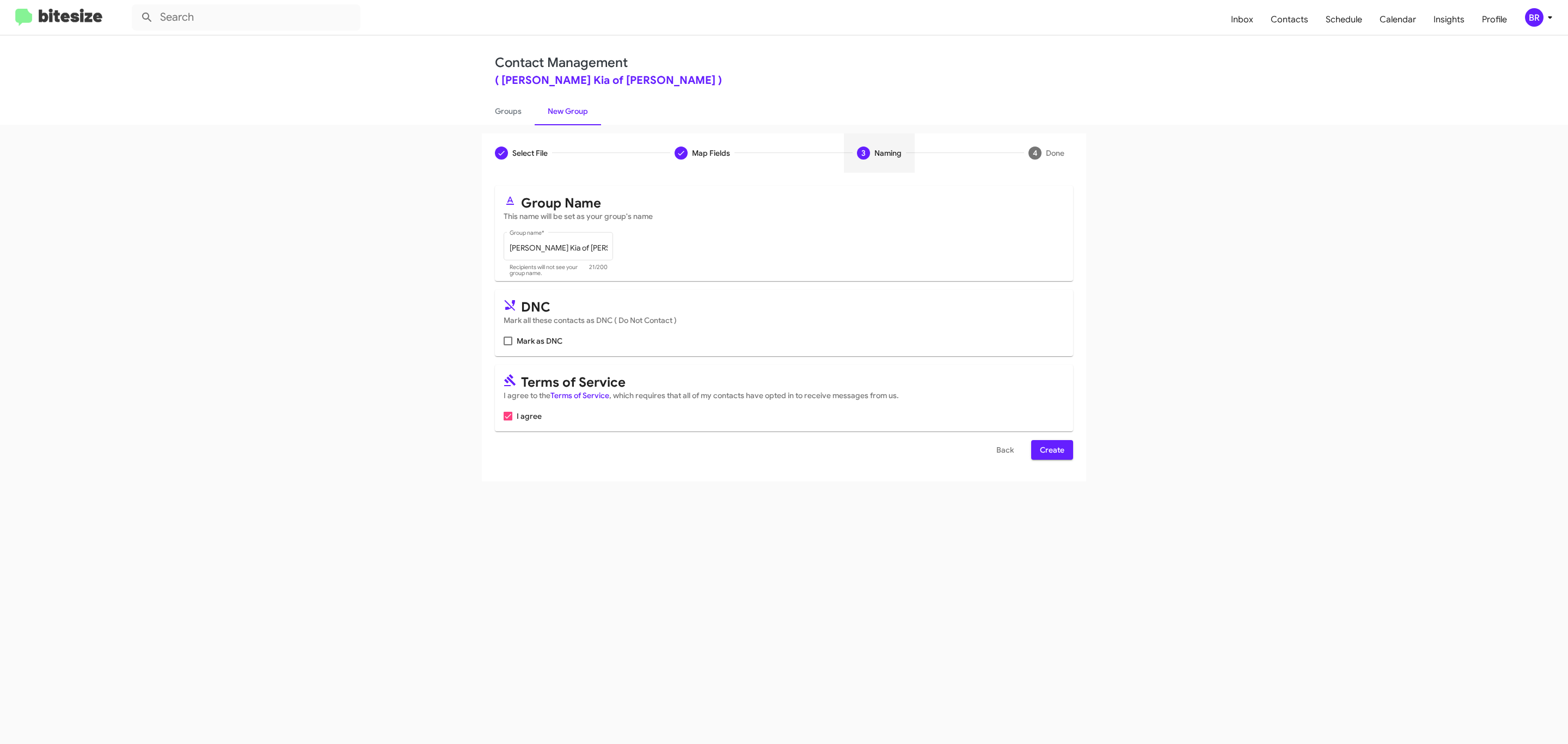
click at [507, 345] on input "Mark as DNC" at bounding box center [507, 345] width 1 height 1
checkbox input "true"
click at [1051, 451] on span "Create" at bounding box center [1052, 450] width 25 height 20
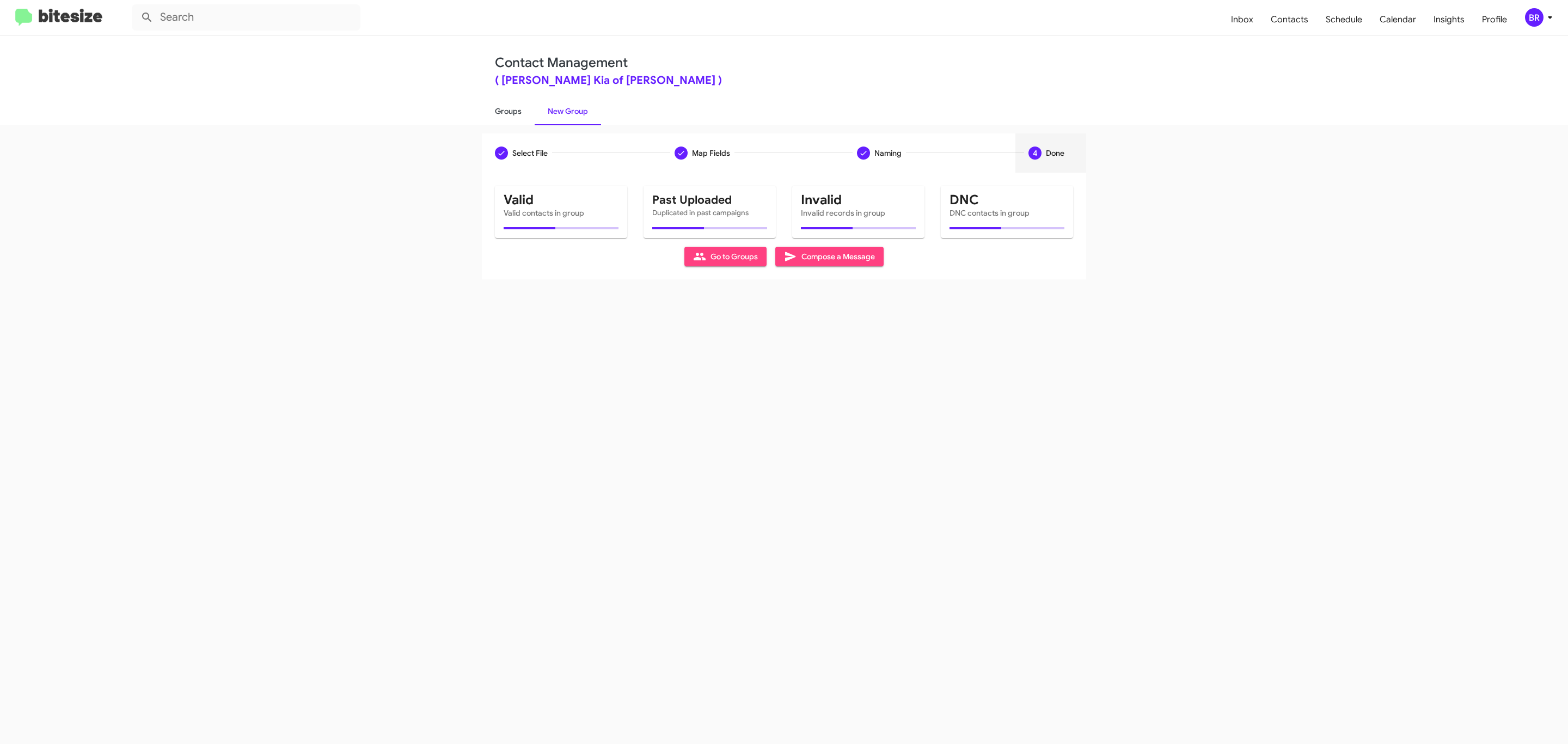
click at [507, 110] on link "Groups" at bounding box center [508, 111] width 53 height 29
type input "in:groups"
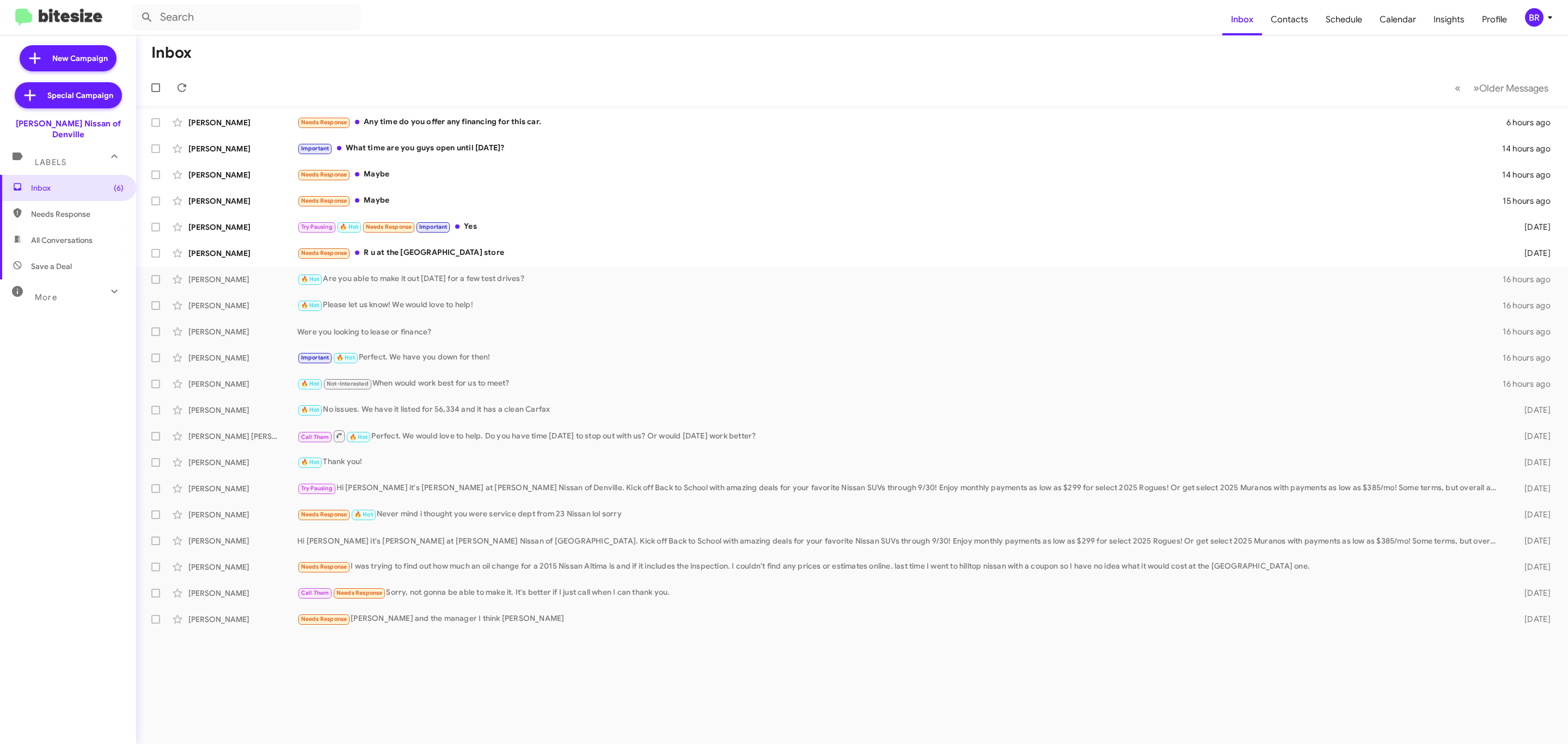
type input "in:groups"
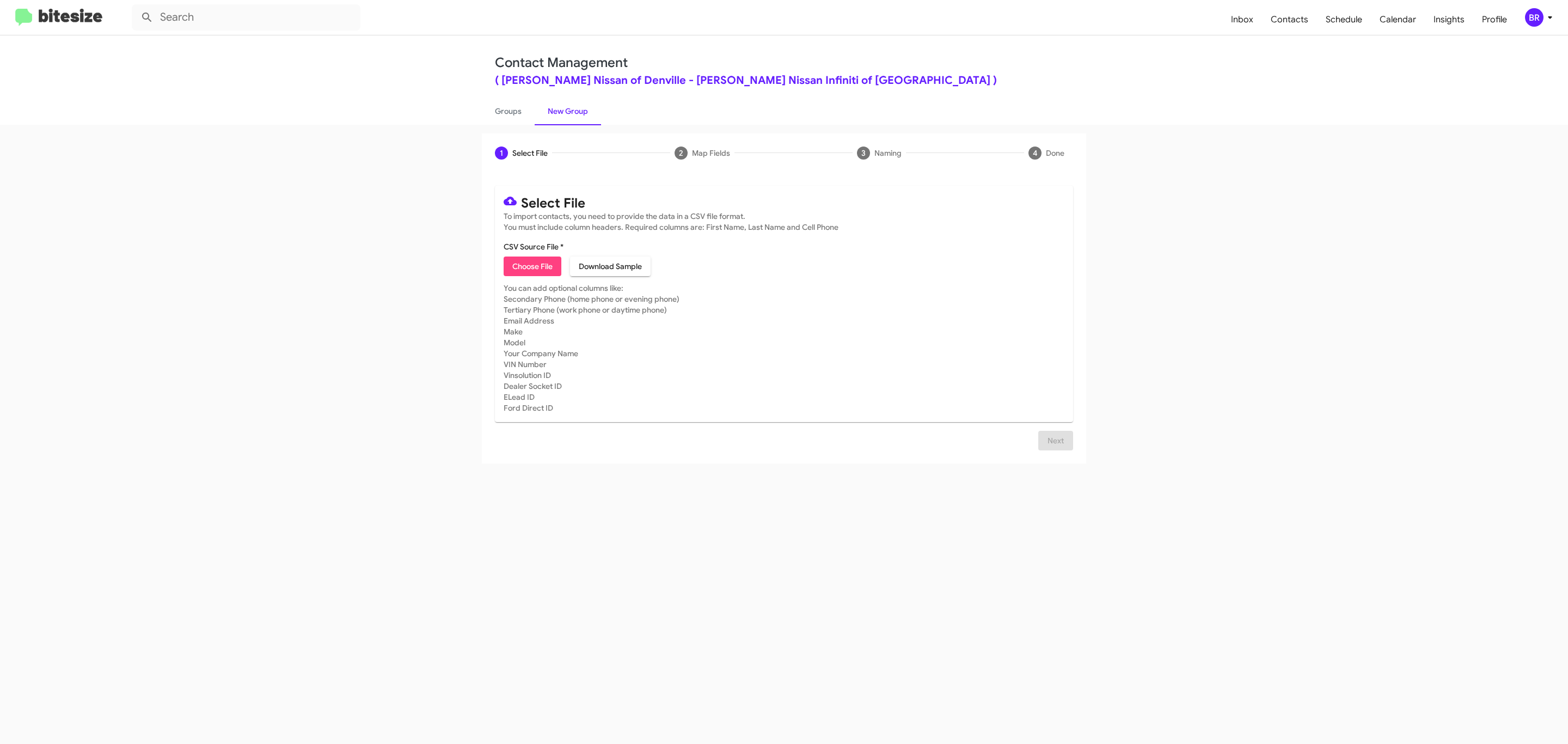
click at [531, 267] on span "Choose File" at bounding box center [532, 267] width 40 height 20
type input "[PERSON_NAME] Nissan of Denville"
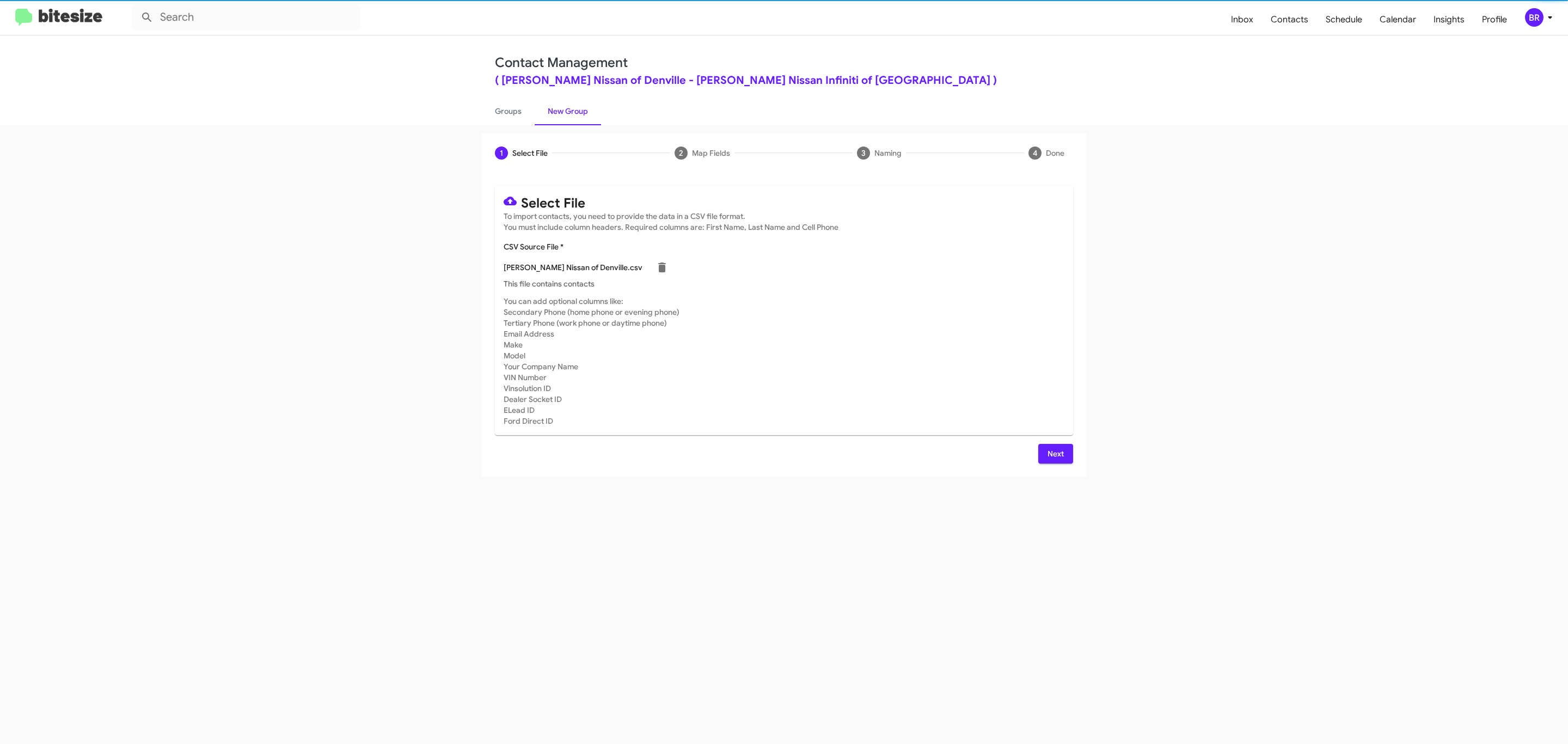
click at [1054, 453] on span "Next" at bounding box center [1055, 454] width 17 height 20
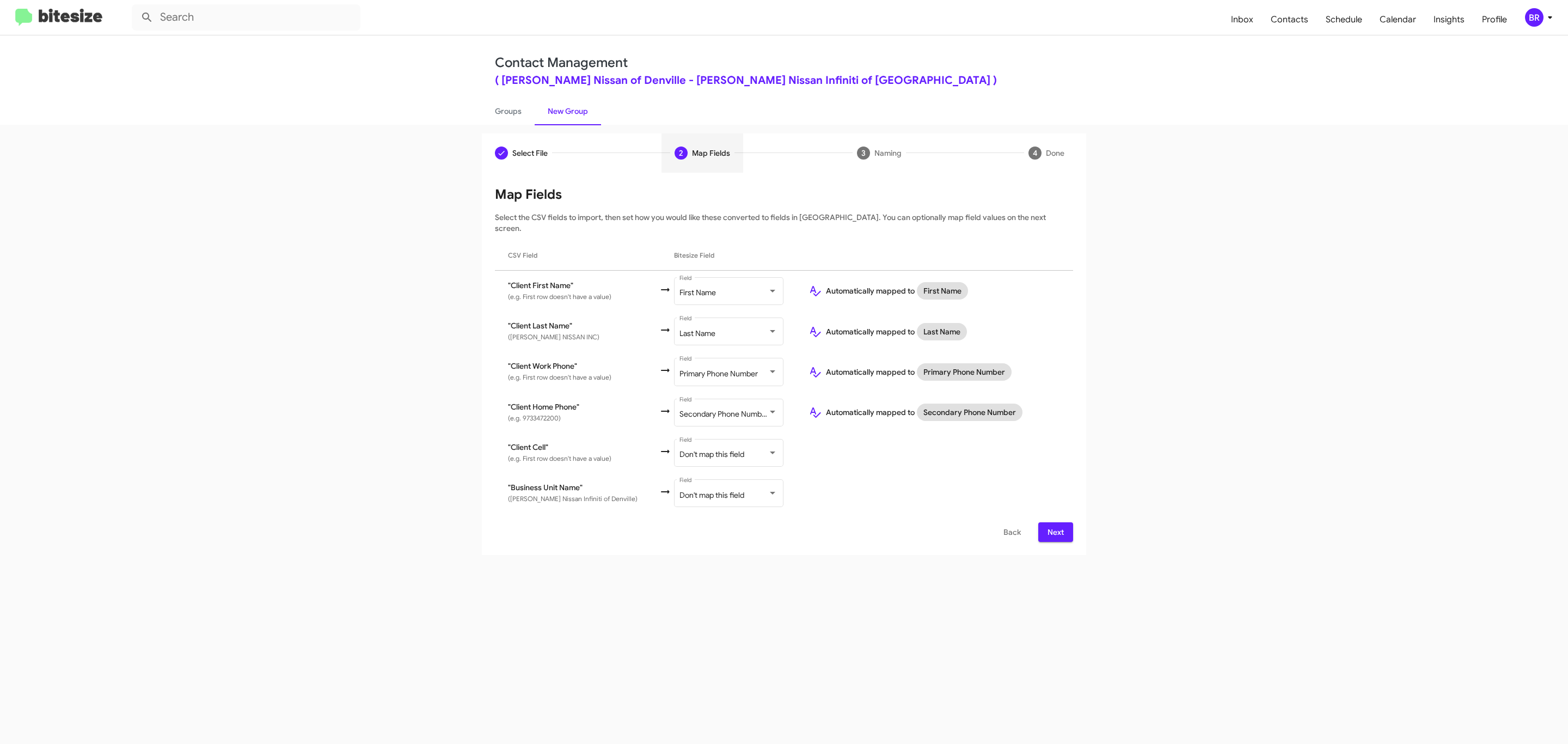
click at [1054, 522] on span "Next" at bounding box center [1055, 532] width 17 height 20
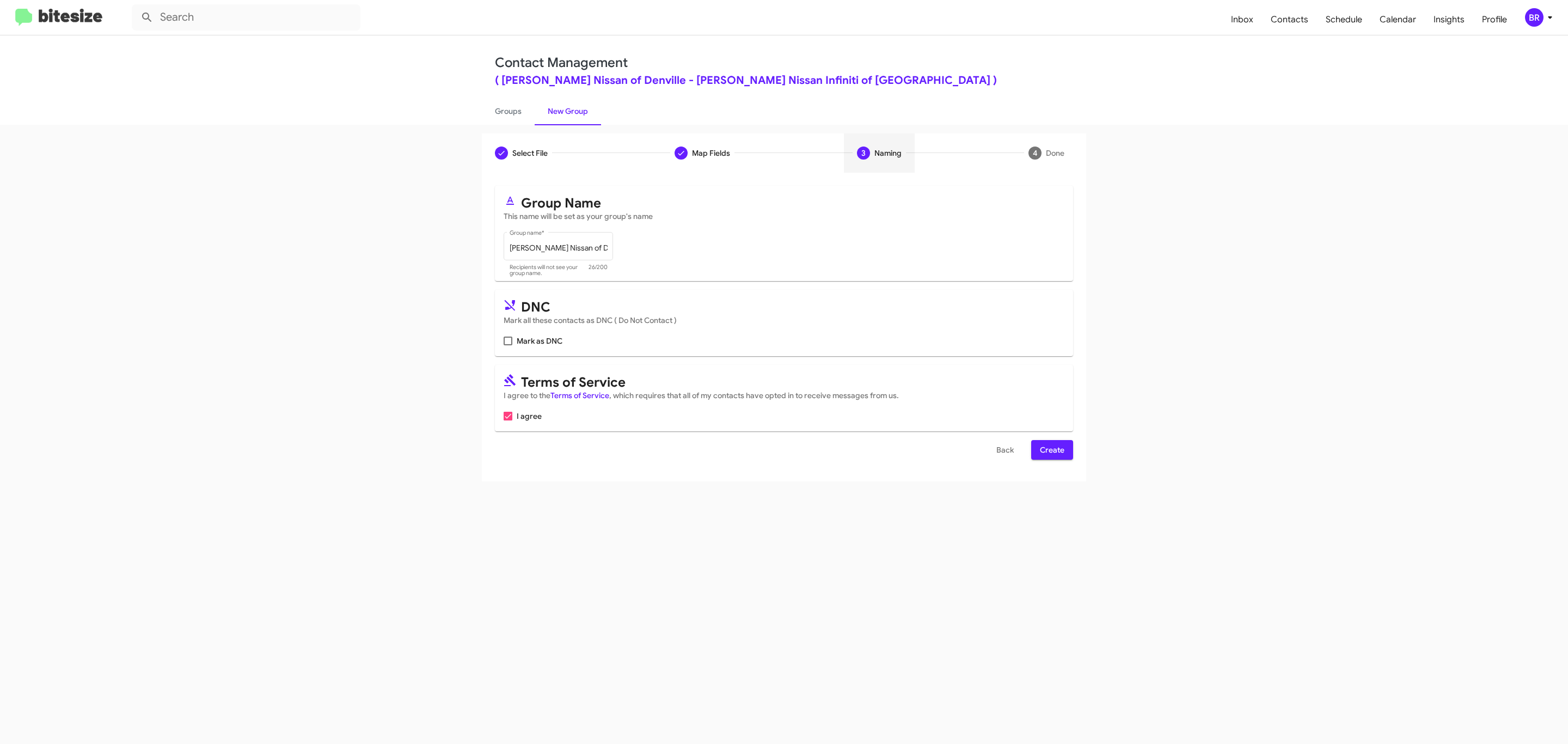
click at [507, 345] on input "Mark as DNC" at bounding box center [507, 345] width 1 height 1
checkbox input "true"
click at [1051, 451] on span "Create" at bounding box center [1052, 450] width 25 height 20
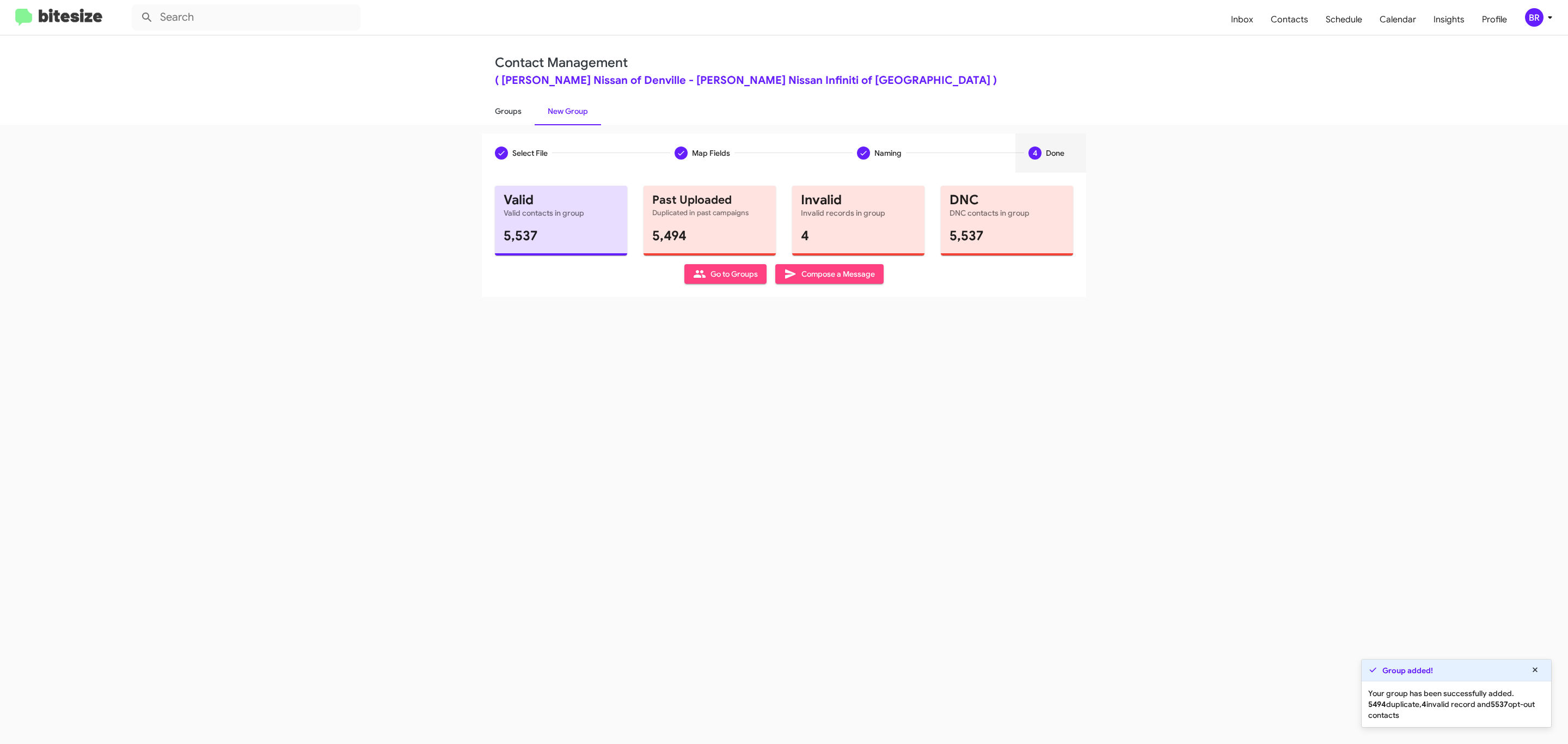
click at [507, 110] on link "Groups" at bounding box center [508, 111] width 53 height 29
type input "in:groups"
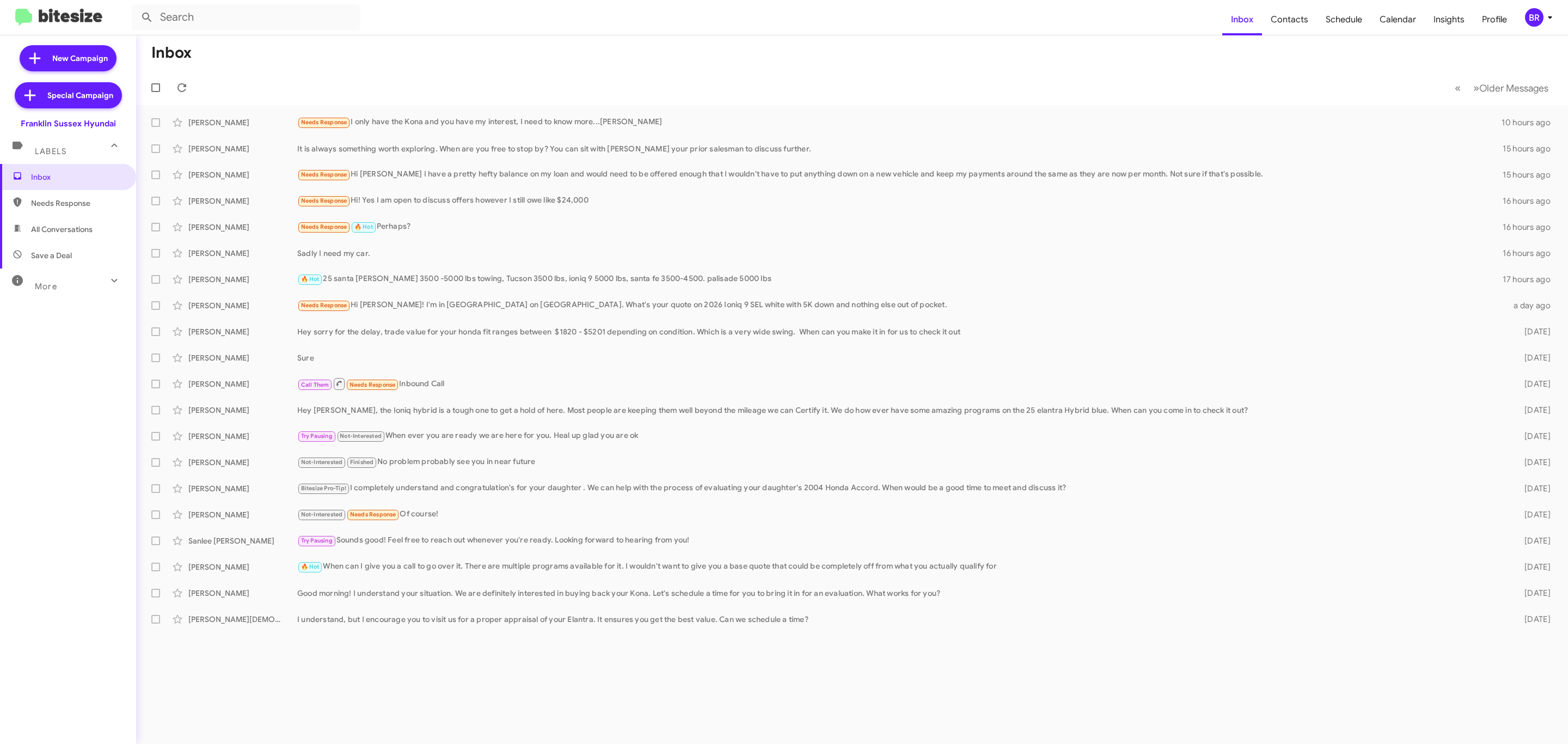
type input "in:groups"
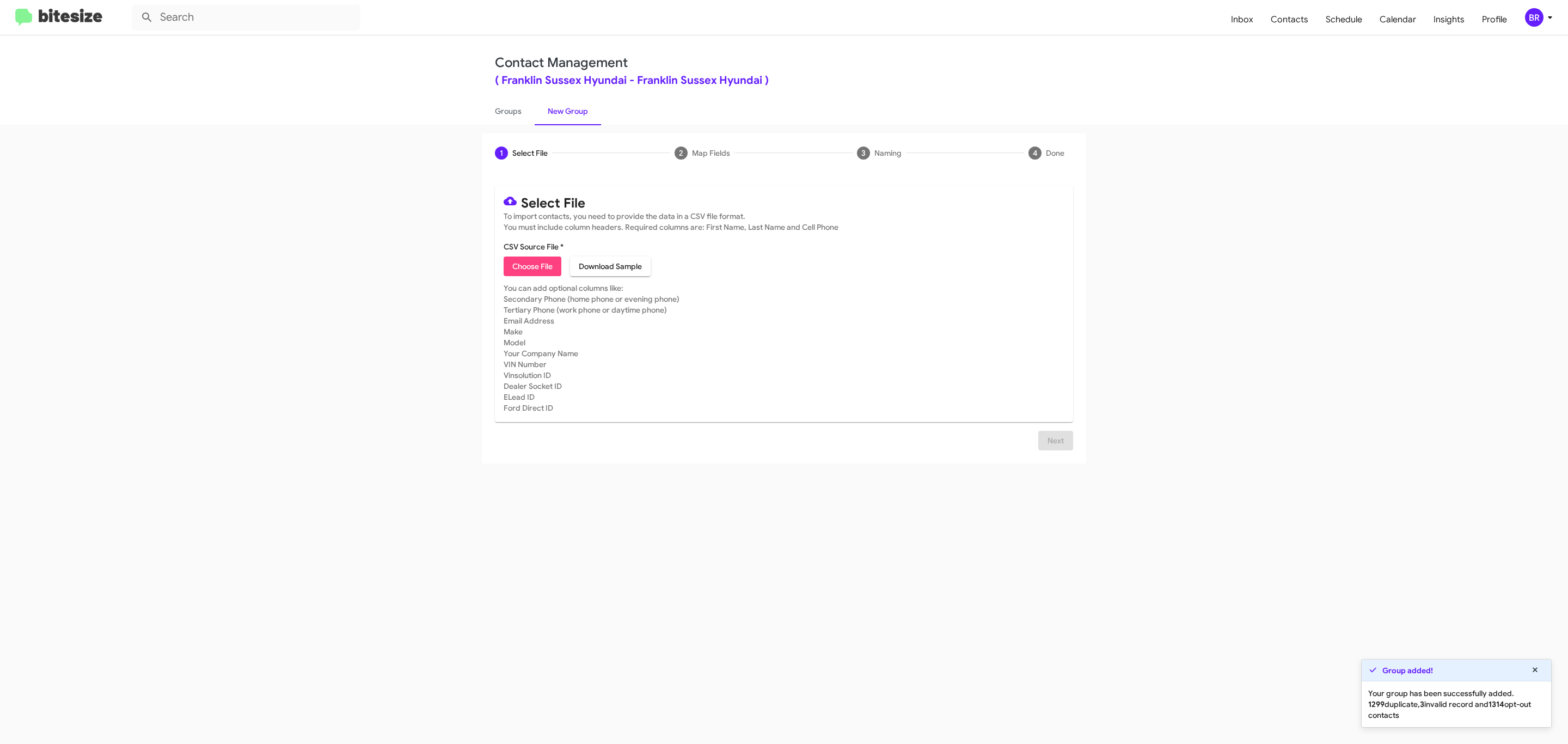
click at [531, 267] on span "Choose File" at bounding box center [532, 267] width 40 height 20
type input "Franklin Sussex Hyundai"
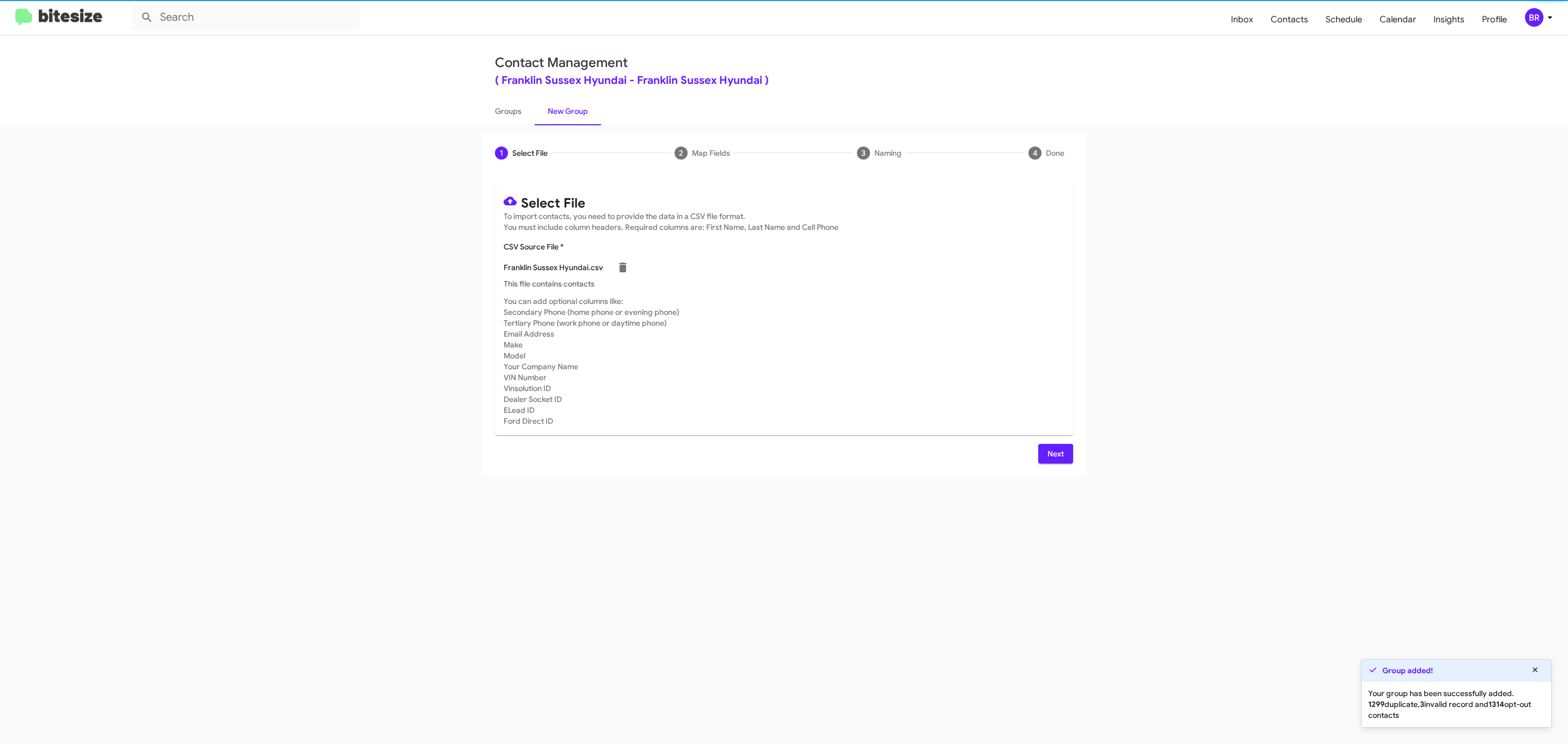
click at [1054, 453] on span "Next" at bounding box center [1055, 454] width 17 height 20
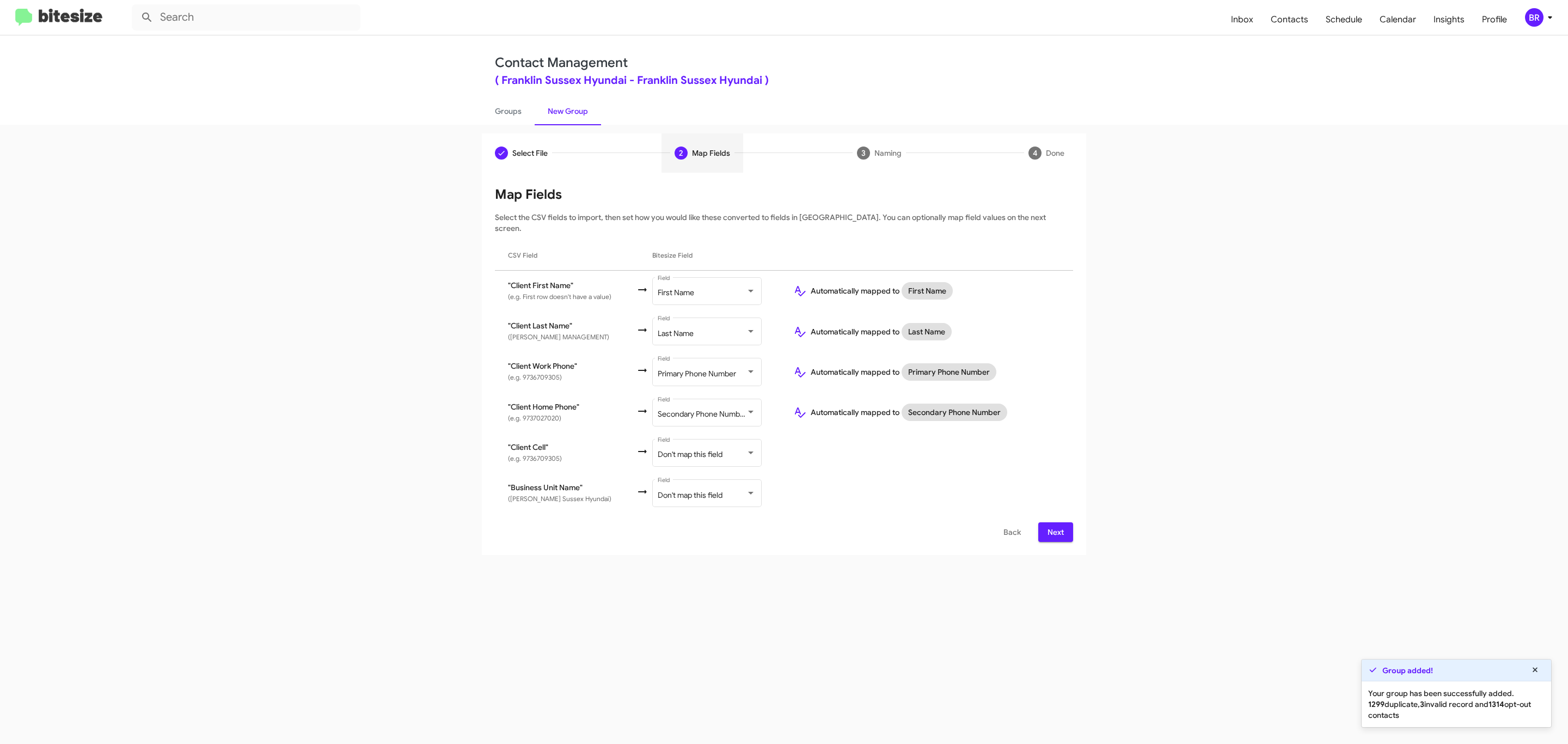
click at [1054, 522] on span "Next" at bounding box center [1055, 532] width 17 height 20
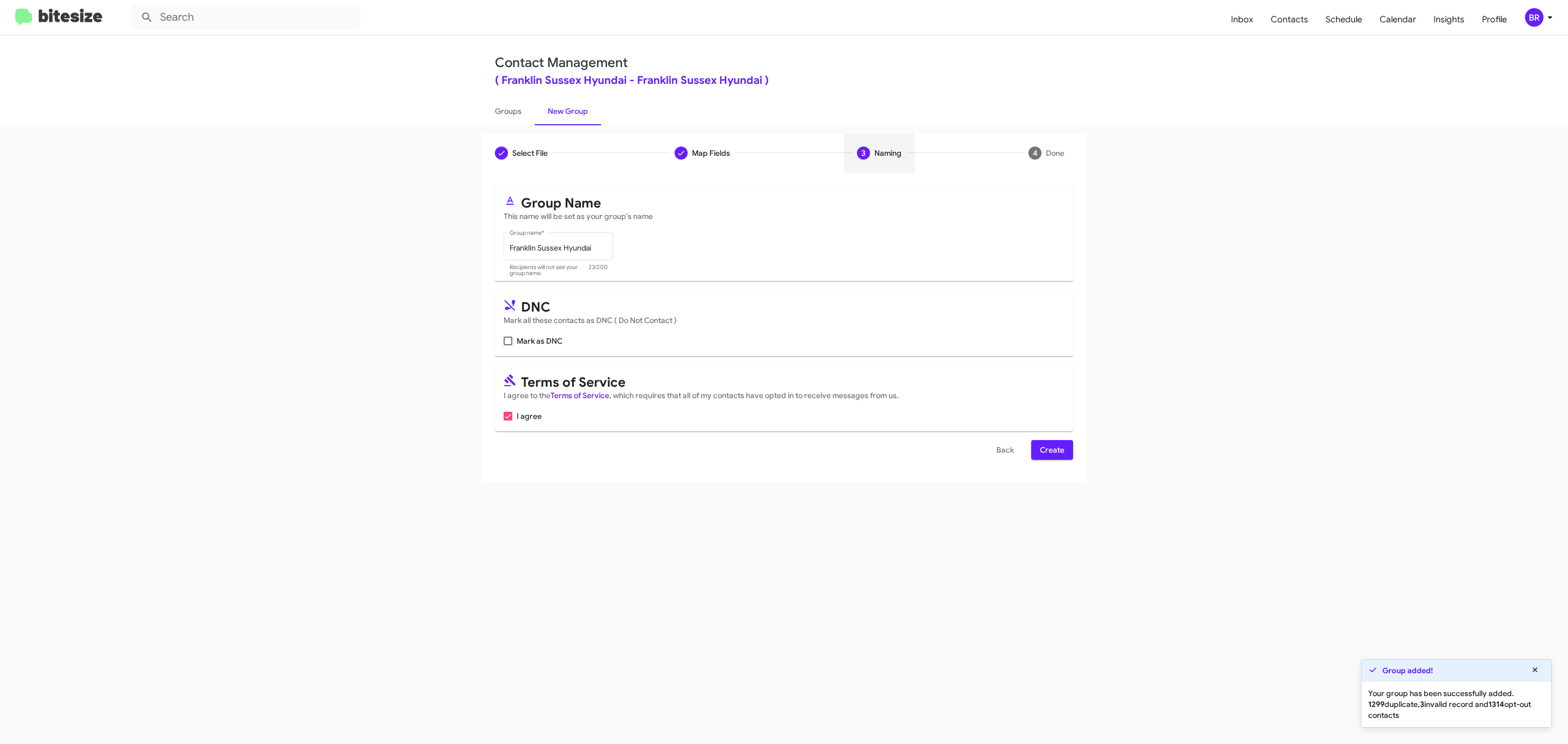
click at [507, 345] on input "Mark as DNC" at bounding box center [507, 345] width 1 height 1
checkbox input "true"
click at [1051, 451] on span "Create" at bounding box center [1052, 450] width 25 height 20
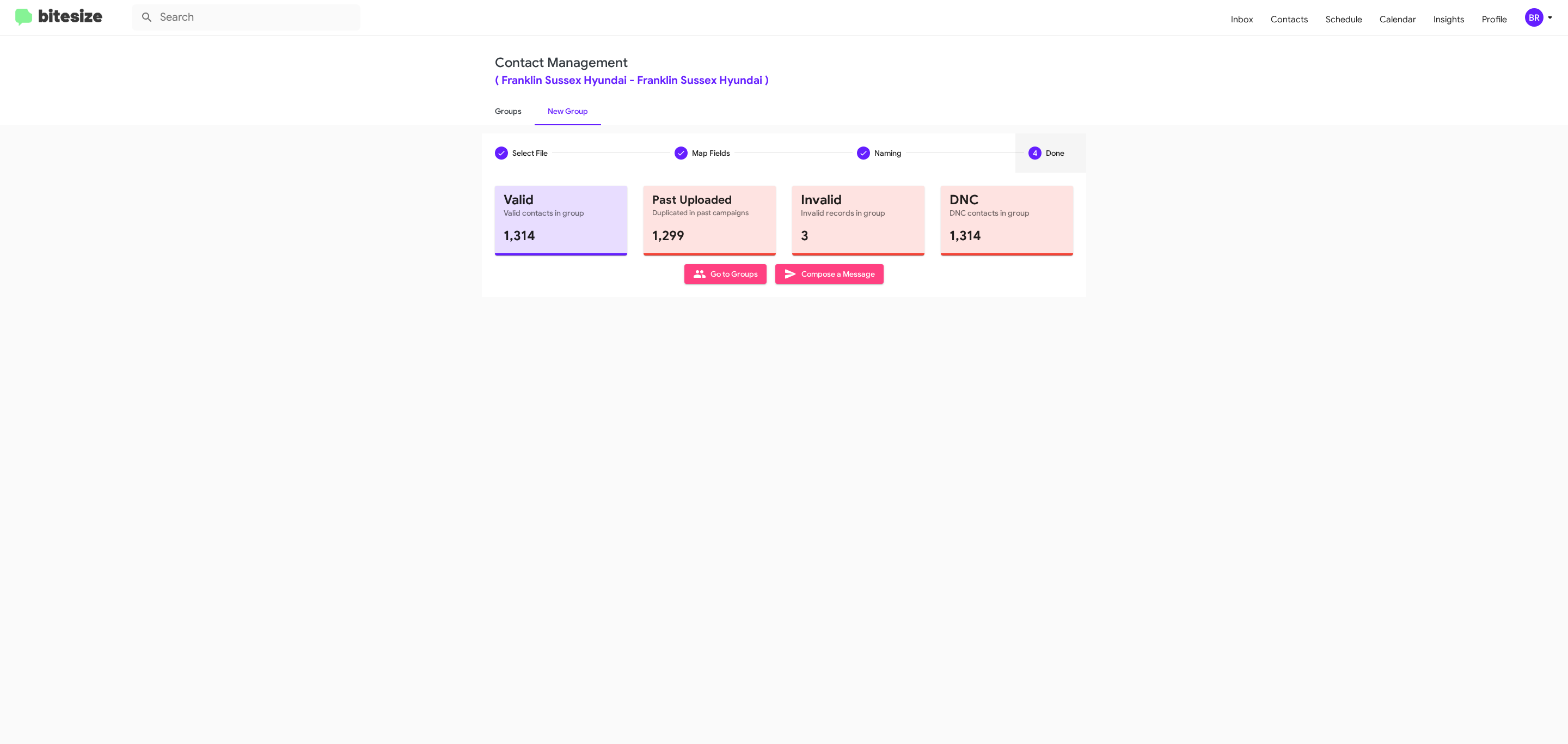
click at [507, 110] on link "Groups" at bounding box center [508, 111] width 53 height 29
type input "in:groups"
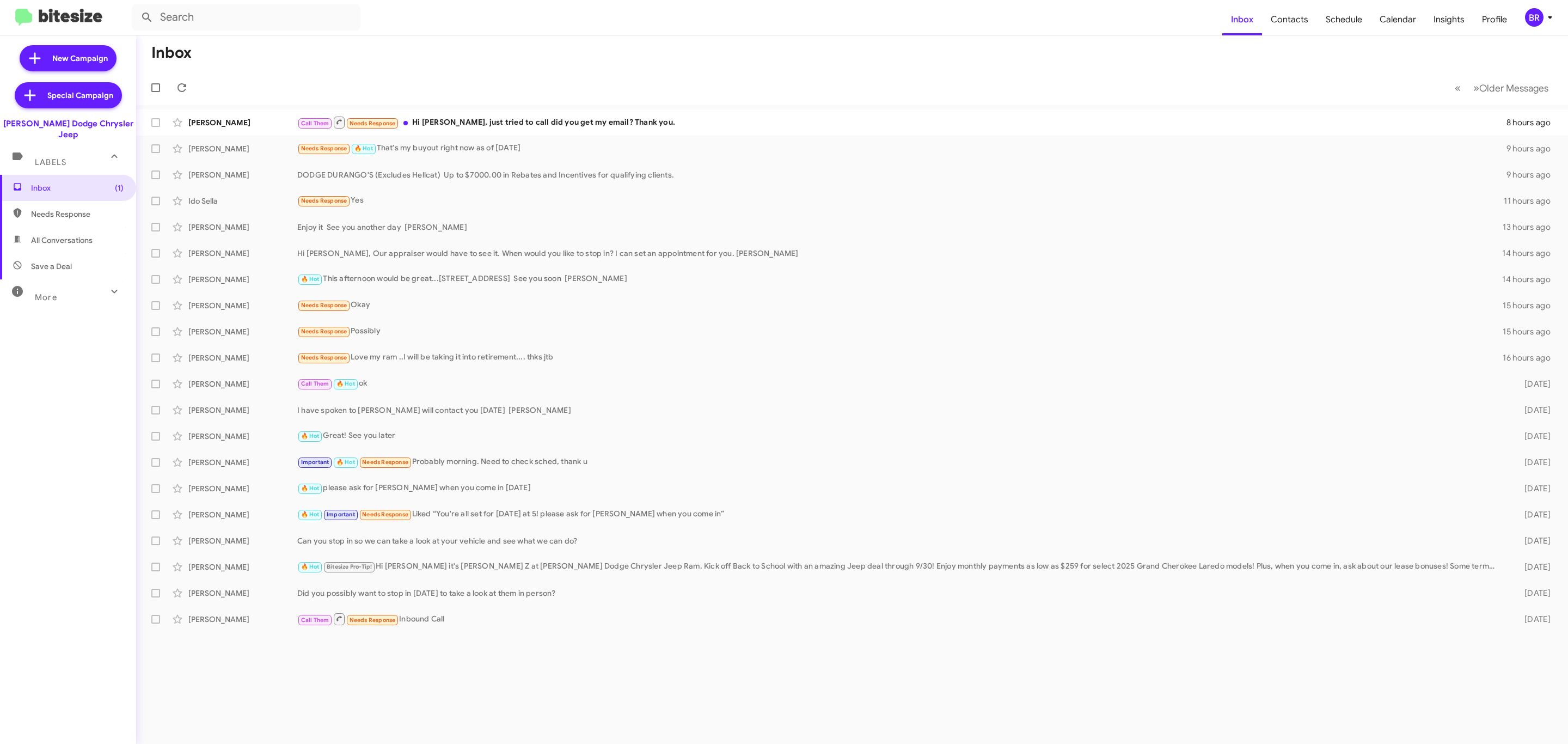
type input "in:groups"
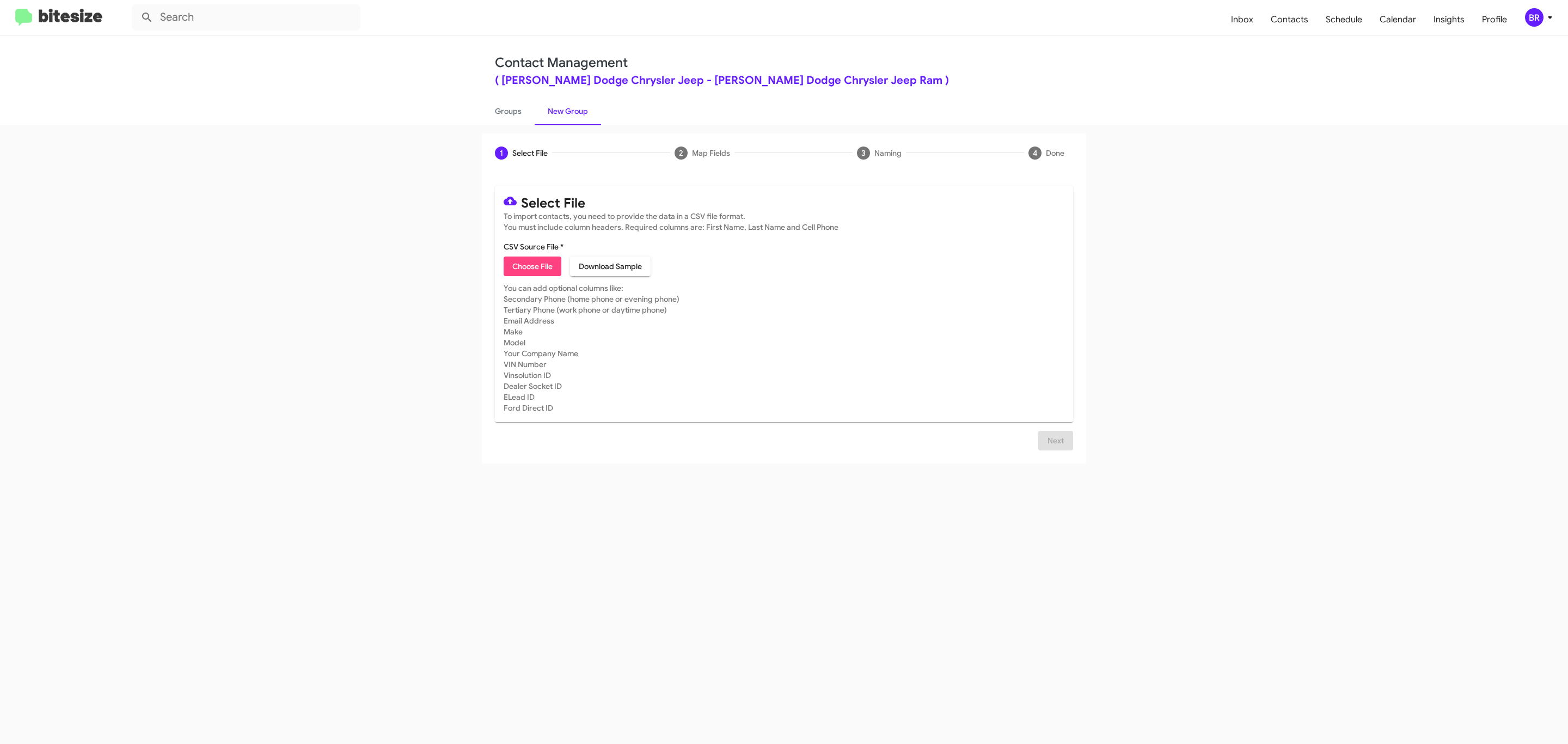
click at [531, 267] on span "Choose File" at bounding box center [532, 267] width 40 height 20
type input "[PERSON_NAME] Dodge Chrysler Jeep"
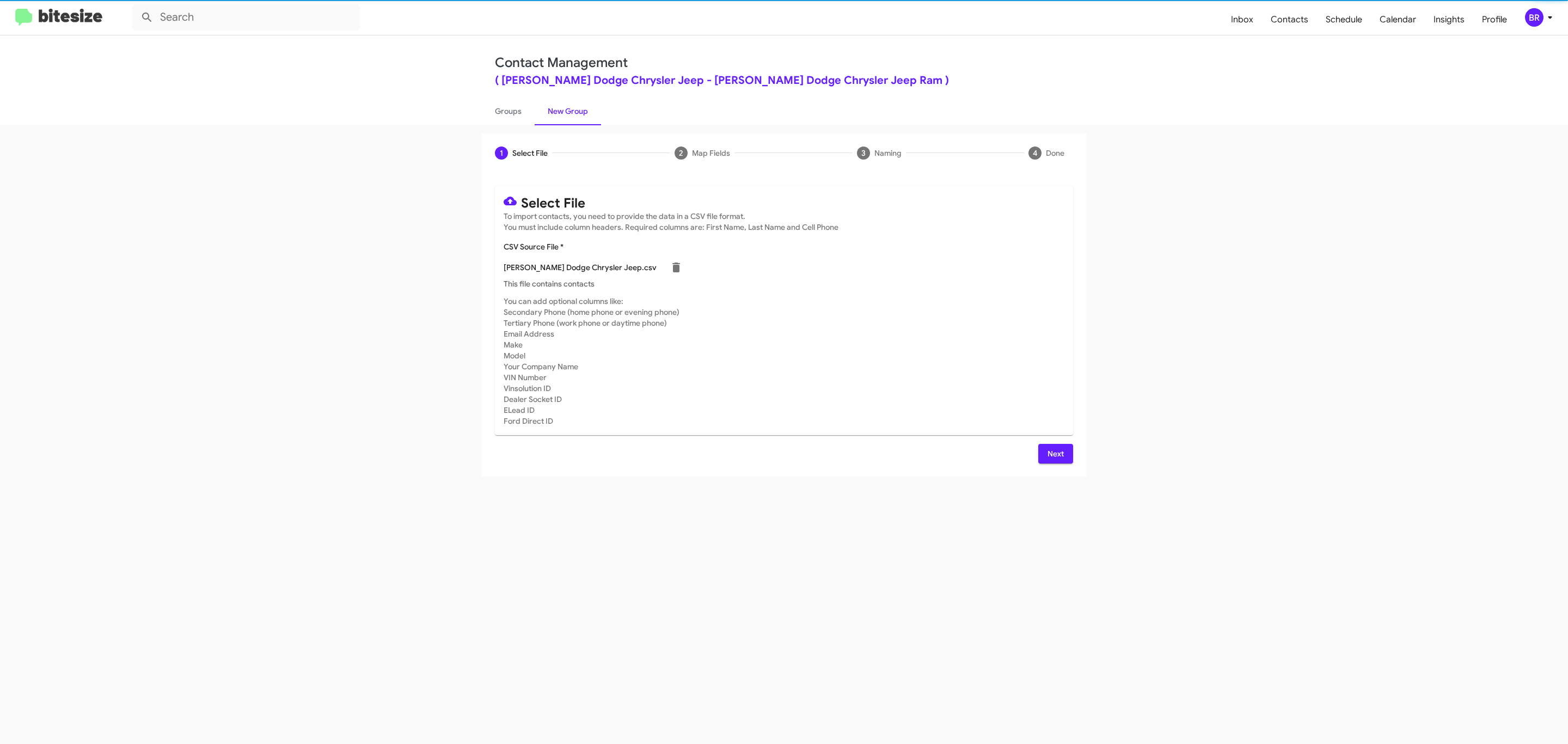
click at [1054, 453] on span "Next" at bounding box center [1055, 454] width 17 height 20
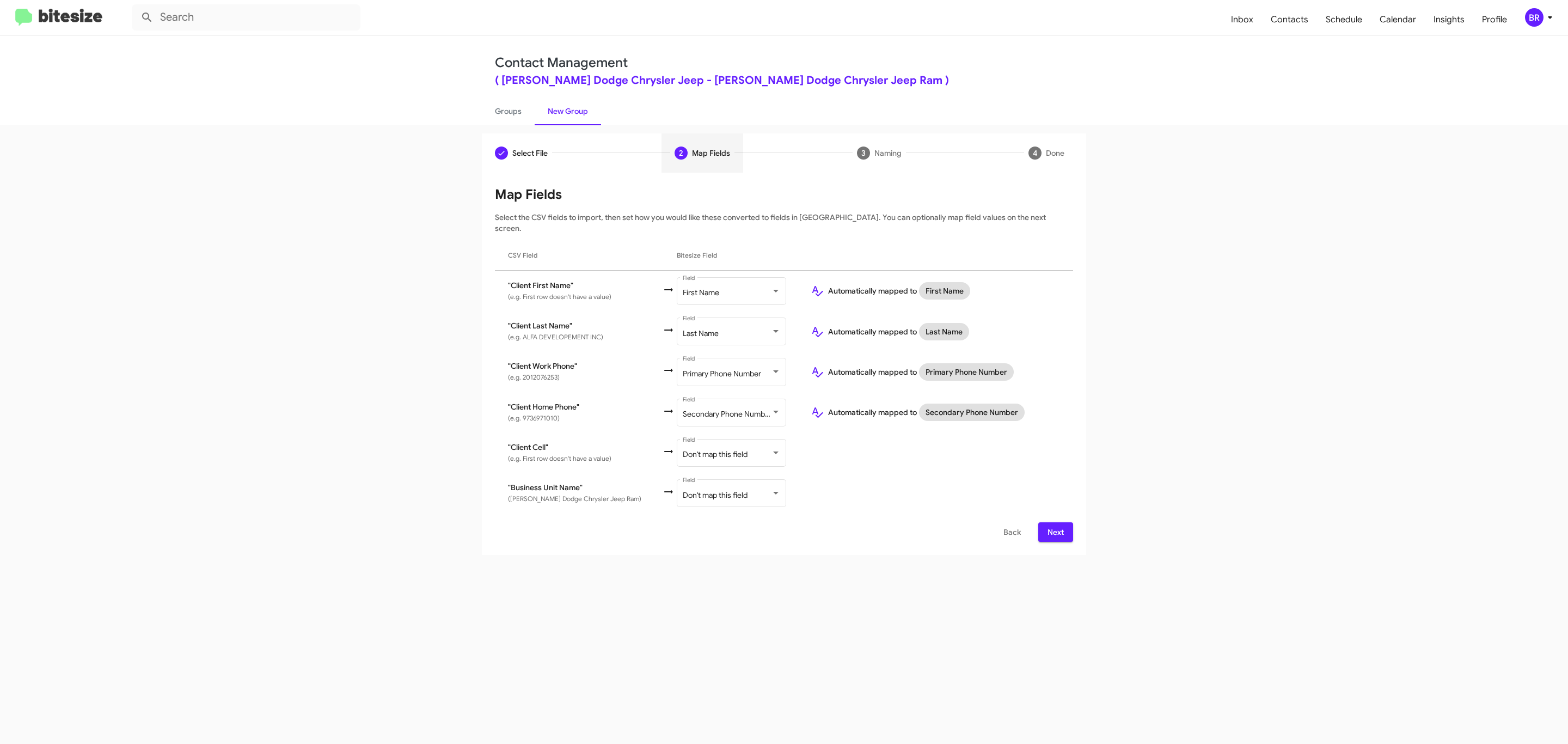
click at [1054, 522] on span "Next" at bounding box center [1055, 532] width 17 height 20
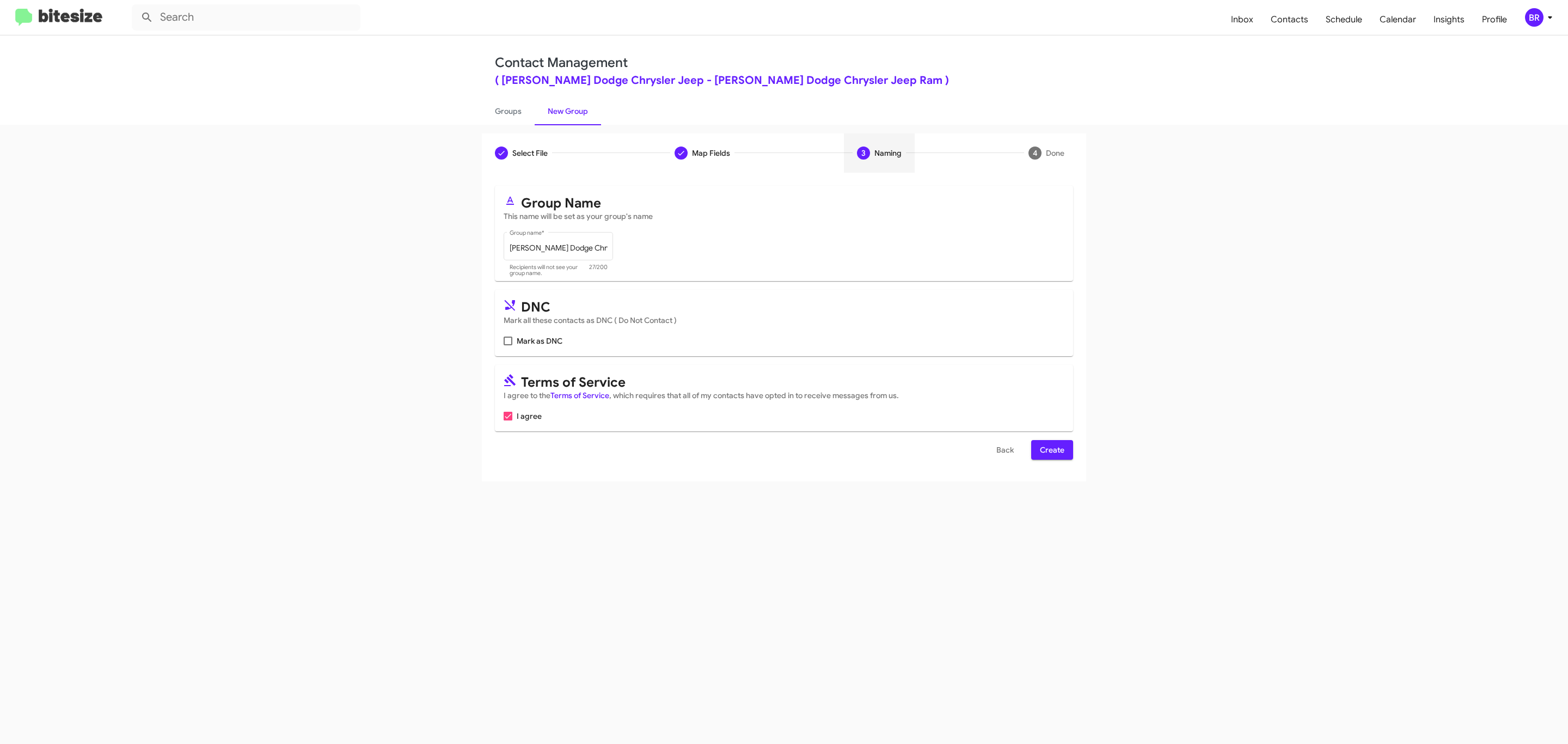
click at [507, 345] on input "Mark as DNC" at bounding box center [507, 345] width 1 height 1
checkbox input "true"
click at [1051, 451] on span "Create" at bounding box center [1052, 450] width 25 height 20
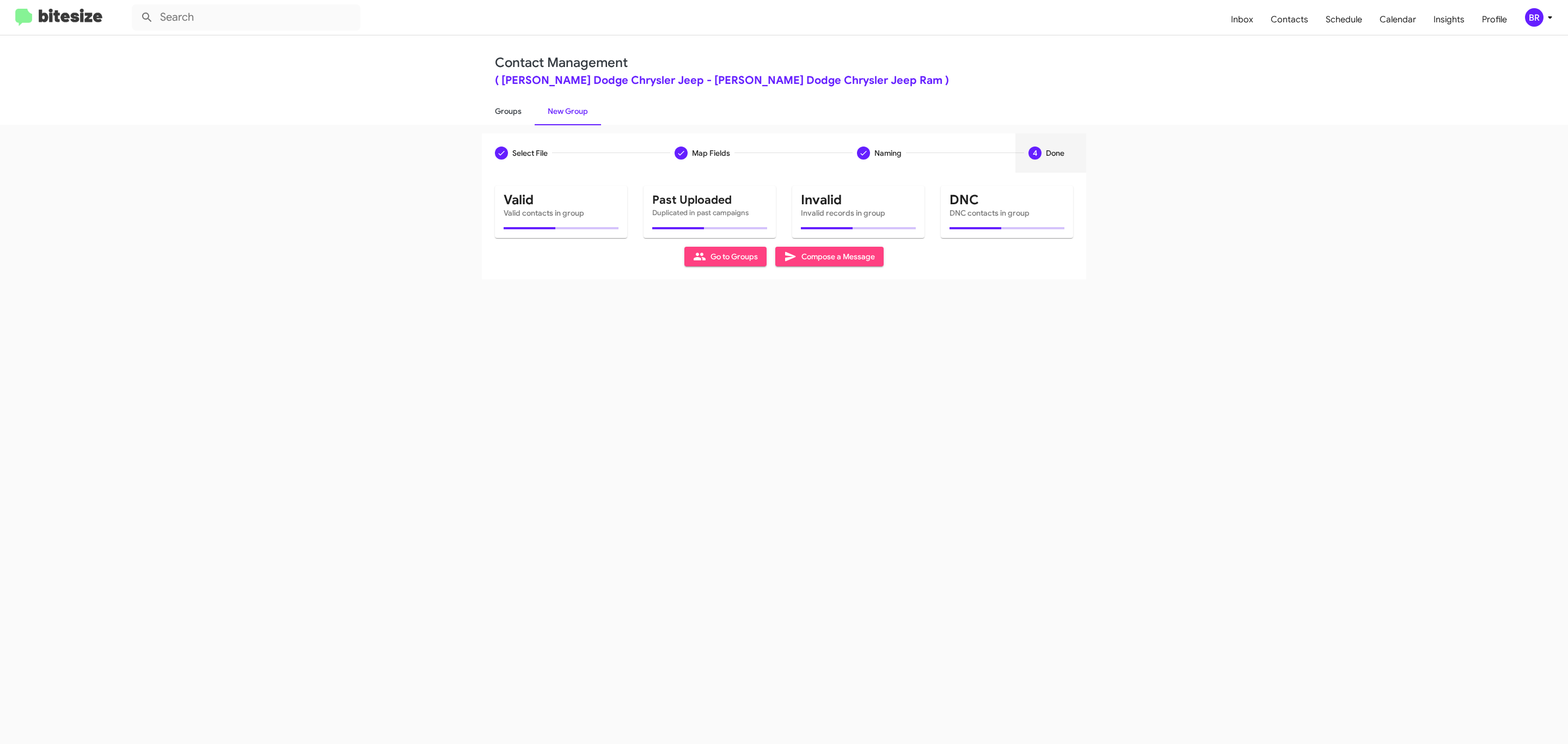
click at [507, 110] on link "Groups" at bounding box center [508, 111] width 53 height 29
type input "in:groups"
